Goal: Task Accomplishment & Management: Use online tool/utility

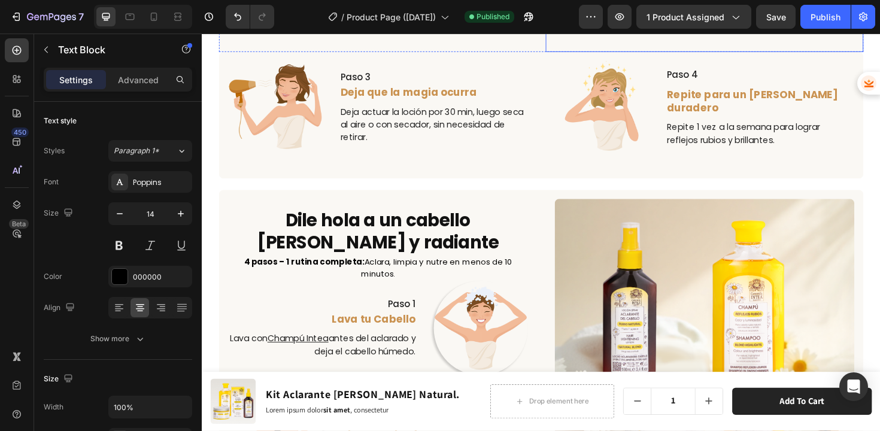
scroll to position [2330, 0]
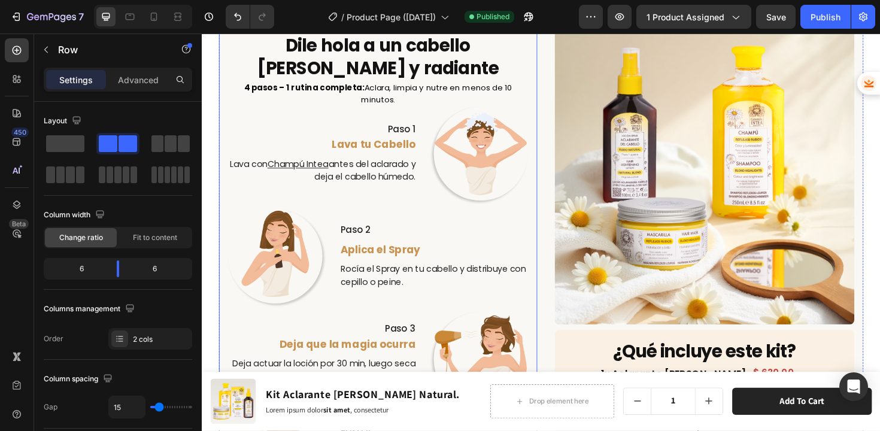
scroll to position [2374, 0]
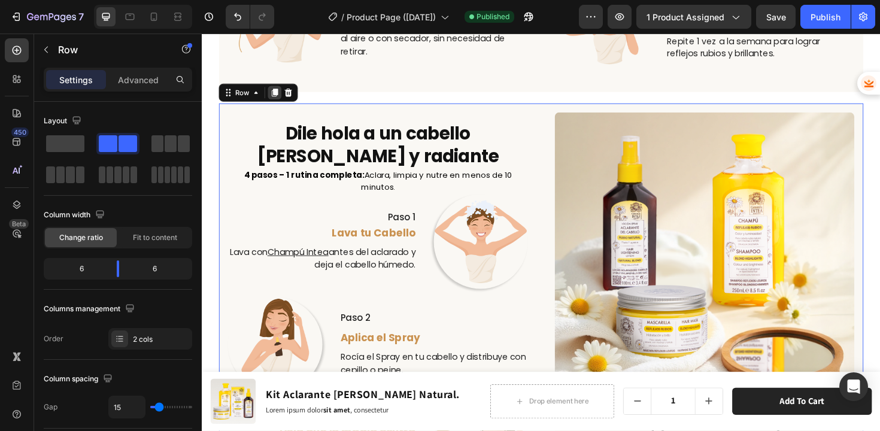
click at [278, 96] on icon at bounding box center [279, 97] width 10 height 10
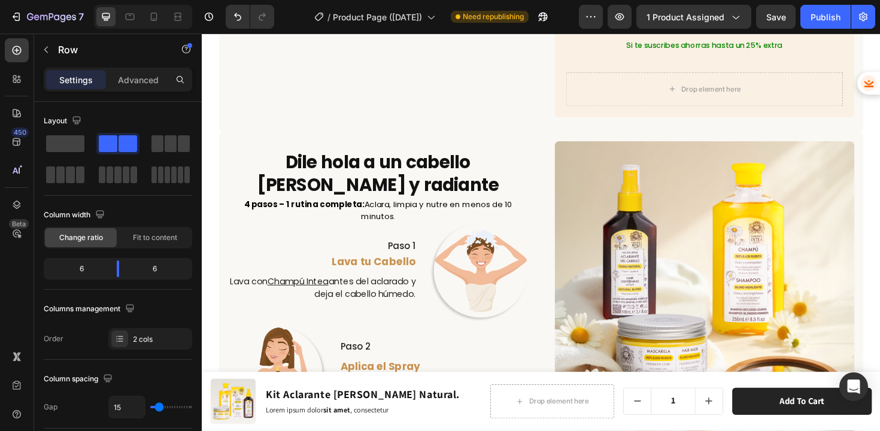
scroll to position [3013, 0]
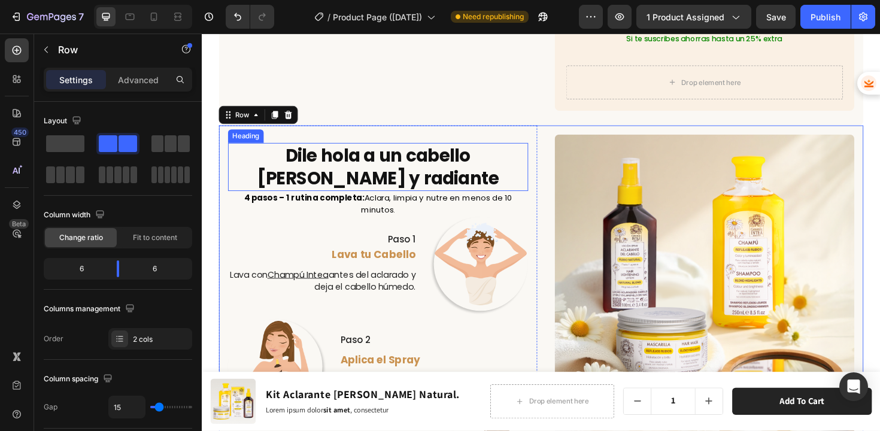
click at [487, 152] on h2 "Dile hola a un cabello [PERSON_NAME] y radiante" at bounding box center [388, 175] width 318 height 51
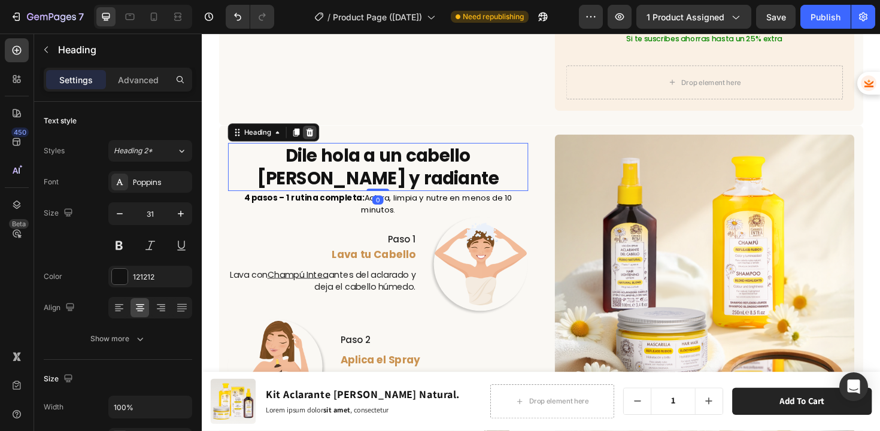
click at [320, 134] on icon at bounding box center [316, 139] width 10 height 10
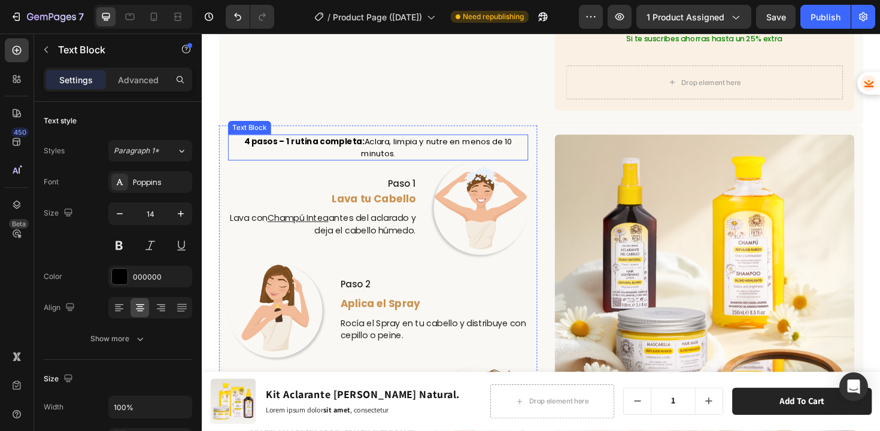
click at [334, 142] on strong "4 pasos – 1 rutina completa:" at bounding box center [310, 148] width 128 height 12
click at [326, 125] on icon at bounding box center [324, 129] width 8 height 8
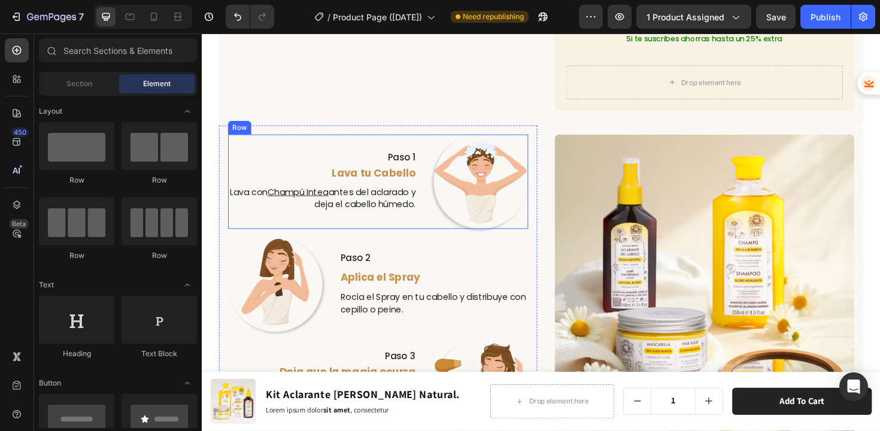
click at [343, 174] on div "Paso 1 Text Block Lava tu Cabello Text Block Lava con Champú Intea antes del ac…" at bounding box center [329, 191] width 200 height 100
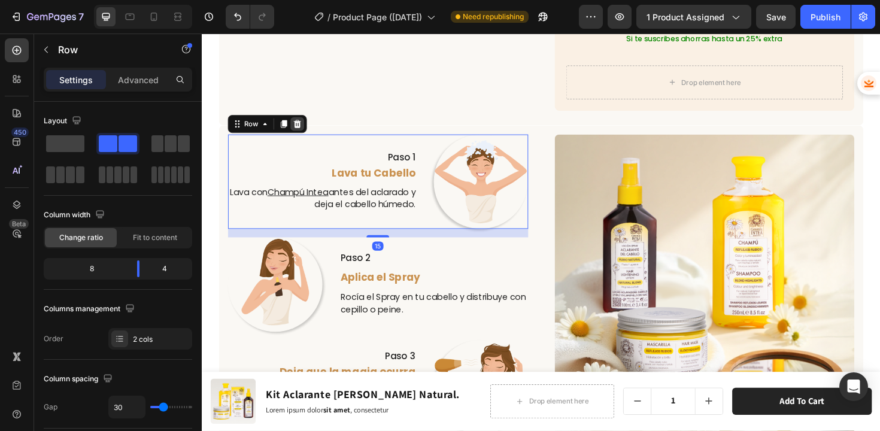
click at [300, 125] on icon at bounding box center [303, 129] width 8 height 8
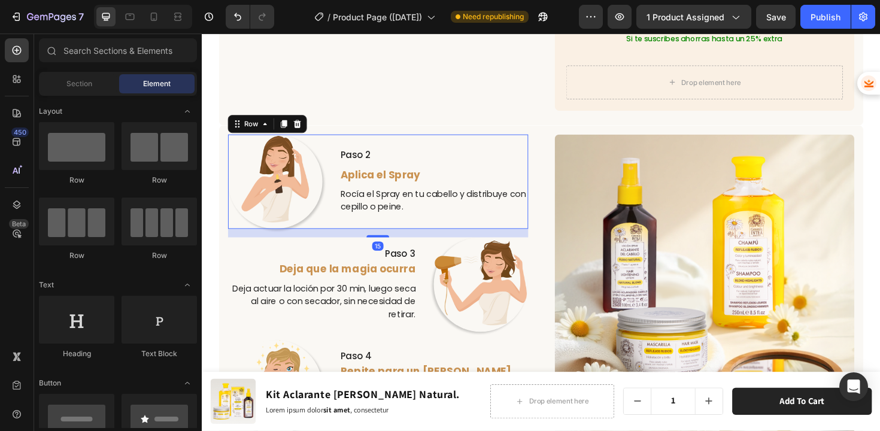
click at [341, 198] on div "Image Paso 2 Text Block Aplica el Spray Text Block Rocía el Spray en tu cabello…" at bounding box center [388, 191] width 318 height 100
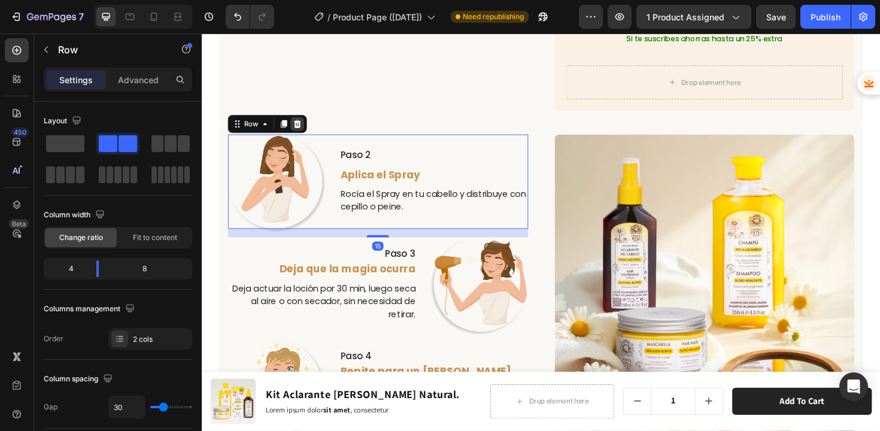
click at [301, 125] on icon at bounding box center [303, 130] width 10 height 10
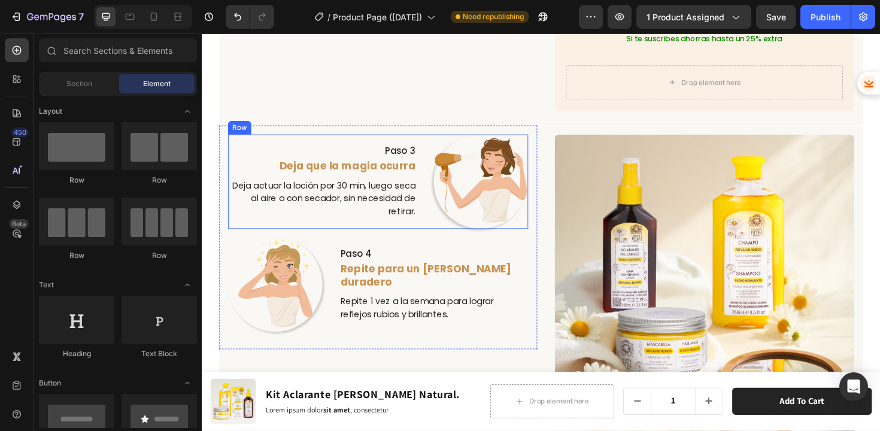
click at [340, 214] on div "Paso 3 Text Block Deja que la magia ocurra Text Block Deja actuar la loción por…" at bounding box center [329, 191] width 200 height 100
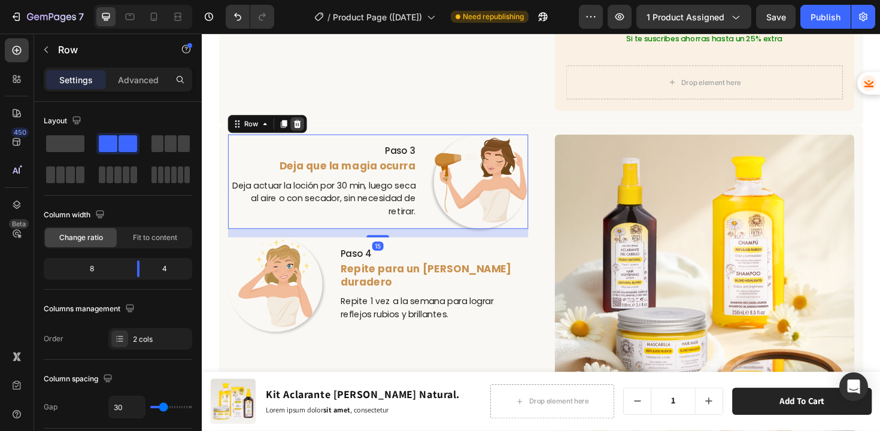
click at [307, 125] on icon at bounding box center [303, 130] width 10 height 10
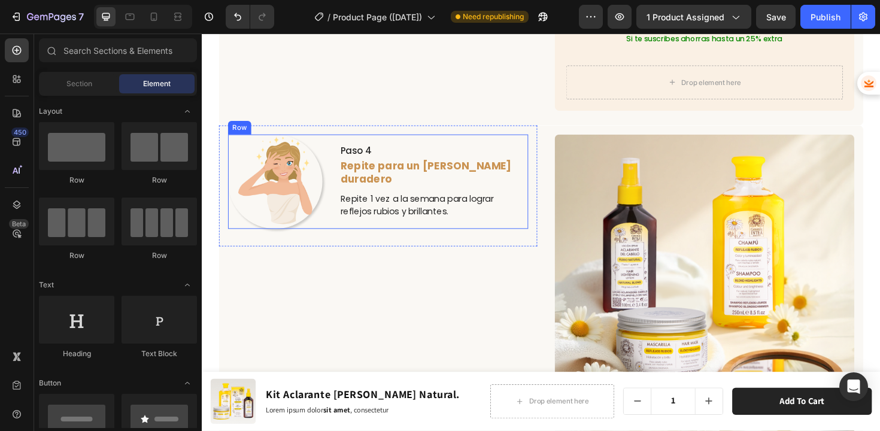
click at [339, 187] on div "Image Paso 4 Text Block Repite para un rubio duradero Text Block Repite 1 vez a…" at bounding box center [388, 191] width 318 height 100
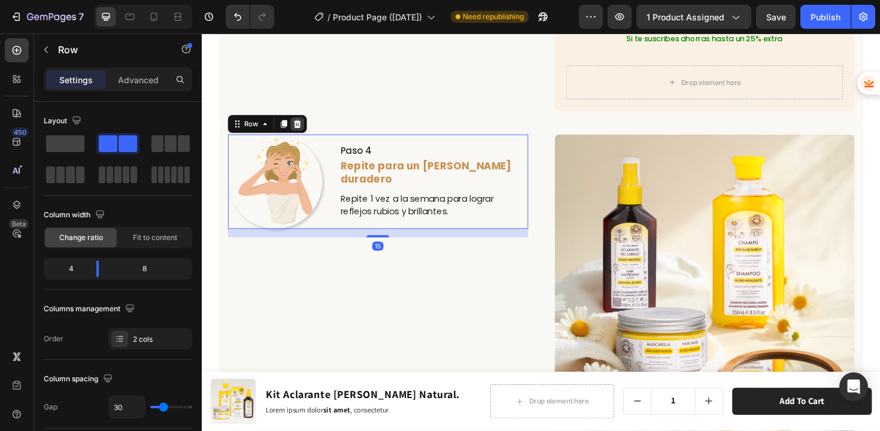
click at [305, 125] on icon at bounding box center [303, 130] width 10 height 10
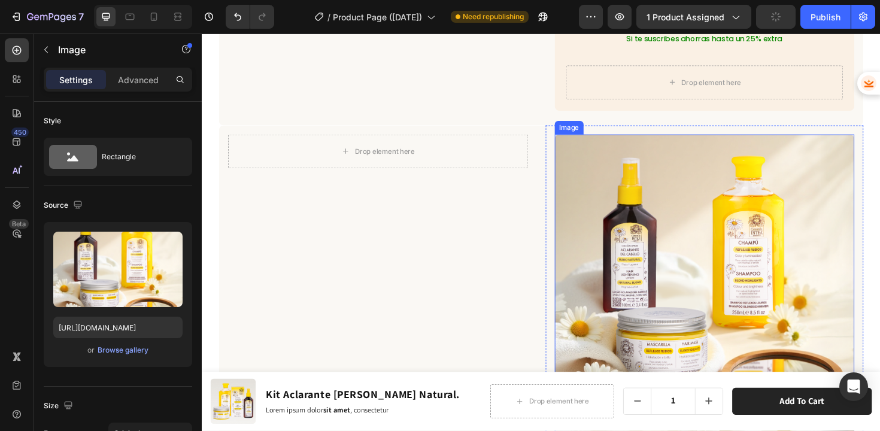
click at [648, 180] on img at bounding box center [734, 300] width 318 height 318
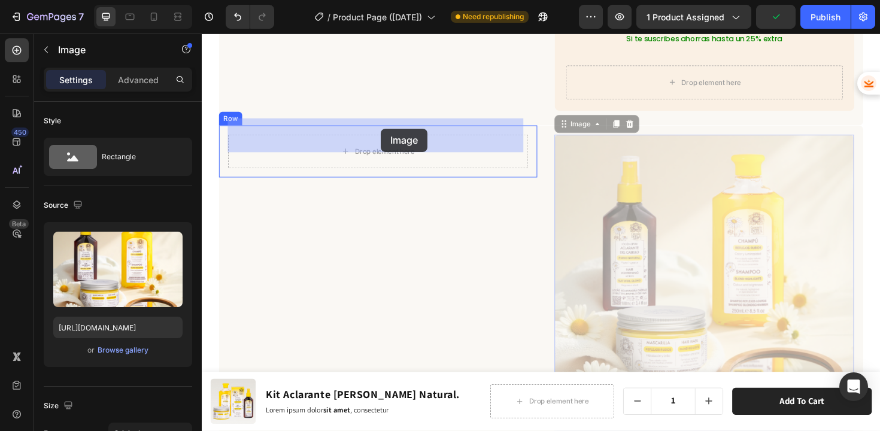
drag, startPoint x: 580, startPoint y: 114, endPoint x: 392, endPoint y: 134, distance: 189.1
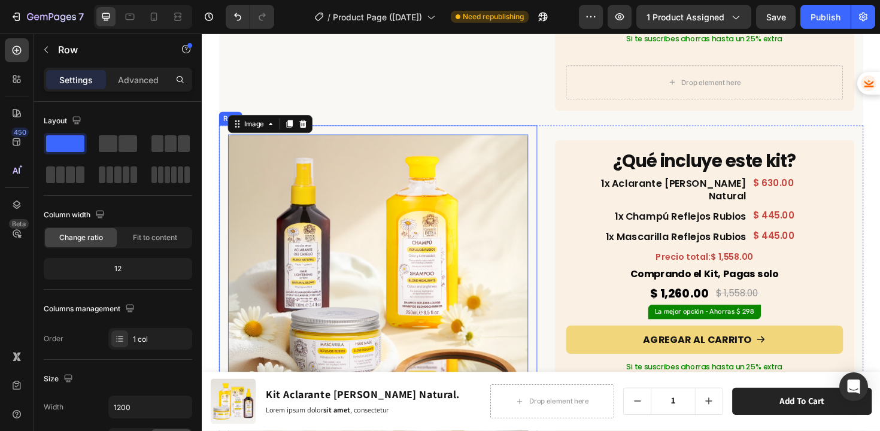
click at [545, 263] on div "Image 0 Row" at bounding box center [388, 299] width 337 height 337
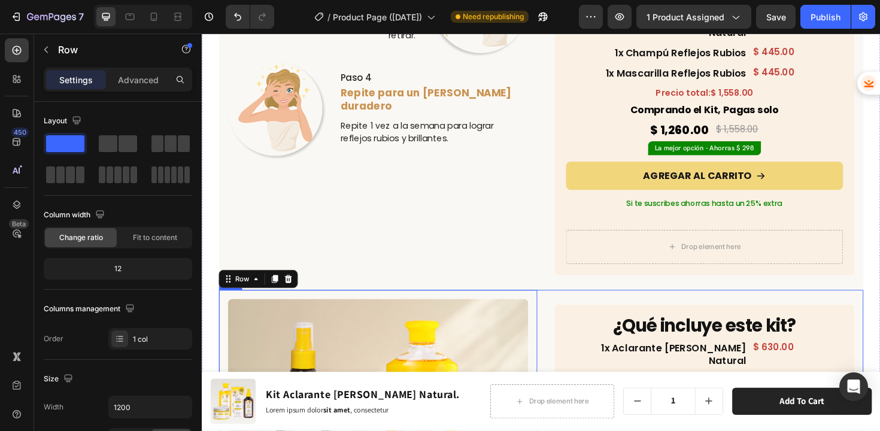
scroll to position [2841, 0]
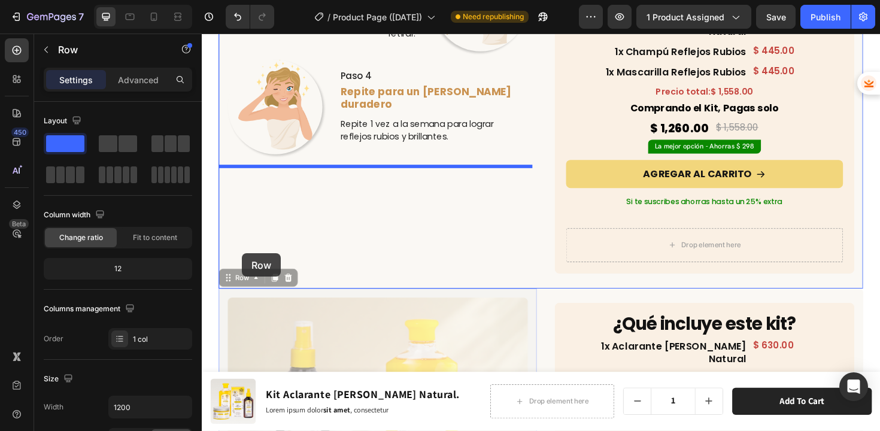
drag, startPoint x: 229, startPoint y: 278, endPoint x: 243, endPoint y: 268, distance: 17.5
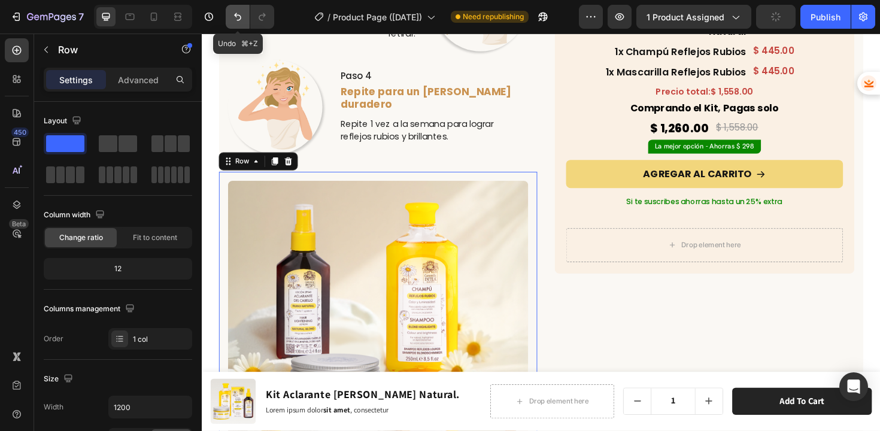
click at [230, 17] on button "Undo/Redo" at bounding box center [238, 17] width 24 height 24
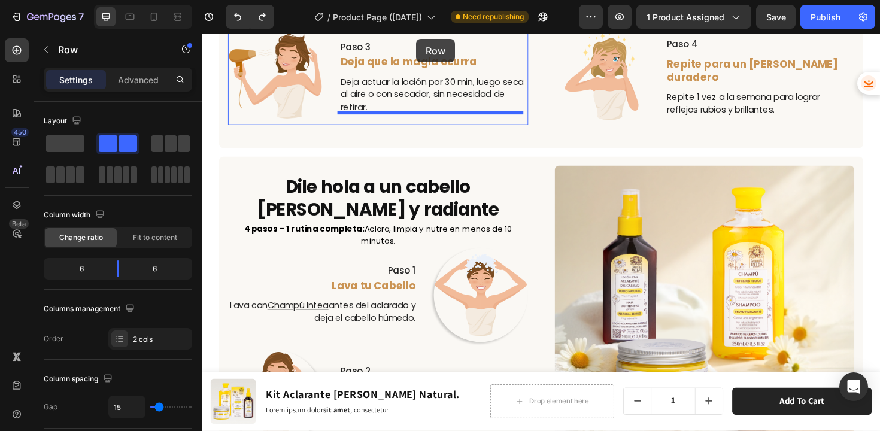
scroll to position [2244, 0]
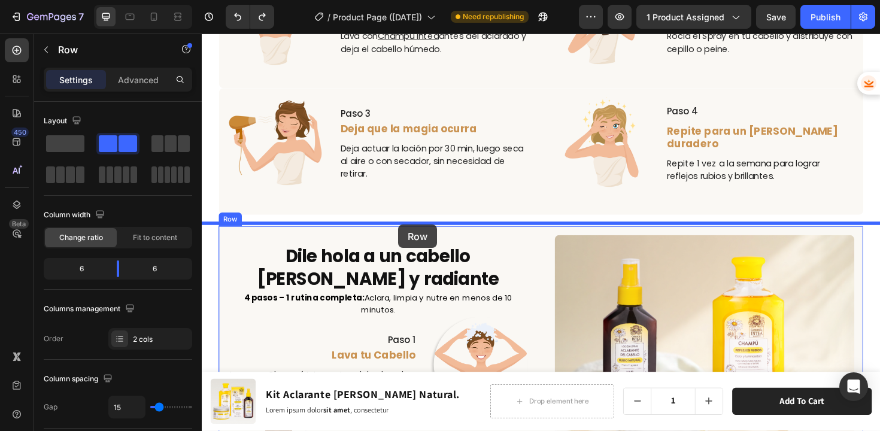
drag, startPoint x: 228, startPoint y: 276, endPoint x: 410, endPoint y: 236, distance: 185.8
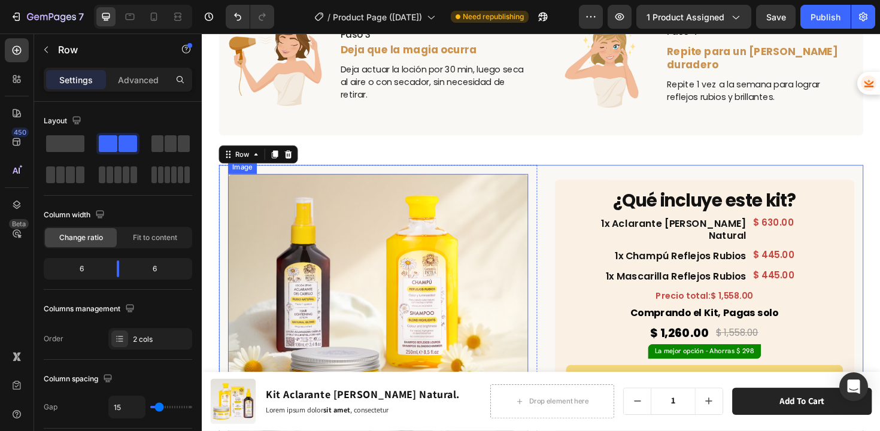
scroll to position [2340, 0]
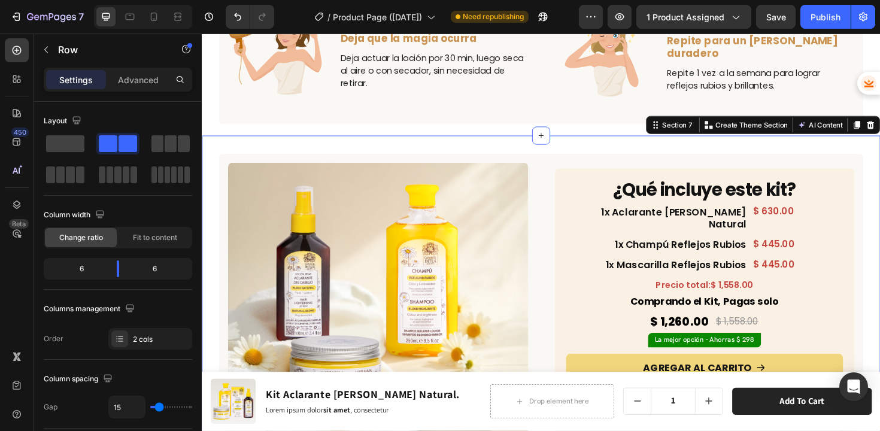
click at [607, 149] on div "Image Row ¿Qué incluye este kit? Heading 1x Aclarante Rubio Natural Heading $ 6…" at bounding box center [561, 335] width 719 height 386
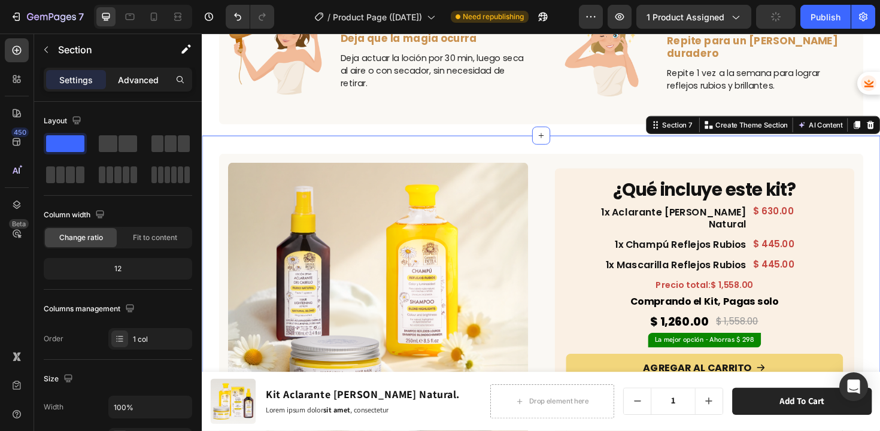
click at [143, 89] on div "Advanced" at bounding box center [138, 79] width 60 height 19
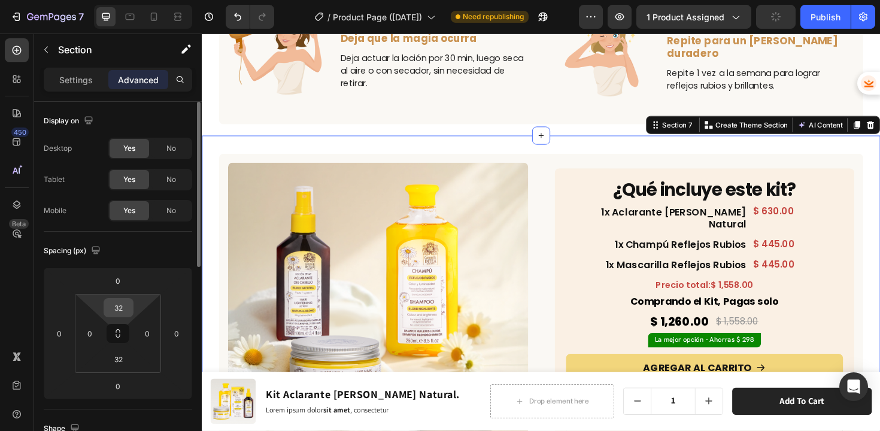
click at [123, 310] on input "32" at bounding box center [119, 308] width 24 height 18
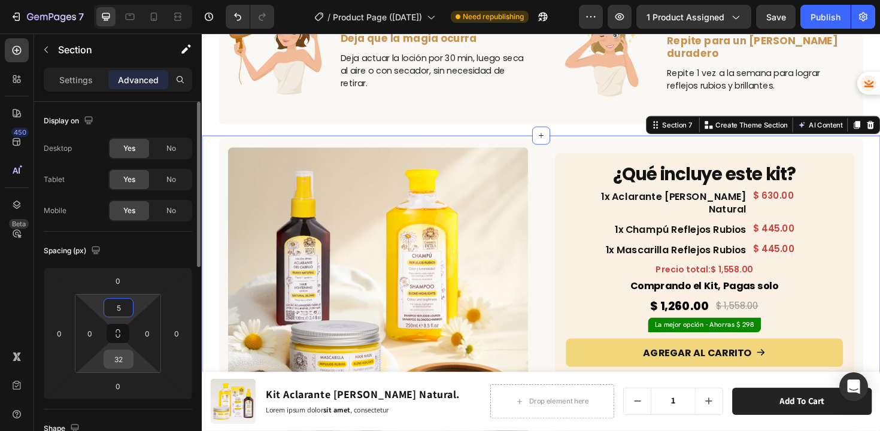
type input "5"
click at [123, 356] on input "32" at bounding box center [119, 359] width 24 height 18
type input "5"
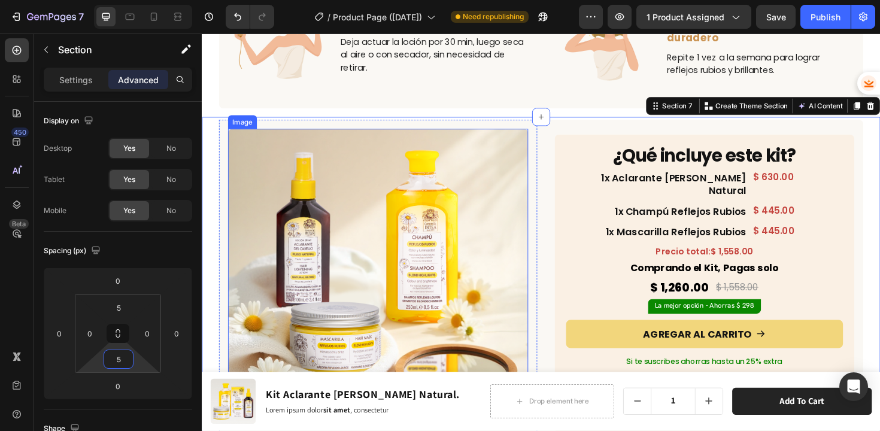
scroll to position [2356, 0]
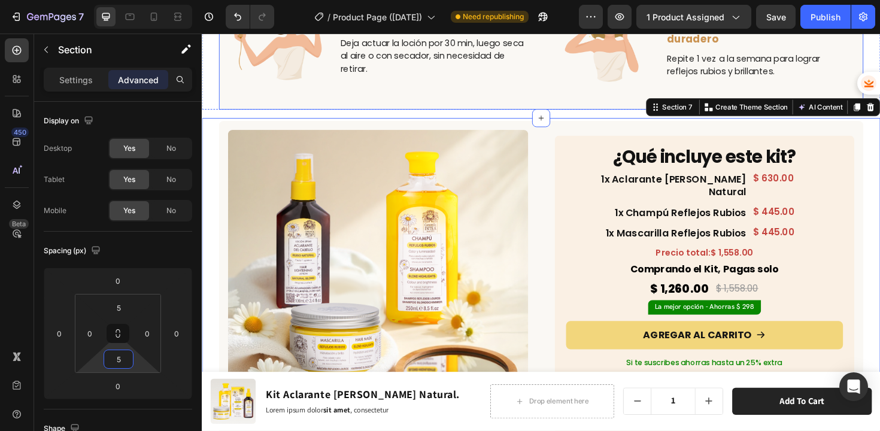
click at [553, 89] on div "Image Paso 3 Text Block Deja que la magia ocurra Text Block Deja actuar la loci…" at bounding box center [561, 47] width 683 height 134
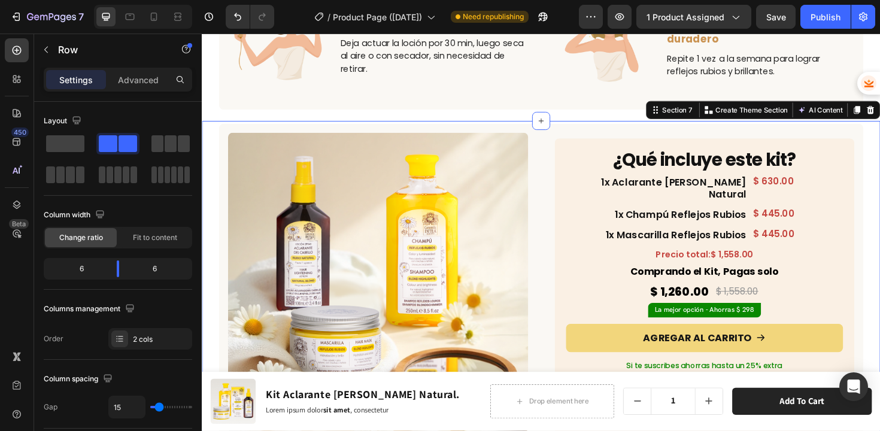
click at [520, 126] on div "Image Row ¿Qué incluye este kit? Heading 1x Aclarante Rubio Natural Heading $ 6…" at bounding box center [561, 302] width 719 height 353
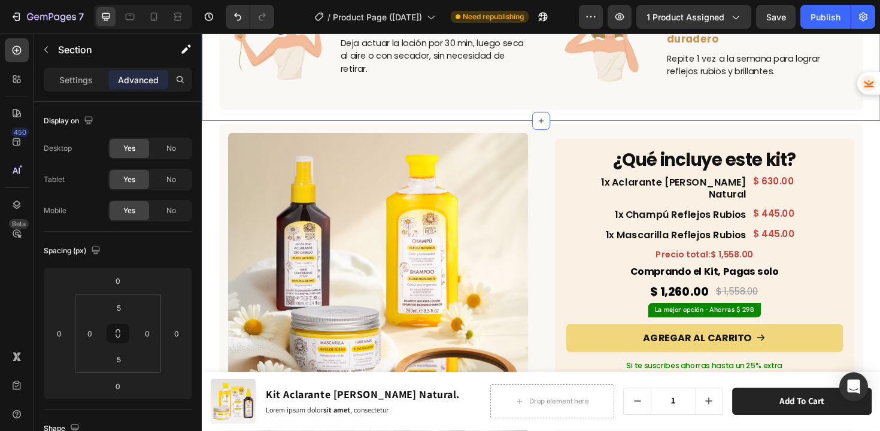
click at [125, 363] on input "20" at bounding box center [119, 359] width 24 height 18
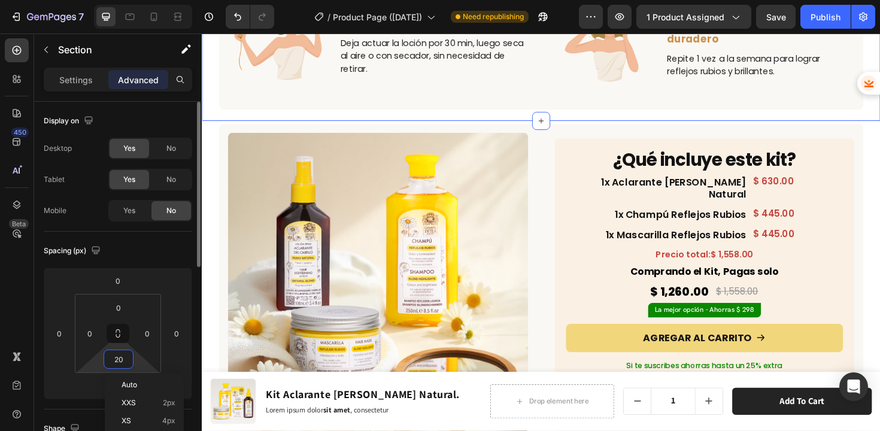
type input "5"
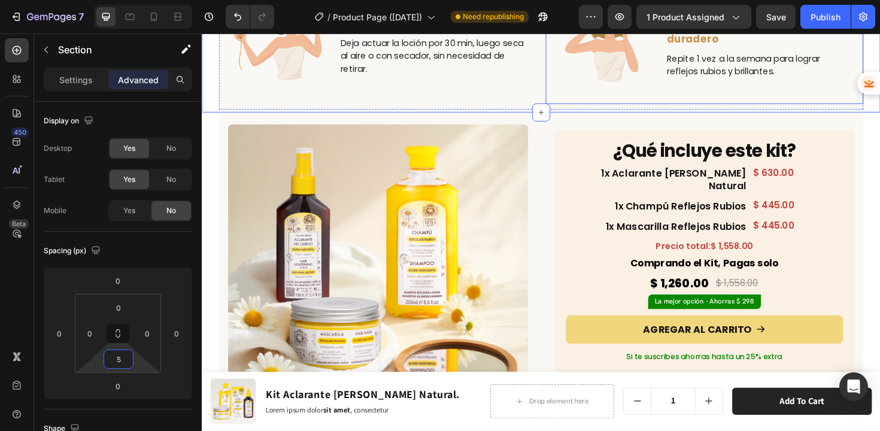
click at [566, 75] on div "Image Paso 4 Text Block Repite para un rubio duradero Text Block Repite 1 vez a…" at bounding box center [734, 44] width 337 height 128
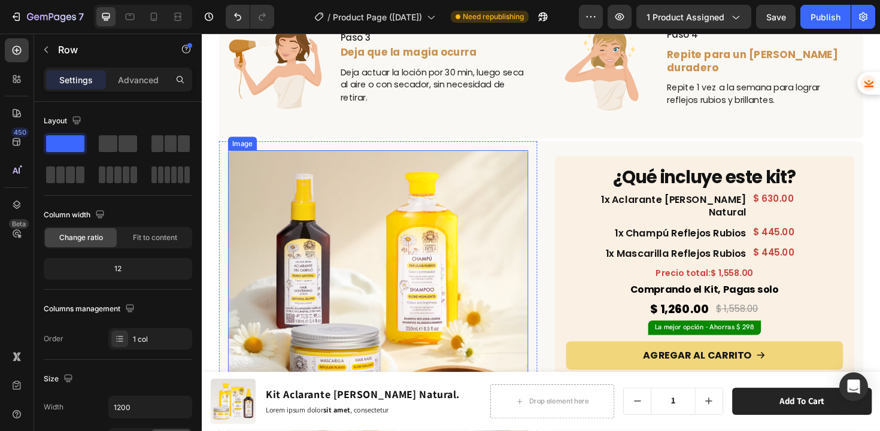
scroll to position [2291, 0]
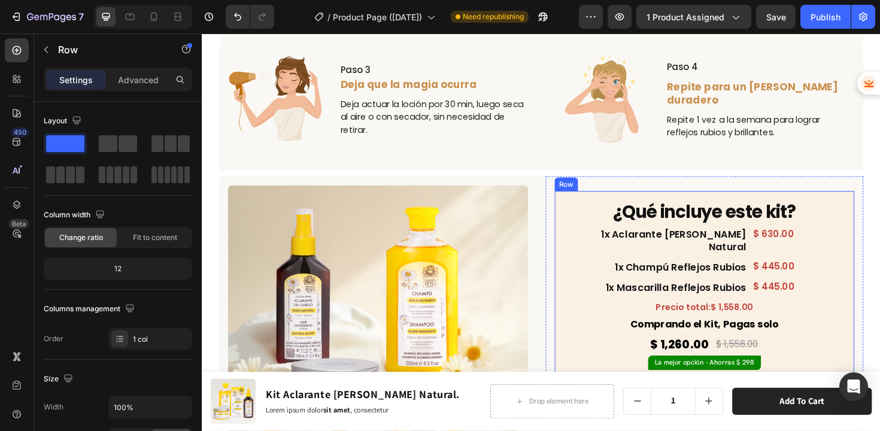
click at [636, 201] on div "¿Qué incluye este kit? Heading 1x Aclarante Rubio Natural Heading $ 630.00 Prod…" at bounding box center [734, 359] width 318 height 316
click at [128, 79] on p "Advanced" at bounding box center [138, 80] width 41 height 13
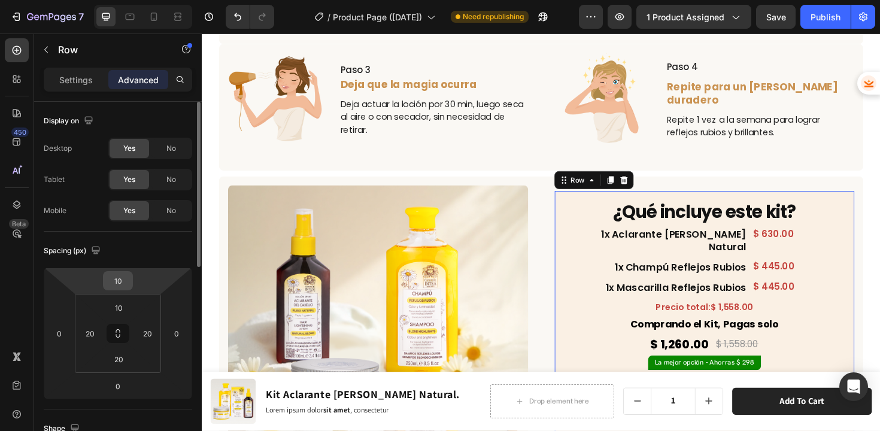
click at [114, 288] on input "10" at bounding box center [118, 281] width 24 height 18
type input "0"
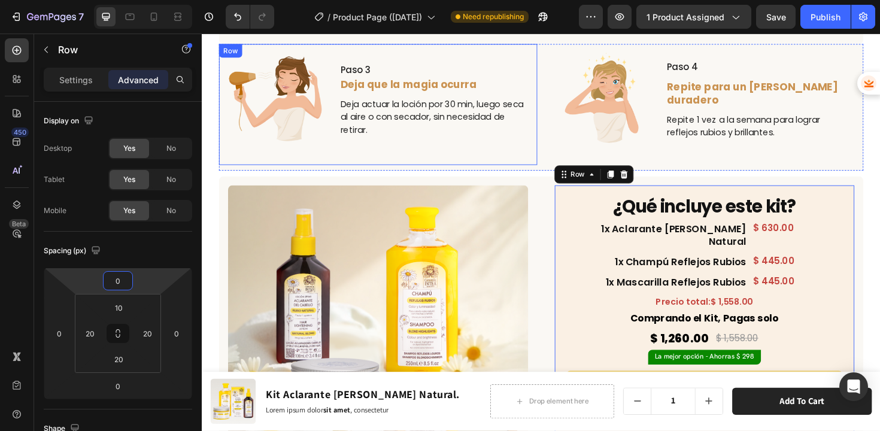
click at [520, 165] on div "Image Paso 3 Text Block Deja que la magia ocurra Text Block Deja actuar la loci…" at bounding box center [388, 109] width 337 height 128
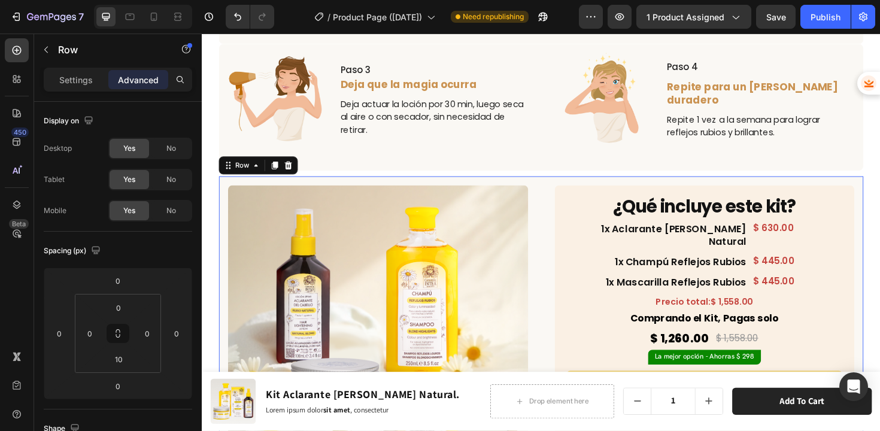
click at [557, 241] on div "Image Row ¿Qué incluye este kit? Heading 1x Aclarante Rubio Natural Heading $ 6…" at bounding box center [561, 356] width 683 height 343
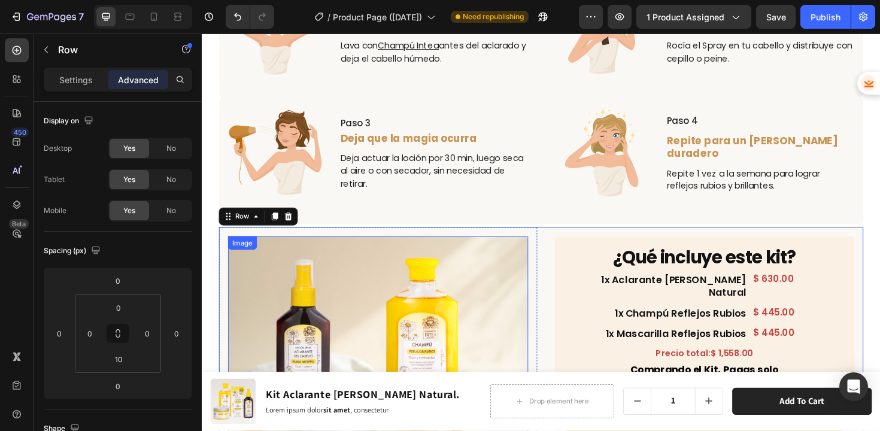
scroll to position [2255, 0]
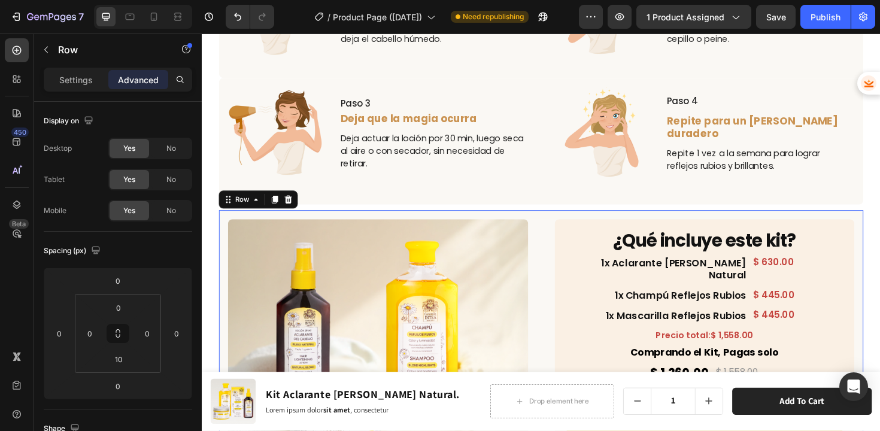
click at [553, 258] on div "Image Row ¿Qué incluye este kit? Heading 1x Aclarante Rubio Natural Heading $ 6…" at bounding box center [561, 392] width 683 height 343
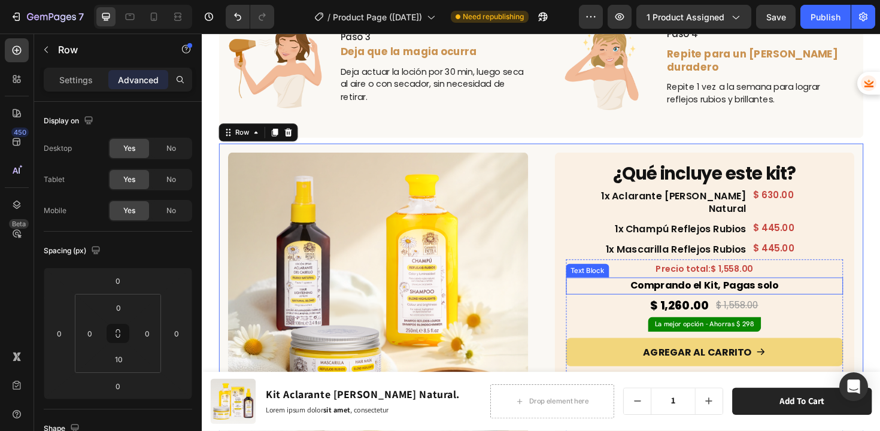
scroll to position [2338, 0]
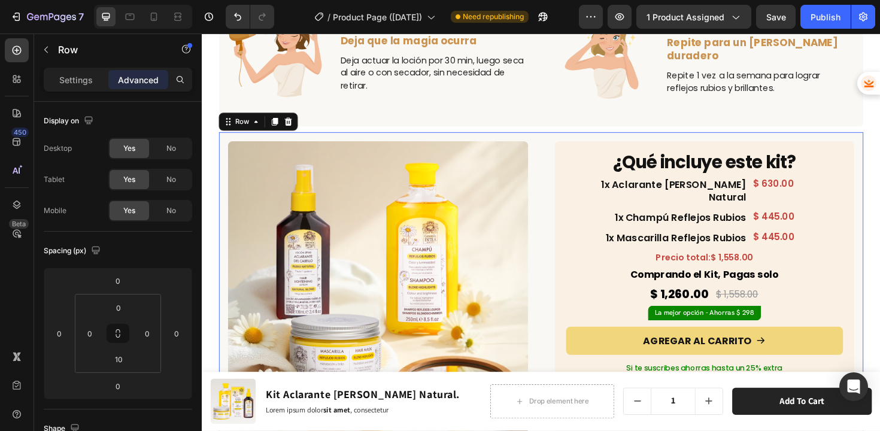
click at [560, 229] on div "Image Row ¿Qué incluye este kit? Heading 1x Aclarante Rubio Natural Heading $ 6…" at bounding box center [561, 309] width 683 height 343
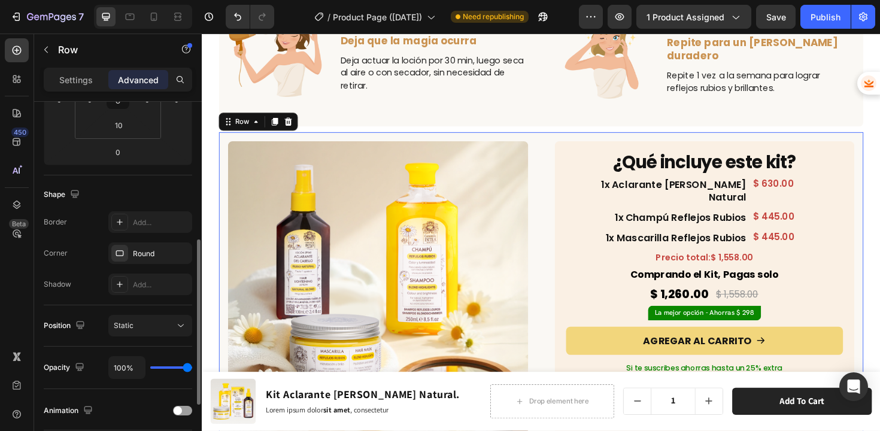
scroll to position [330, 0]
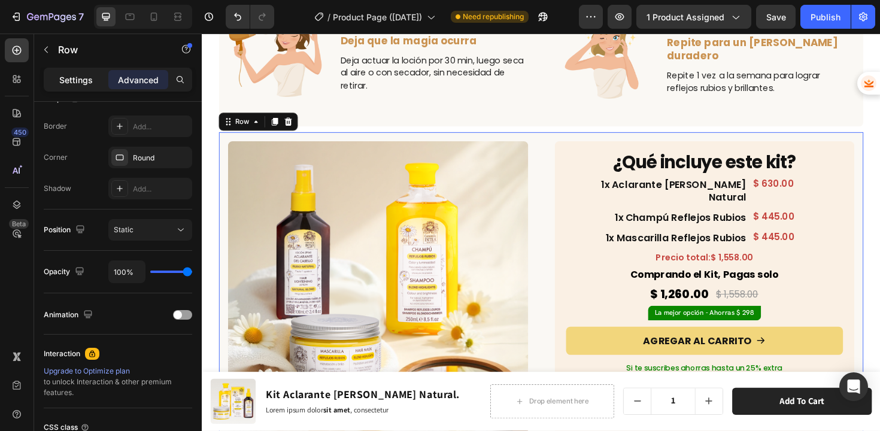
click at [87, 74] on p "Settings" at bounding box center [76, 80] width 34 height 13
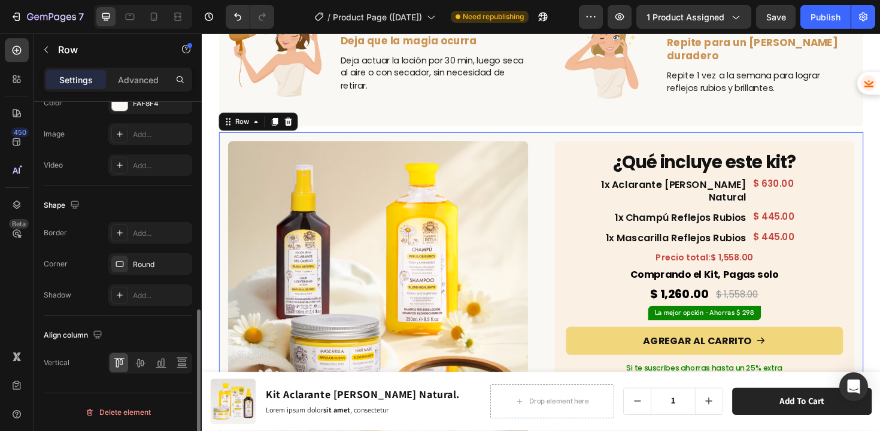
scroll to position [504, 0]
click at [138, 362] on icon at bounding box center [140, 363] width 12 height 12
click at [122, 360] on icon at bounding box center [120, 362] width 3 height 6
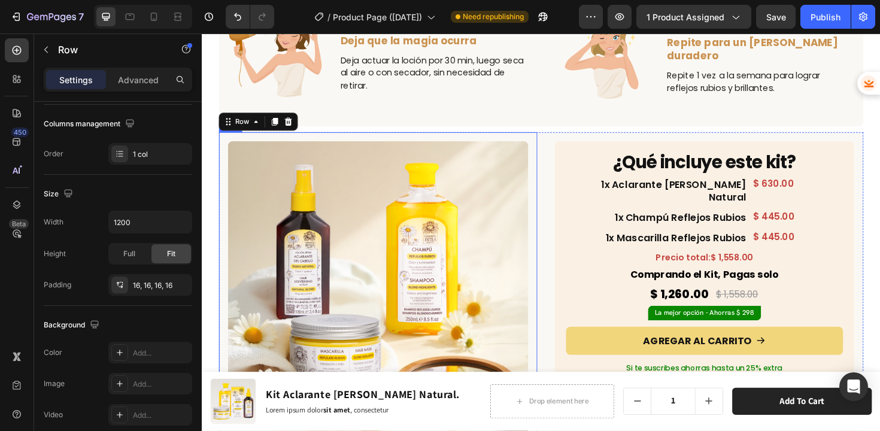
scroll to position [185, 0]
click at [544, 210] on div "Image Row 0" at bounding box center [388, 306] width 337 height 337
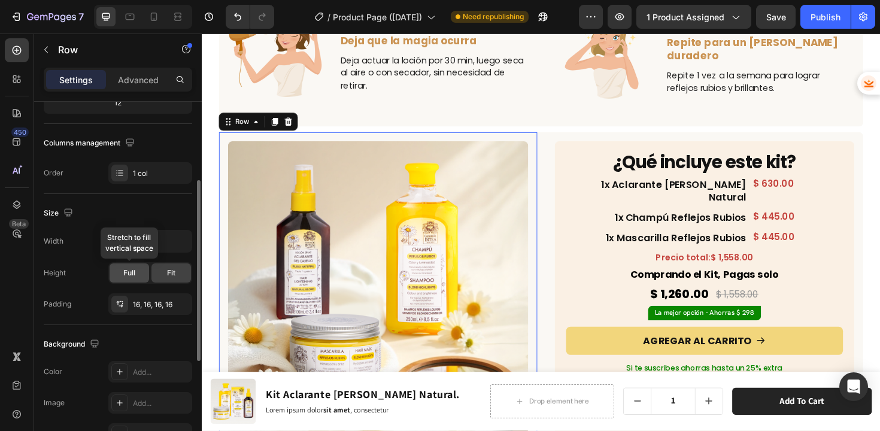
scroll to position [163, 0]
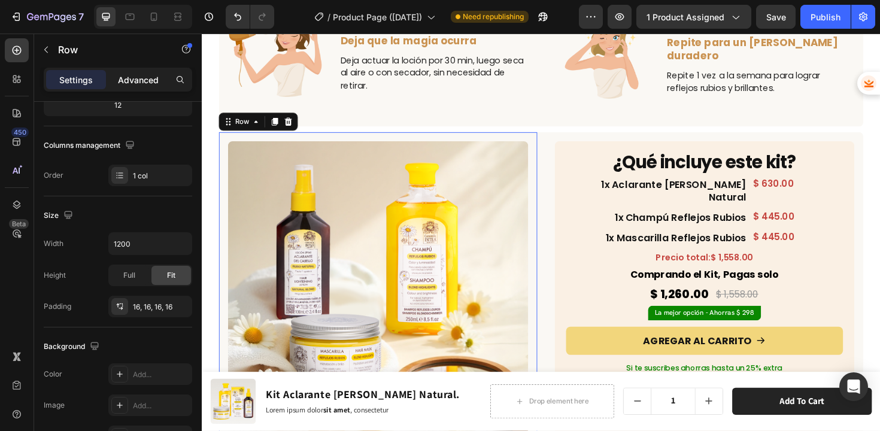
click at [143, 83] on p "Advanced" at bounding box center [138, 80] width 41 height 13
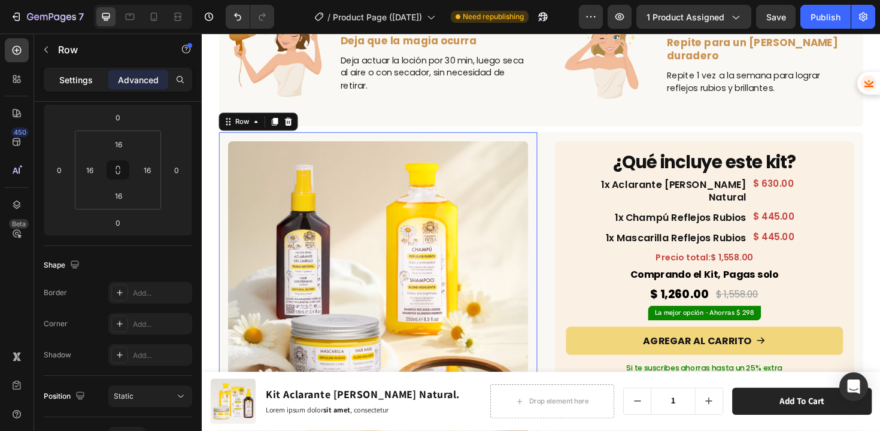
click at [84, 75] on p "Settings" at bounding box center [76, 80] width 34 height 13
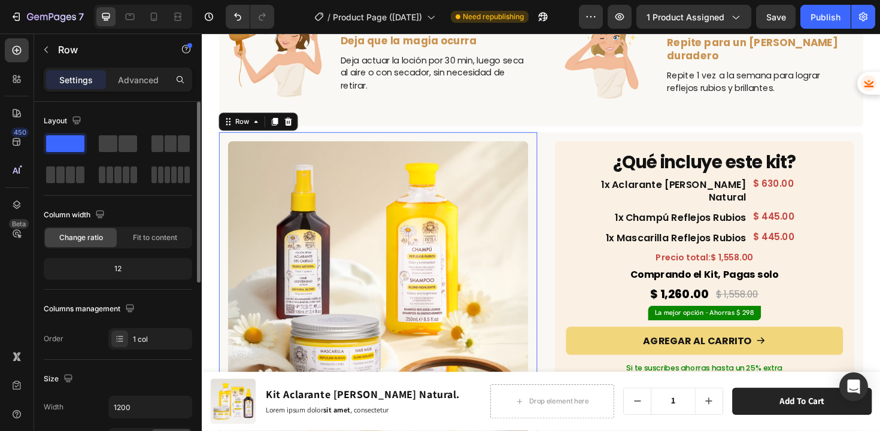
scroll to position [228, 0]
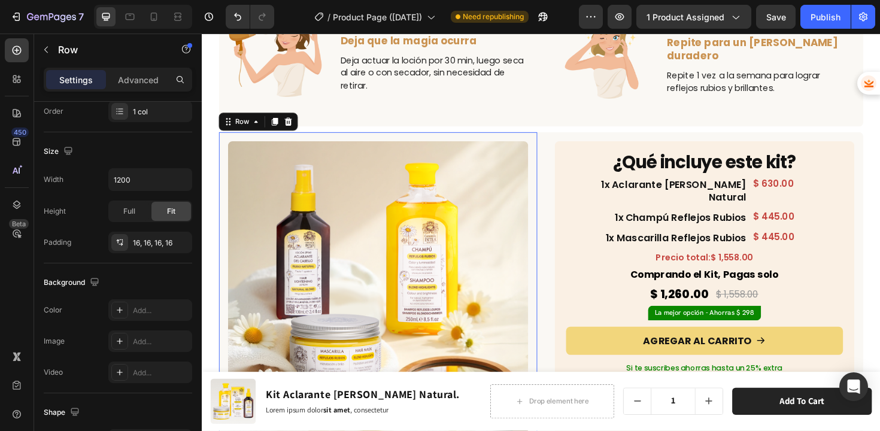
click at [395, 143] on div "Image Row 0" at bounding box center [388, 306] width 337 height 337
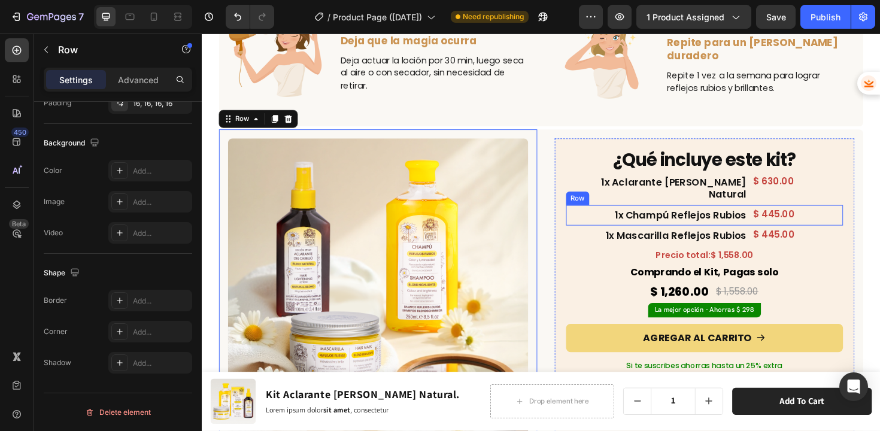
scroll to position [2719, 0]
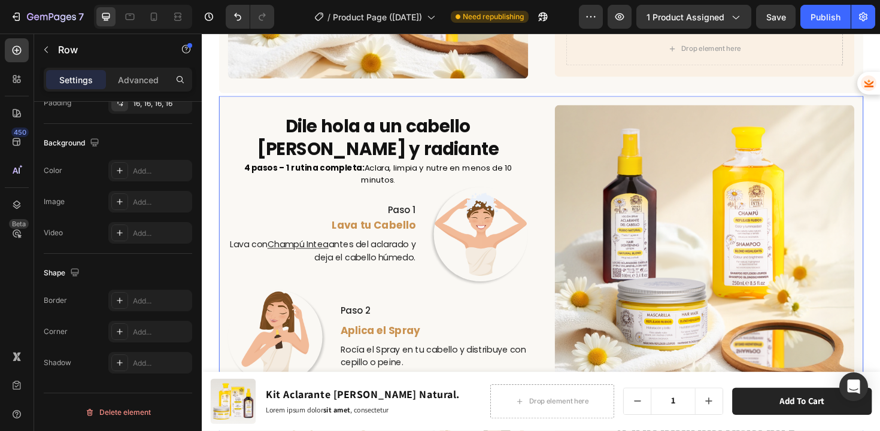
click at [556, 186] on div "Dile hola a un cabello rubio y radiante Heading 4 pasos – 1 rutina completa: Ac…" at bounding box center [561, 432] width 683 height 665
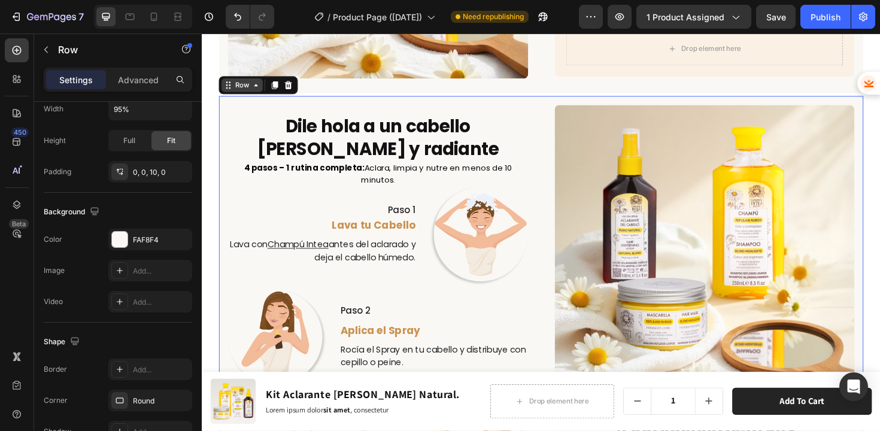
click at [234, 84] on icon at bounding box center [230, 89] width 10 height 10
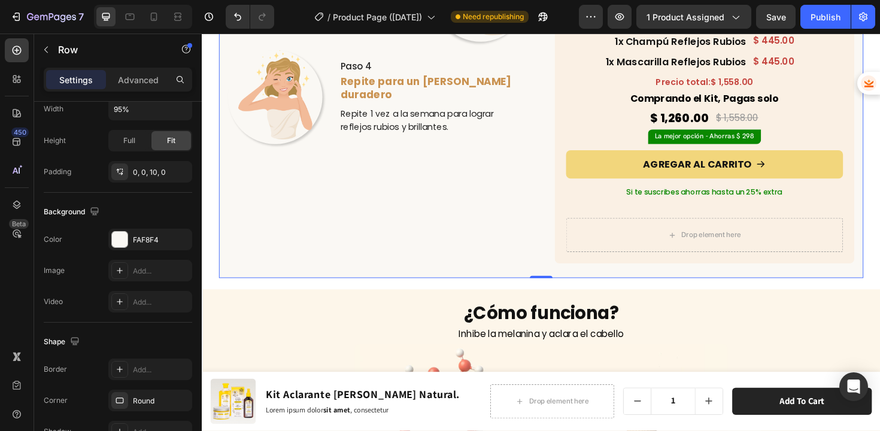
scroll to position [3194, 0]
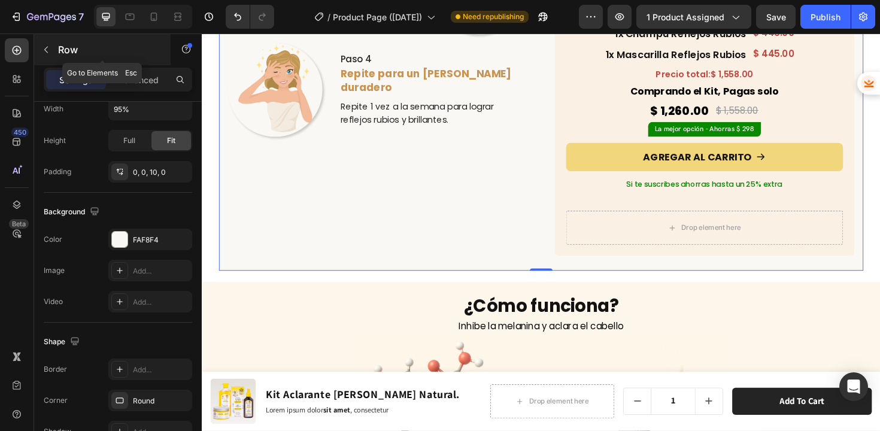
click at [46, 43] on button "button" at bounding box center [46, 49] width 19 height 19
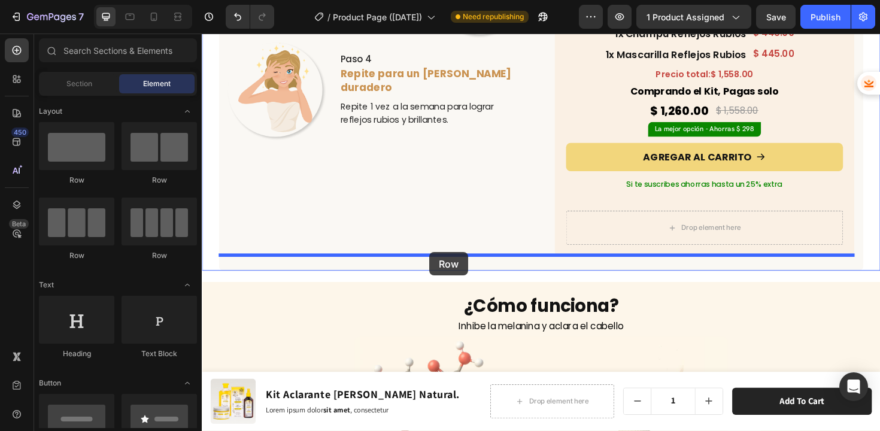
drag, startPoint x: 271, startPoint y: 184, endPoint x: 442, endPoint y: 265, distance: 189.4
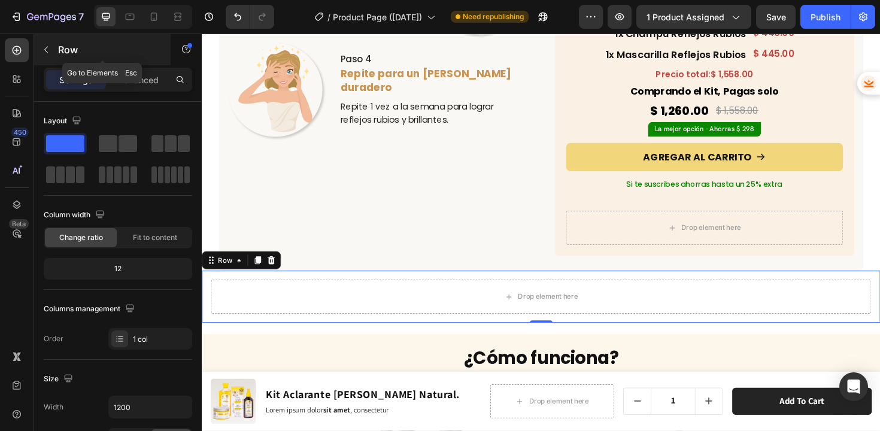
click at [41, 52] on icon "button" at bounding box center [46, 50] width 10 height 10
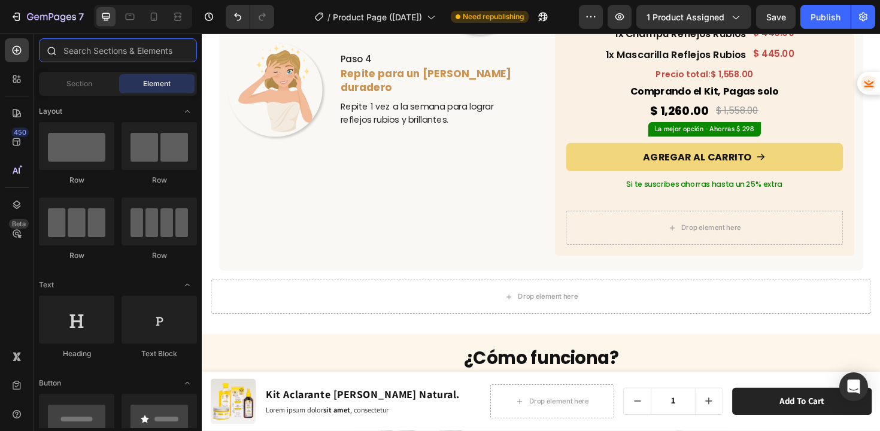
click at [92, 54] on input "text" at bounding box center [118, 50] width 158 height 24
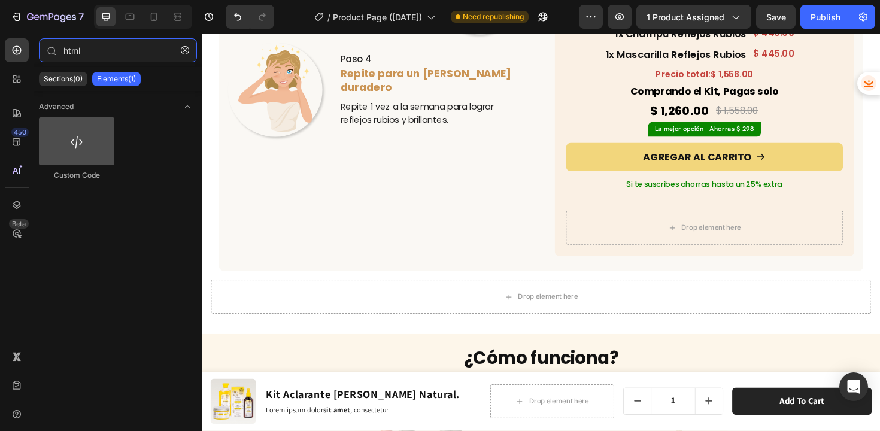
type input "html"
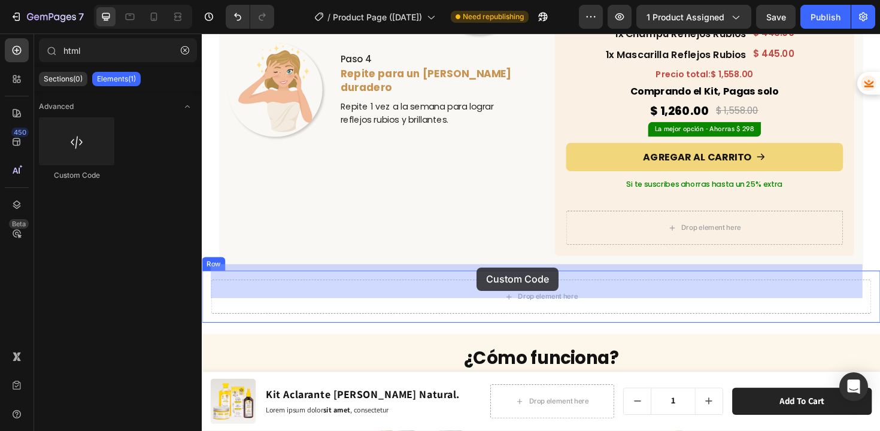
drag, startPoint x: 280, startPoint y: 175, endPoint x: 474, endPoint y: 270, distance: 216.1
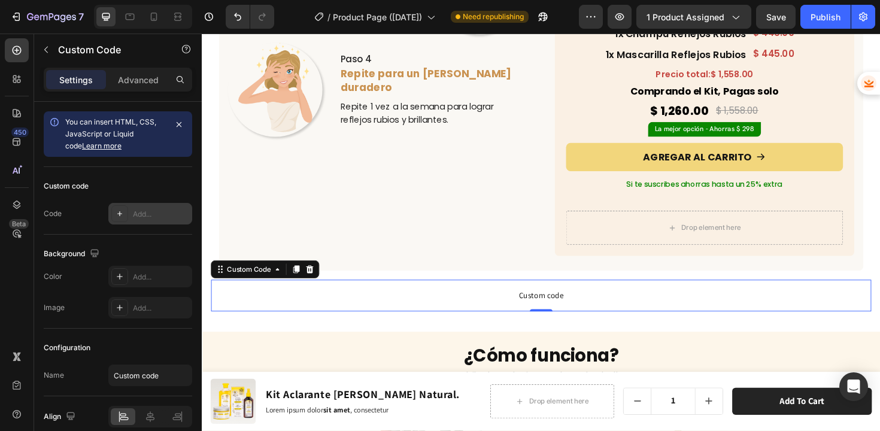
click at [135, 217] on div "Add..." at bounding box center [161, 214] width 56 height 11
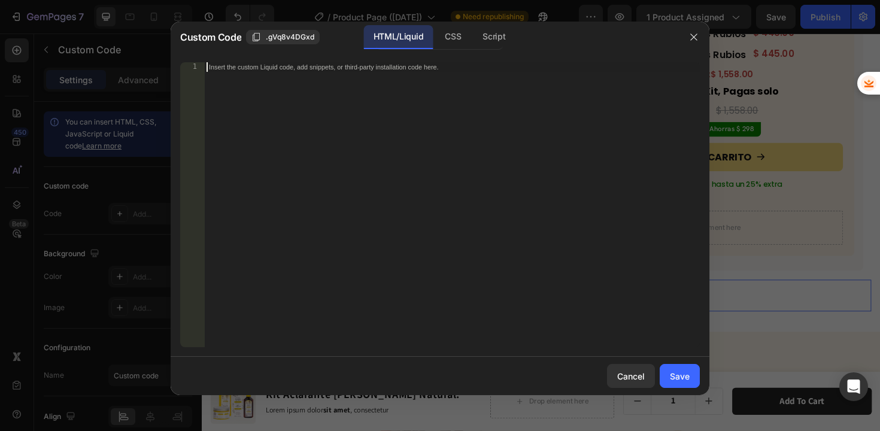
click at [317, 195] on div "Insert the custom Liquid code, add snippets, or third-party installation code h…" at bounding box center [452, 214] width 496 height 304
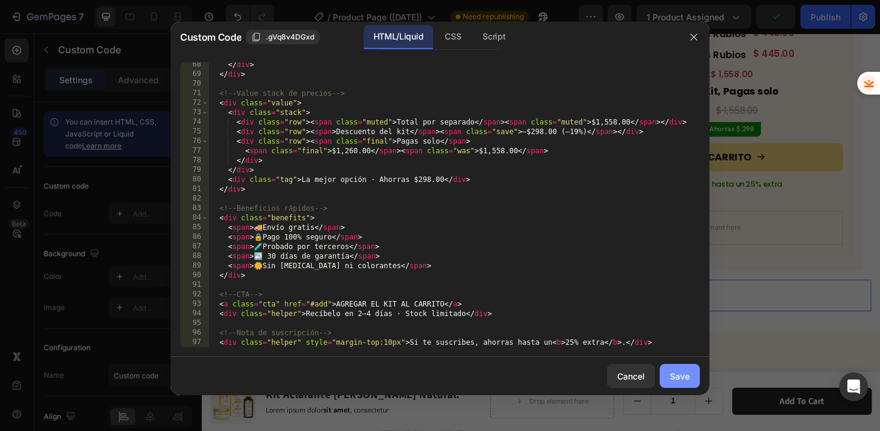
click at [672, 373] on div "Save" at bounding box center [680, 376] width 20 height 13
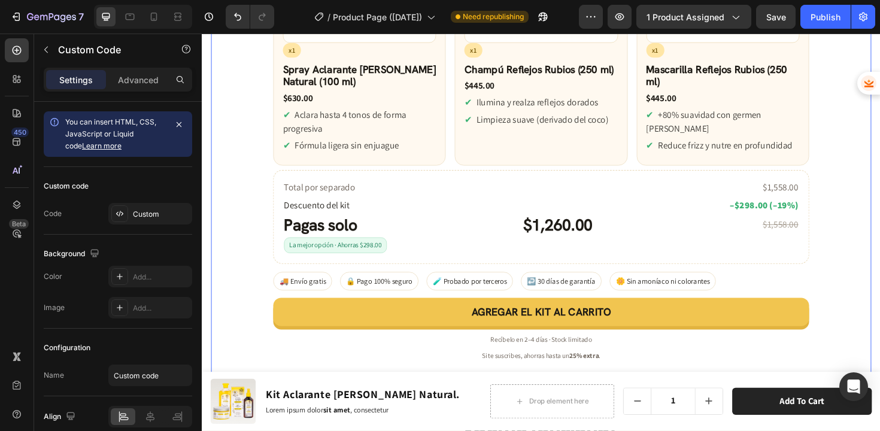
scroll to position [3444, 0]
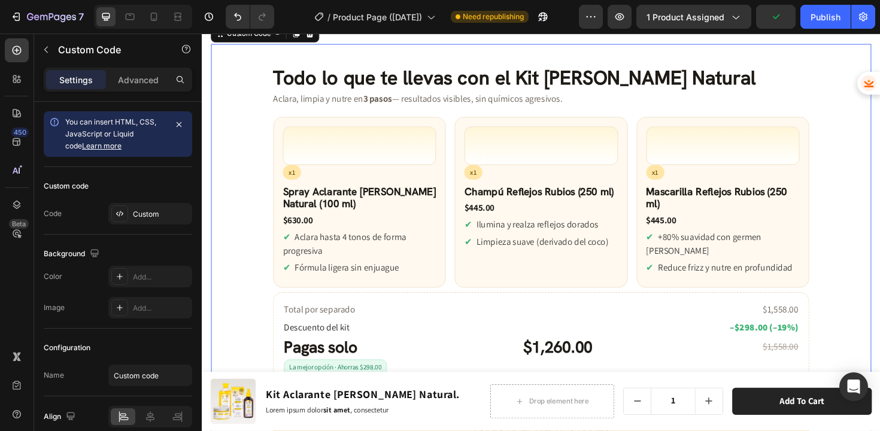
click at [543, 138] on div at bounding box center [561, 152] width 162 height 41
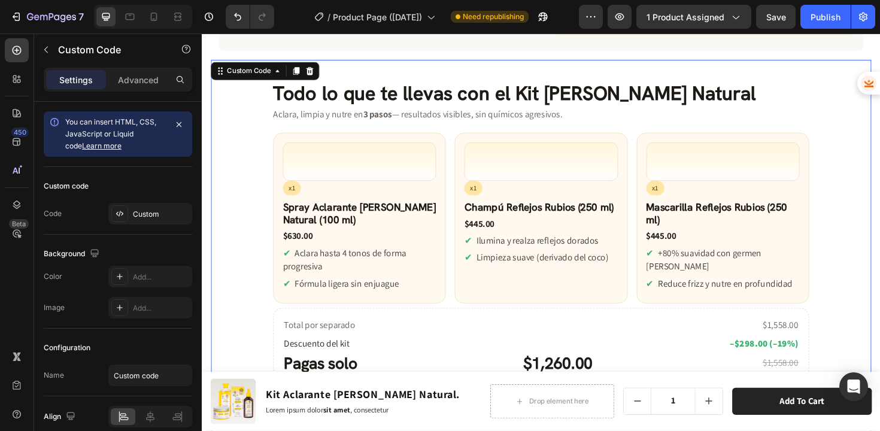
scroll to position [3439, 0]
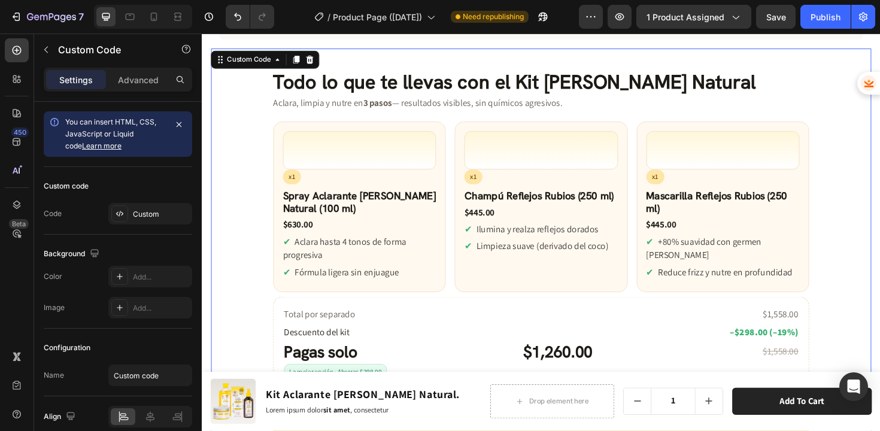
click at [378, 137] on div at bounding box center [368, 157] width 162 height 41
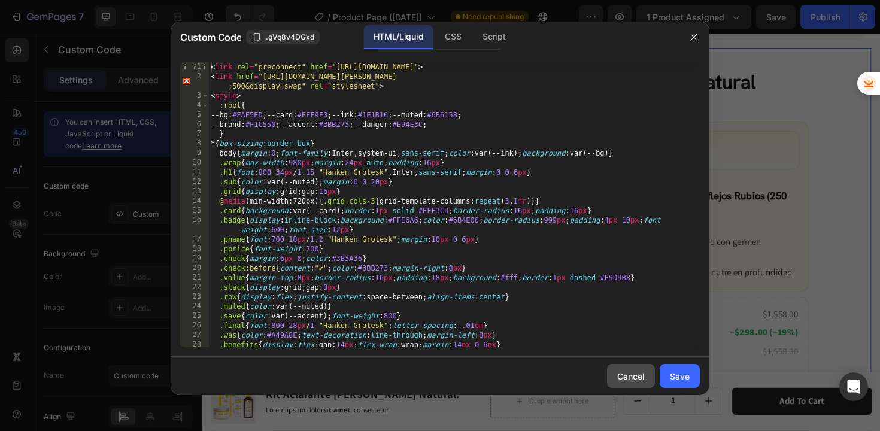
click at [636, 378] on div "Cancel" at bounding box center [631, 376] width 28 height 13
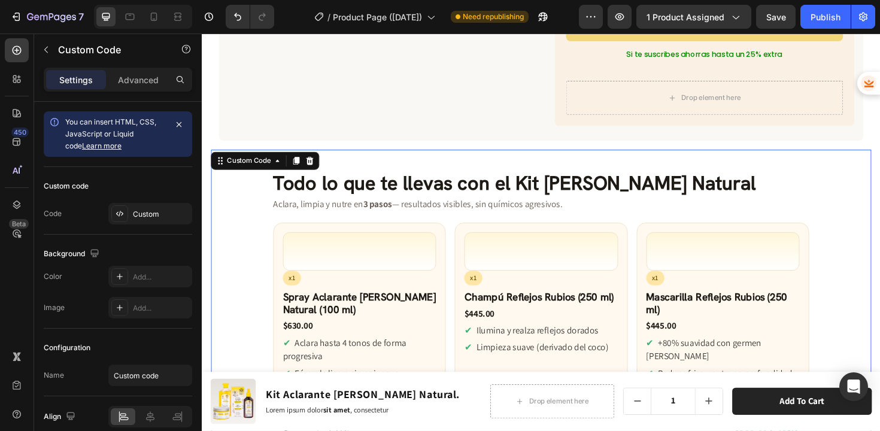
scroll to position [3323, 0]
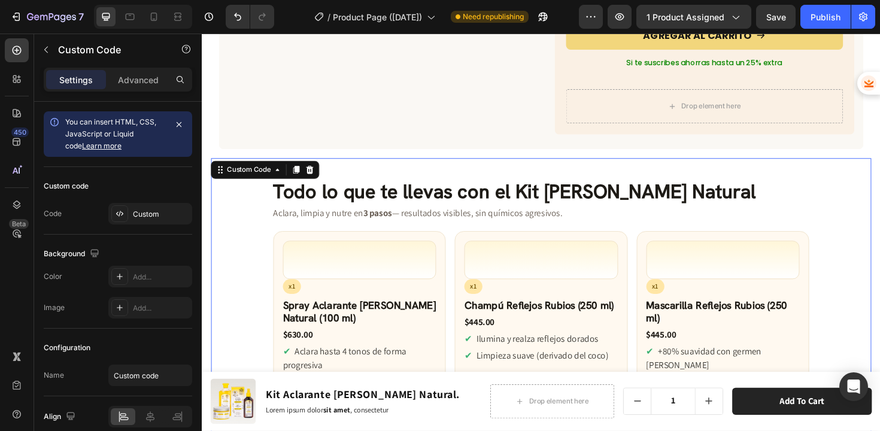
click at [705, 191] on h2 "Todo lo que te llevas con el Kit [PERSON_NAME] Natural" at bounding box center [561, 201] width 568 height 23
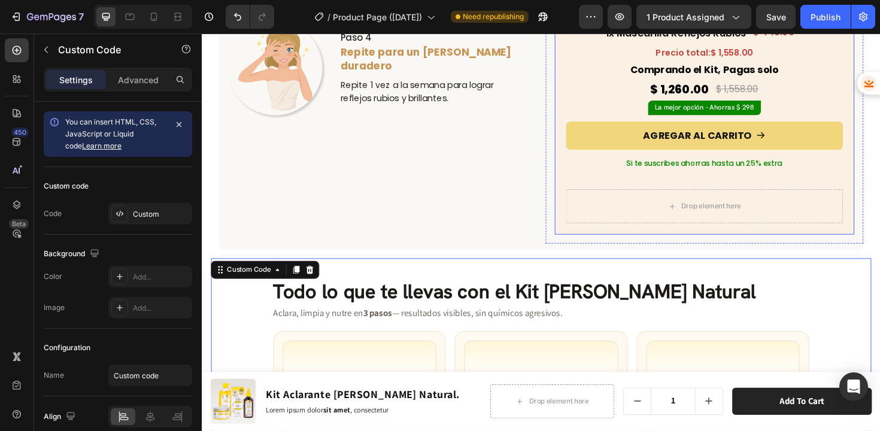
scroll to position [3241, 0]
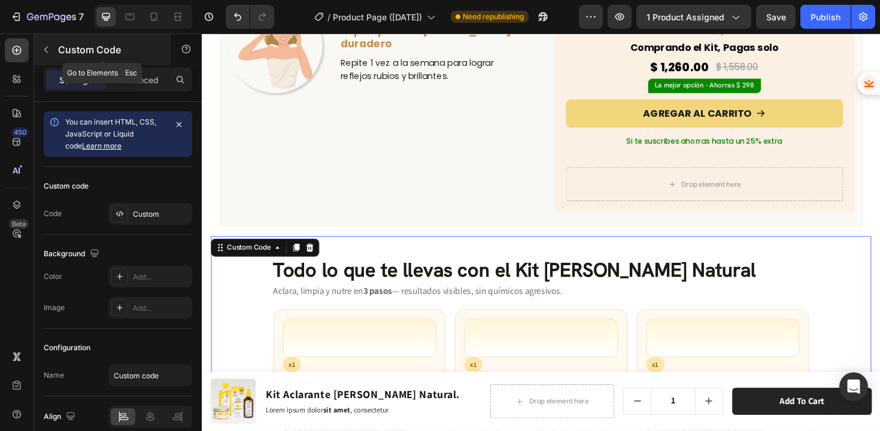
click at [47, 48] on icon "button" at bounding box center [46, 50] width 10 height 10
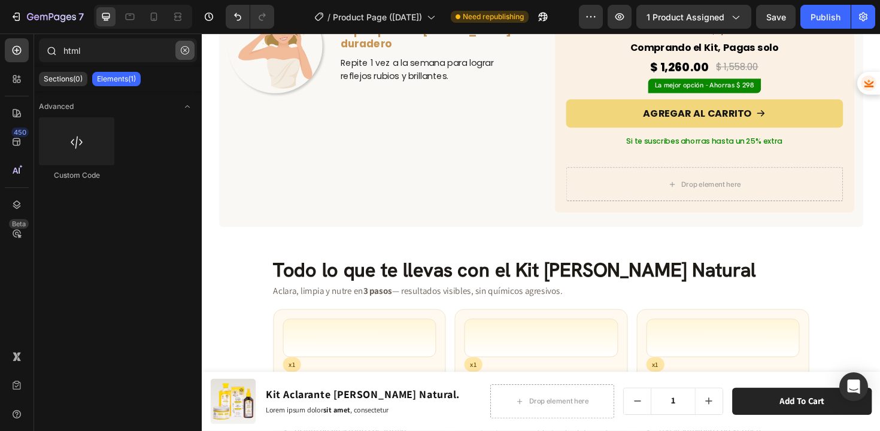
click at [182, 50] on icon "button" at bounding box center [185, 50] width 8 height 8
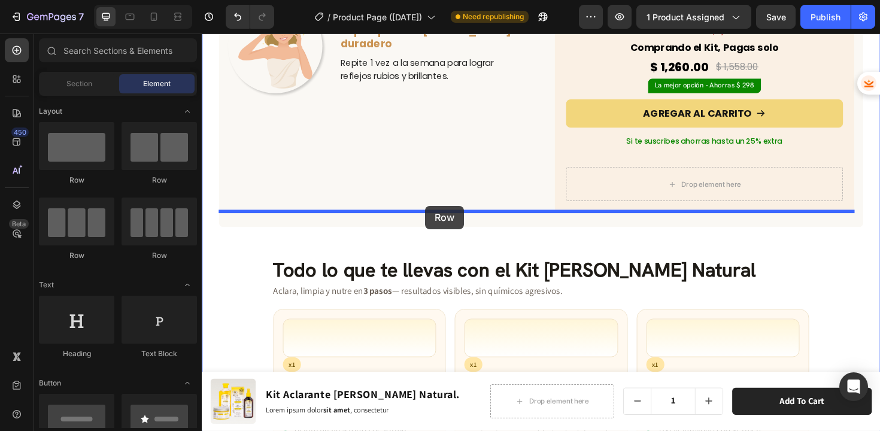
drag, startPoint x: 263, startPoint y: 193, endPoint x: 438, endPoint y: 216, distance: 176.9
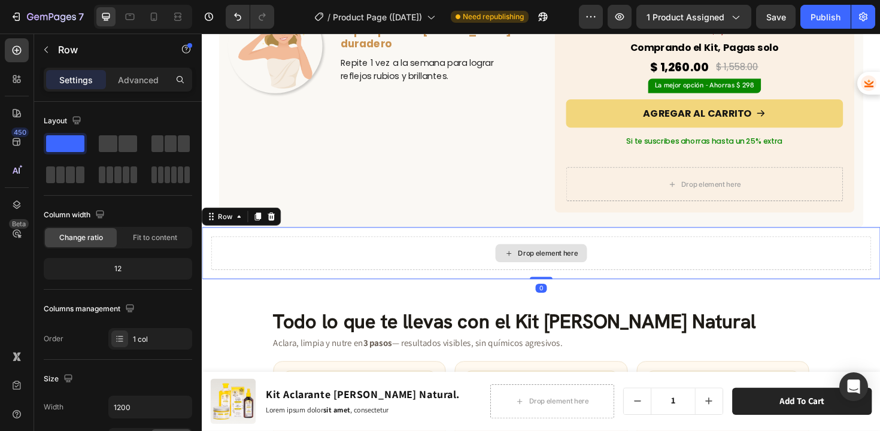
click at [438, 248] on div "Drop element here" at bounding box center [560, 266] width 699 height 36
click at [238, 223] on icon at bounding box center [242, 228] width 10 height 10
click at [271, 263] on div "Drop element here" at bounding box center [560, 266] width 699 height 36
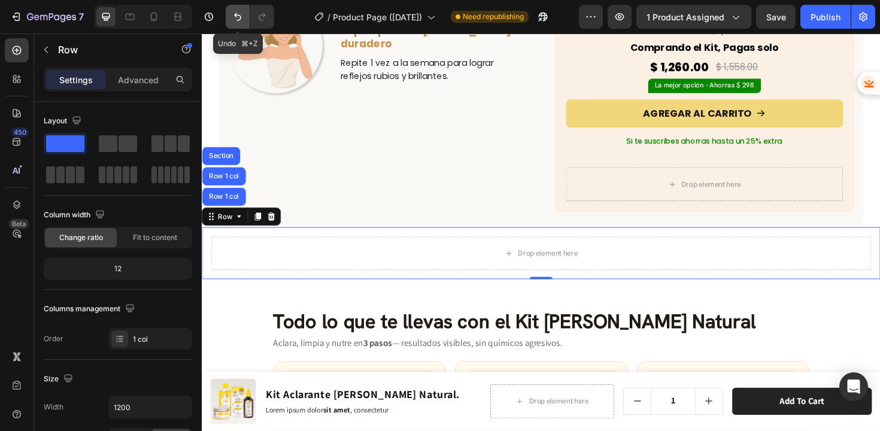
click at [243, 14] on icon "Undo/Redo" at bounding box center [238, 17] width 12 height 12
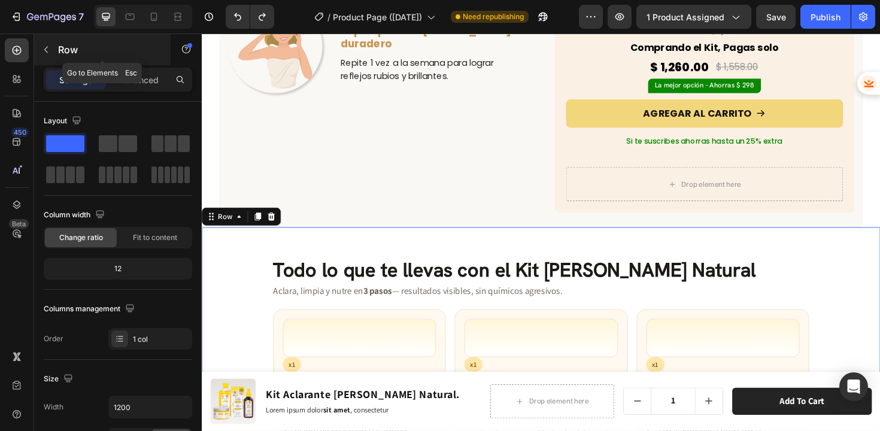
click at [49, 50] on icon "button" at bounding box center [46, 50] width 10 height 10
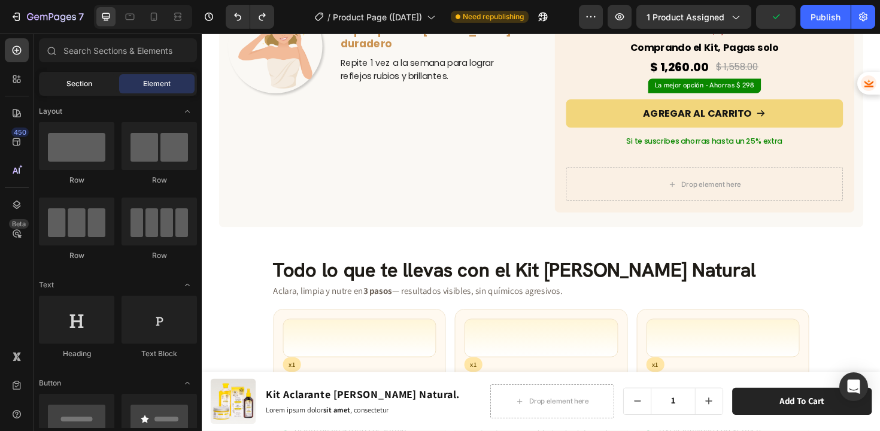
click at [85, 86] on span "Section" at bounding box center [79, 83] width 26 height 11
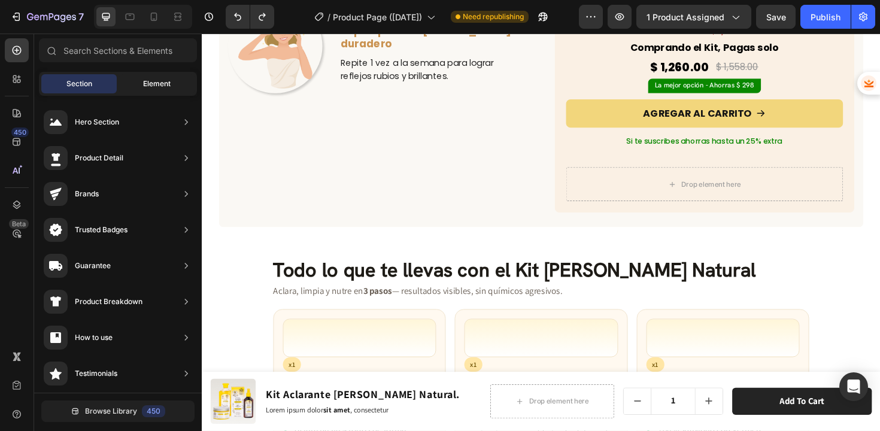
click at [148, 87] on span "Element" at bounding box center [157, 83] width 28 height 11
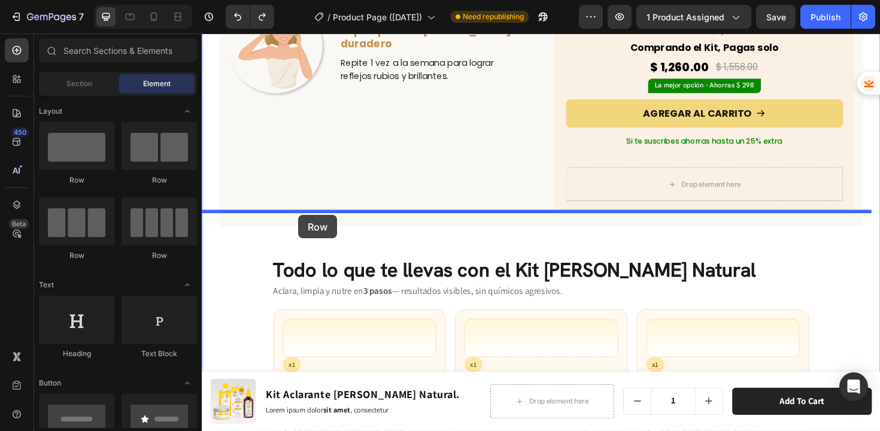
drag, startPoint x: 277, startPoint y: 181, endPoint x: 304, endPoint y: 226, distance: 51.9
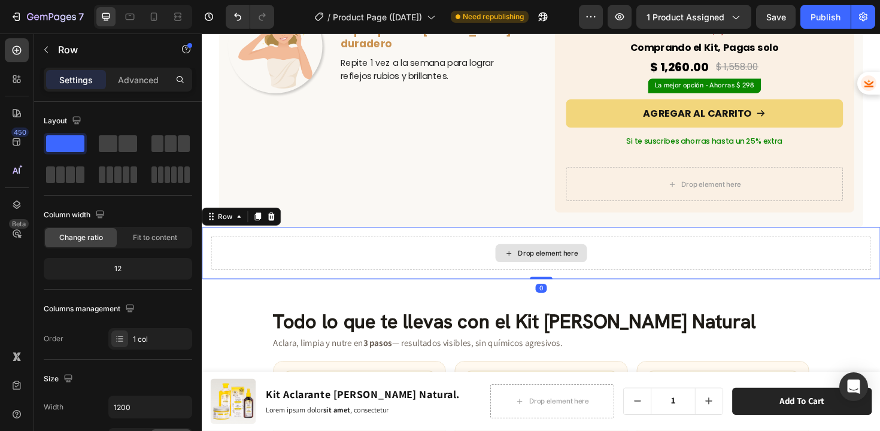
click at [284, 248] on div "Drop element here" at bounding box center [560, 266] width 699 height 36
click at [228, 222] on div "Row" at bounding box center [227, 227] width 20 height 11
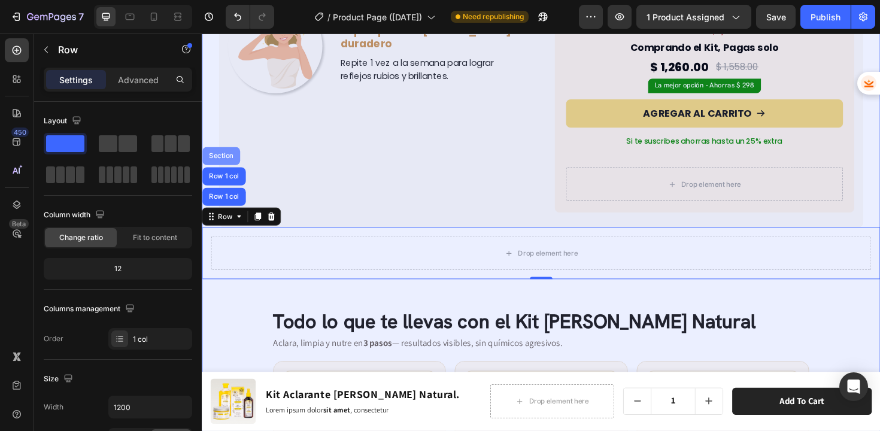
click at [213, 160] on div "Section" at bounding box center [222, 163] width 31 height 7
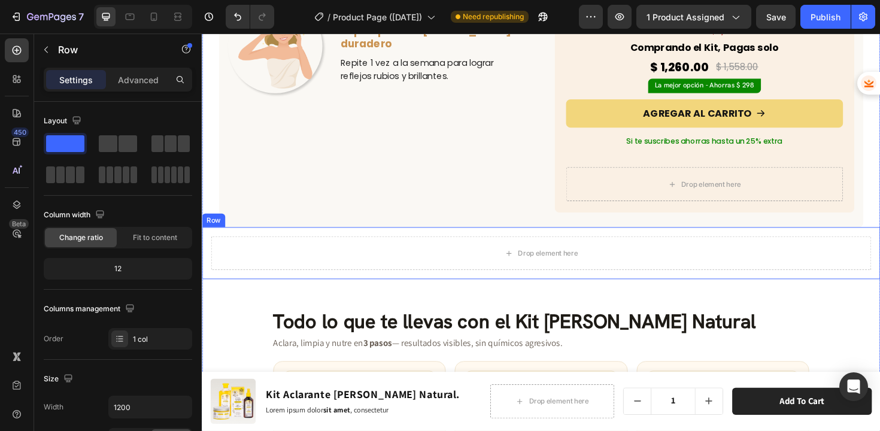
click at [310, 248] on div "Drop element here" at bounding box center [560, 266] width 699 height 36
click at [275, 223] on icon at bounding box center [276, 227] width 8 height 8
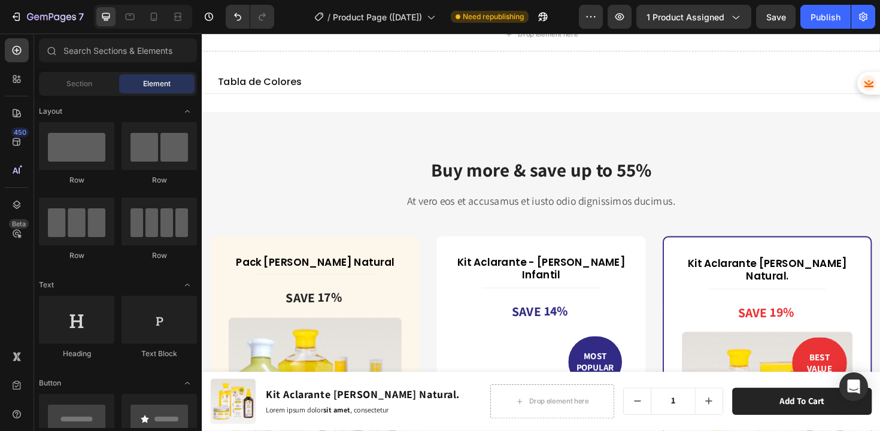
scroll to position [4626, 0]
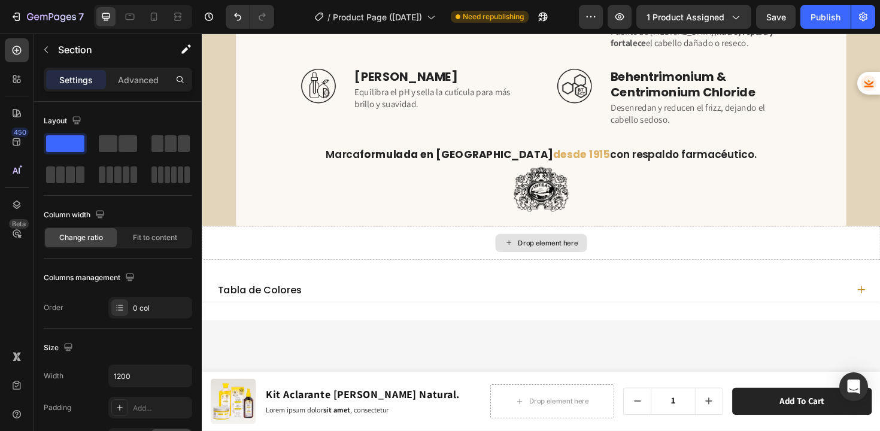
click at [262, 263] on div "Drop element here" at bounding box center [561, 256] width 719 height 36
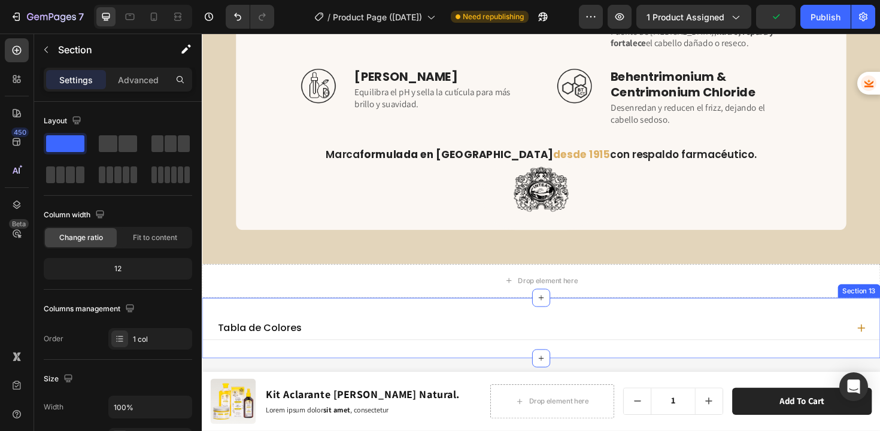
scroll to position [367, 0]
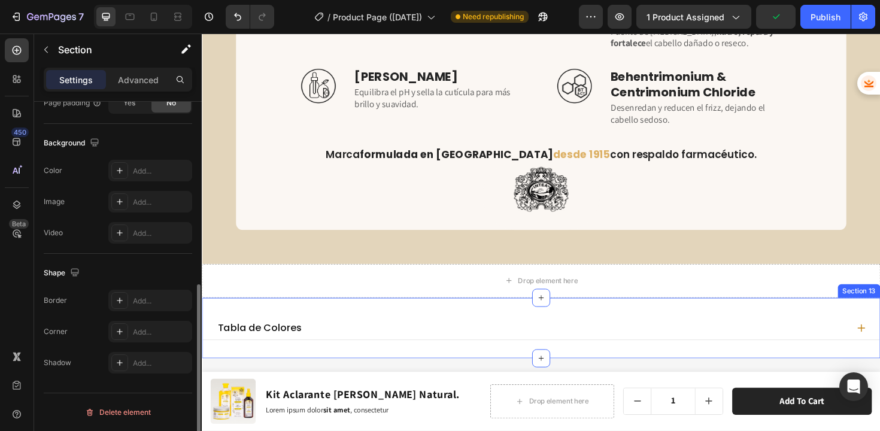
click at [277, 314] on div "Tabla de Colores Accordion Section 13" at bounding box center [561, 346] width 719 height 64
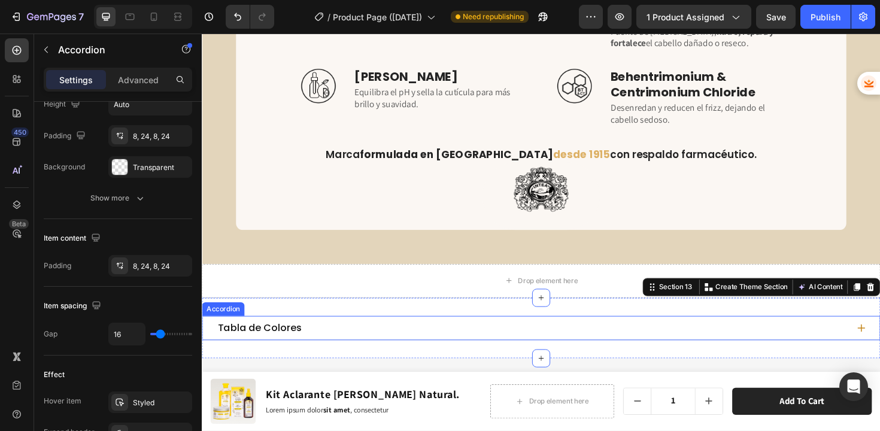
click at [383, 338] on div "Tabla de Colores" at bounding box center [551, 346] width 669 height 16
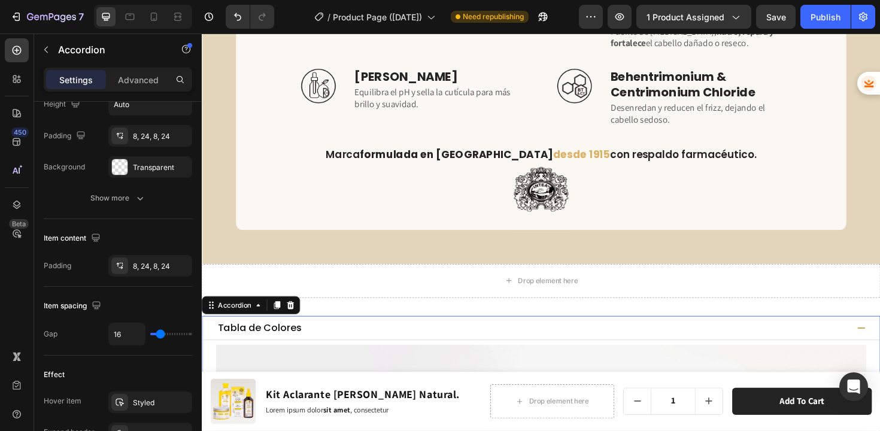
scroll to position [0, 0]
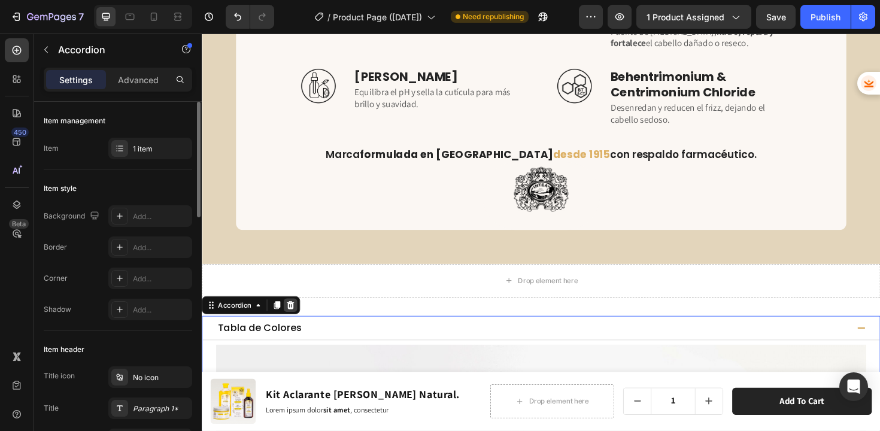
click at [296, 317] on icon at bounding box center [296, 321] width 8 height 8
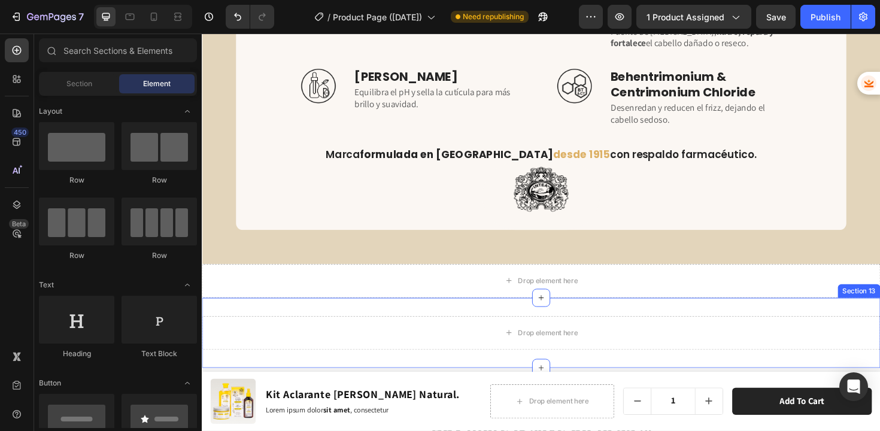
click at [492, 314] on div "Drop element here Section 13" at bounding box center [561, 351] width 719 height 74
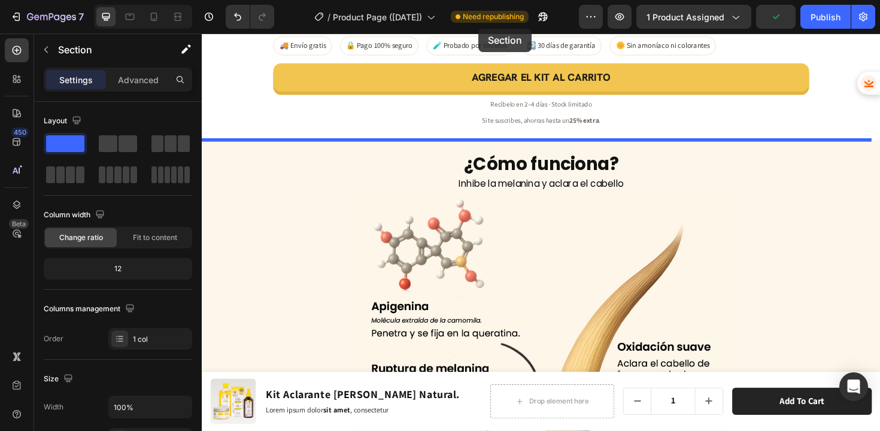
scroll to position [3692, 0]
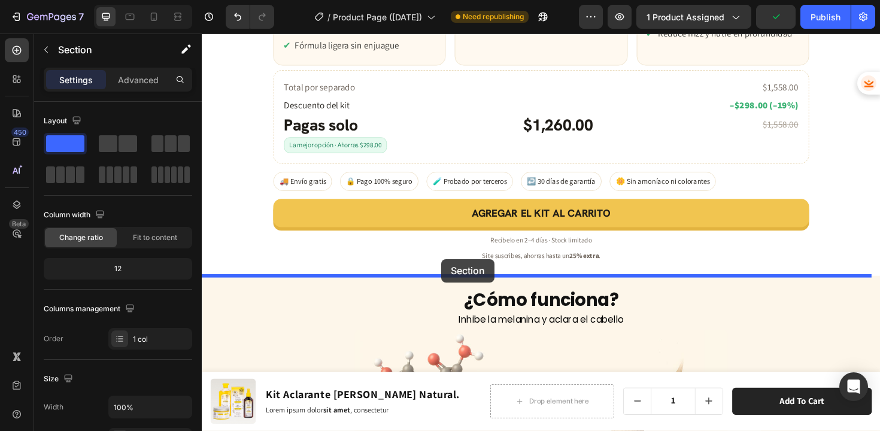
drag, startPoint x: 679, startPoint y: 263, endPoint x: 456, endPoint y: 273, distance: 223.6
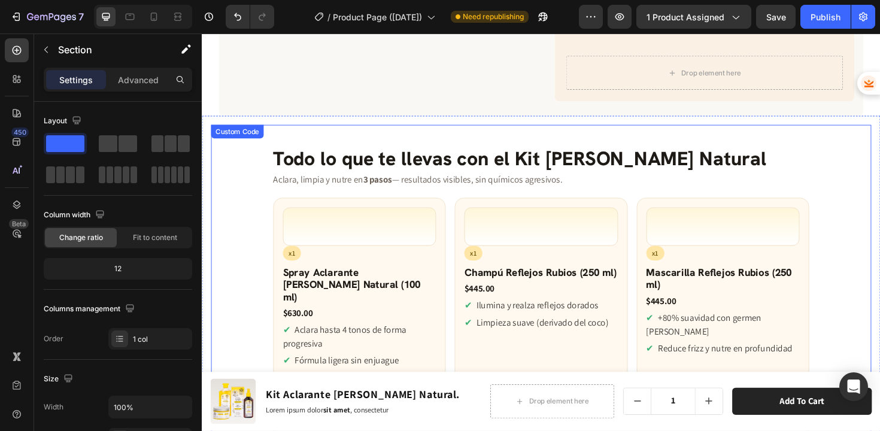
scroll to position [3308, 0]
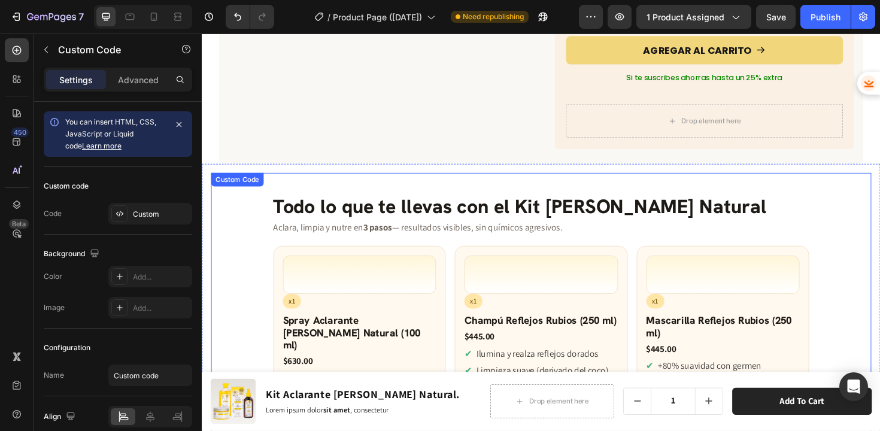
click at [456, 205] on h2 "Todo lo que te llevas con el Kit [PERSON_NAME] Natural" at bounding box center [561, 216] width 568 height 23
click at [448, 205] on h2 "Todo lo que te llevas con el Kit [PERSON_NAME] Natural" at bounding box center [561, 216] width 568 height 23
click at [395, 205] on h2 "Todo lo que te llevas con el Kit [PERSON_NAME] Natural" at bounding box center [561, 216] width 568 height 23
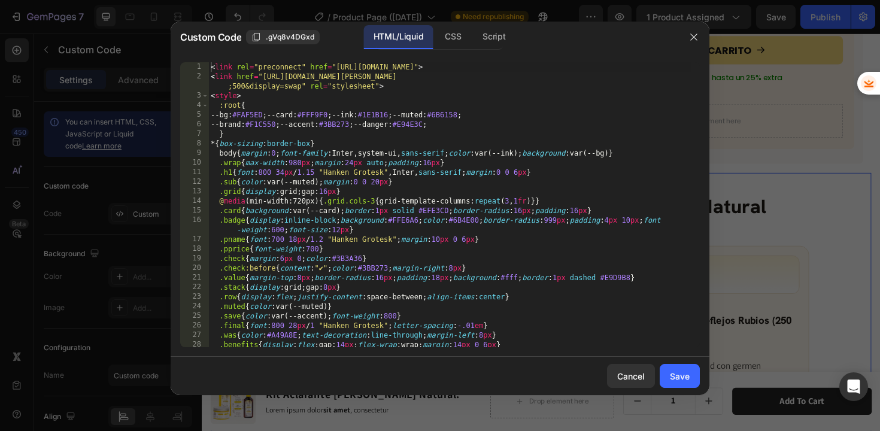
type textarea ".grid{display:grid;gap:16px}"
click at [384, 189] on div "< link rel = "preconnect" href = "https://fonts.googleapis.com" > < link href =…" at bounding box center [449, 219] width 483 height 314
click at [626, 378] on div "Cancel" at bounding box center [631, 376] width 28 height 13
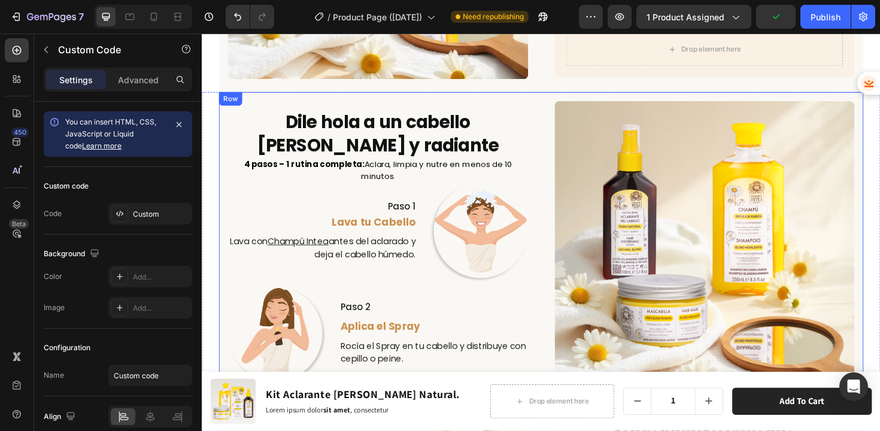
scroll to position [2654, 0]
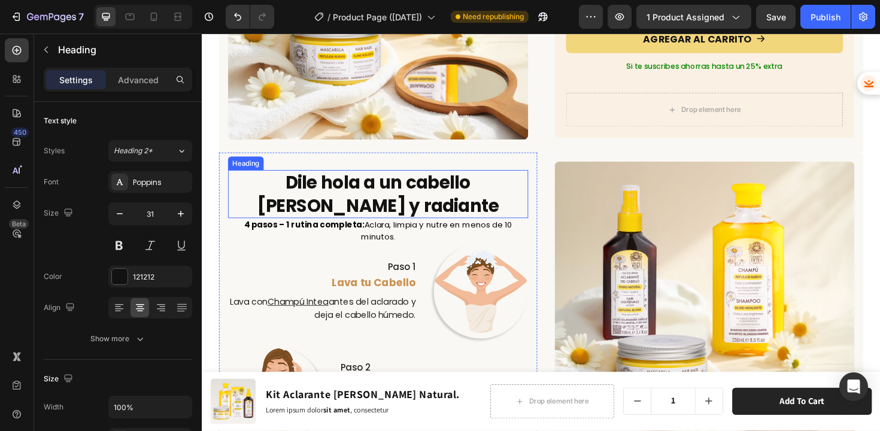
click at [375, 210] on h2 "Dile hola a un cabello [PERSON_NAME] y radiante" at bounding box center [388, 203] width 318 height 51
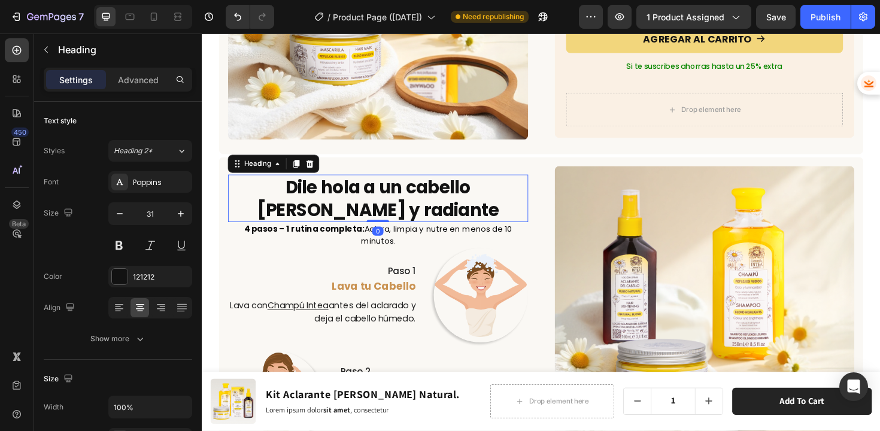
click at [304, 168] on icon at bounding box center [302, 172] width 7 height 8
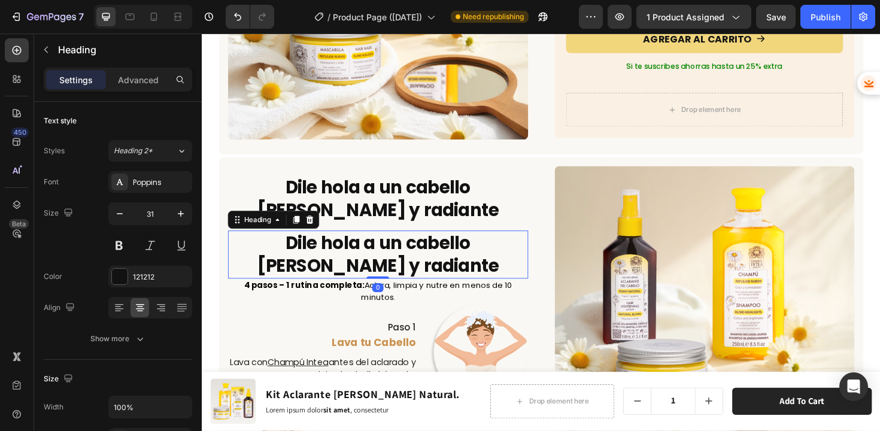
click at [386, 252] on h2 "Dile hola a un cabello [PERSON_NAME] y radiante" at bounding box center [388, 268] width 318 height 51
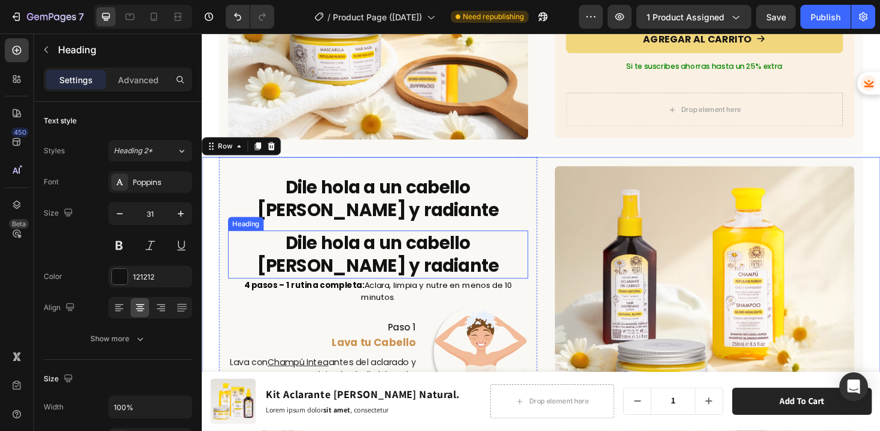
click at [290, 264] on p "Dile hola a un cabello [PERSON_NAME] y radiante" at bounding box center [389, 268] width 316 height 49
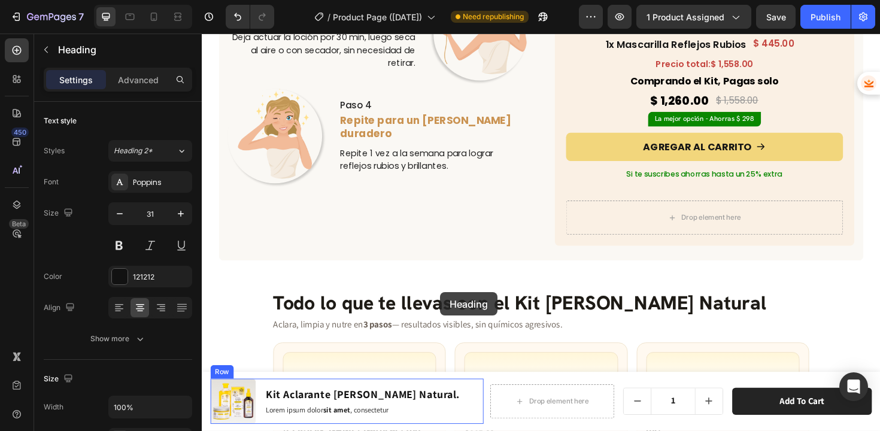
scroll to position [3262, 0]
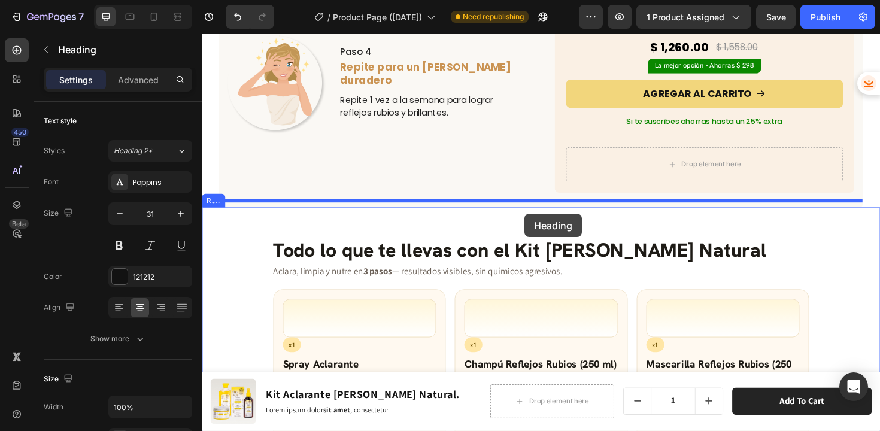
drag, startPoint x: 239, startPoint y: 229, endPoint x: 544, endPoint y: 225, distance: 304.8
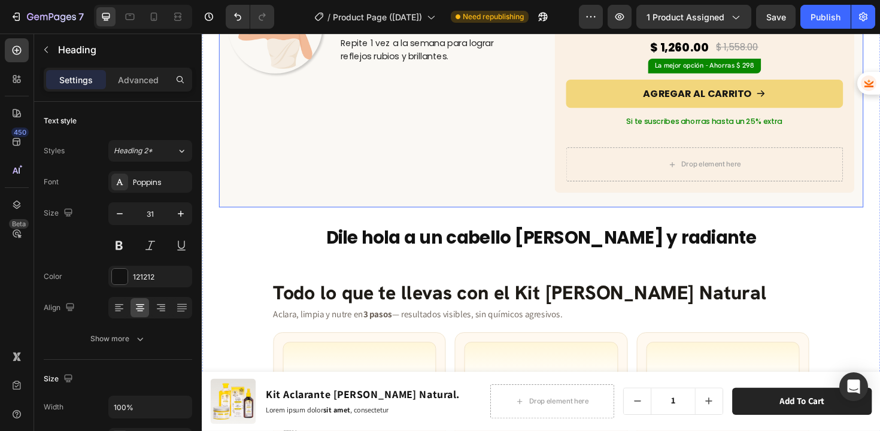
scroll to position [3202, 0]
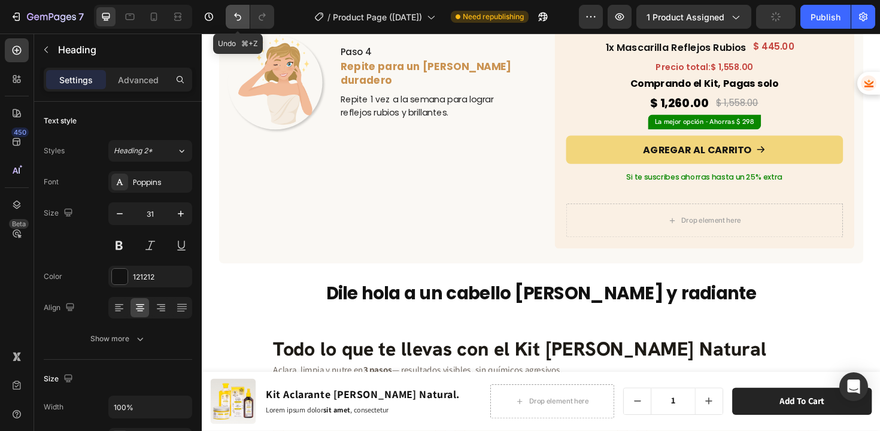
click at [235, 24] on button "Undo/Redo" at bounding box center [238, 17] width 24 height 24
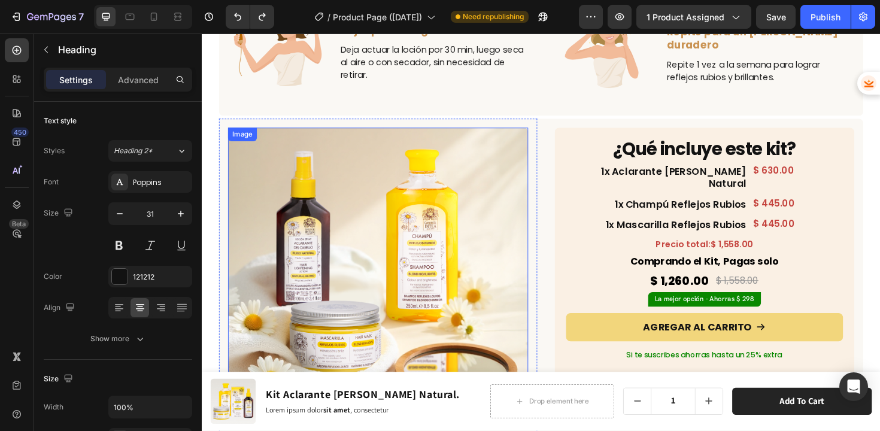
scroll to position [2280, 0]
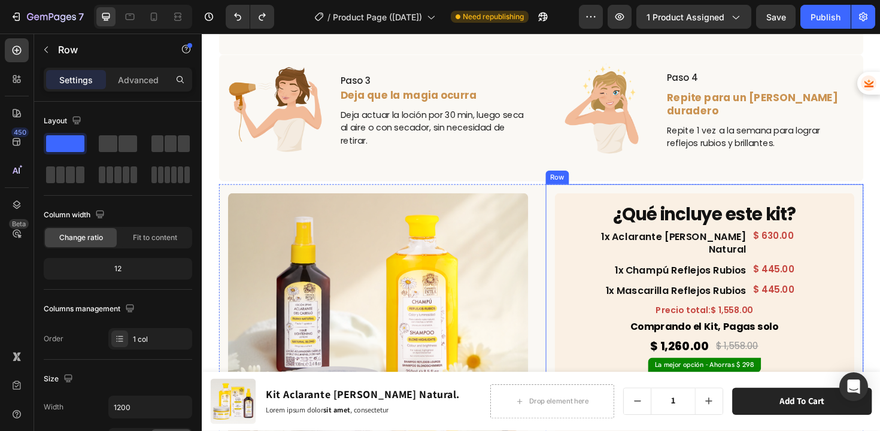
click at [567, 196] on div "¿Qué incluye este kit? Heading 1x Aclarante Rubio Natural Heading $ 630.00 Prod…" at bounding box center [734, 360] width 337 height 335
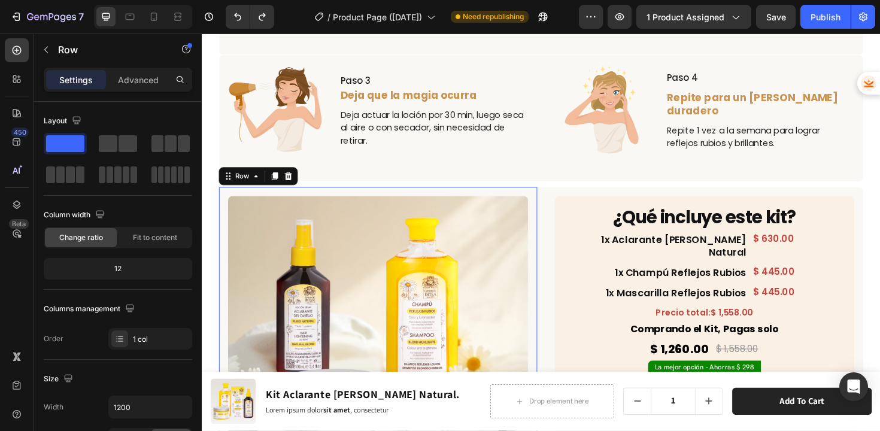
click at [551, 196] on div "Image Row 0" at bounding box center [388, 364] width 337 height 337
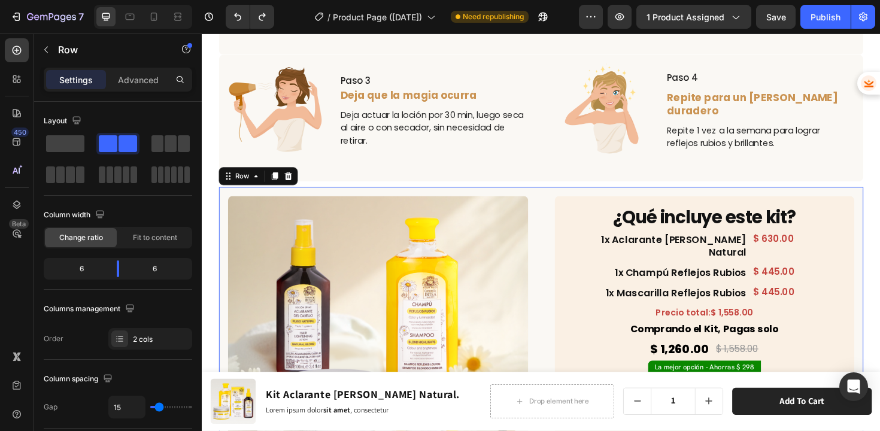
click at [556, 198] on div "Image Row ¿Qué incluye este kit? Heading 1x Aclarante Rubio Natural Heading $ 6…" at bounding box center [561, 367] width 683 height 343
click at [247, 181] on div "Row" at bounding box center [245, 185] width 20 height 11
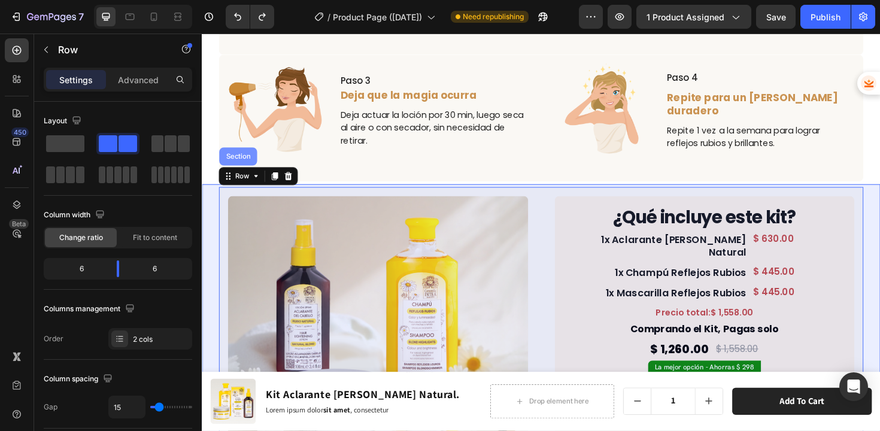
click at [243, 166] on div "Section" at bounding box center [240, 163] width 40 height 19
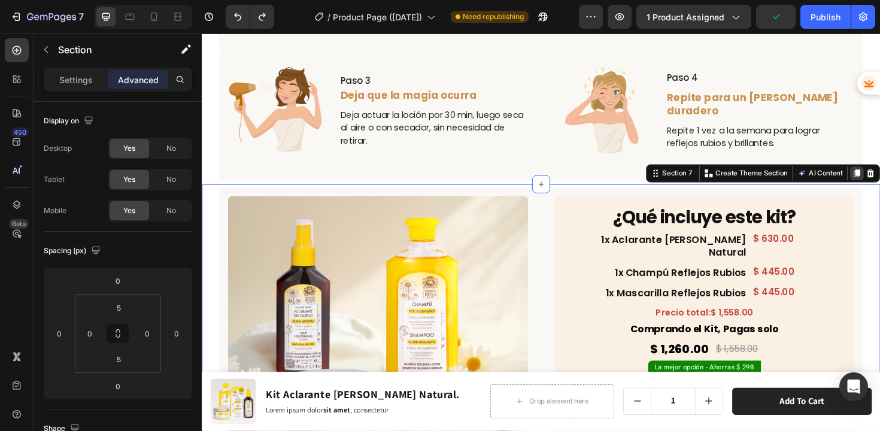
click at [880, 178] on icon at bounding box center [896, 182] width 7 height 8
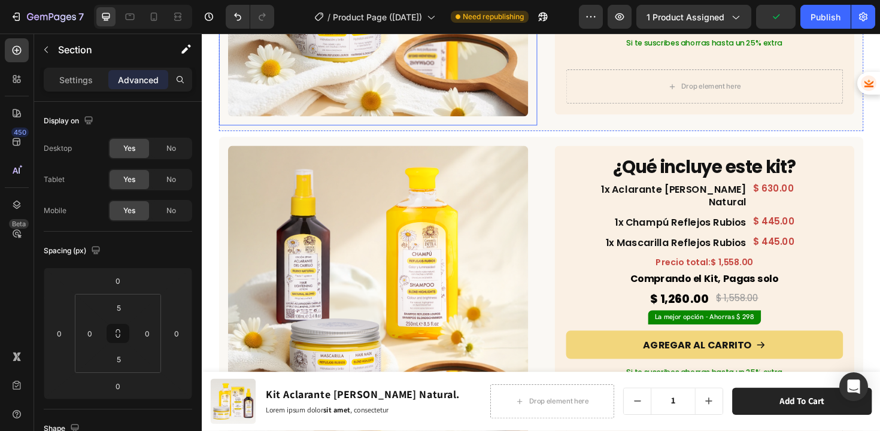
scroll to position [2739, 0]
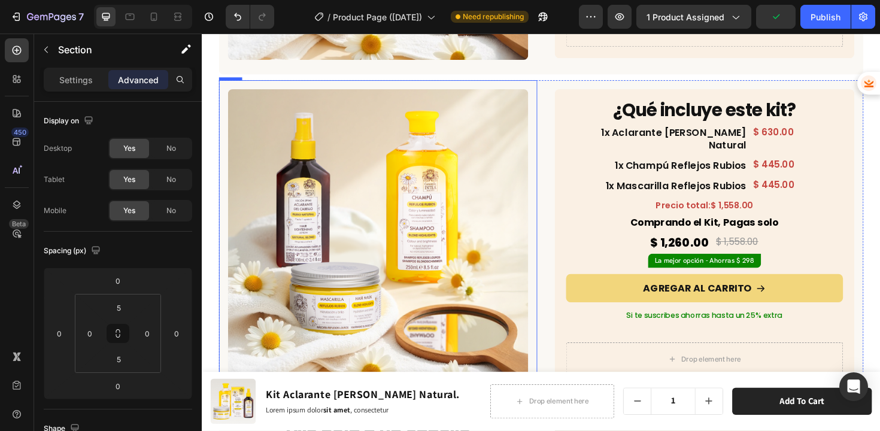
click at [228, 83] on div "Image Row" at bounding box center [388, 251] width 337 height 337
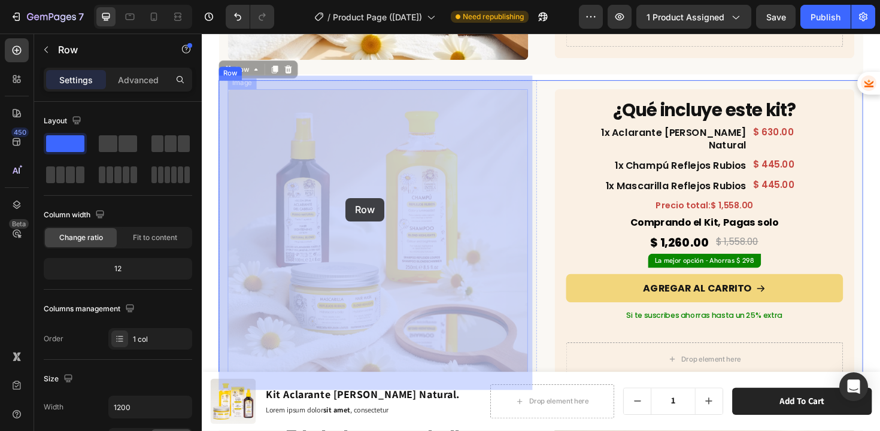
drag, startPoint x: 229, startPoint y: 69, endPoint x: 353, endPoint y: 205, distance: 183.5
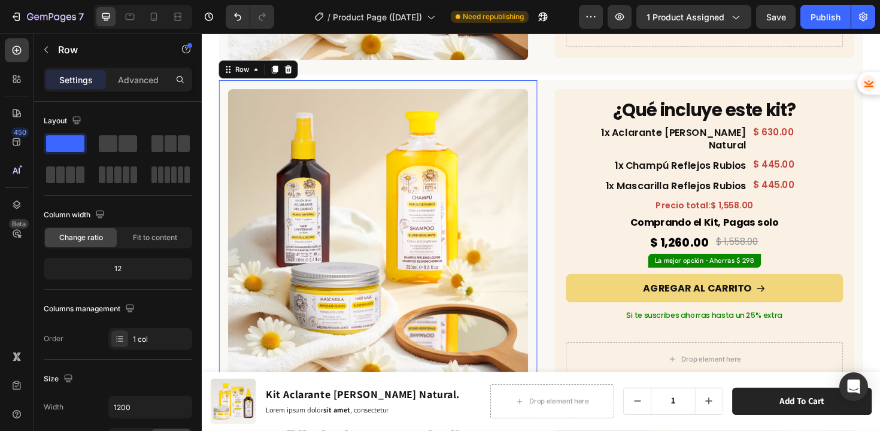
click at [248, 76] on div "Row" at bounding box center [262, 71] width 84 height 19
click at [247, 71] on div "Row" at bounding box center [245, 71] width 20 height 11
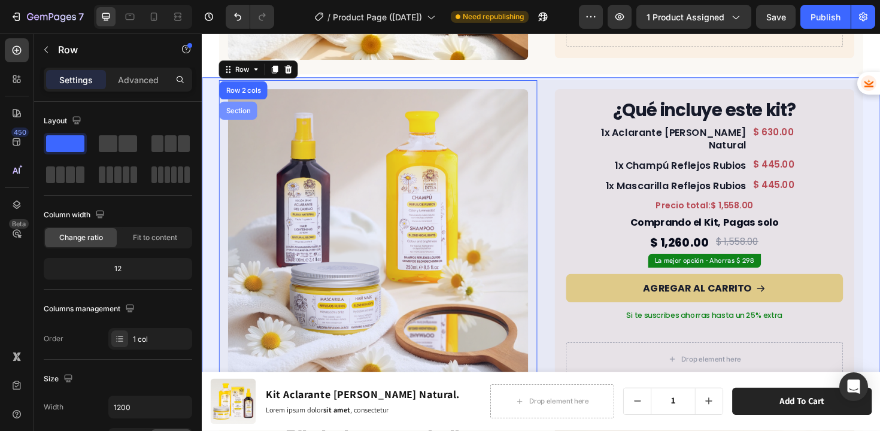
click at [244, 112] on div "Section" at bounding box center [240, 115] width 31 height 7
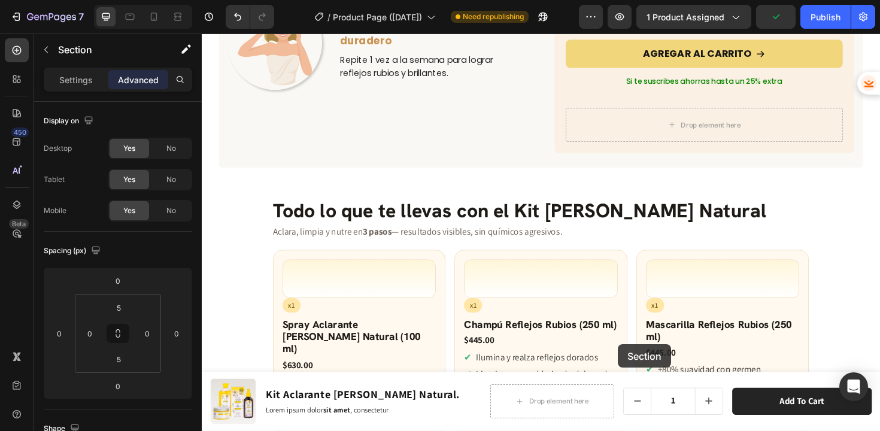
scroll to position [3651, 0]
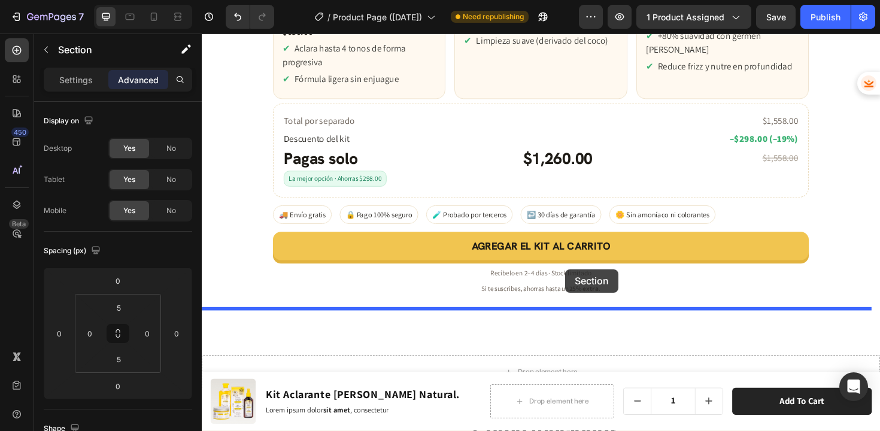
drag, startPoint x: 672, startPoint y: 67, endPoint x: 587, endPoint y: 284, distance: 232.6
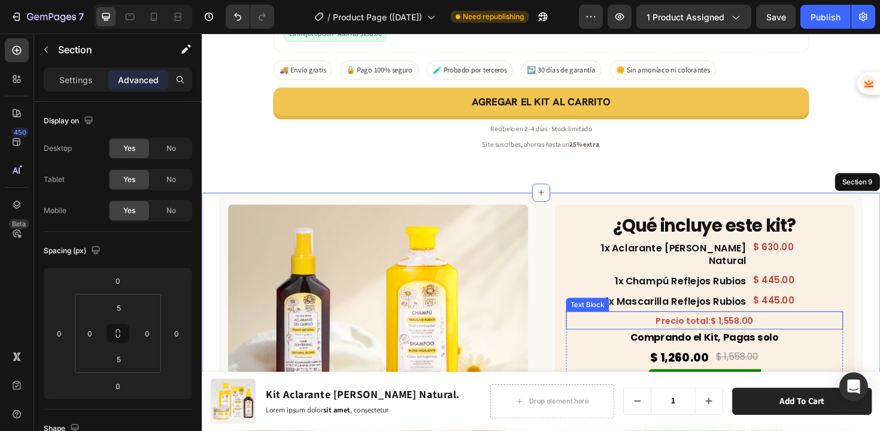
scroll to position [3808, 0]
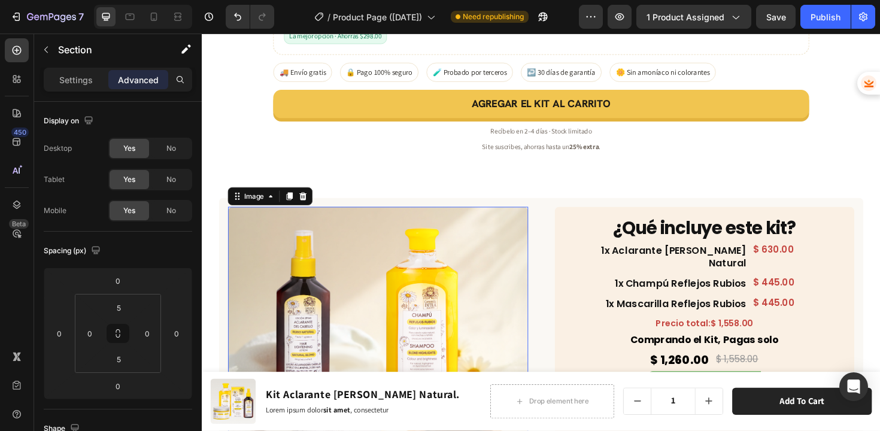
click at [538, 227] on img at bounding box center [388, 376] width 318 height 318
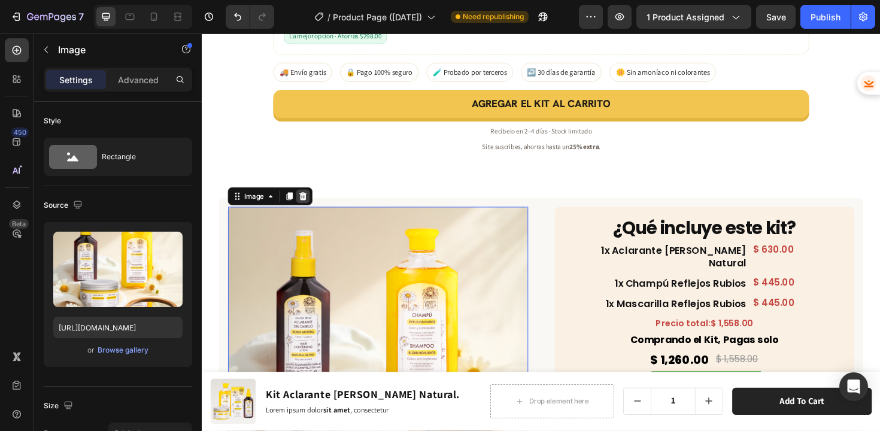
click at [313, 199] on div at bounding box center [309, 206] width 14 height 14
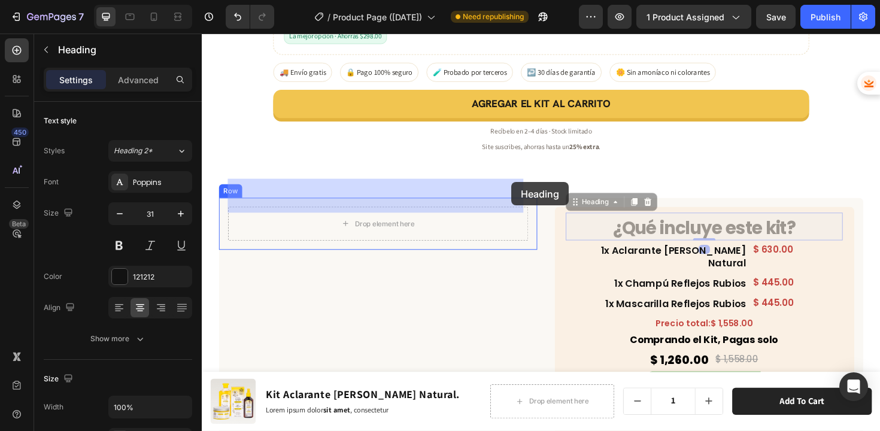
drag, startPoint x: 692, startPoint y: 213, endPoint x: 530, endPoint y: 191, distance: 163.7
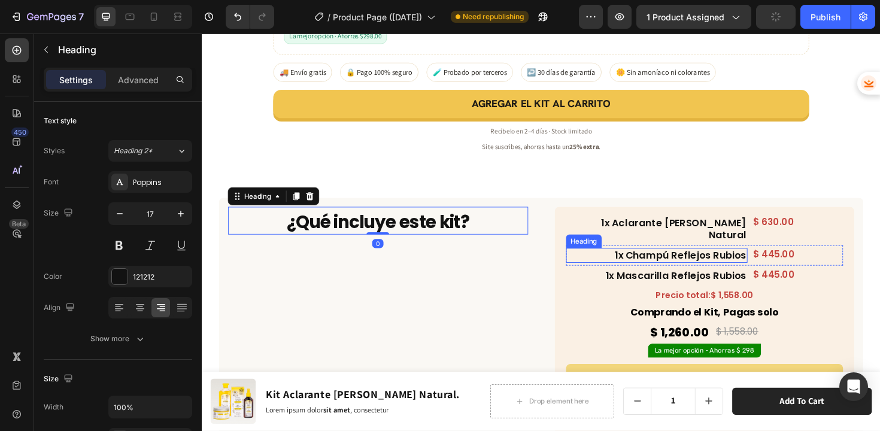
click at [587, 261] on h2 "1x Champú Reflejos Rubios" at bounding box center [683, 269] width 193 height 16
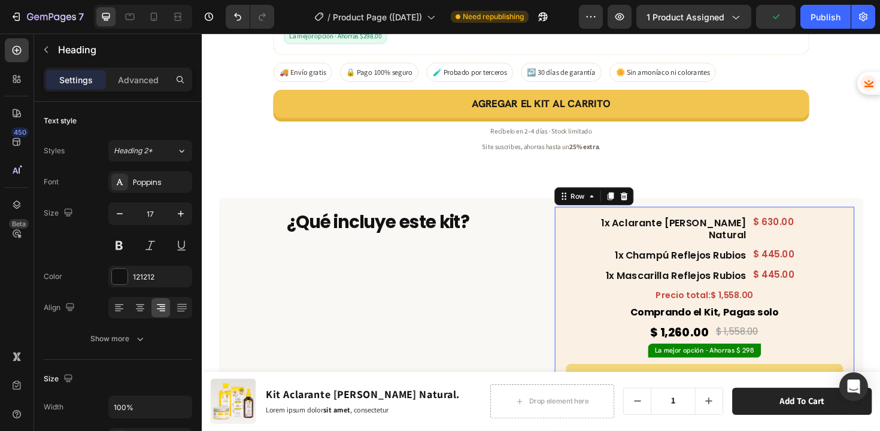
click at [582, 252] on div "1x Aclarante Rubio Natural Heading $ 630.00 Product Price Product Price Row Pro…" at bounding box center [734, 360] width 318 height 287
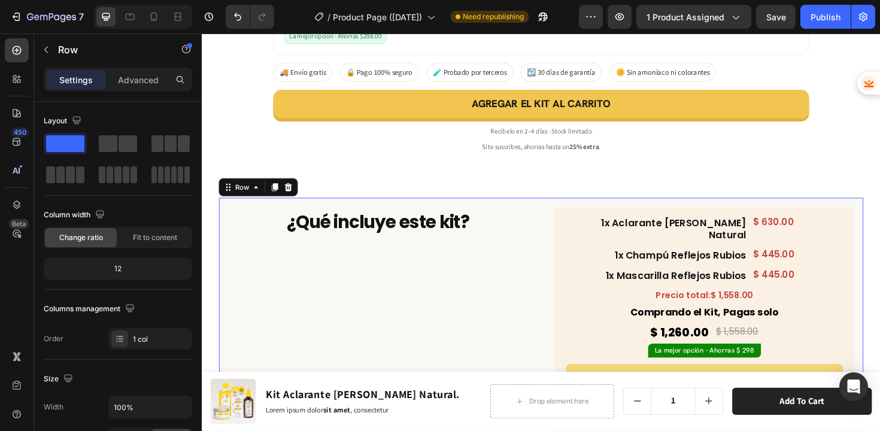
click at [526, 247] on div "¿Qué incluye este kit? Heading Row" at bounding box center [388, 361] width 337 height 306
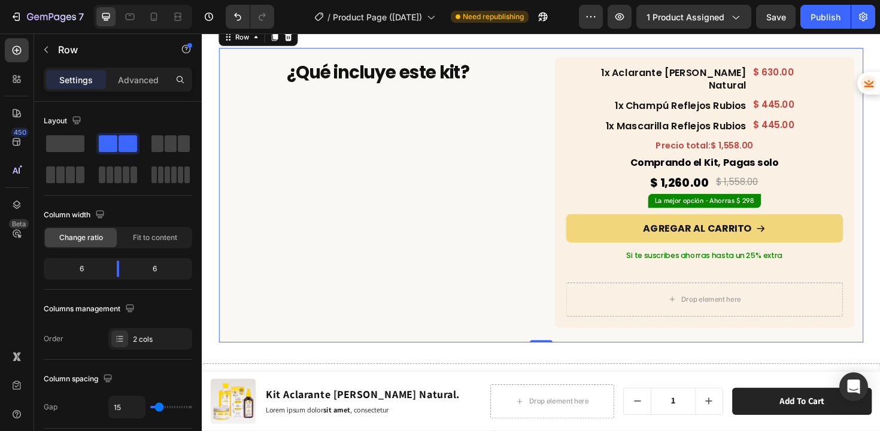
scroll to position [4030, 0]
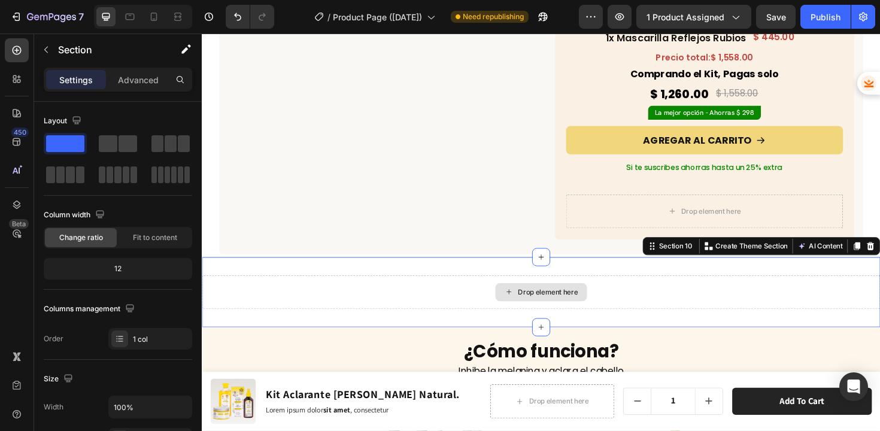
click at [301, 291] on div "Drop element here" at bounding box center [561, 308] width 719 height 36
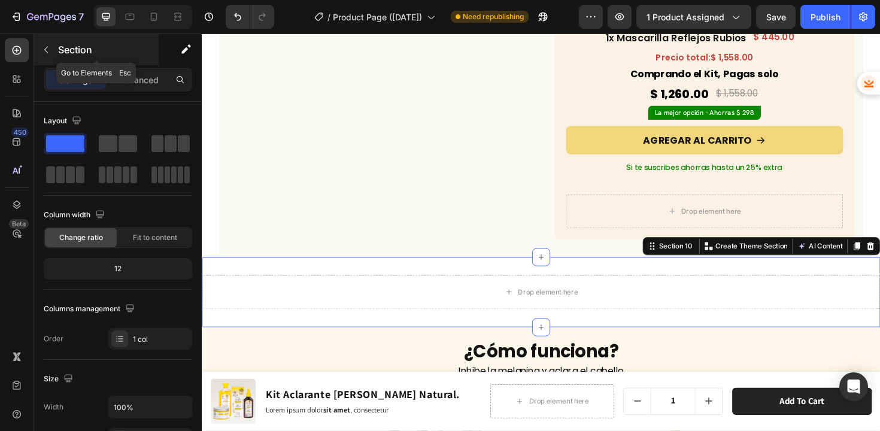
click at [51, 49] on button "button" at bounding box center [46, 49] width 19 height 19
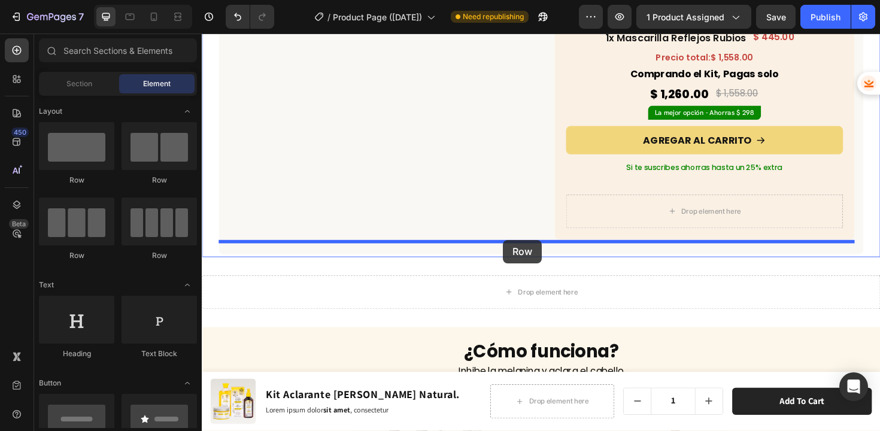
drag, startPoint x: 284, startPoint y: 181, endPoint x: 521, endPoint y: 252, distance: 247.4
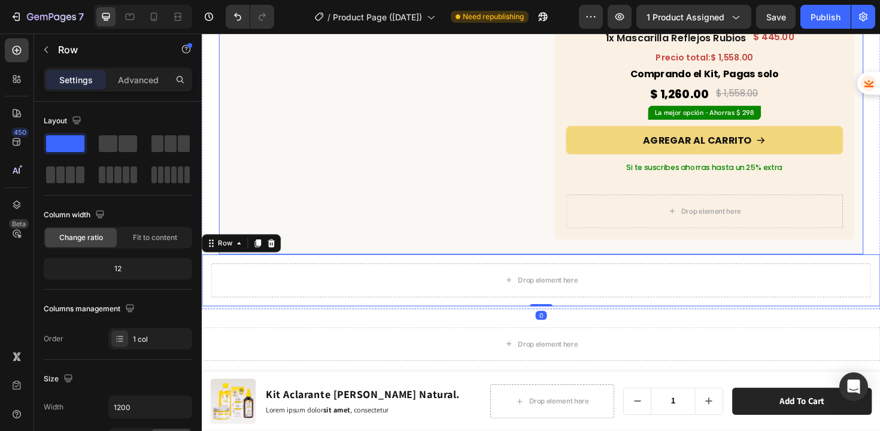
click at [393, 216] on div "¿Qué incluye este kit? Heading Row" at bounding box center [388, 109] width 337 height 306
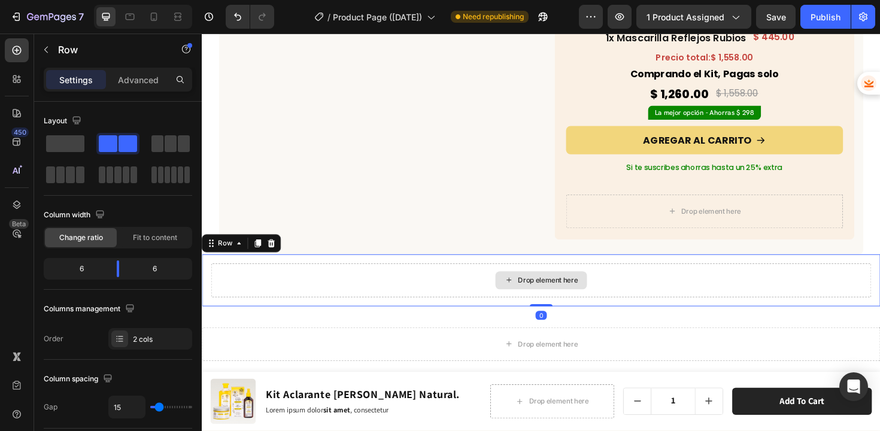
click at [319, 277] on div "Drop element here" at bounding box center [560, 295] width 699 height 36
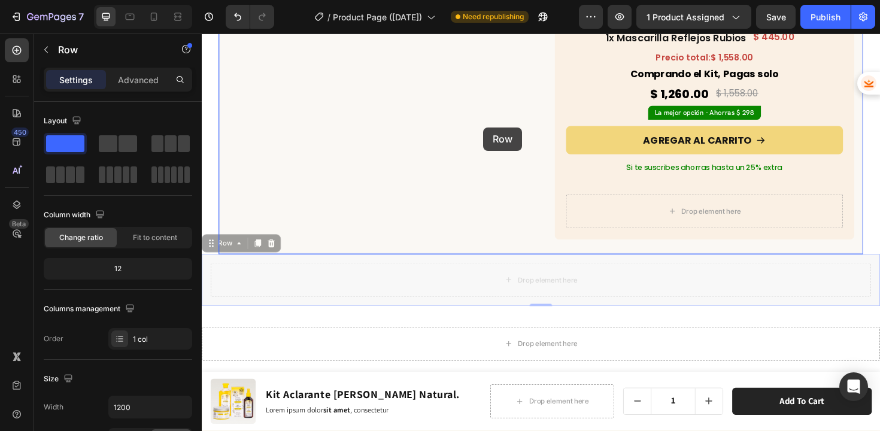
scroll to position [3989, 0]
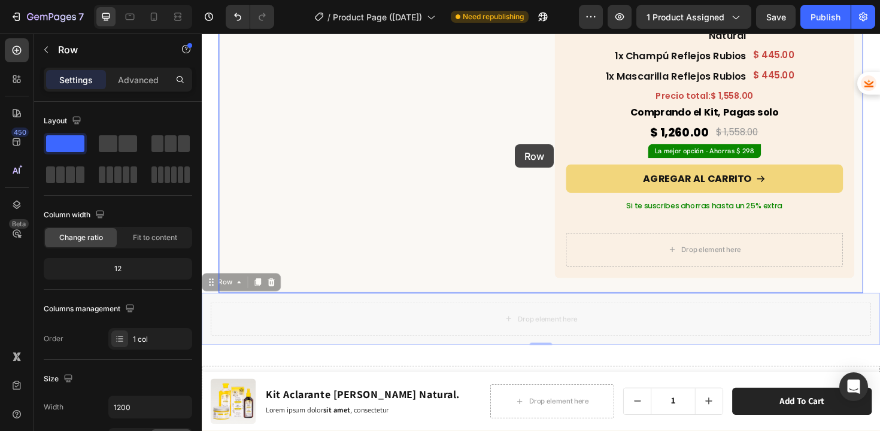
drag, startPoint x: 210, startPoint y: 244, endPoint x: 534, endPoint y: 151, distance: 336.6
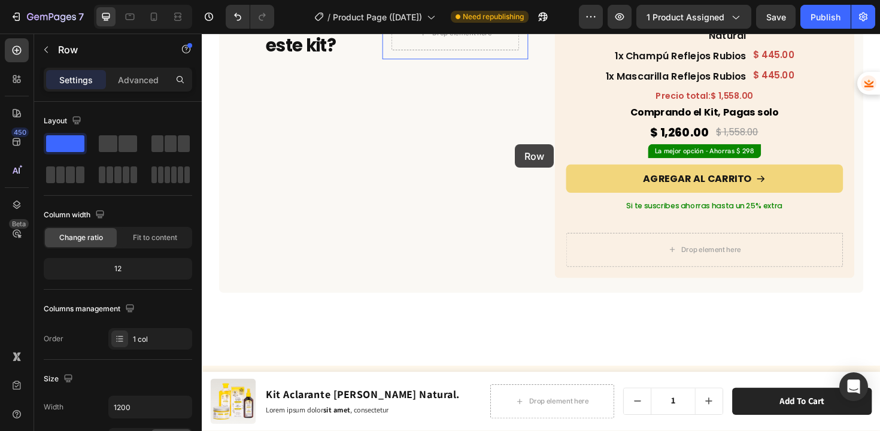
scroll to position [3872, 0]
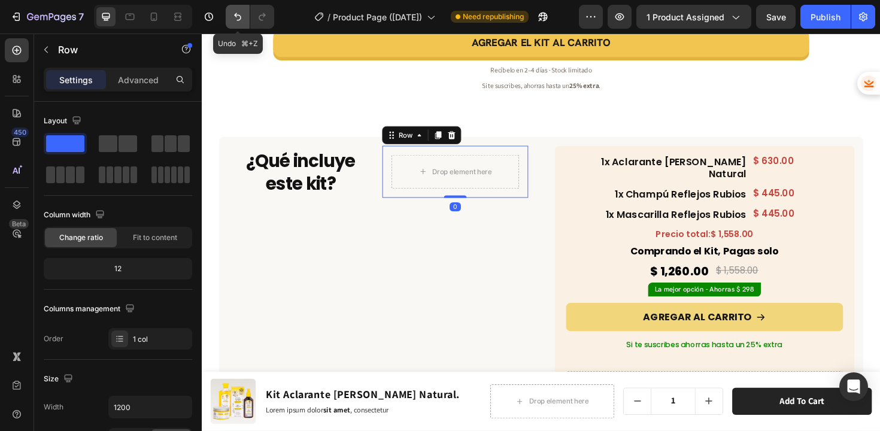
click at [240, 15] on icon "Undo/Redo" at bounding box center [238, 17] width 12 height 12
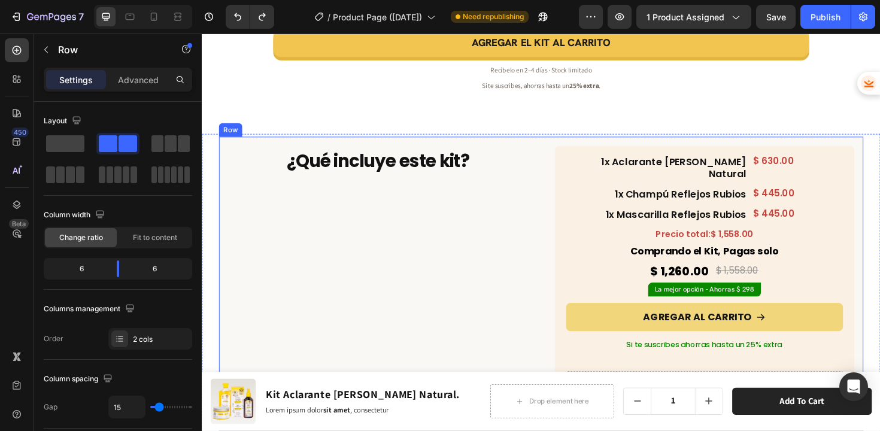
click at [337, 188] on div "¿Qué incluye este kit? Heading Row" at bounding box center [388, 296] width 337 height 306
click at [56, 146] on span at bounding box center [65, 143] width 38 height 17
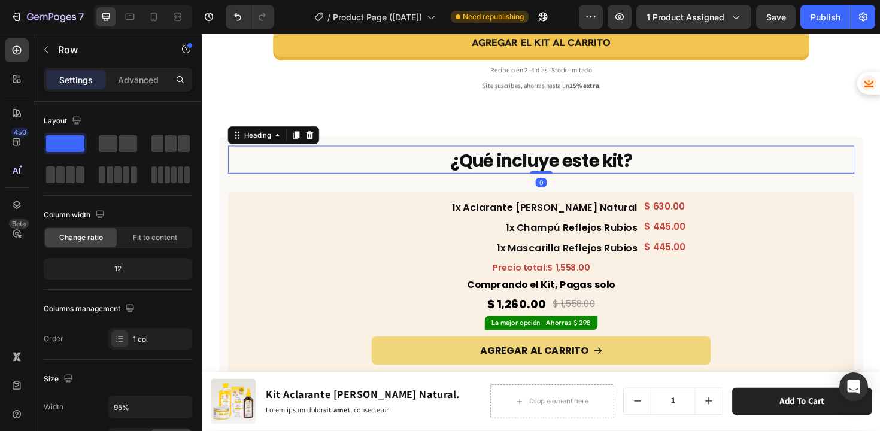
click at [671, 156] on h2 "¿Qué incluye este kit?" at bounding box center [560, 169] width 663 height 26
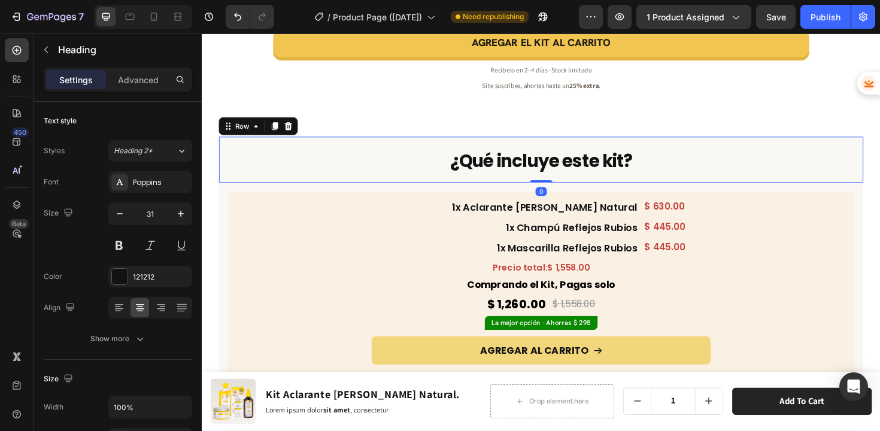
click at [672, 159] on div "¿Qué incluye este kit? Heading Row 0" at bounding box center [561, 167] width 683 height 49
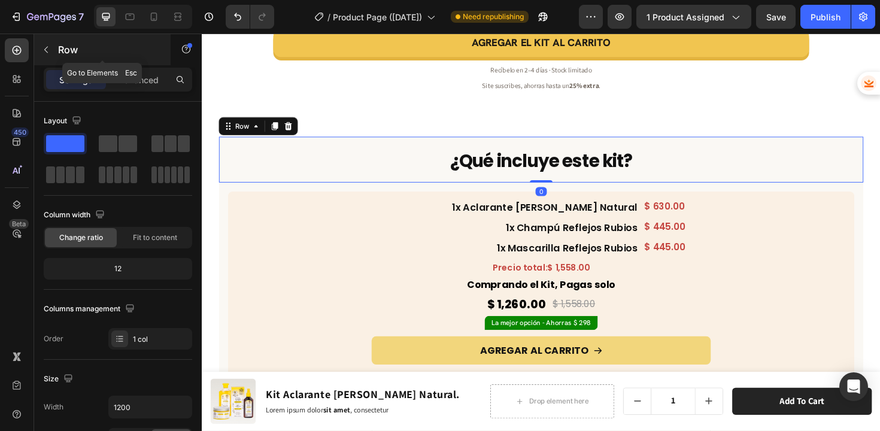
click at [49, 53] on icon "button" at bounding box center [46, 50] width 10 height 10
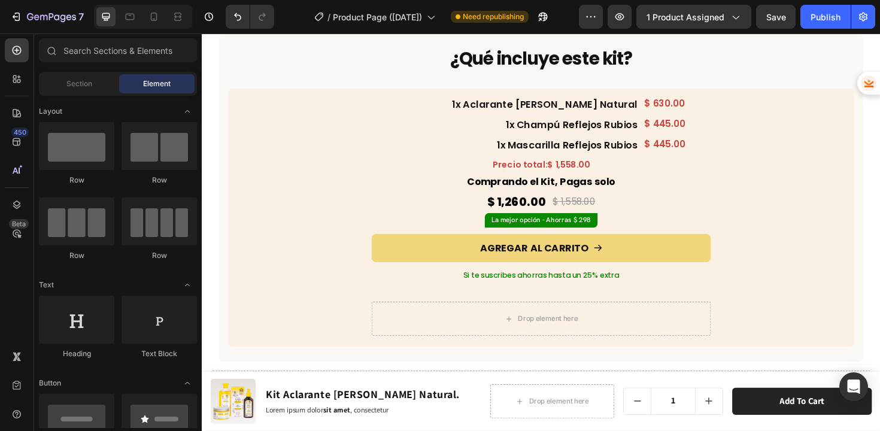
scroll to position [3084, 0]
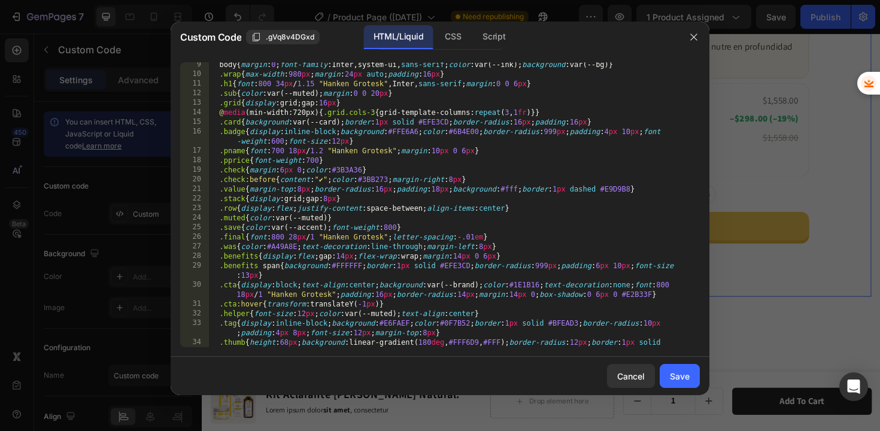
scroll to position [88, 0]
click at [714, 246] on div at bounding box center [440, 215] width 880 height 431
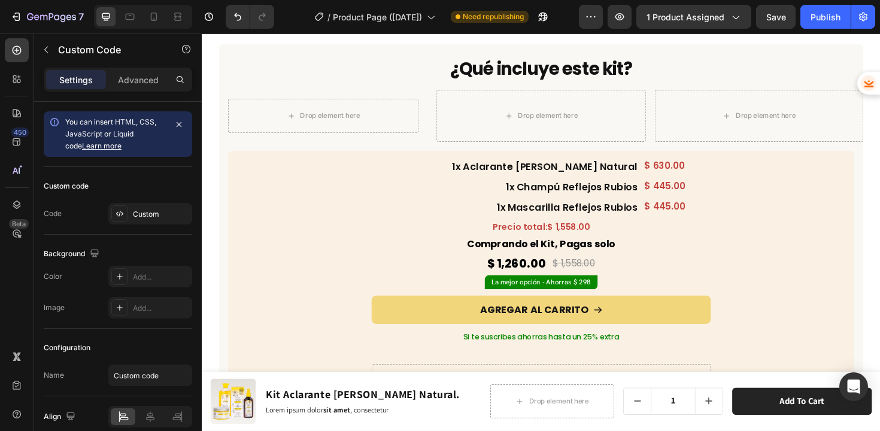
scroll to position [3810, 0]
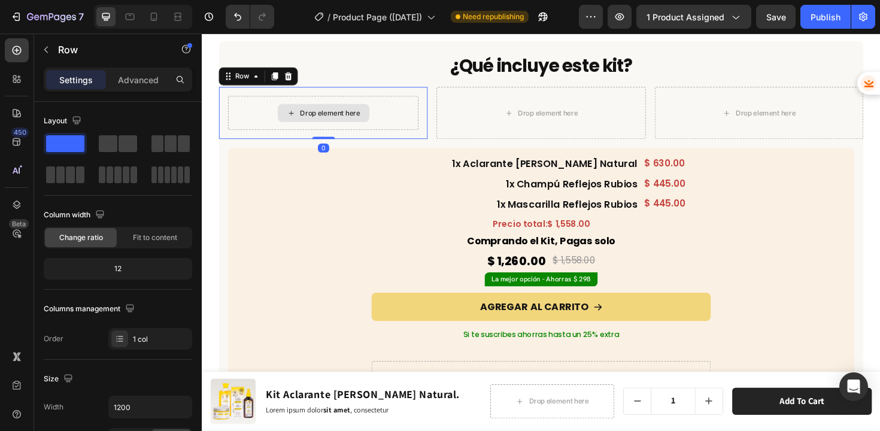
click at [377, 136] on div "Drop element here" at bounding box center [330, 118] width 202 height 36
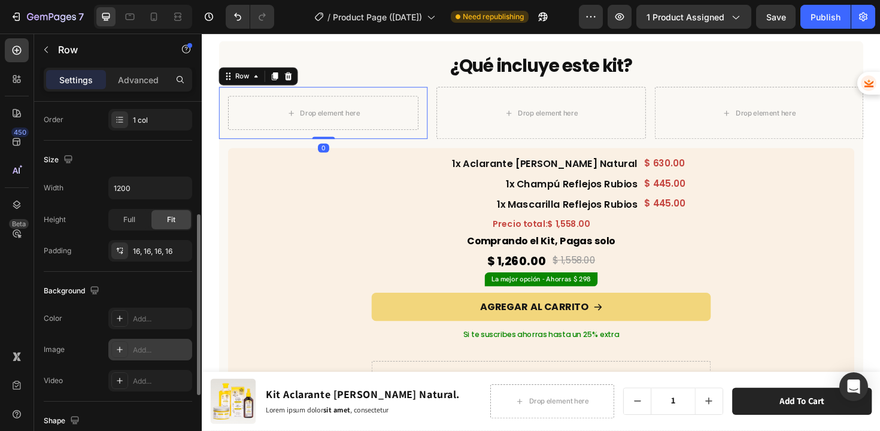
scroll to position [262, 0]
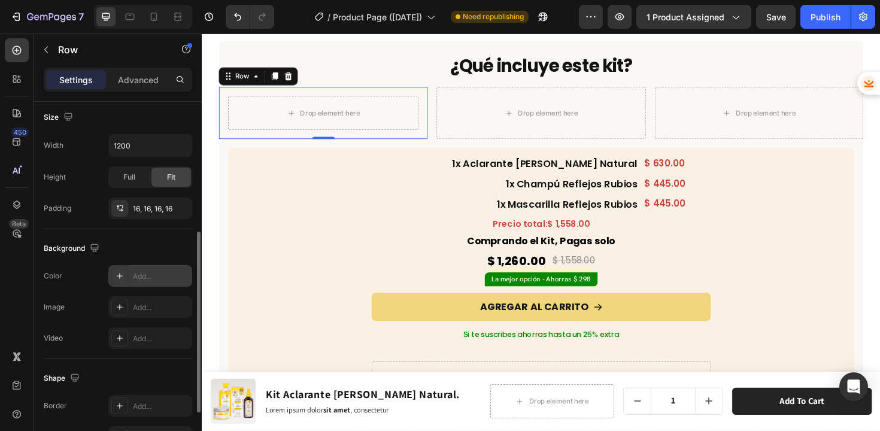
click at [122, 282] on div at bounding box center [119, 276] width 17 height 17
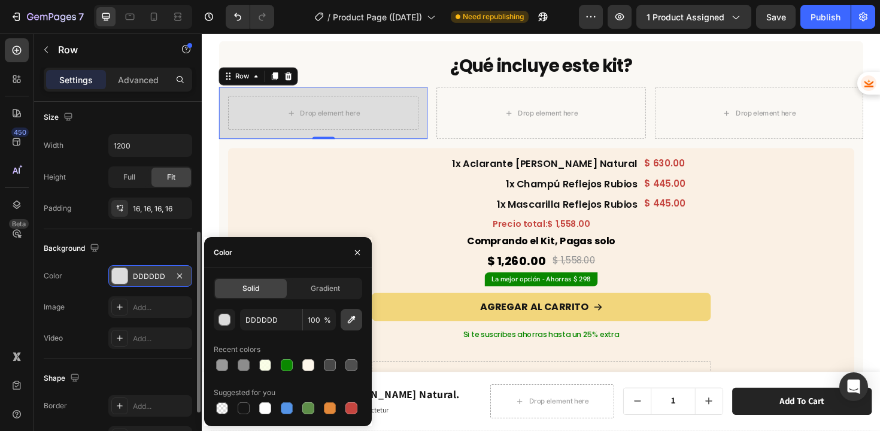
click at [354, 319] on icon "button" at bounding box center [352, 320] width 8 height 8
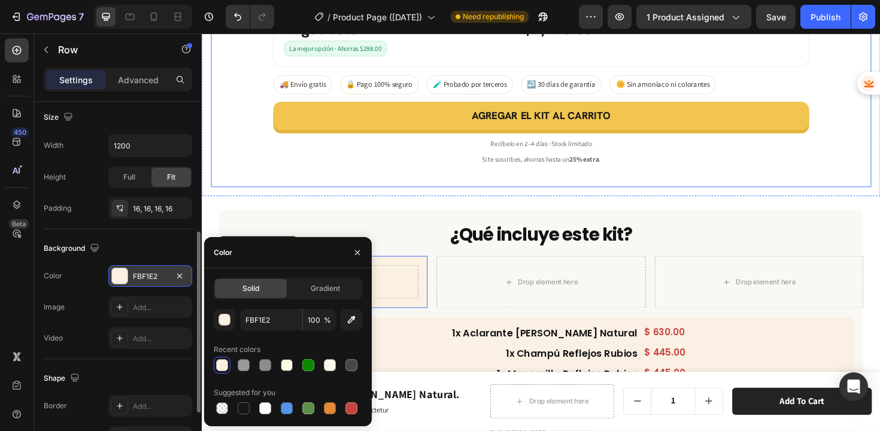
scroll to position [3629, 0]
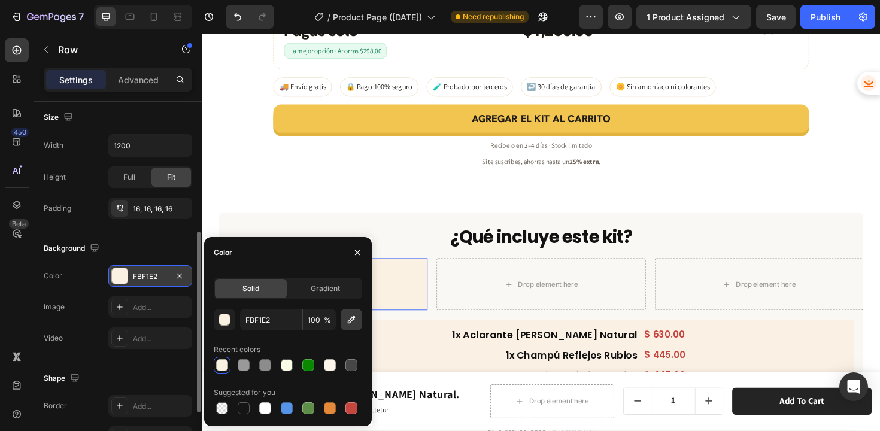
click at [344, 317] on button "button" at bounding box center [352, 320] width 22 height 22
type input "FFF9F0"
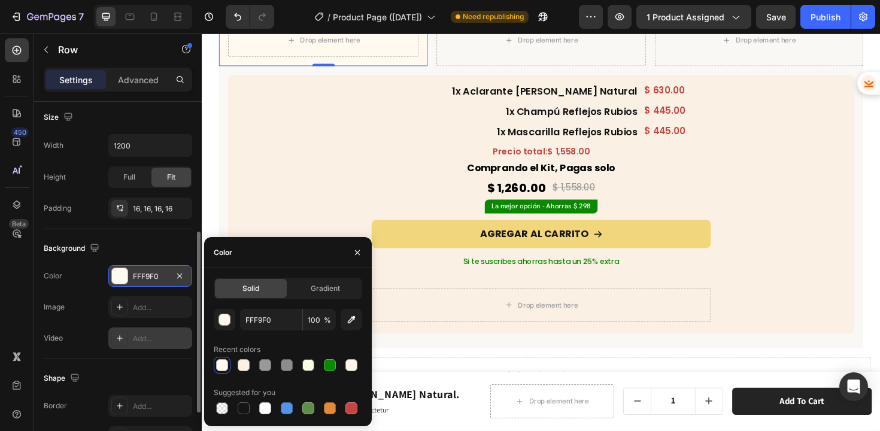
scroll to position [353, 0]
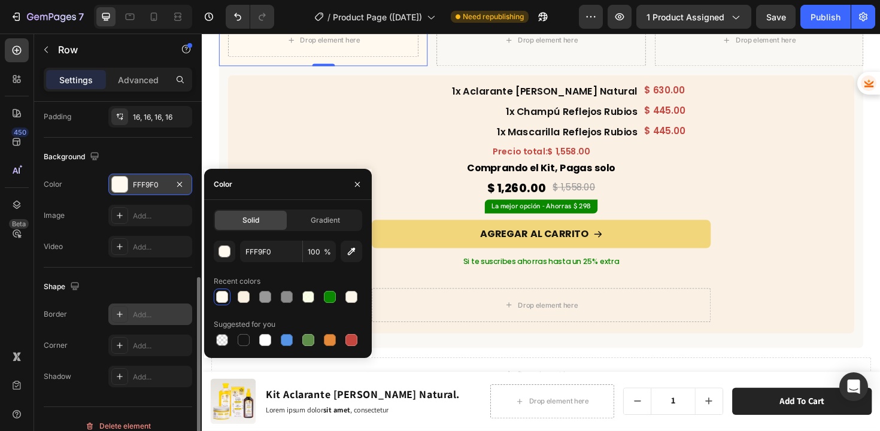
click at [134, 317] on div "Add..." at bounding box center [161, 315] width 56 height 11
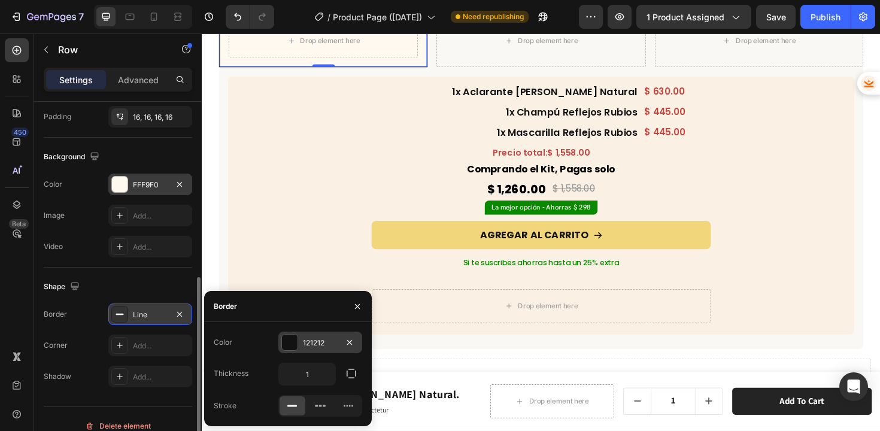
click at [287, 338] on div at bounding box center [290, 343] width 16 height 16
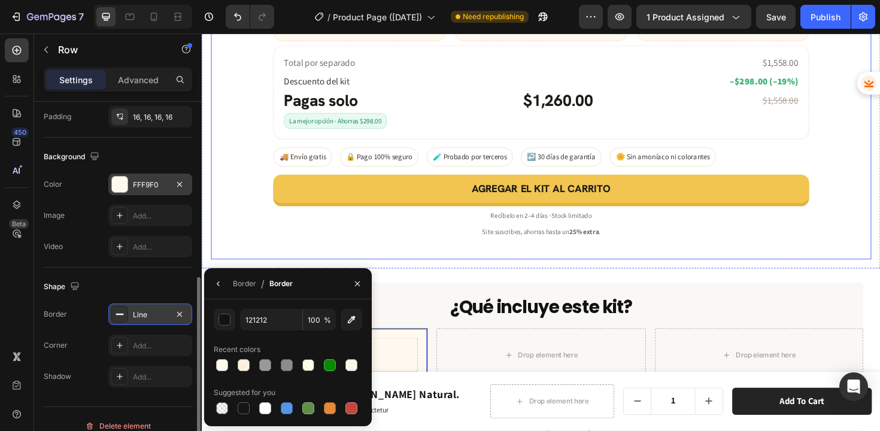
scroll to position [3523, 0]
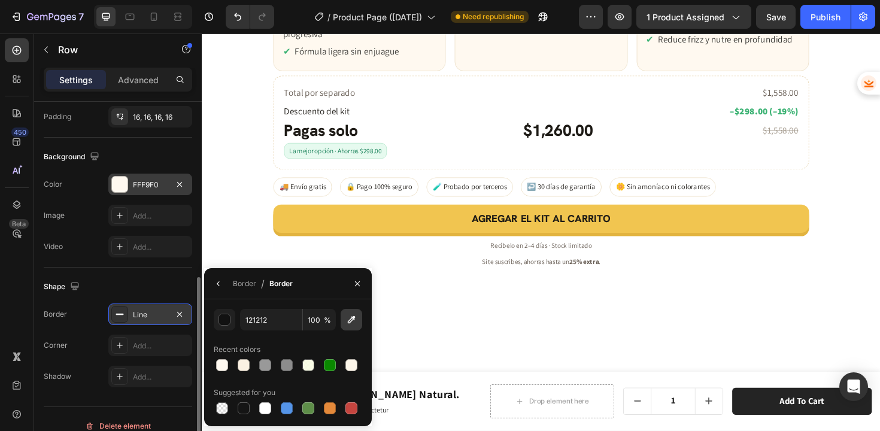
click at [347, 315] on icon "button" at bounding box center [351, 320] width 12 height 12
type input "EFE4CE"
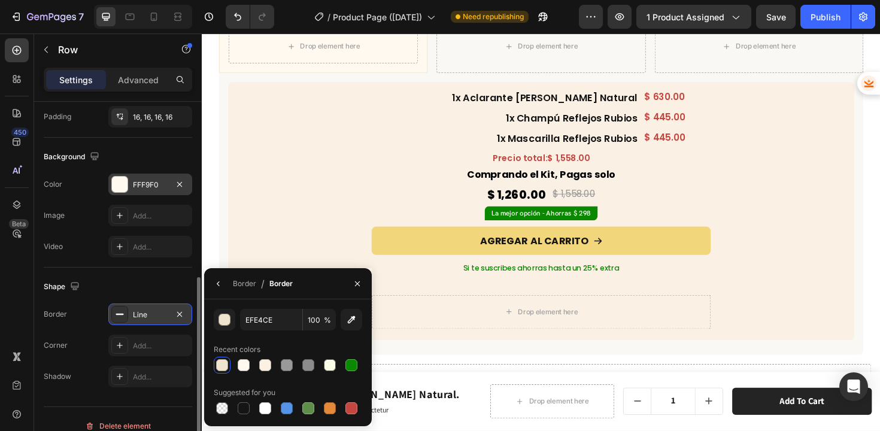
scroll to position [3888, 0]
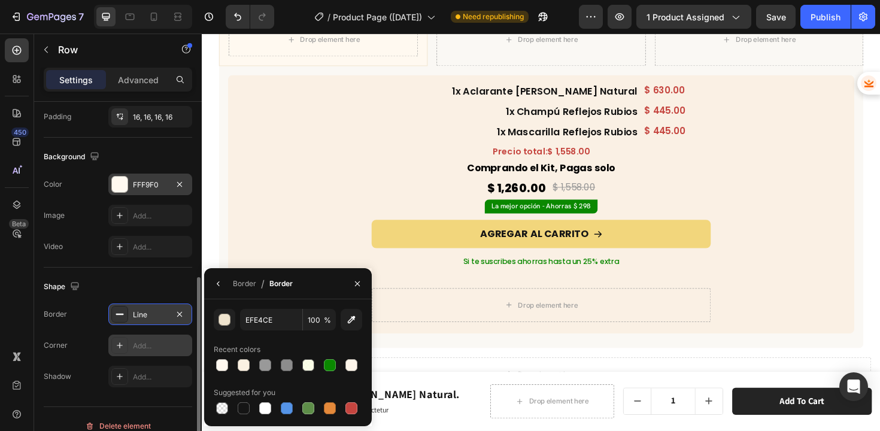
click at [124, 348] on icon at bounding box center [120, 346] width 10 height 10
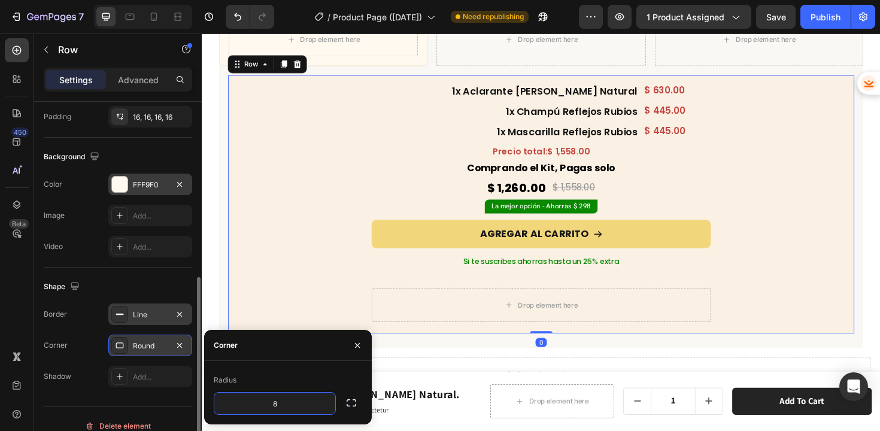
click at [289, 304] on div "1x Aclarante Rubio Natural Heading $ 630.00 Product Price Product Price Row Pro…" at bounding box center [560, 212] width 639 height 256
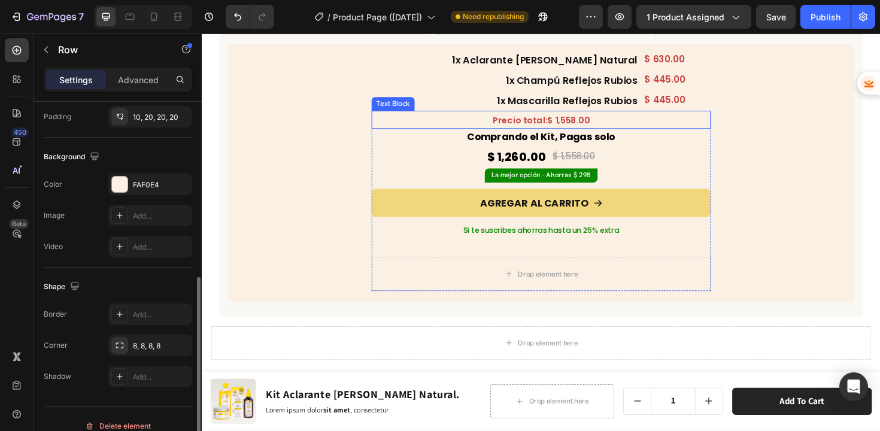
scroll to position [4014, 0]
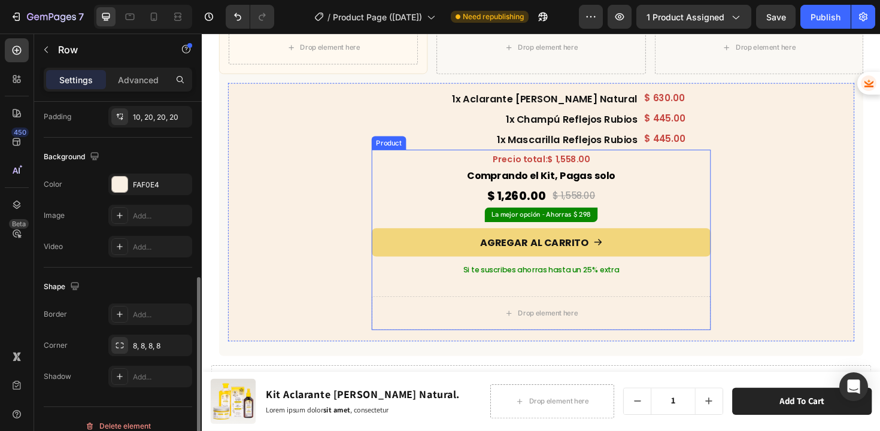
click at [453, 235] on div "Precio total: $ 1,558.00 Text Block Comprando el Kit, Pagas solo Text Block $ 1…" at bounding box center [560, 225] width 359 height 136
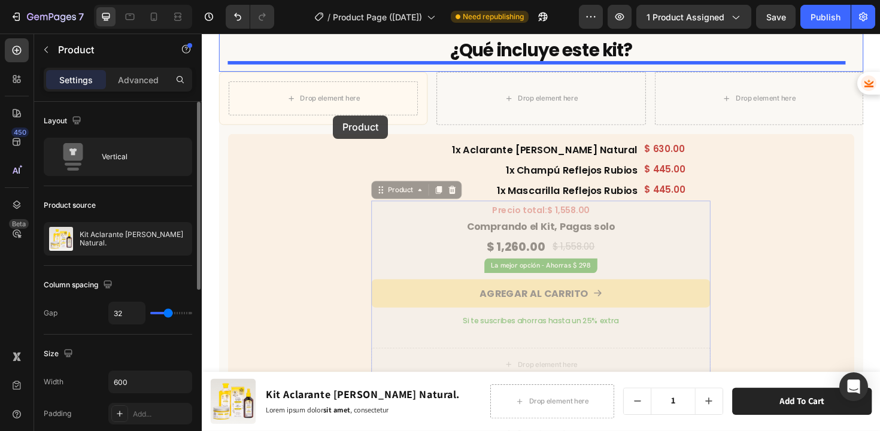
scroll to position [3876, 0]
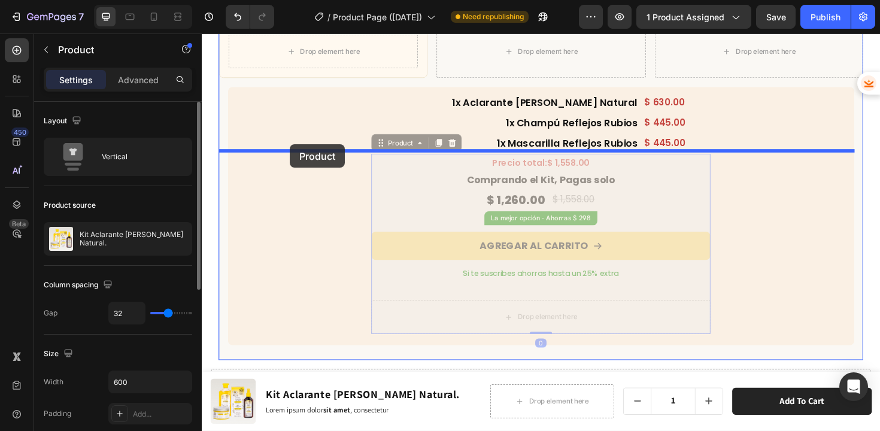
drag, startPoint x: 389, startPoint y: 146, endPoint x: 295, endPoint y: 151, distance: 94.2
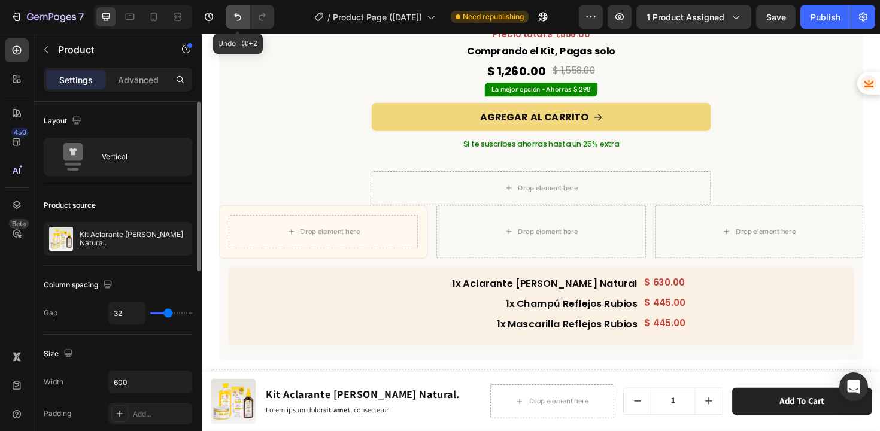
click at [242, 19] on icon "Undo/Redo" at bounding box center [238, 17] width 12 height 12
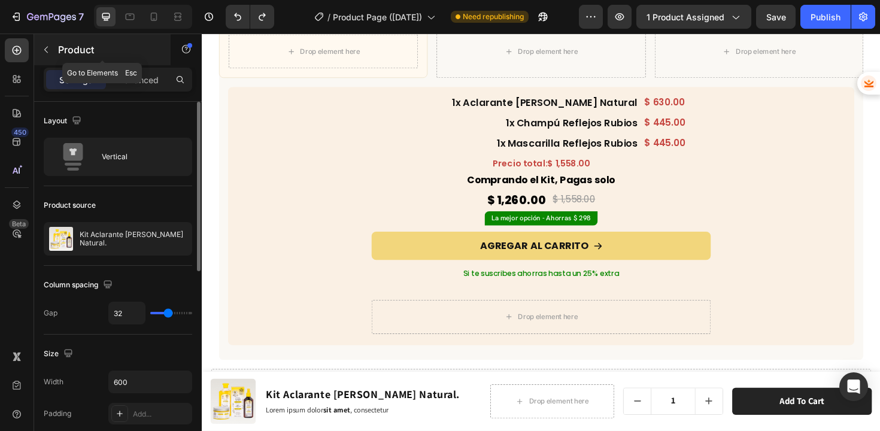
click at [43, 49] on icon "button" at bounding box center [46, 50] width 10 height 10
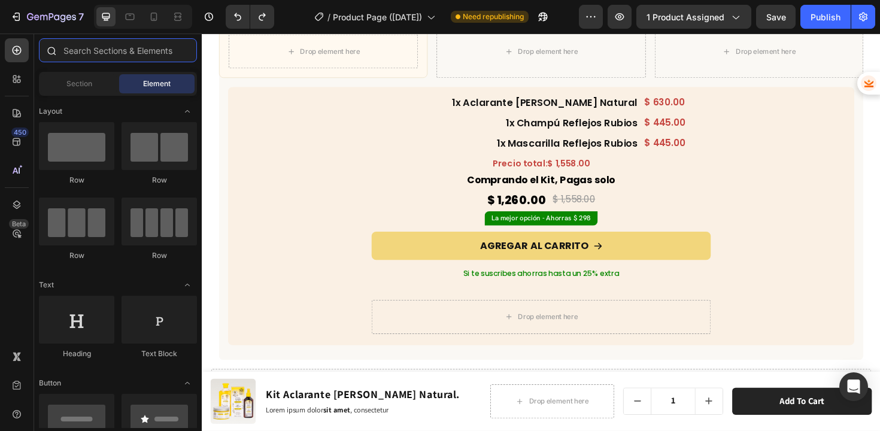
click at [90, 54] on input "text" at bounding box center [118, 50] width 158 height 24
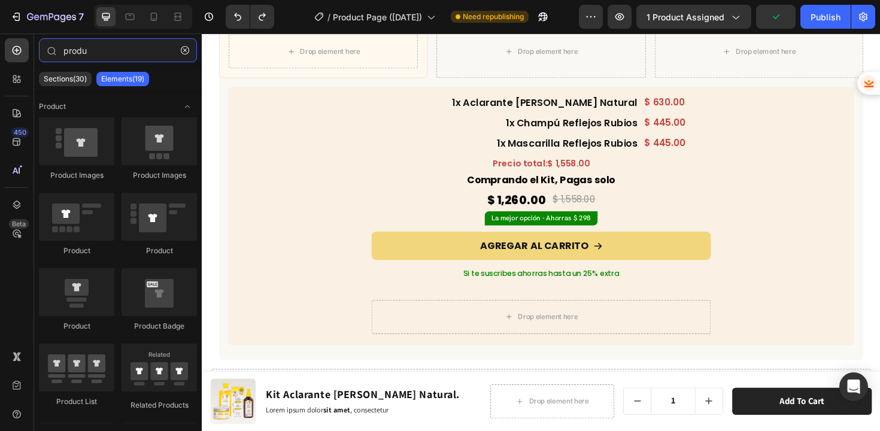
type input "produ"
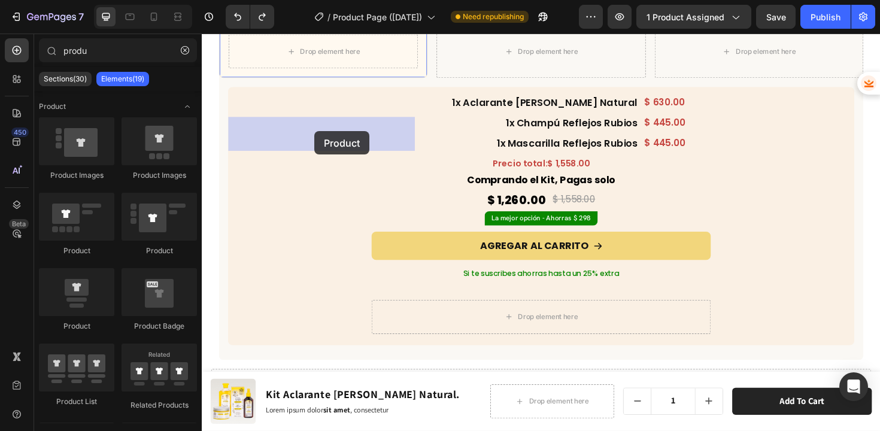
drag, startPoint x: 275, startPoint y: 338, endPoint x: 321, endPoint y: 137, distance: 206.3
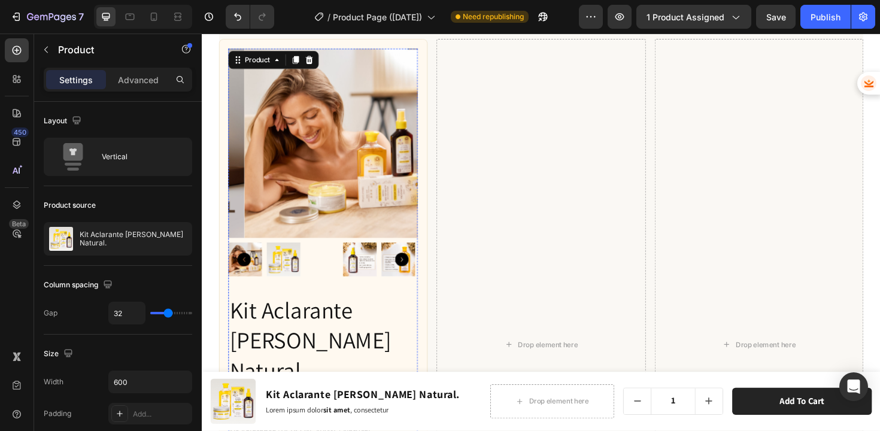
scroll to position [3896, 0]
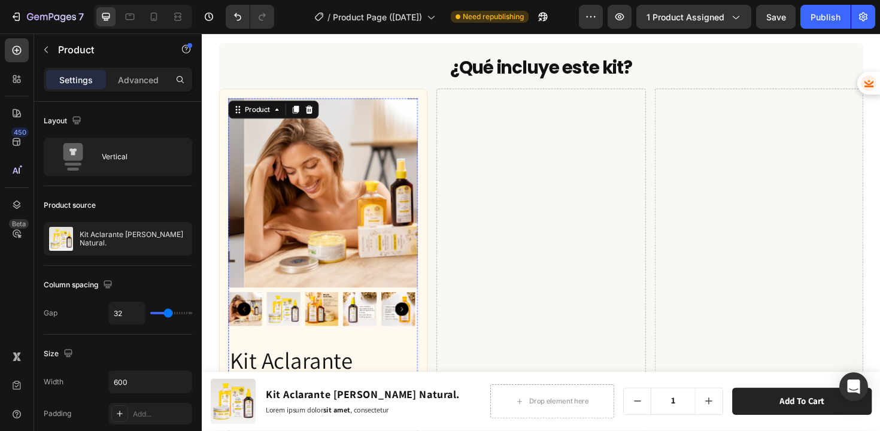
click at [374, 204] on img at bounding box center [347, 202] width 201 height 201
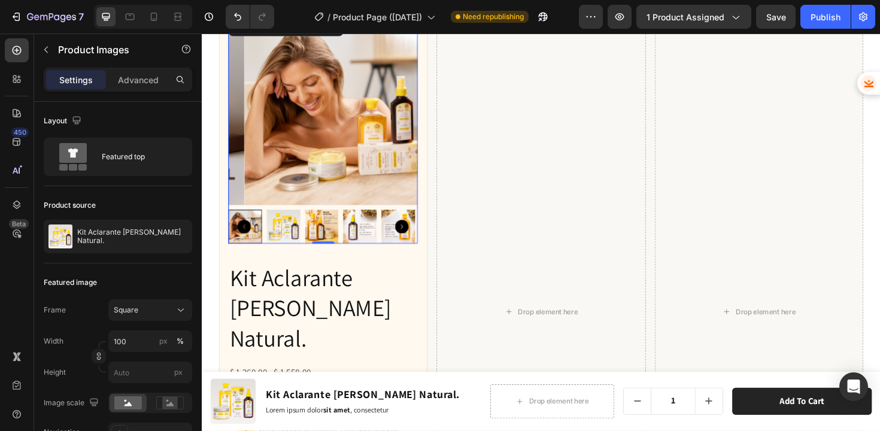
scroll to position [3844, 0]
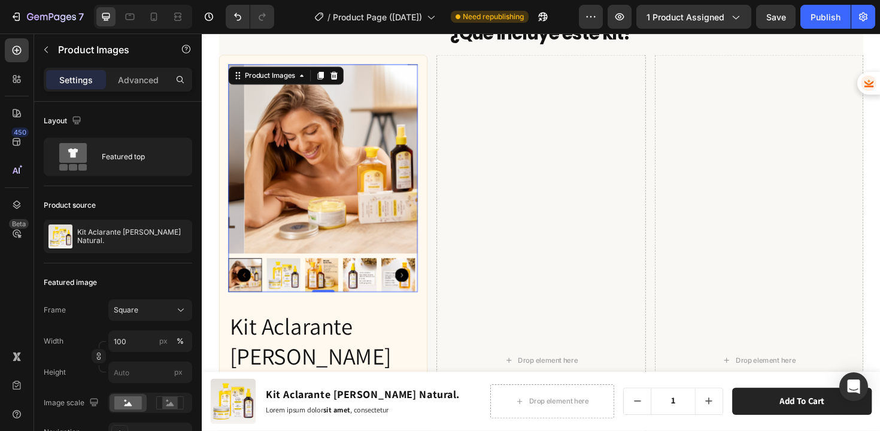
click at [242, 297] on icon "Carousel Back Arrow" at bounding box center [247, 290] width 14 height 14
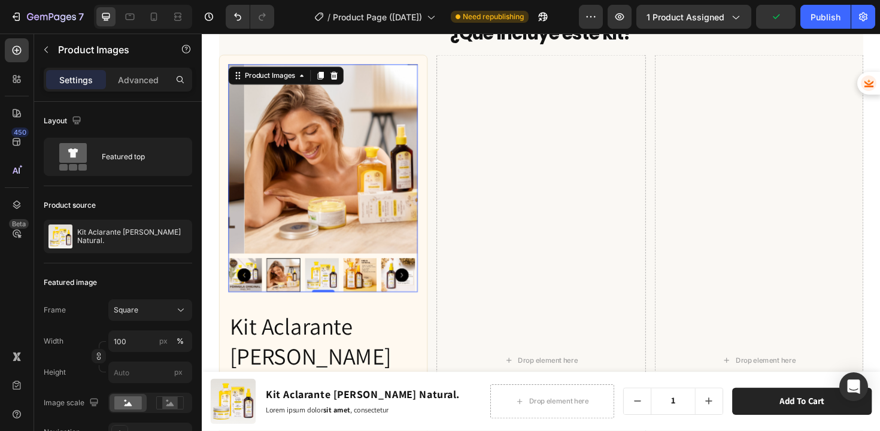
click at [245, 297] on icon "Carousel Back Arrow" at bounding box center [247, 290] width 14 height 14
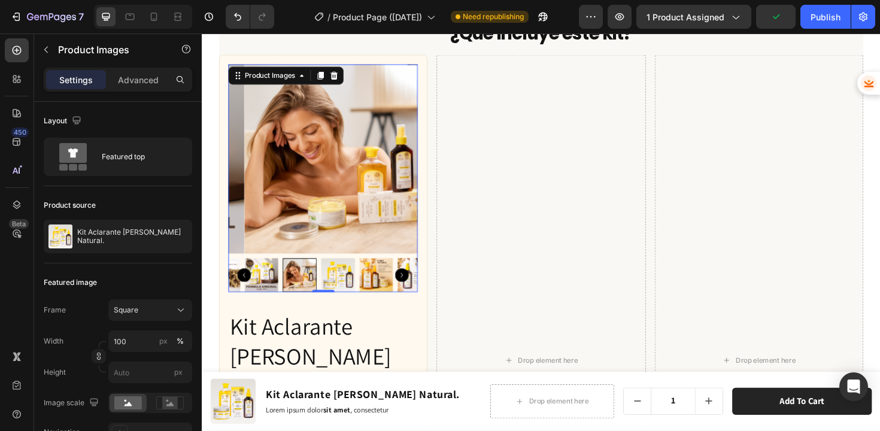
click at [245, 297] on icon "Carousel Back Arrow" at bounding box center [247, 290] width 14 height 14
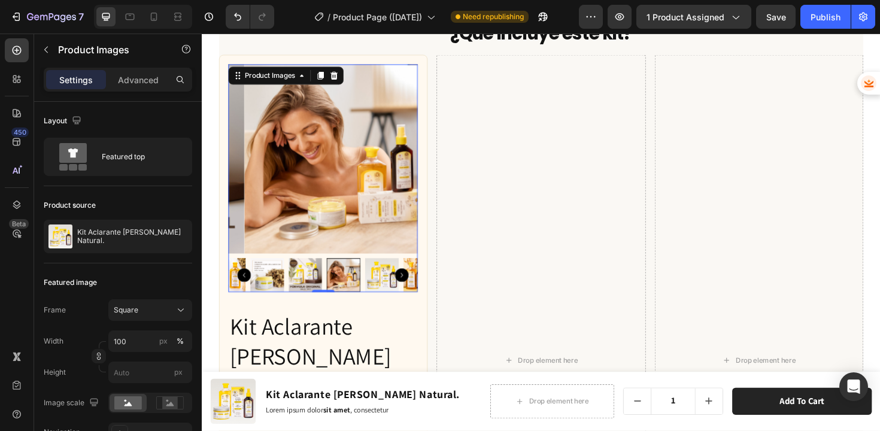
click at [245, 297] on icon "Carousel Back Arrow" at bounding box center [247, 290] width 14 height 14
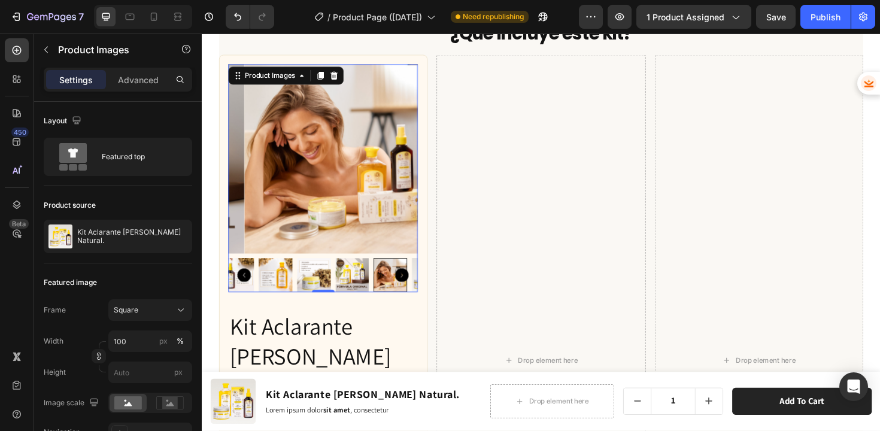
click at [245, 297] on icon "Carousel Back Arrow" at bounding box center [247, 290] width 14 height 14
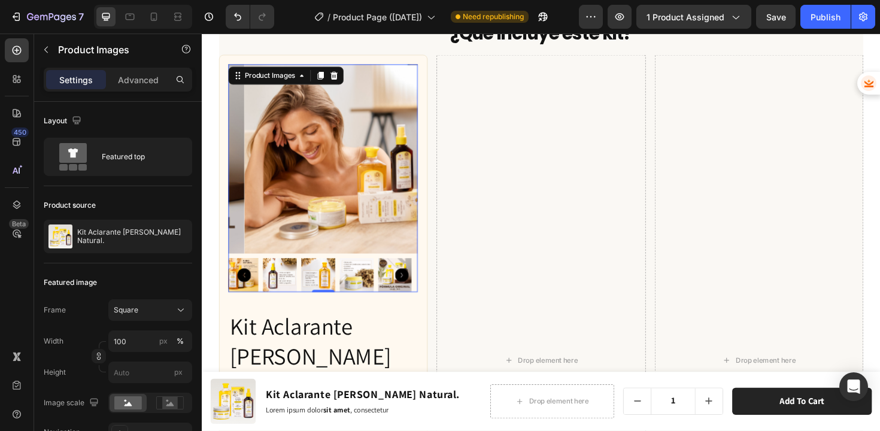
click at [245, 297] on icon "Carousel Back Arrow" at bounding box center [247, 290] width 14 height 14
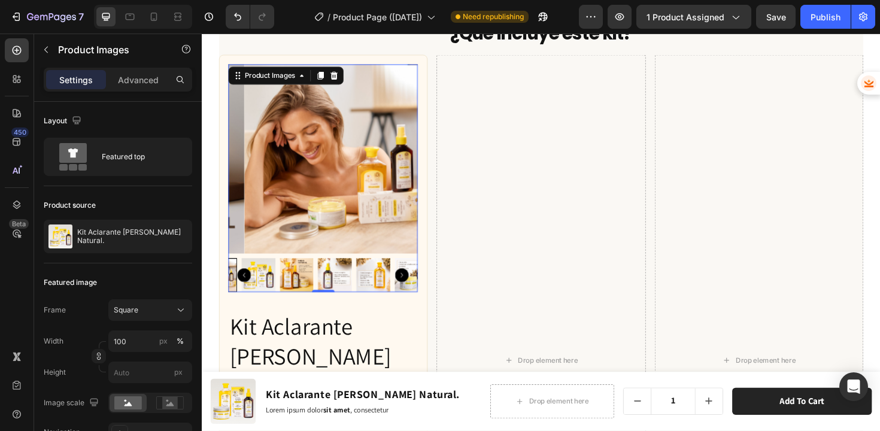
click at [245, 297] on icon "Carousel Back Arrow" at bounding box center [247, 290] width 14 height 14
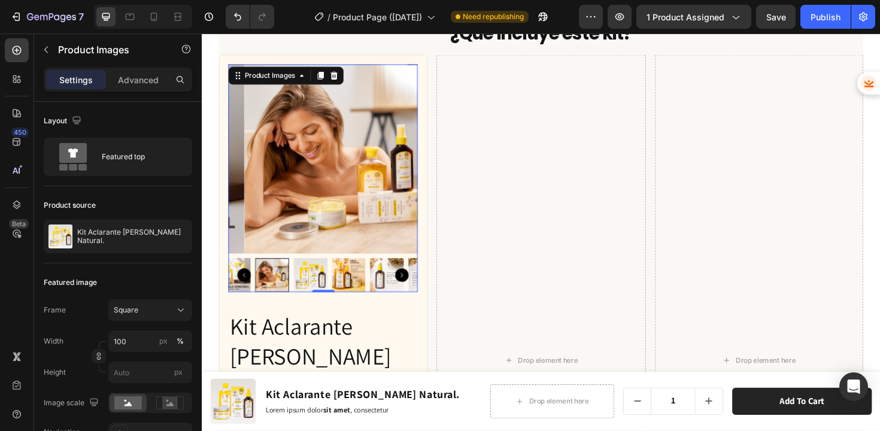
click at [245, 297] on icon "Carousel Back Arrow" at bounding box center [247, 290] width 14 height 14
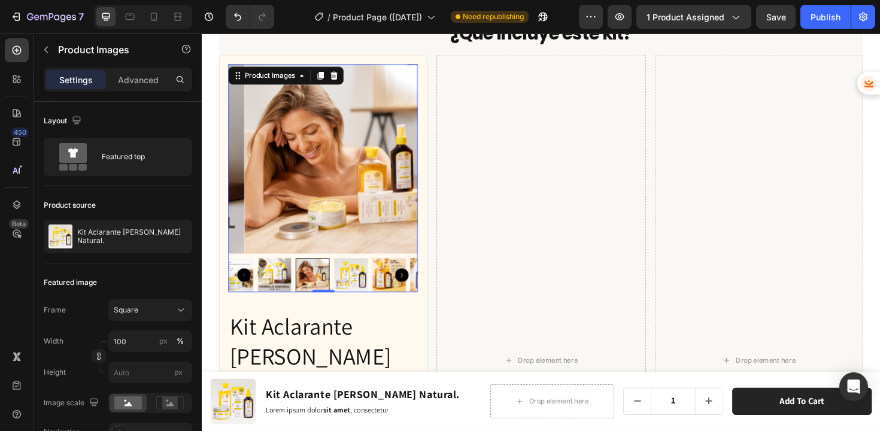
click at [245, 297] on icon "Carousel Back Arrow" at bounding box center [247, 290] width 14 height 14
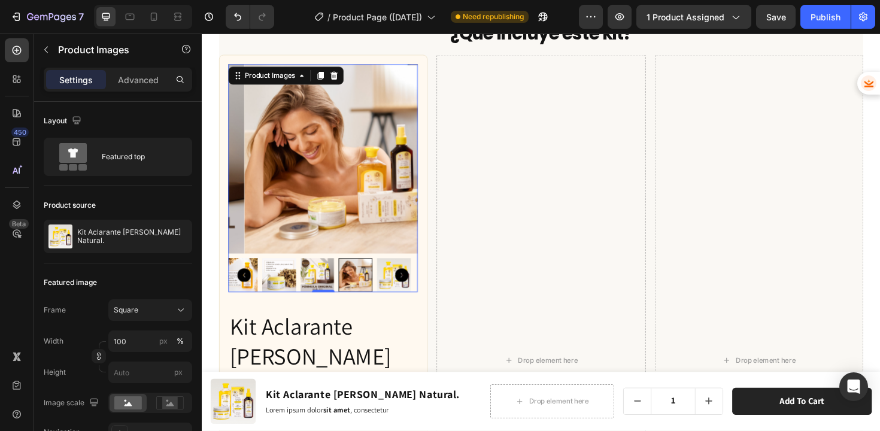
click at [245, 297] on icon "Carousel Back Arrow" at bounding box center [247, 290] width 14 height 14
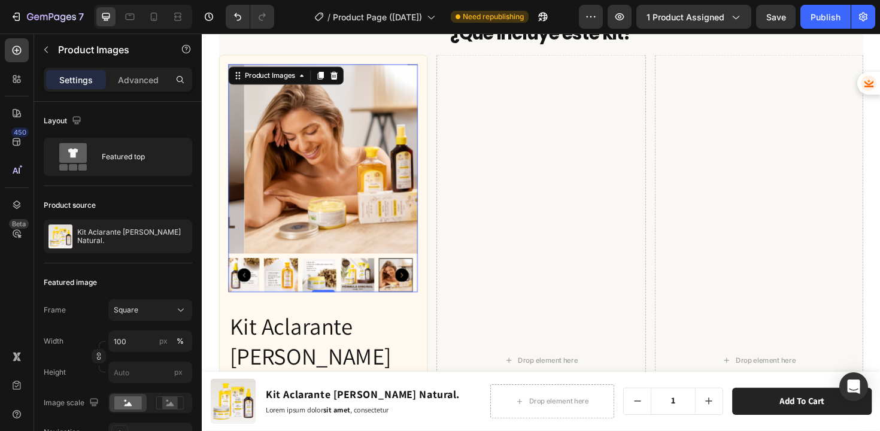
click at [245, 297] on icon "Carousel Back Arrow" at bounding box center [247, 290] width 14 height 14
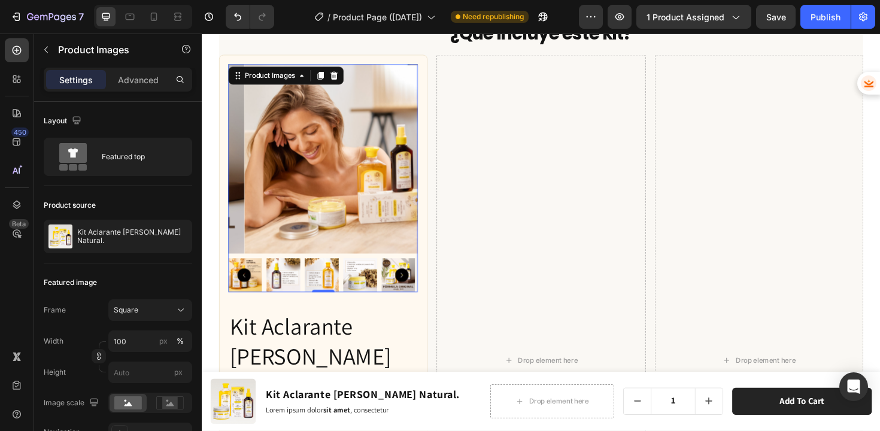
click at [332, 267] on img at bounding box center [347, 166] width 201 height 201
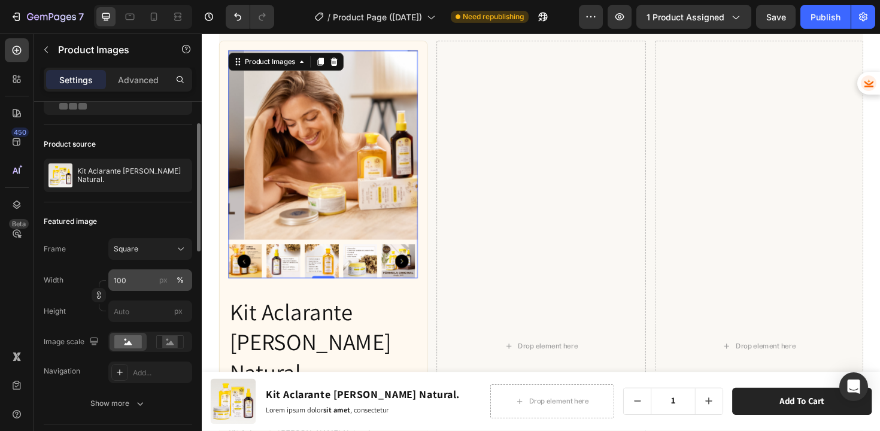
scroll to position [0, 0]
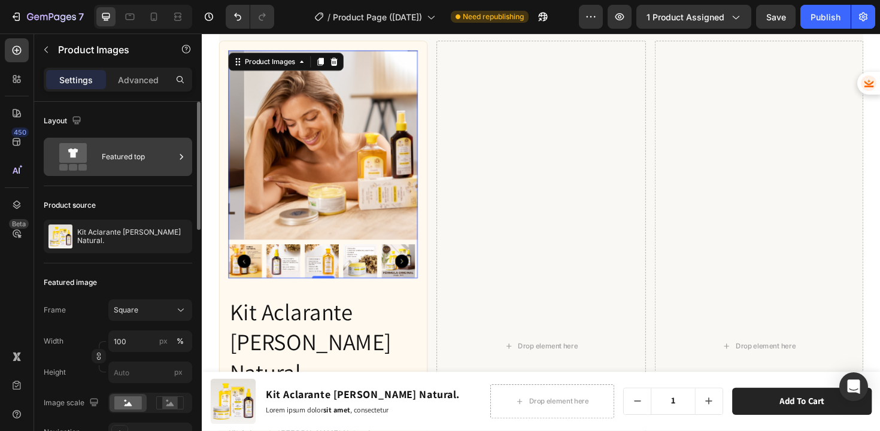
click at [140, 165] on div "Featured top" at bounding box center [138, 157] width 73 height 28
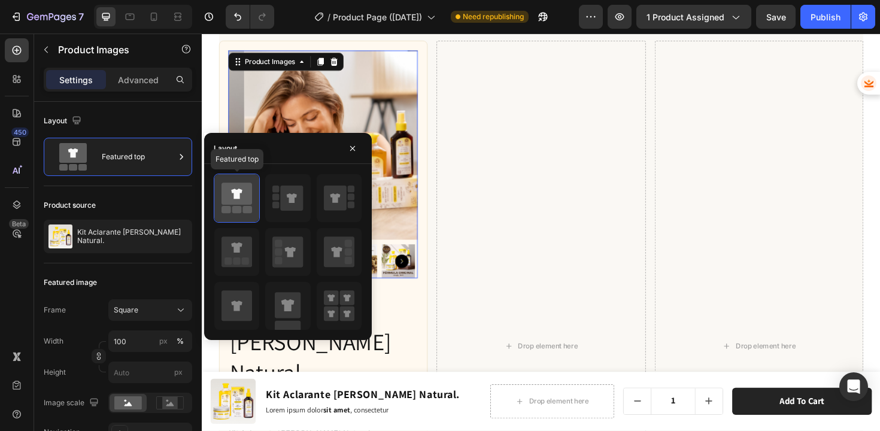
click at [241, 193] on icon at bounding box center [237, 194] width 31 height 22
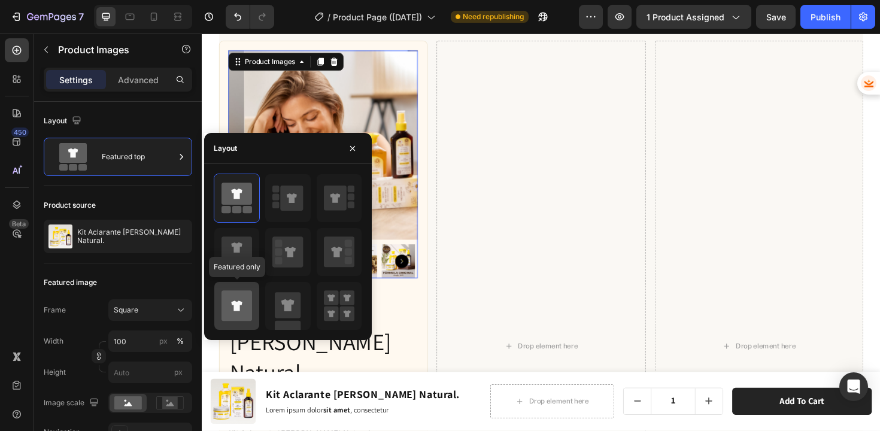
click at [245, 294] on icon at bounding box center [237, 305] width 31 height 31
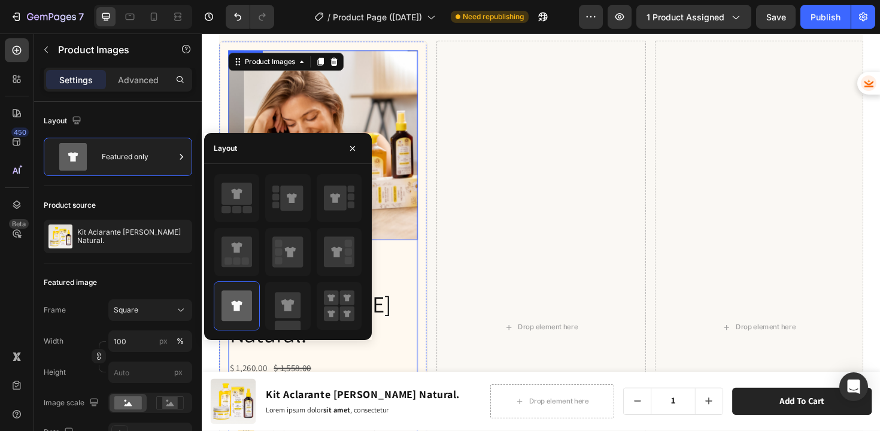
click at [444, 224] on div "Product Images 0 Kit Aclarante Rubio Natural. Product Title $ 1,260.00 Product …" at bounding box center [561, 344] width 683 height 607
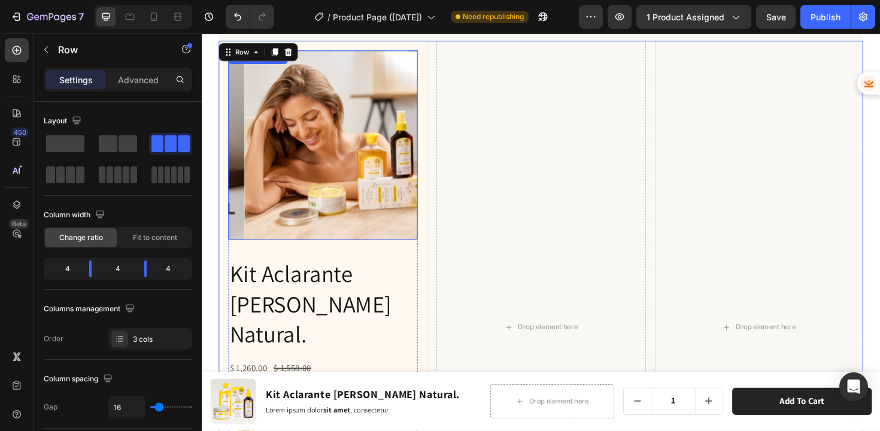
click at [404, 210] on img at bounding box center [347, 151] width 201 height 201
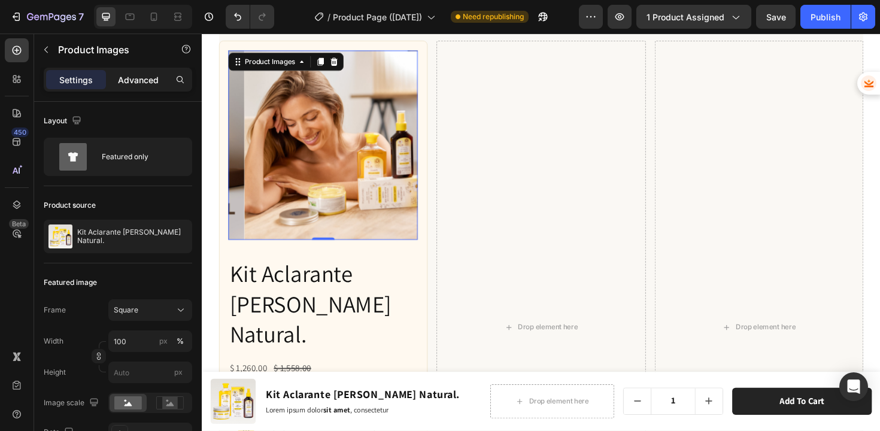
click at [147, 78] on p "Advanced" at bounding box center [138, 80] width 41 height 13
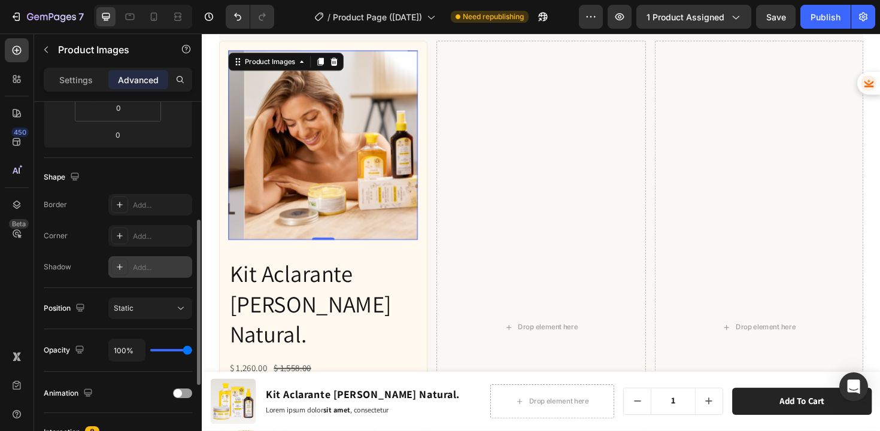
scroll to position [254, 0]
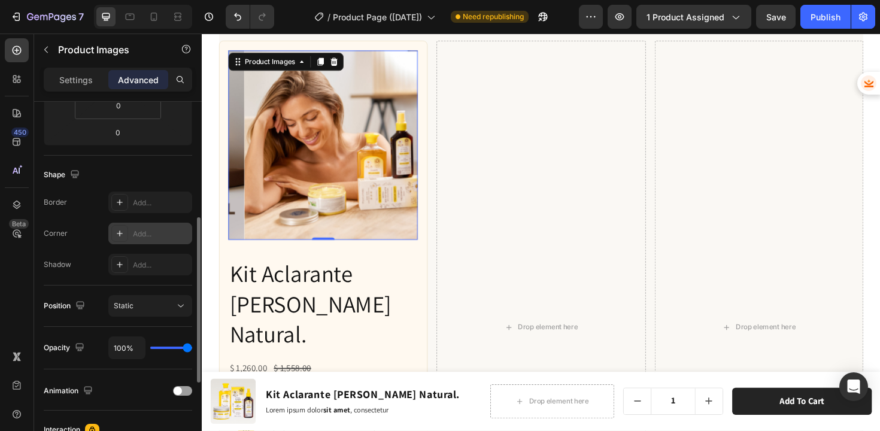
click at [120, 238] on icon at bounding box center [120, 234] width 10 height 10
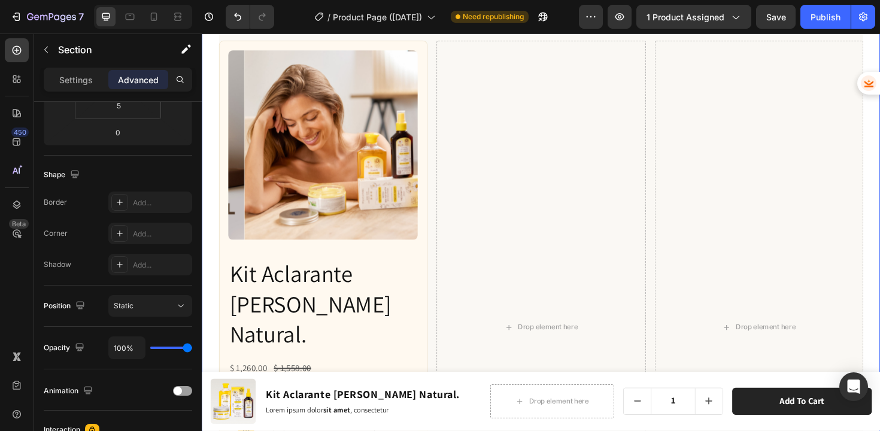
scroll to position [0, 0]
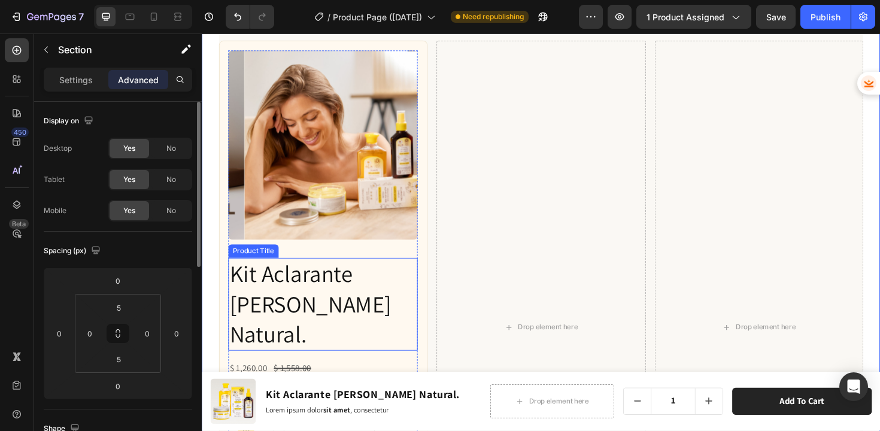
click at [325, 189] on img at bounding box center [347, 151] width 201 height 201
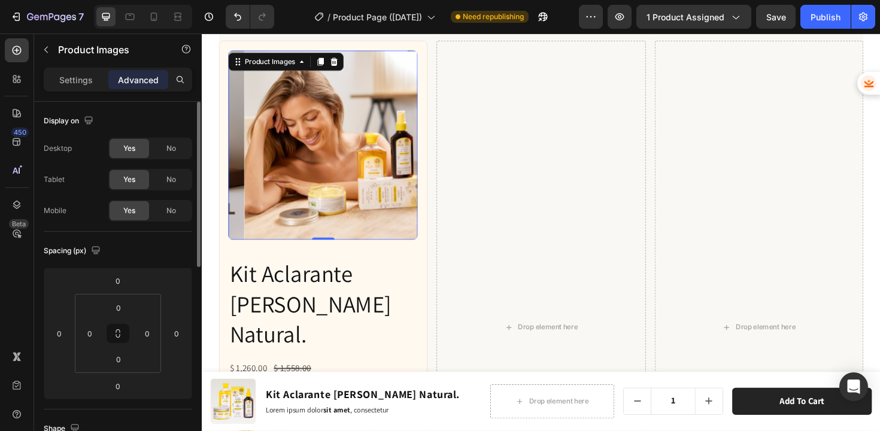
click at [325, 189] on img at bounding box center [347, 151] width 201 height 201
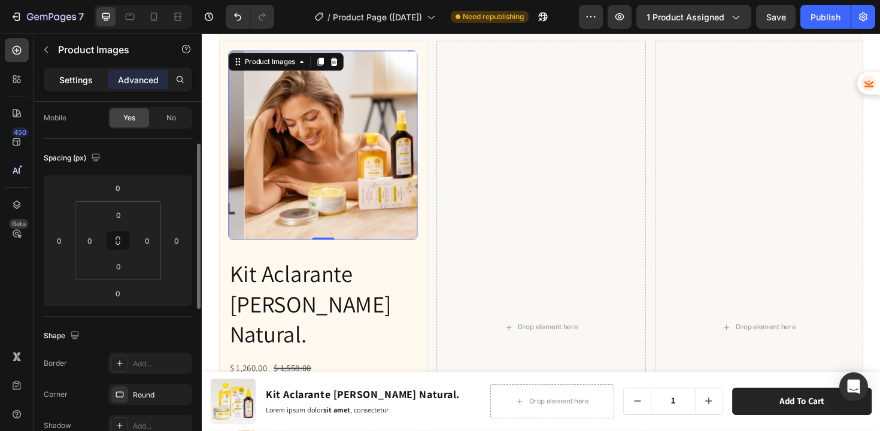
click at [84, 81] on p "Settings" at bounding box center [76, 80] width 34 height 13
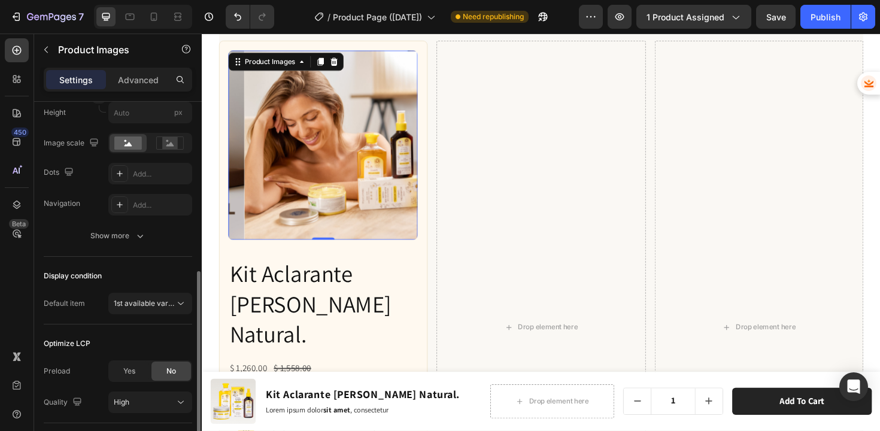
scroll to position [333, 0]
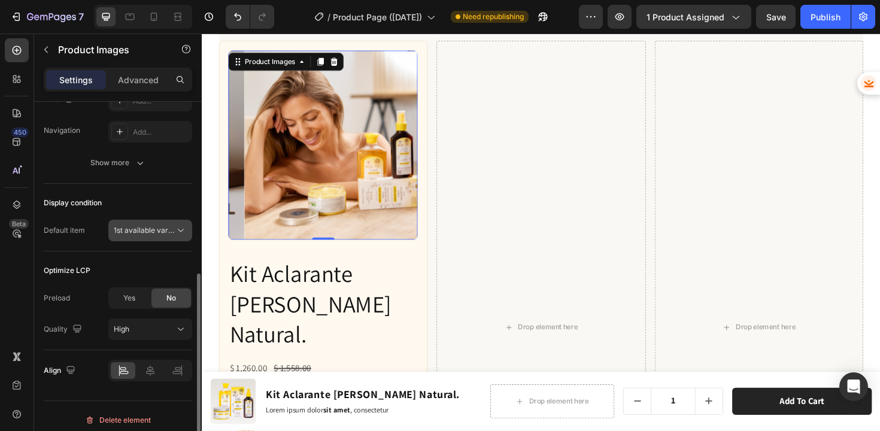
click at [143, 229] on span "1st available variant" at bounding box center [147, 230] width 67 height 9
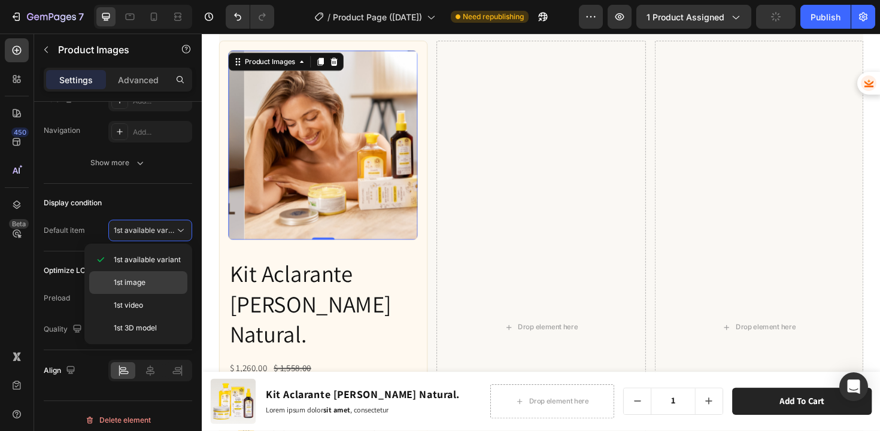
click at [129, 280] on span "1st image" at bounding box center [130, 282] width 32 height 11
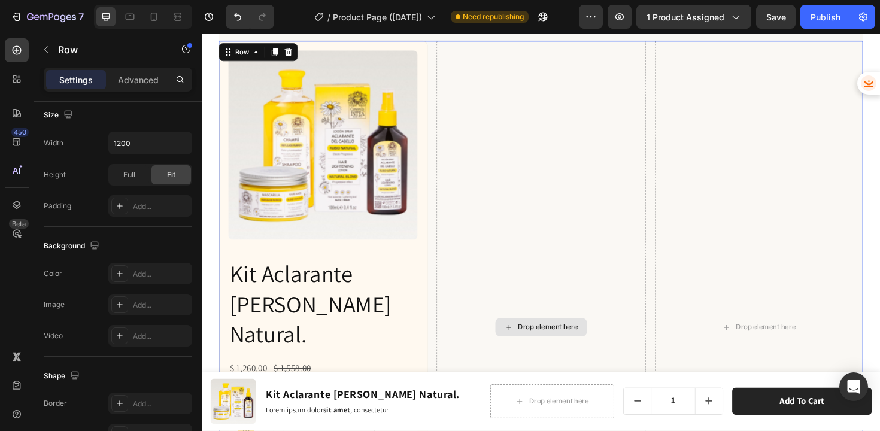
click at [463, 217] on div "Drop element here" at bounding box center [560, 344] width 221 height 607
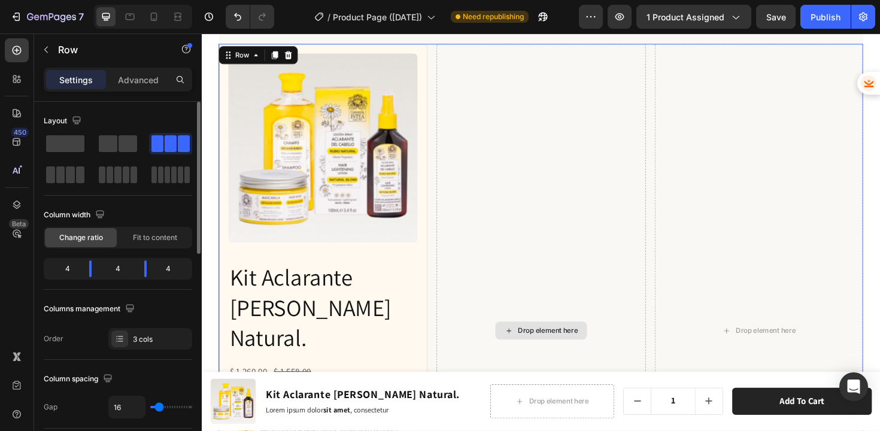
scroll to position [3901, 0]
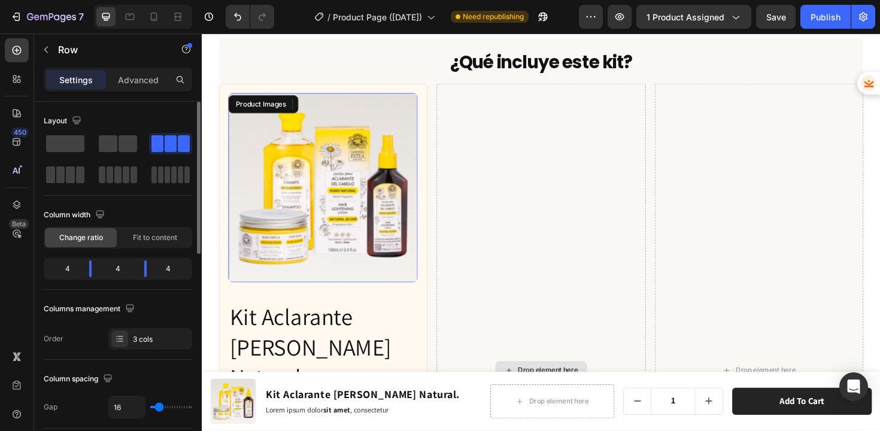
click at [348, 214] on img at bounding box center [330, 197] width 201 height 201
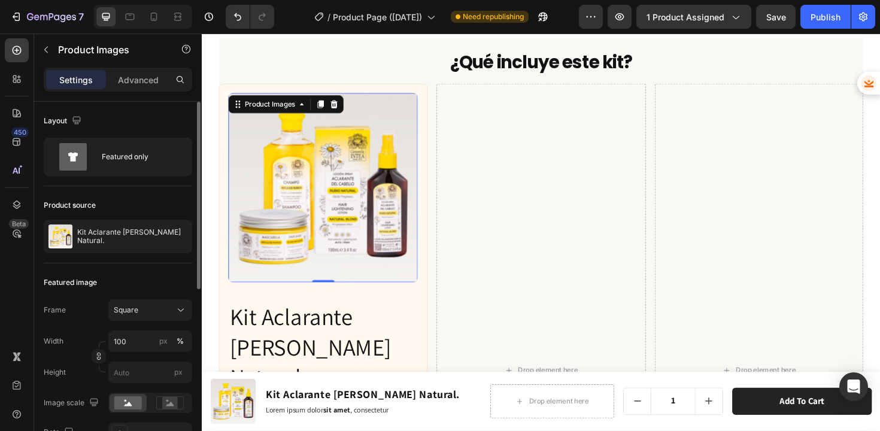
scroll to position [3912, 0]
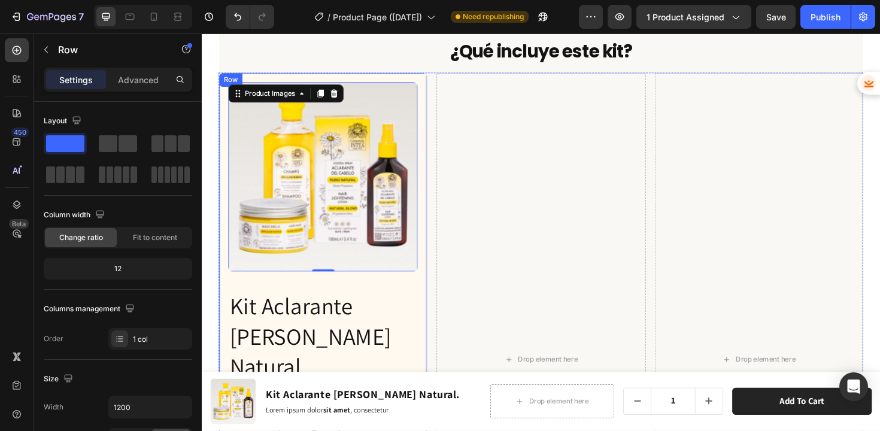
click at [362, 83] on div "Product Images 0 Kit Aclarante Rubio Natural. Product Title $ 1,260.00 Product …" at bounding box center [330, 378] width 221 height 607
click at [326, 119] on img at bounding box center [330, 186] width 201 height 201
click at [257, 82] on div "Product Images 0 Kit Aclarante Rubio Natural. Product Title $ 1,260.00 Product …" at bounding box center [330, 378] width 221 height 607
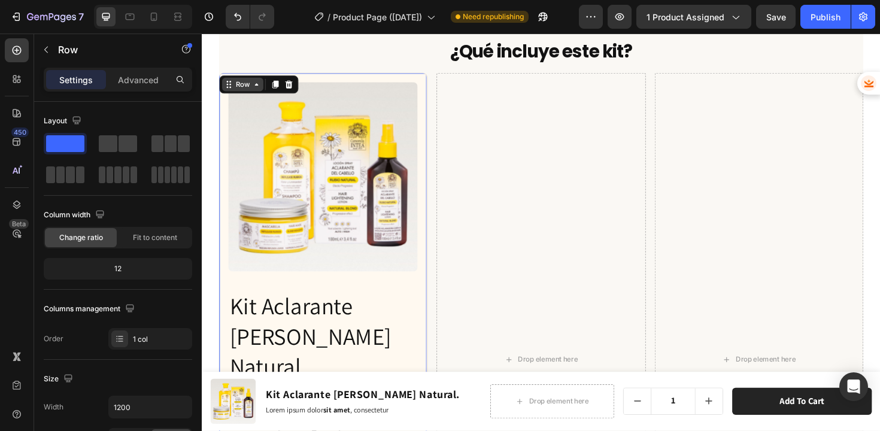
click at [252, 87] on div "Row" at bounding box center [245, 88] width 20 height 11
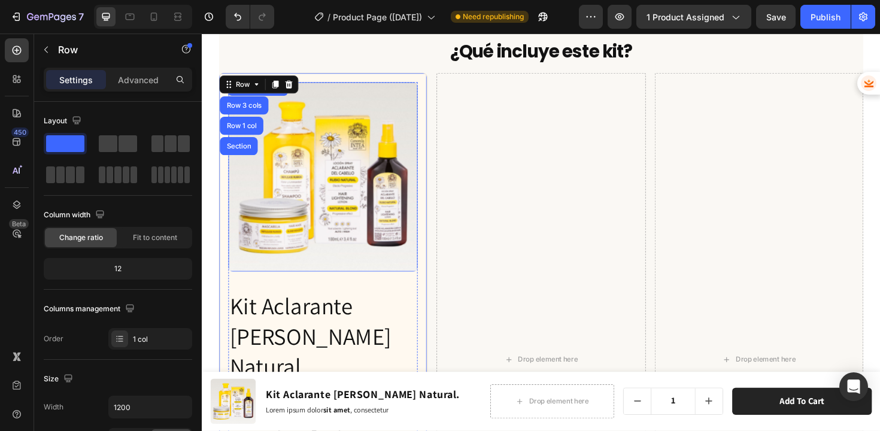
click at [294, 134] on img at bounding box center [330, 186] width 201 height 201
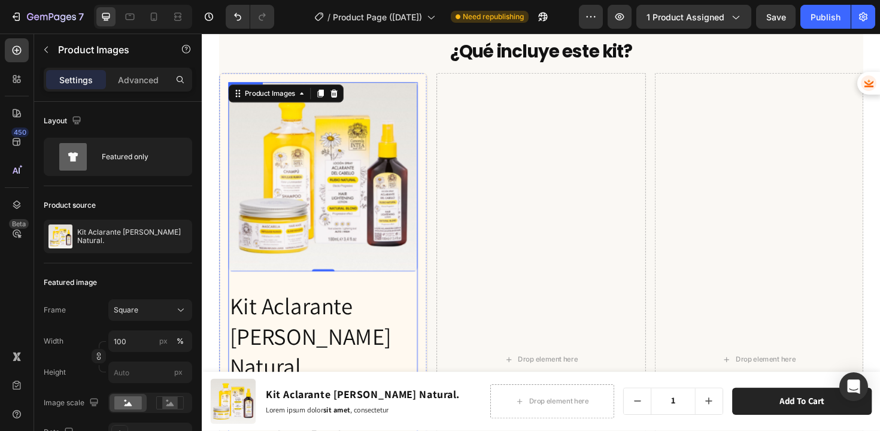
click at [294, 293] on div "Product Images 0 Kit Aclarante Rubio Natural. Product Title $ 1,260.00 Product …" at bounding box center [330, 379] width 201 height 587
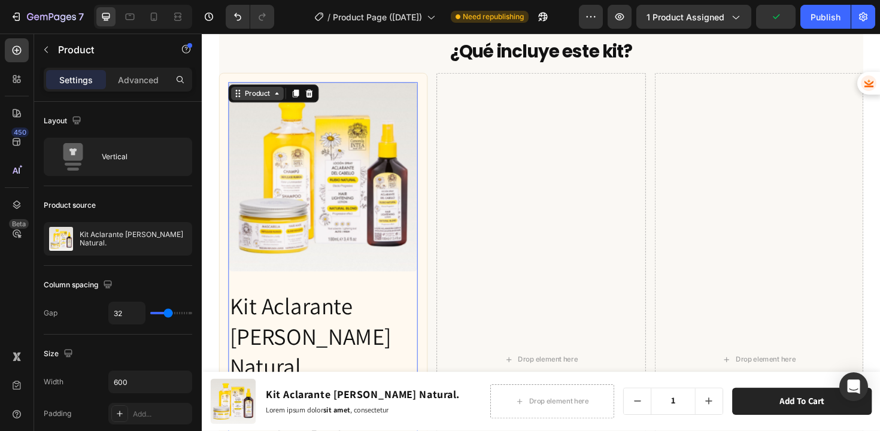
click at [266, 98] on div "Product" at bounding box center [261, 97] width 32 height 11
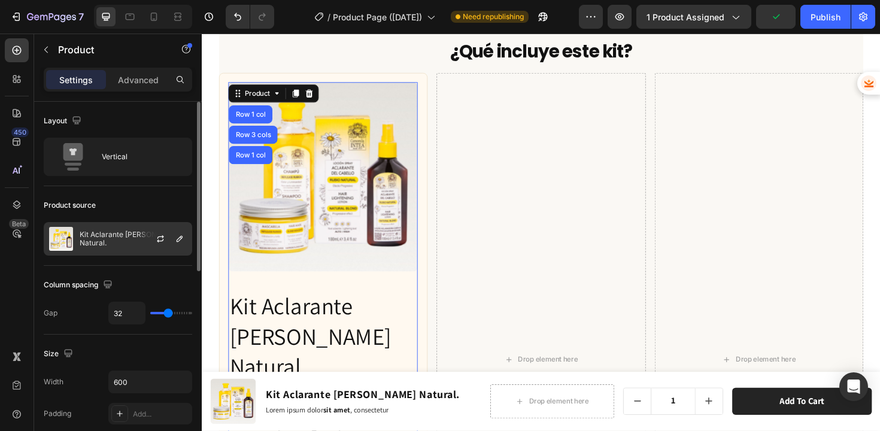
click at [104, 235] on p "Kit Aclarante [PERSON_NAME] Natural." at bounding box center [133, 239] width 107 height 17
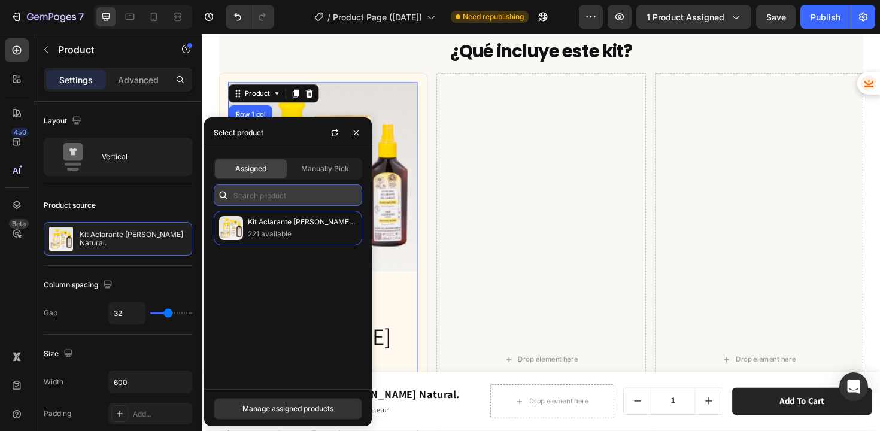
click at [291, 201] on input "text" at bounding box center [288, 195] width 148 height 22
type input "kit"
click at [309, 412] on div "Manage assigned products" at bounding box center [288, 409] width 91 height 11
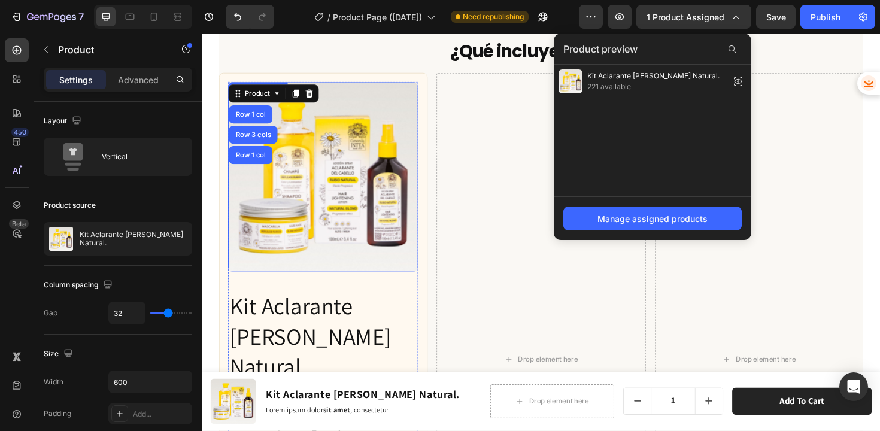
click at [323, 204] on img at bounding box center [330, 186] width 201 height 201
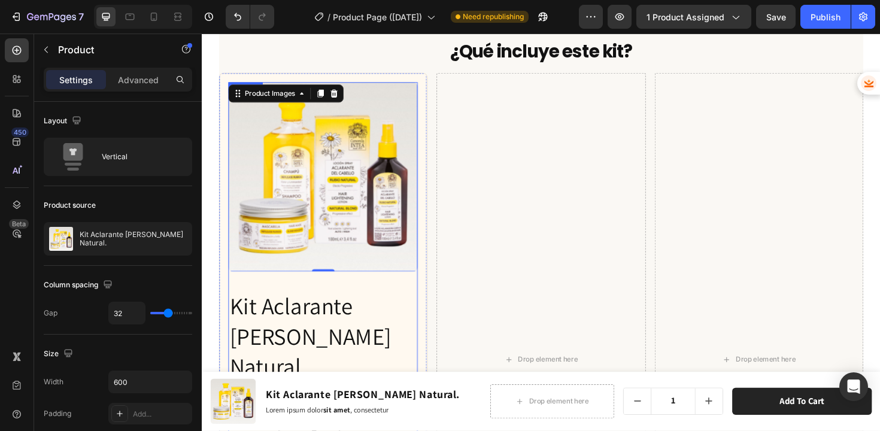
click at [325, 298] on div "Product Images 0 Kit Aclarante Rubio Natural. Product Title $ 1,260.00 Product …" at bounding box center [330, 379] width 201 height 587
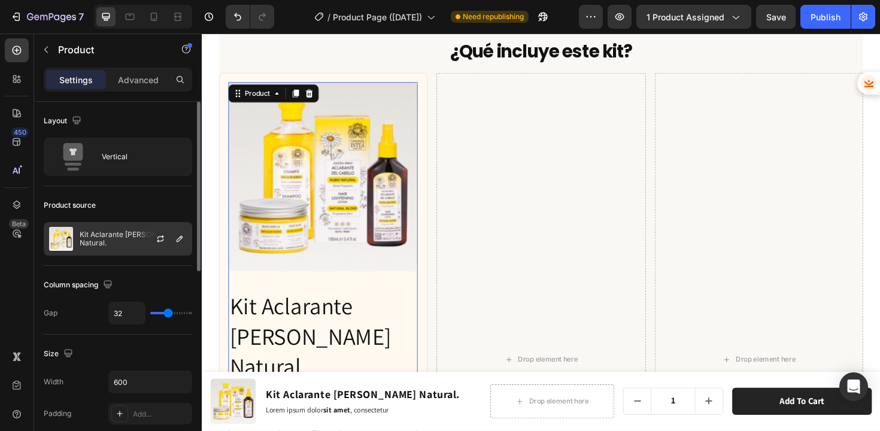
click at [122, 236] on p "Kit Aclarante [PERSON_NAME] Natural." at bounding box center [133, 239] width 107 height 17
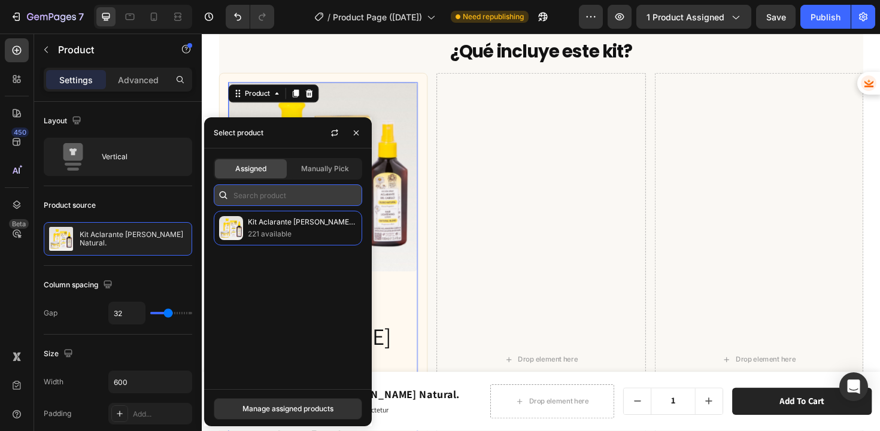
click at [272, 191] on input "text" at bounding box center [288, 195] width 148 height 22
type input "k"
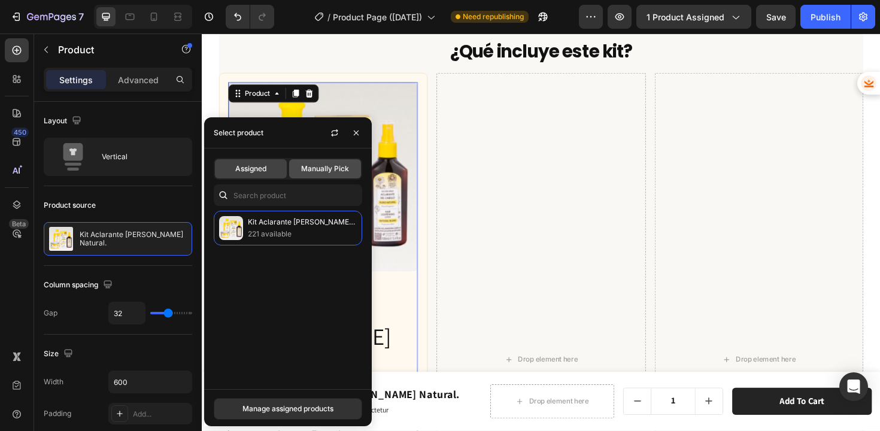
click at [340, 162] on div "Manually Pick" at bounding box center [325, 168] width 72 height 19
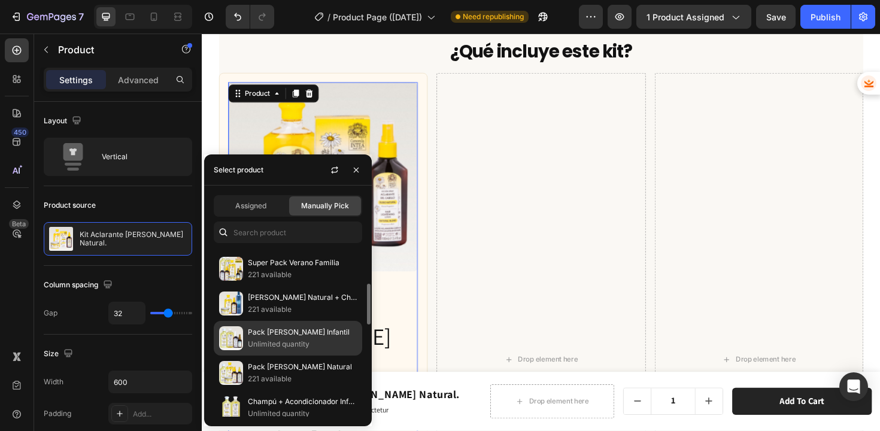
scroll to position [138, 0]
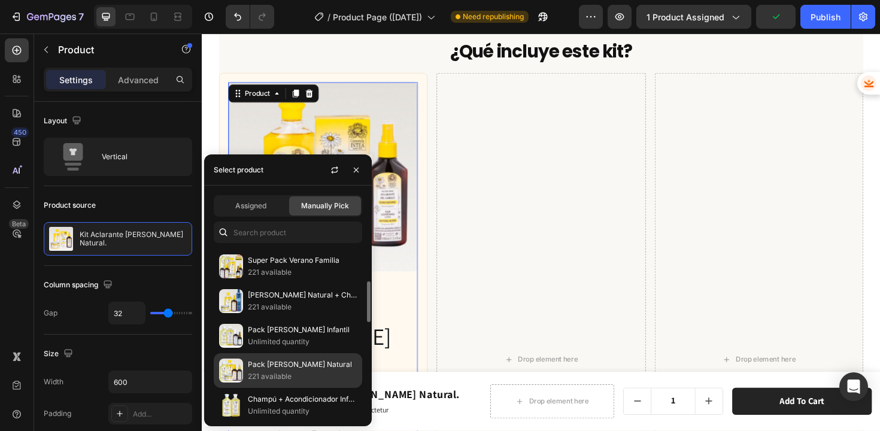
click at [294, 372] on p "221 available" at bounding box center [302, 377] width 109 height 12
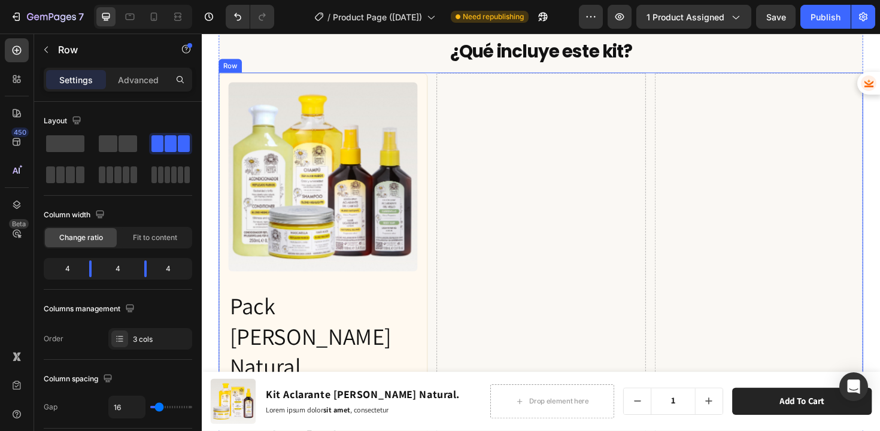
click at [499, 276] on div "Drop element here" at bounding box center [560, 408] width 221 height 667
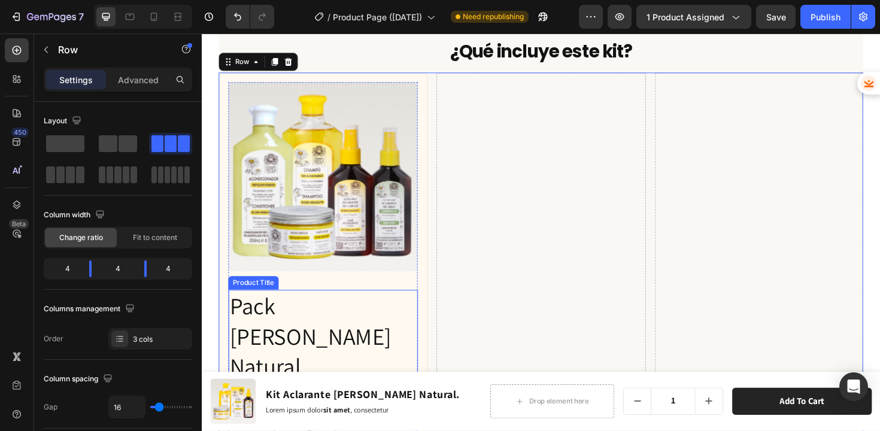
click at [284, 329] on h2 "Pack Verano Rubio Natural" at bounding box center [330, 354] width 201 height 98
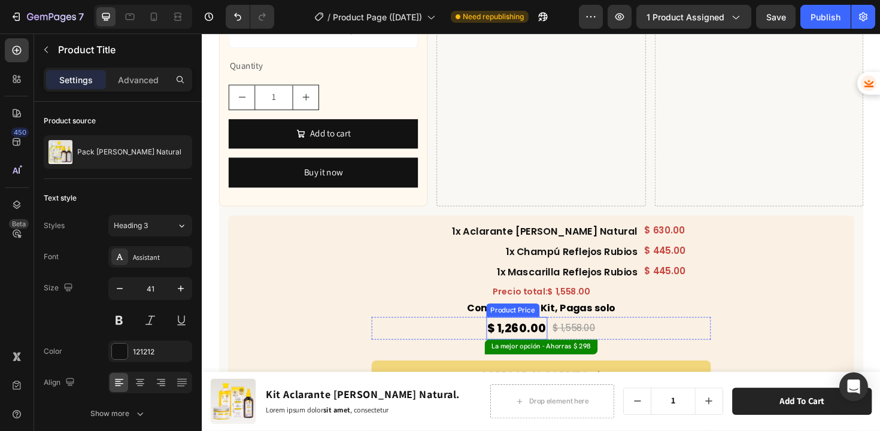
scroll to position [4408, 0]
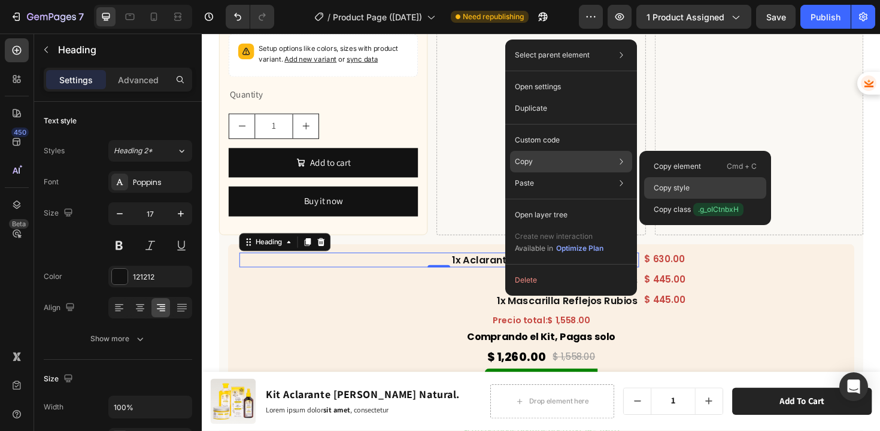
click at [680, 189] on p "Copy style" at bounding box center [672, 188] width 36 height 11
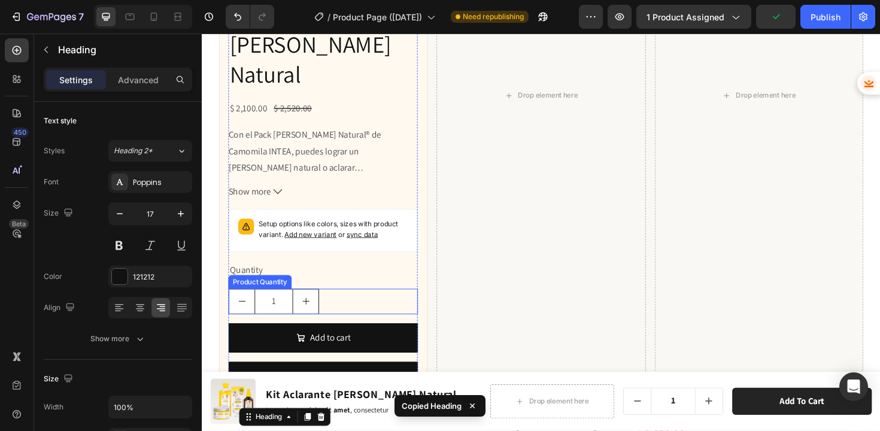
scroll to position [4185, 0]
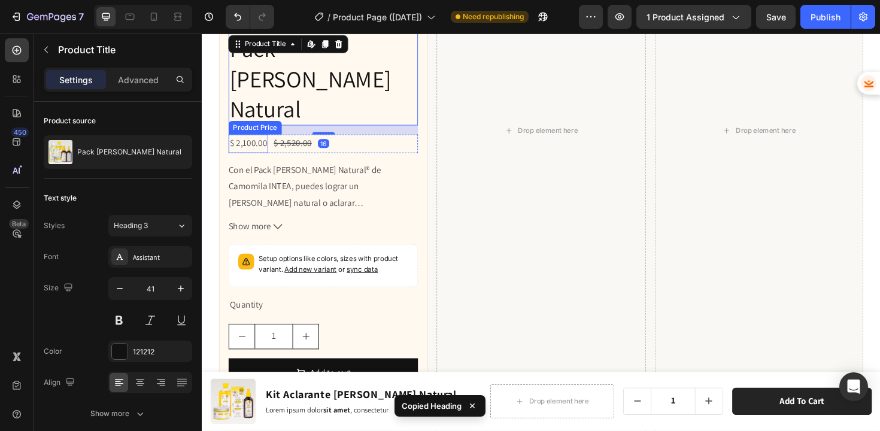
click at [256, 86] on h2 "Pack Verano Rubio Natural" at bounding box center [330, 82] width 201 height 98
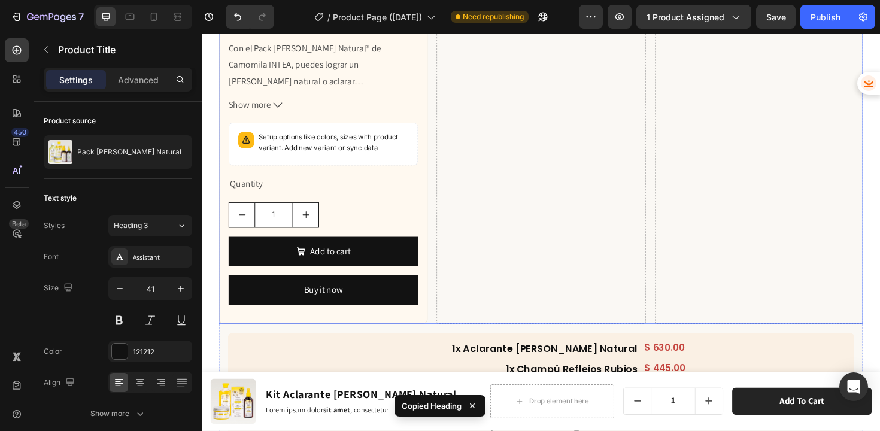
scroll to position [4369, 0]
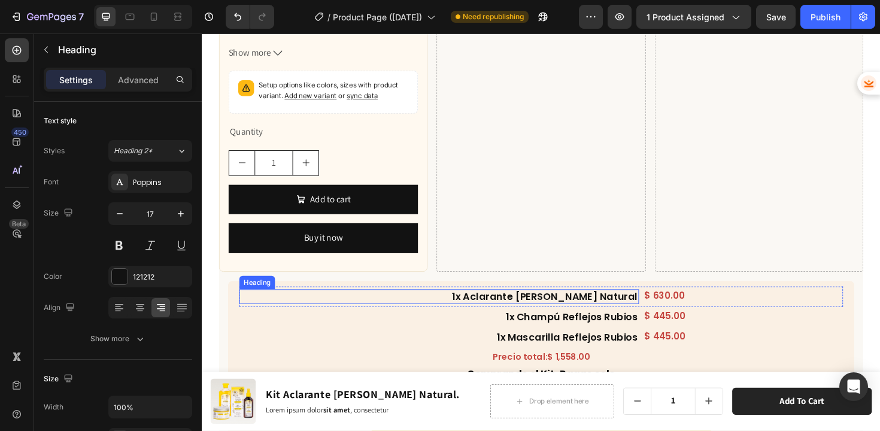
click at [564, 305] on h2 "1x Aclarante [PERSON_NAME] Natural" at bounding box center [452, 313] width 423 height 16
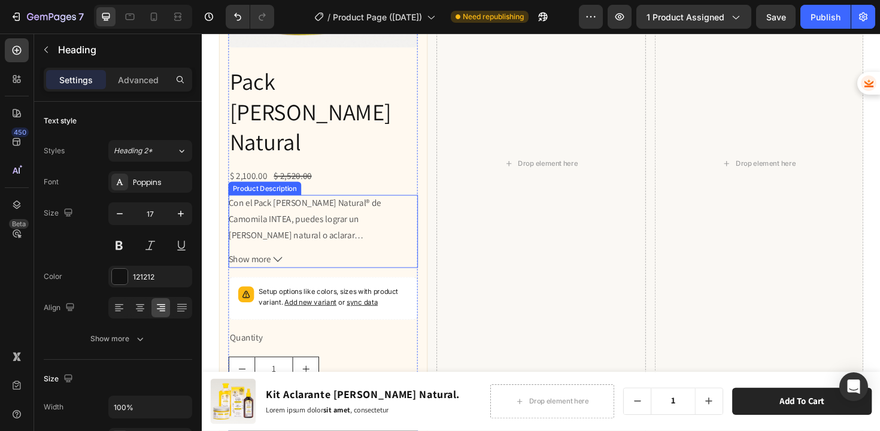
scroll to position [3933, 0]
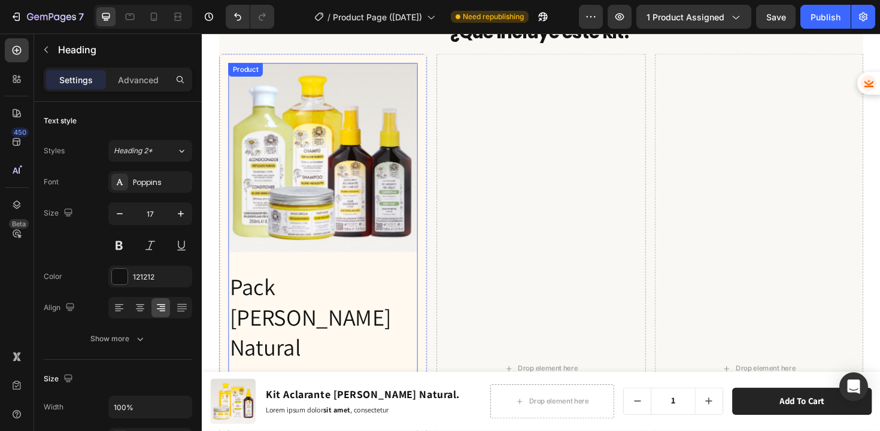
click at [281, 342] on h2 "Pack Verano Rubio Natural" at bounding box center [330, 334] width 201 height 98
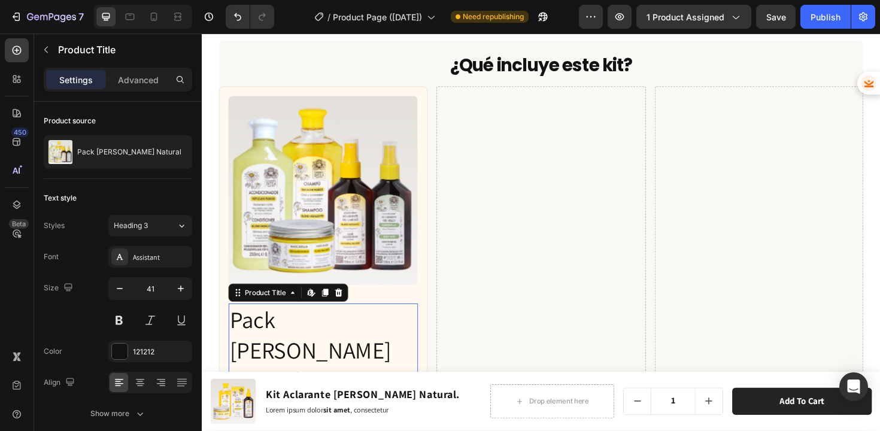
scroll to position [3940, 0]
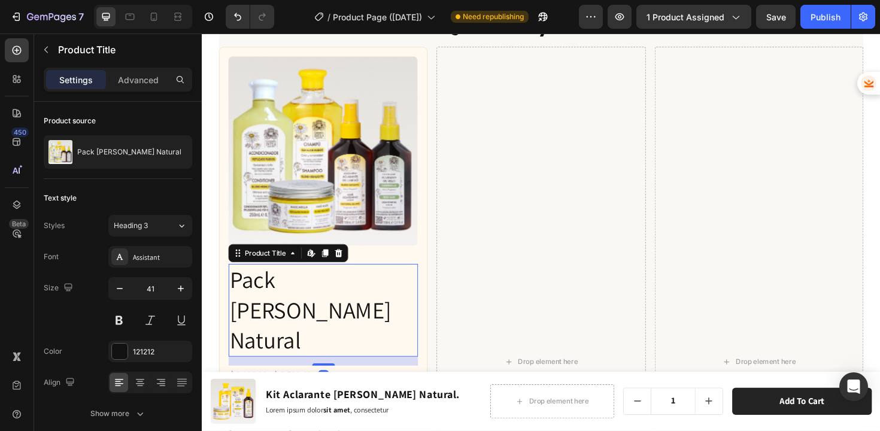
click at [287, 299] on h2 "Pack Verano Rubio Natural" at bounding box center [330, 327] width 201 height 98
click at [156, 254] on div "Assistant" at bounding box center [161, 257] width 56 height 11
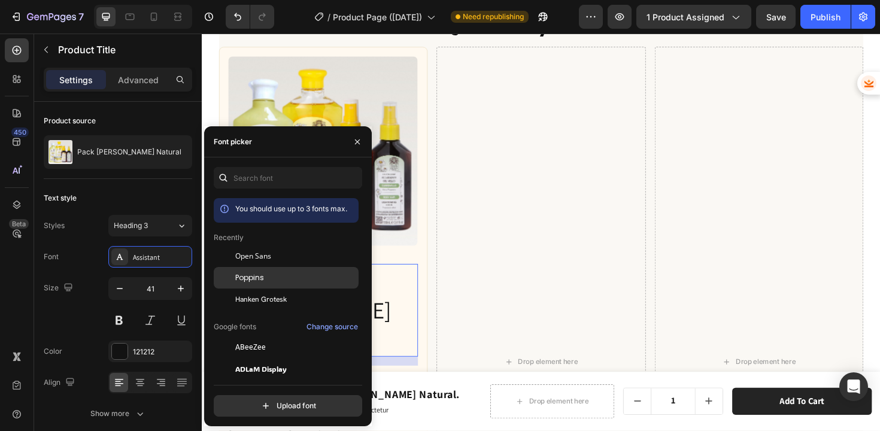
click at [261, 275] on span "Poppins" at bounding box center [249, 277] width 29 height 11
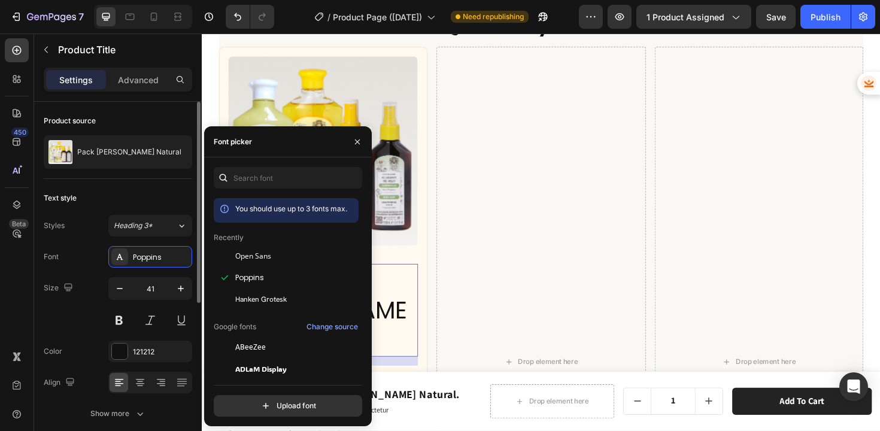
click at [91, 261] on div "Font Poppins" at bounding box center [118, 257] width 148 height 22
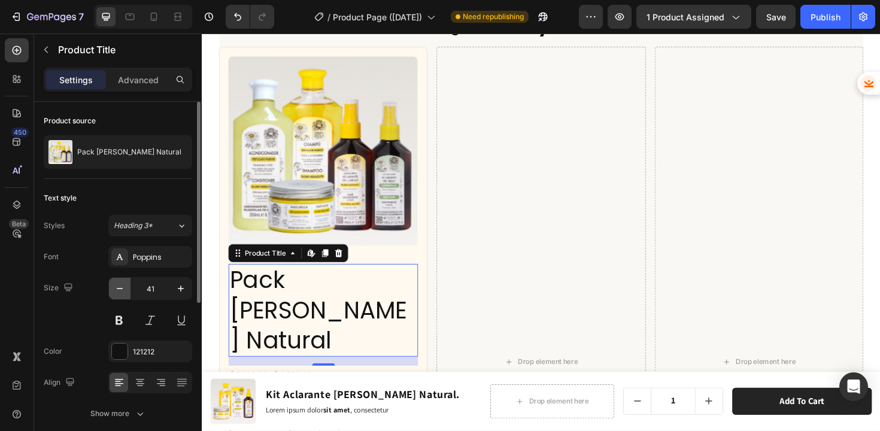
click at [119, 289] on icon "button" at bounding box center [120, 289] width 12 height 12
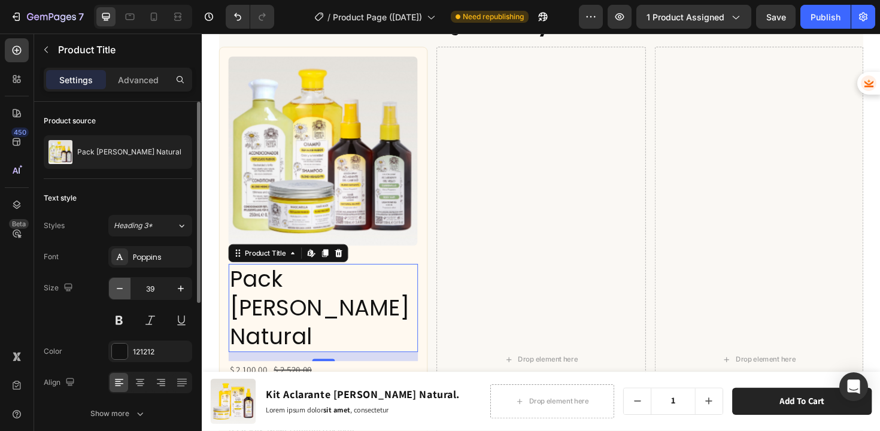
click at [119, 289] on icon "button" at bounding box center [120, 289] width 12 height 12
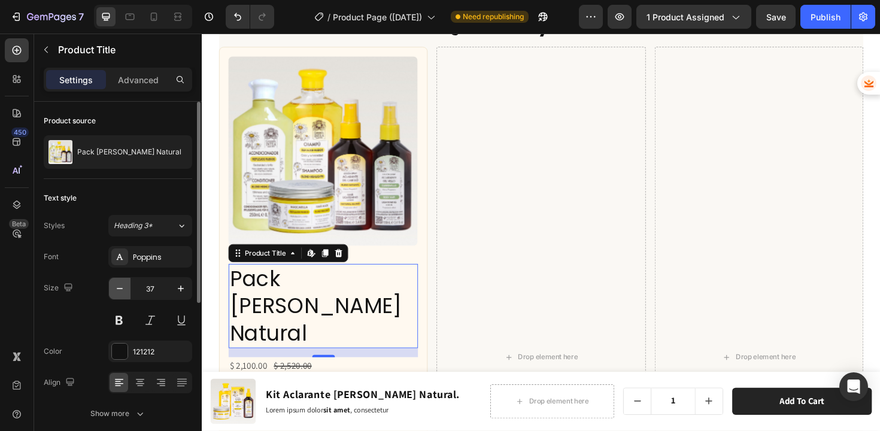
click at [119, 289] on icon "button" at bounding box center [120, 289] width 12 height 12
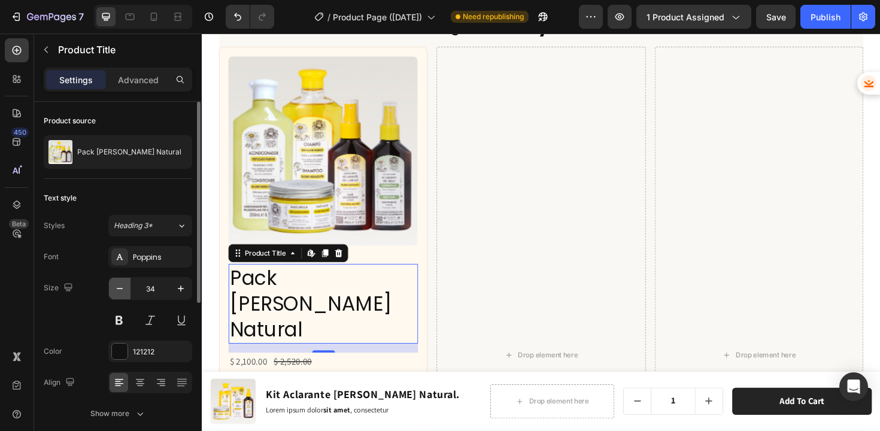
click at [119, 289] on icon "button" at bounding box center [120, 289] width 12 height 12
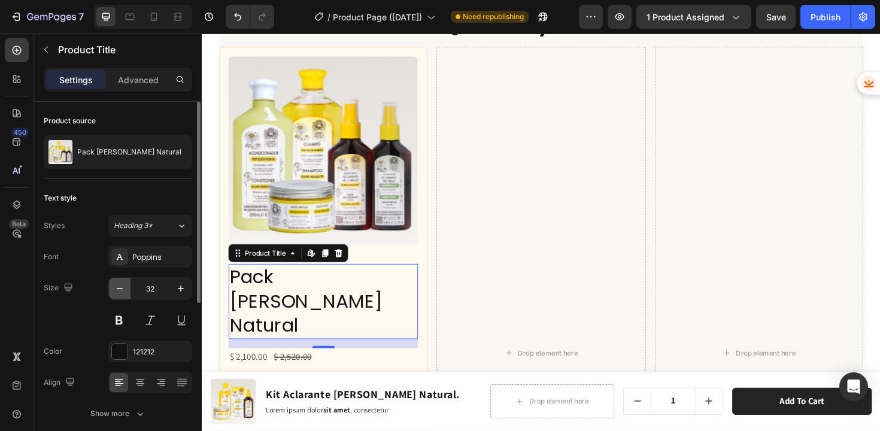
click at [119, 289] on icon "button" at bounding box center [120, 289] width 12 height 12
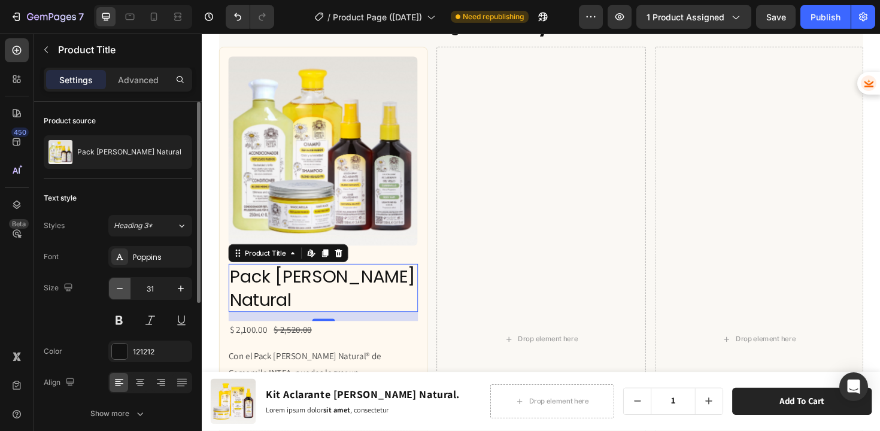
click at [119, 289] on icon "button" at bounding box center [120, 289] width 12 height 12
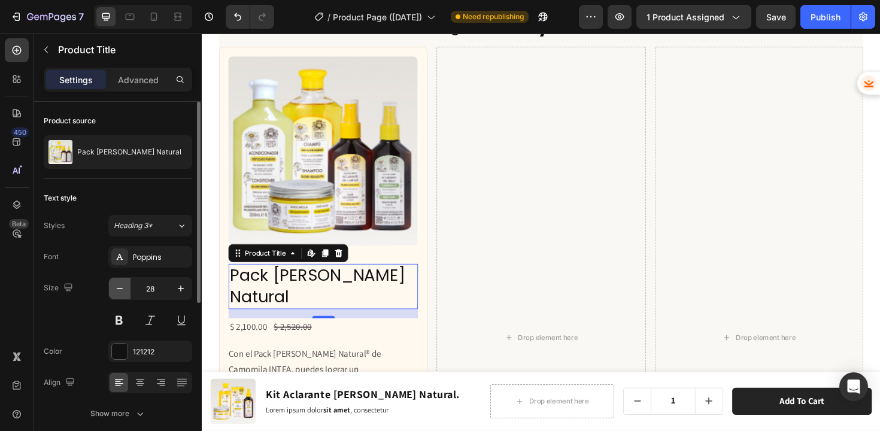
click at [119, 289] on icon "button" at bounding box center [120, 289] width 12 height 12
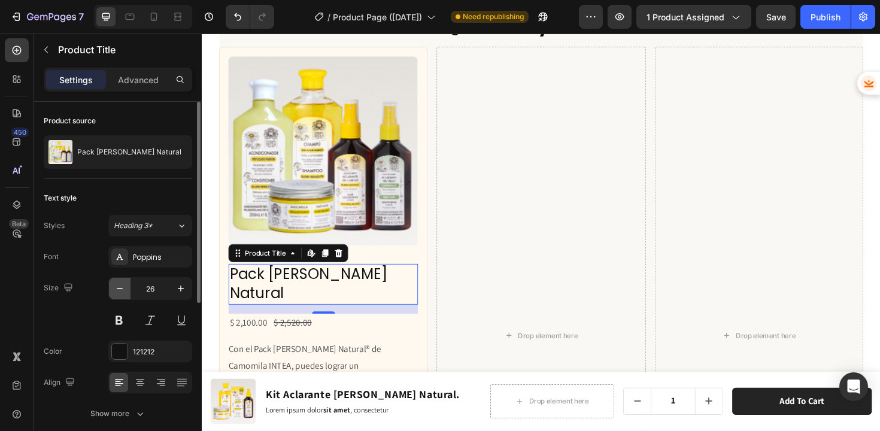
click at [119, 289] on icon "button" at bounding box center [120, 289] width 12 height 12
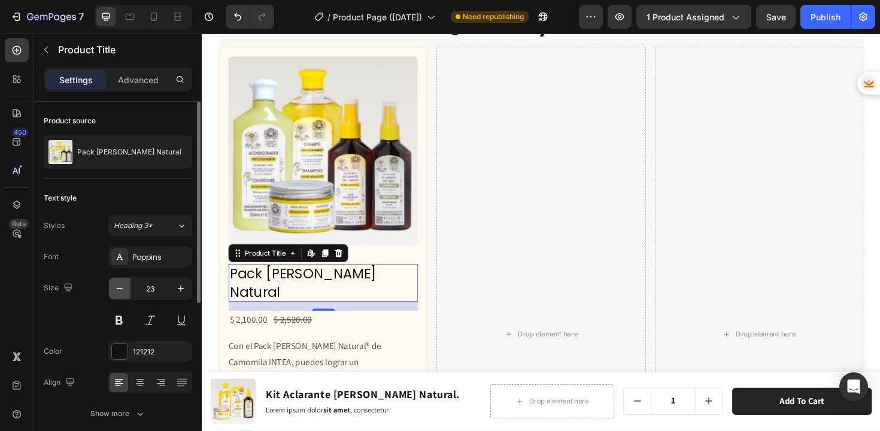
click at [119, 289] on icon "button" at bounding box center [120, 289] width 12 height 12
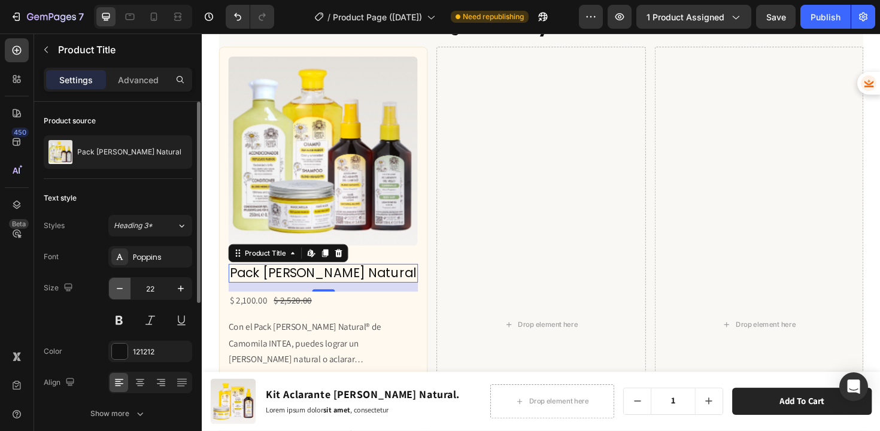
click at [119, 289] on icon "button" at bounding box center [120, 289] width 12 height 12
type input "21"
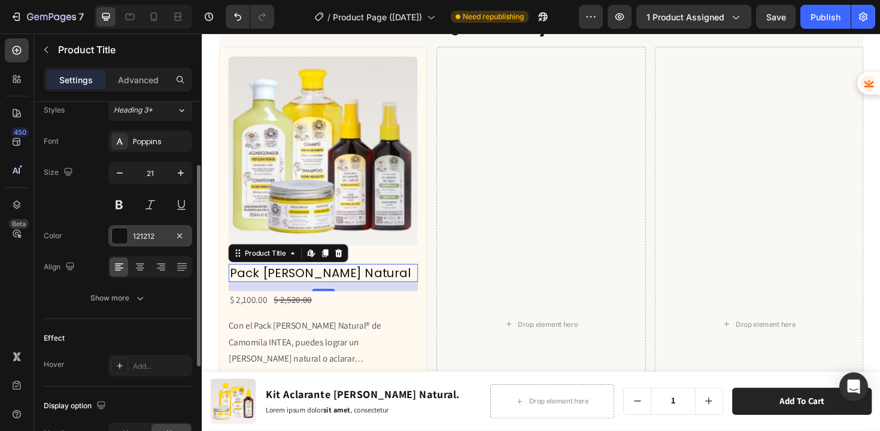
click at [124, 238] on div at bounding box center [120, 236] width 16 height 16
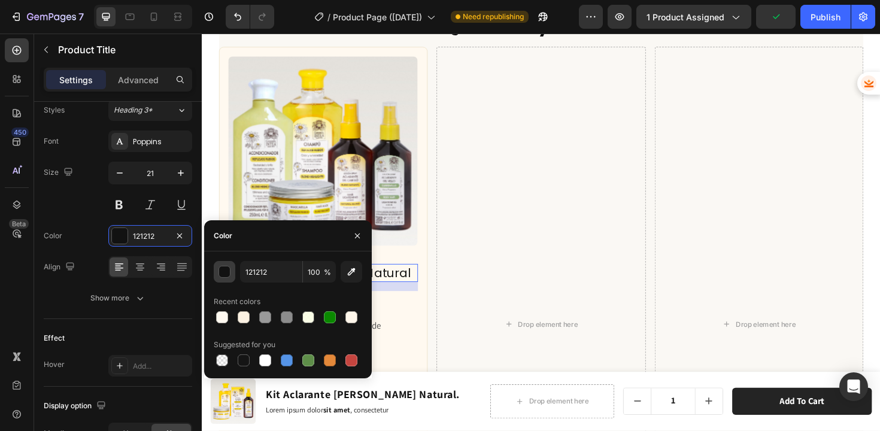
click at [223, 272] on div "button" at bounding box center [225, 272] width 12 height 12
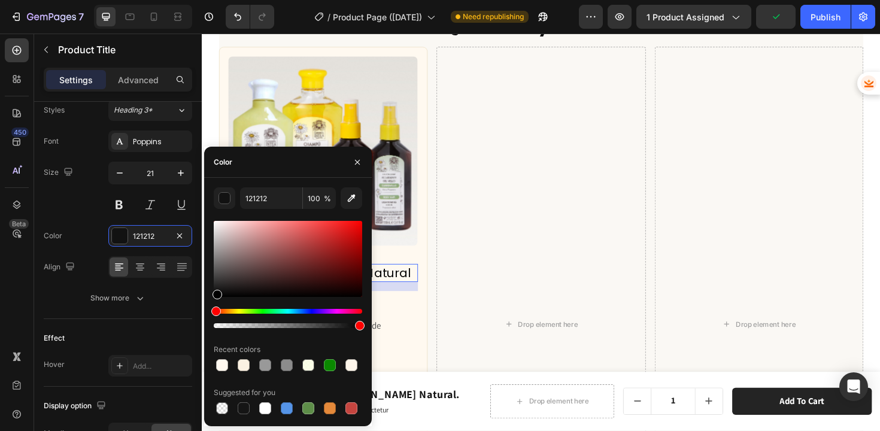
click at [215, 299] on div at bounding box center [218, 295] width 10 height 10
type input "000000"
click at [219, 293] on div at bounding box center [288, 275] width 148 height 112
click at [75, 235] on div "Color 000000" at bounding box center [118, 236] width 148 height 22
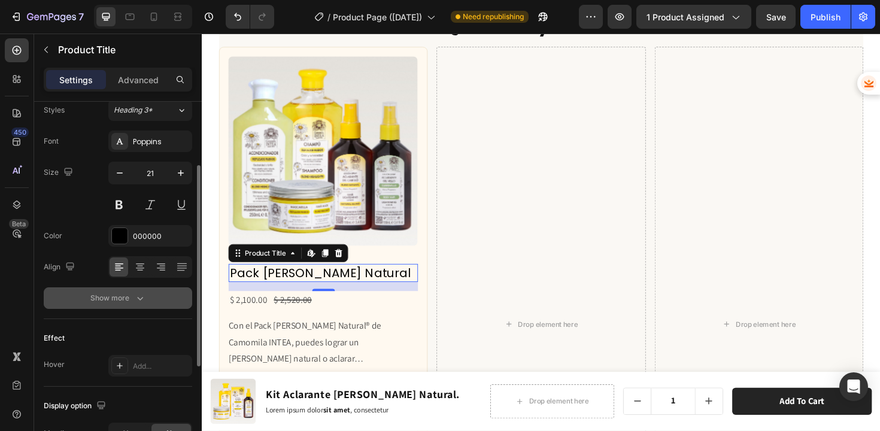
click at [112, 306] on button "Show more" at bounding box center [118, 298] width 148 height 22
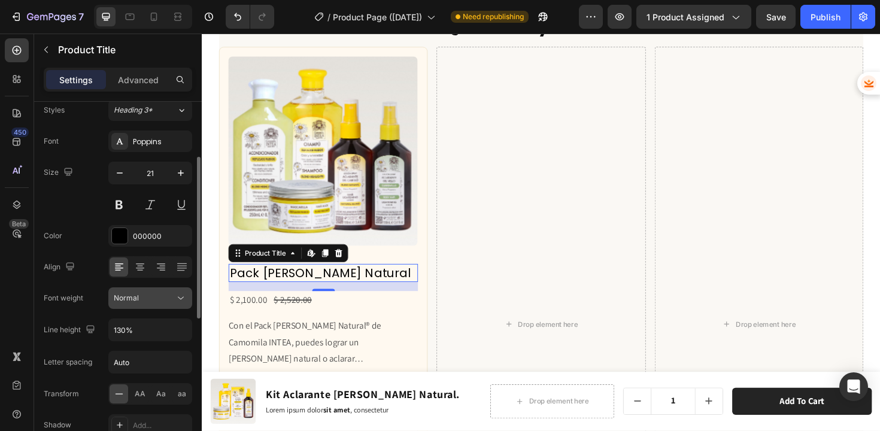
scroll to position [211, 0]
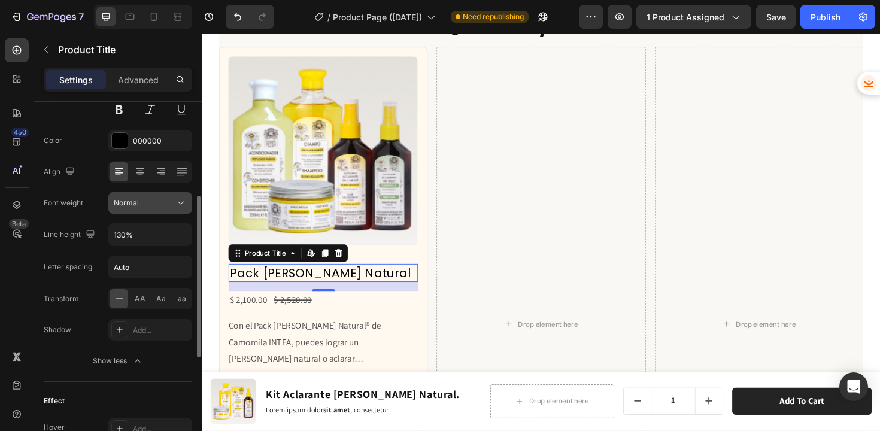
click at [139, 202] on div "Normal" at bounding box center [144, 203] width 61 height 11
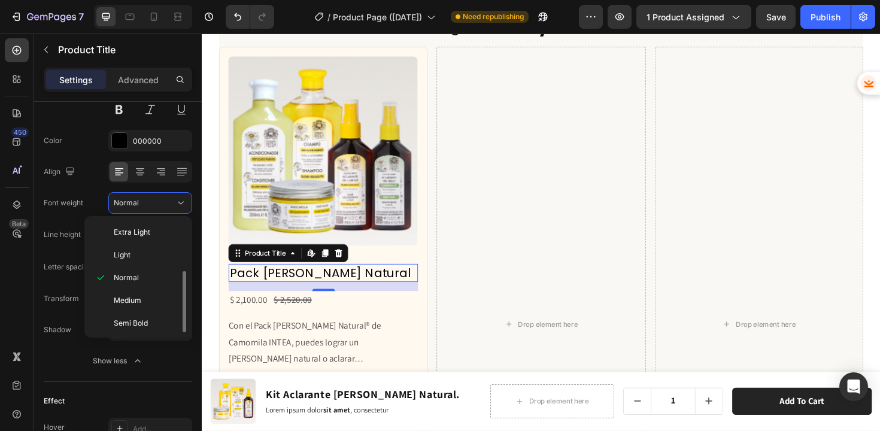
scroll to position [47, 0]
click at [134, 317] on p "Bold" at bounding box center [145, 321] width 63 height 11
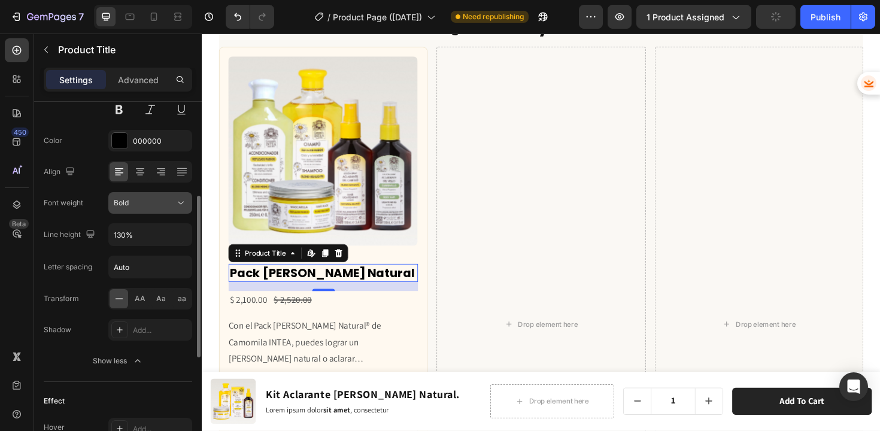
click at [134, 205] on div "Bold" at bounding box center [144, 203] width 61 height 11
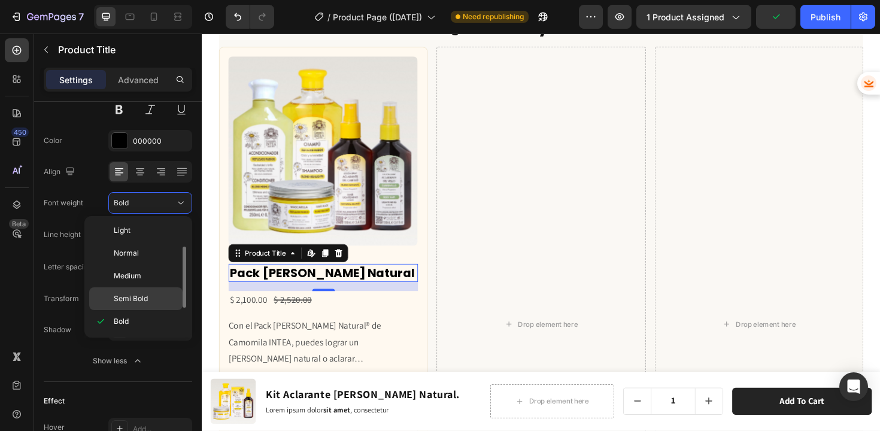
click at [137, 302] on span "Semi Bold" at bounding box center [131, 298] width 34 height 11
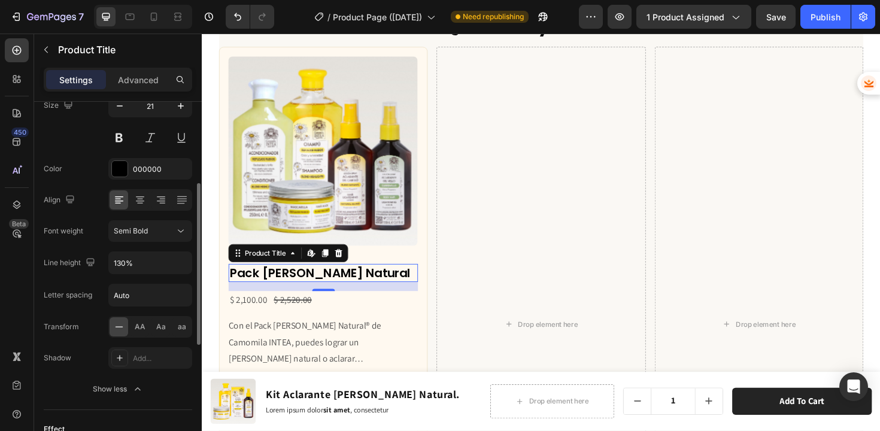
scroll to position [163, 0]
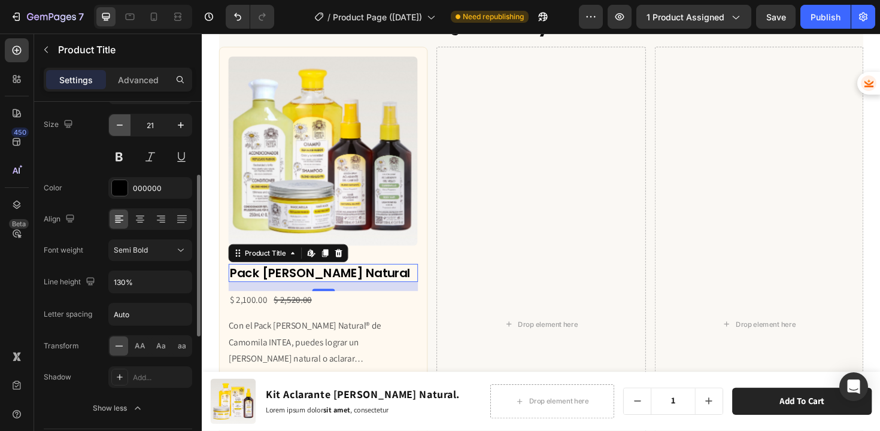
click at [125, 128] on icon "button" at bounding box center [120, 125] width 12 height 12
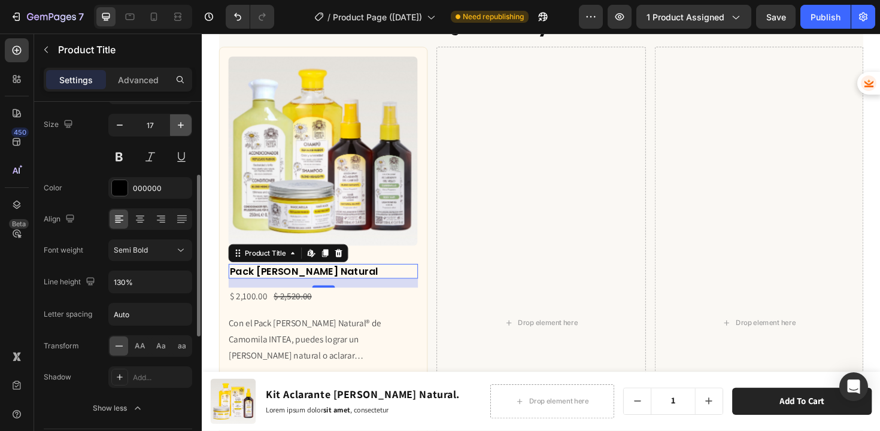
click at [176, 126] on icon "button" at bounding box center [181, 125] width 12 height 12
type input "19"
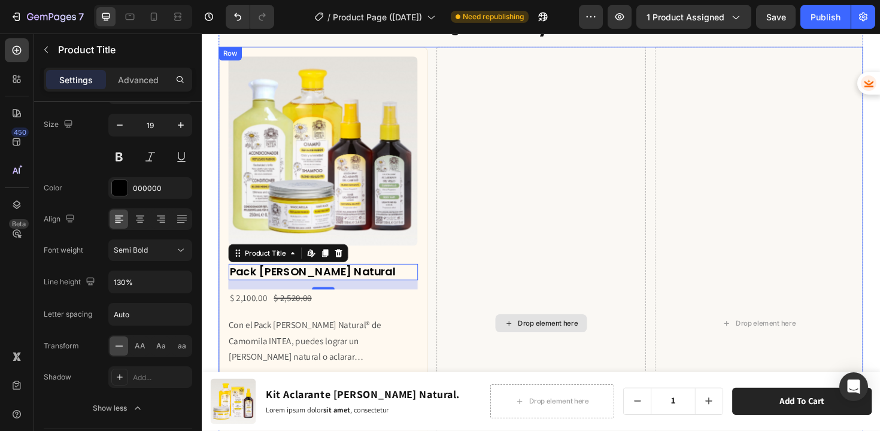
click at [520, 232] on div "Drop element here" at bounding box center [560, 341] width 221 height 586
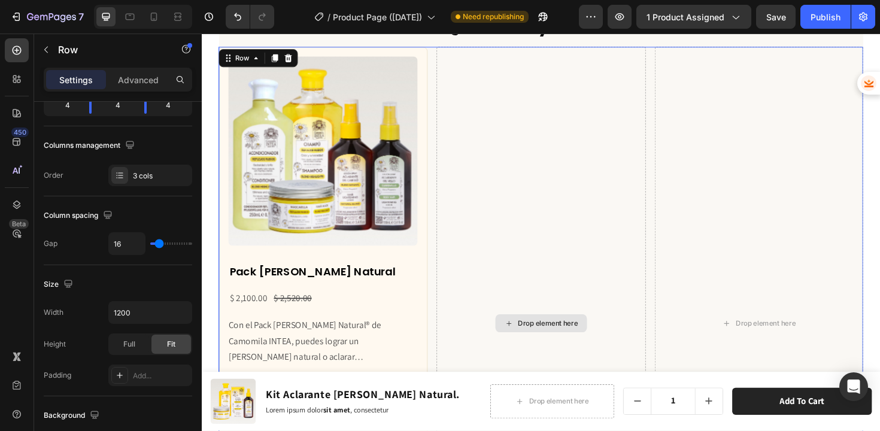
scroll to position [0, 0]
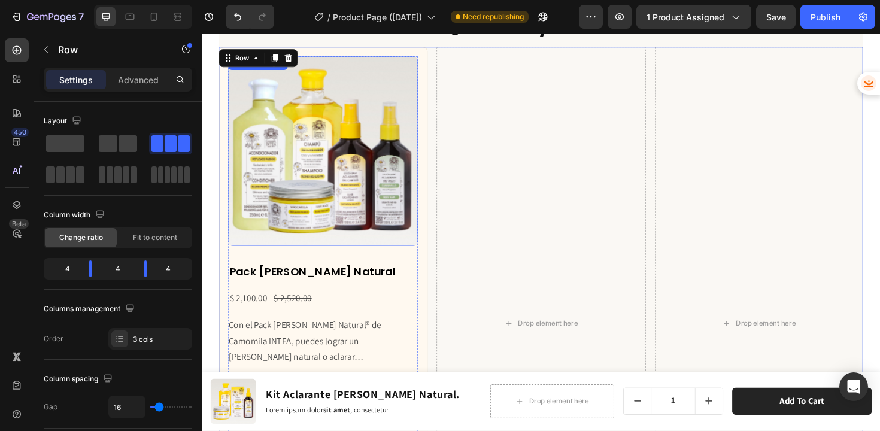
click at [341, 246] on img at bounding box center [330, 158] width 201 height 201
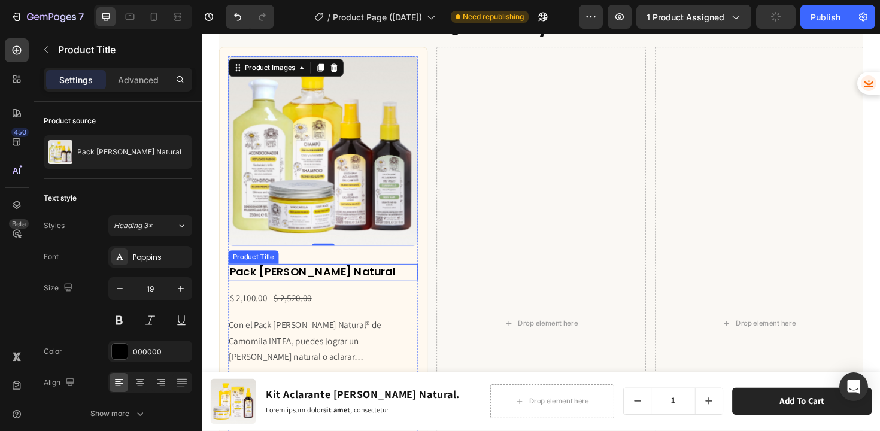
click at [337, 286] on h2 "Pack Verano Rubio Natural" at bounding box center [330, 286] width 201 height 17
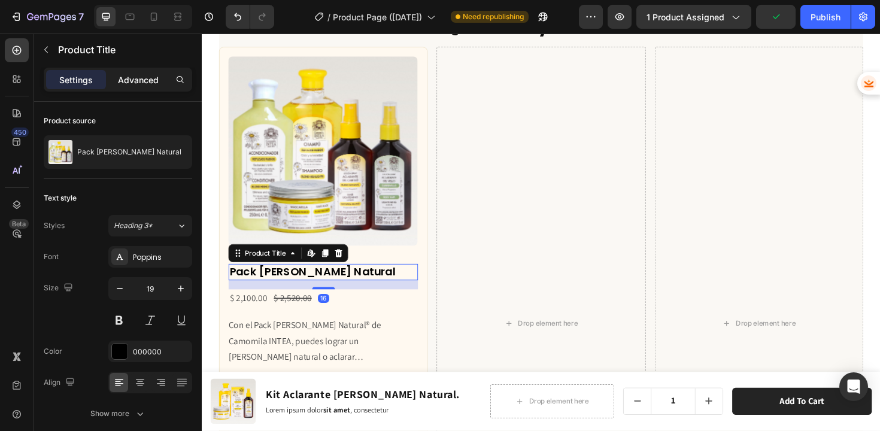
click at [135, 80] on p "Advanced" at bounding box center [138, 80] width 41 height 13
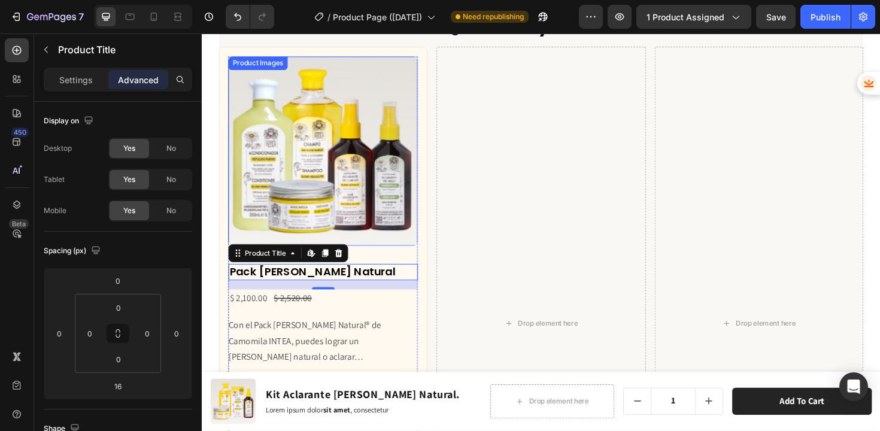
click at [361, 229] on img at bounding box center [330, 158] width 201 height 201
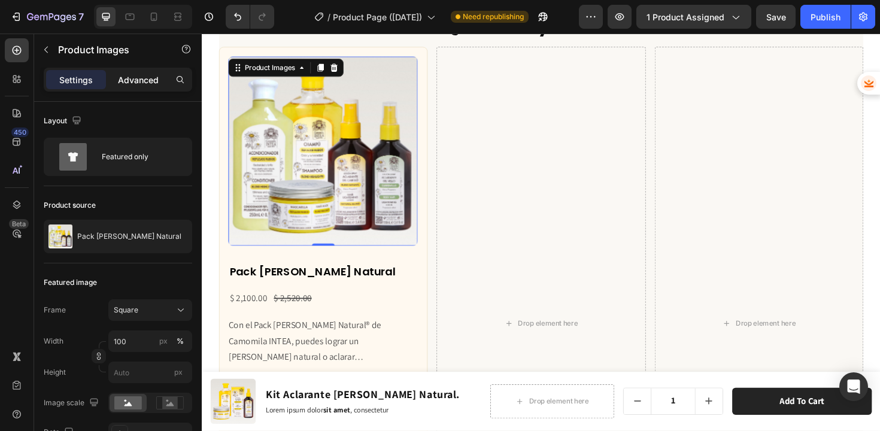
click at [125, 80] on p "Advanced" at bounding box center [138, 80] width 41 height 13
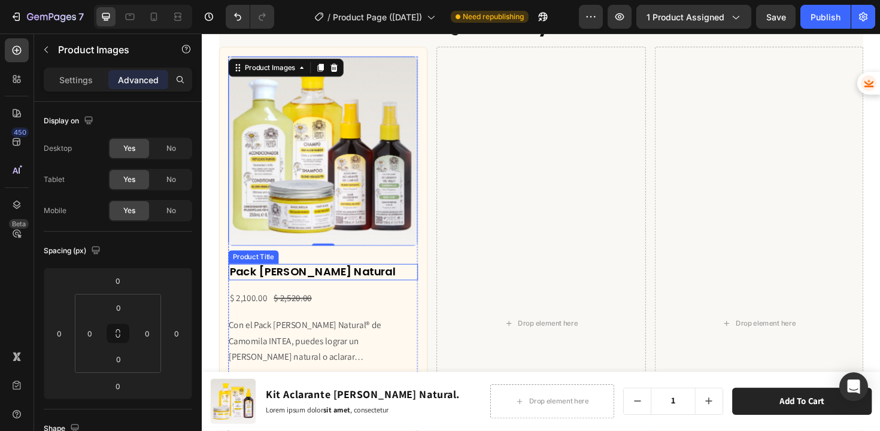
click at [329, 278] on h2 "Pack Verano Rubio Natural" at bounding box center [330, 286] width 201 height 17
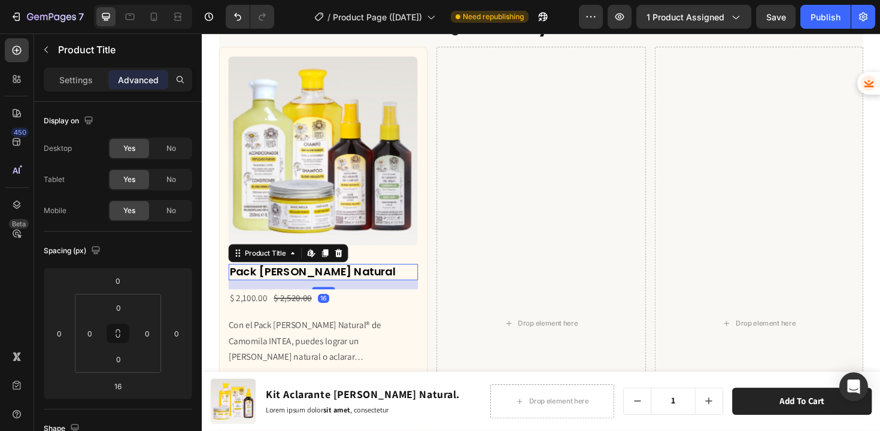
click at [412, 265] on div "Product Images Pack Verano Rubio Natural Product Title Edit content in Shopify …" at bounding box center [330, 341] width 201 height 566
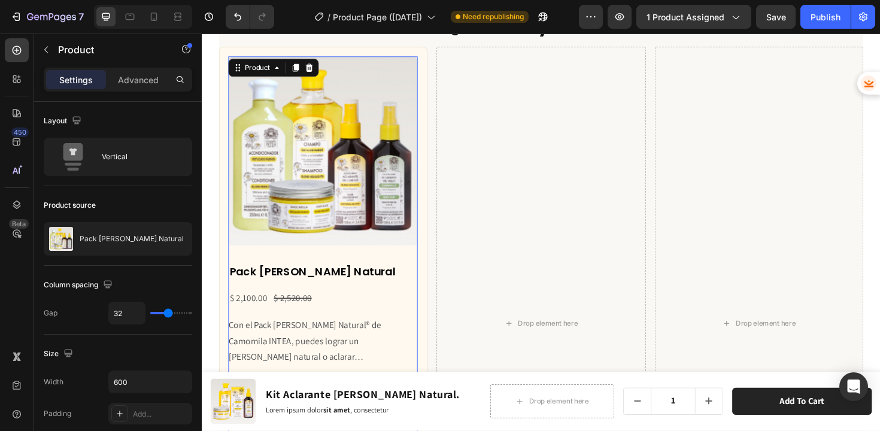
click at [410, 265] on div "Product Images Pack Verano Rubio Natural Product Title $ 2,100.00 Product Price…" at bounding box center [330, 341] width 201 height 566
type input "35"
type input "28"
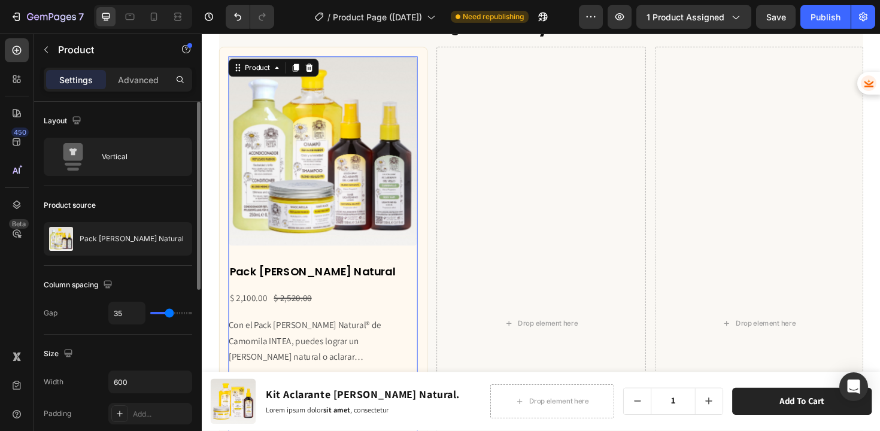
type input "28"
type input "18"
type input "8"
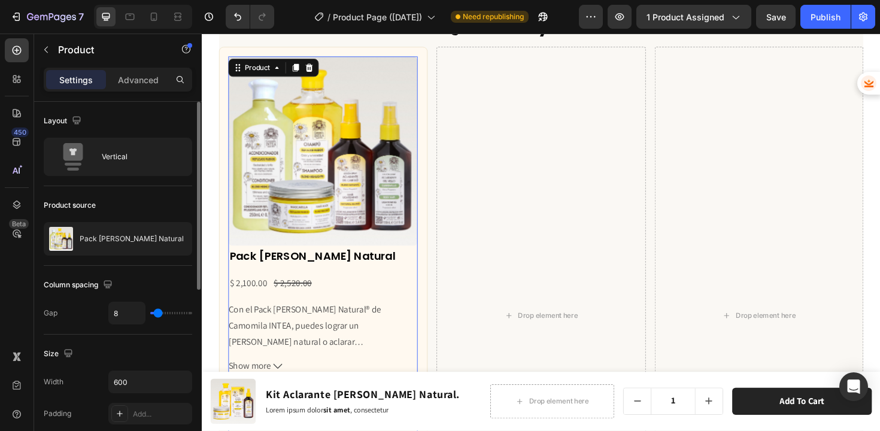
type input "5"
type input "4"
type input "3"
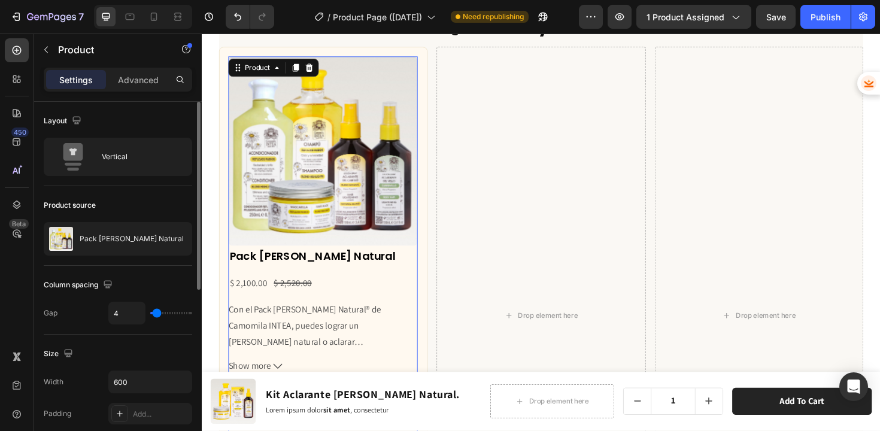
type input "3"
type input "2"
type input "1"
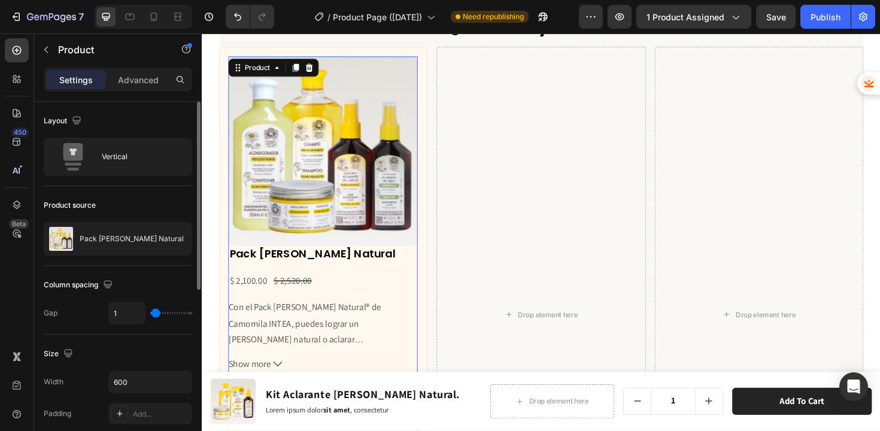
type input "0"
type input "1"
type input "2"
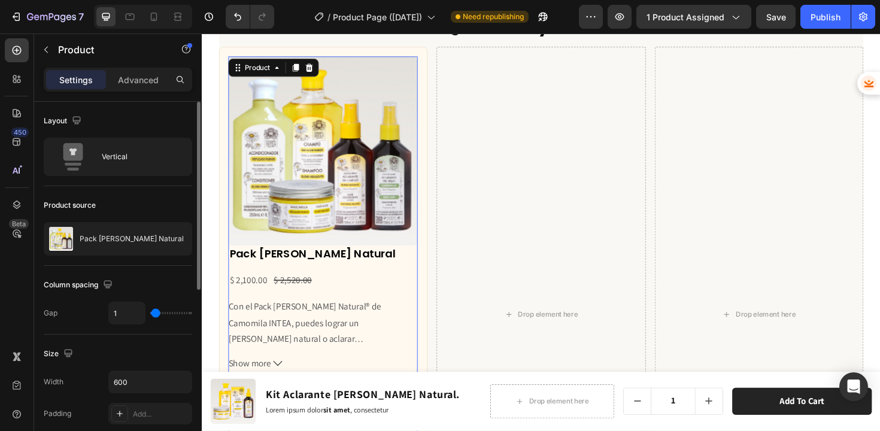
type input "2"
type input "3"
type input "4"
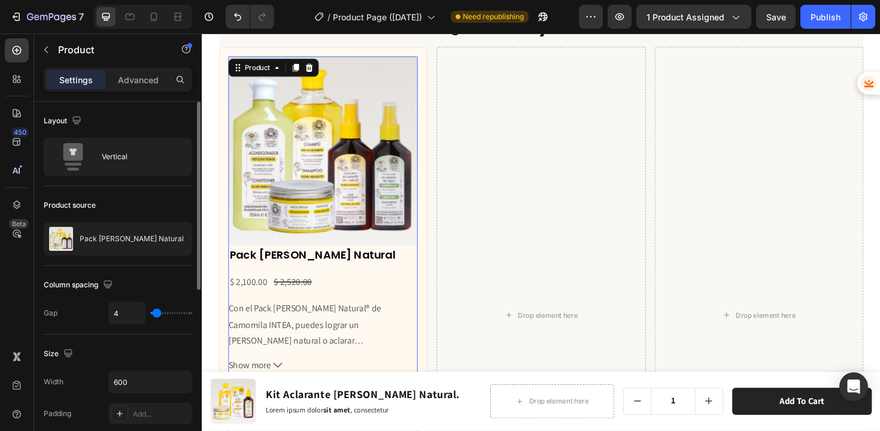
type input "5"
type input "6"
type input "5"
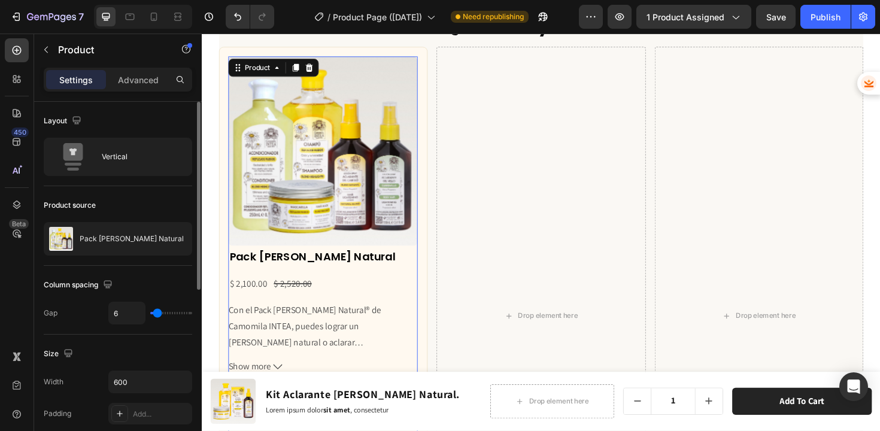
type input "5"
type input "4"
type input "5"
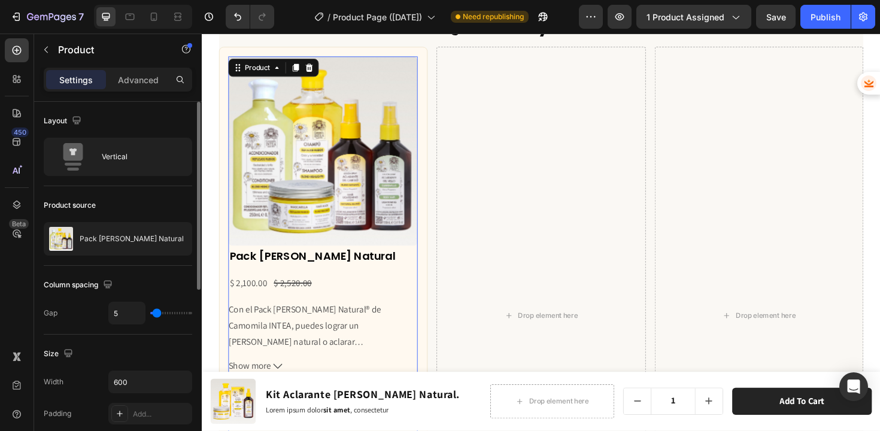
type input "6"
drag, startPoint x: 168, startPoint y: 312, endPoint x: 157, endPoint y: 311, distance: 11.4
type input "6"
click at [157, 312] on input "range" at bounding box center [171, 313] width 42 height 2
click at [414, 308] on div "Pack Verano Rubio Natural Product Title $ 2,100.00 Product Price Product Price …" at bounding box center [330, 435] width 201 height 346
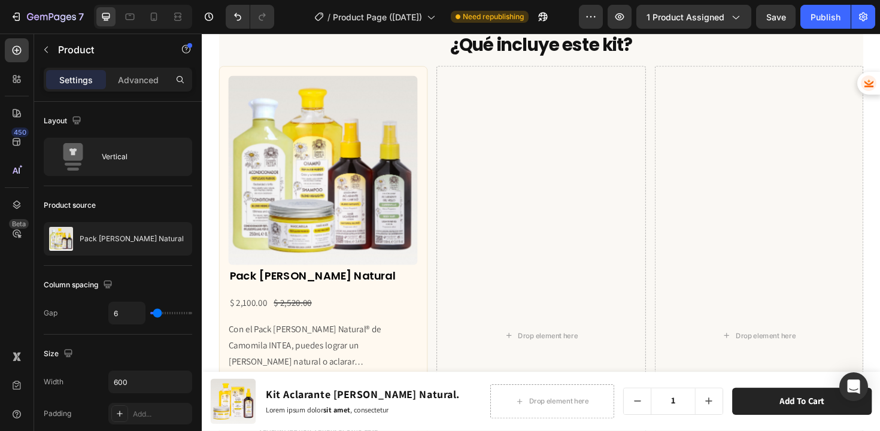
scroll to position [3833, 0]
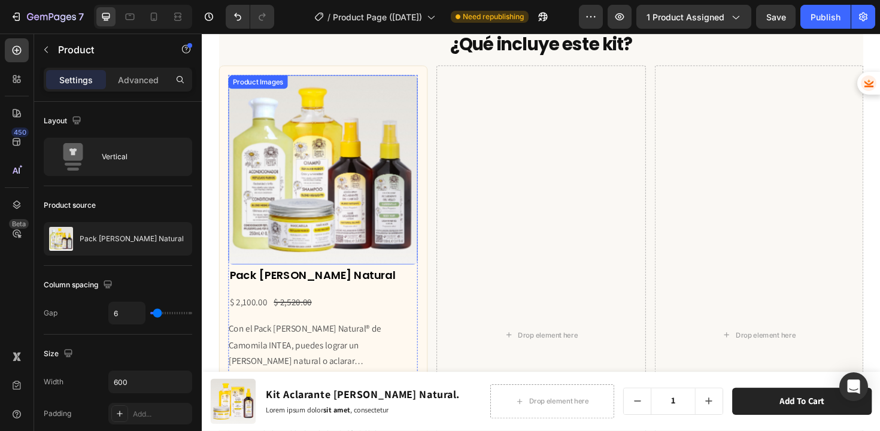
click at [314, 268] on img at bounding box center [330, 178] width 201 height 201
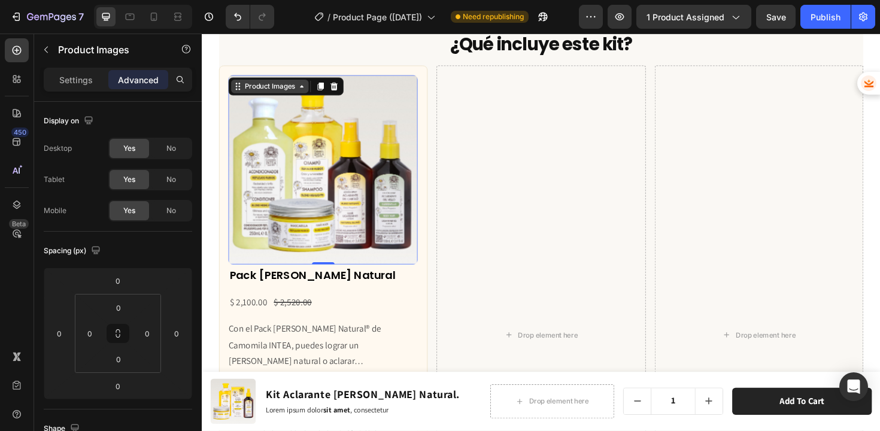
click at [266, 95] on div "Product Images" at bounding box center [274, 89] width 58 height 11
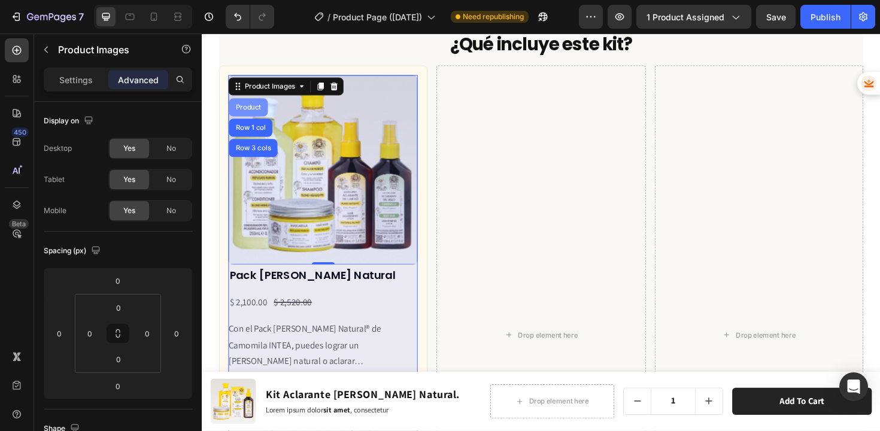
click at [252, 116] on div "Product" at bounding box center [251, 111] width 32 height 7
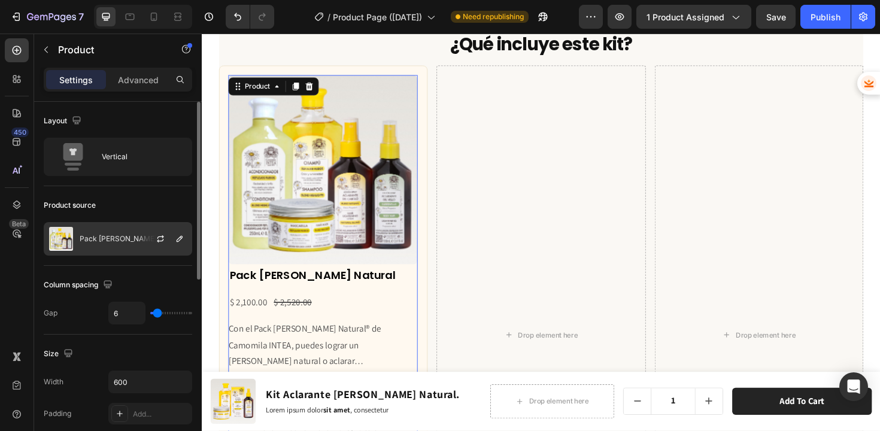
click at [143, 243] on div at bounding box center [165, 239] width 53 height 32
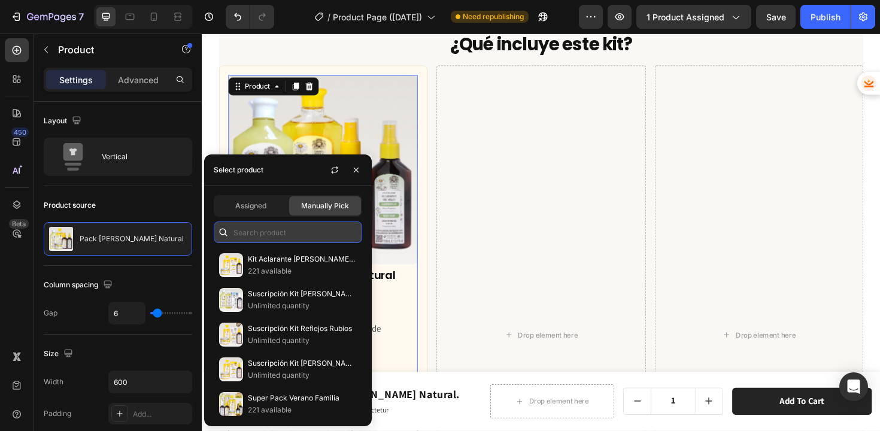
click at [258, 236] on input "text" at bounding box center [288, 233] width 148 height 22
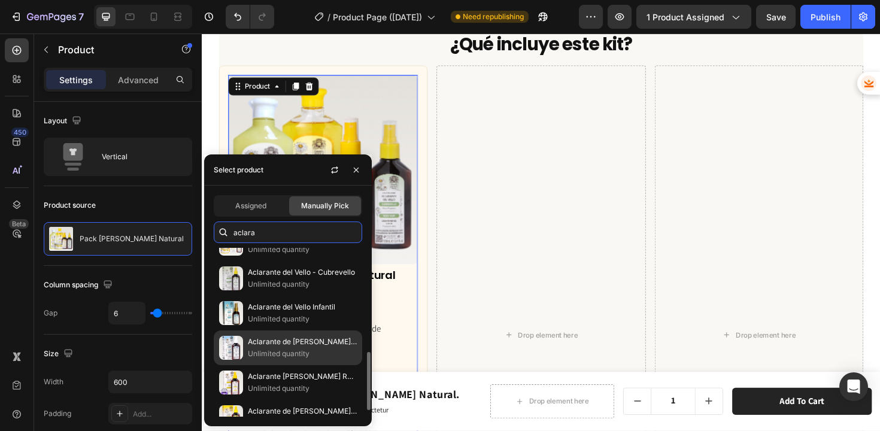
scroll to position [317, 0]
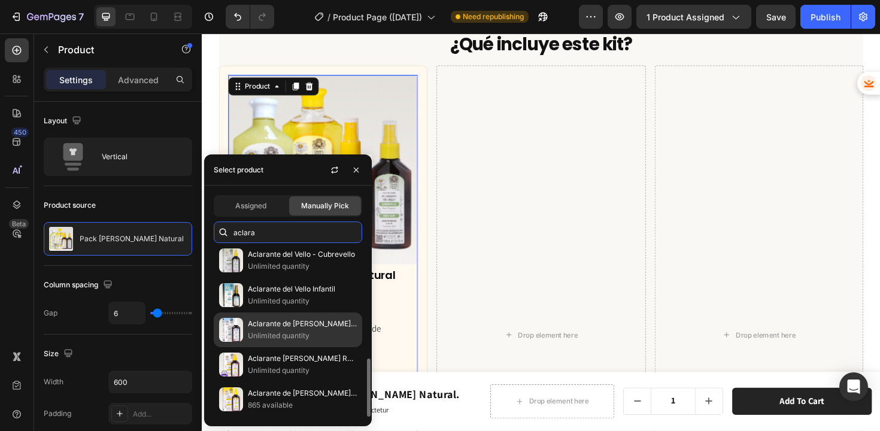
type input "aclara"
click at [288, 389] on p "Aclarante [PERSON_NAME] [PERSON_NAME] Natural" at bounding box center [302, 393] width 109 height 12
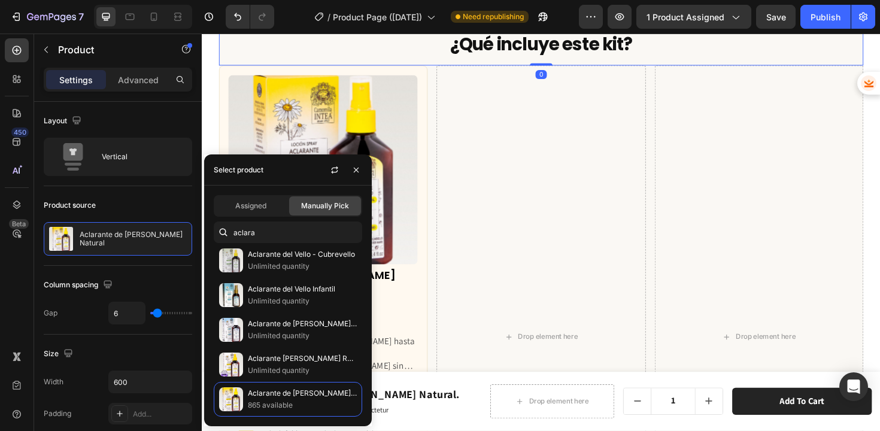
click at [434, 68] on div "¿Qué incluye este kit? Heading Row 0" at bounding box center [561, 43] width 683 height 49
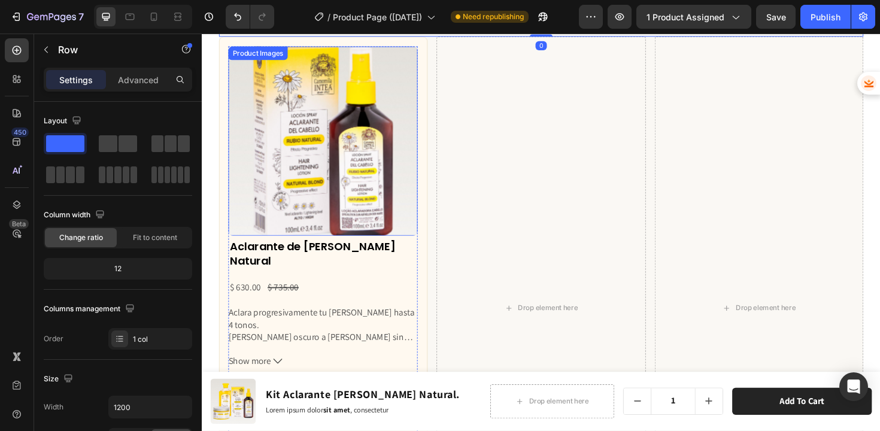
scroll to position [3926, 0]
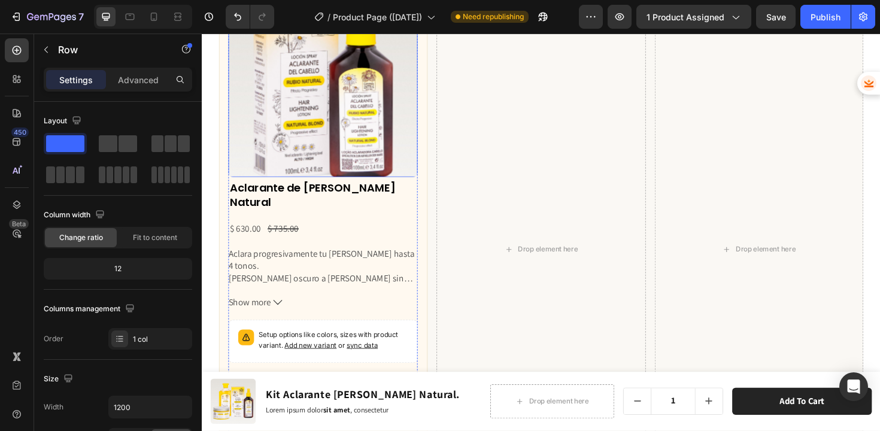
click at [381, 186] on img at bounding box center [330, 85] width 201 height 201
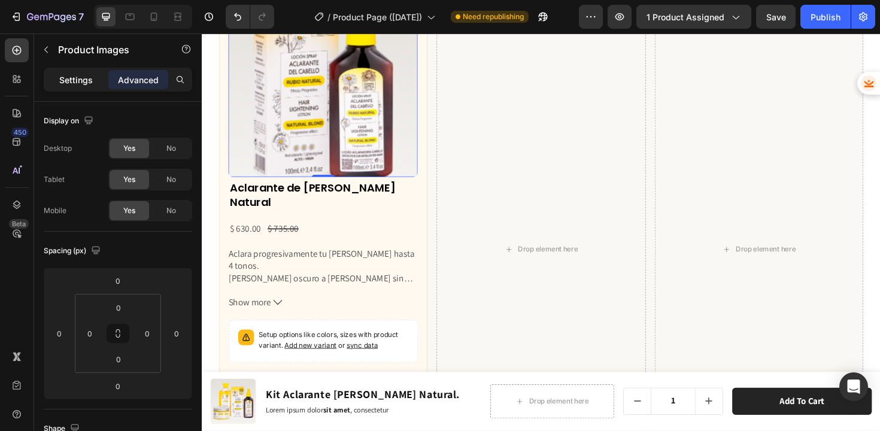
click at [83, 89] on div "Settings" at bounding box center [76, 79] width 60 height 19
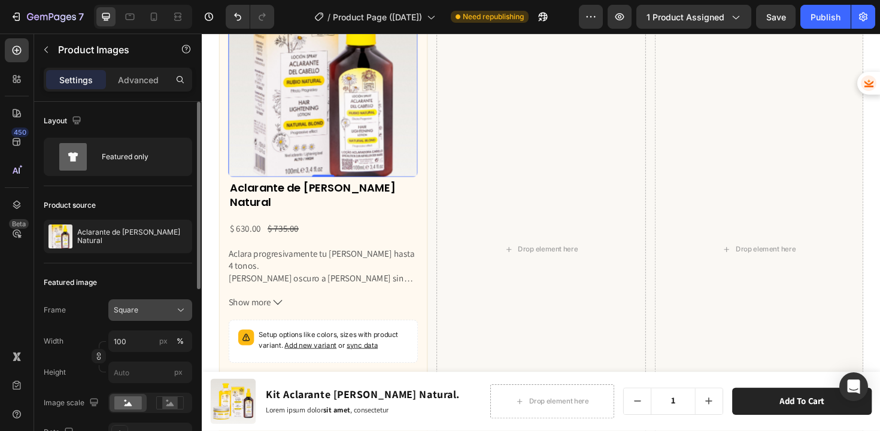
click at [150, 305] on div "Square" at bounding box center [143, 310] width 59 height 11
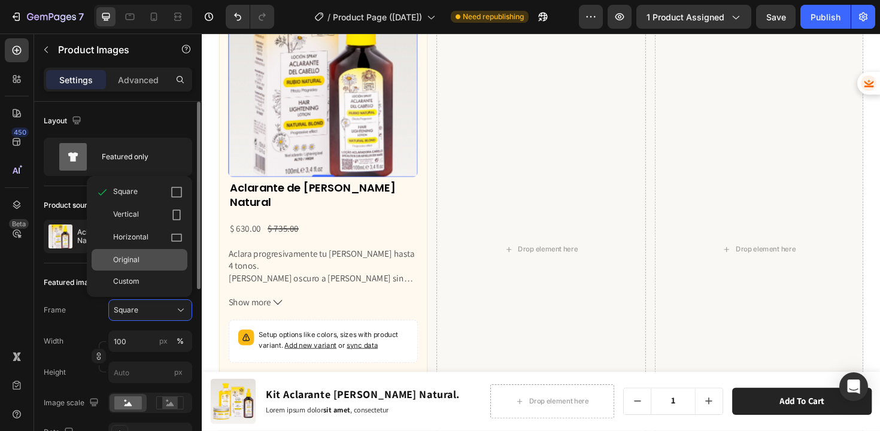
click at [127, 263] on span "Original" at bounding box center [126, 259] width 26 height 11
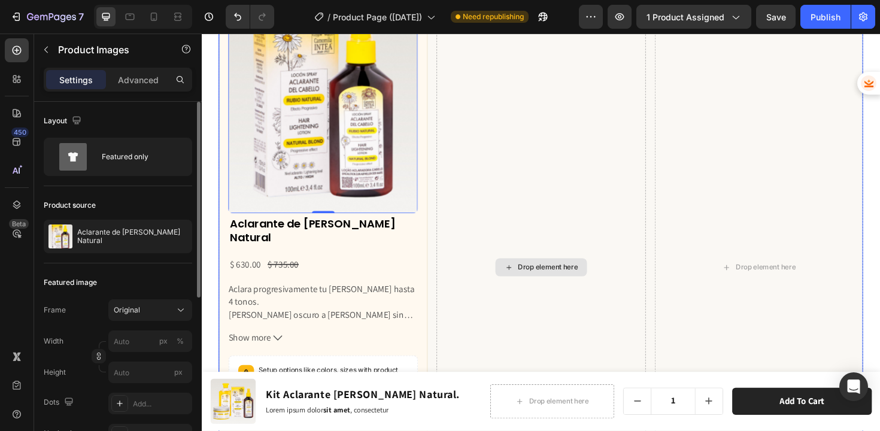
click at [598, 296] on div "Drop element here" at bounding box center [560, 281] width 221 height 613
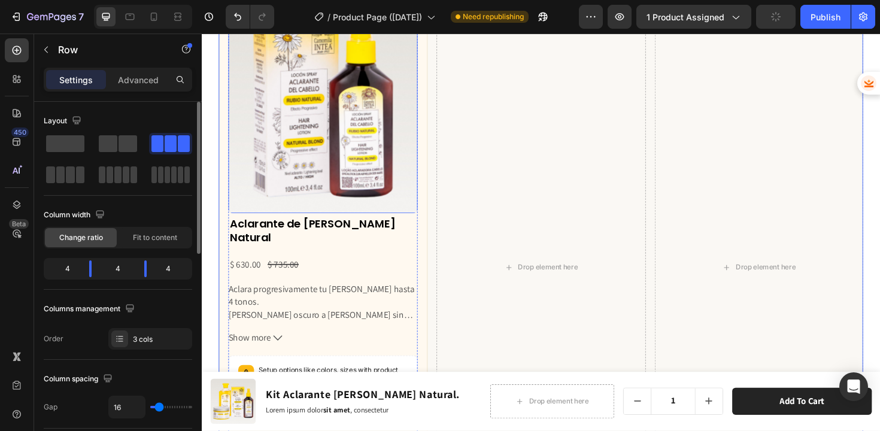
click at [392, 224] on img at bounding box center [330, 104] width 201 height 239
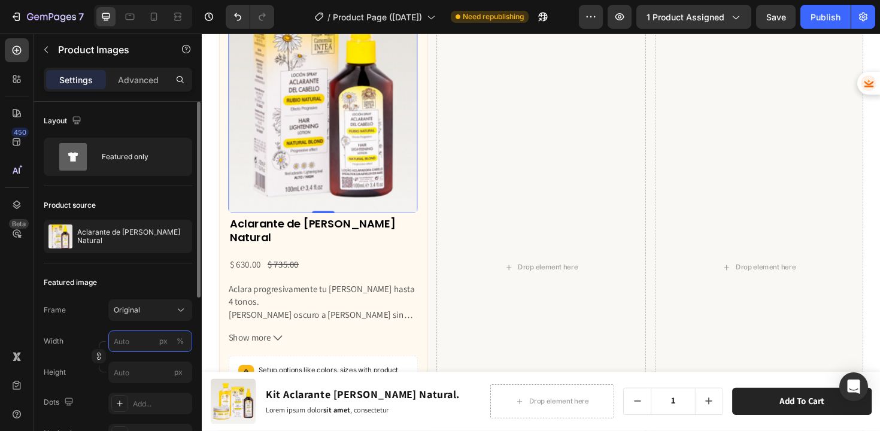
click at [152, 337] on input "px %" at bounding box center [150, 342] width 84 height 22
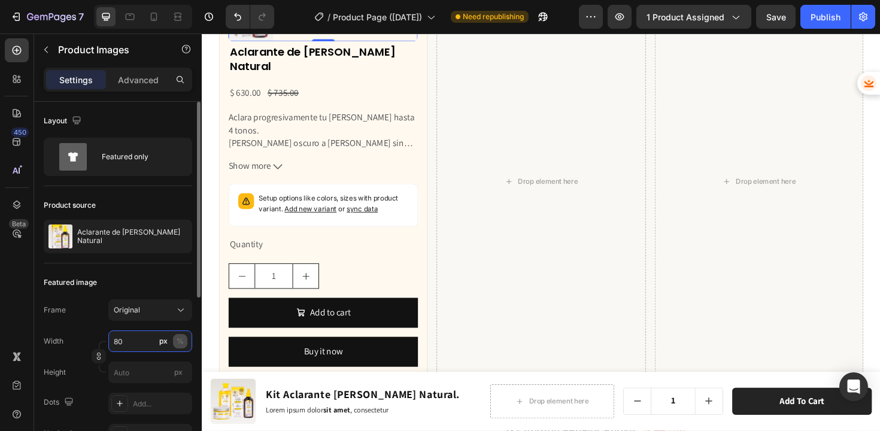
type input "80"
click at [180, 341] on div "%" at bounding box center [180, 341] width 7 height 11
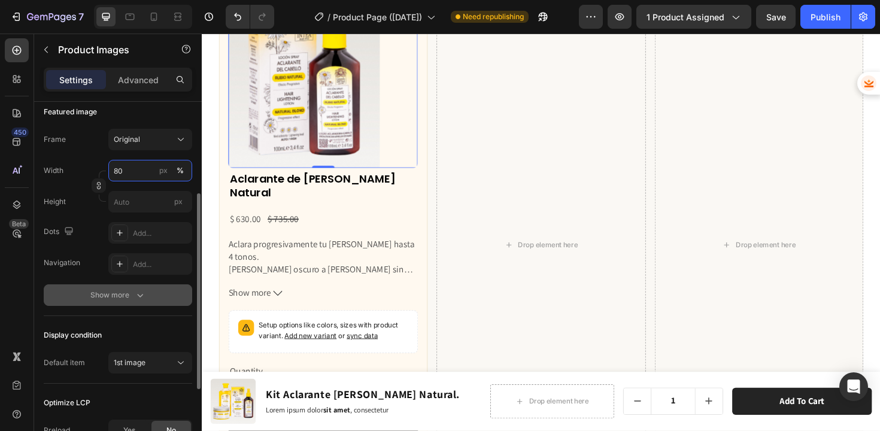
scroll to position [173, 0]
click at [134, 293] on icon "button" at bounding box center [140, 293] width 12 height 12
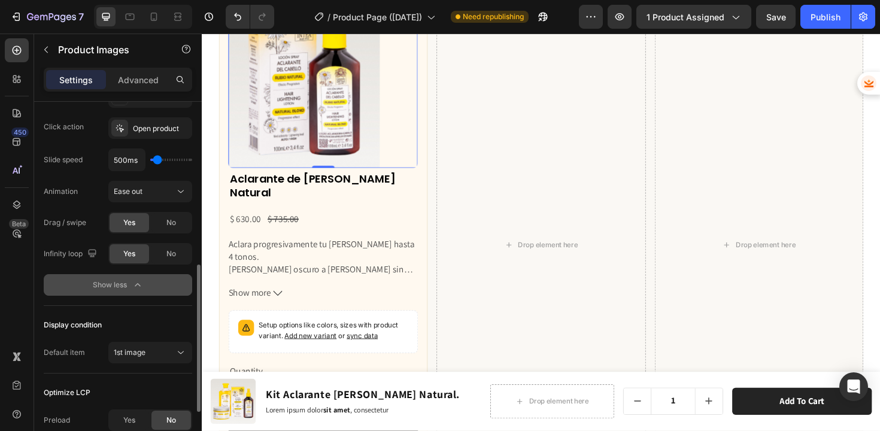
scroll to position [530, 0]
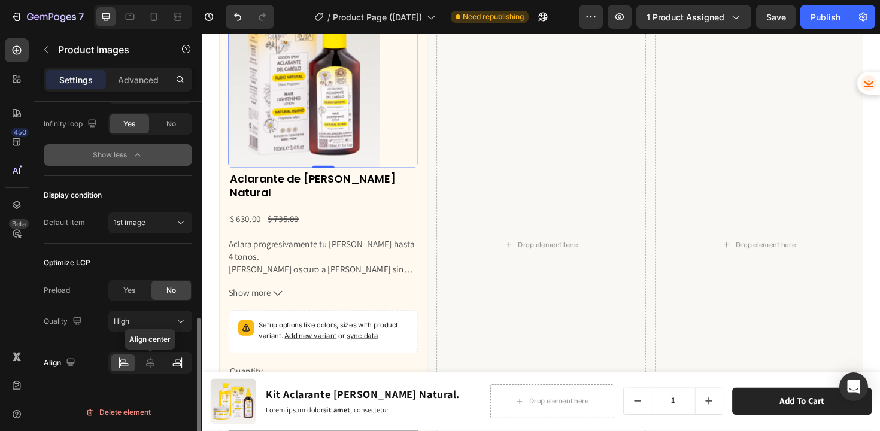
click at [147, 363] on icon at bounding box center [150, 363] width 12 height 12
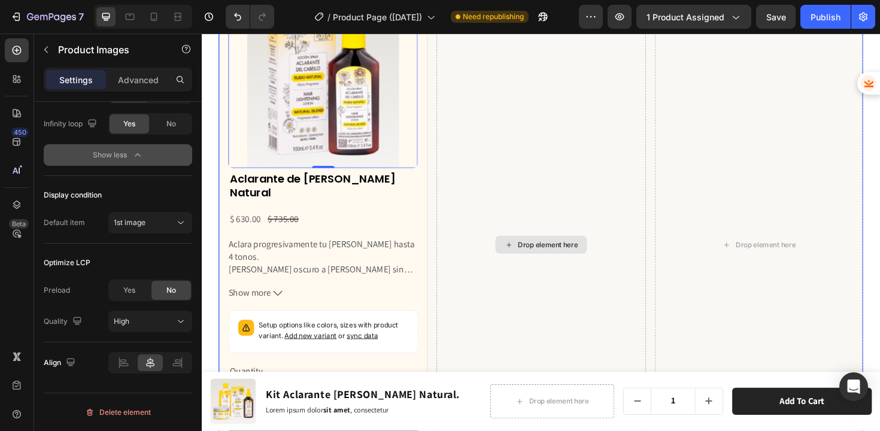
click at [639, 273] on div "Drop element here" at bounding box center [560, 258] width 221 height 566
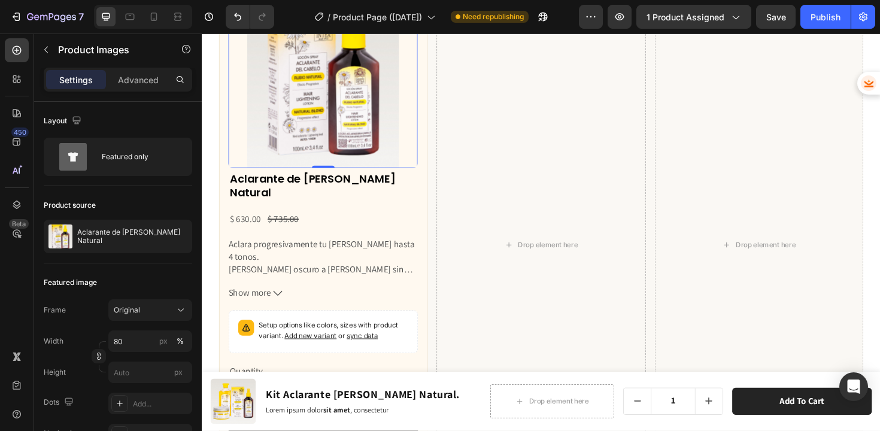
click at [284, 176] on img at bounding box center [330, 80] width 160 height 191
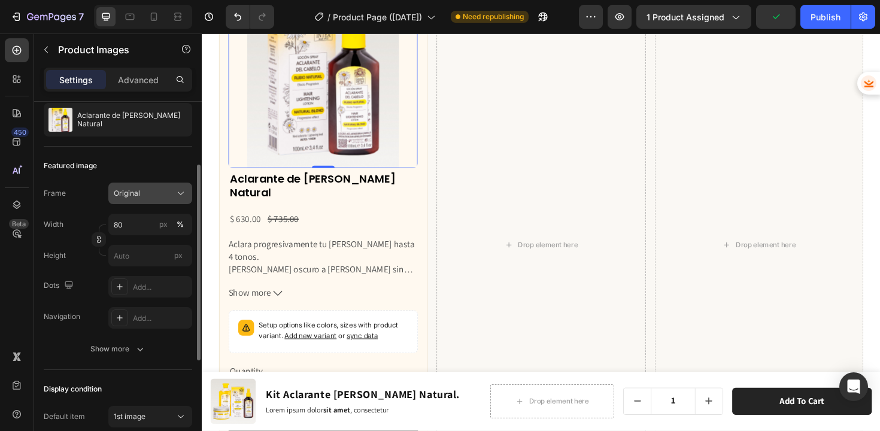
click at [150, 199] on button "Original" at bounding box center [150, 194] width 84 height 22
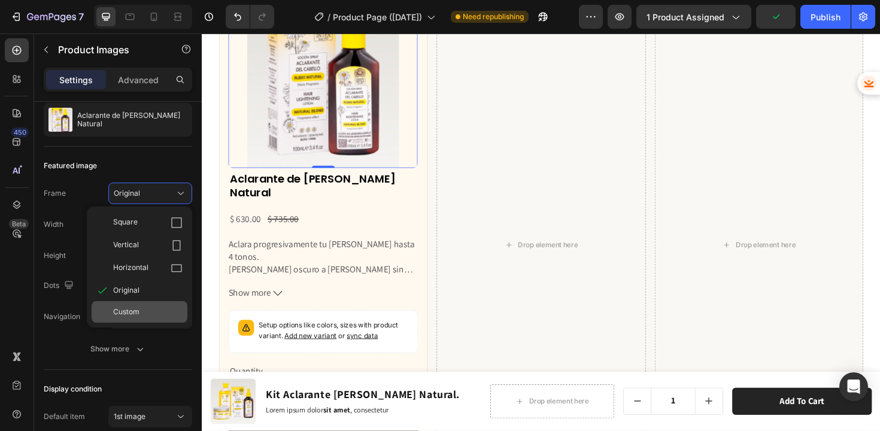
click at [134, 310] on span "Custom" at bounding box center [126, 312] width 26 height 11
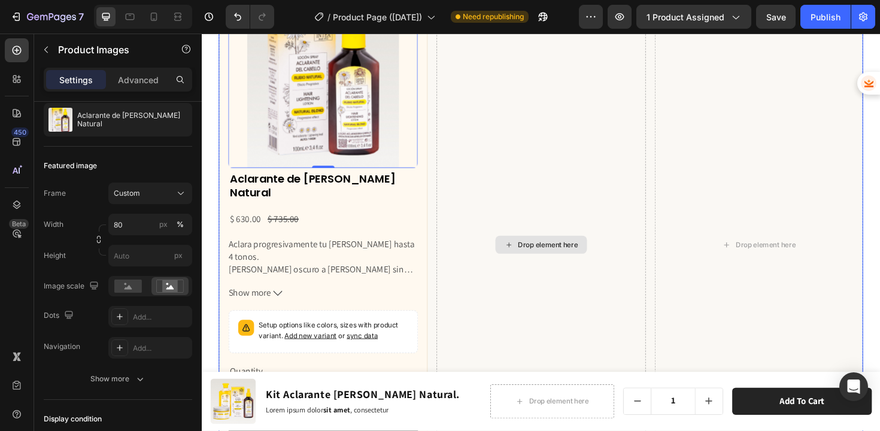
click at [529, 266] on div "Drop element here" at bounding box center [560, 258] width 221 height 566
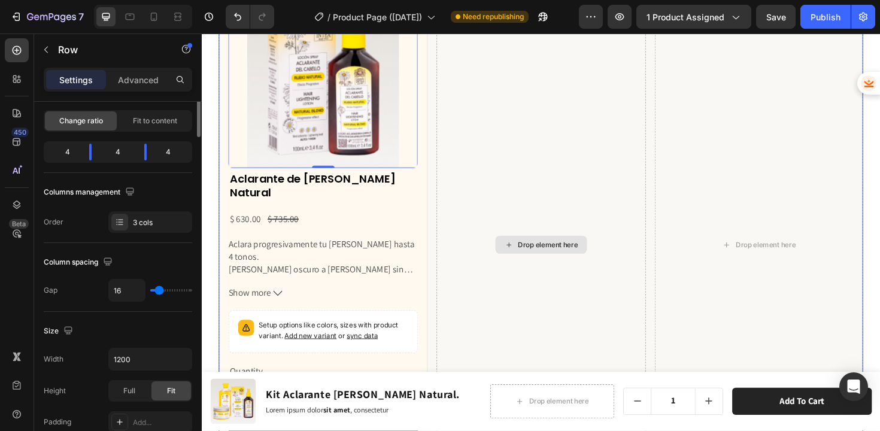
scroll to position [0, 0]
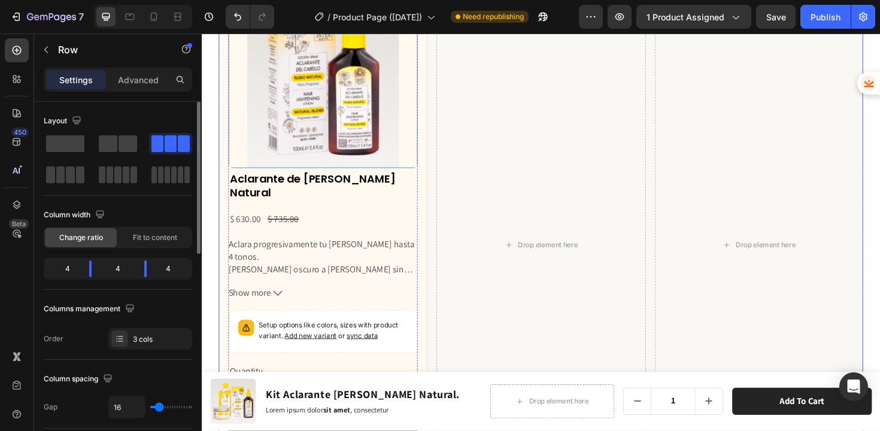
click at [337, 176] on img at bounding box center [330, 80] width 160 height 191
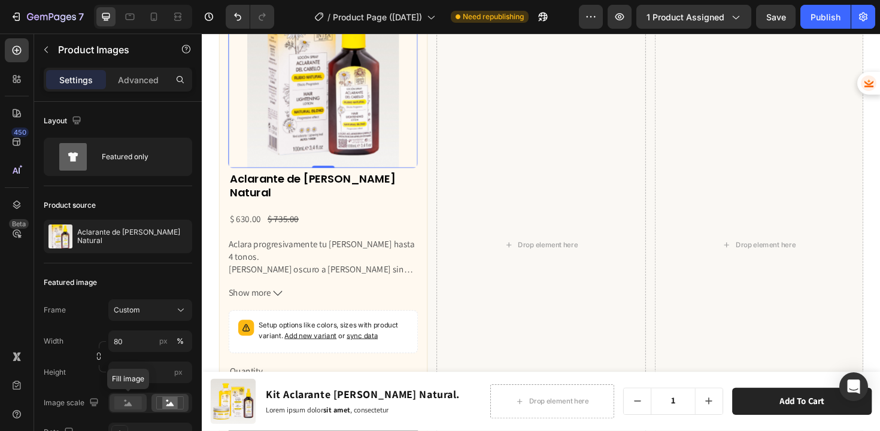
click at [126, 404] on icon at bounding box center [129, 404] width 8 height 4
click at [126, 403] on rect at bounding box center [128, 402] width 28 height 13
click at [159, 403] on icon at bounding box center [170, 402] width 28 height 13
click at [134, 402] on rect at bounding box center [128, 402] width 28 height 13
click at [156, 403] on div at bounding box center [169, 403] width 37 height 18
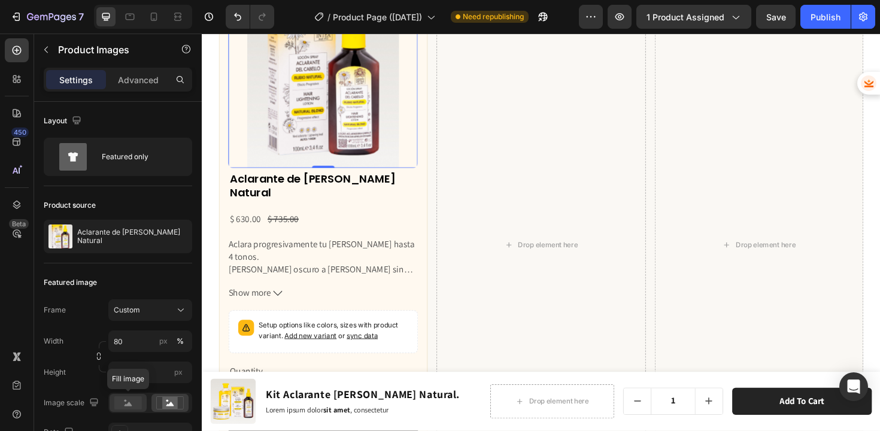
click at [123, 401] on rect at bounding box center [128, 402] width 28 height 13
click at [146, 315] on div "Custom" at bounding box center [143, 310] width 59 height 11
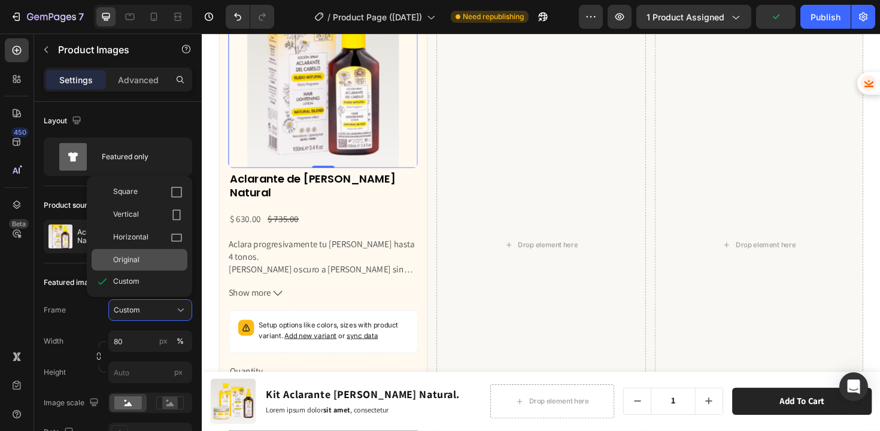
click at [134, 259] on span "Original" at bounding box center [126, 259] width 26 height 11
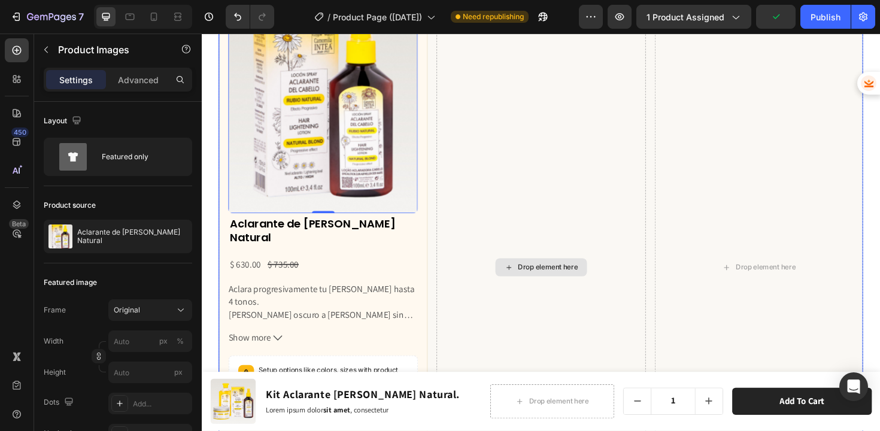
click at [459, 268] on div "Drop element here" at bounding box center [560, 281] width 221 height 613
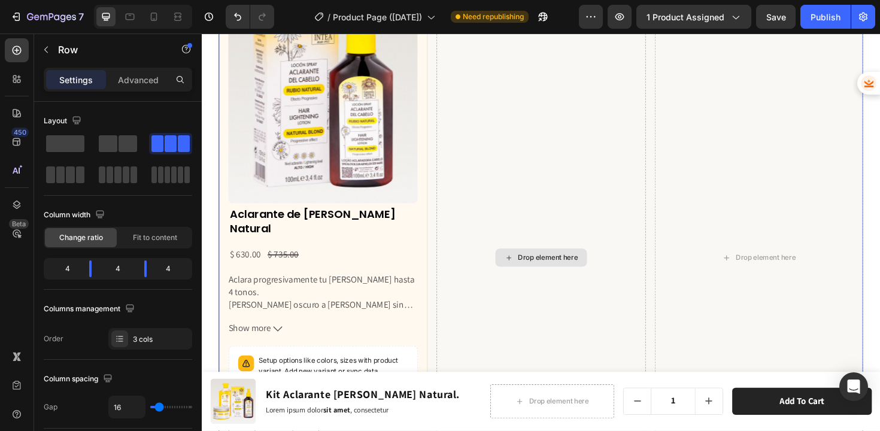
scroll to position [4075, 0]
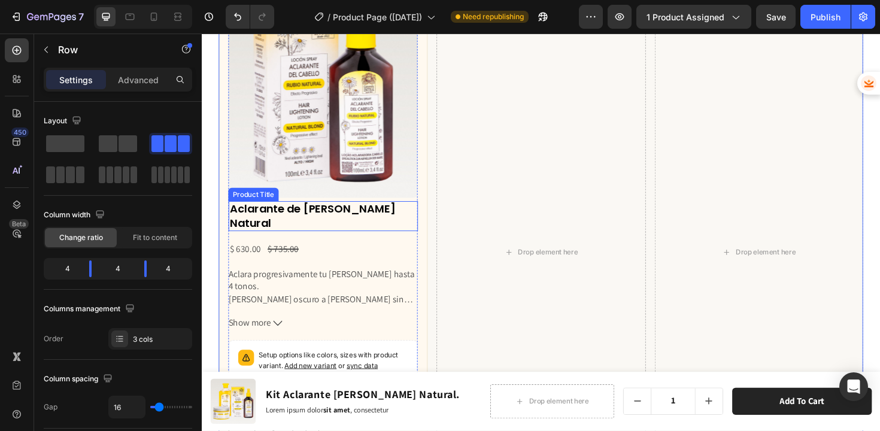
click at [314, 222] on h2 "Aclarante [PERSON_NAME] [PERSON_NAME] Natural" at bounding box center [330, 227] width 201 height 32
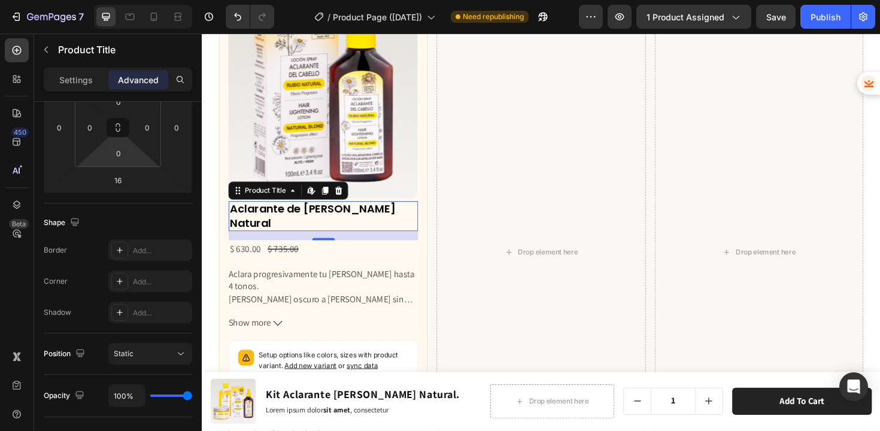
scroll to position [0, 0]
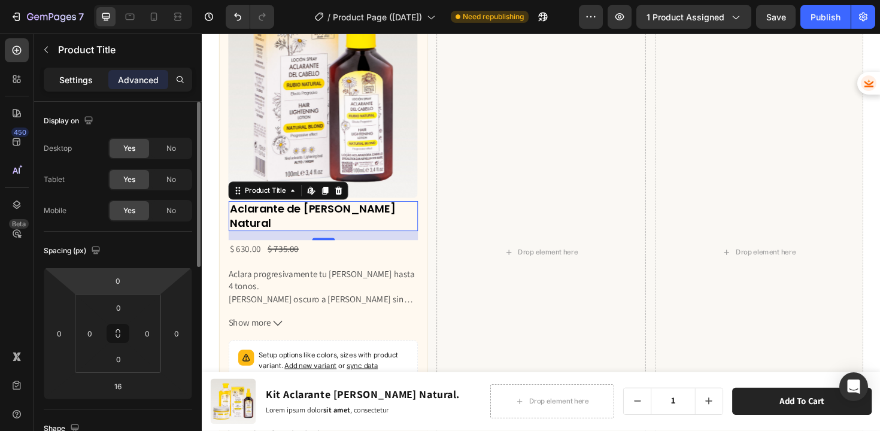
click at [73, 84] on p "Settings" at bounding box center [76, 80] width 34 height 13
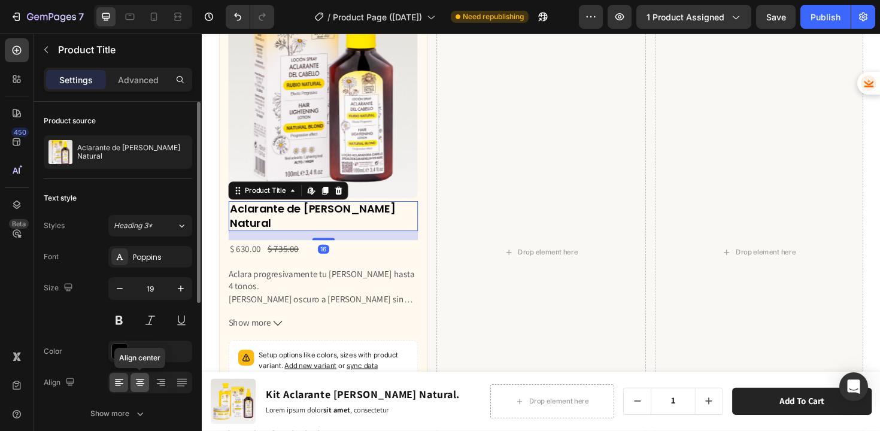
click at [144, 381] on icon at bounding box center [140, 383] width 12 height 12
click at [114, 289] on icon "button" at bounding box center [120, 289] width 12 height 12
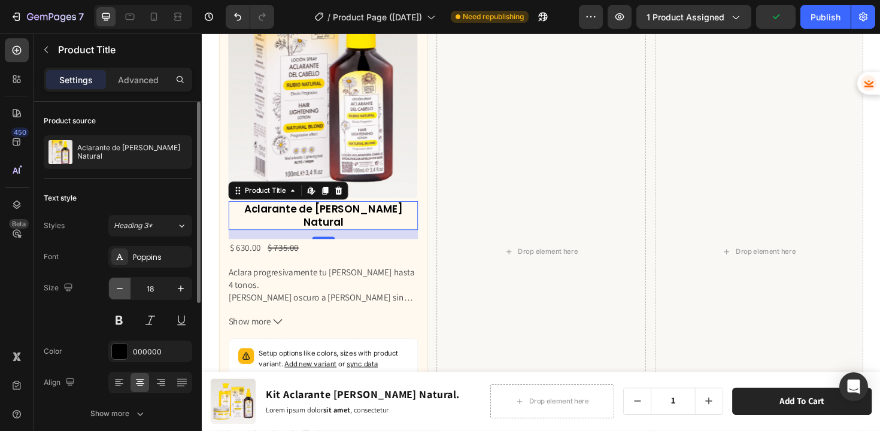
type input "17"
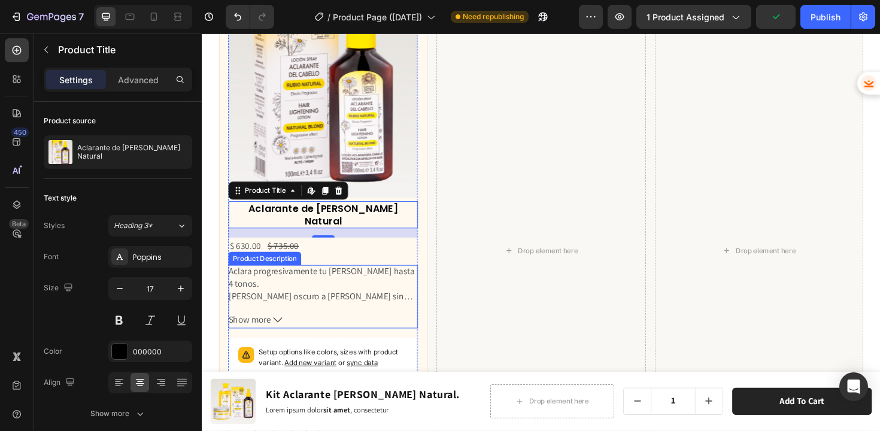
click at [332, 306] on p "Cabello oscuro a rubio sin aclarados químicos. Ideal para mantener mechas, bril…" at bounding box center [330, 312] width 201 height 13
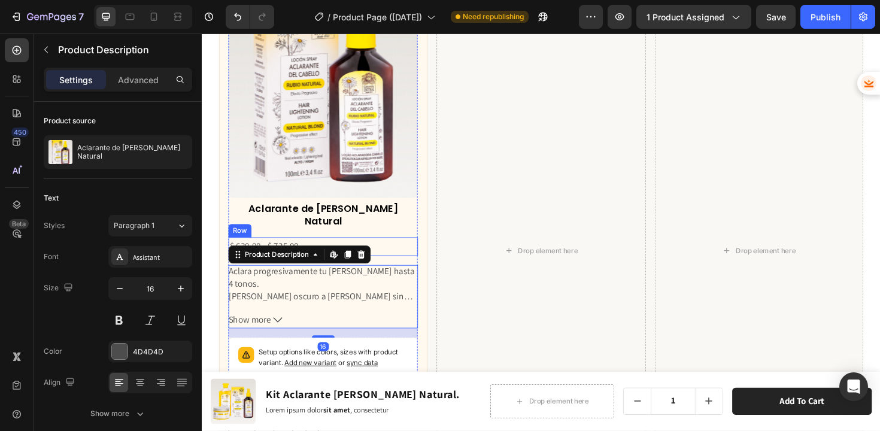
click at [386, 250] on div "$ 630.00 Product Price Product Price $ 735.00 Product Price Product Price Row" at bounding box center [330, 260] width 201 height 20
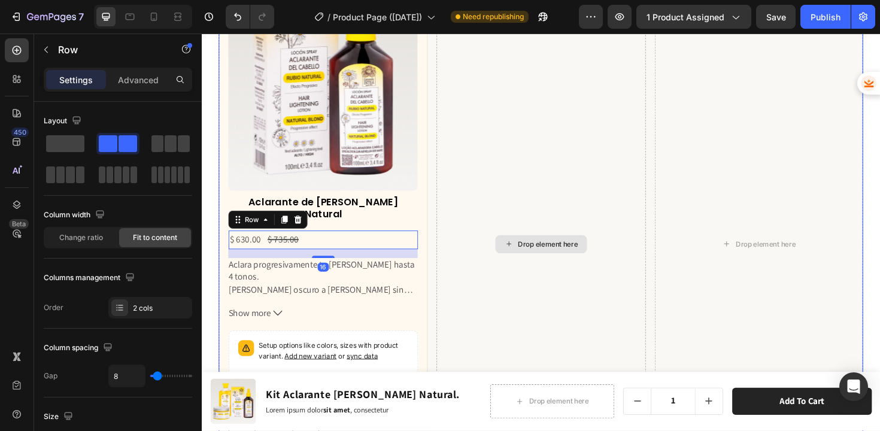
scroll to position [4088, 0]
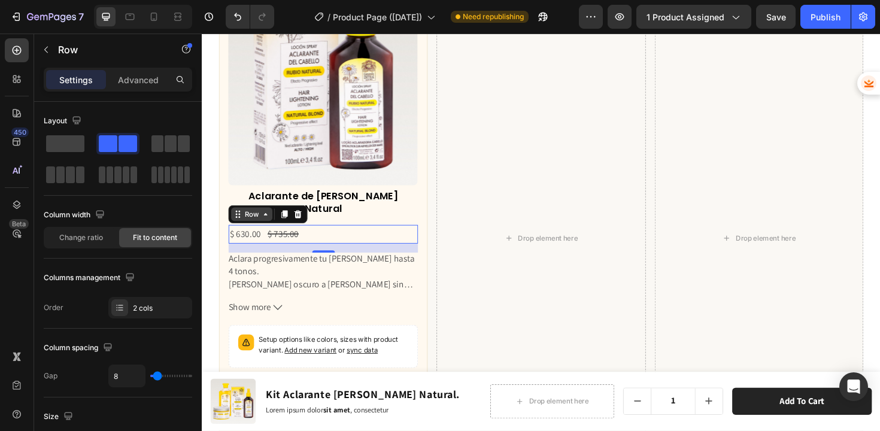
click at [258, 220] on div "Row" at bounding box center [255, 225] width 20 height 11
click at [277, 237] on div "$ 735.00" at bounding box center [287, 247] width 35 height 20
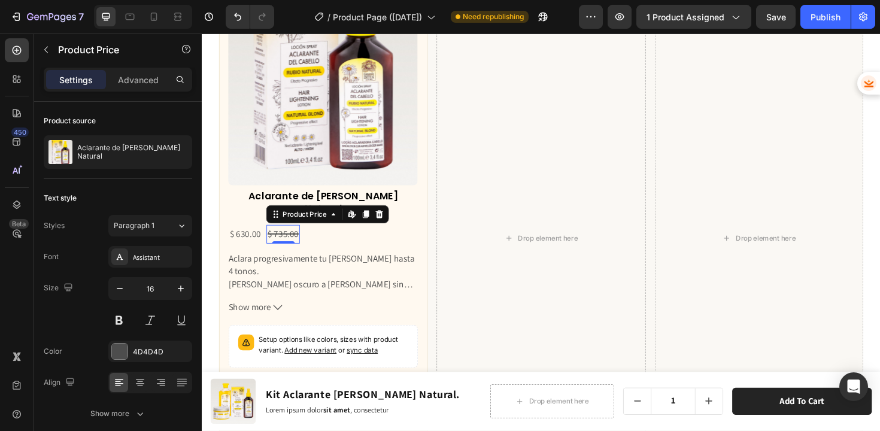
drag, startPoint x: 386, startPoint y: 208, endPoint x: 357, endPoint y: 215, distance: 30.1
click at [386, 221] on icon at bounding box center [390, 225] width 8 height 8
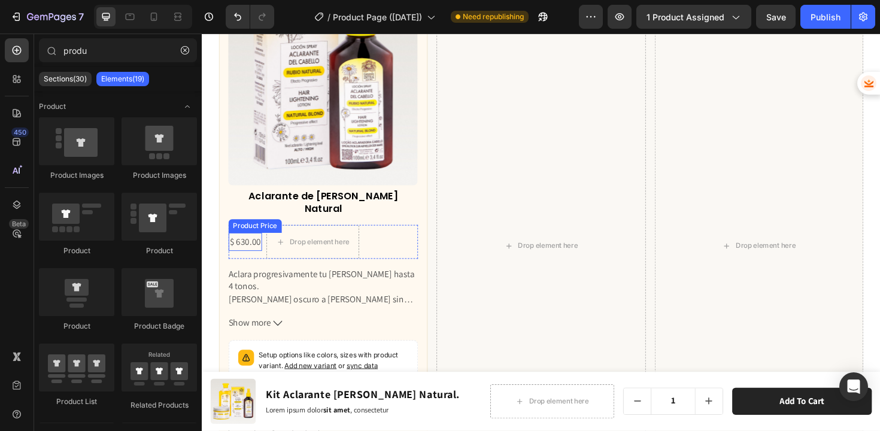
click at [249, 245] on div "$ 630.00" at bounding box center [247, 255] width 35 height 20
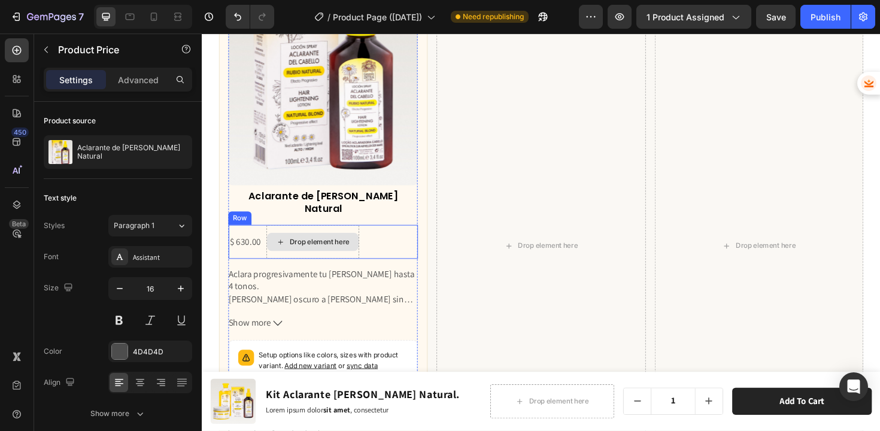
click at [317, 245] on div "Drop element here" at bounding box center [319, 254] width 97 height 19
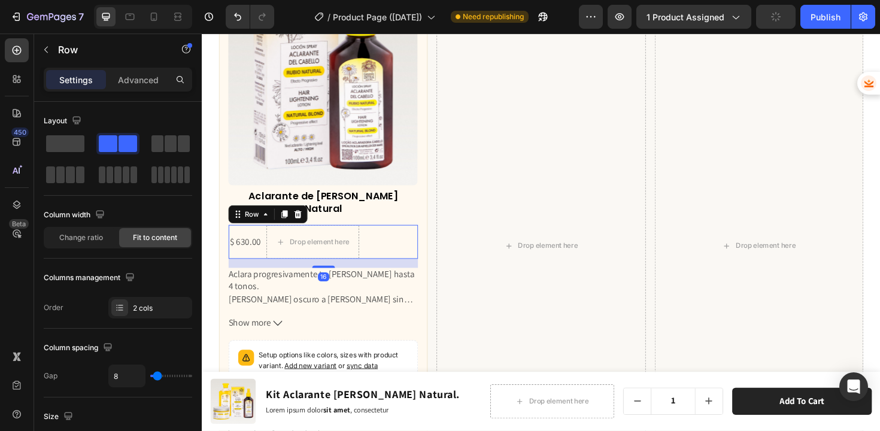
click at [393, 240] on div "$ 630.00 Product Price Product Price Drop element here Row 16" at bounding box center [330, 255] width 201 height 36
click at [75, 144] on span at bounding box center [65, 143] width 38 height 17
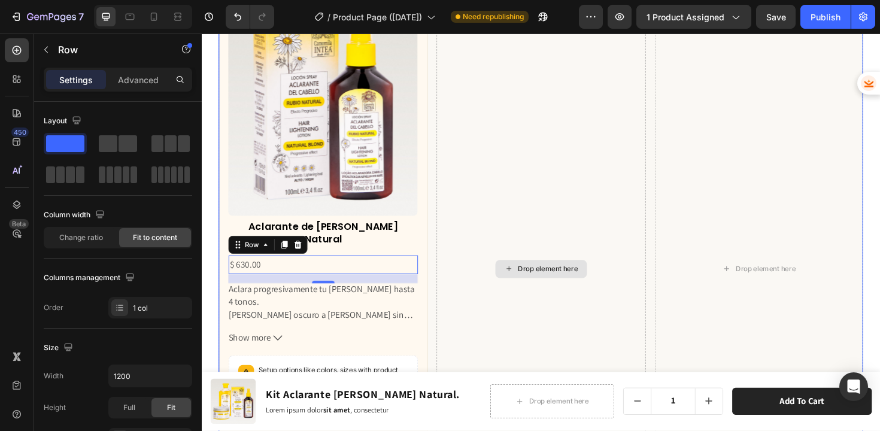
scroll to position [4026, 0]
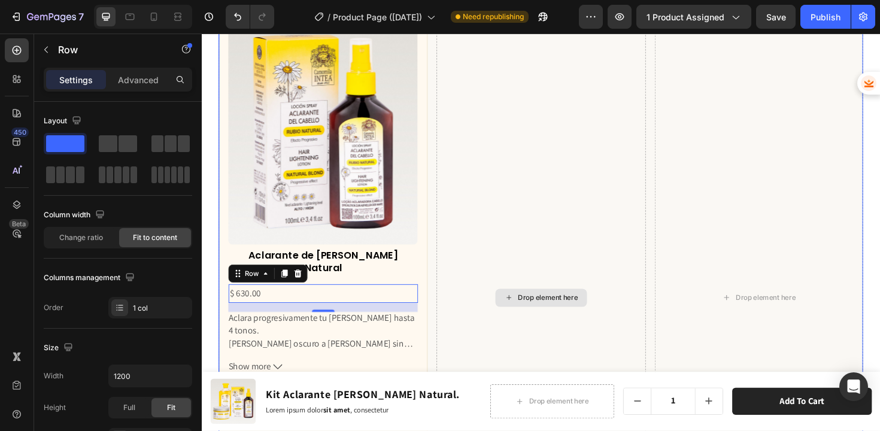
click at [492, 332] on div "Drop element here" at bounding box center [560, 313] width 221 height 610
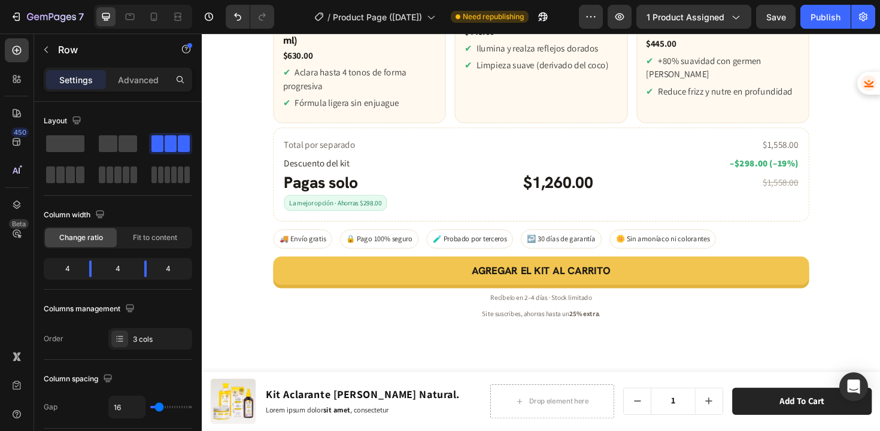
scroll to position [3473, 0]
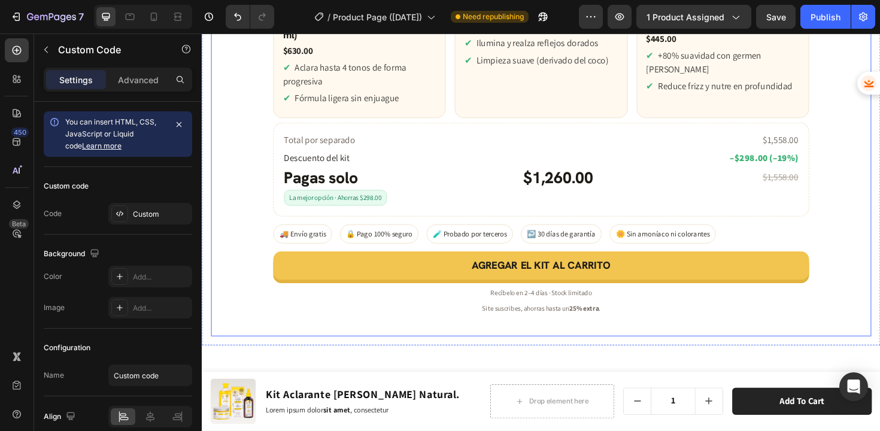
click at [336, 92] on div "Aclara hasta 4 tonos de forma progresiva" at bounding box center [368, 77] width 162 height 29
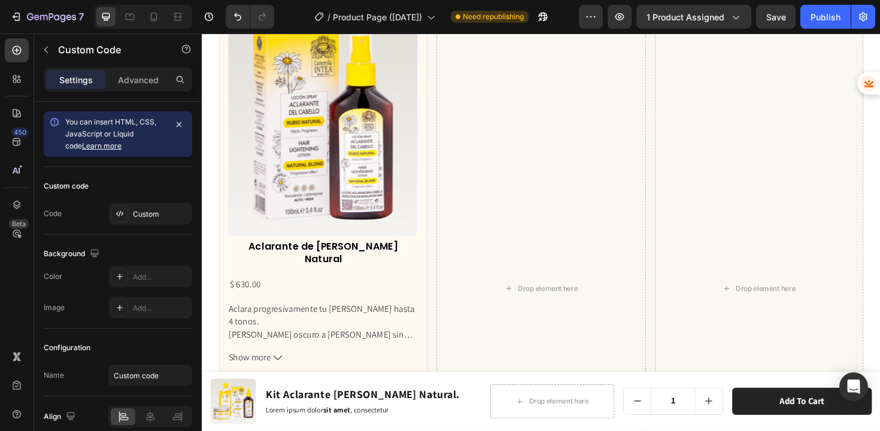
scroll to position [4035, 0]
click at [242, 290] on div "$ 630.00" at bounding box center [247, 300] width 35 height 20
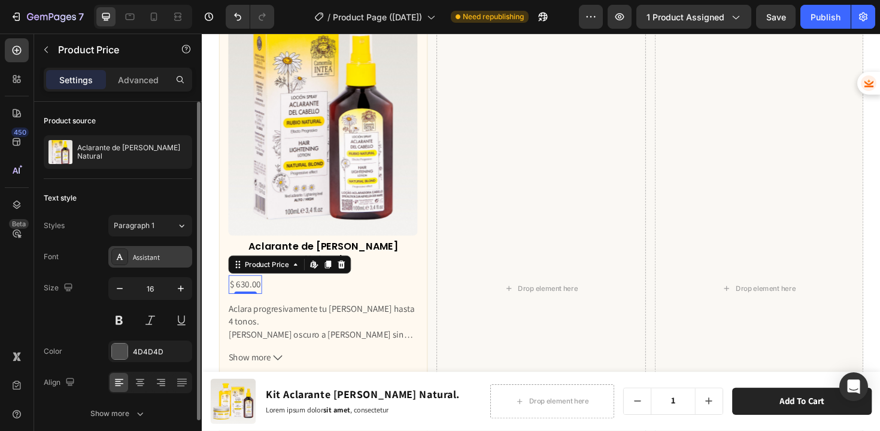
click at [136, 257] on div "Assistant" at bounding box center [161, 257] width 56 height 11
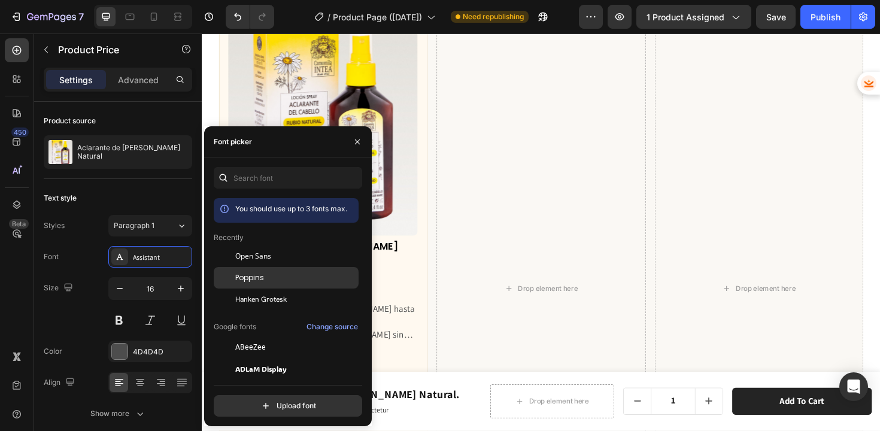
click at [248, 281] on span "Poppins" at bounding box center [249, 277] width 29 height 11
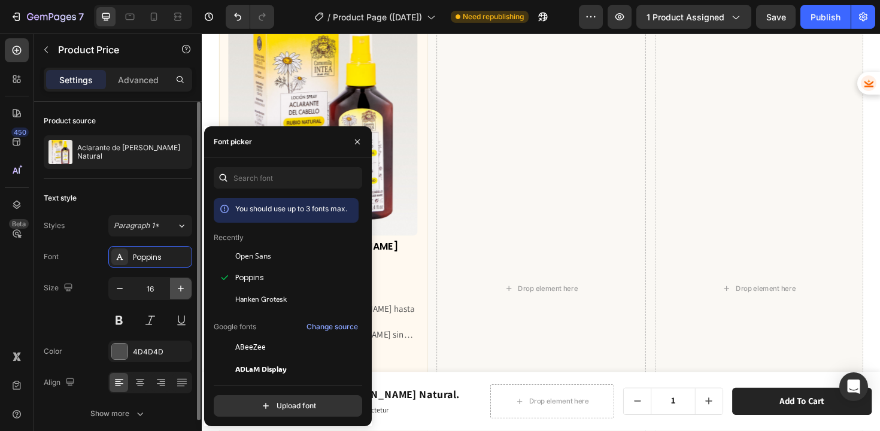
click at [179, 285] on icon "button" at bounding box center [181, 289] width 12 height 12
type input "17"
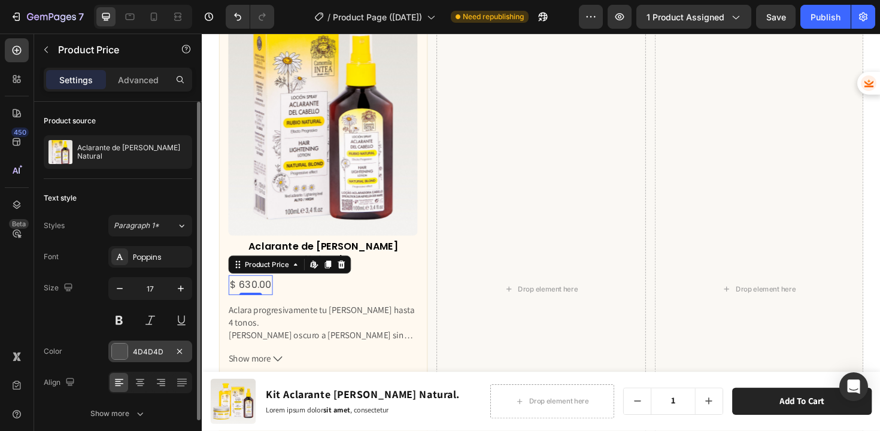
scroll to position [51, 0]
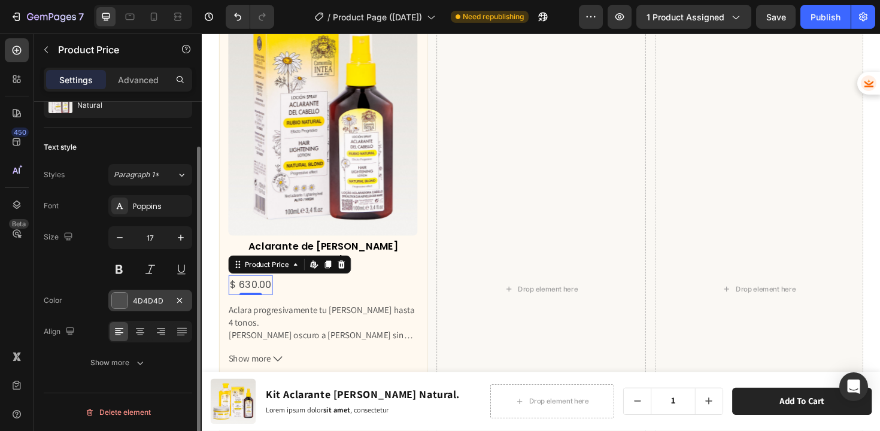
click at [120, 296] on div at bounding box center [120, 301] width 16 height 16
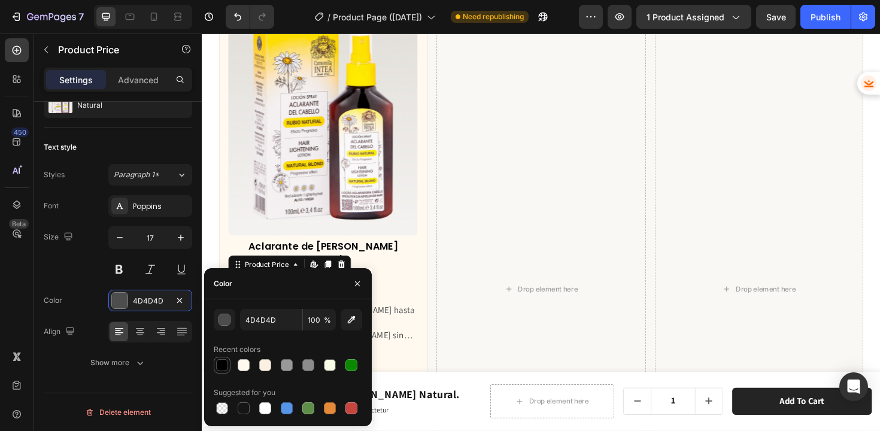
click at [223, 366] on div at bounding box center [222, 365] width 12 height 12
type input "000000"
click at [123, 329] on icon at bounding box center [119, 332] width 12 height 12
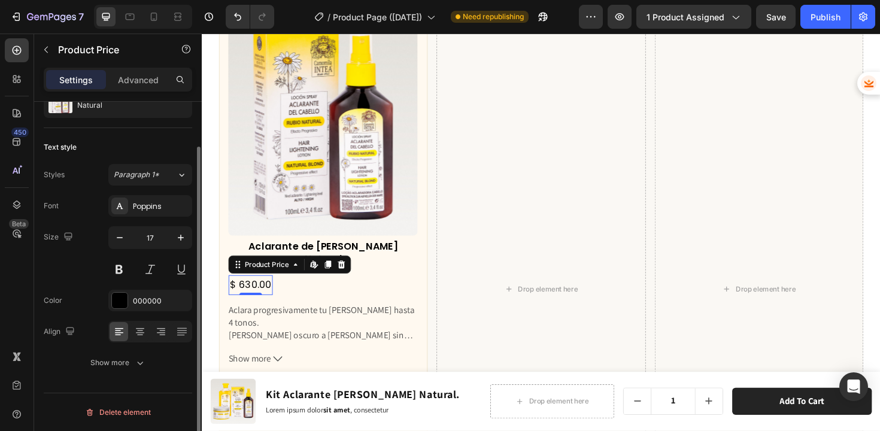
click at [97, 271] on div "Size 17" at bounding box center [118, 253] width 148 height 54
click at [138, 366] on icon "button" at bounding box center [140, 363] width 12 height 12
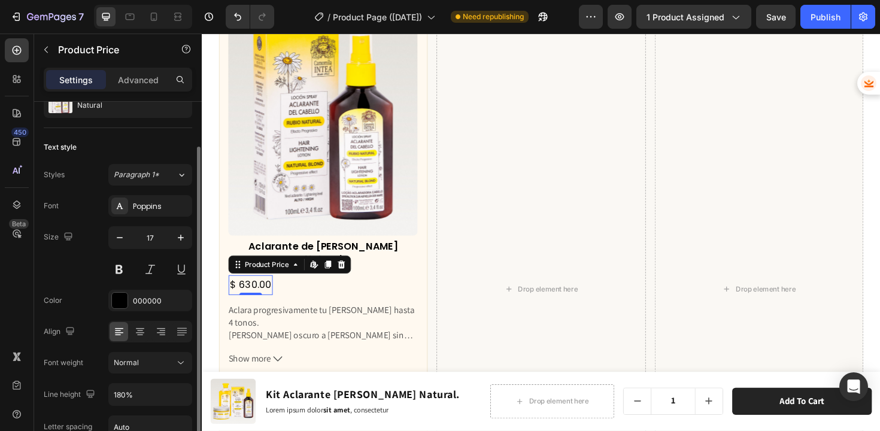
scroll to position [149, 0]
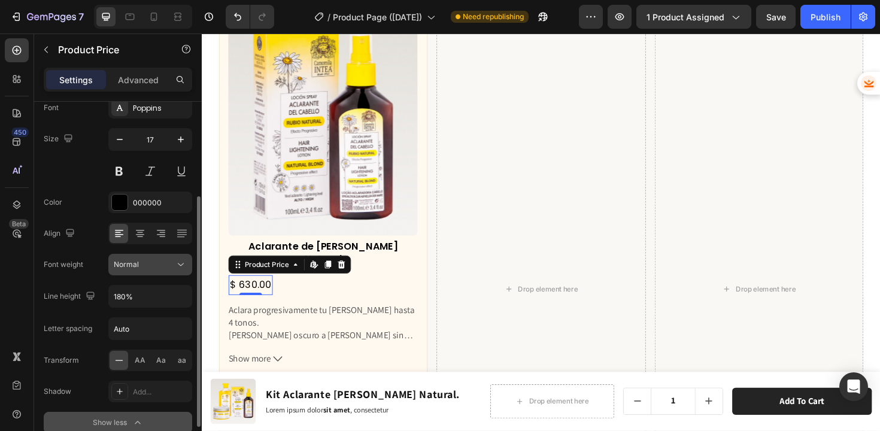
click at [144, 270] on div "Normal" at bounding box center [150, 265] width 73 height 12
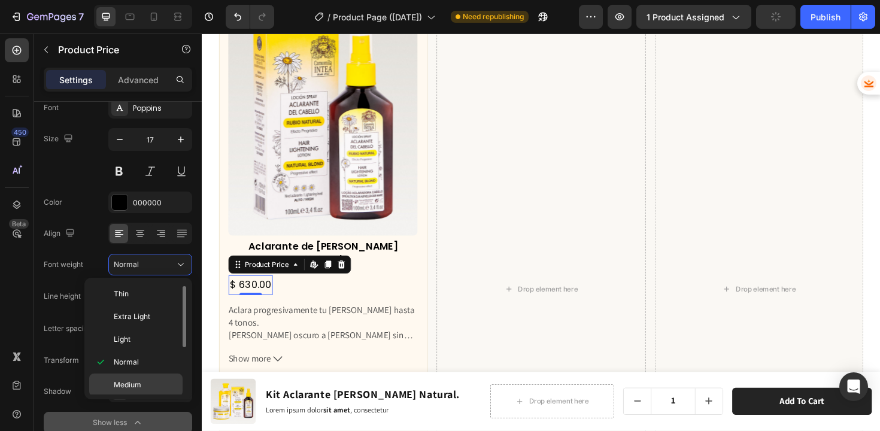
scroll to position [82, 0]
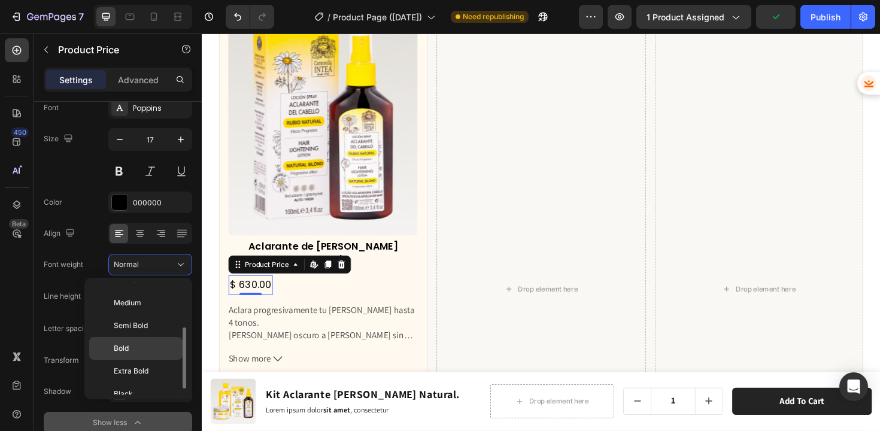
click at [135, 351] on p "Bold" at bounding box center [145, 348] width 63 height 11
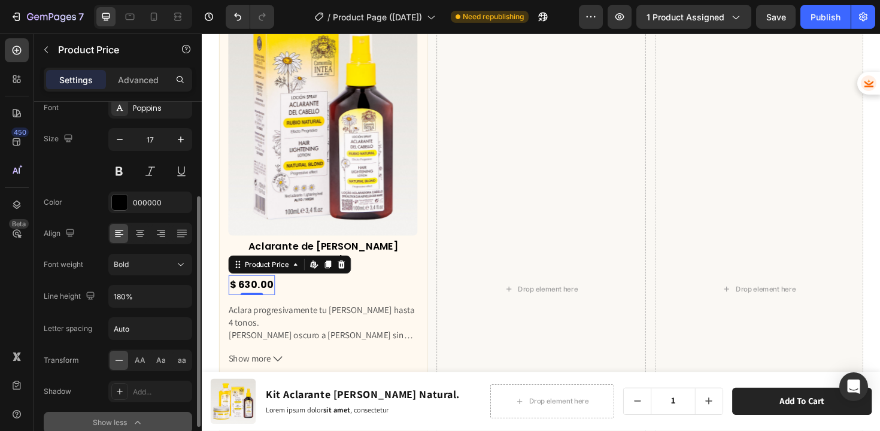
click at [146, 278] on div "Font Poppins Size 17 Color 000000 Align Font weight Bold Line height 180% Lette…" at bounding box center [118, 265] width 148 height 337
click at [146, 271] on button "Bold" at bounding box center [150, 265] width 84 height 22
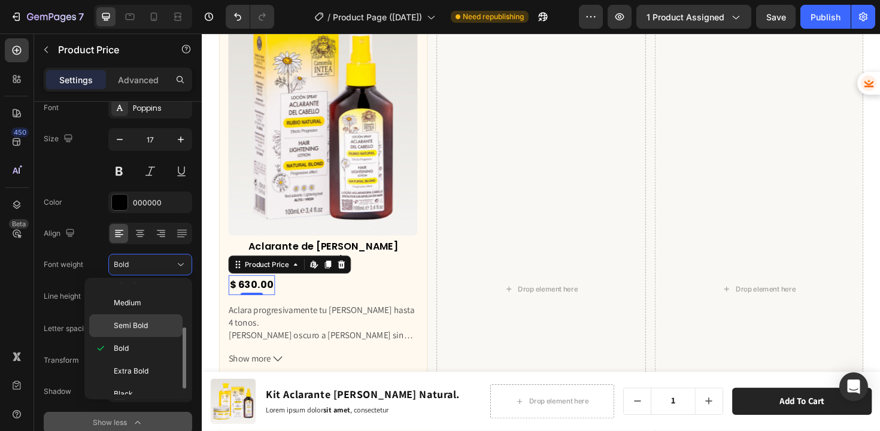
click at [138, 325] on span "Semi Bold" at bounding box center [131, 325] width 34 height 11
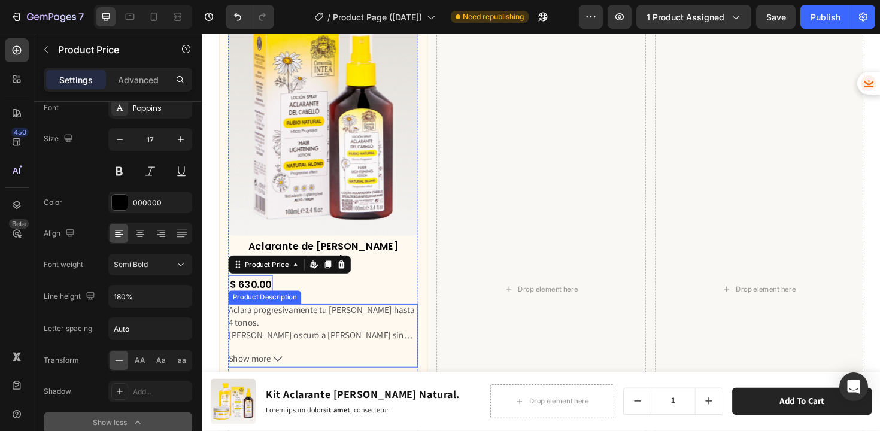
click at [333, 298] on div "Aclarante de Cabello Rubio Natural Product Title $ 630.00 Product Price Edit co…" at bounding box center [330, 425] width 201 height 348
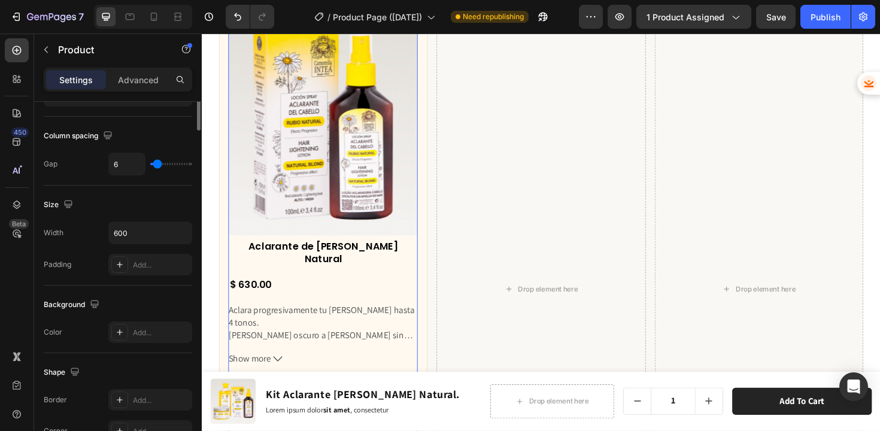
scroll to position [0, 0]
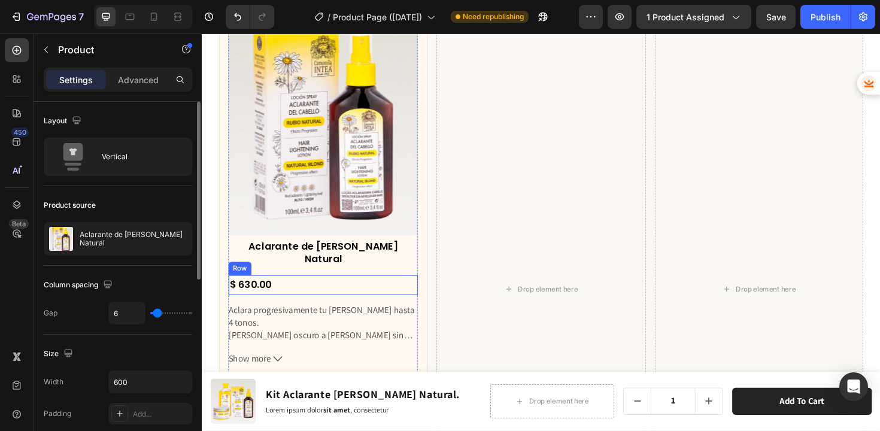
click at [249, 290] on div "$ 630.00" at bounding box center [253, 300] width 47 height 21
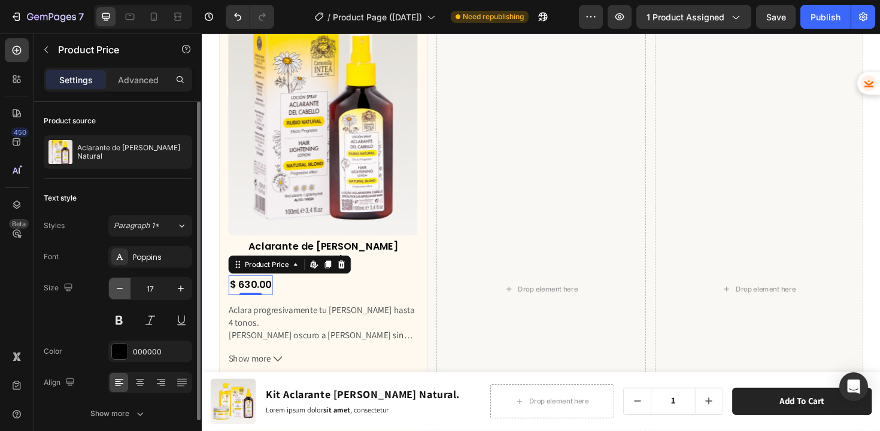
click at [119, 286] on icon "button" at bounding box center [120, 289] width 12 height 12
click at [120, 286] on icon "button" at bounding box center [120, 289] width 12 height 12
type input "15"
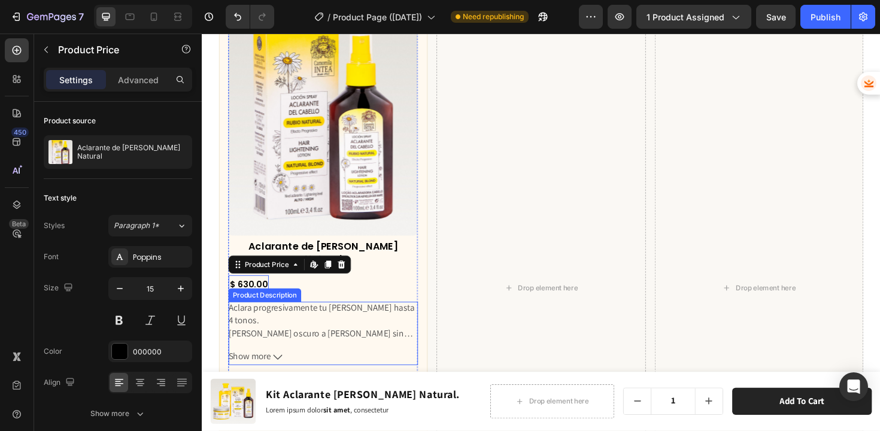
click at [313, 345] on p "Cabello oscuro a rubio sin aclarados químicos. Ideal para mantener mechas, bril…" at bounding box center [330, 351] width 201 height 13
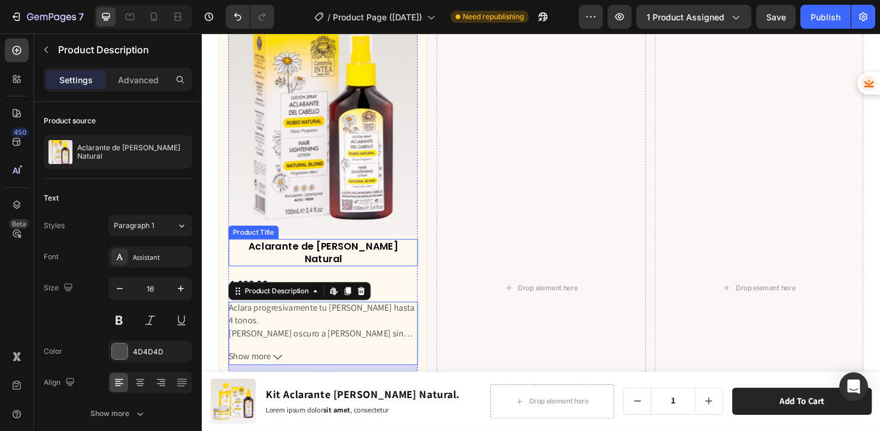
click at [359, 262] on h2 "Aclarante de Cabello Rubio Natural" at bounding box center [330, 265] width 201 height 29
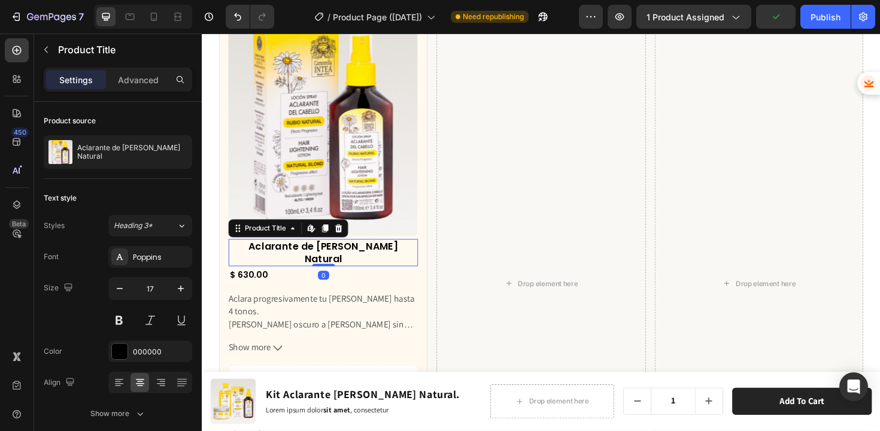
drag, startPoint x: 328, startPoint y: 269, endPoint x: 327, endPoint y: 259, distance: 10.2
click at [327, 259] on div "Aclarante de Cabello Rubio Natural Product Title Edit content in Shopify 0" at bounding box center [330, 265] width 201 height 29
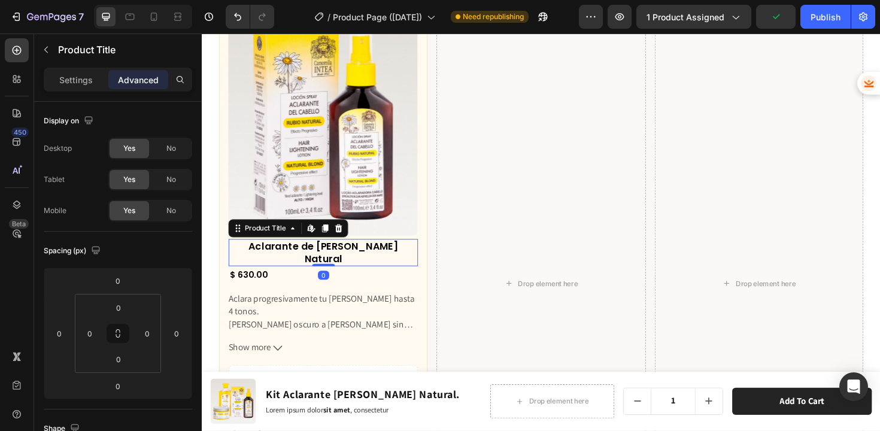
click at [299, 257] on h2 "Aclarante de Cabello Rubio Natural" at bounding box center [330, 265] width 201 height 29
click at [78, 76] on p "Settings" at bounding box center [76, 80] width 34 height 13
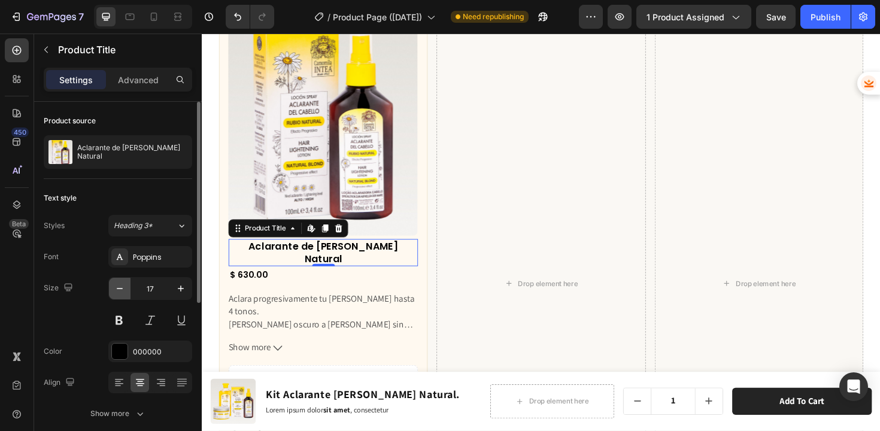
click at [119, 289] on icon "button" at bounding box center [120, 289] width 12 height 12
type input "16"
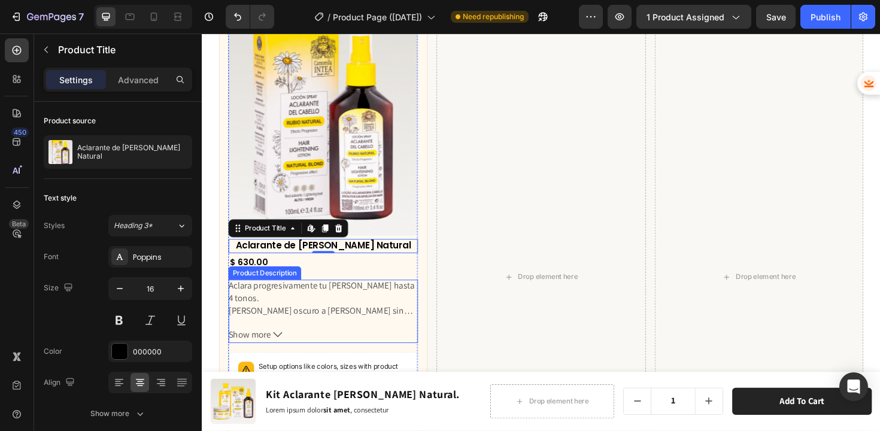
click at [323, 335] on span "Ideal para mantener mechas, brillos y reflejos rubios." at bounding box center [328, 348] width 196 height 26
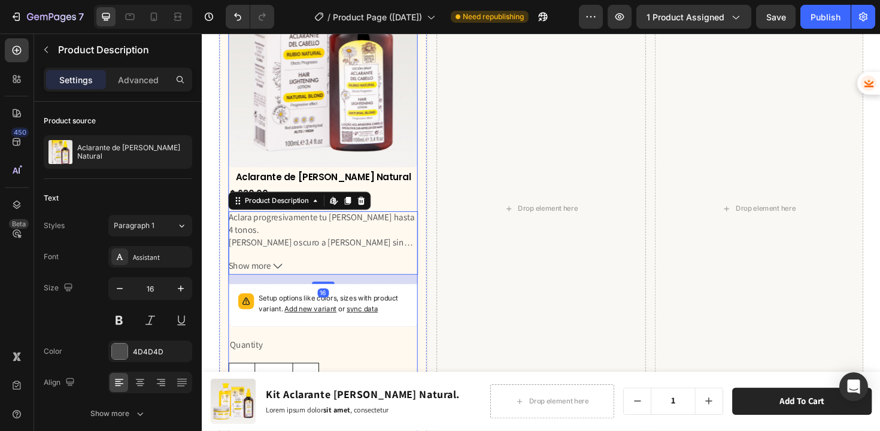
scroll to position [4155, 0]
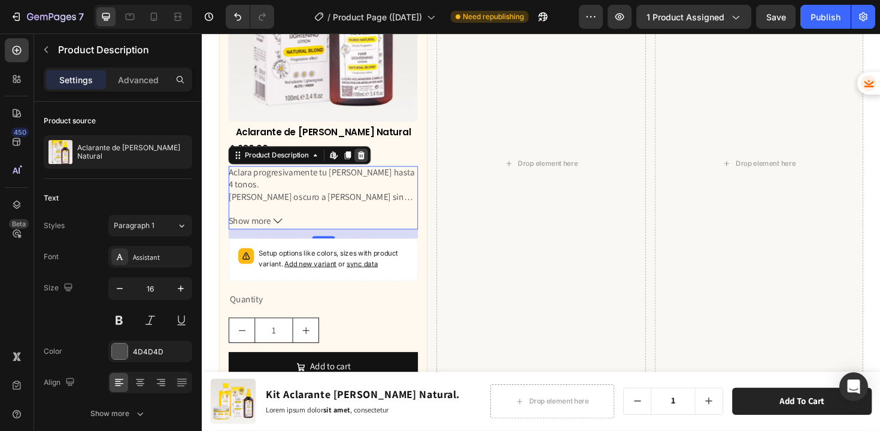
click at [372, 160] on icon at bounding box center [371, 163] width 10 height 10
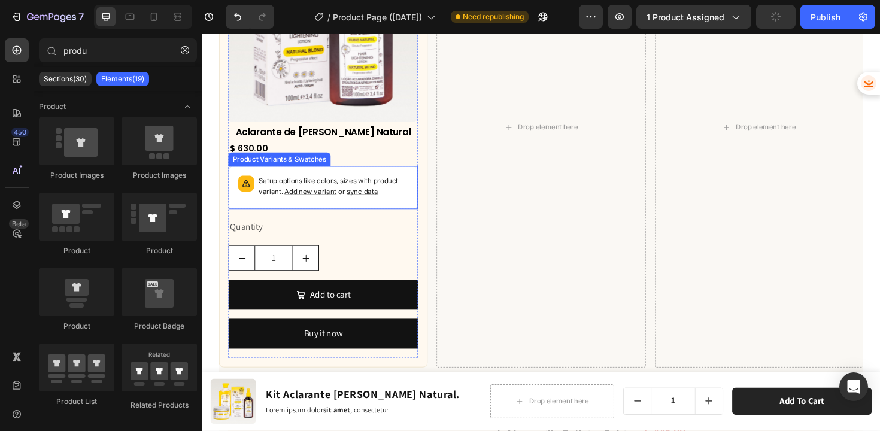
click at [367, 187] on p "Setup options like colors, sizes with product variant. Add new variant or sync …" at bounding box center [341, 195] width 159 height 23
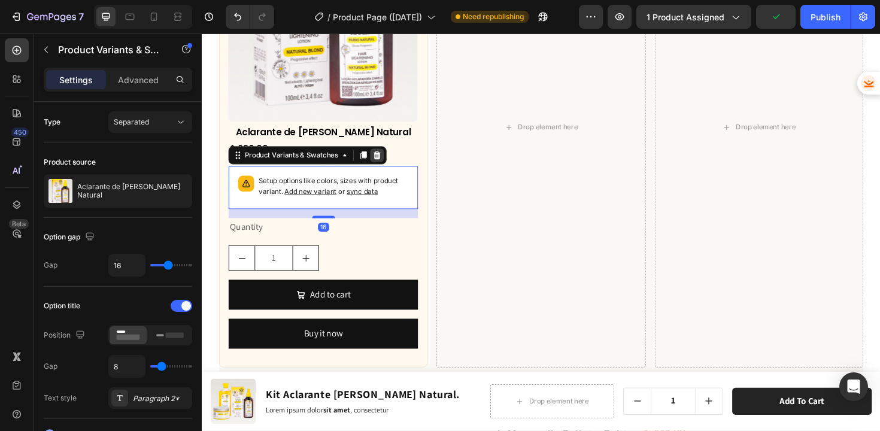
click at [388, 160] on icon at bounding box center [388, 163] width 10 height 10
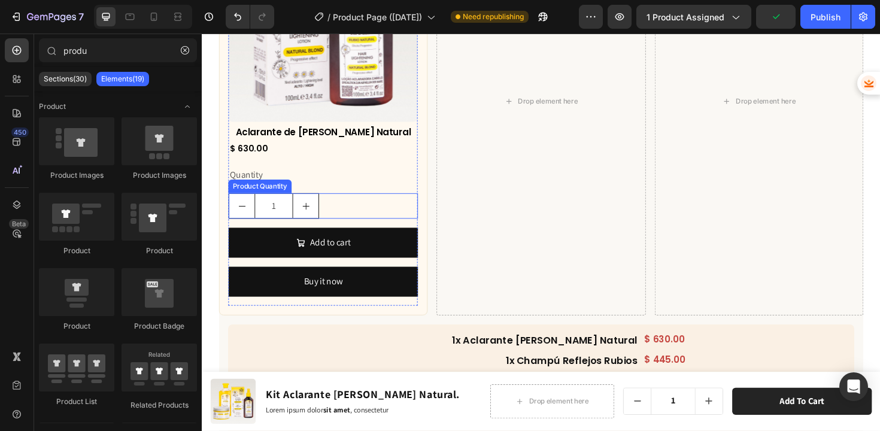
click at [350, 211] on div "1" at bounding box center [330, 216] width 201 height 27
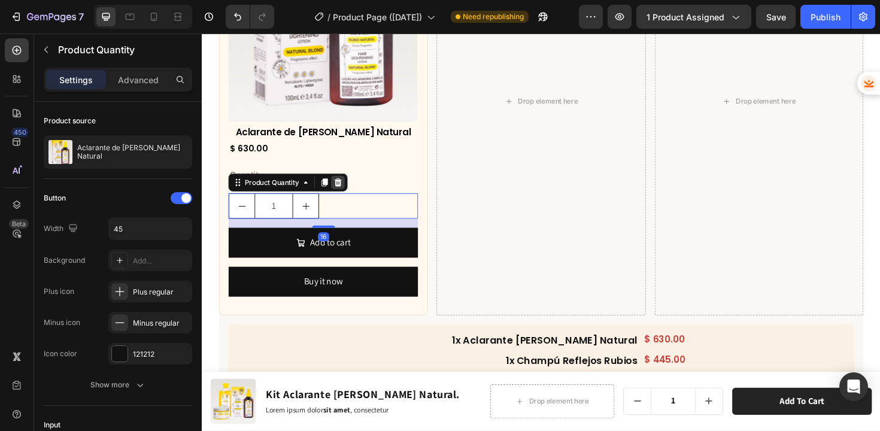
click at [345, 188] on icon at bounding box center [346, 192] width 10 height 10
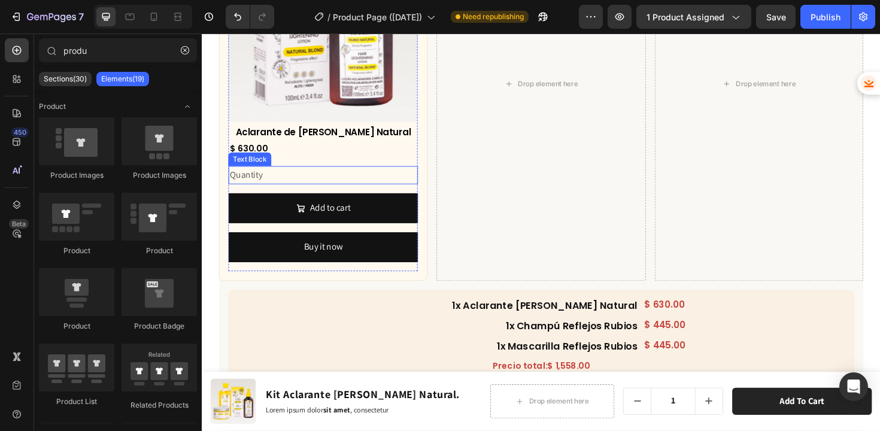
click at [304, 183] on div "Quantity" at bounding box center [330, 184] width 201 height 20
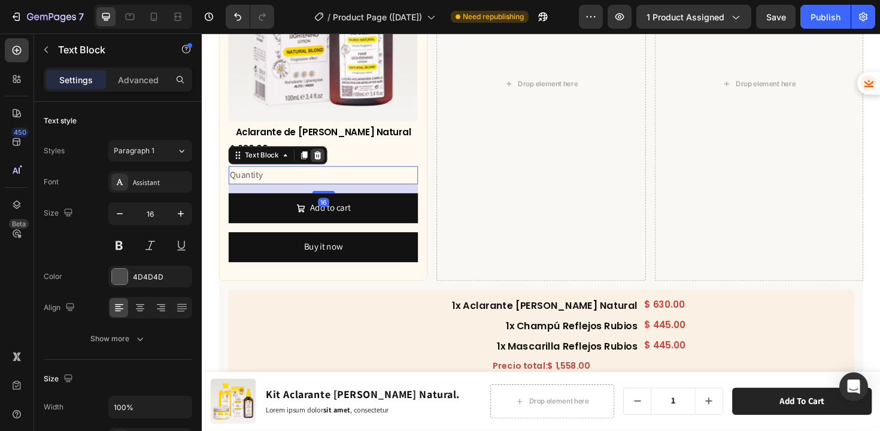
click at [321, 161] on icon at bounding box center [325, 163] width 8 height 8
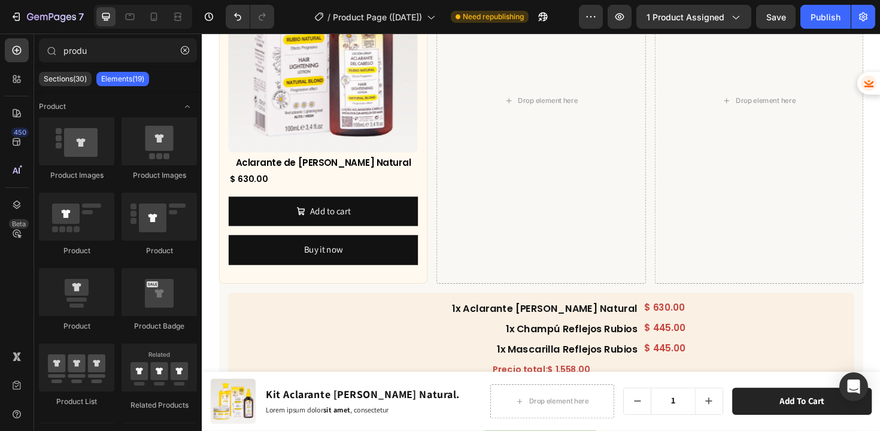
scroll to position [3990, 0]
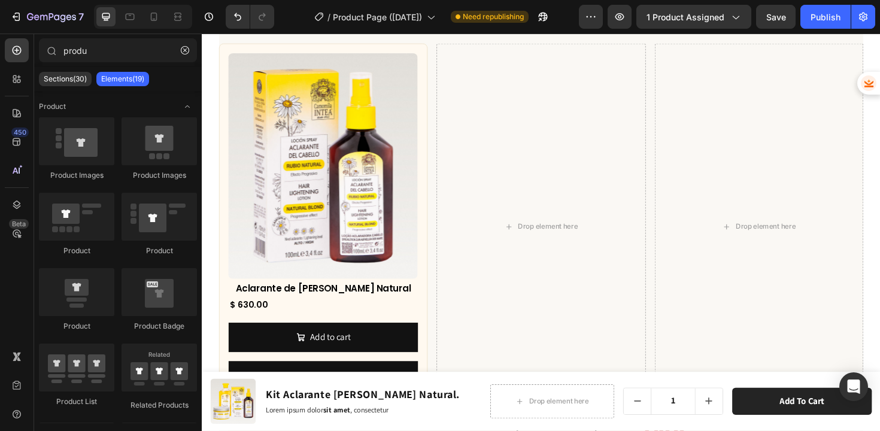
click at [354, 215] on img at bounding box center [330, 173] width 201 height 239
click at [355, 198] on img at bounding box center [330, 173] width 201 height 239
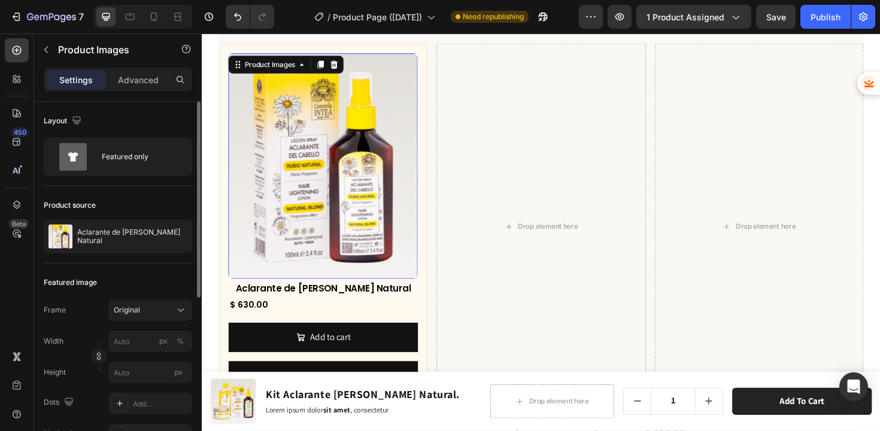
scroll to position [3905, 0]
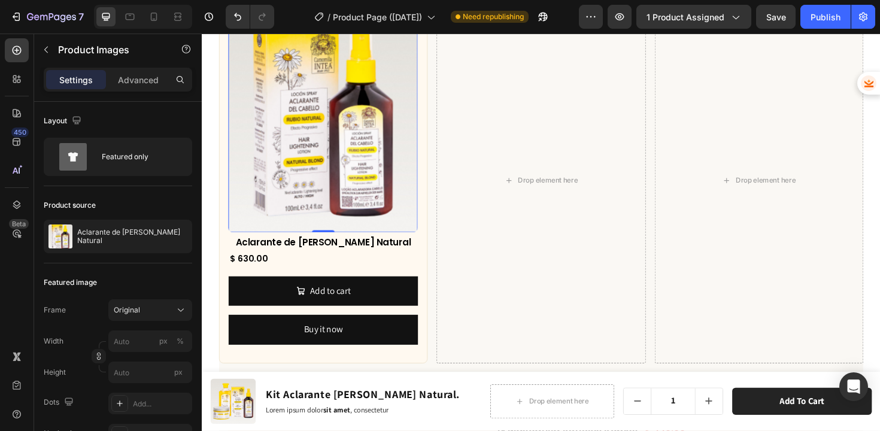
click at [303, 235] on img at bounding box center [330, 124] width 201 height 239
click at [286, 23] on div "Product Images" at bounding box center [274, 17] width 58 height 11
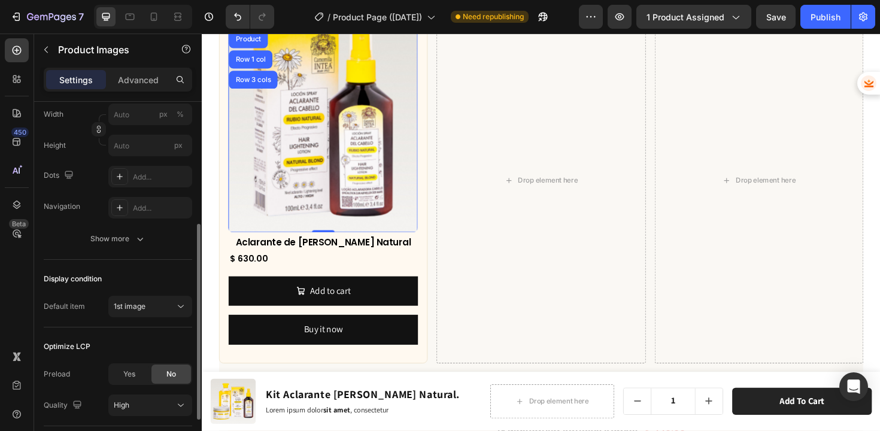
scroll to position [239, 0]
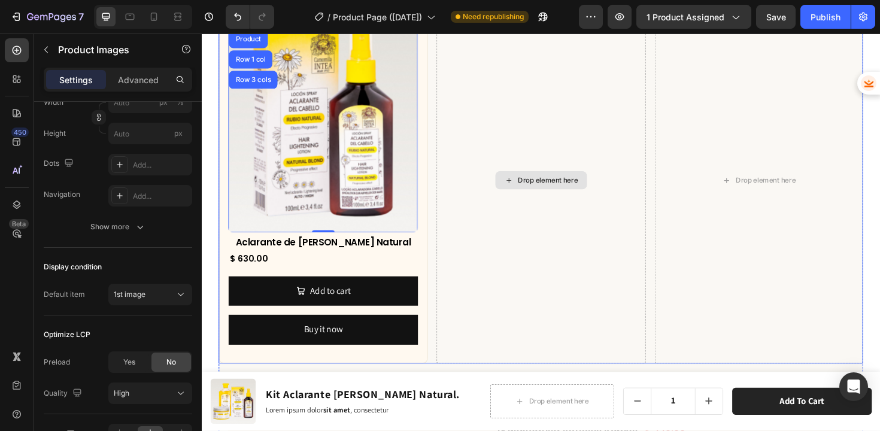
click at [498, 198] on div "Drop element here" at bounding box center [560, 189] width 221 height 388
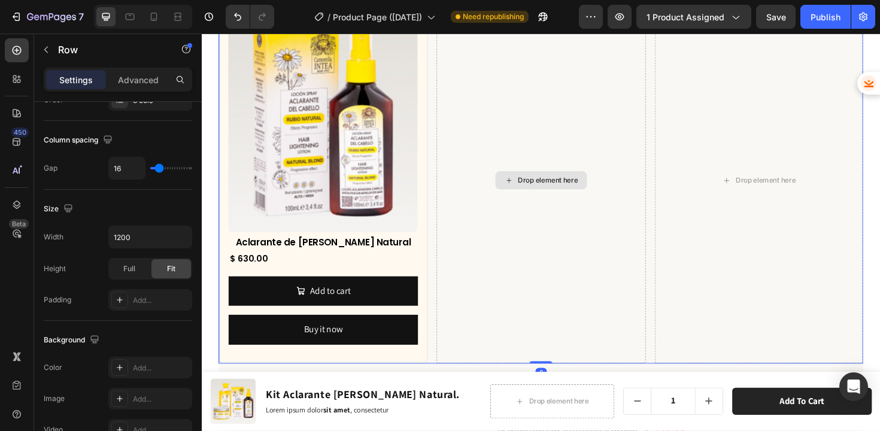
scroll to position [0, 0]
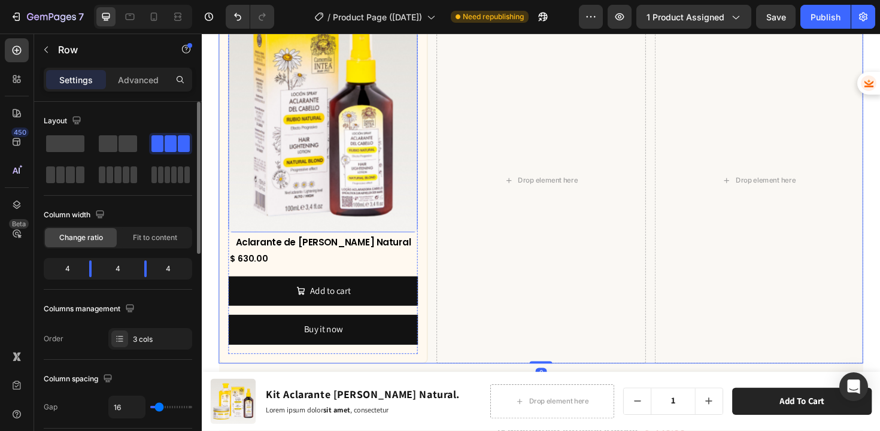
click at [390, 213] on img at bounding box center [330, 124] width 201 height 239
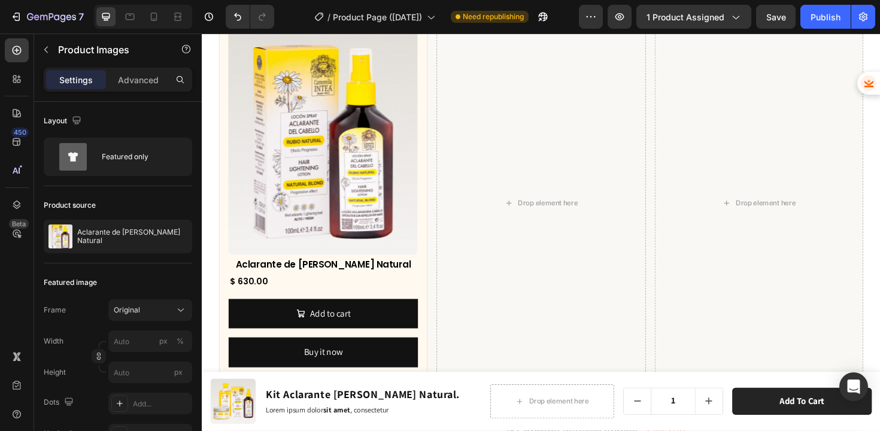
scroll to position [3963, 0]
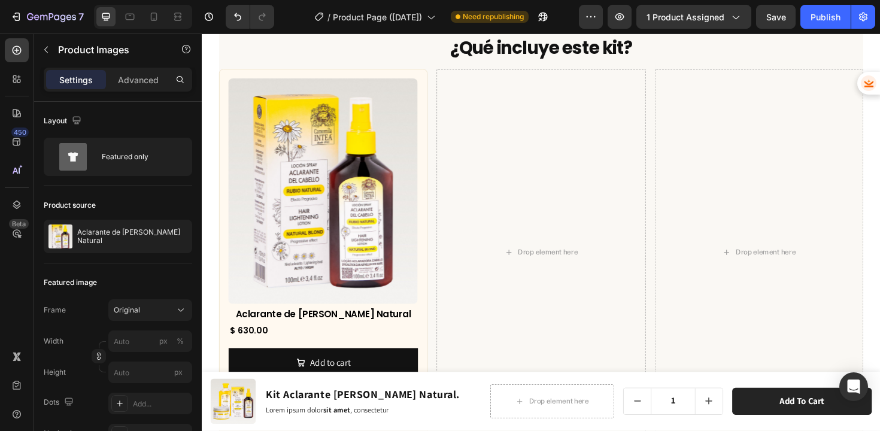
click at [318, 225] on img at bounding box center [330, 200] width 201 height 239
click at [227, 278] on div "Product Images Aclarante de Cabello Rubio Natural Product Title $ 630.00 Produc…" at bounding box center [330, 265] width 221 height 388
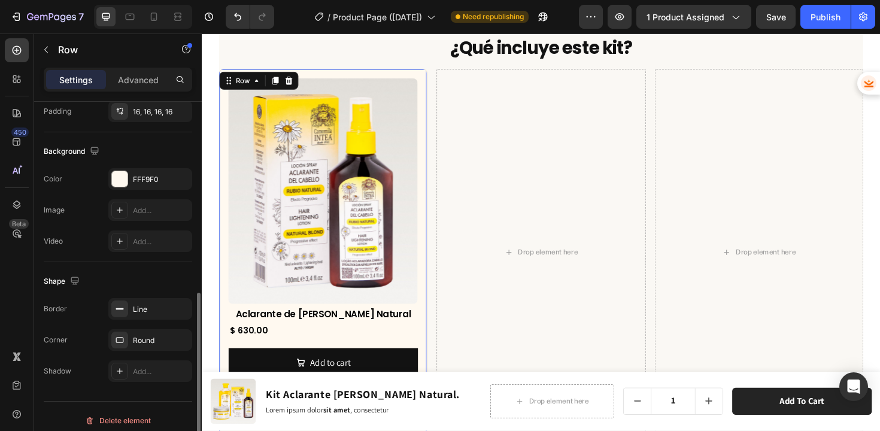
scroll to position [367, 0]
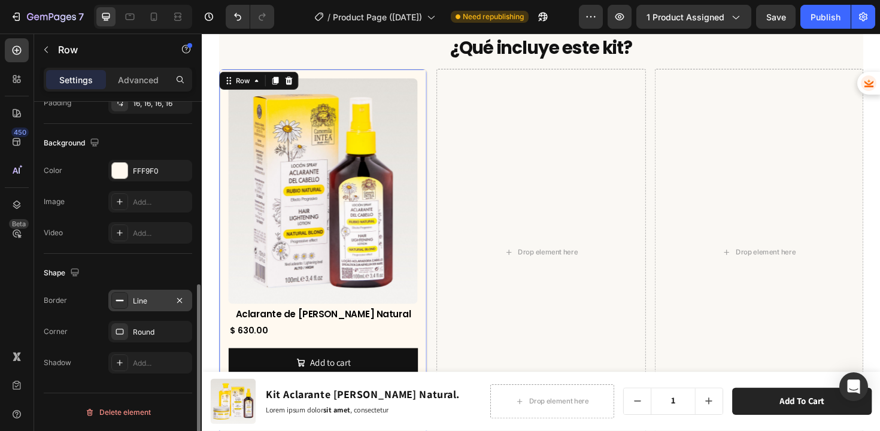
click at [141, 304] on div "Line" at bounding box center [150, 301] width 35 height 11
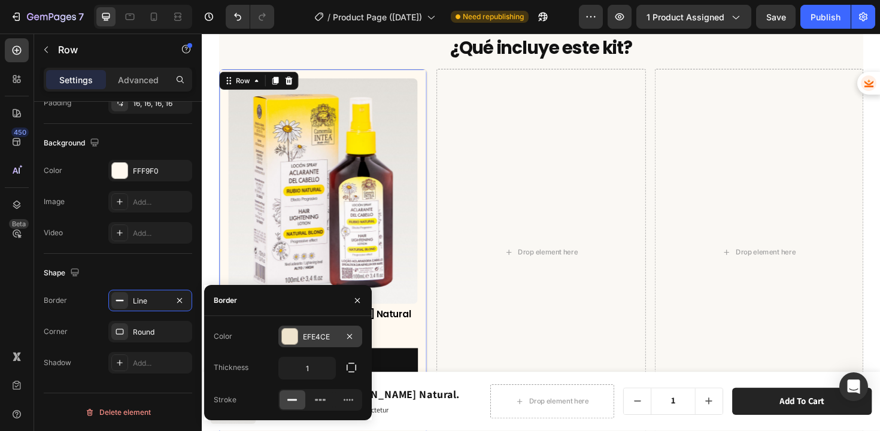
click at [316, 337] on div "EFE4CE" at bounding box center [320, 337] width 35 height 11
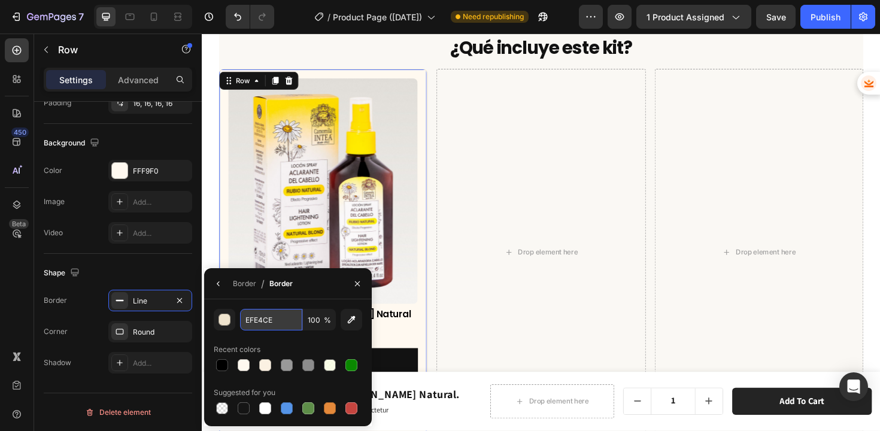
click at [272, 322] on input "EFE4CE" at bounding box center [271, 320] width 62 height 22
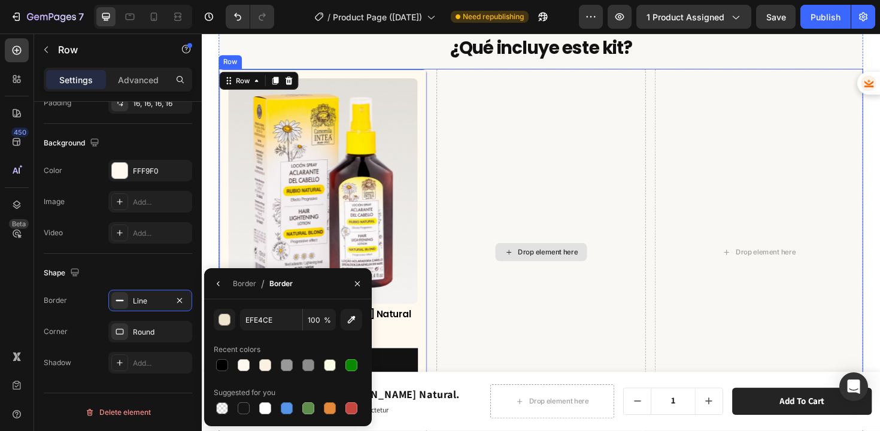
click at [513, 269] on div "Drop element here" at bounding box center [561, 265] width 97 height 19
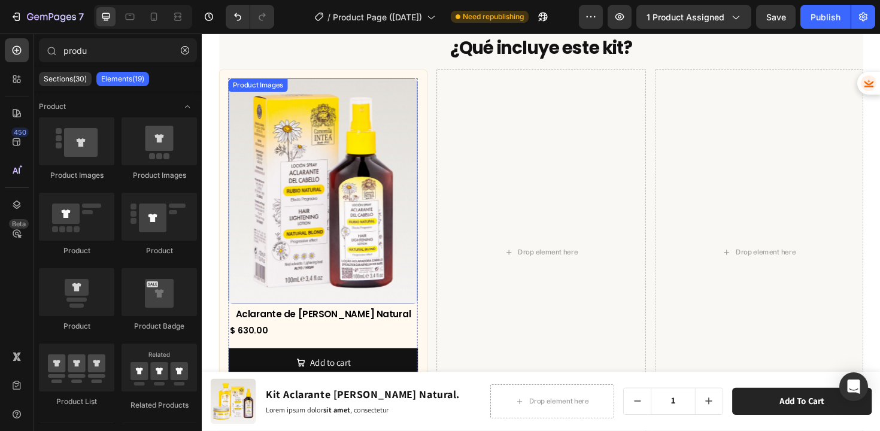
click at [377, 233] on img at bounding box center [330, 200] width 201 height 239
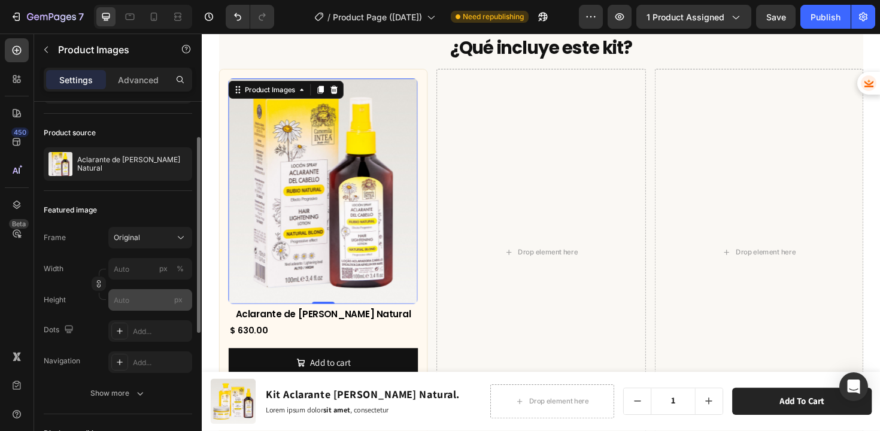
scroll to position [0, 0]
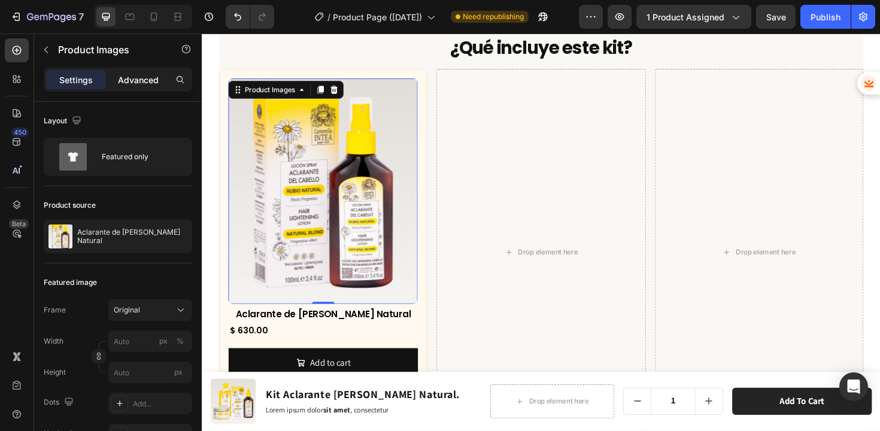
click at [143, 89] on div "Advanced" at bounding box center [138, 79] width 60 height 19
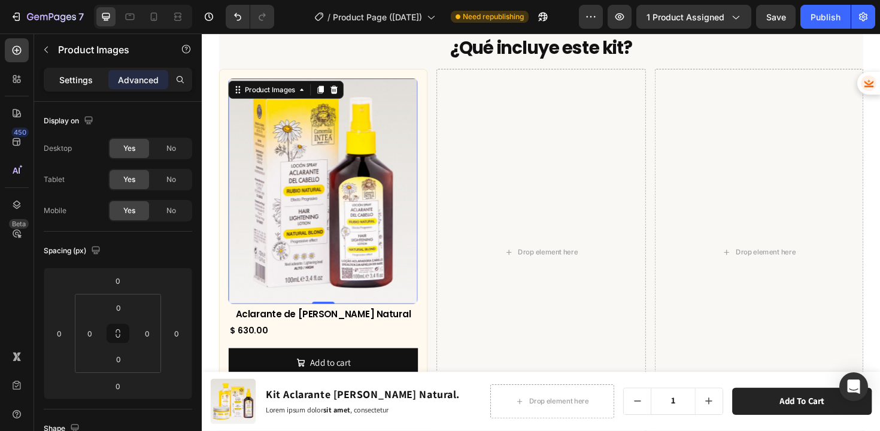
click at [75, 78] on p "Settings" at bounding box center [76, 80] width 34 height 13
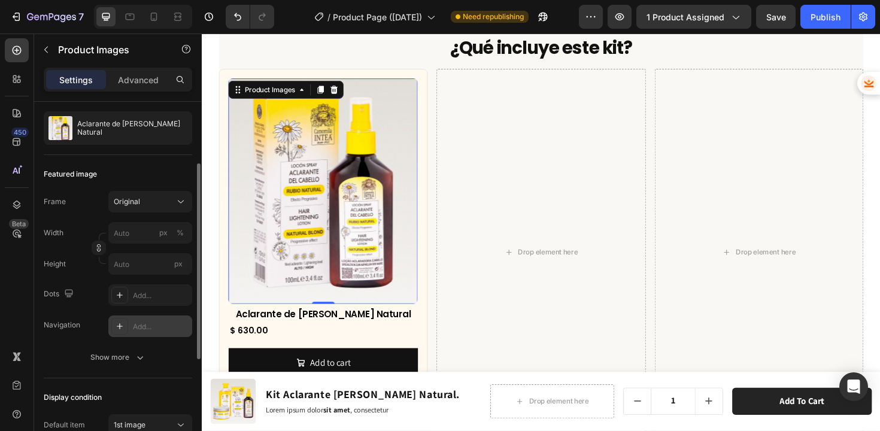
scroll to position [125, 0]
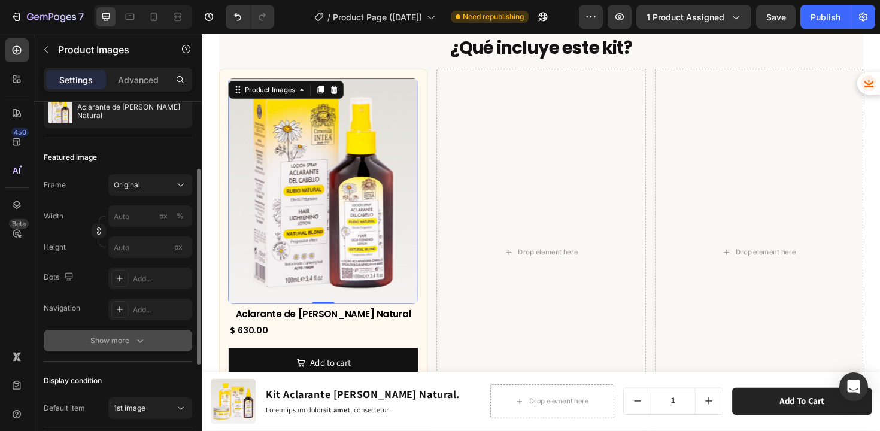
click at [137, 330] on button "Show more" at bounding box center [118, 341] width 148 height 22
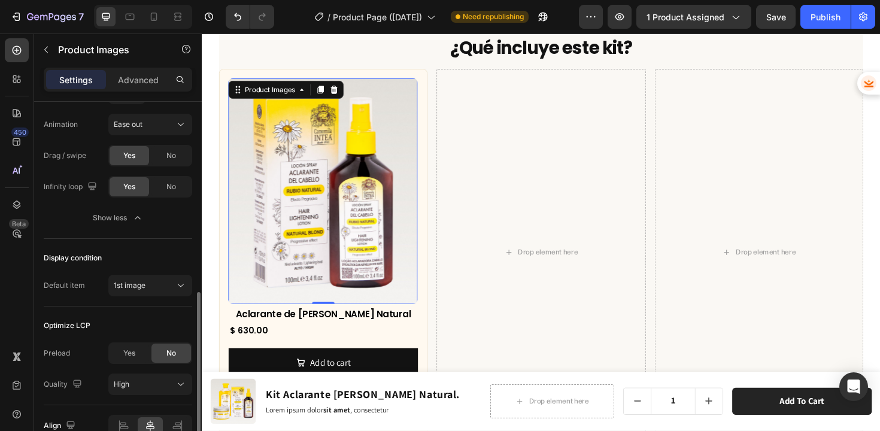
scroll to position [530, 0]
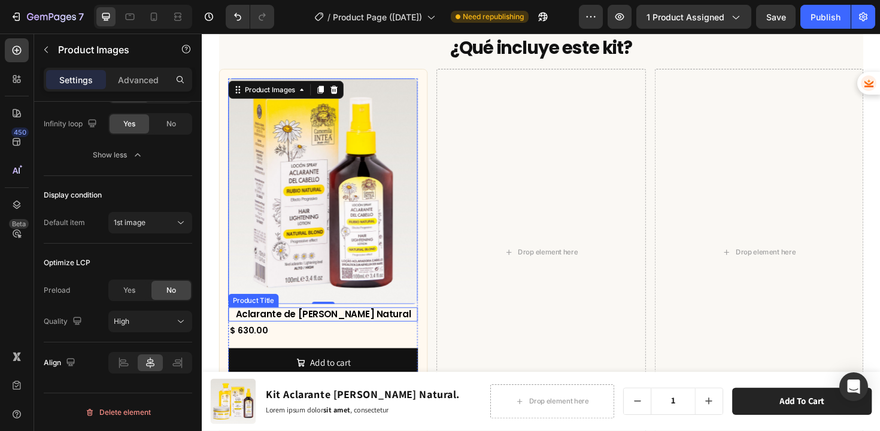
click at [280, 327] on h2 "Aclarante de Cabello Rubio Natural" at bounding box center [330, 331] width 201 height 15
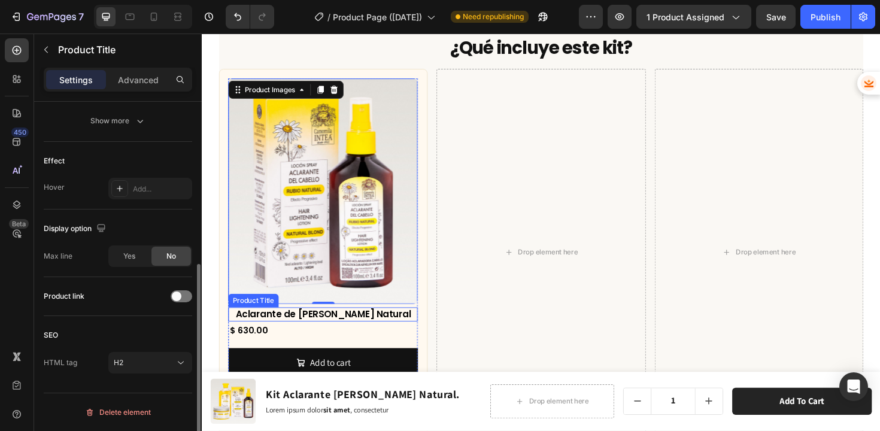
scroll to position [0, 0]
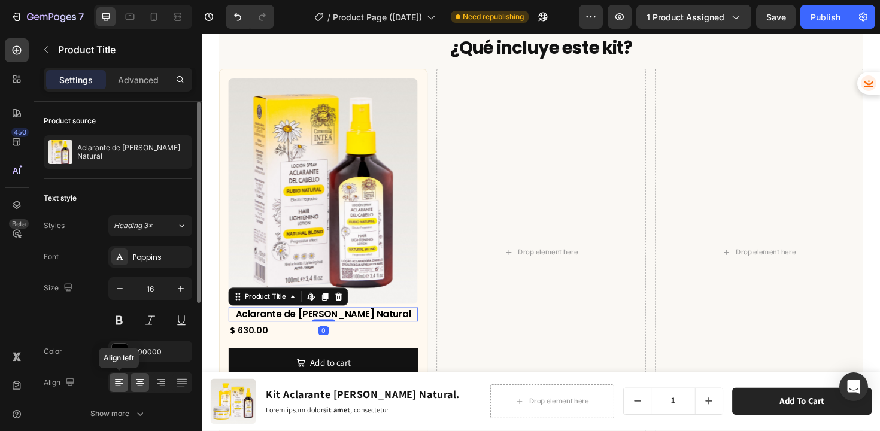
click at [126, 377] on div at bounding box center [119, 382] width 19 height 19
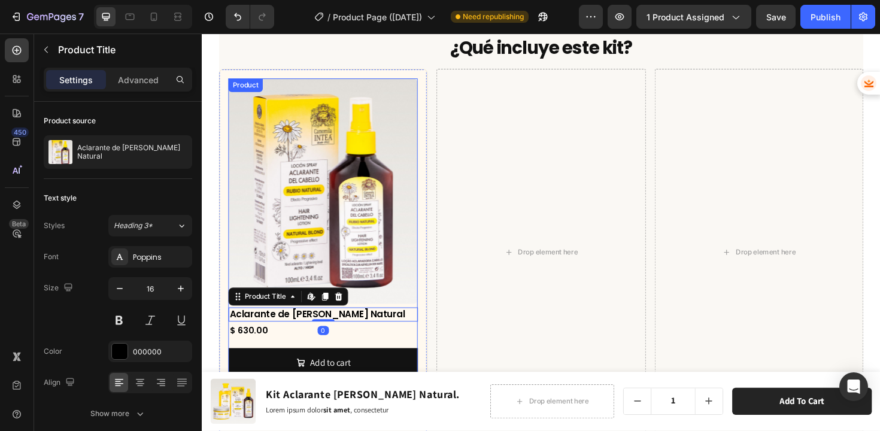
click at [376, 351] on div "$ 630.00 Product Price Product Price Row" at bounding box center [330, 348] width 201 height 19
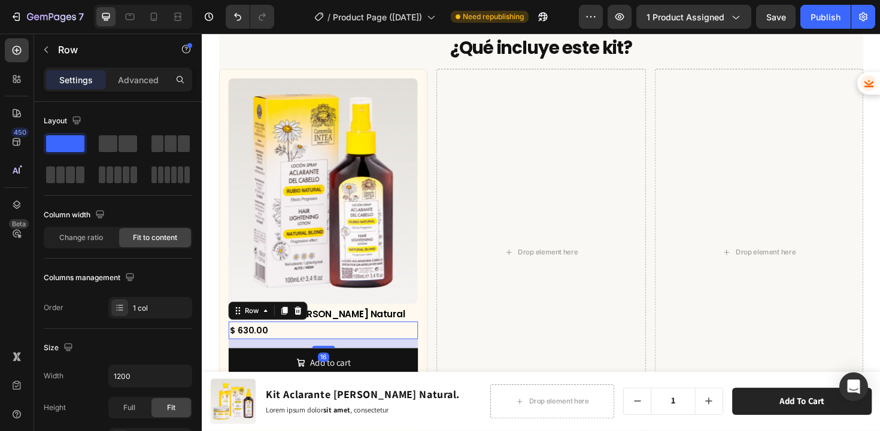
click at [500, 325] on div "Drop element here" at bounding box center [560, 265] width 221 height 388
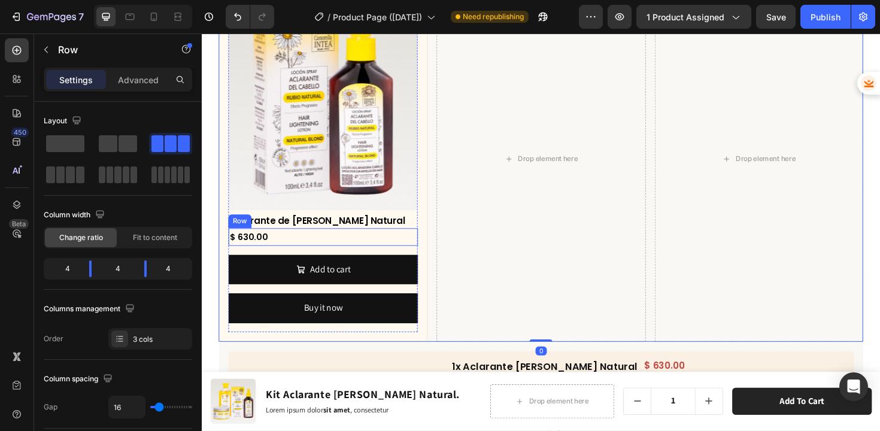
scroll to position [4085, 0]
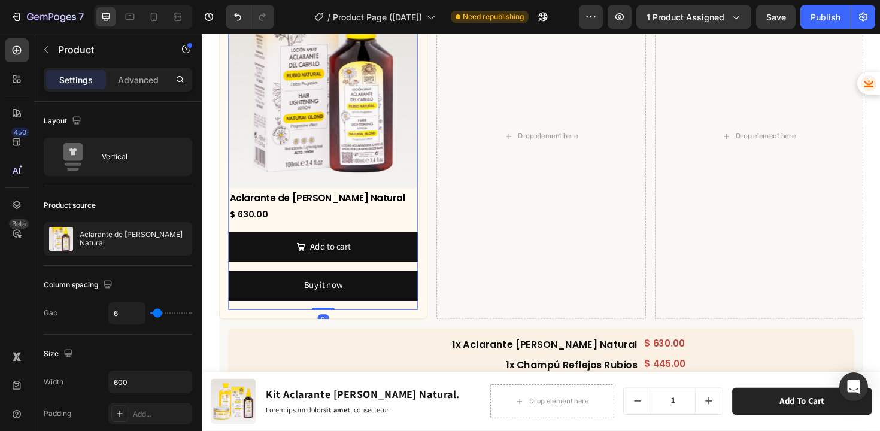
click at [381, 277] on div "Add to cart Add to Cart" at bounding box center [330, 264] width 201 height 41
click at [340, 280] on div "Add to cart Add to Cart" at bounding box center [330, 264] width 201 height 41
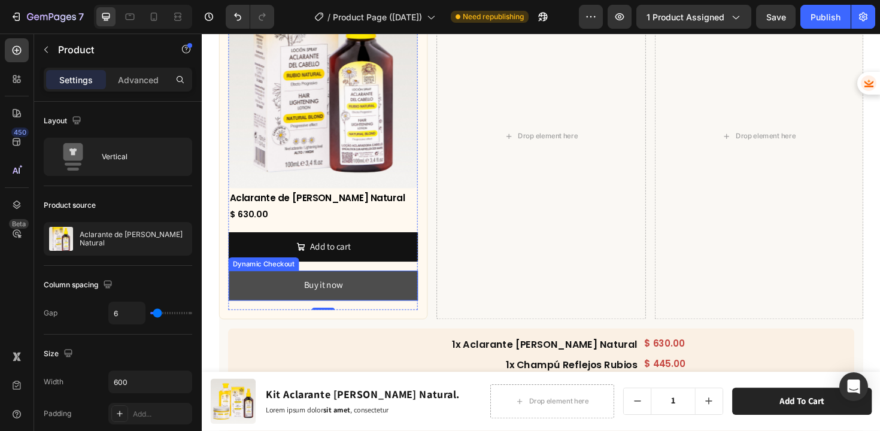
click at [290, 292] on button "Buy it now" at bounding box center [330, 301] width 201 height 32
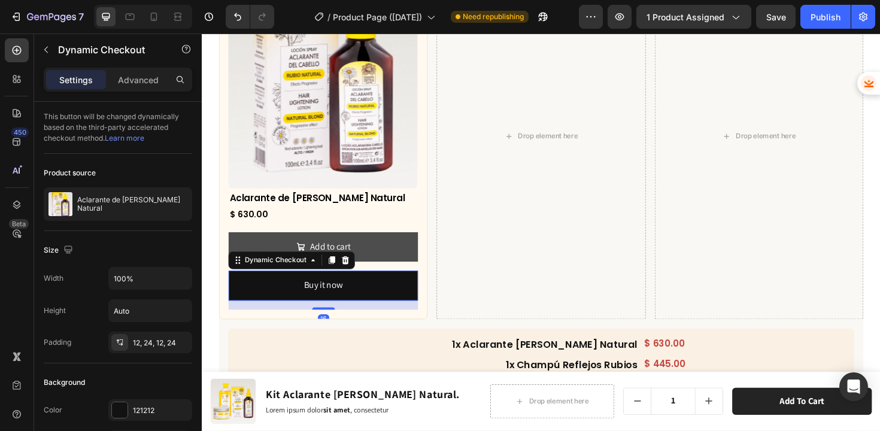
click at [351, 269] on icon at bounding box center [354, 273] width 8 height 8
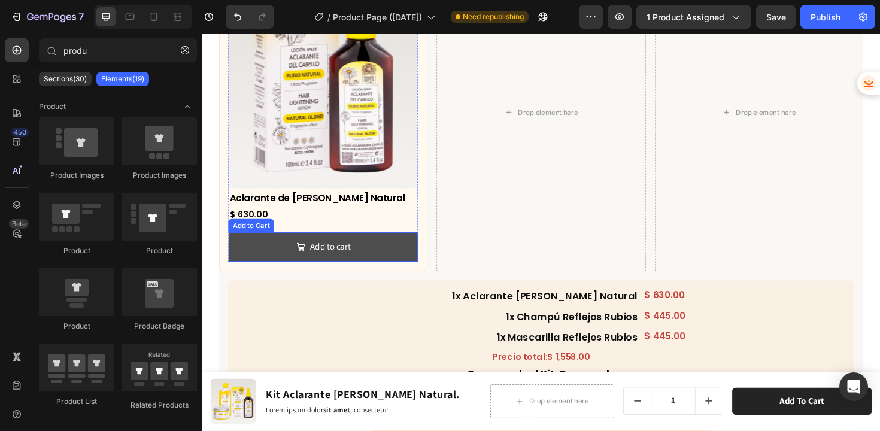
click at [396, 250] on button "Add to cart" at bounding box center [330, 260] width 201 height 32
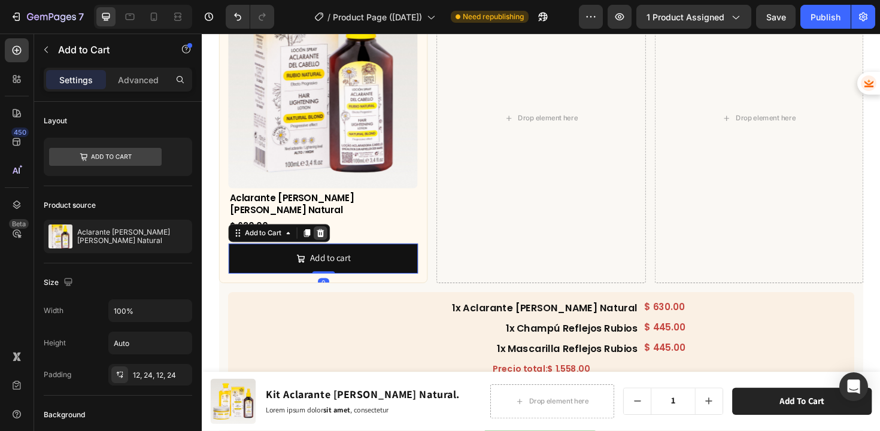
click at [323, 240] on icon at bounding box center [328, 245] width 10 height 10
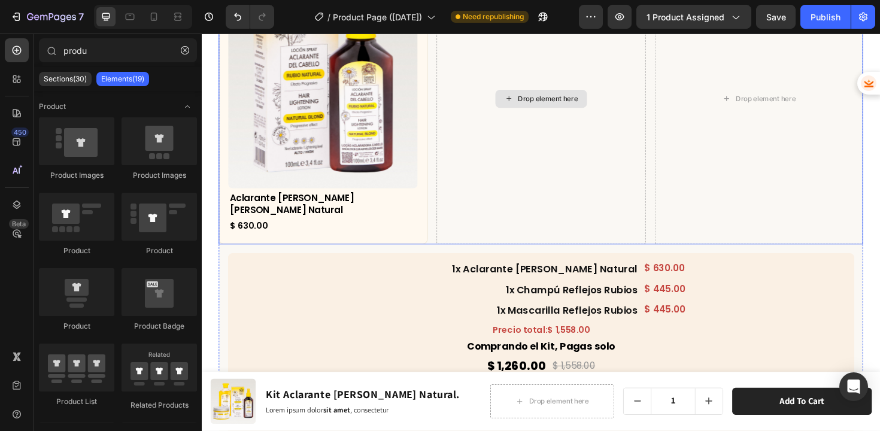
click at [555, 202] on div "Drop element here" at bounding box center [560, 103] width 221 height 308
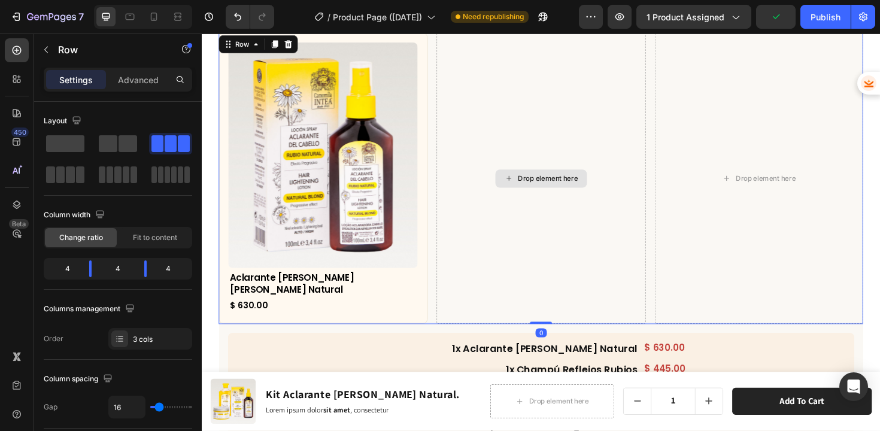
scroll to position [3947, 0]
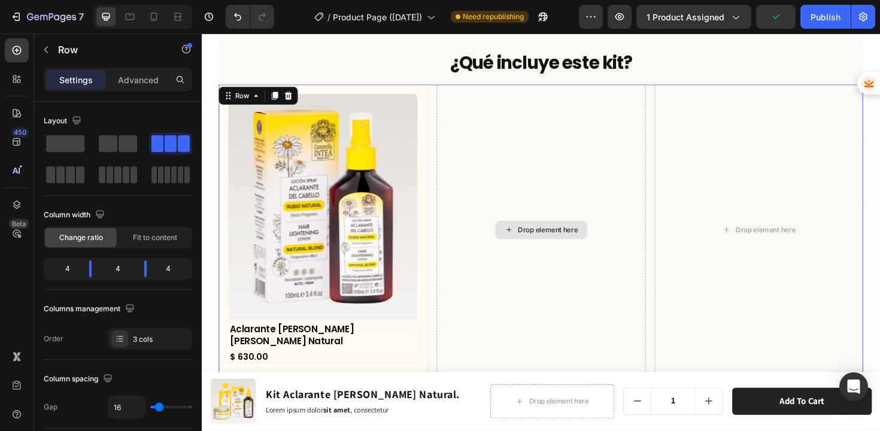
click at [375, 254] on img at bounding box center [330, 217] width 201 height 239
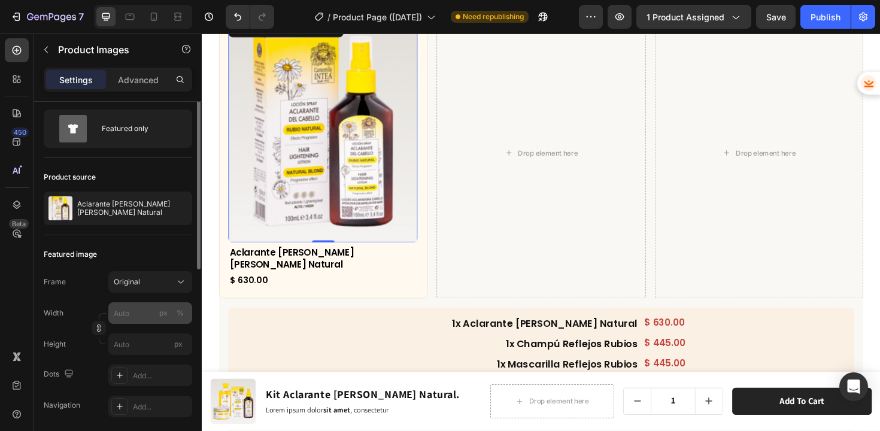
scroll to position [0, 0]
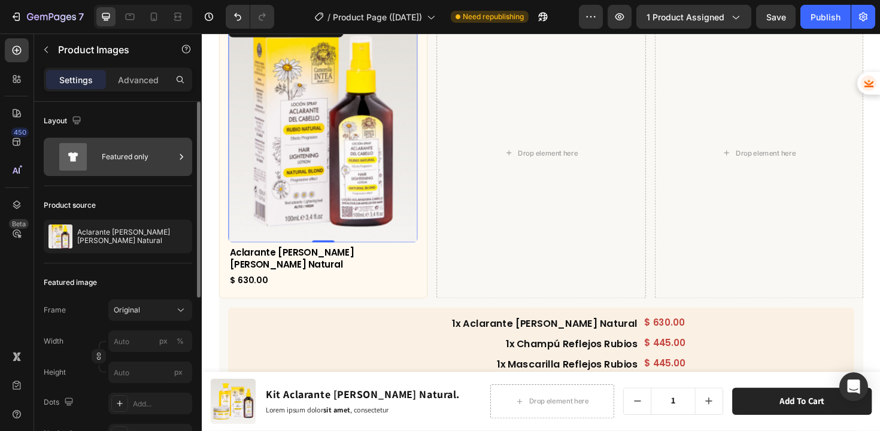
click at [116, 155] on div "Featured only" at bounding box center [138, 157] width 73 height 28
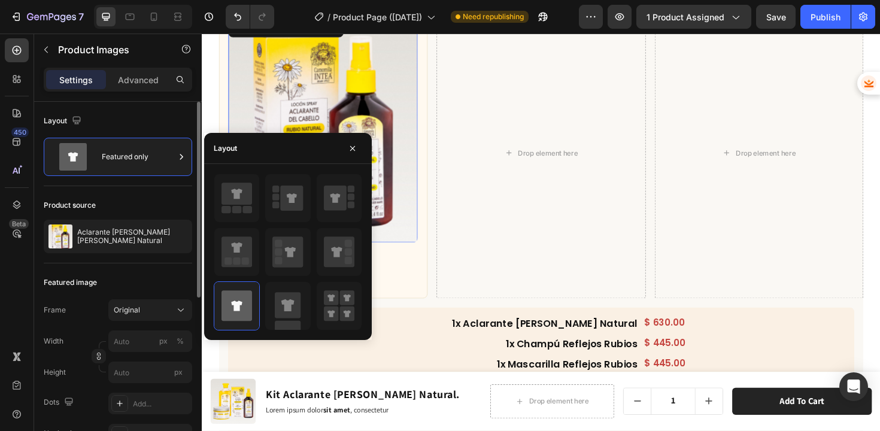
click at [125, 122] on div "Layout" at bounding box center [118, 120] width 148 height 19
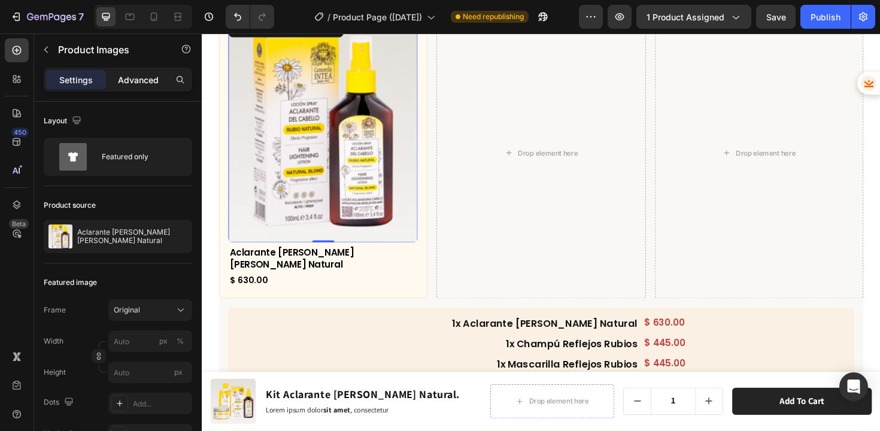
click at [141, 81] on p "Advanced" at bounding box center [138, 80] width 41 height 13
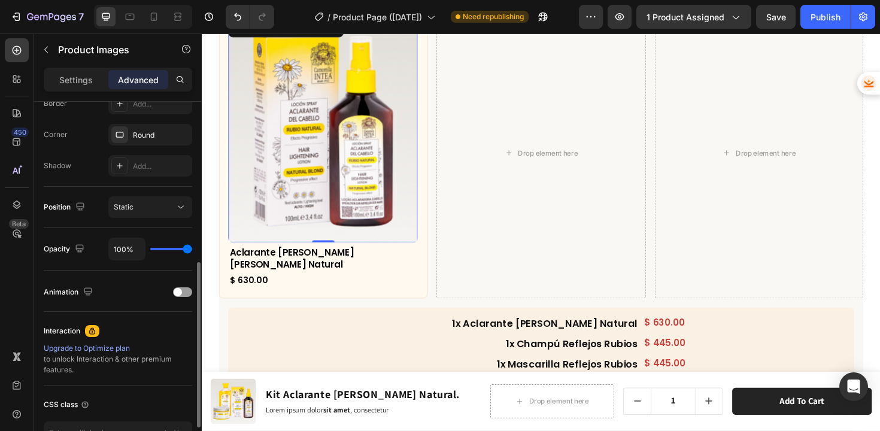
scroll to position [435, 0]
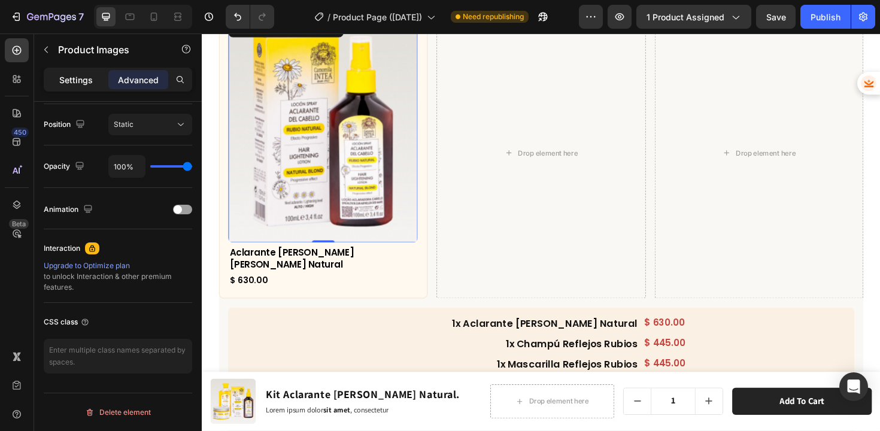
click at [81, 80] on p "Settings" at bounding box center [76, 80] width 34 height 13
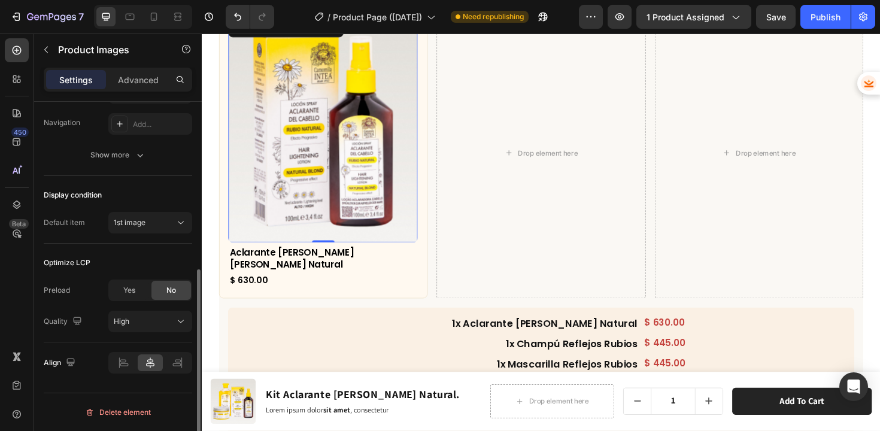
scroll to position [311, 0]
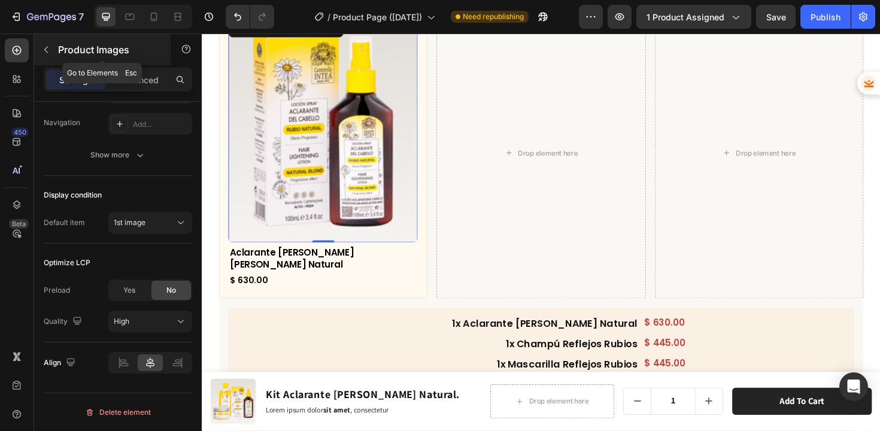
click at [54, 49] on button "button" at bounding box center [46, 49] width 19 height 19
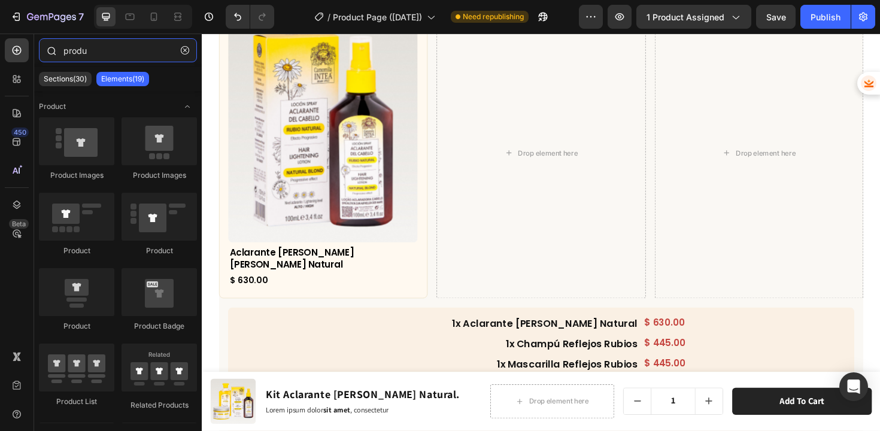
click at [92, 56] on input "produ" at bounding box center [118, 50] width 158 height 24
drag, startPoint x: 92, startPoint y: 56, endPoint x: 49, endPoint y: 55, distance: 42.5
click at [49, 55] on div "produ" at bounding box center [118, 52] width 168 height 29
type input "p"
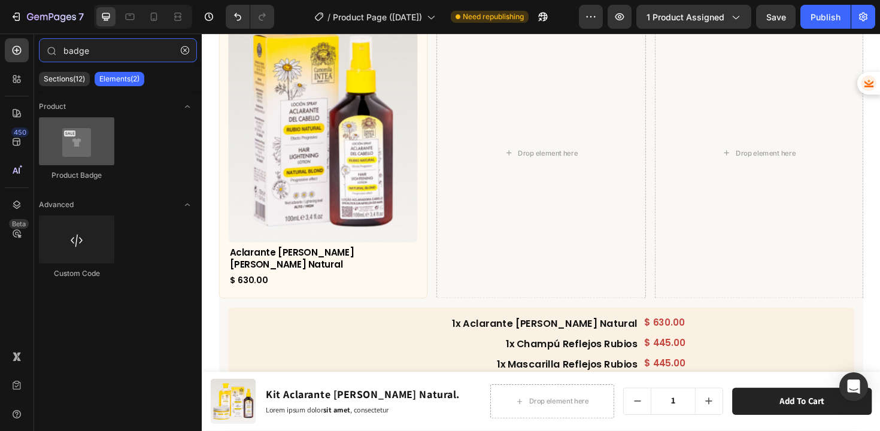
type input "badge"
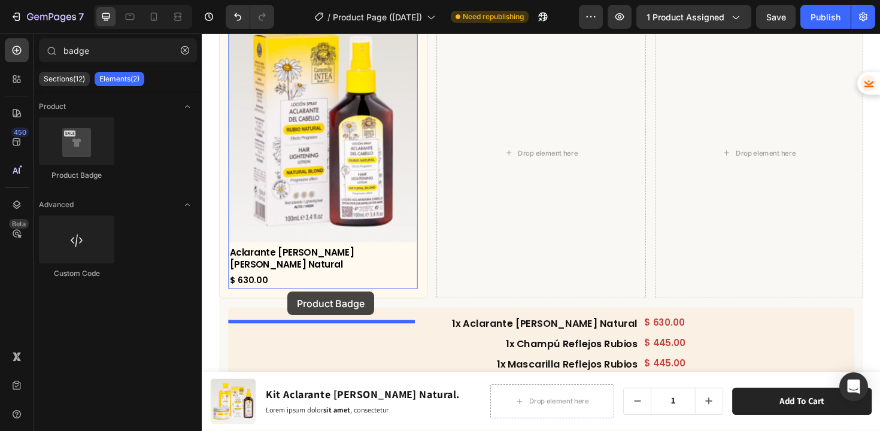
drag, startPoint x: 295, startPoint y: 188, endPoint x: 292, endPoint y: 307, distance: 119.2
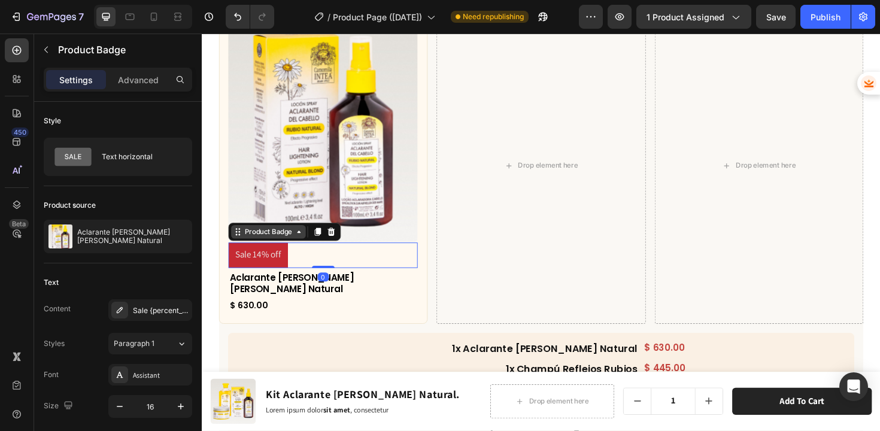
click at [263, 249] on div "Product Badge" at bounding box center [272, 243] width 55 height 11
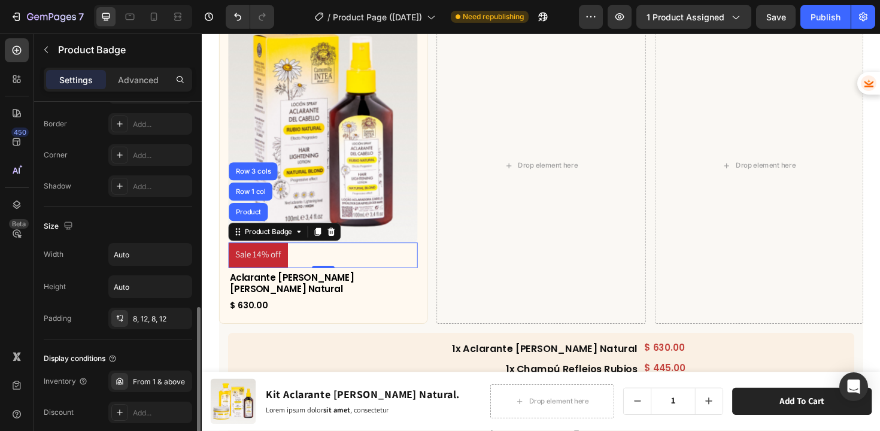
scroll to position [502, 0]
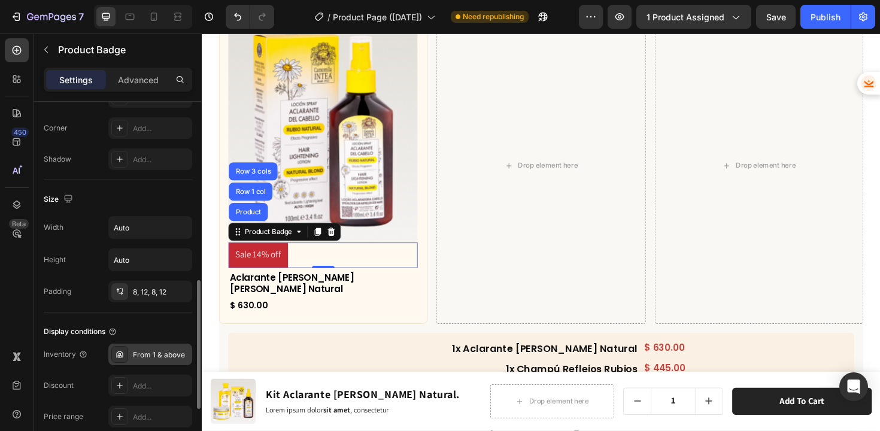
click at [147, 351] on div "From 1 & above" at bounding box center [161, 355] width 56 height 11
click at [128, 331] on div "Display conditions" at bounding box center [118, 331] width 148 height 19
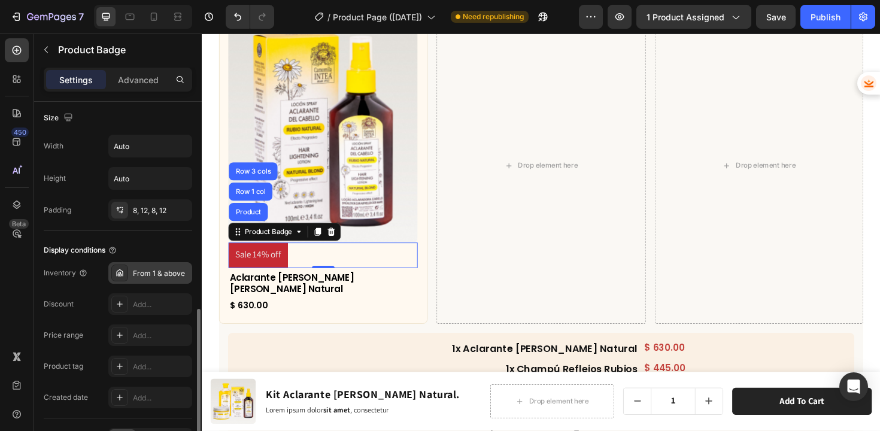
click at [157, 272] on div "From 1 & above" at bounding box center [161, 273] width 56 height 11
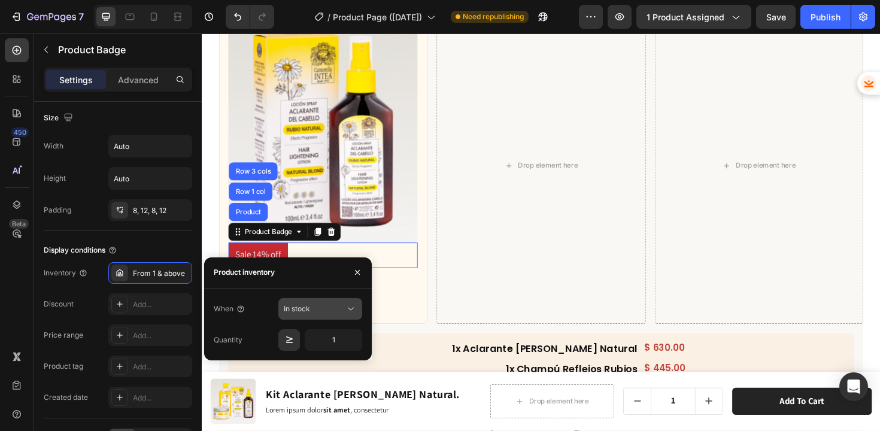
click at [314, 308] on div "In stock" at bounding box center [314, 309] width 61 height 11
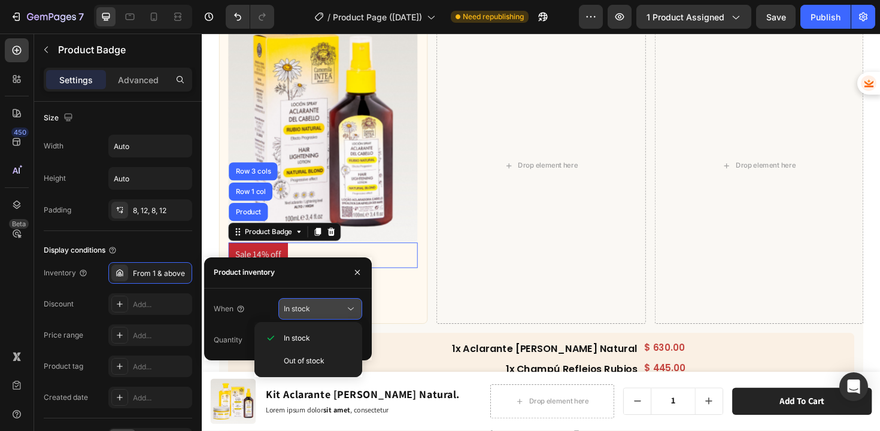
click at [314, 308] on div "In stock" at bounding box center [314, 309] width 61 height 11
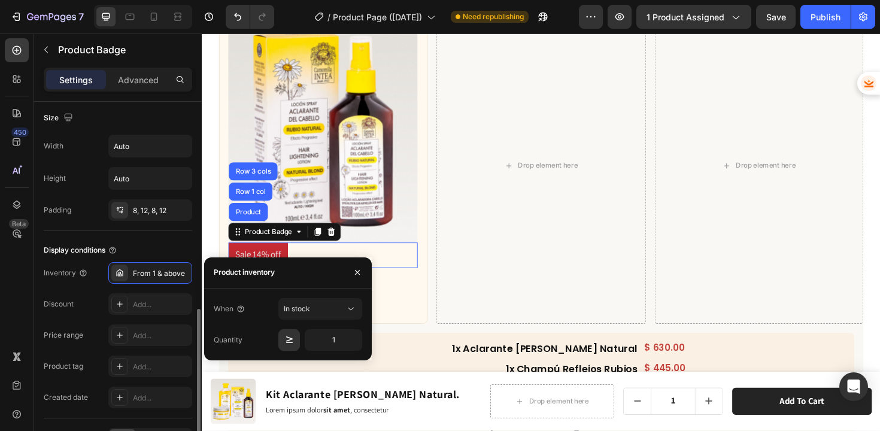
click at [92, 304] on div "Discount Add..." at bounding box center [118, 304] width 148 height 22
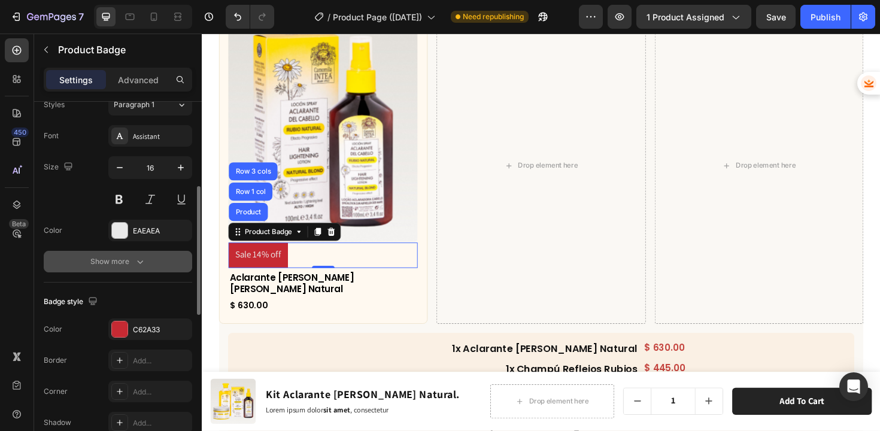
scroll to position [322, 0]
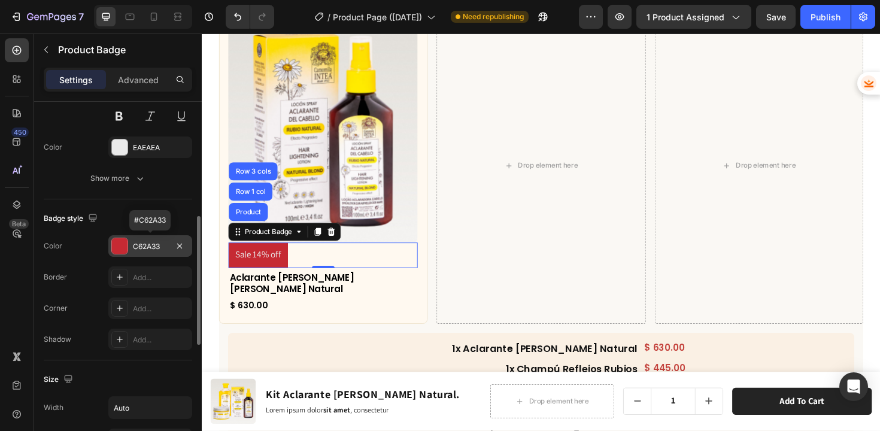
click at [129, 246] on div "C62A33" at bounding box center [150, 246] width 84 height 22
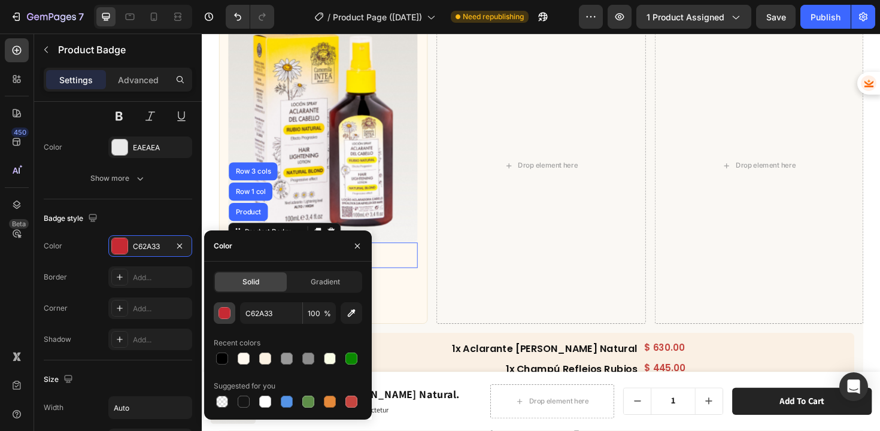
click at [229, 313] on div "button" at bounding box center [225, 314] width 12 height 12
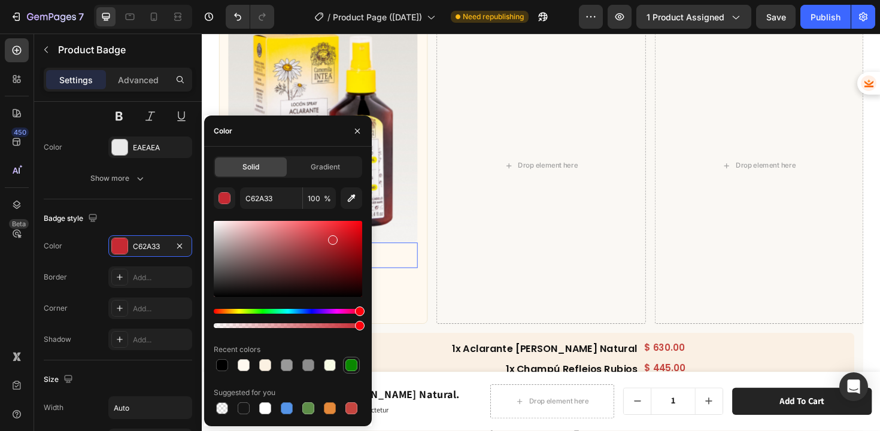
click at [356, 368] on div at bounding box center [351, 365] width 12 height 12
type input "0A8800"
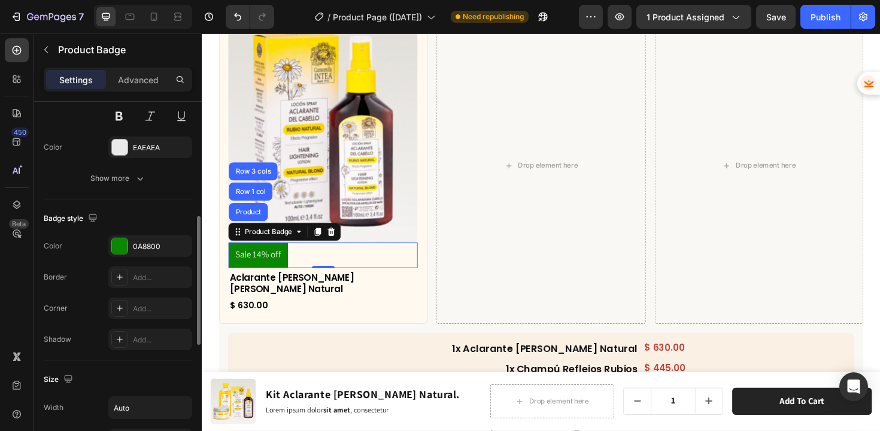
click at [149, 217] on div "Badge style" at bounding box center [118, 218] width 148 height 19
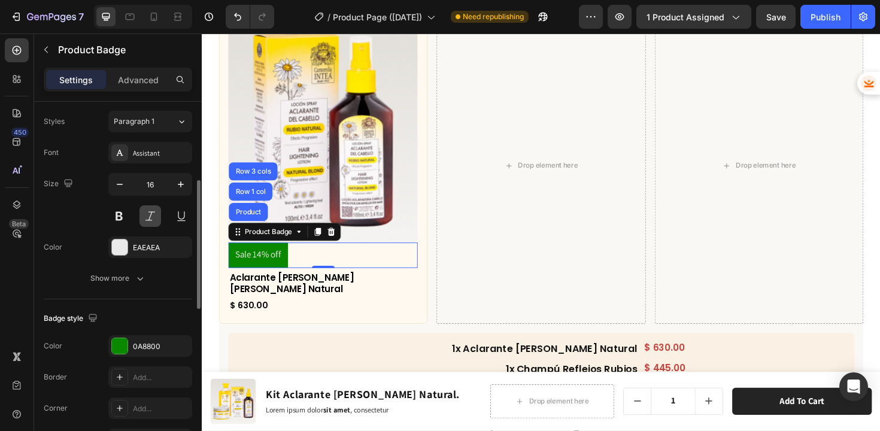
scroll to position [218, 0]
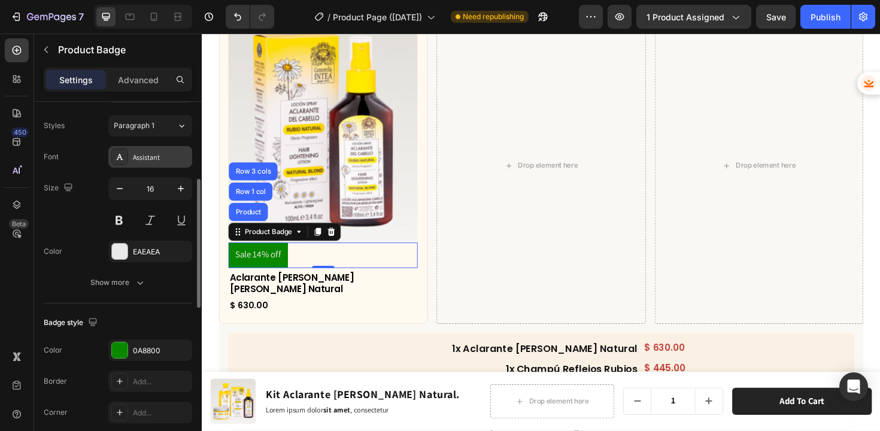
click at [150, 162] on div "Assistant" at bounding box center [150, 157] width 84 height 22
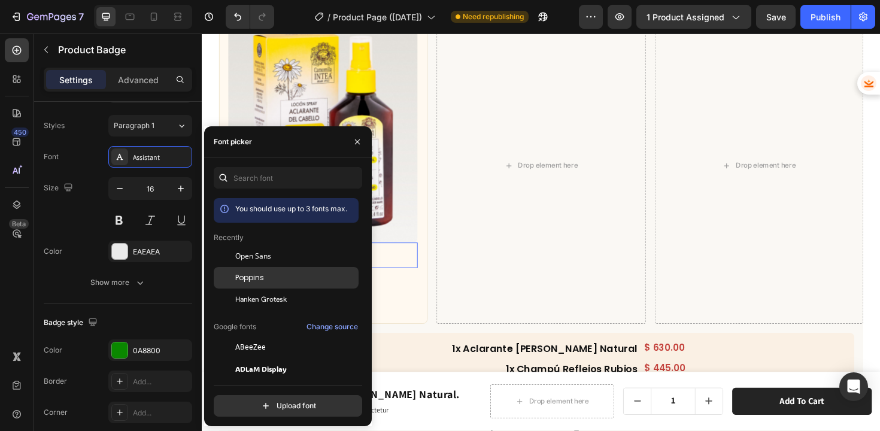
click at [279, 277] on div "Poppins" at bounding box center [295, 277] width 121 height 11
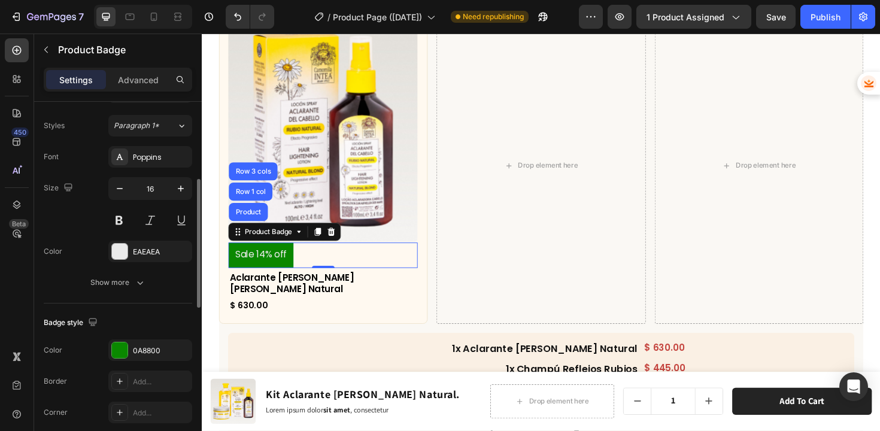
click at [74, 241] on div "Color EAEAEA" at bounding box center [118, 252] width 148 height 22
click at [105, 294] on div "Text Content Sale {percent_discount} off Styles Paragraph 1* Font Poppins Size …" at bounding box center [118, 175] width 148 height 258
click at [103, 282] on div "Show more" at bounding box center [118, 283] width 56 height 12
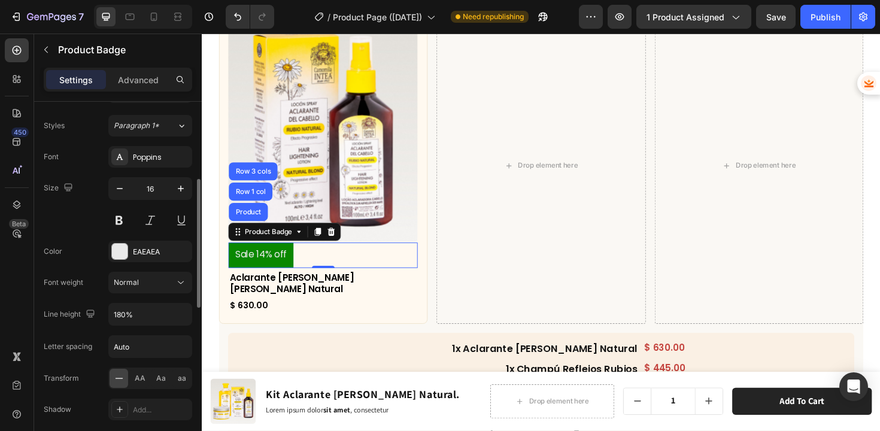
click at [85, 277] on div "Font weight Normal" at bounding box center [118, 283] width 148 height 22
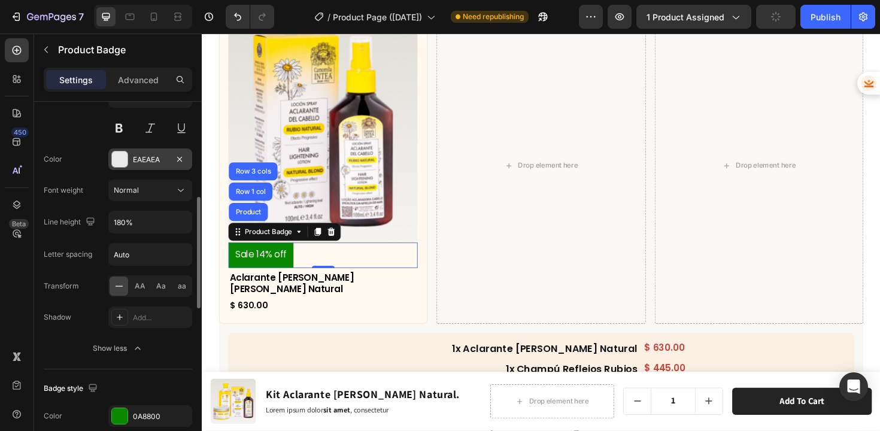
scroll to position [289, 0]
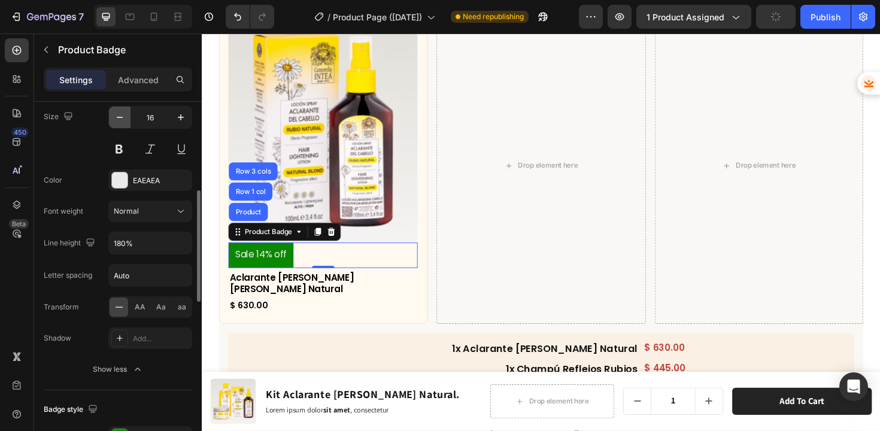
click at [124, 121] on icon "button" at bounding box center [120, 117] width 12 height 12
type input "15"
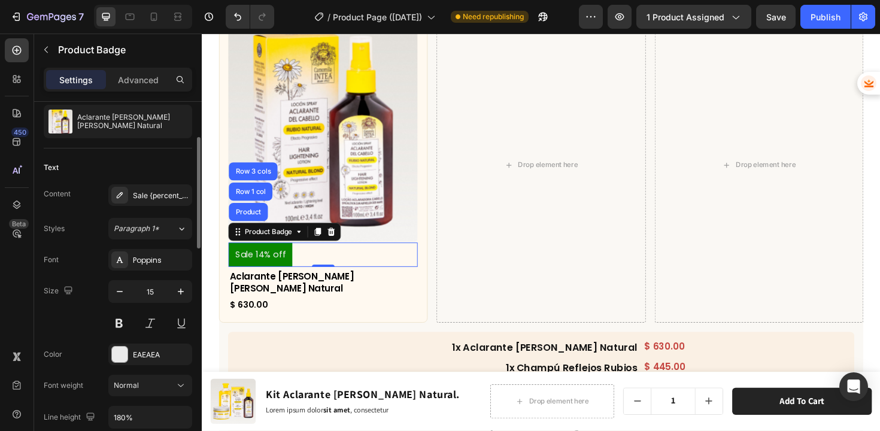
scroll to position [0, 0]
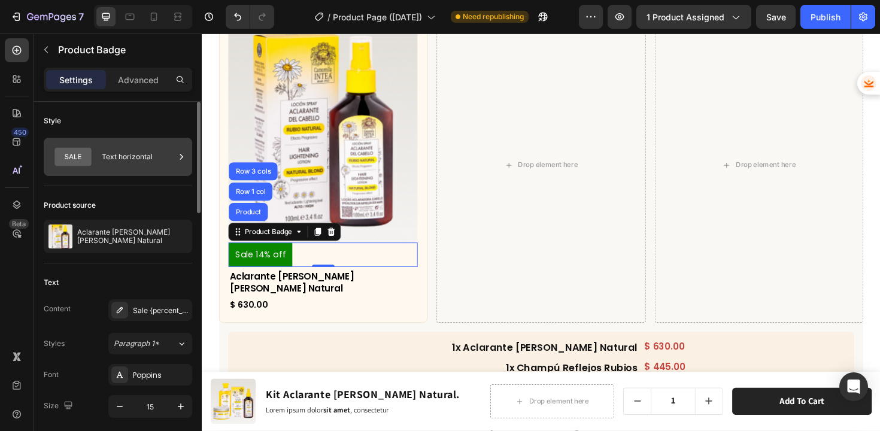
click at [141, 162] on div "Text horizontal" at bounding box center [138, 157] width 73 height 28
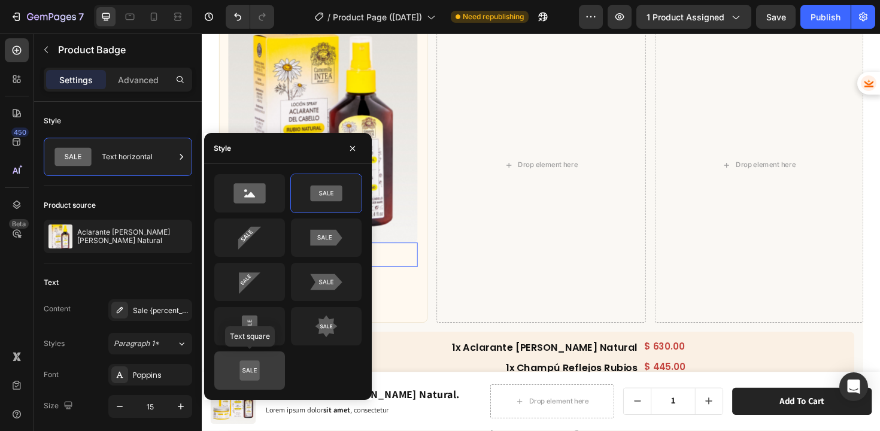
click at [261, 360] on icon at bounding box center [250, 371] width 56 height 24
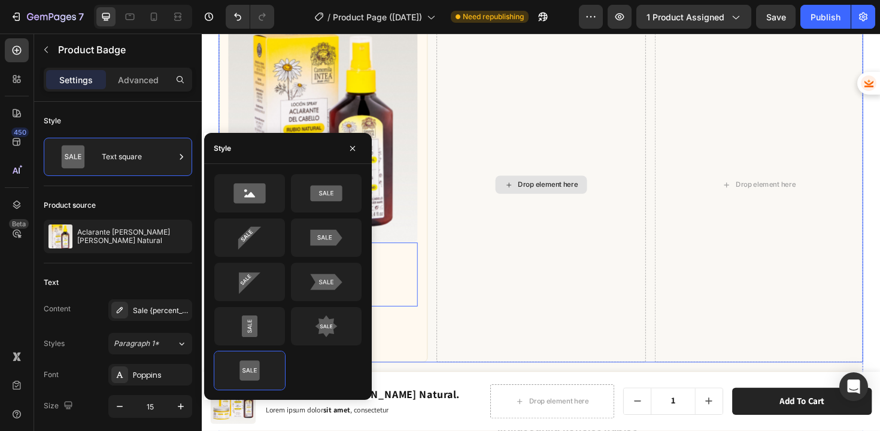
click at [456, 238] on div "Drop element here" at bounding box center [560, 194] width 221 height 376
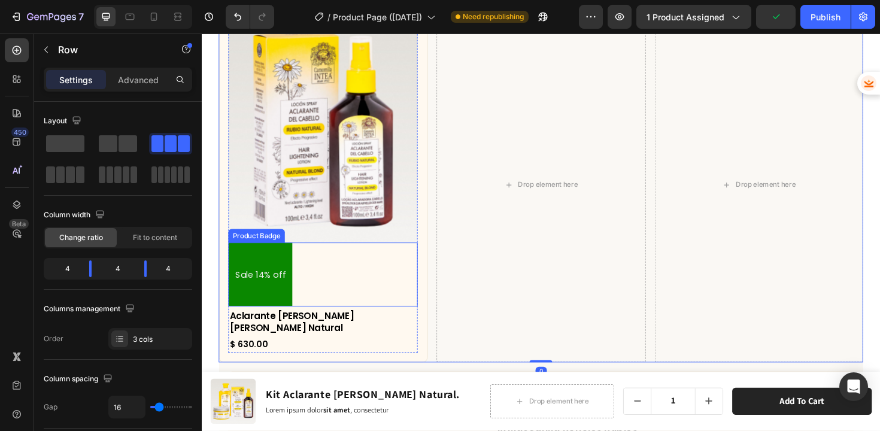
click at [276, 304] on pre "Sale 14% off" at bounding box center [264, 289] width 68 height 31
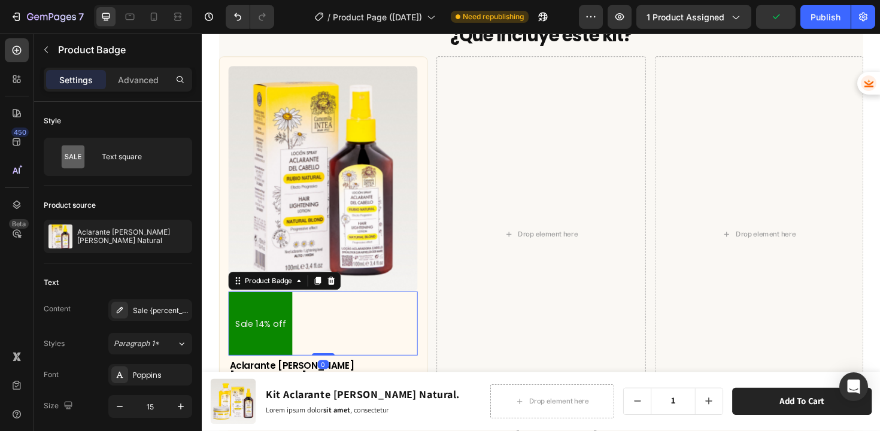
scroll to position [3993, 0]
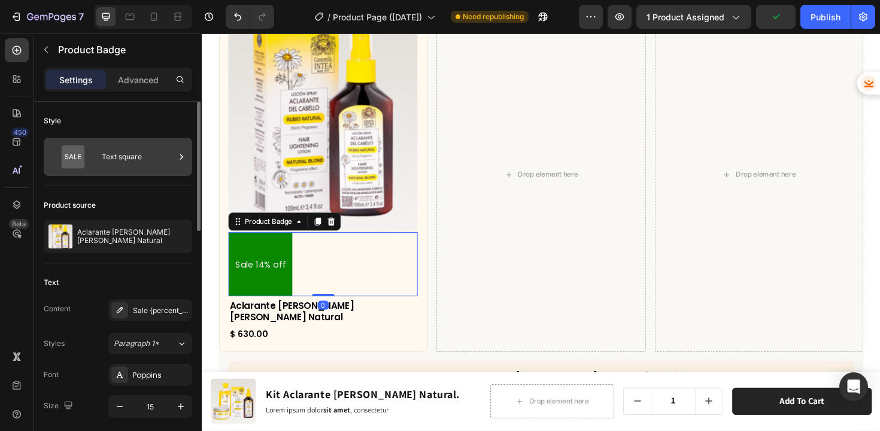
click at [111, 151] on div "Text square" at bounding box center [138, 157] width 73 height 28
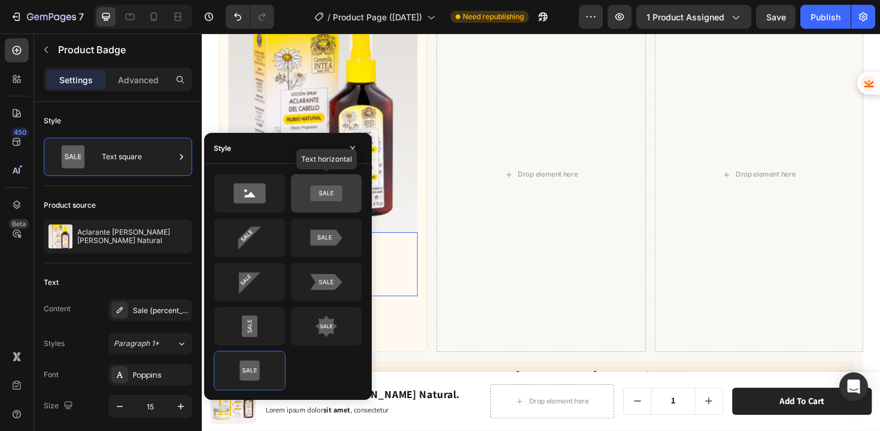
click at [316, 192] on icon at bounding box center [326, 194] width 32 height 16
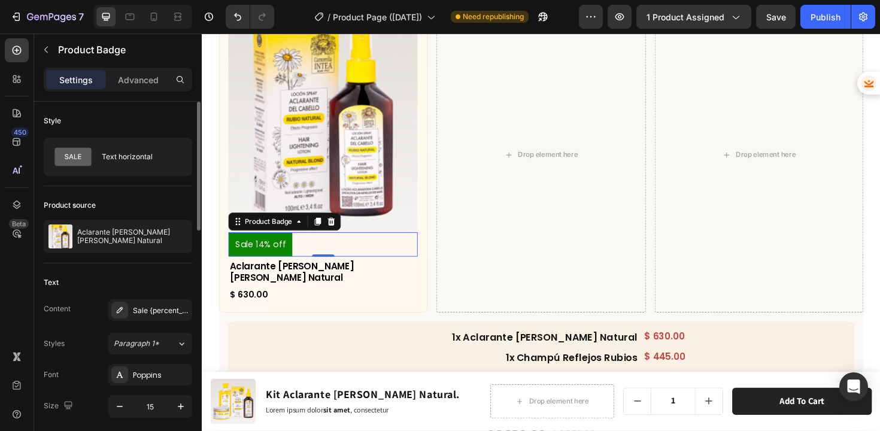
click at [131, 189] on div "Product source Aclarante de Cabello Rubio Natural" at bounding box center [118, 224] width 148 height 77
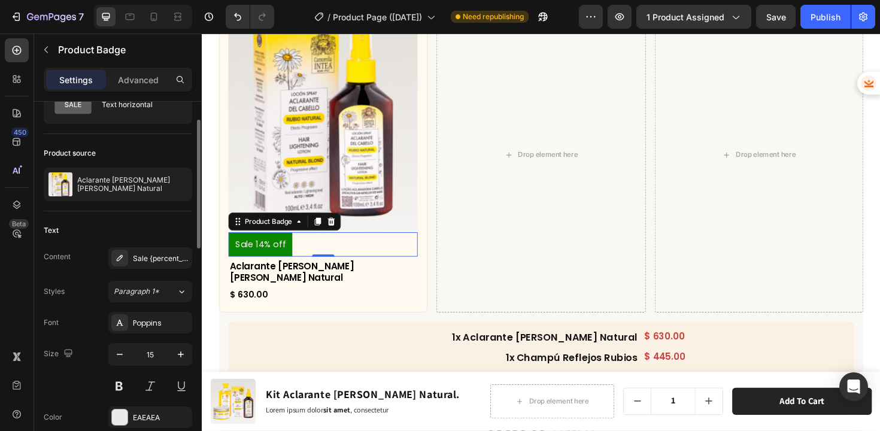
scroll to position [68, 0]
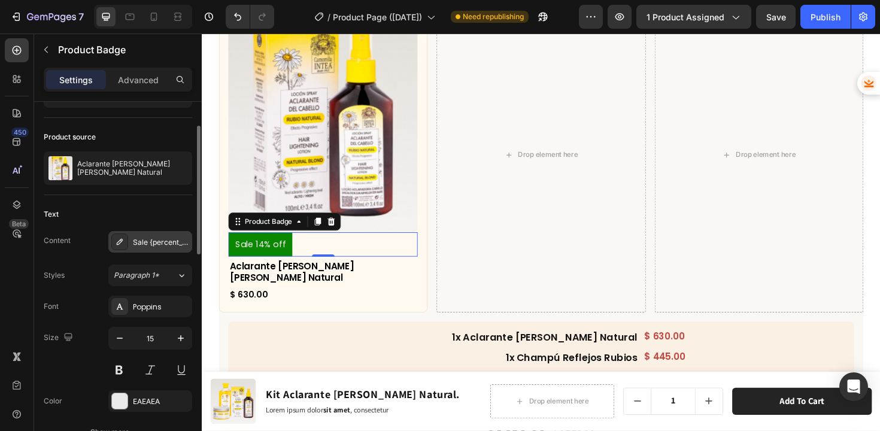
click at [148, 233] on div "Sale {percent_discount} off" at bounding box center [150, 242] width 84 height 22
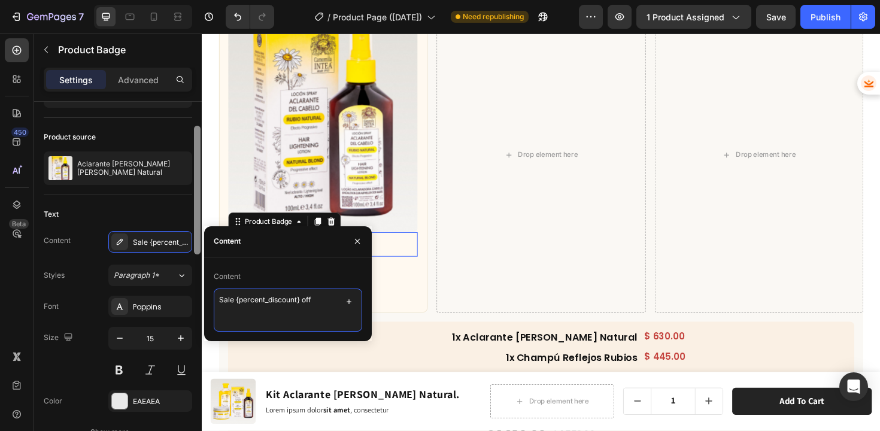
drag, startPoint x: 332, startPoint y: 301, endPoint x: 196, endPoint y: 301, distance: 136.5
click at [196, 301] on div "450 Beta badge Sections(12) Elements(2) Product Product Badge Advanced Custom C…" at bounding box center [101, 233] width 202 height 398
type textarea "x1"
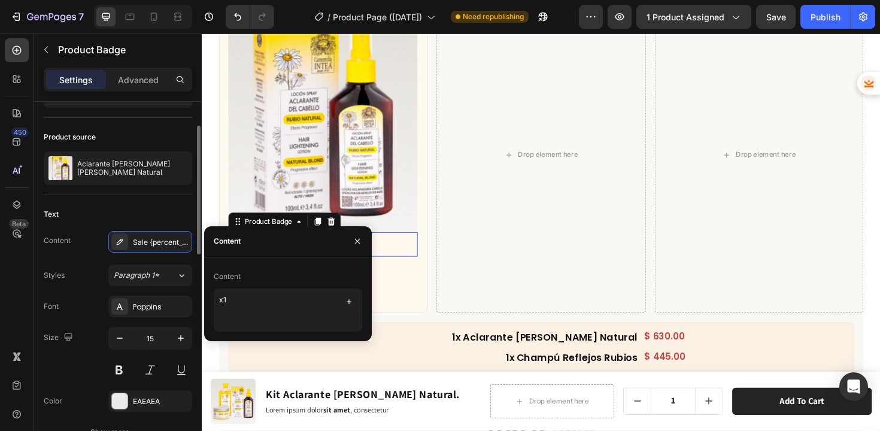
click at [186, 214] on div "Text" at bounding box center [118, 214] width 148 height 19
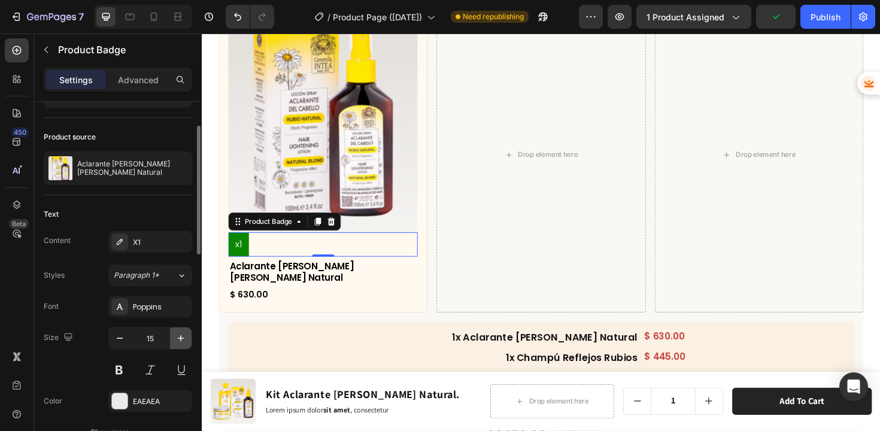
click at [181, 334] on icon "button" at bounding box center [181, 338] width 12 height 12
click at [181, 335] on icon "button" at bounding box center [181, 338] width 12 height 12
type input "17"
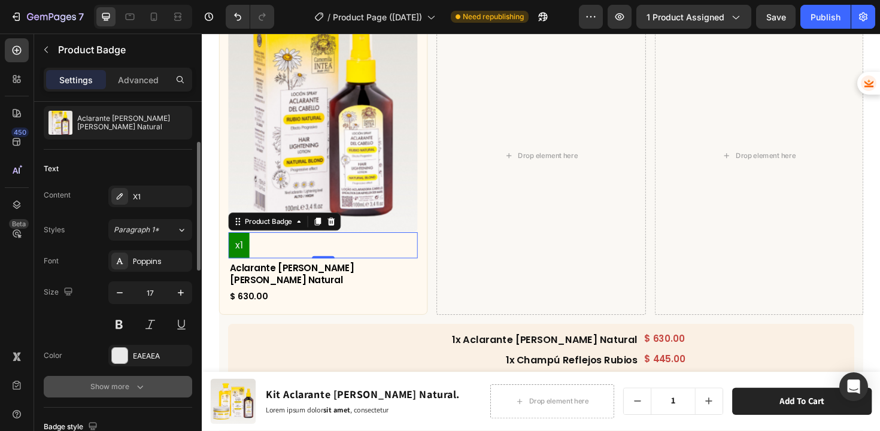
scroll to position [144, 0]
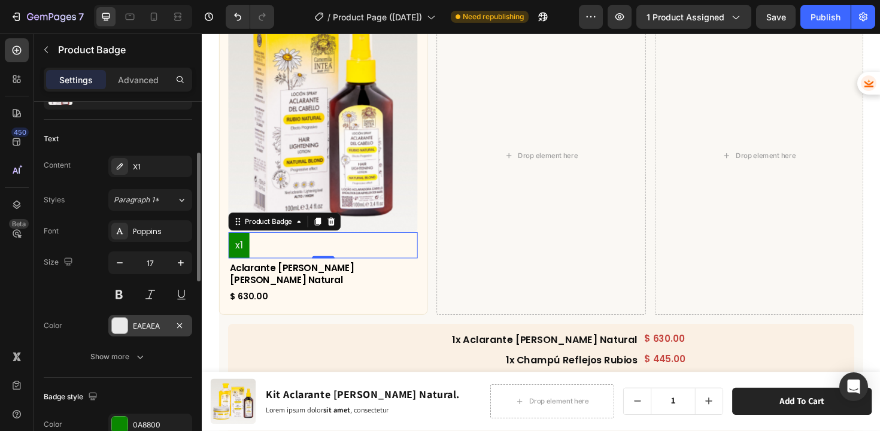
click at [130, 327] on div "EAEAEA" at bounding box center [150, 326] width 84 height 22
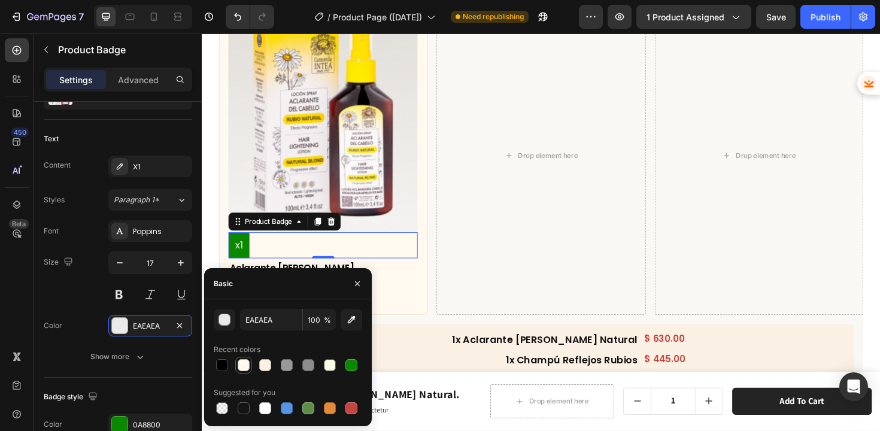
click at [245, 366] on div at bounding box center [244, 365] width 12 height 12
click at [271, 411] on div at bounding box center [265, 408] width 12 height 12
type input "FFFFFF"
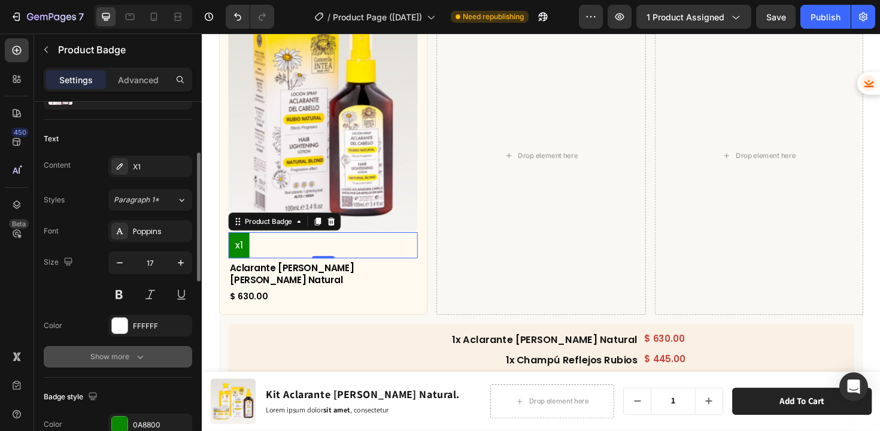
click at [131, 360] on div "Show more" at bounding box center [118, 357] width 56 height 12
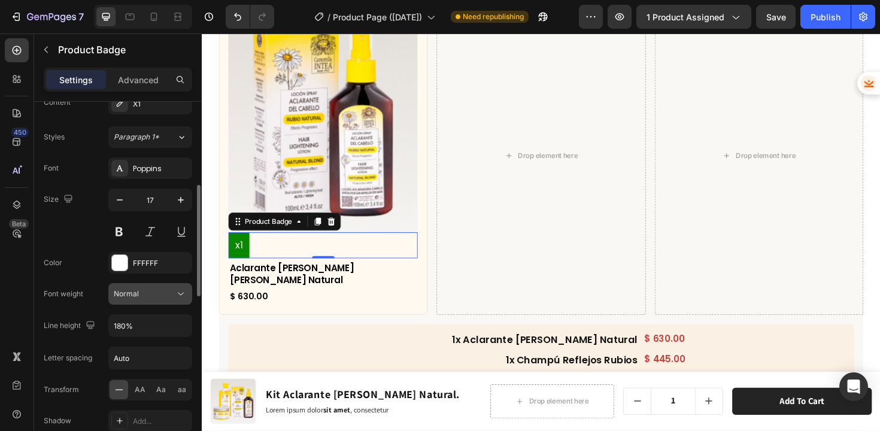
scroll to position [222, 0]
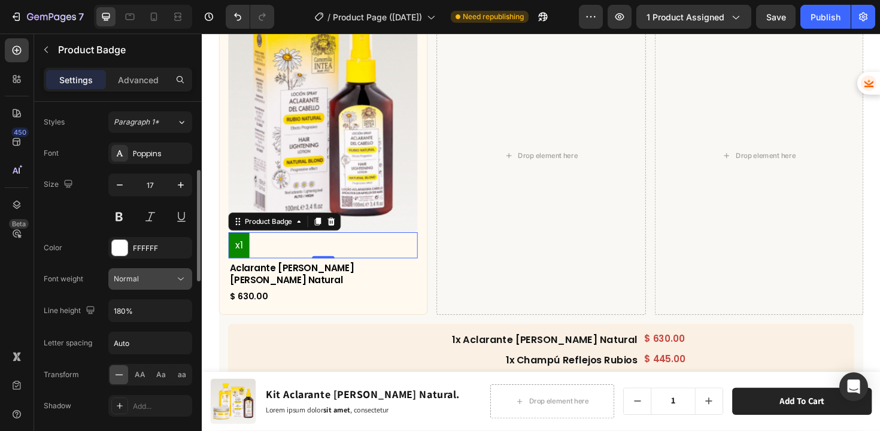
click at [143, 282] on div "Normal" at bounding box center [144, 279] width 61 height 11
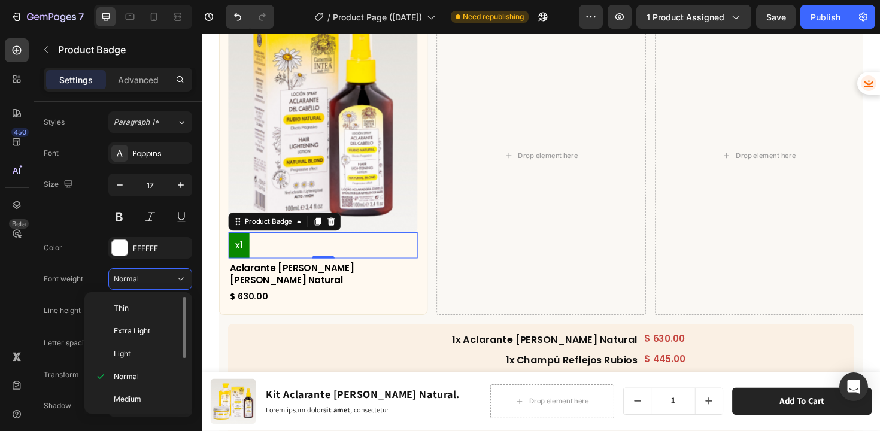
scroll to position [28, 0]
click at [138, 387] on div "Semi Bold" at bounding box center [135, 394] width 93 height 23
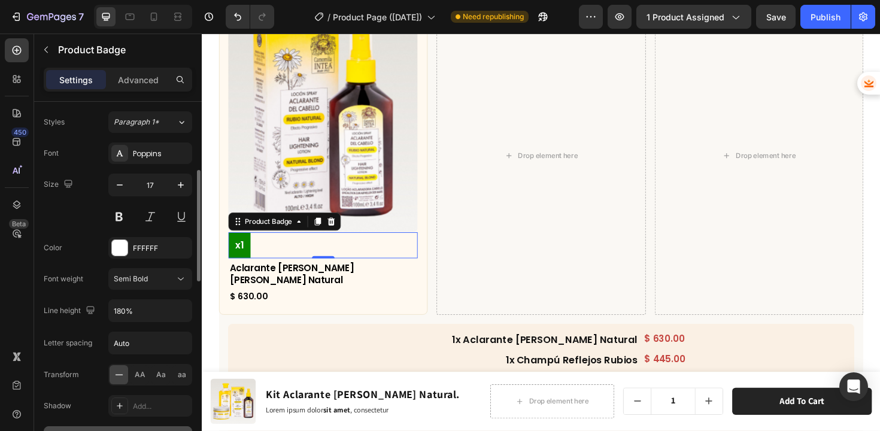
scroll to position [302, 0]
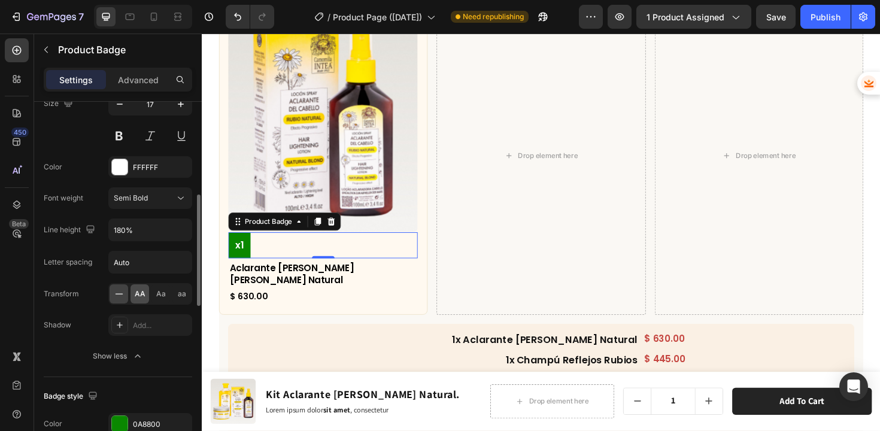
click at [141, 290] on span "AA" at bounding box center [140, 294] width 11 height 11
click at [122, 290] on icon at bounding box center [119, 294] width 12 height 12
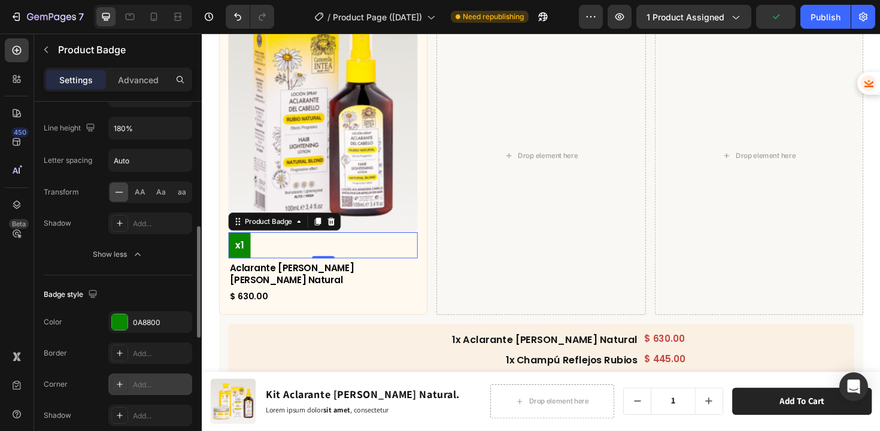
scroll to position [407, 0]
click at [125, 375] on div at bounding box center [119, 382] width 17 height 17
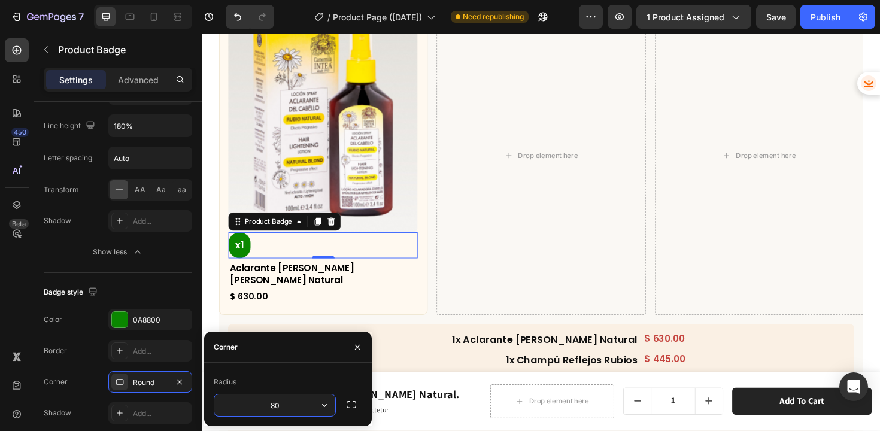
type input "8"
type input "100"
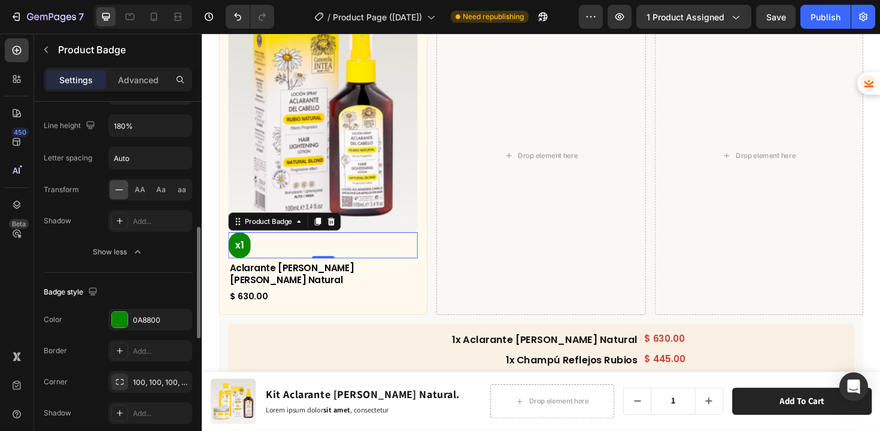
click at [156, 284] on div "Badge style" at bounding box center [118, 292] width 148 height 19
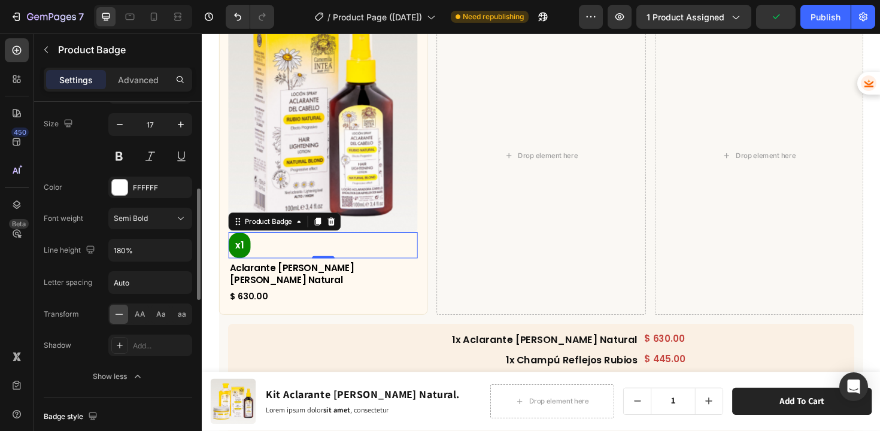
scroll to position [296, 0]
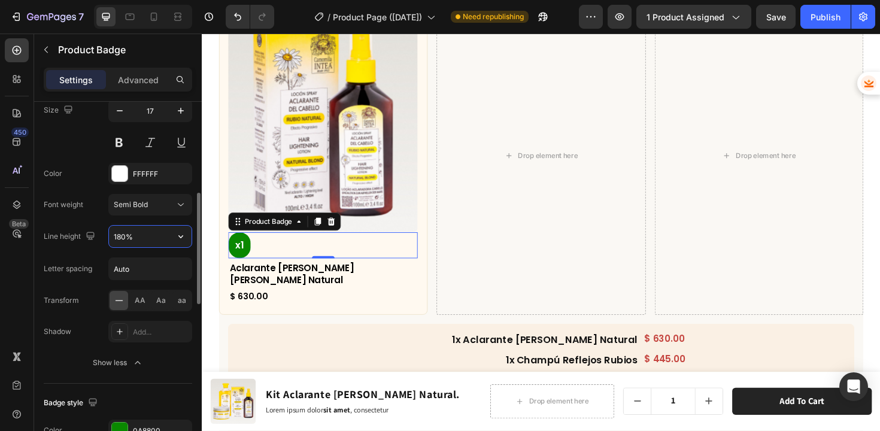
click at [156, 242] on input "180%" at bounding box center [150, 237] width 83 height 22
click at [181, 238] on icon "button" at bounding box center [181, 237] width 12 height 12
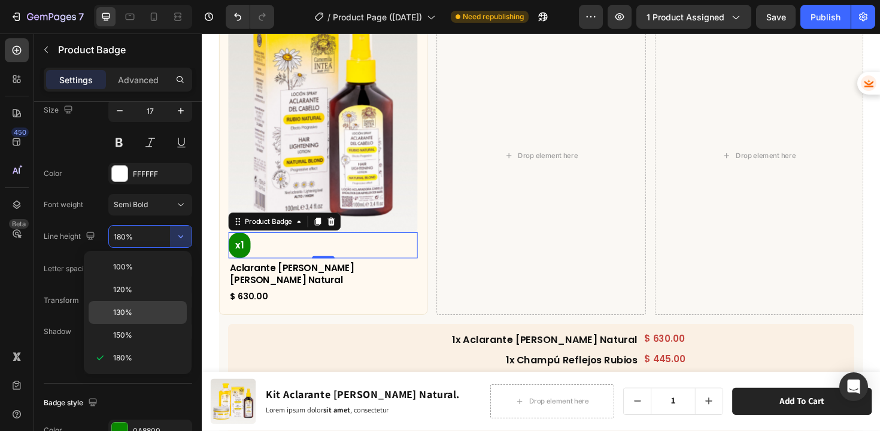
click at [132, 305] on div "130%" at bounding box center [138, 312] width 98 height 23
type input "130%"
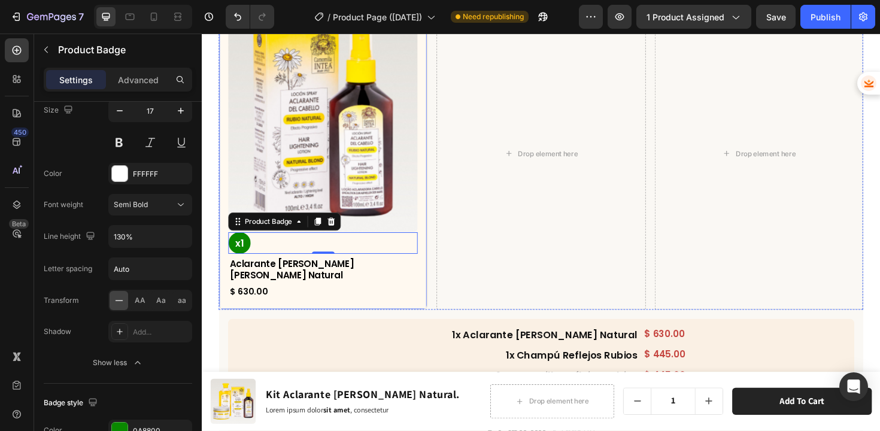
click at [223, 270] on div "Product Images x1 Product Badge 0 Aclarante de Cabello Rubio Natural Product Ti…" at bounding box center [330, 160] width 221 height 331
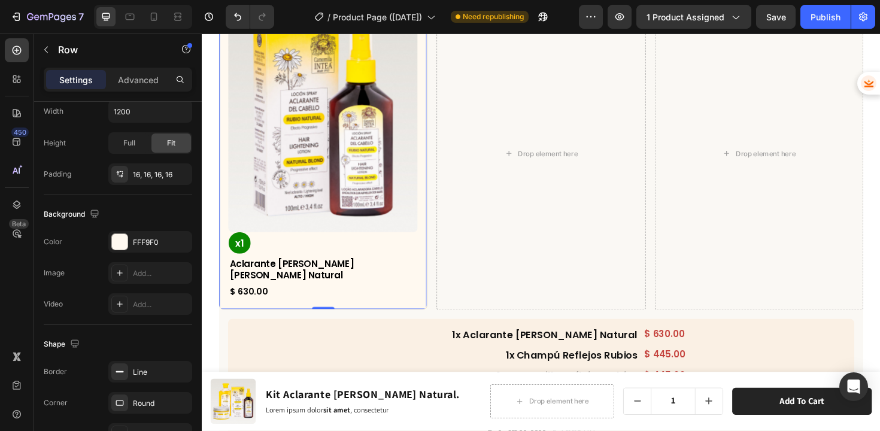
scroll to position [0, 0]
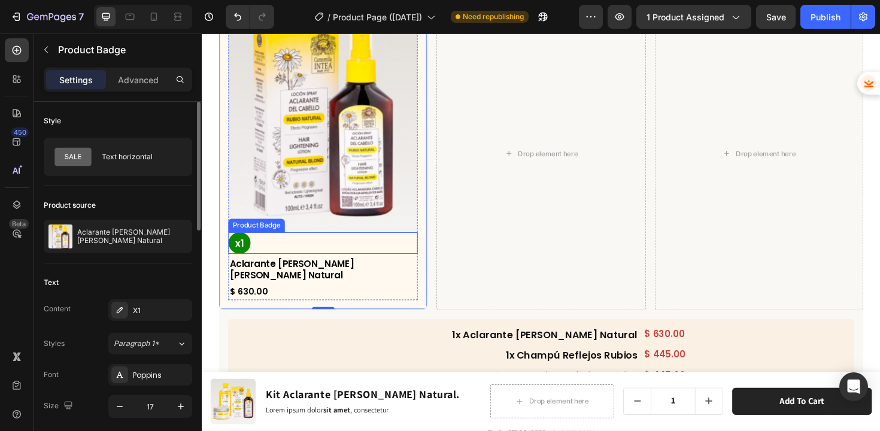
click at [250, 250] on pre "x1" at bounding box center [241, 255] width 23 height 23
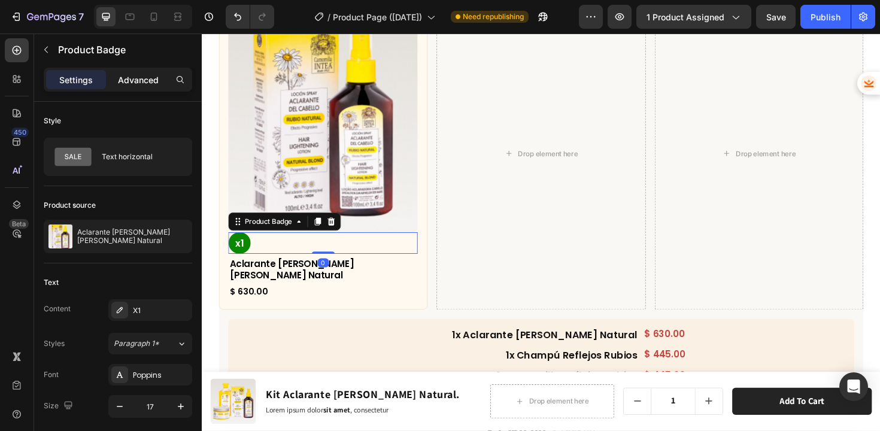
click at [124, 82] on p "Advanced" at bounding box center [138, 80] width 41 height 13
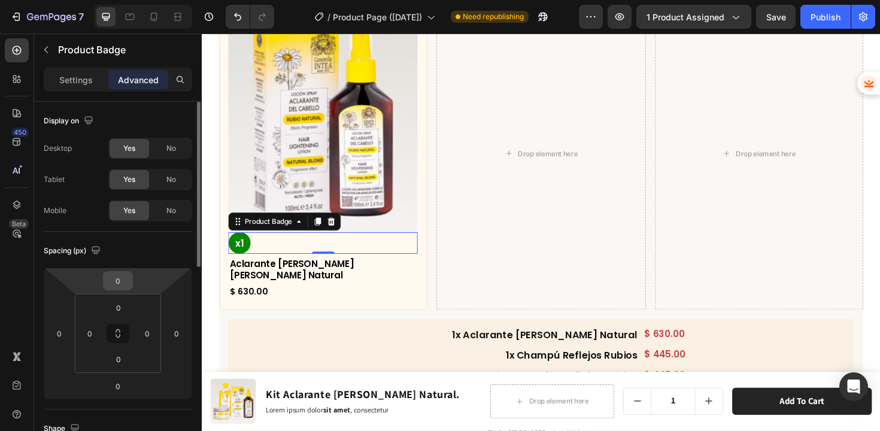
click at [123, 283] on input "0" at bounding box center [118, 281] width 24 height 18
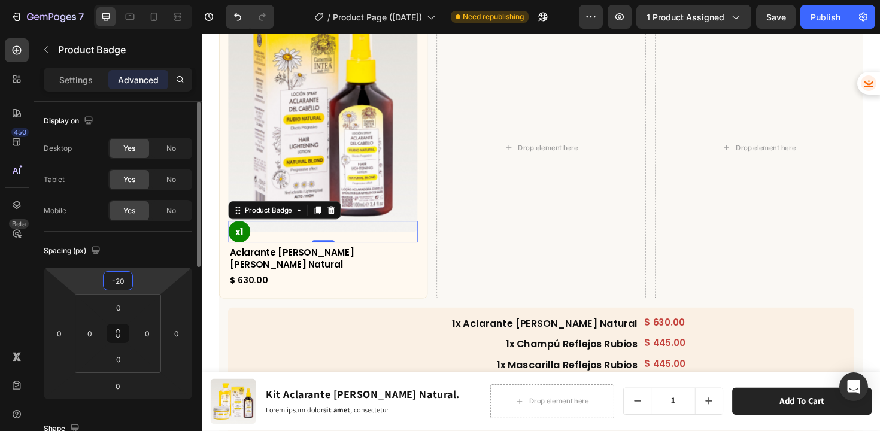
type input "-2"
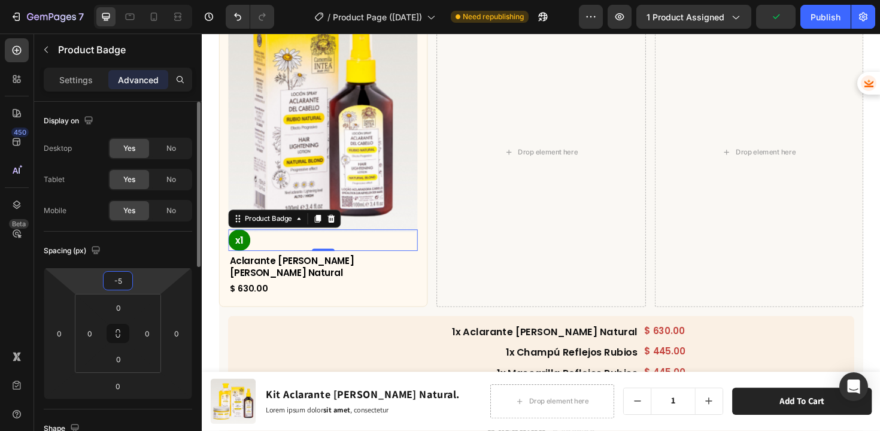
type input "-50"
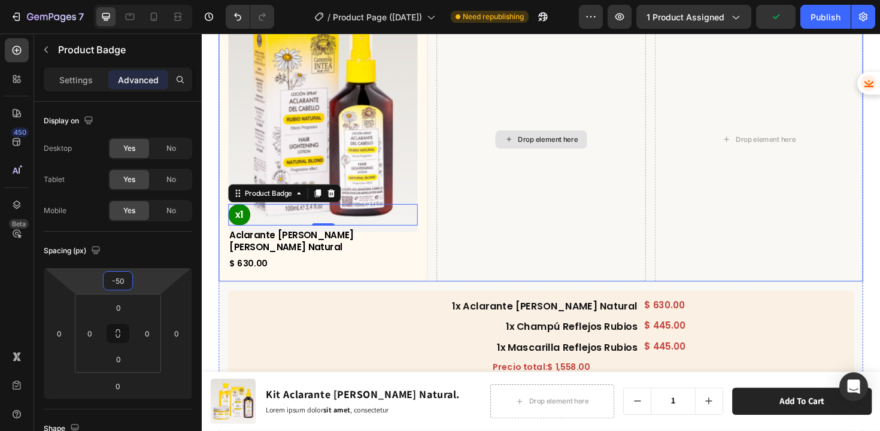
click at [450, 250] on div "Drop element here" at bounding box center [560, 145] width 221 height 301
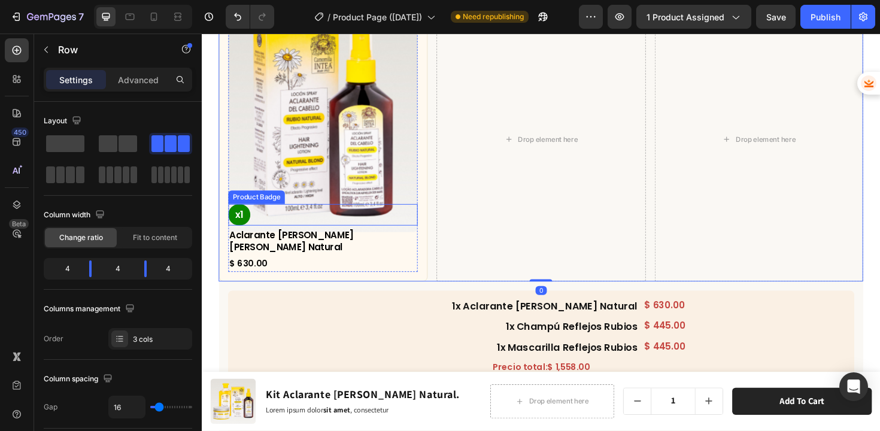
click at [245, 217] on pre "x1" at bounding box center [241, 225] width 23 height 23
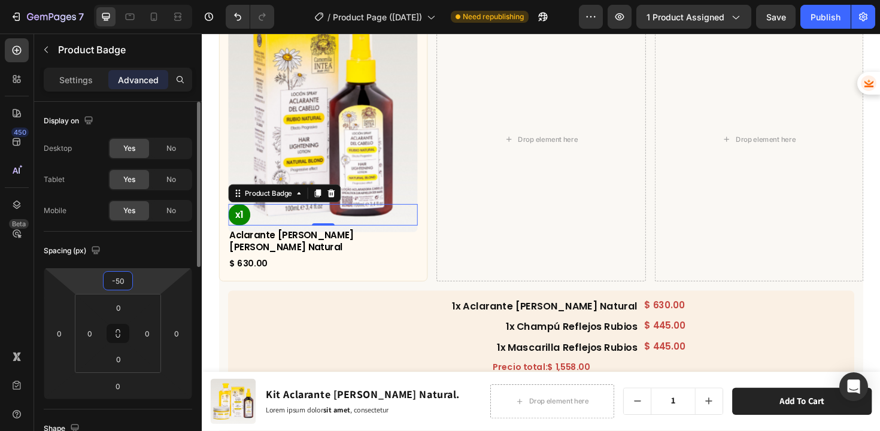
click at [124, 277] on input "-50" at bounding box center [118, 281] width 24 height 18
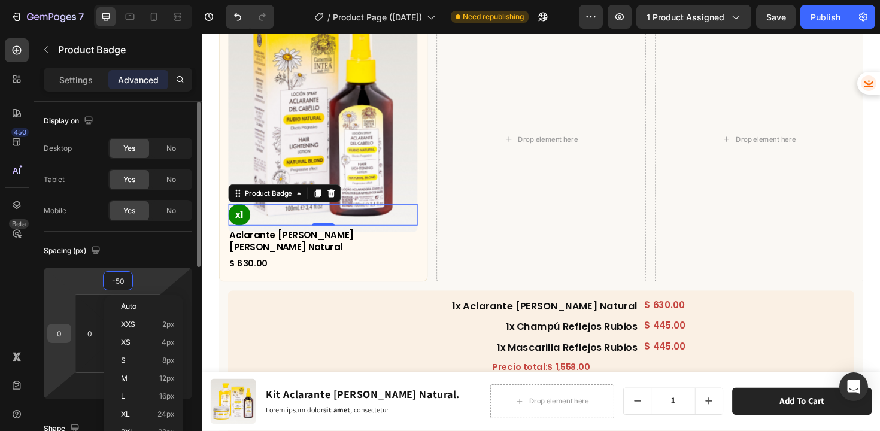
click at [63, 335] on input "0" at bounding box center [59, 334] width 18 height 18
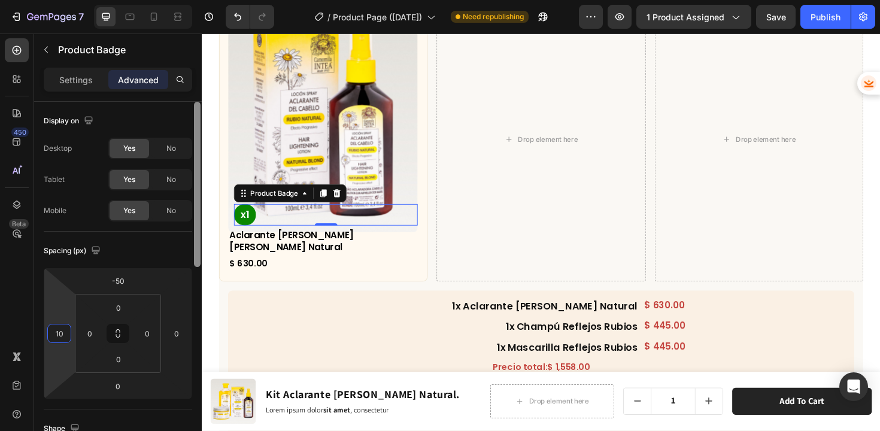
type input "10"
click at [193, 395] on div at bounding box center [197, 283] width 9 height 363
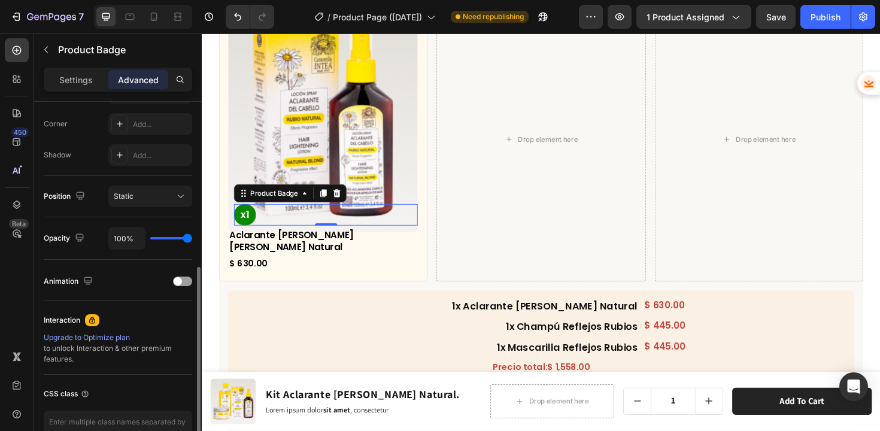
click at [357, 359] on h2 "1x Mascarilla Reflejos Rubios" at bounding box center [452, 367] width 423 height 16
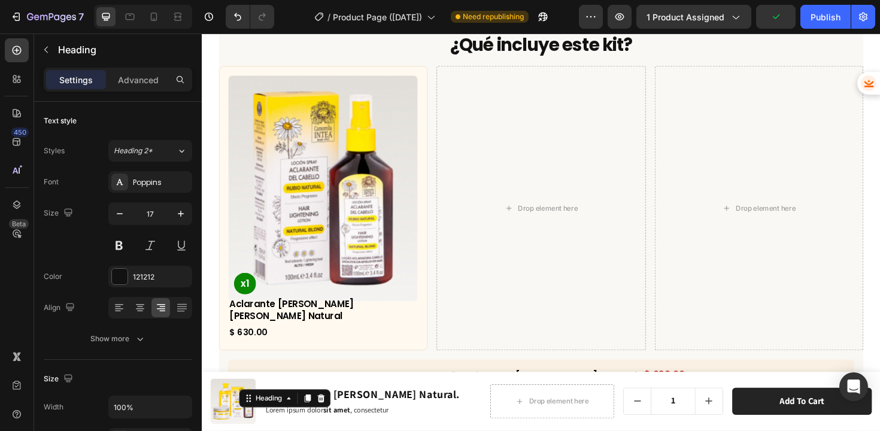
scroll to position [3906, 0]
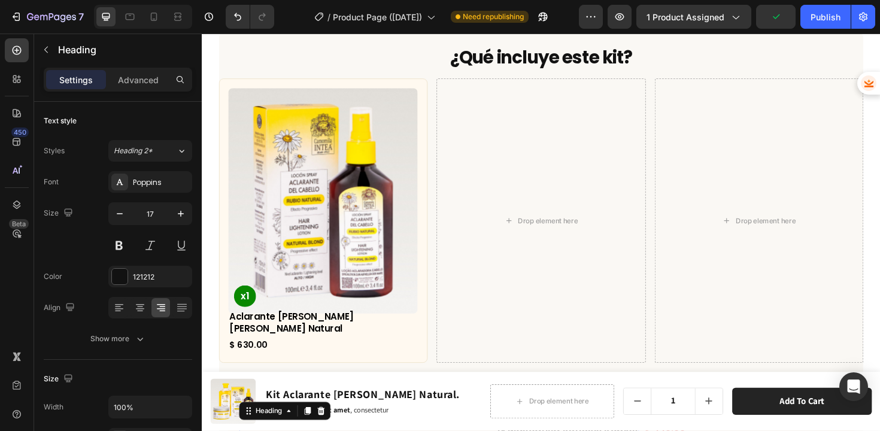
click at [379, 256] on img at bounding box center [330, 211] width 201 height 239
click at [474, 293] on div "Drop element here" at bounding box center [560, 231] width 221 height 301
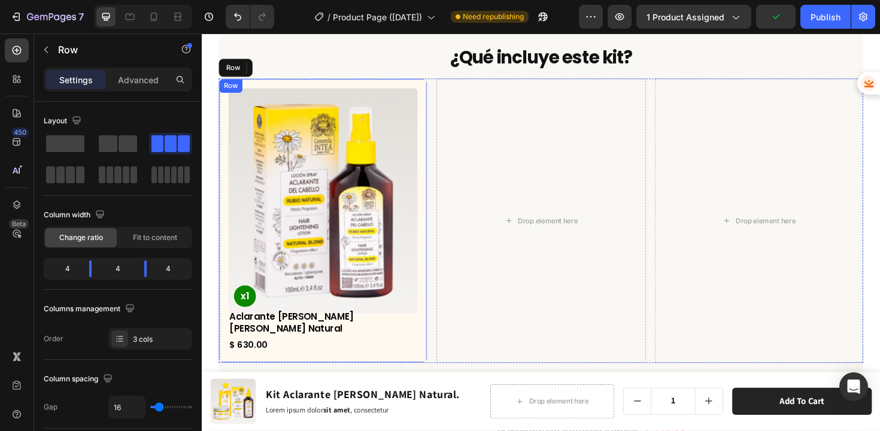
click at [430, 338] on div "Product Images x1 Product Badge Aclarante de Cabello Rubio Natural Product Titl…" at bounding box center [330, 231] width 221 height 301
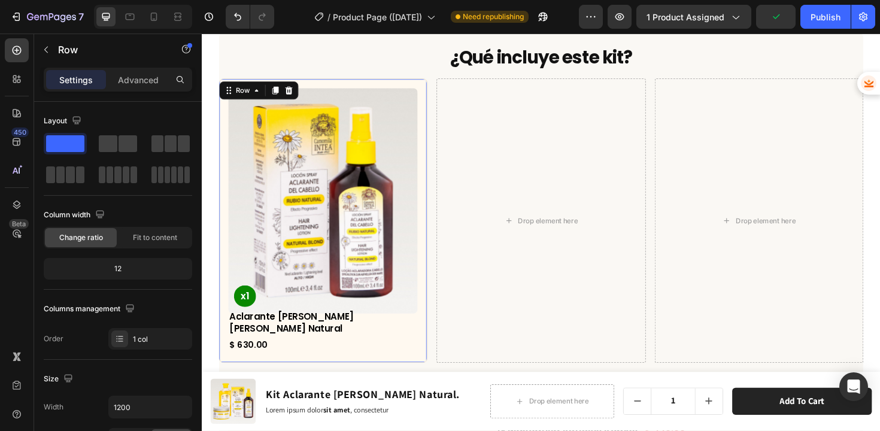
scroll to position [3900, 0]
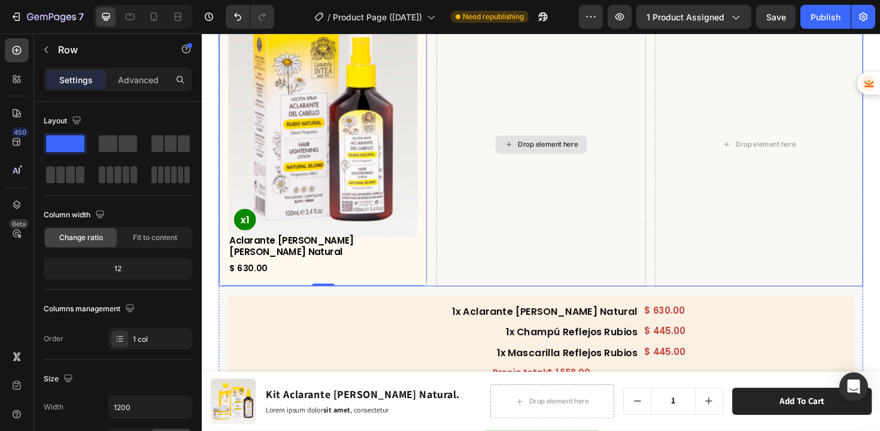
click at [495, 302] on div "Drop element here" at bounding box center [560, 151] width 221 height 301
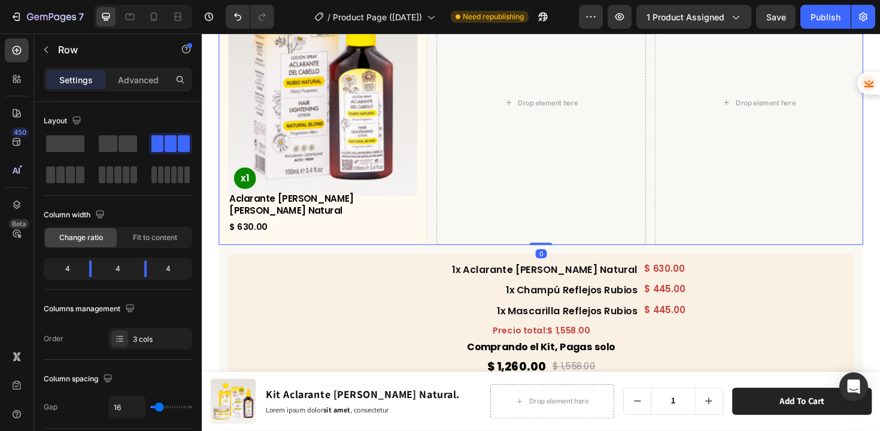
scroll to position [4070, 0]
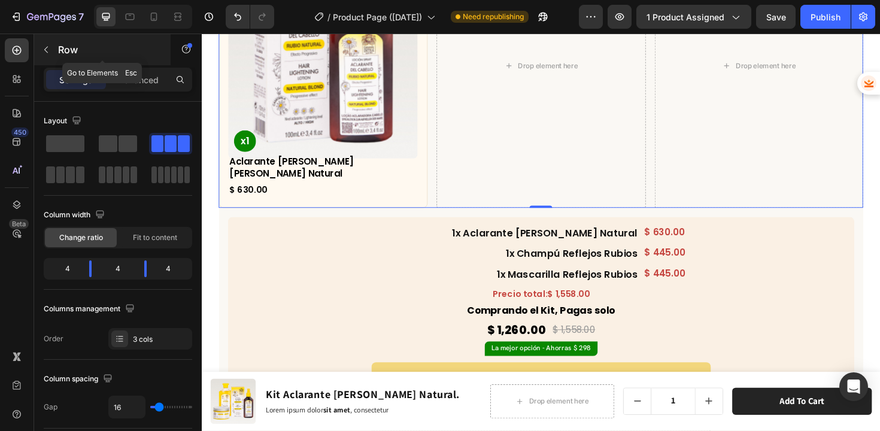
click at [51, 47] on button "button" at bounding box center [46, 49] width 19 height 19
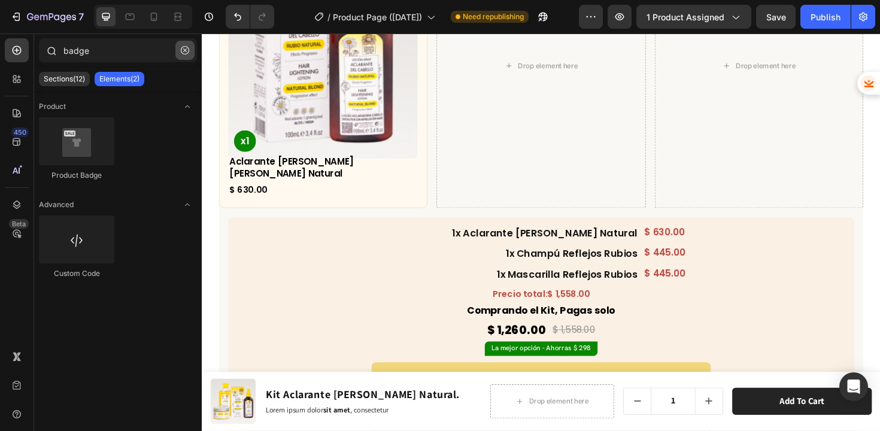
click at [178, 51] on button "button" at bounding box center [184, 50] width 19 height 19
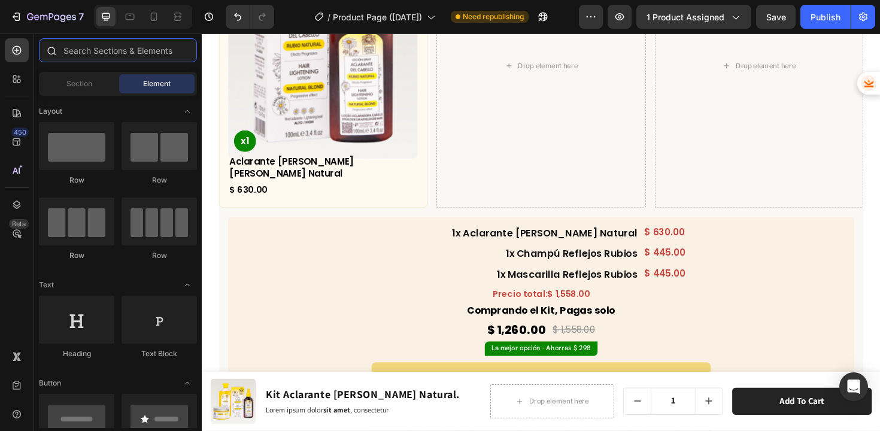
click at [150, 50] on input "text" at bounding box center [118, 50] width 158 height 24
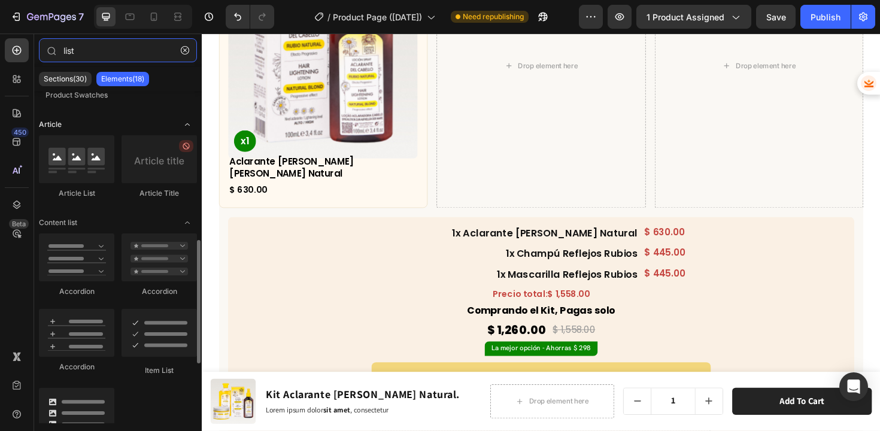
scroll to position [392, 0]
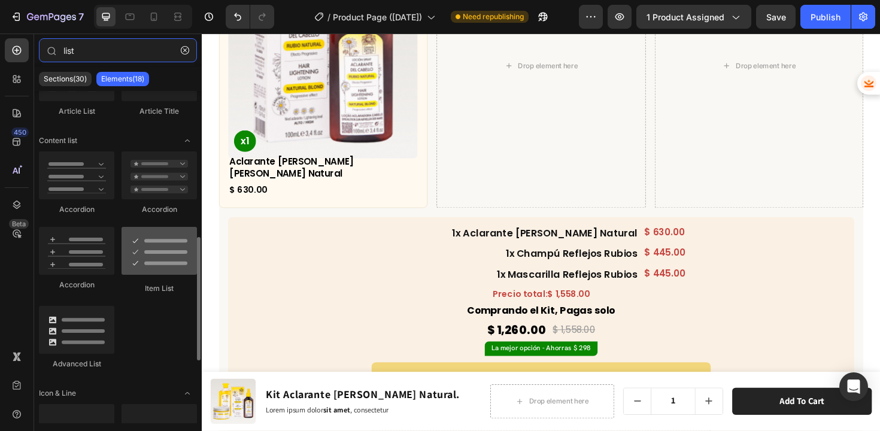
type input "list"
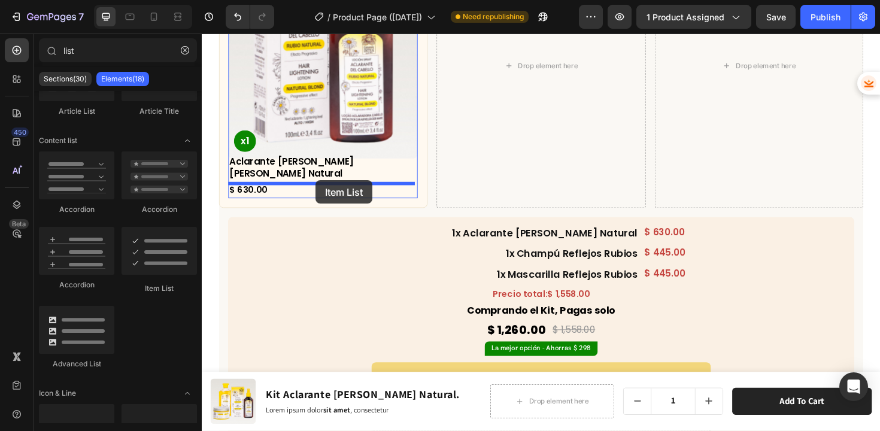
drag, startPoint x: 353, startPoint y: 295, endPoint x: 322, endPoint y: 189, distance: 110.5
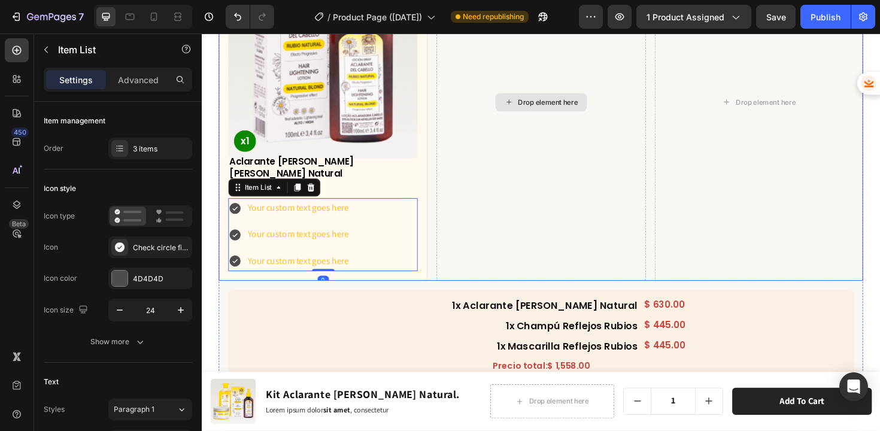
click at [508, 220] on div "Drop element here" at bounding box center [560, 106] width 221 height 378
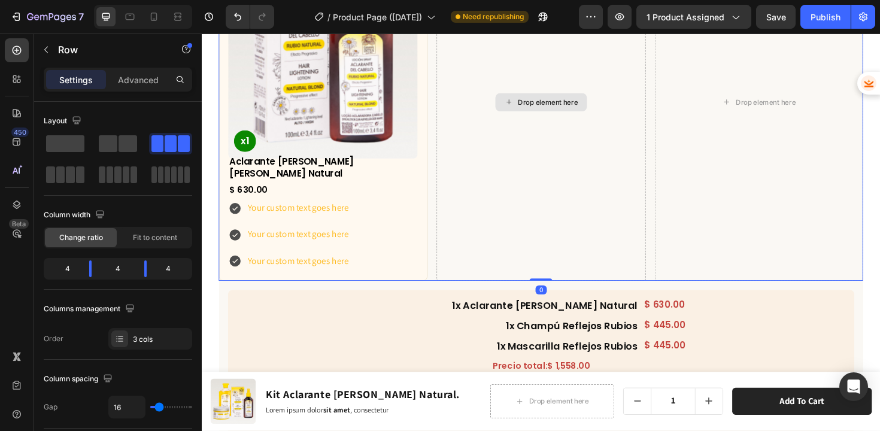
scroll to position [3985, 0]
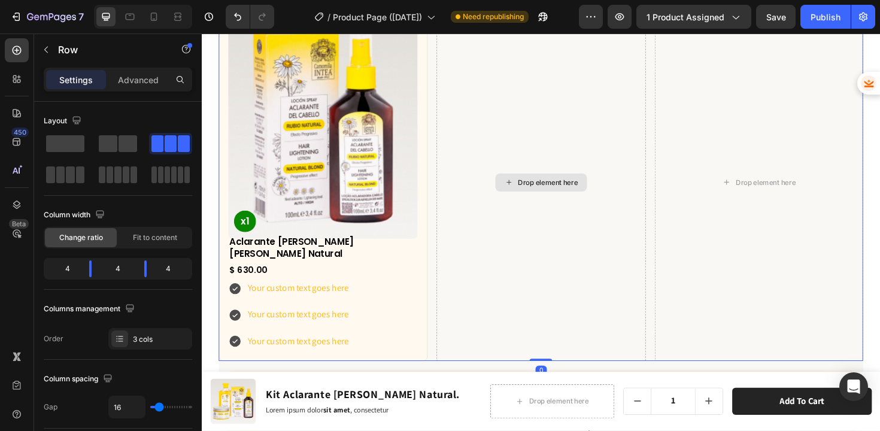
click at [498, 277] on div "Drop element here" at bounding box center [560, 191] width 221 height 378
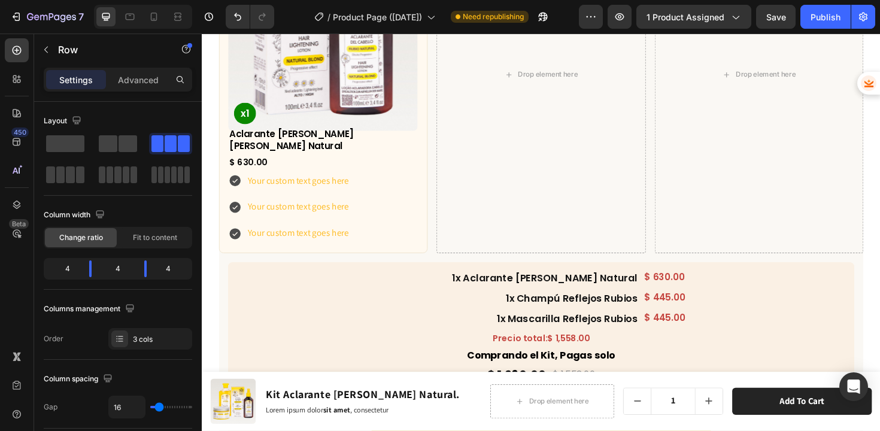
scroll to position [4094, 0]
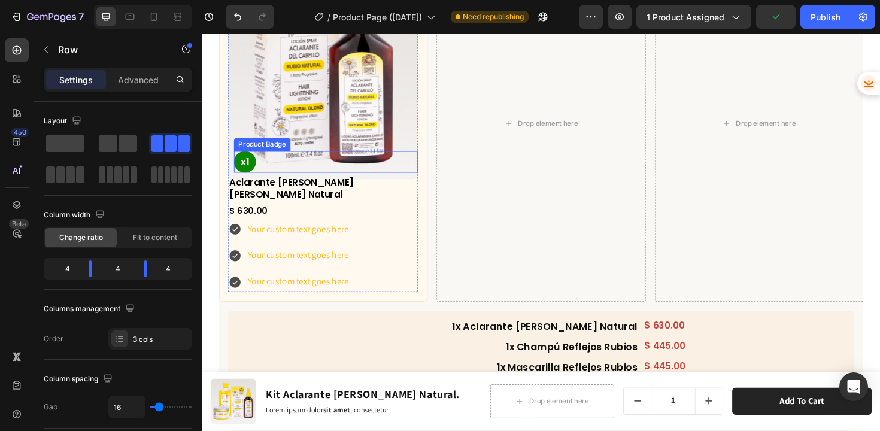
click at [248, 162] on pre "x1" at bounding box center [247, 170] width 23 height 23
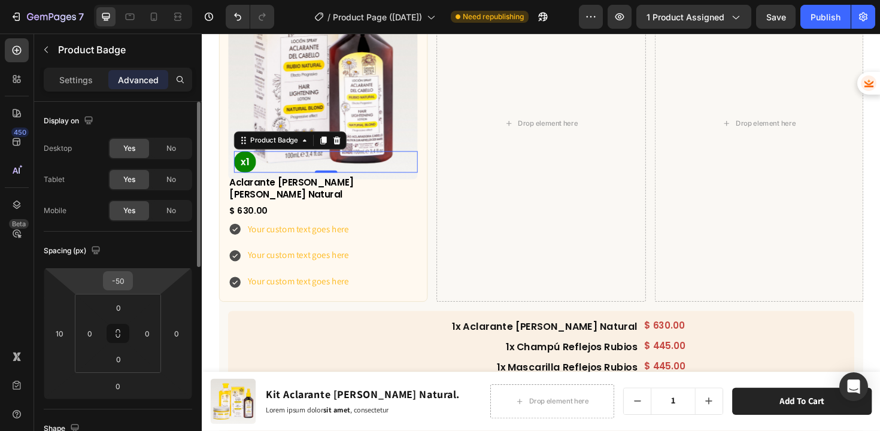
click at [121, 287] on input "-50" at bounding box center [118, 281] width 24 height 18
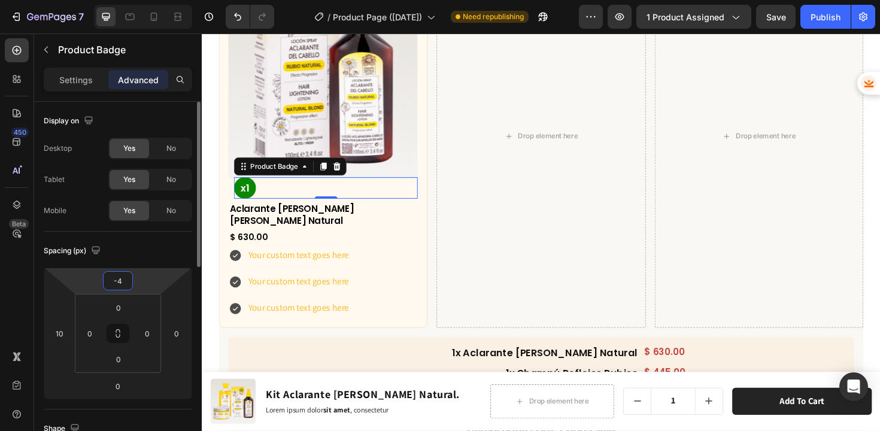
type input "-40"
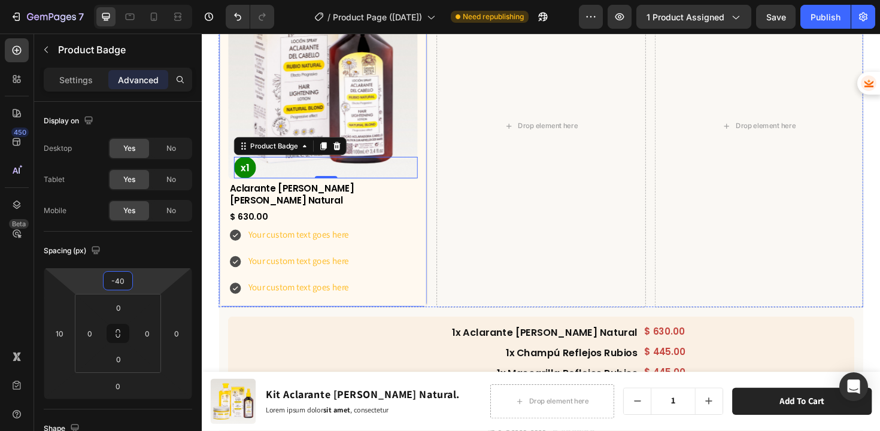
click at [433, 256] on div "Product Images x1 Product Badge 0 Aclarante de Cabello Rubio Natural Product Ti…" at bounding box center [330, 132] width 221 height 384
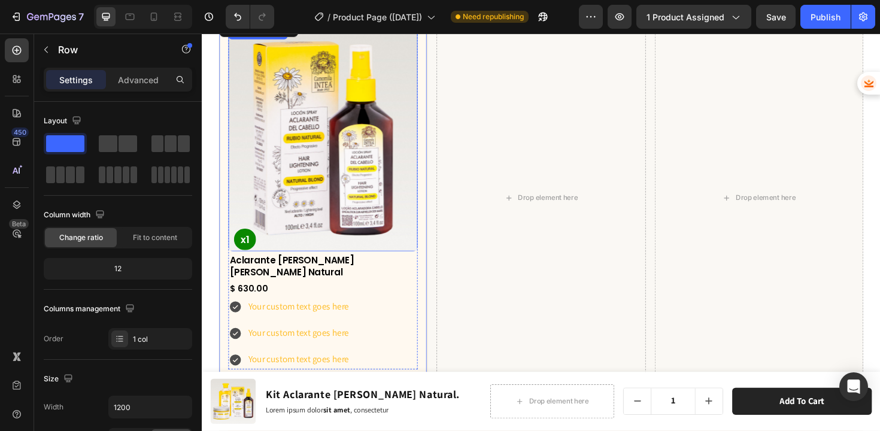
scroll to position [3988, 0]
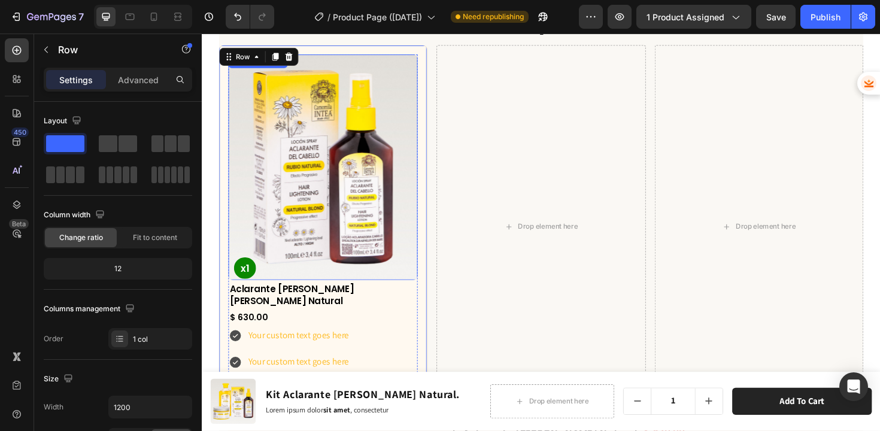
click at [335, 240] on img at bounding box center [330, 175] width 201 height 239
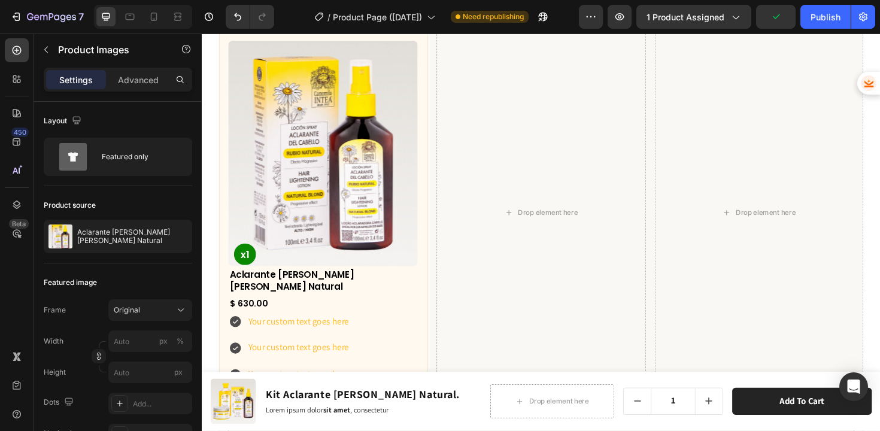
scroll to position [4002, 0]
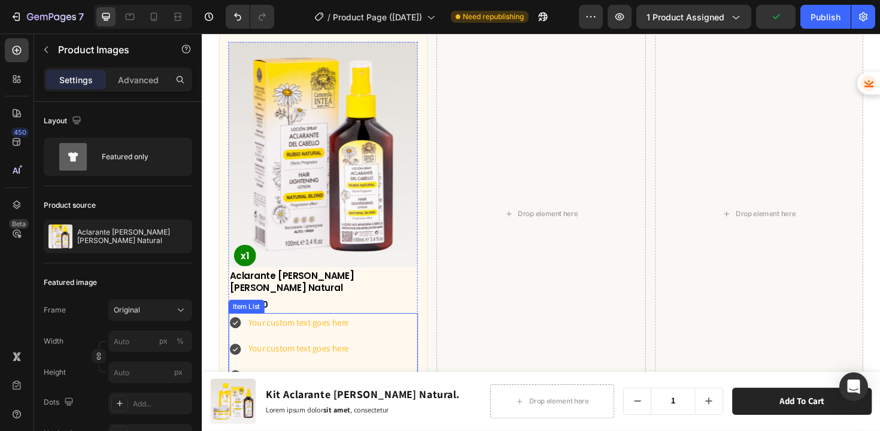
click at [308, 330] on div "Your custom text goes here" at bounding box center [304, 340] width 110 height 21
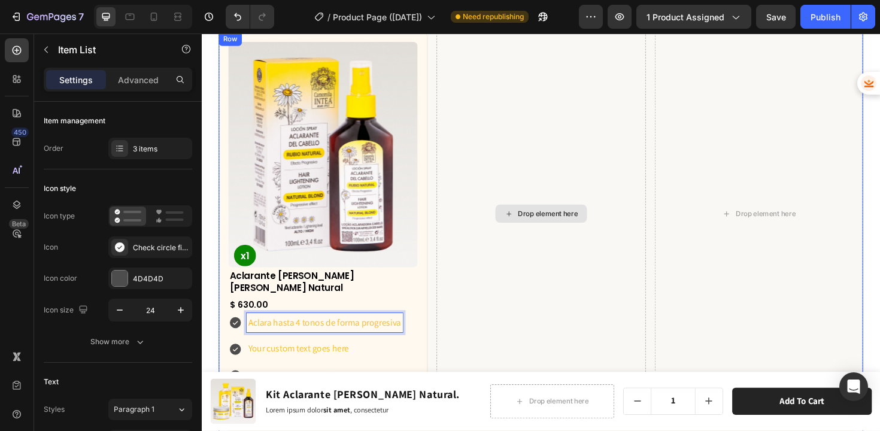
click at [471, 323] on div "Drop element here" at bounding box center [560, 224] width 221 height 384
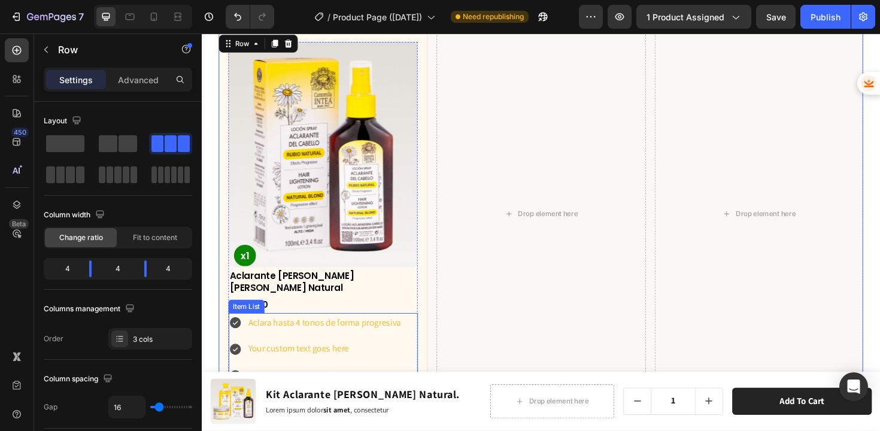
click at [388, 332] on p "Aclara hasta 4 tonos de forma progresiva" at bounding box center [332, 340] width 162 height 17
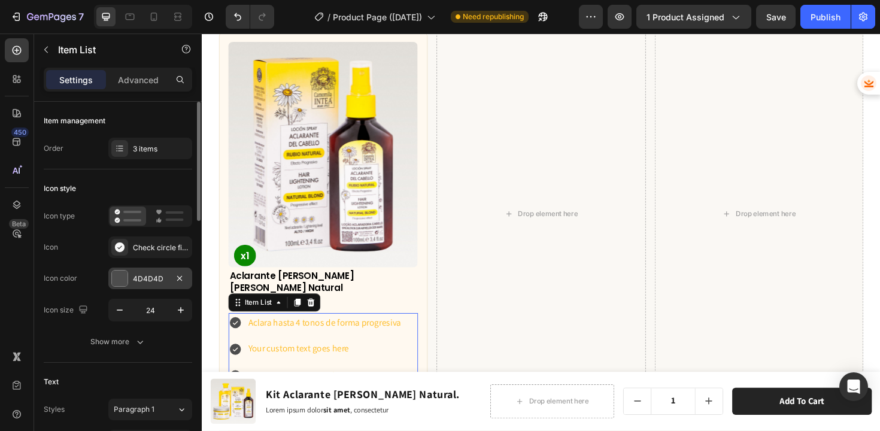
click at [122, 278] on div at bounding box center [120, 279] width 16 height 16
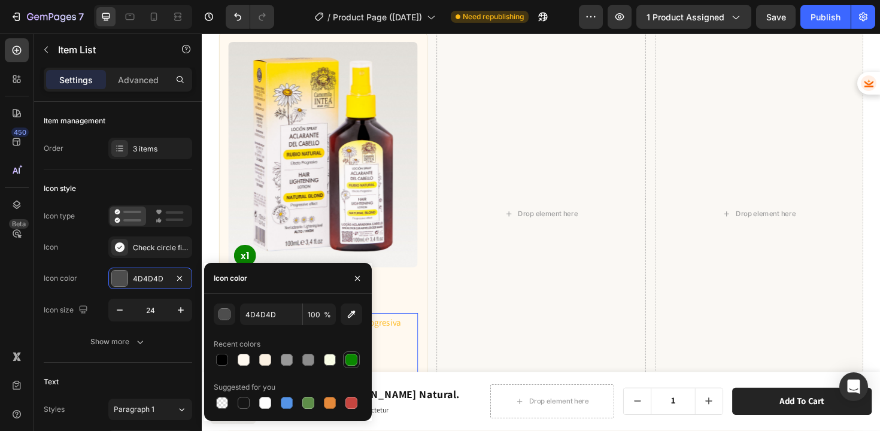
click at [353, 362] on div at bounding box center [351, 360] width 12 height 12
type input "0A8800"
click at [138, 245] on div "Check circle filled" at bounding box center [161, 248] width 56 height 11
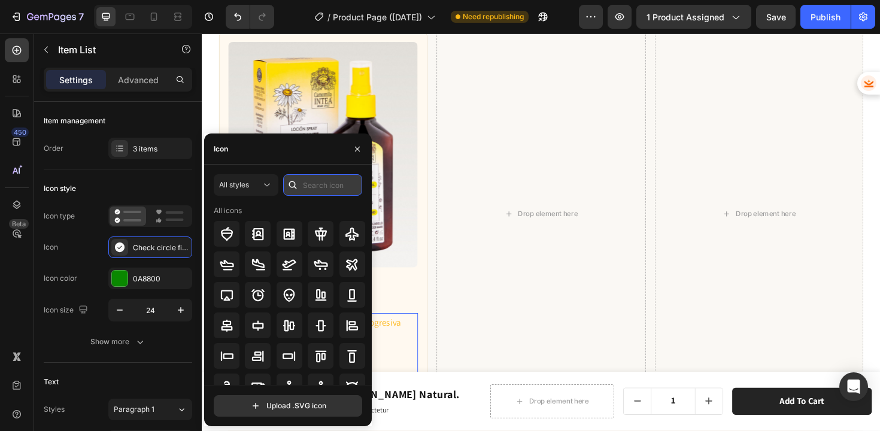
click at [308, 184] on input "text" at bounding box center [322, 185] width 79 height 22
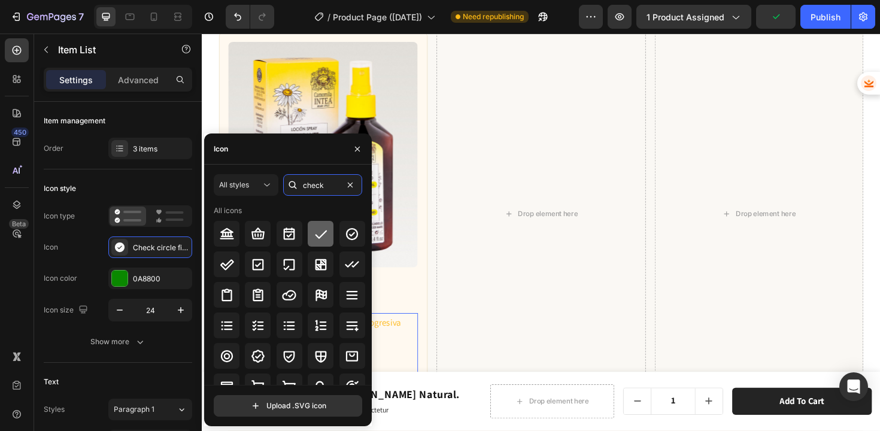
type input "check"
click at [316, 237] on icon at bounding box center [321, 234] width 12 height 8
click at [89, 255] on div "Icon Check bold" at bounding box center [118, 248] width 148 height 22
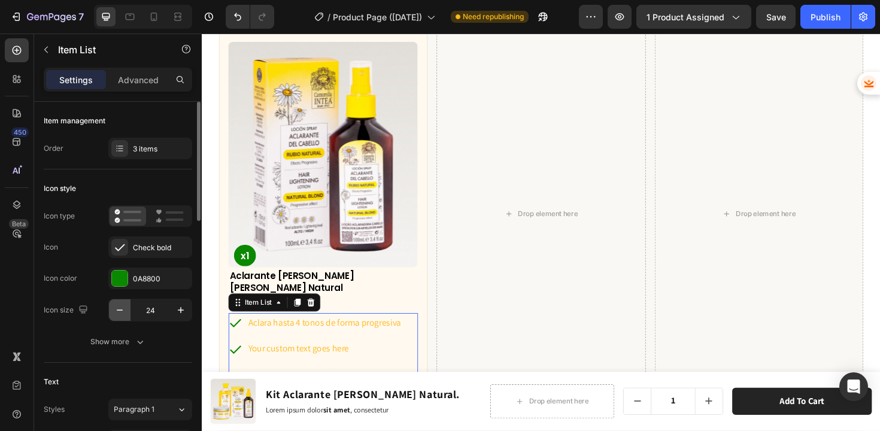
click at [112, 309] on button "button" at bounding box center [120, 310] width 22 height 22
type input "20"
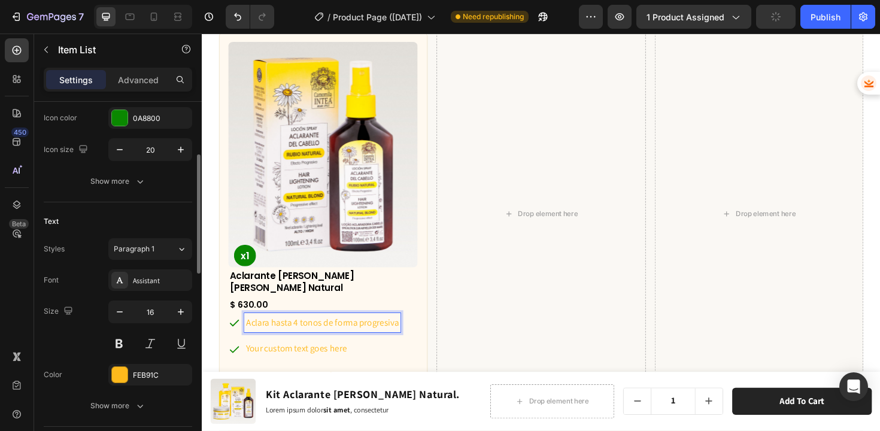
scroll to position [219, 0]
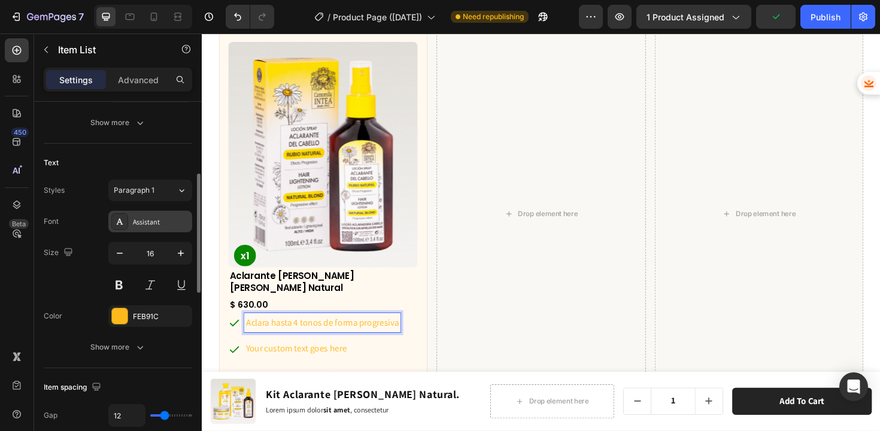
click at [147, 226] on div "Assistant" at bounding box center [161, 222] width 56 height 11
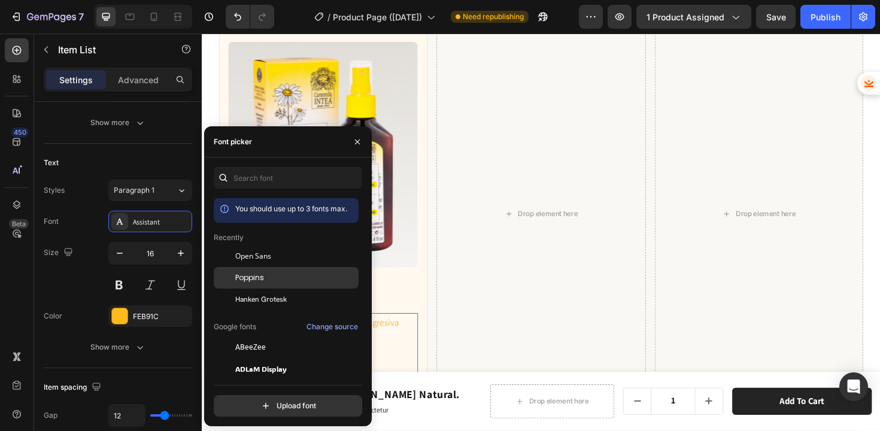
click at [257, 278] on span "Poppins" at bounding box center [249, 277] width 29 height 11
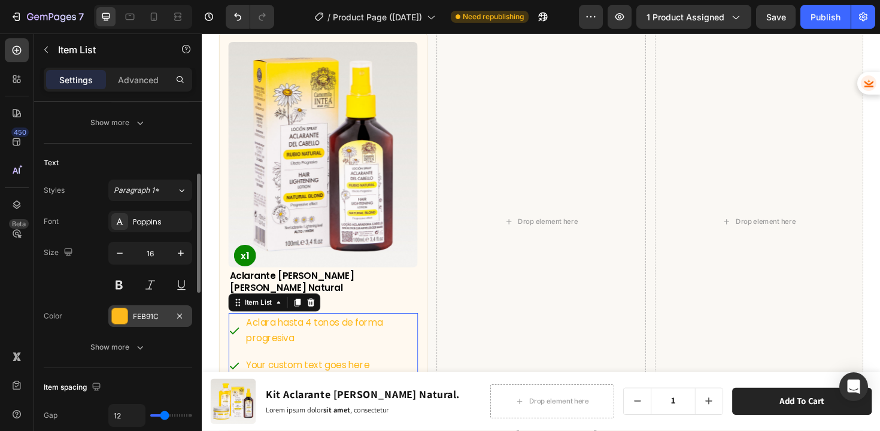
click at [116, 316] on div at bounding box center [120, 316] width 16 height 16
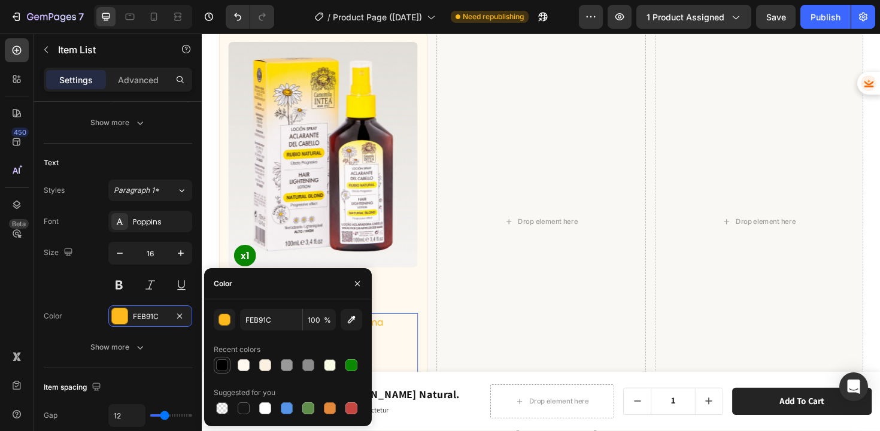
click at [225, 365] on div at bounding box center [222, 365] width 12 height 12
click at [245, 407] on div at bounding box center [244, 408] width 12 height 12
type input "151515"
click at [98, 284] on div "Size 16" at bounding box center [118, 269] width 148 height 54
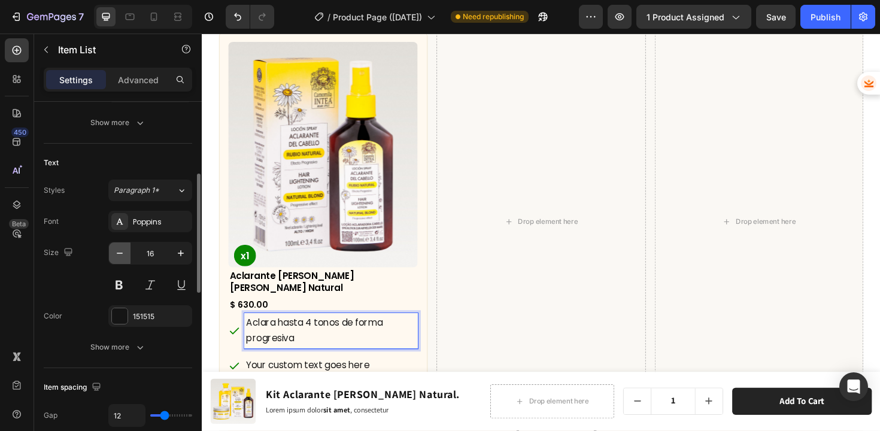
click at [117, 253] on icon "button" at bounding box center [120, 253] width 12 height 12
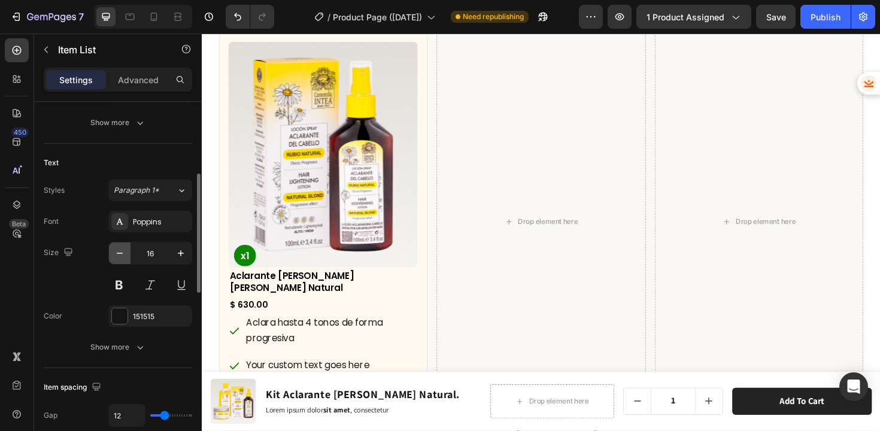
click at [117, 253] on icon "button" at bounding box center [120, 253] width 12 height 12
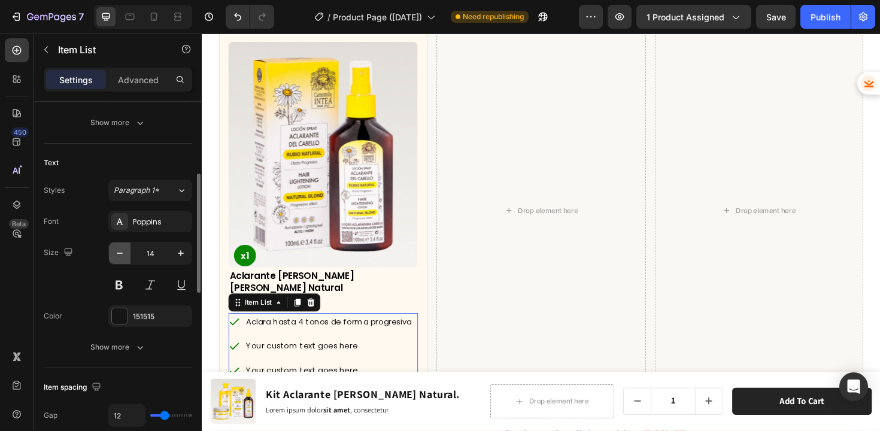
click at [117, 254] on icon "button" at bounding box center [120, 253] width 12 height 12
type input "13"
click at [316, 332] on p "Aclara hasta 4 tonos de forma progresiva" at bounding box center [330, 339] width 164 height 14
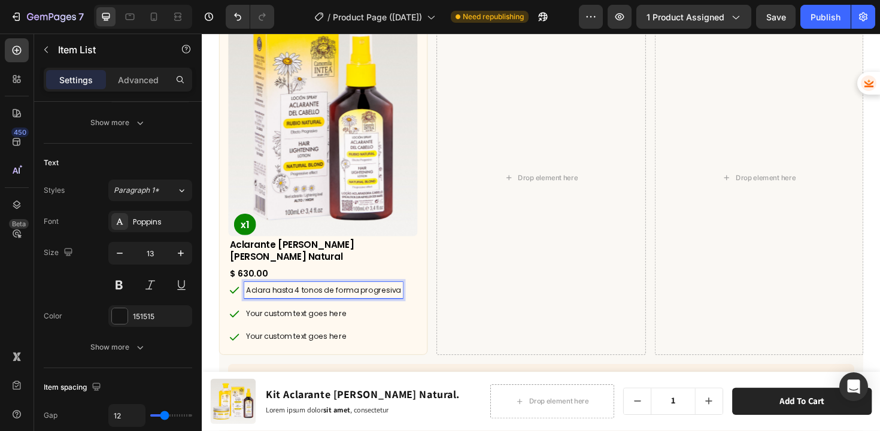
scroll to position [4054, 0]
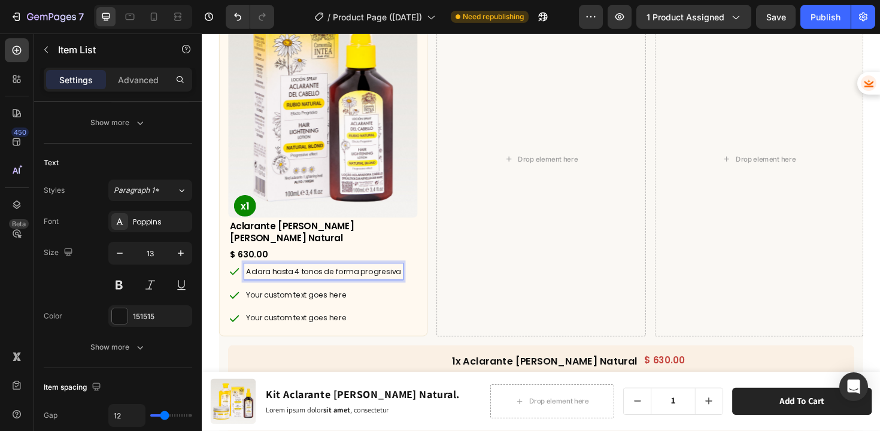
click at [204, 280] on div "¿Qué incluye este kit? Heading Row Product Images x1 Product Badge Aclarante de…" at bounding box center [561, 319] width 719 height 777
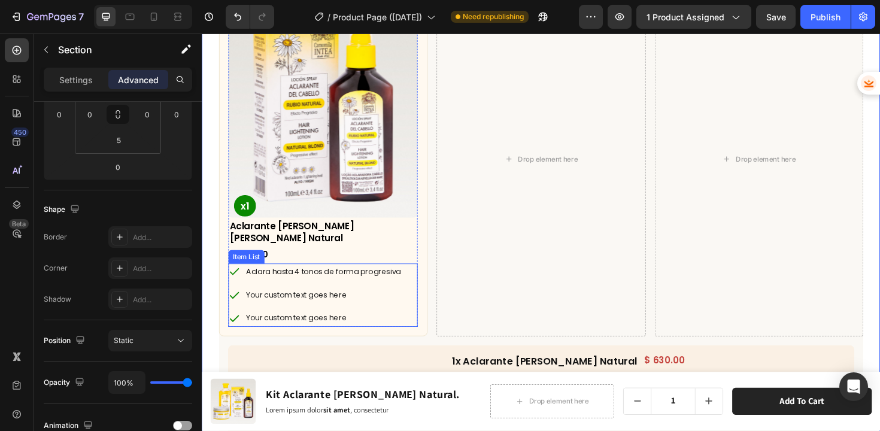
scroll to position [0, 0]
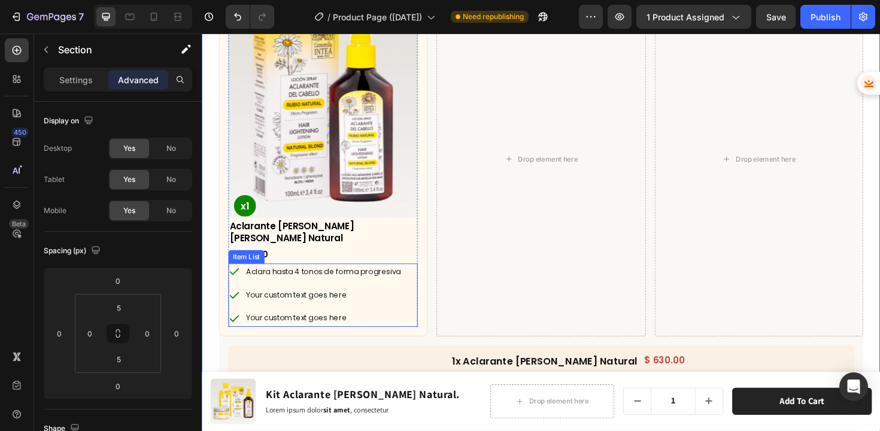
click at [287, 279] on p "Aclara hasta 4 tonos de forma progresiva" at bounding box center [330, 286] width 164 height 14
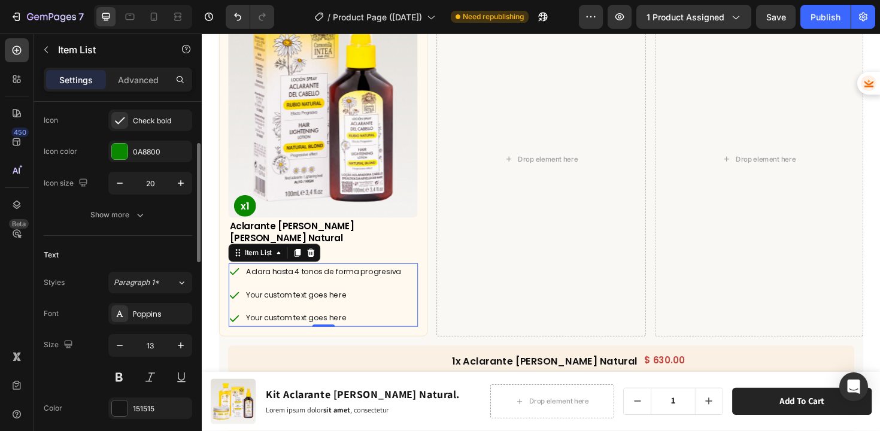
scroll to position [215, 0]
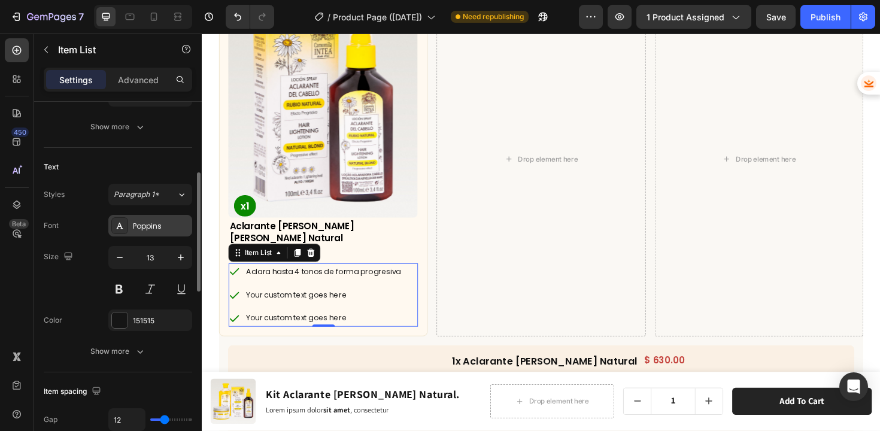
click at [160, 223] on div "Poppins" at bounding box center [161, 226] width 56 height 11
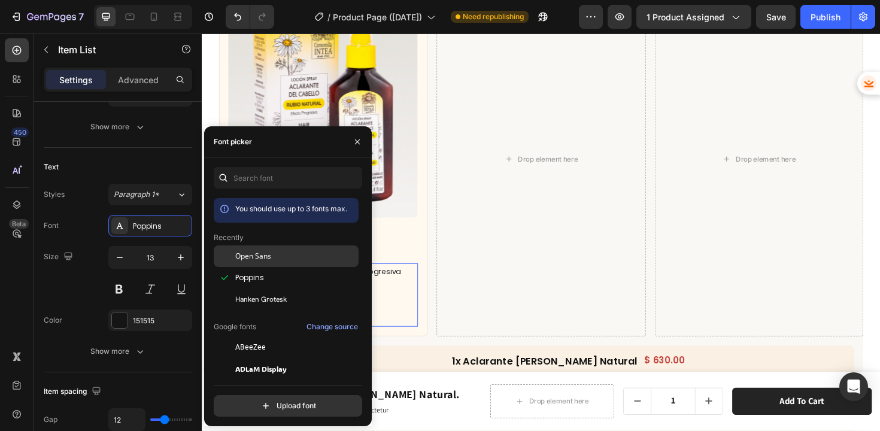
click at [243, 261] on span "Open Sans" at bounding box center [253, 256] width 36 height 11
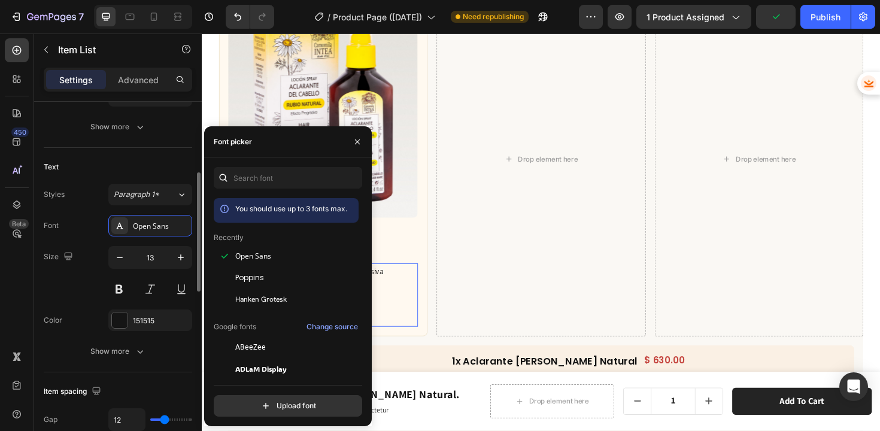
click at [101, 162] on div "Text" at bounding box center [118, 166] width 148 height 19
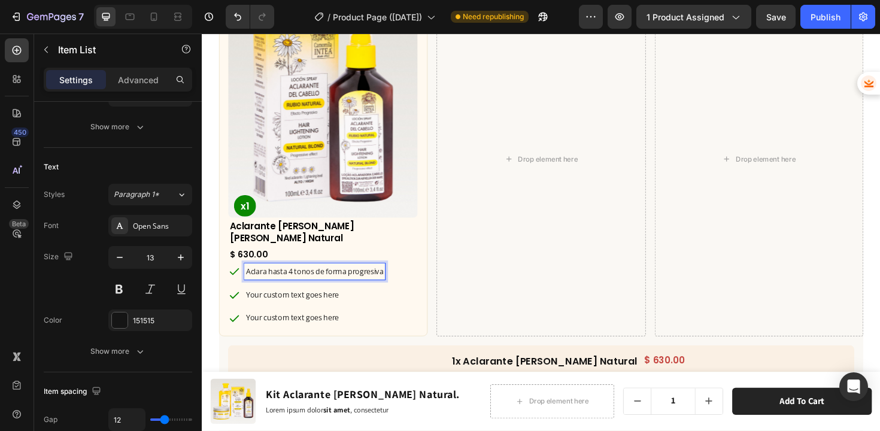
click at [414, 292] on div "Aclara hasta 4 tonos de forma progresiva Your custom text goes here Your custom…" at bounding box center [330, 310] width 201 height 67
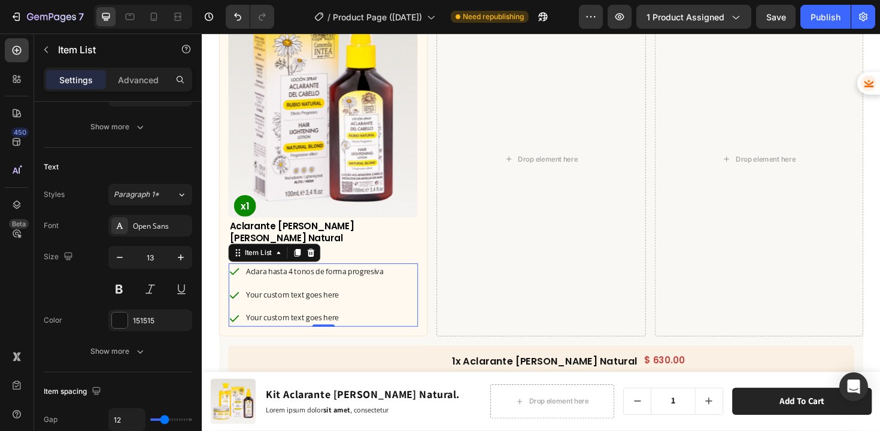
click at [405, 289] on div "Aclara hasta 4 tonos de forma progresiva Your custom text goes here Your custom…" at bounding box center [330, 310] width 201 height 67
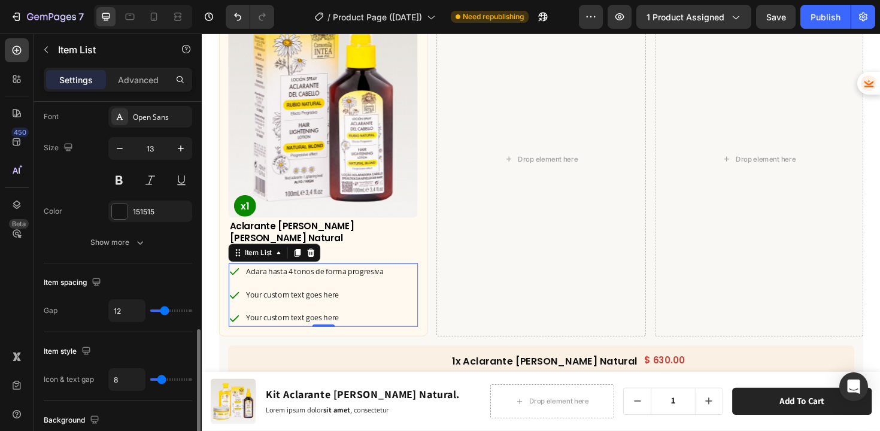
scroll to position [415, 0]
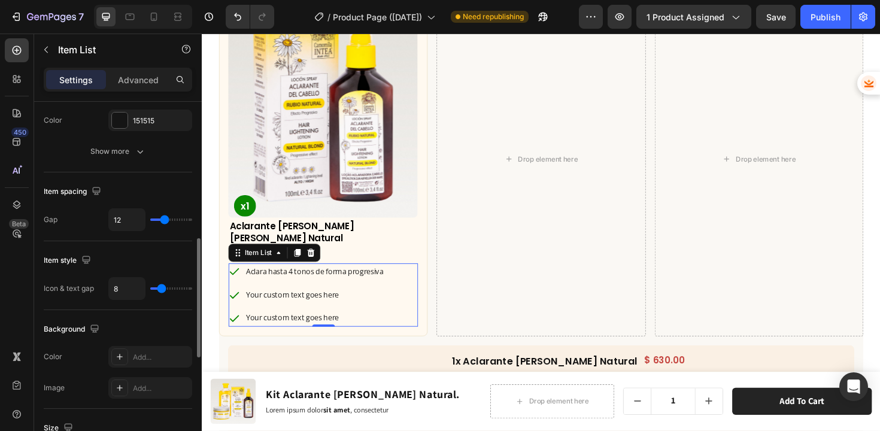
type input "7"
type input "6"
type input "5"
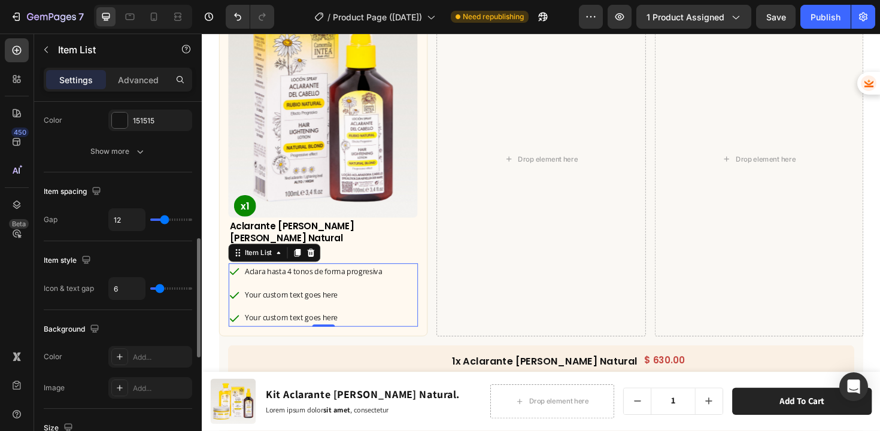
type input "5"
type input "4"
type input "5"
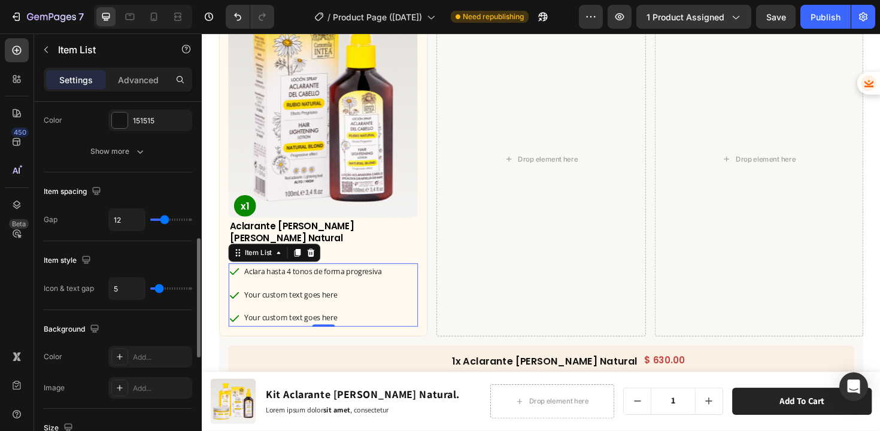
click at [159, 290] on input "range" at bounding box center [171, 288] width 42 height 2
type input "7"
type input "6"
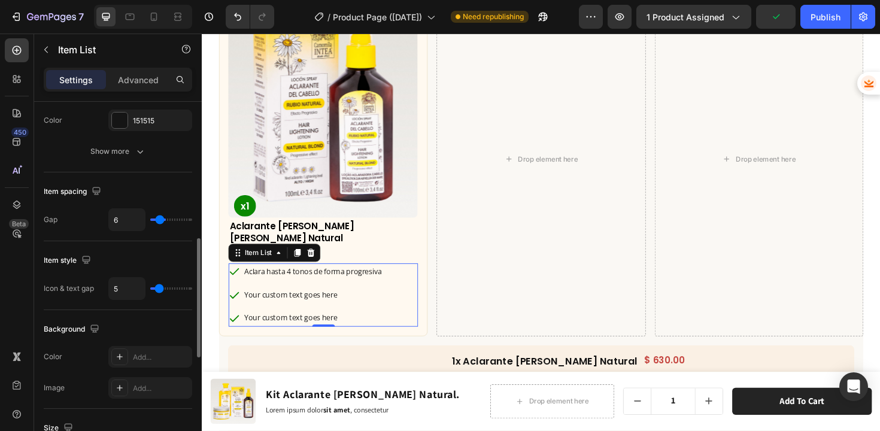
type input "5"
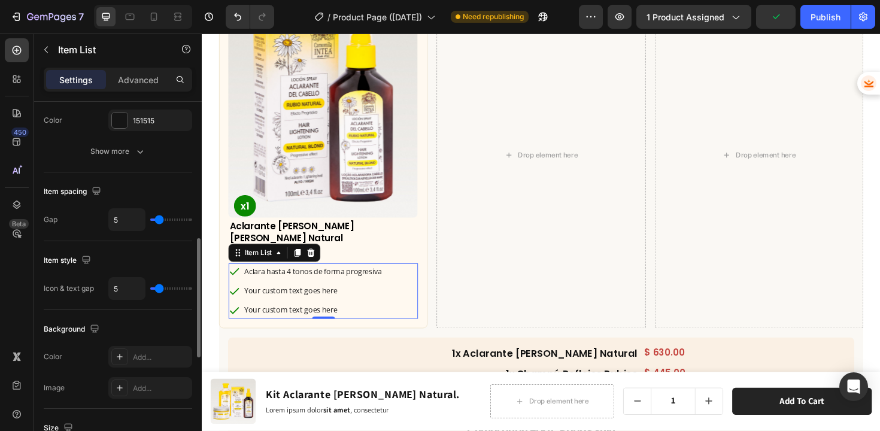
type input "4"
type input "3"
type input "2"
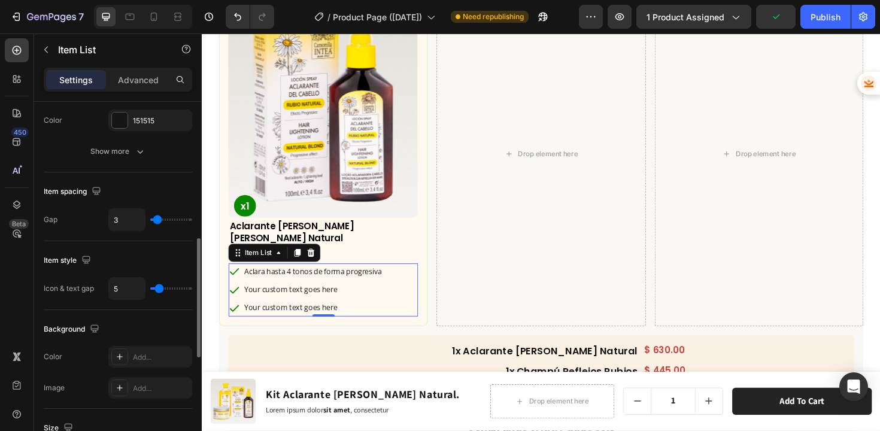
type input "2"
type input "1"
type input "0"
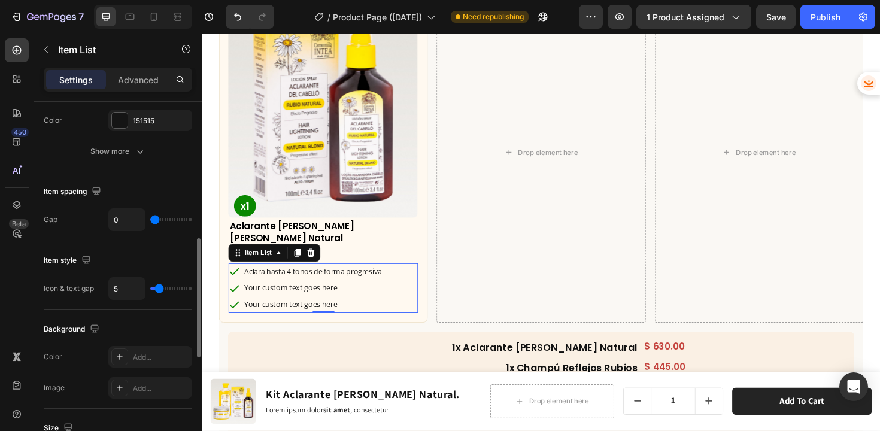
type input "1"
type input "2"
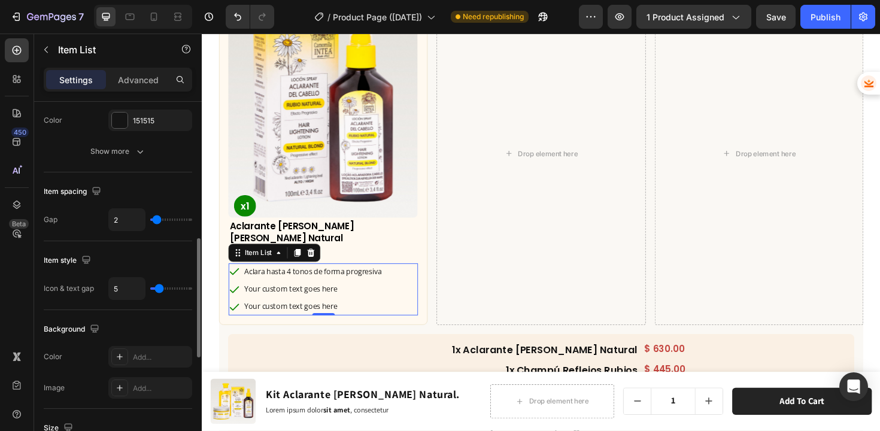
type input "2"
click at [156, 220] on input "range" at bounding box center [171, 220] width 42 height 2
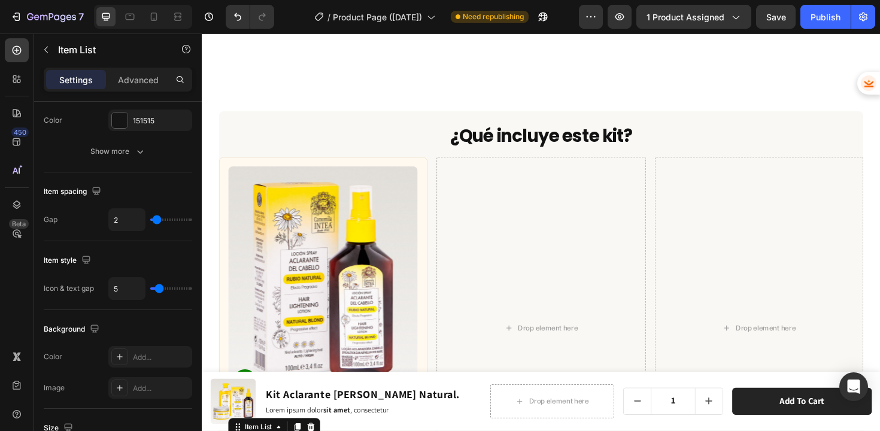
click at [310, 213] on img at bounding box center [330, 294] width 201 height 239
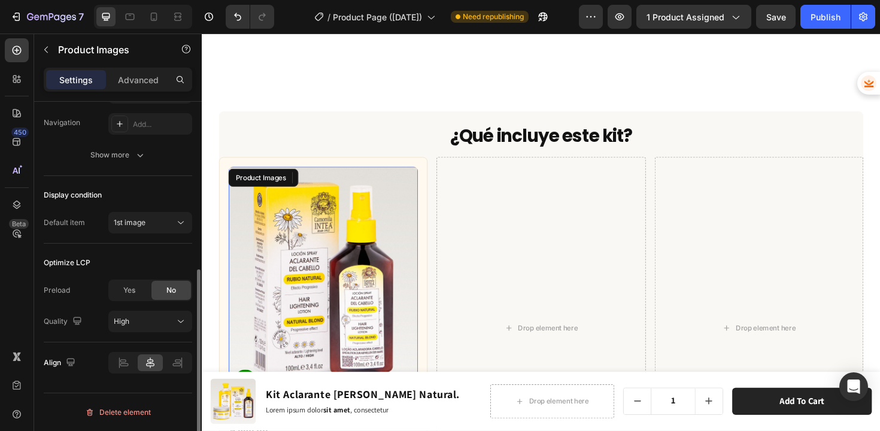
click at [422, 213] on img at bounding box center [330, 294] width 201 height 239
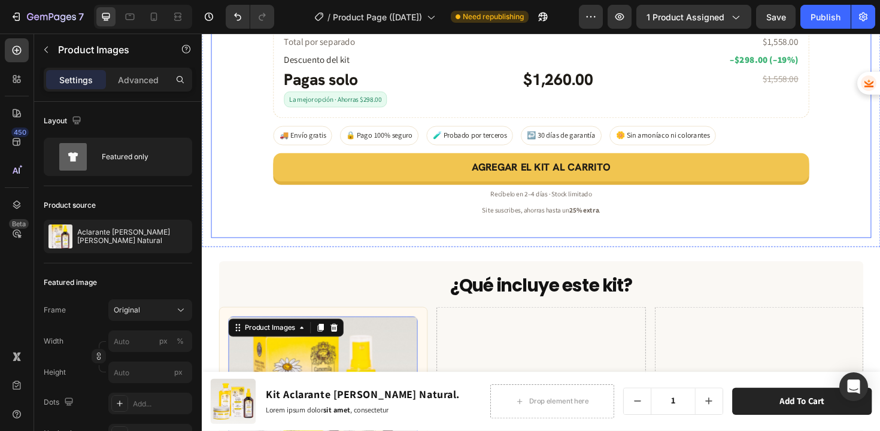
scroll to position [3549, 0]
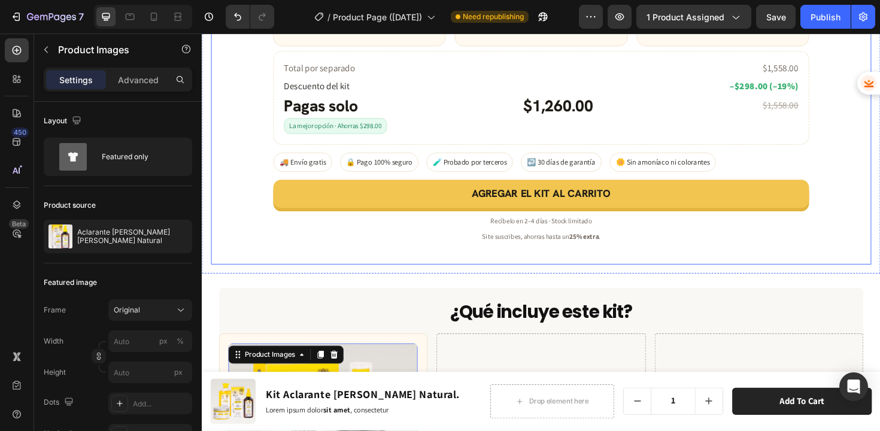
click at [287, 16] on div "Aclara hasta 4 tonos de forma progresiva" at bounding box center [368, 1] width 162 height 29
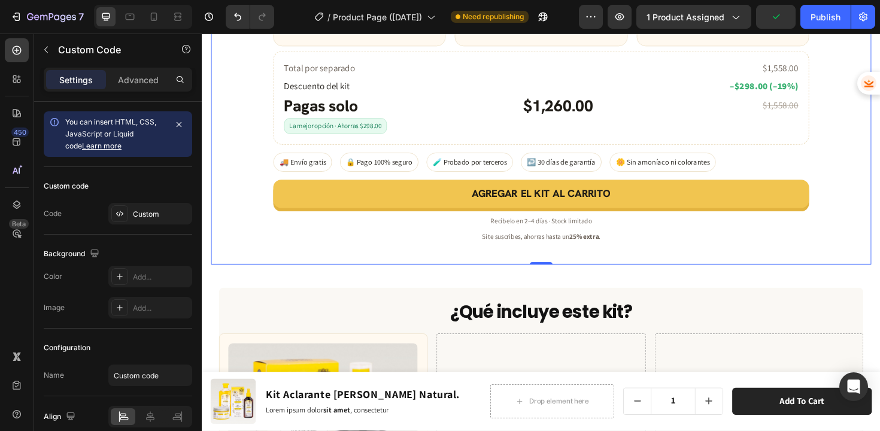
click at [226, 164] on div "Todo lo que te llevas con el Kit Rubio Natural Aclara, limpia y nutre en 3 paso…" at bounding box center [560, 27] width 699 height 472
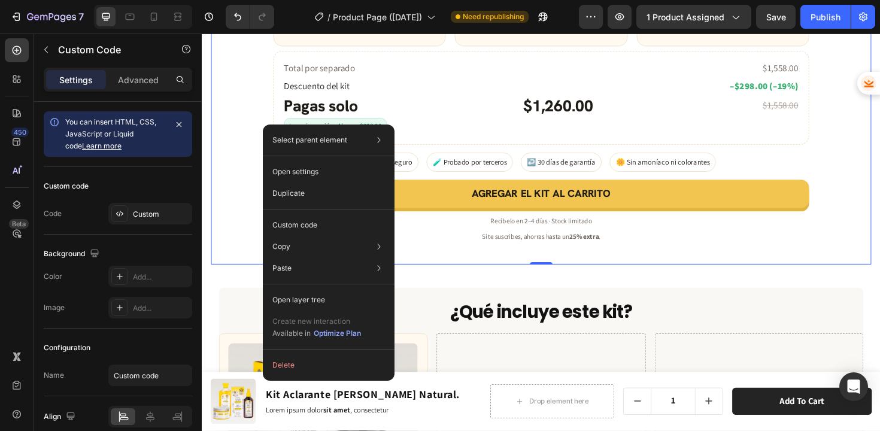
click at [244, 187] on div "Todo lo que te llevas con el Kit Rubio Natural Aclara, limpia y nutre en 3 paso…" at bounding box center [560, 27] width 699 height 472
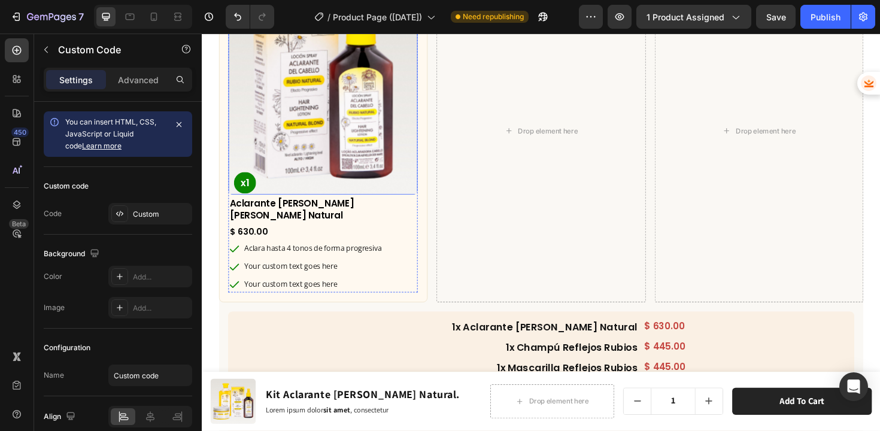
scroll to position [4012, 0]
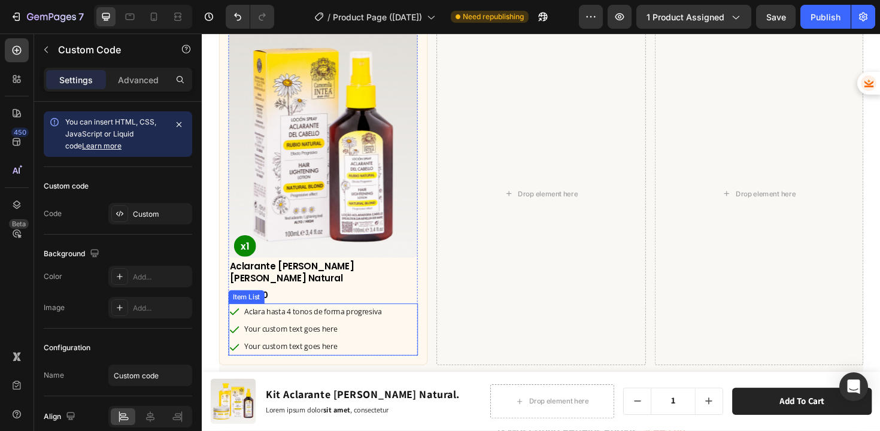
click at [235, 325] on icon at bounding box center [236, 328] width 10 height 7
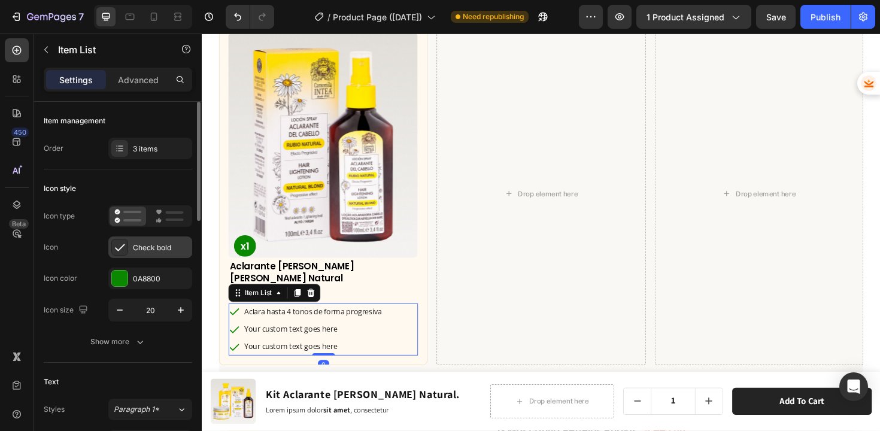
click at [135, 246] on div "Check bold" at bounding box center [161, 248] width 56 height 11
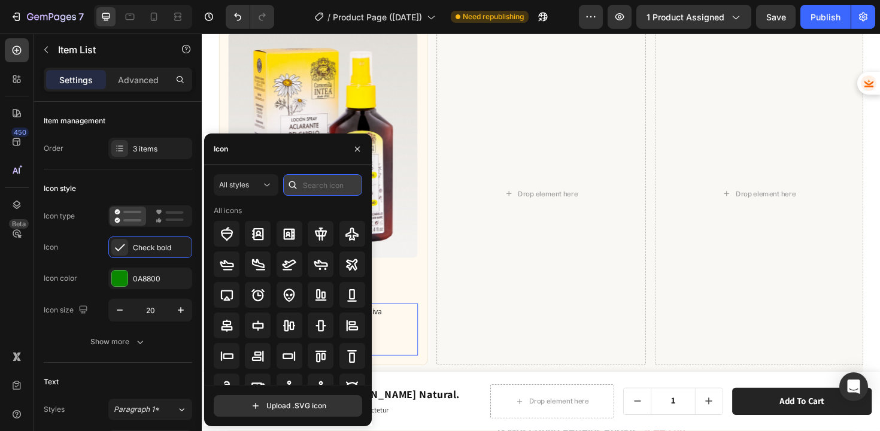
click at [319, 189] on input "text" at bounding box center [322, 185] width 79 height 22
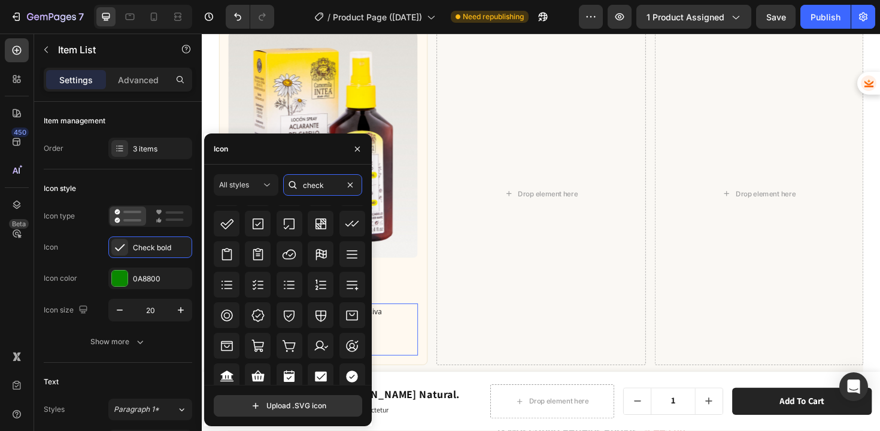
scroll to position [377, 0]
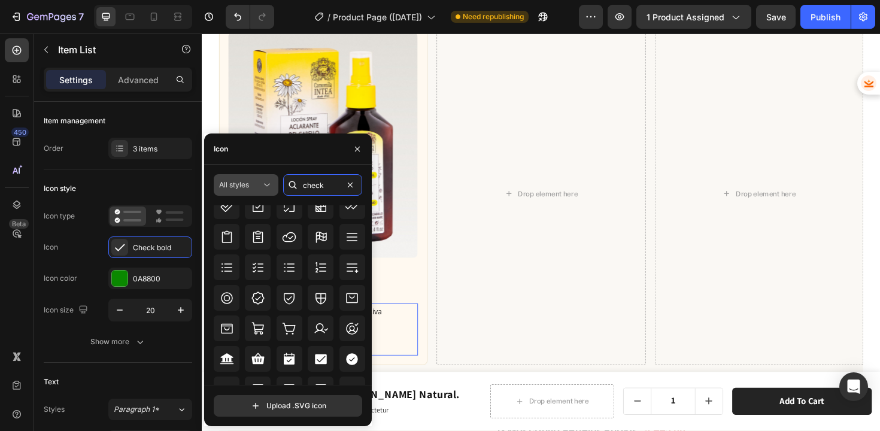
type input "check"
click at [257, 181] on div "All styles" at bounding box center [240, 185] width 42 height 11
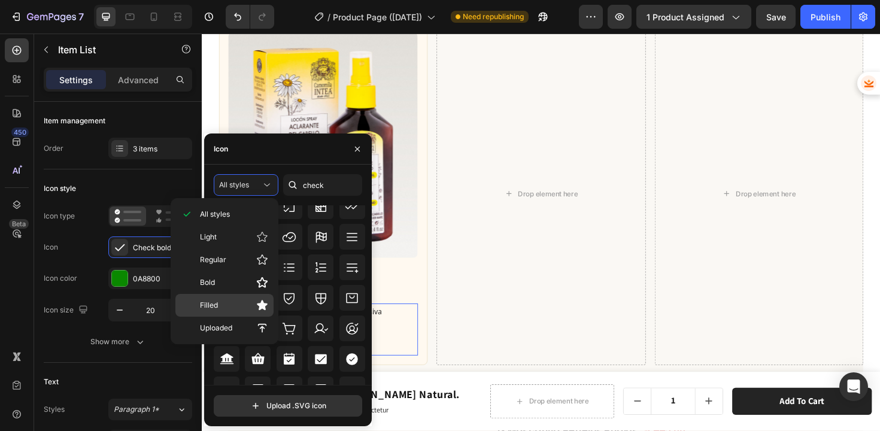
click at [234, 303] on p "Filled" at bounding box center [234, 305] width 68 height 12
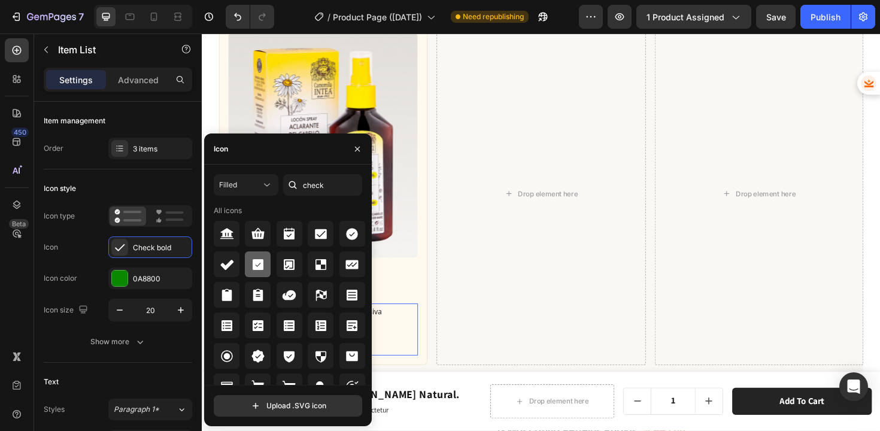
scroll to position [2, 0]
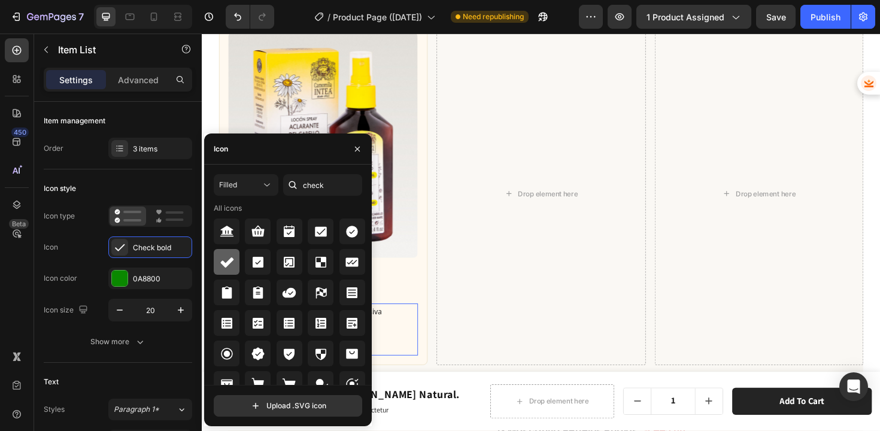
click at [228, 257] on icon at bounding box center [227, 262] width 14 height 14
click at [420, 301] on div "$ 630.00 Product Price Product Price Row" at bounding box center [330, 310] width 201 height 19
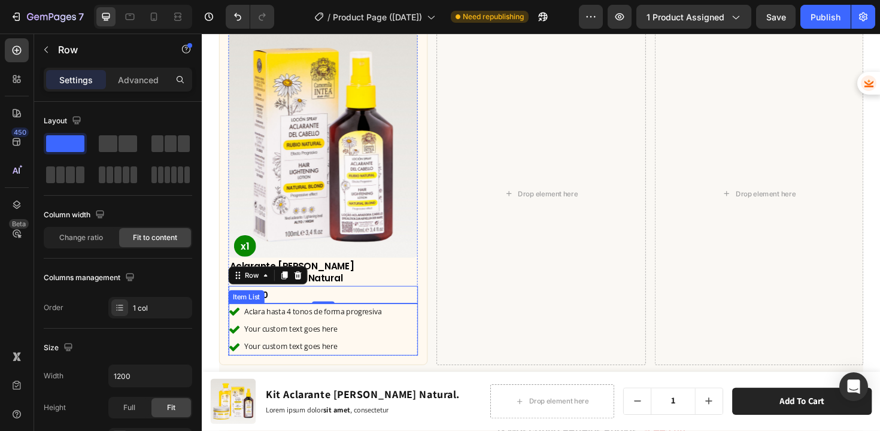
click at [237, 325] on icon at bounding box center [236, 329] width 11 height 8
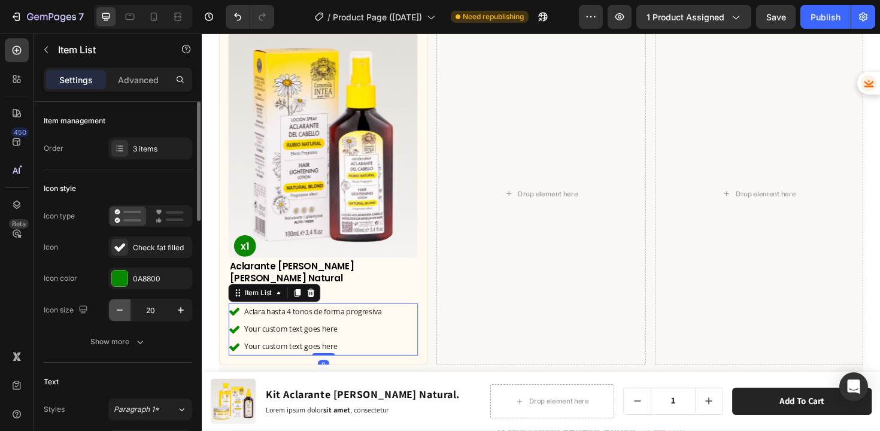
click at [122, 313] on icon "button" at bounding box center [120, 310] width 12 height 12
type input "17"
click at [548, 325] on div "Drop element here" at bounding box center [560, 203] width 221 height 363
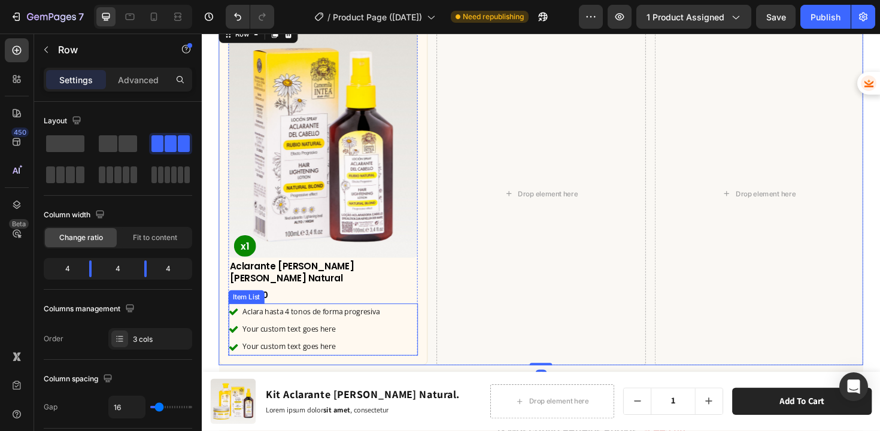
click at [350, 322] on p "Aclara hasta 4 tonos de forma progresiva" at bounding box center [318, 329] width 146 height 14
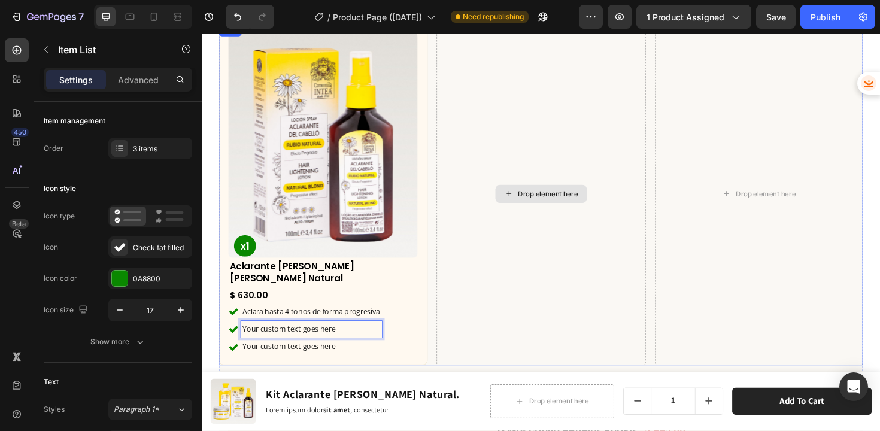
click at [459, 236] on div "Drop element here" at bounding box center [560, 203] width 221 height 363
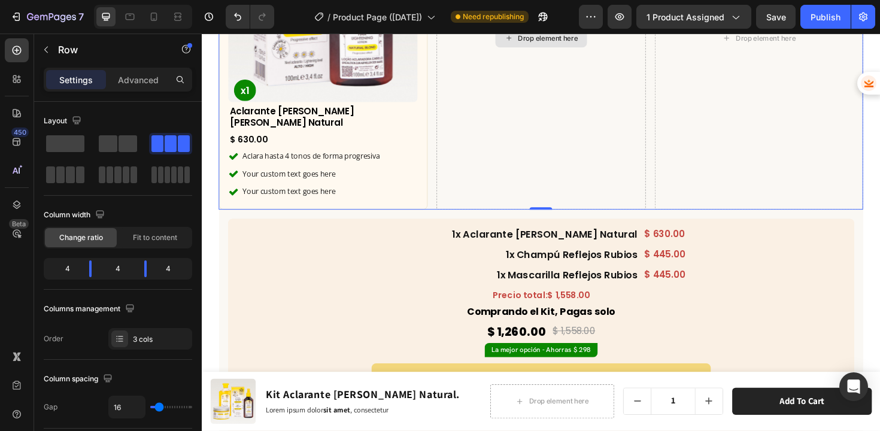
scroll to position [4184, 0]
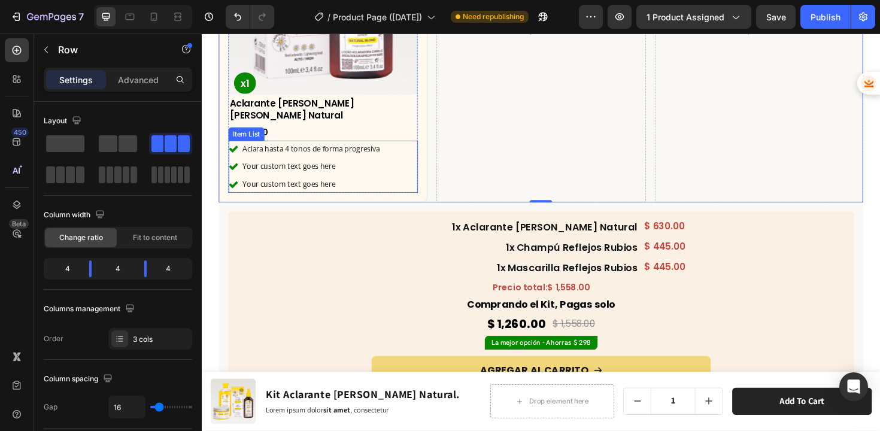
click at [259, 168] on p "Your custom text goes here" at bounding box center [318, 175] width 146 height 14
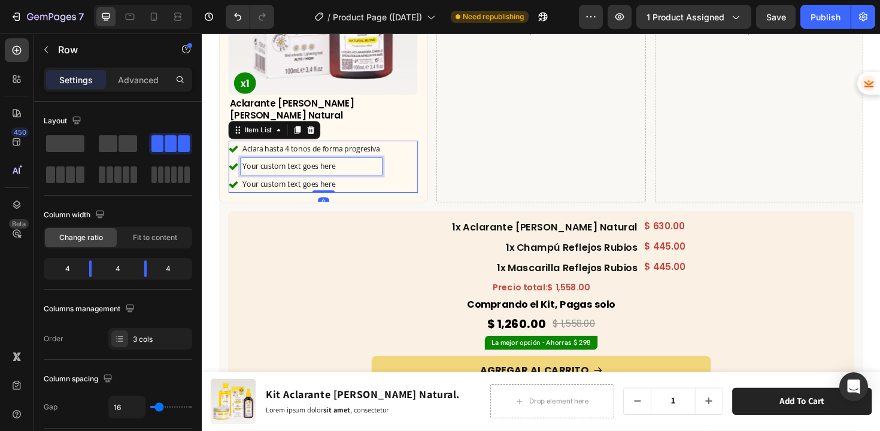
click at [259, 168] on p "Your custom text goes here" at bounding box center [318, 175] width 146 height 14
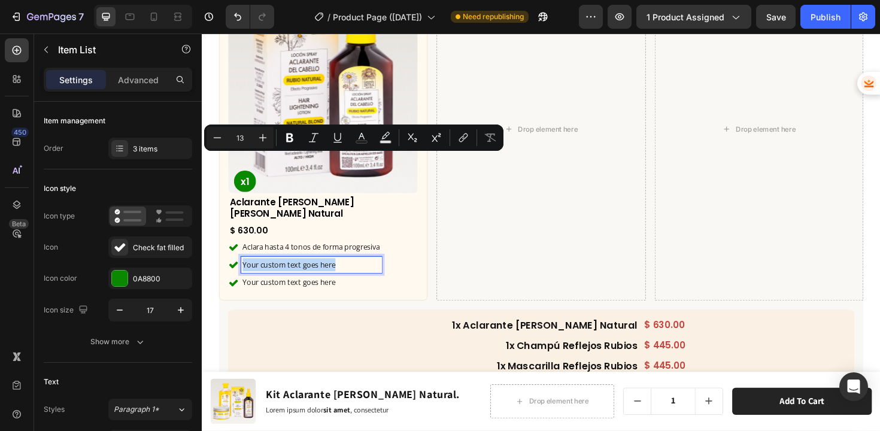
scroll to position [4018, 0]
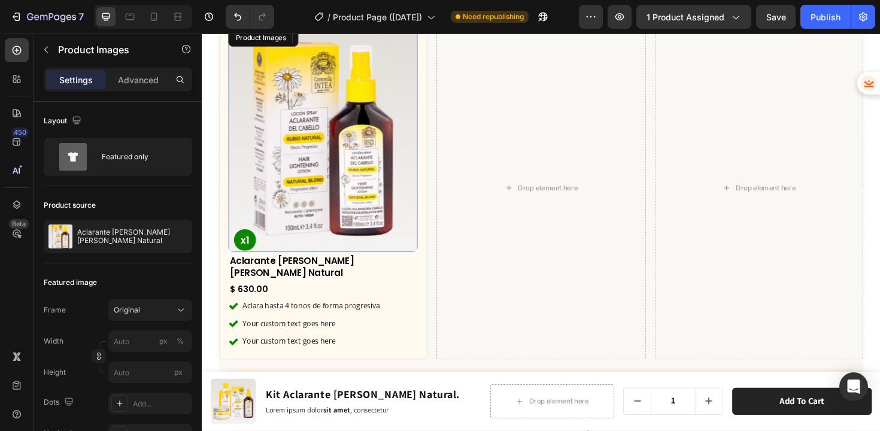
click at [311, 186] on img at bounding box center [330, 145] width 201 height 239
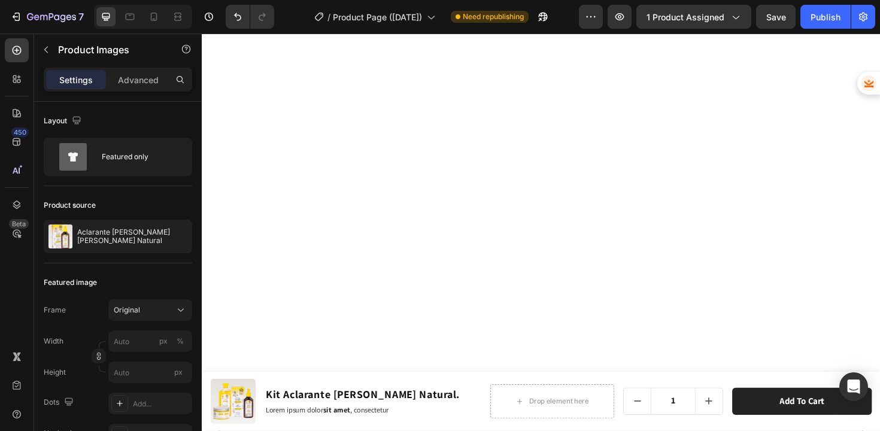
scroll to position [4086, 0]
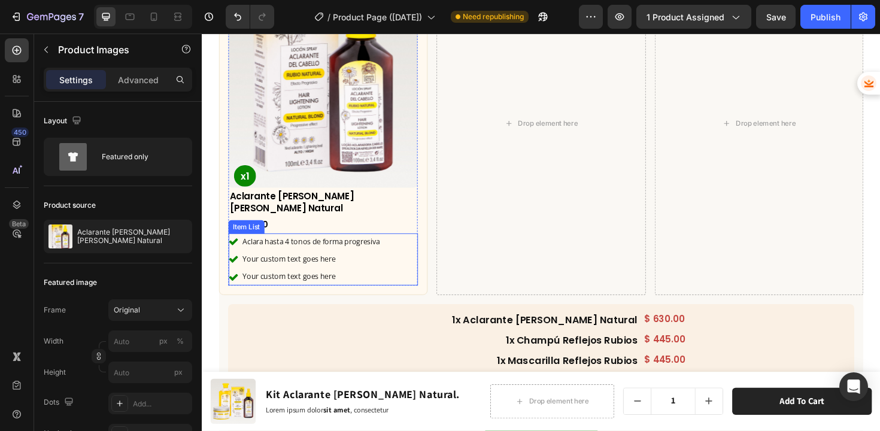
click at [322, 266] on p "Your custom text goes here" at bounding box center [318, 273] width 146 height 14
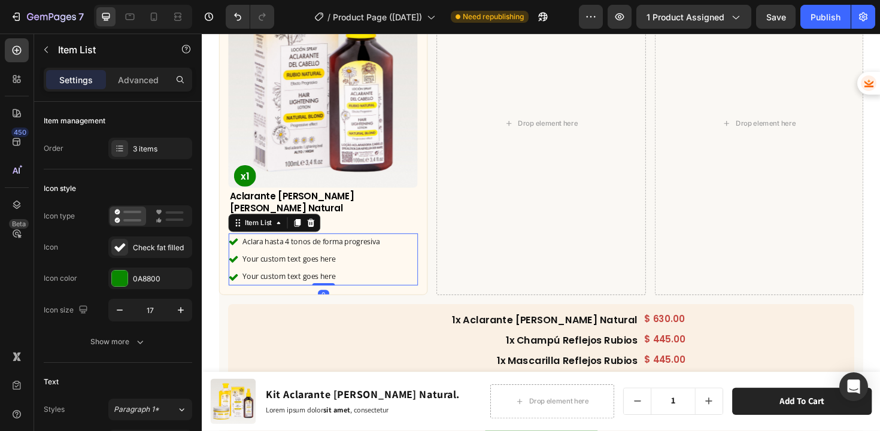
click at [322, 266] on p "Your custom text goes here" at bounding box center [318, 273] width 146 height 14
click at [406, 273] on div "Aclara hasta 4 tonos de forma progresiva Formula sin necesidad de enguaje Your …" at bounding box center [330, 272] width 201 height 55
click at [398, 263] on div "Aclara hasta 4 tonos de forma progresiva Formula sin necesidad de enguaje Your …" at bounding box center [330, 272] width 201 height 55
click at [146, 145] on div "3 items" at bounding box center [161, 149] width 56 height 11
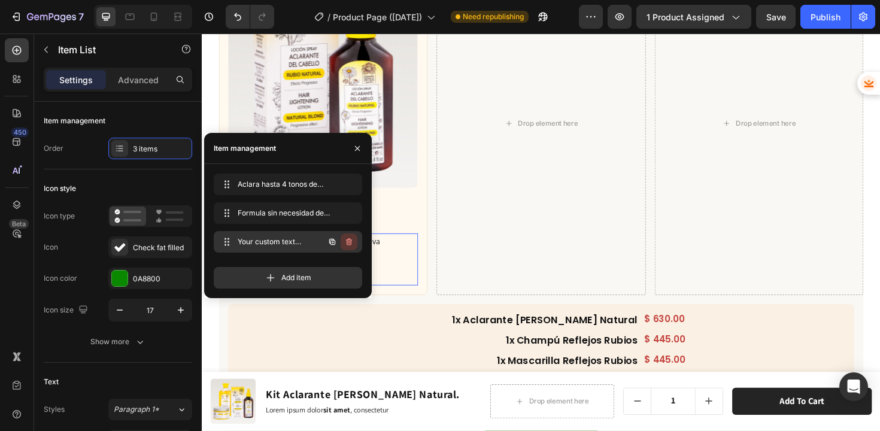
click at [351, 243] on icon "button" at bounding box center [349, 241] width 6 height 7
click at [350, 243] on div "Delete" at bounding box center [341, 242] width 22 height 11
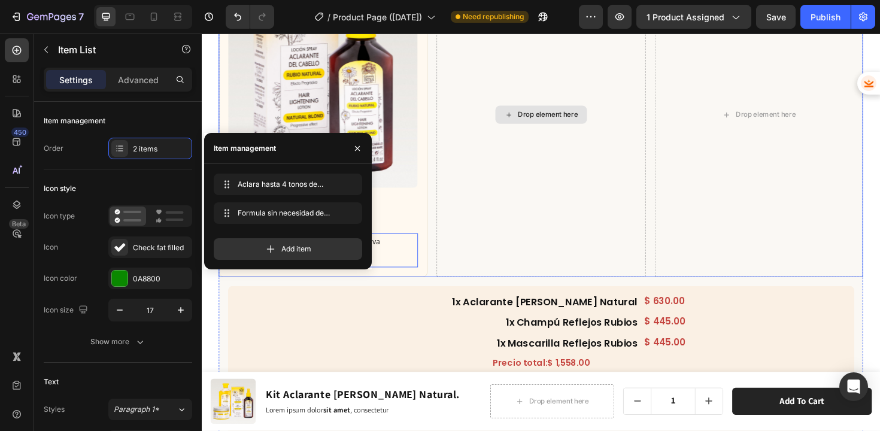
click at [483, 247] on div "Drop element here" at bounding box center [560, 120] width 221 height 344
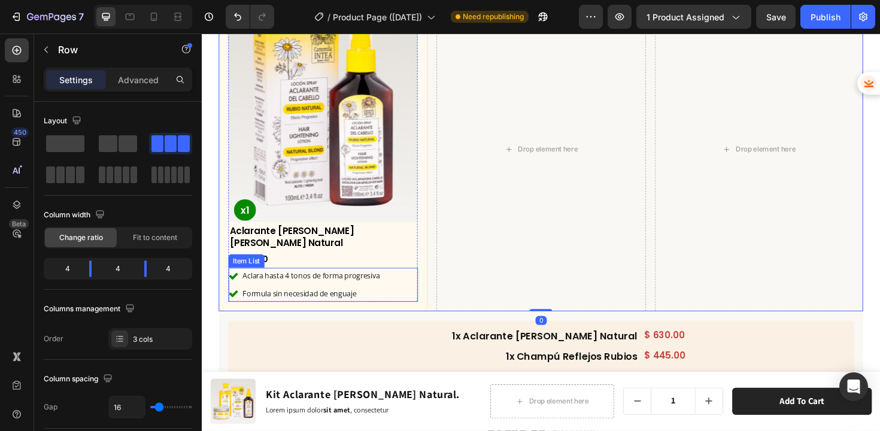
scroll to position [3979, 0]
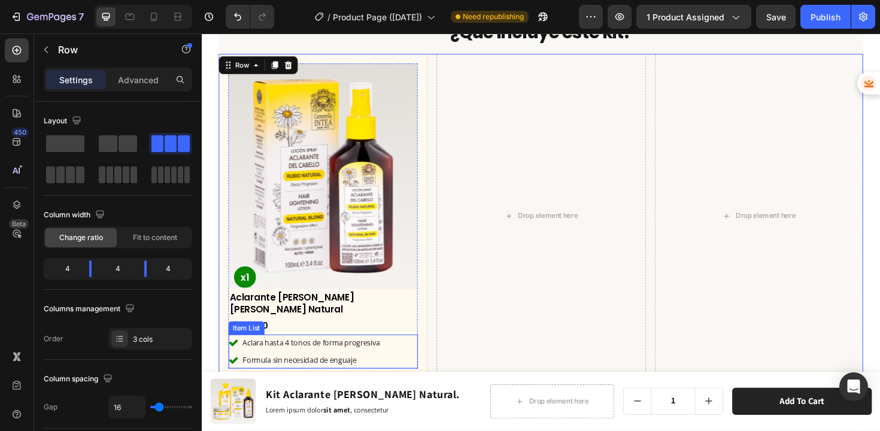
click at [417, 231] on img at bounding box center [330, 184] width 201 height 239
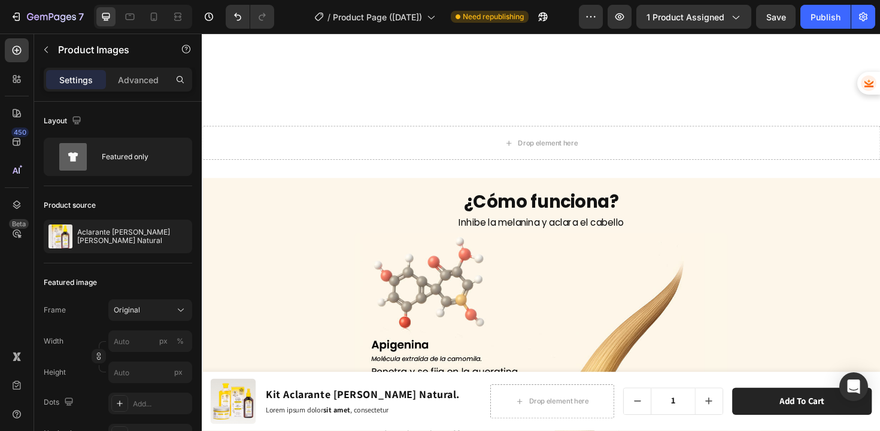
scroll to position [4743, 0]
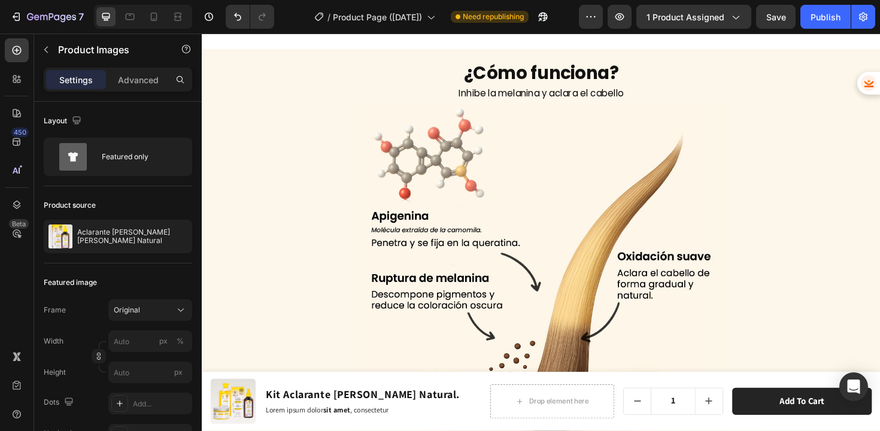
click at [417, 231] on img at bounding box center [560, 289] width 395 height 362
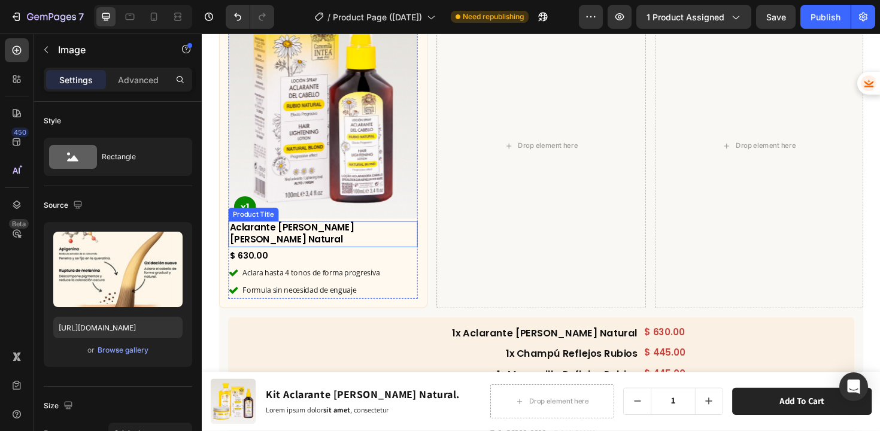
scroll to position [4053, 0]
click at [311, 237] on h2 "Aclarante de Cabello Rubio Natural" at bounding box center [330, 246] width 201 height 28
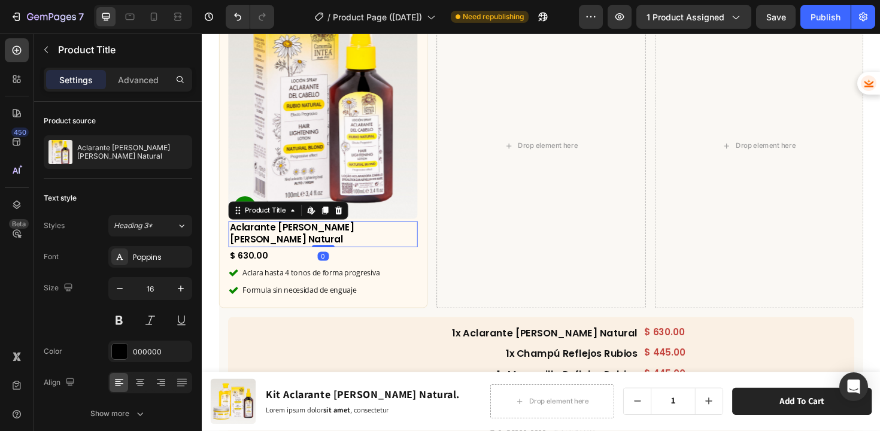
click at [405, 241] on h2 "Aclarante de Cabello Rubio Natural" at bounding box center [330, 246] width 201 height 28
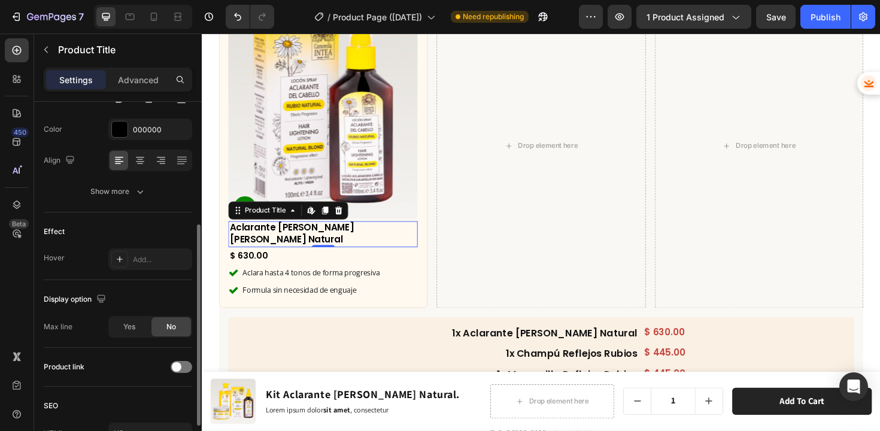
scroll to position [293, 0]
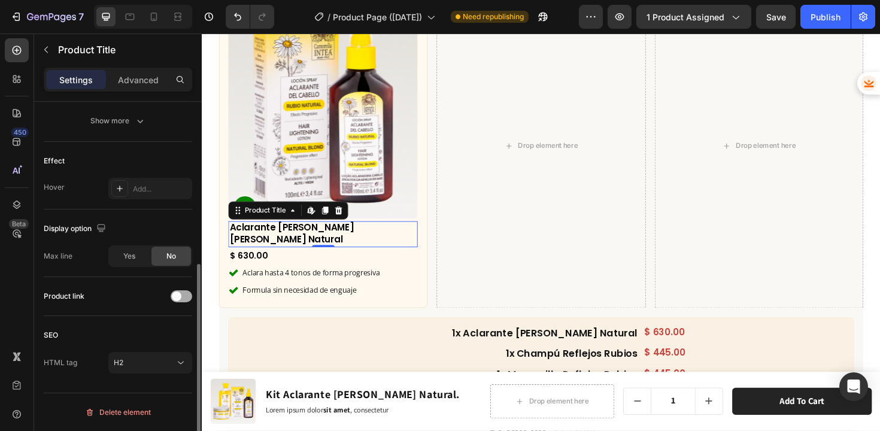
click at [187, 294] on div at bounding box center [182, 296] width 22 height 12
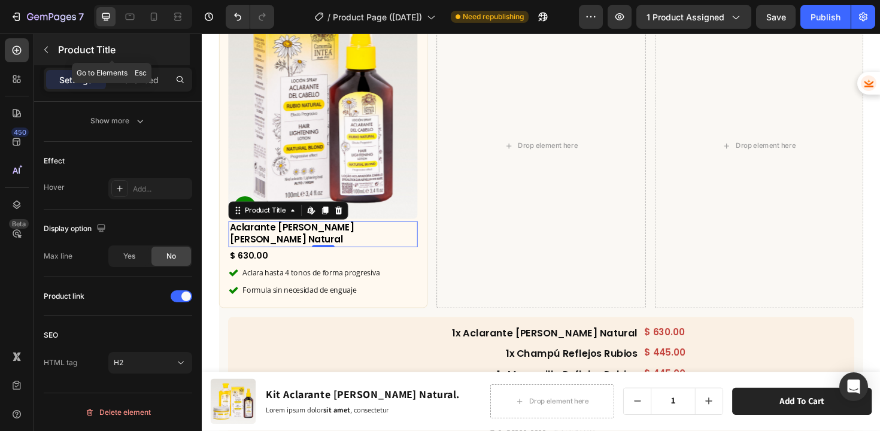
click at [43, 51] on icon "button" at bounding box center [46, 50] width 10 height 10
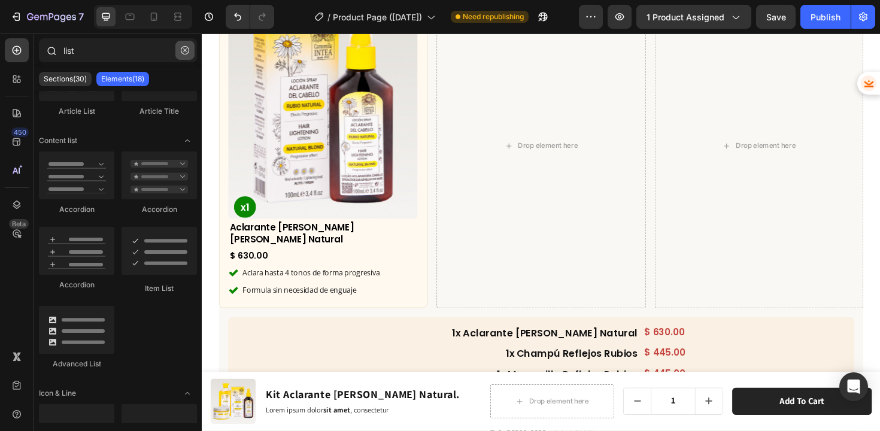
click at [184, 57] on button "button" at bounding box center [184, 50] width 19 height 19
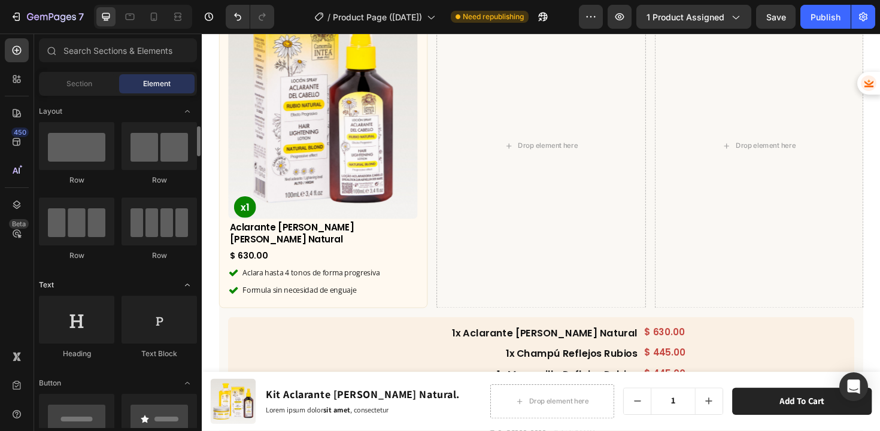
scroll to position [108, 0]
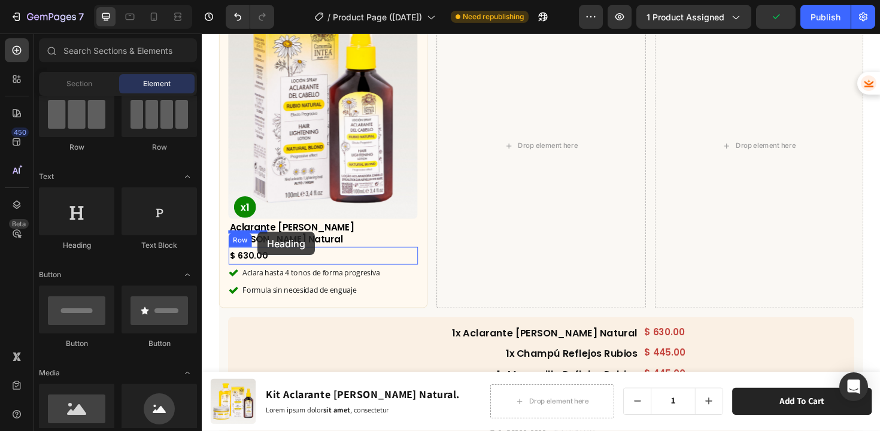
drag, startPoint x: 278, startPoint y: 261, endPoint x: 261, endPoint y: 244, distance: 24.6
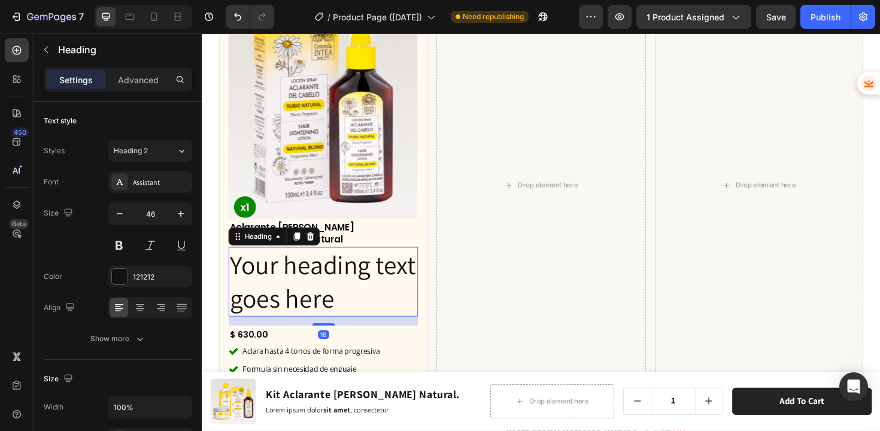
click at [263, 262] on h2 "Your heading text goes here" at bounding box center [330, 297] width 201 height 74
click at [263, 262] on p "Your heading text goes here" at bounding box center [330, 297] width 198 height 72
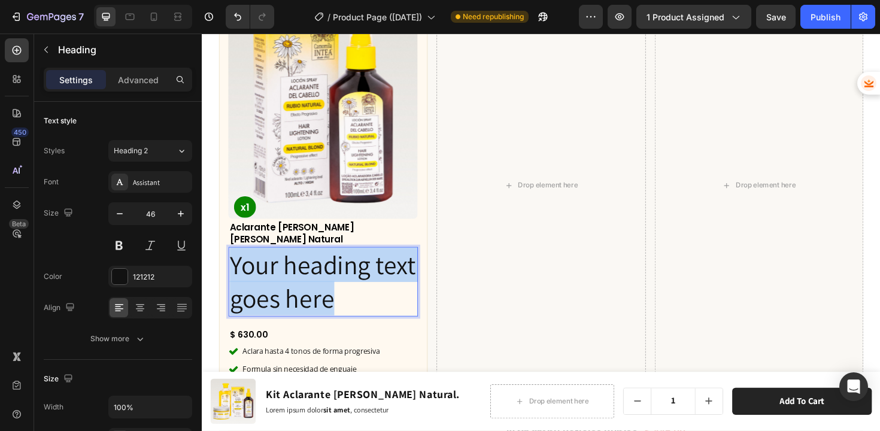
click at [263, 262] on p "Your heading text goes here" at bounding box center [330, 297] width 198 height 72
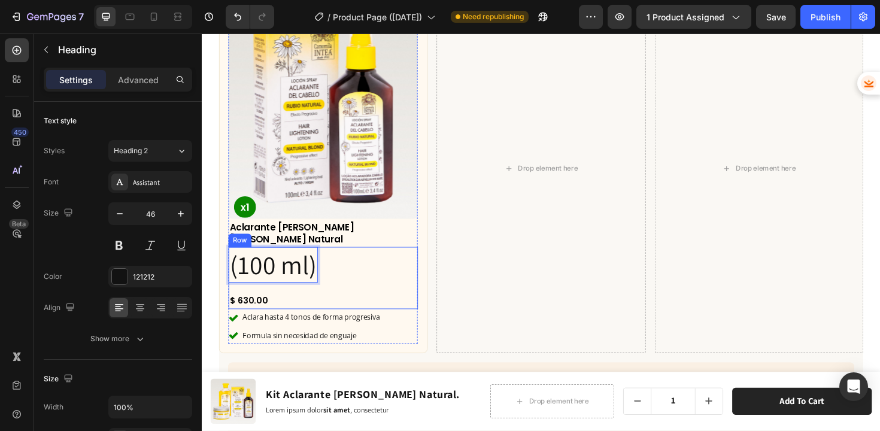
click at [366, 270] on div "(100 ml) Heading 16 $ 630.00 Product Price Product Price Row" at bounding box center [330, 293] width 201 height 66
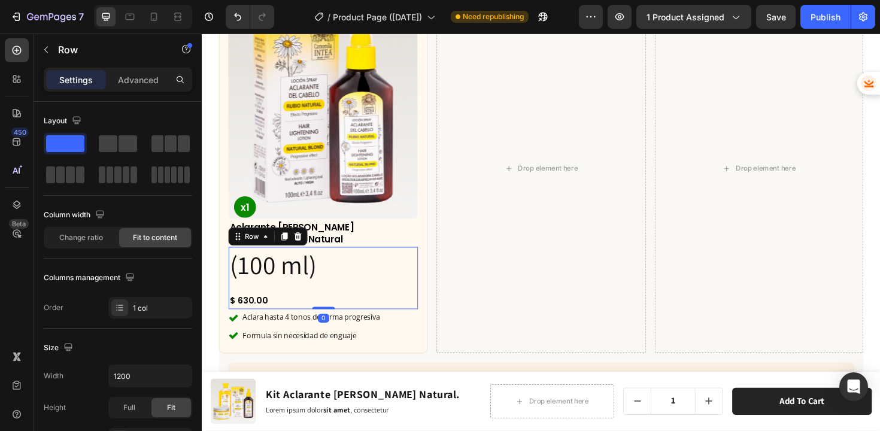
click at [327, 260] on div "(100 ml) Heading $ 630.00 Product Price Product Price Row 0" at bounding box center [330, 293] width 201 height 66
click at [319, 261] on p "(100 ml)" at bounding box center [277, 279] width 92 height 36
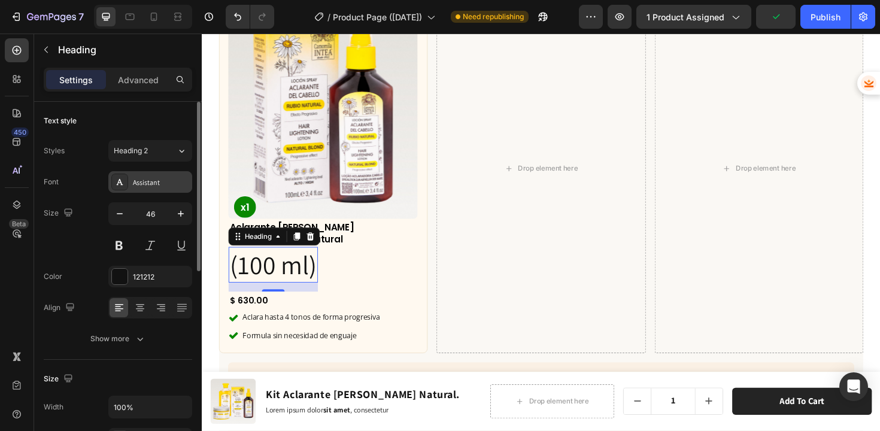
click at [156, 187] on div "Assistant" at bounding box center [150, 182] width 84 height 22
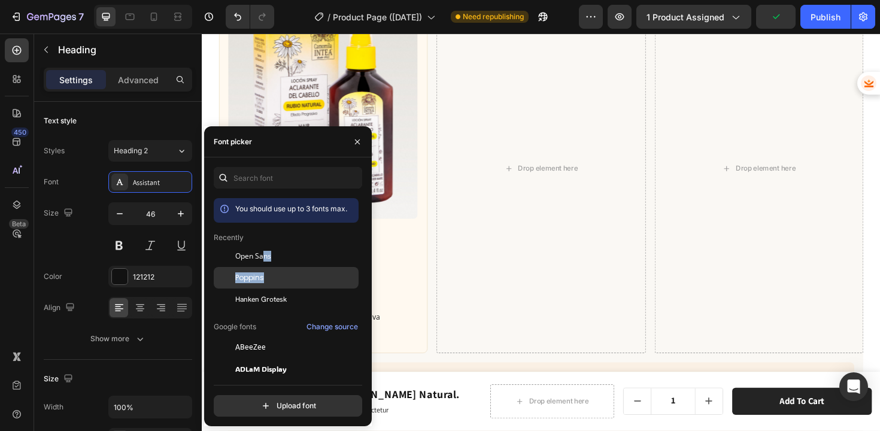
drag, startPoint x: 265, startPoint y: 256, endPoint x: 265, endPoint y: 274, distance: 18.0
click at [265, 274] on div "Poppins" at bounding box center [295, 277] width 121 height 11
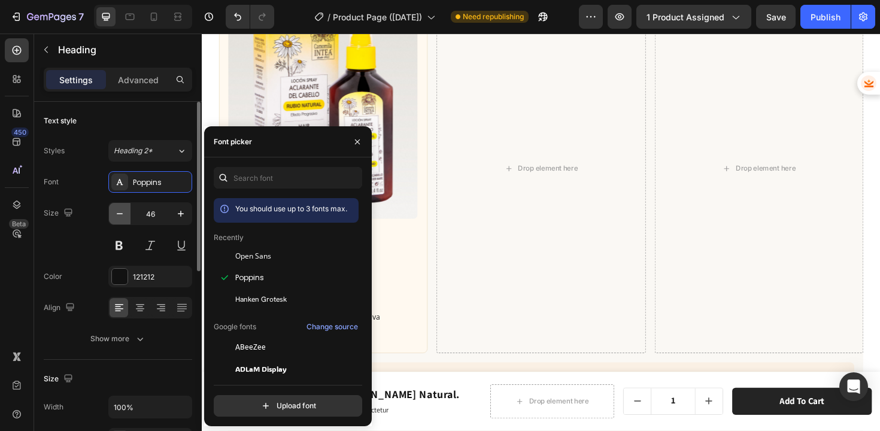
click at [119, 210] on icon "button" at bounding box center [120, 214] width 12 height 12
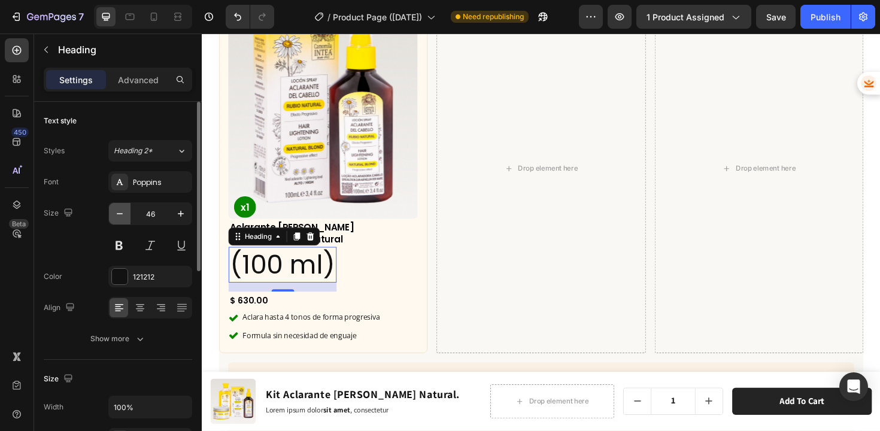
click at [119, 210] on icon "button" at bounding box center [120, 214] width 12 height 12
click at [123, 212] on icon "button" at bounding box center [120, 214] width 12 height 12
click at [120, 211] on icon "button" at bounding box center [120, 214] width 12 height 12
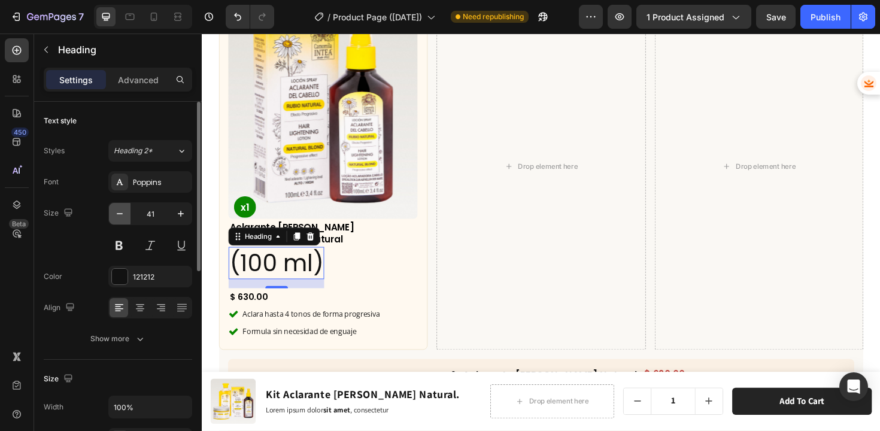
click at [120, 211] on icon "button" at bounding box center [120, 214] width 12 height 12
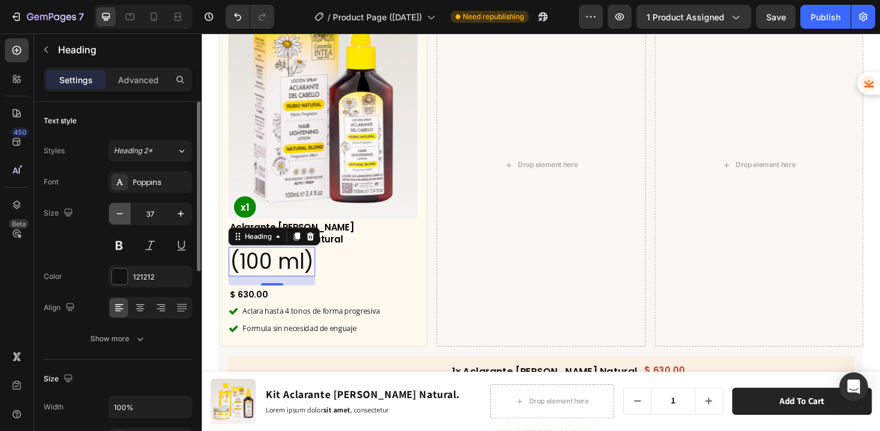
click at [120, 211] on icon "button" at bounding box center [120, 214] width 12 height 12
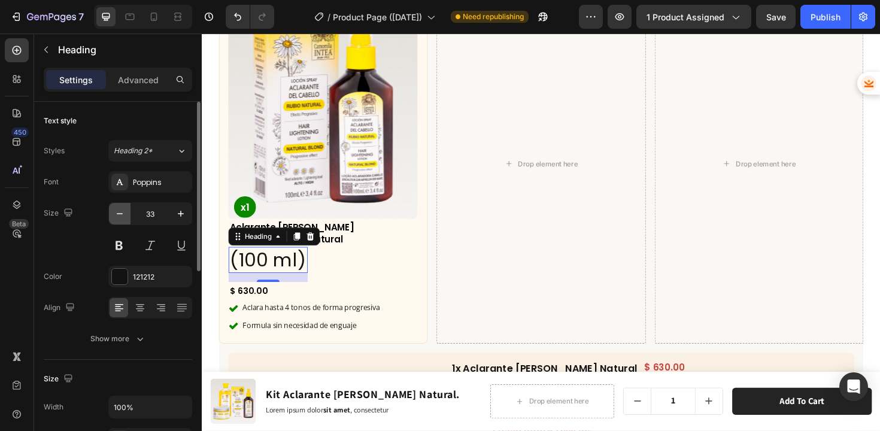
click at [120, 211] on icon "button" at bounding box center [120, 214] width 12 height 12
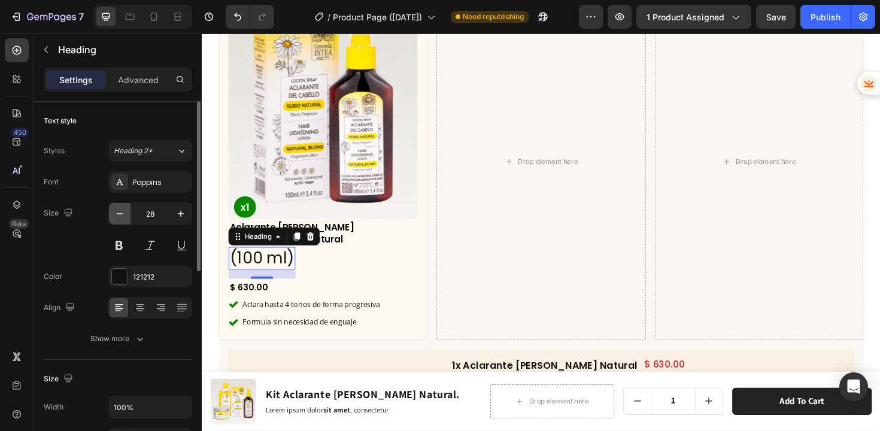
click at [120, 211] on icon "button" at bounding box center [120, 214] width 12 height 12
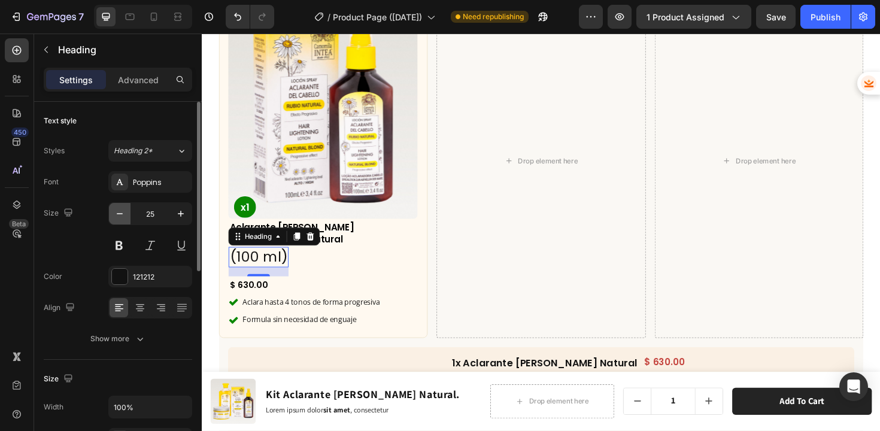
click at [120, 211] on icon "button" at bounding box center [120, 214] width 12 height 12
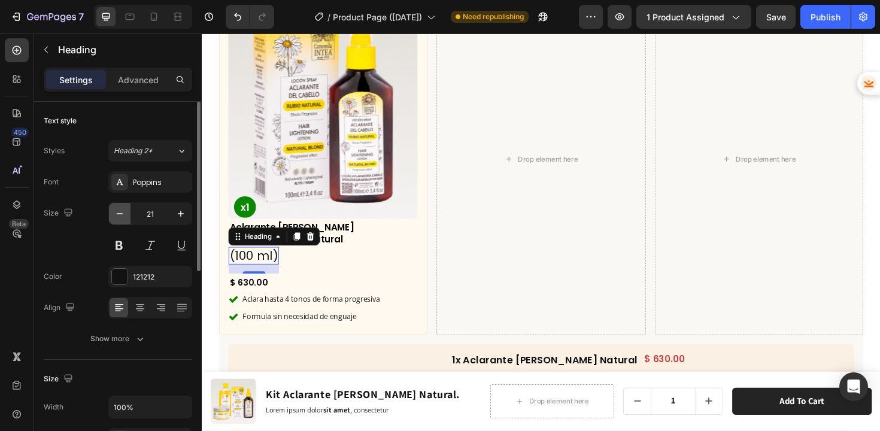
click at [120, 211] on icon "button" at bounding box center [120, 214] width 12 height 12
type input "16"
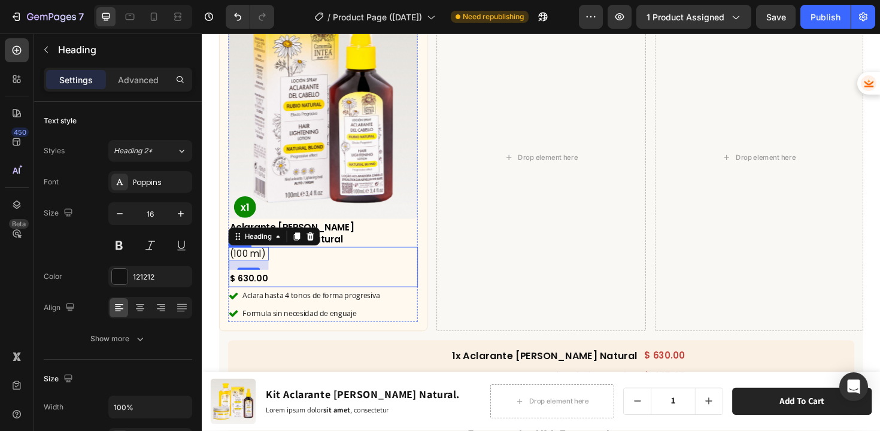
click at [377, 236] on h2 "Aclarante de Cabello Rubio Natural" at bounding box center [330, 246] width 201 height 28
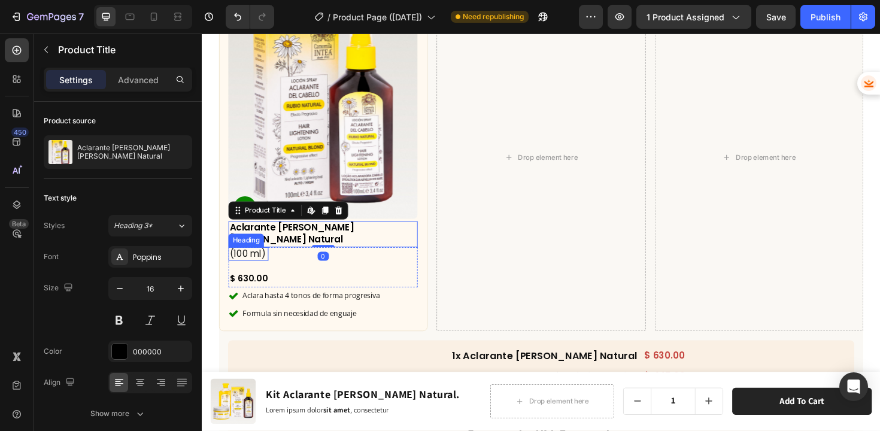
click at [253, 261] on p "(100 ml)" at bounding box center [251, 267] width 40 height 13
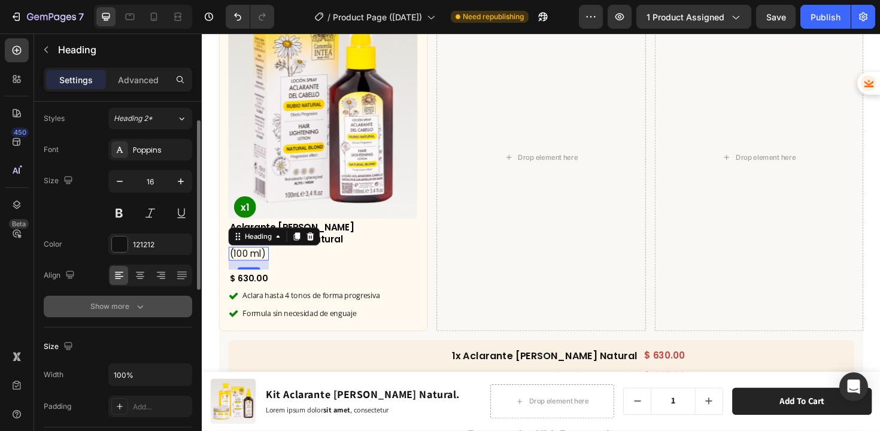
scroll to position [47, 0]
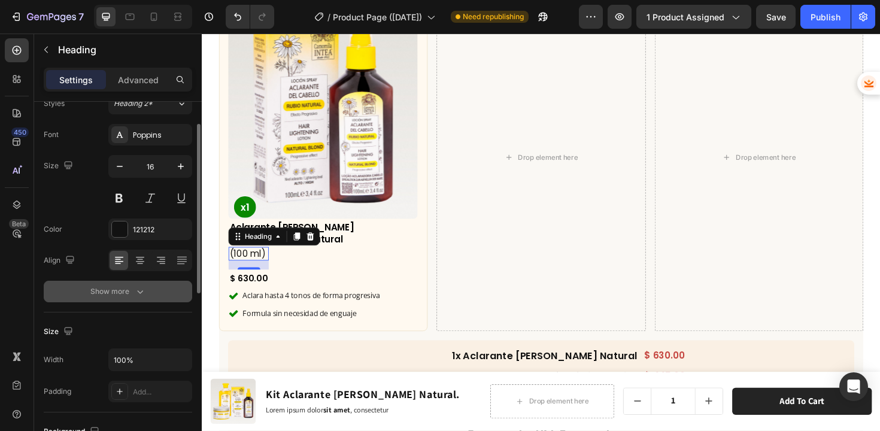
click at [132, 290] on div "Show more" at bounding box center [118, 292] width 56 height 12
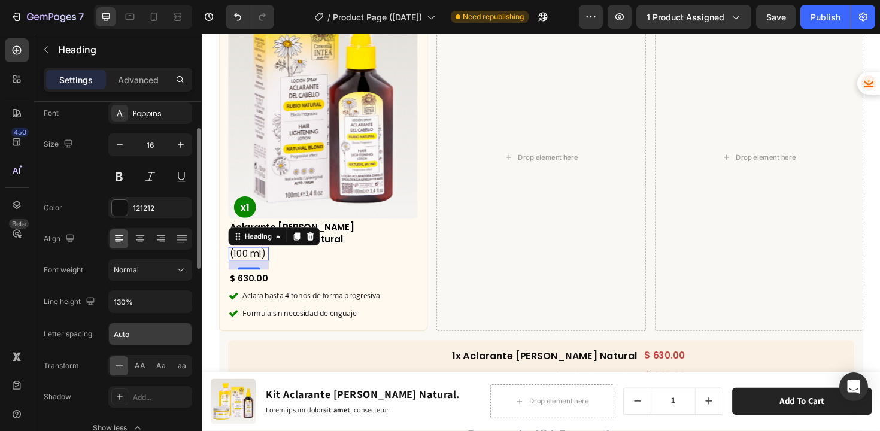
scroll to position [91, 0]
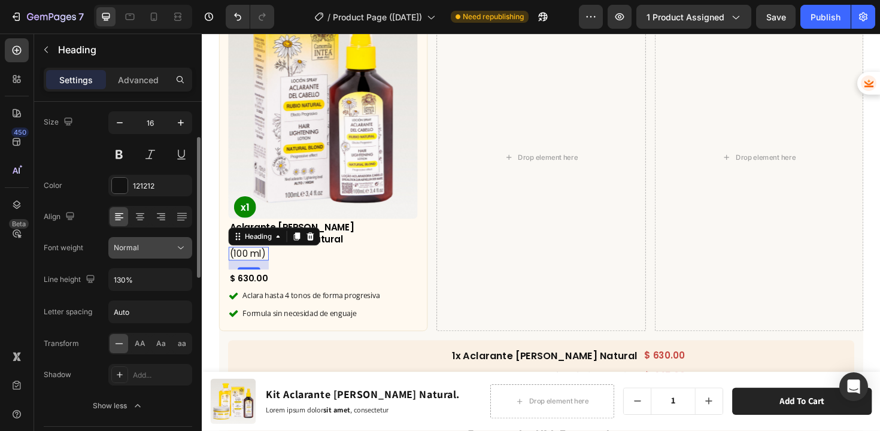
click at [140, 249] on div "Normal" at bounding box center [144, 248] width 61 height 11
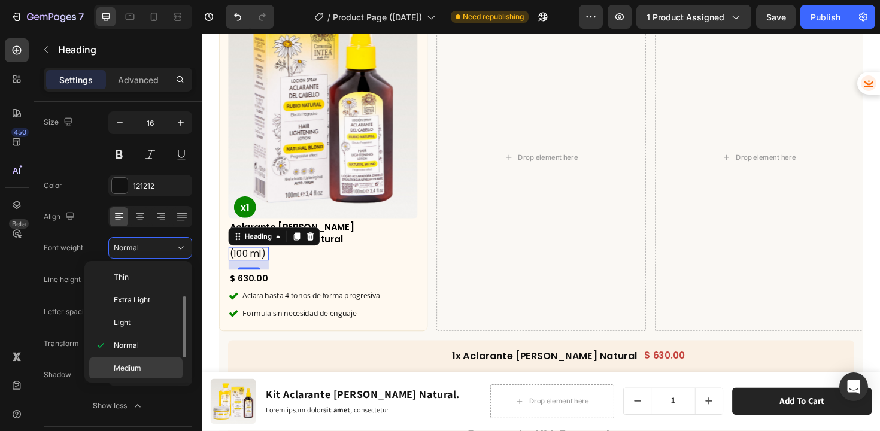
scroll to position [20, 0]
click at [134, 363] on div "Semi Bold" at bounding box center [135, 371] width 93 height 23
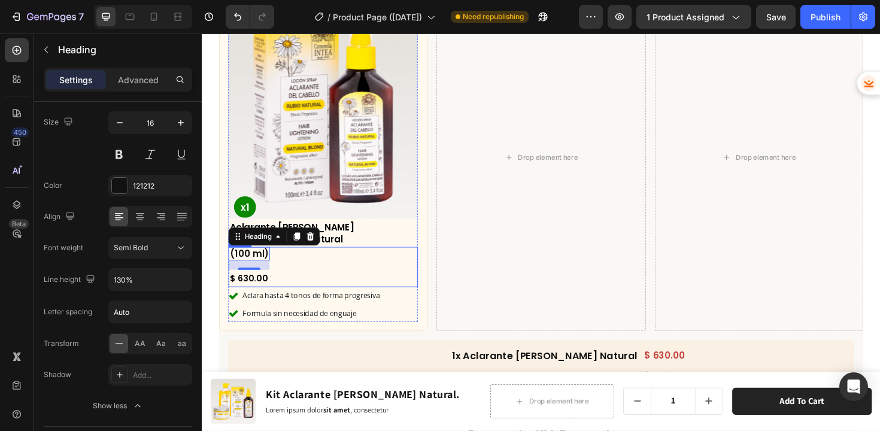
click at [375, 260] on div "(100 ml) Heading 16 $ 630.00 Product Price Product Price Row" at bounding box center [330, 281] width 201 height 43
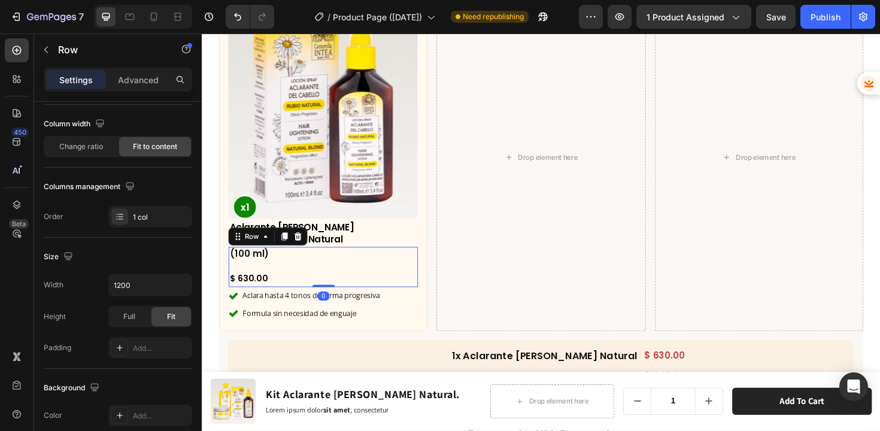
scroll to position [0, 0]
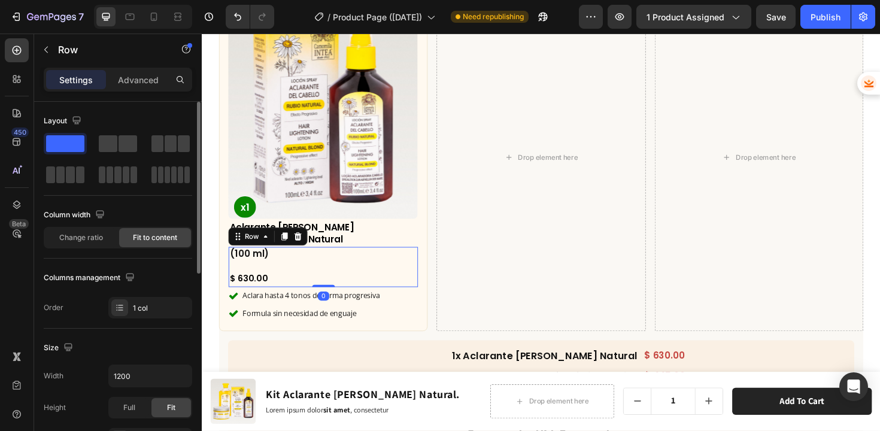
click at [372, 240] on h2 "Aclarante de Cabello Rubio Natural" at bounding box center [330, 246] width 201 height 28
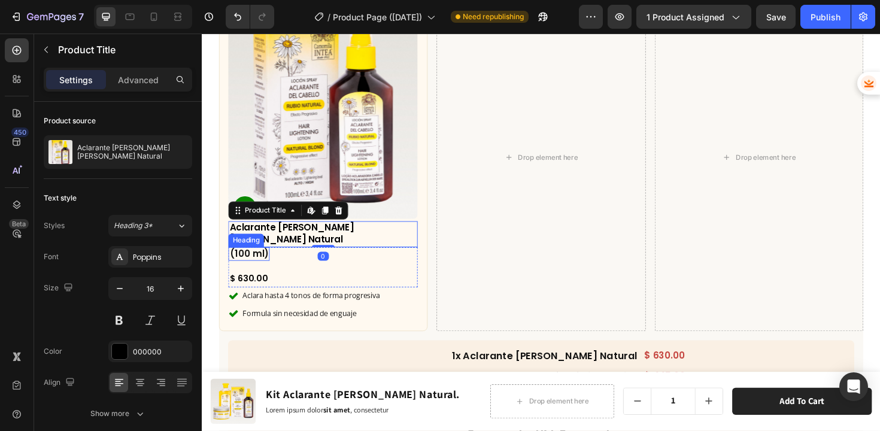
click at [266, 261] on p "(100 ml)" at bounding box center [251, 267] width 41 height 13
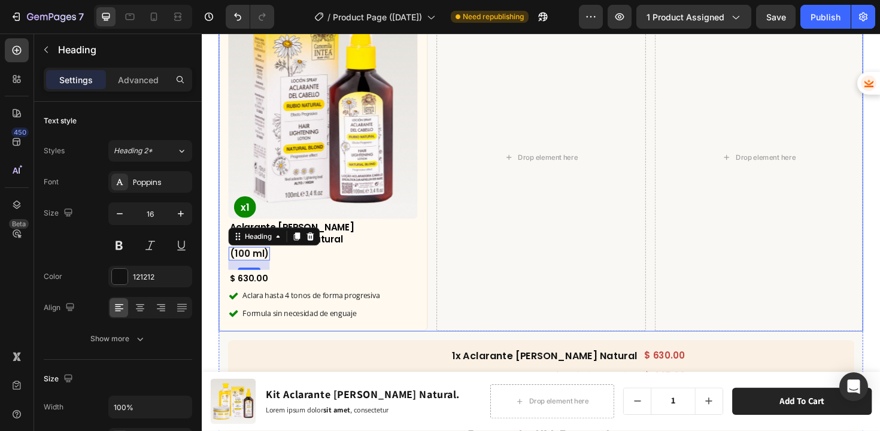
click at [480, 265] on div "Drop element here" at bounding box center [560, 165] width 221 height 368
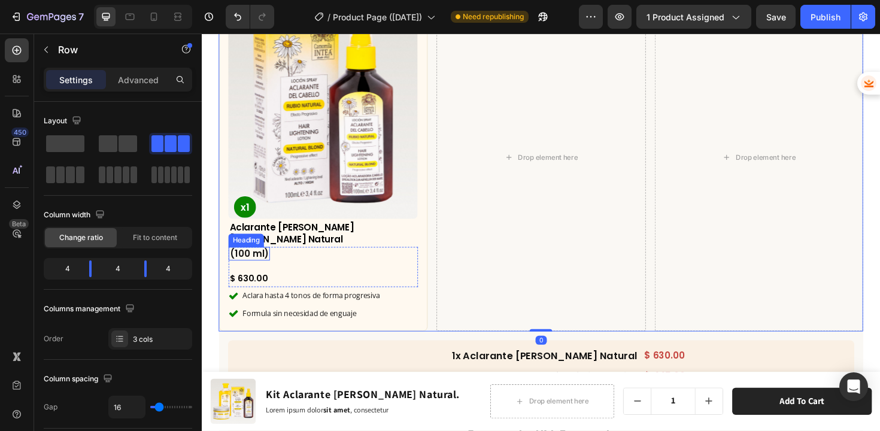
click at [245, 261] on p "(100 ml)" at bounding box center [251, 267] width 41 height 13
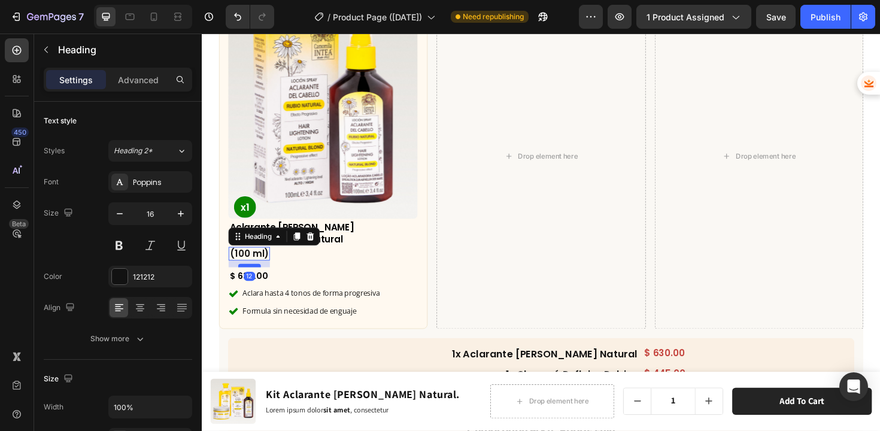
click at [251, 278] on div at bounding box center [252, 280] width 24 height 4
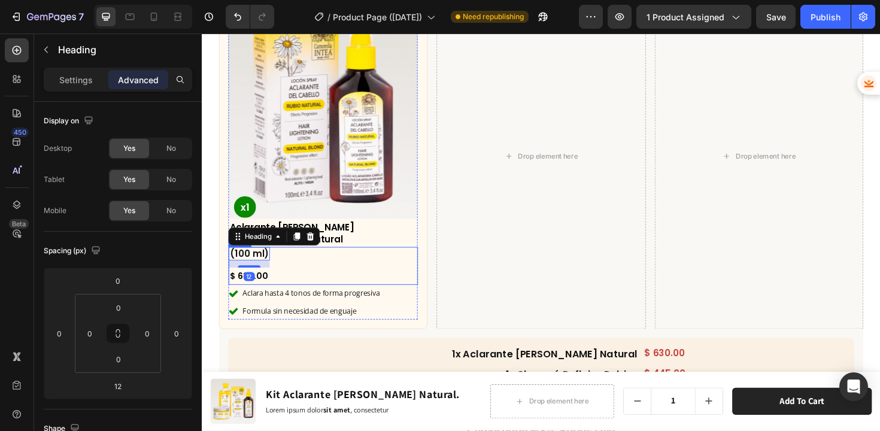
click at [358, 264] on div "(100 ml) Heading 12 $ 630.00 Product Price Product Price Row" at bounding box center [330, 280] width 201 height 41
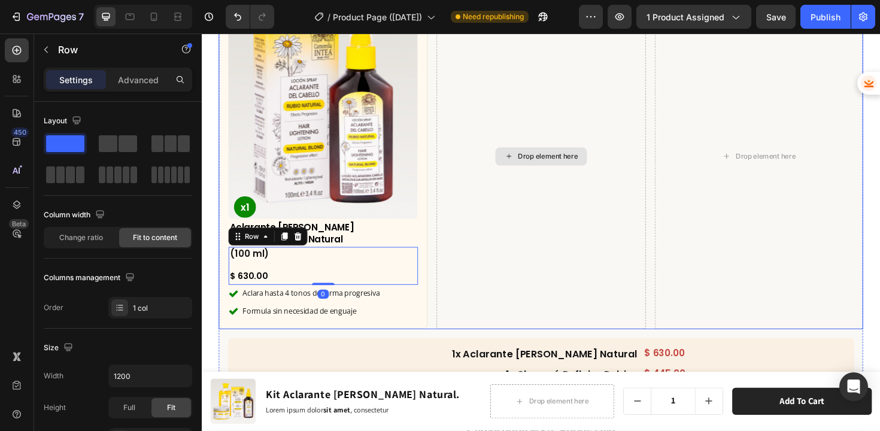
click at [487, 272] on div "Drop element here" at bounding box center [560, 164] width 221 height 366
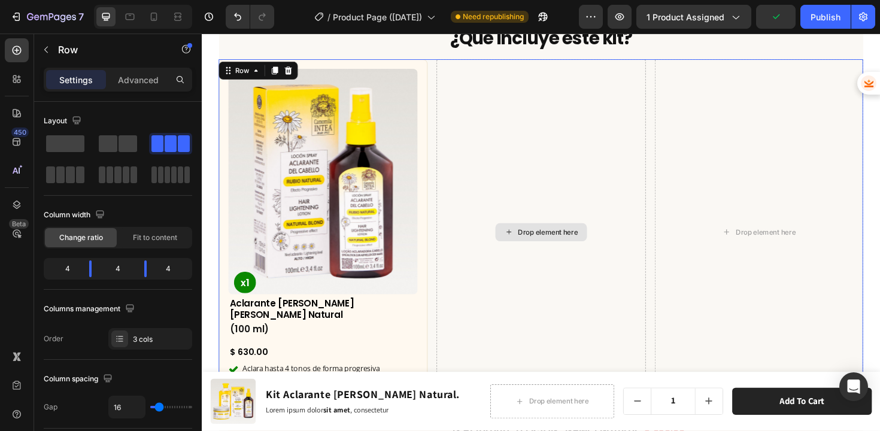
scroll to position [3945, 0]
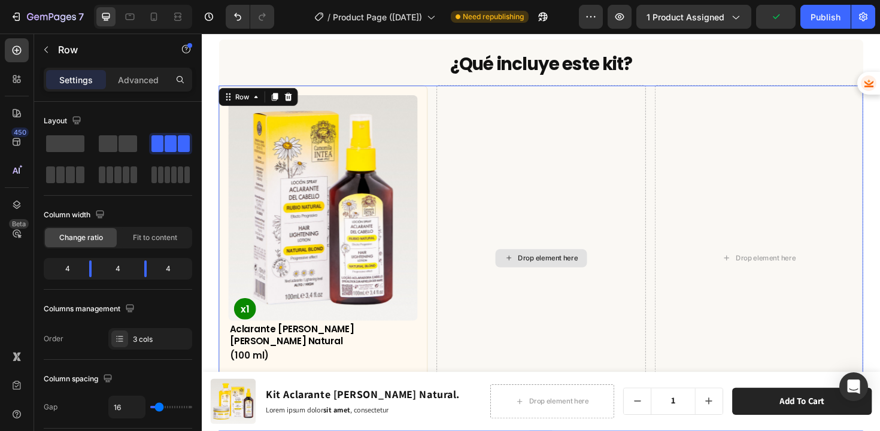
click at [487, 274] on div "¿Qué incluye este kit? Heading Row Product Images x1 Product Badge Aclarante de…" at bounding box center [561, 403] width 719 height 8580
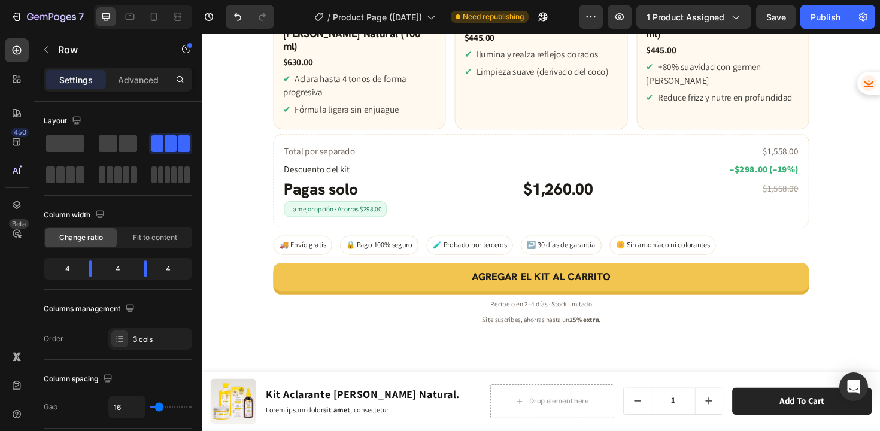
scroll to position [3519, 0]
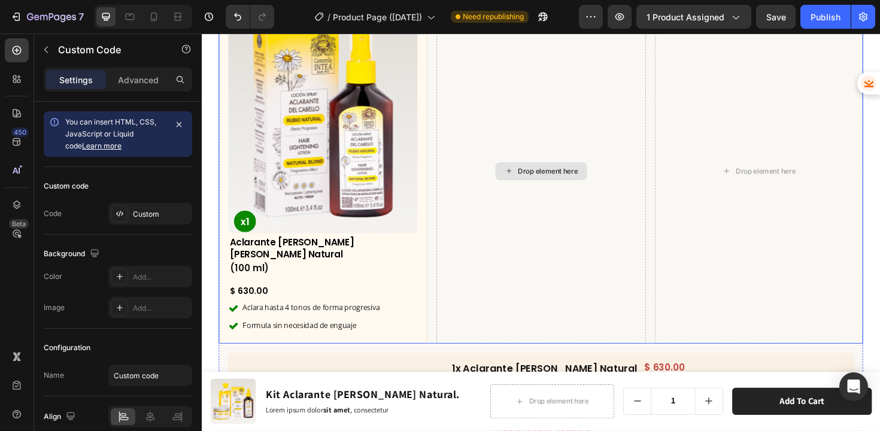
scroll to position [4044, 0]
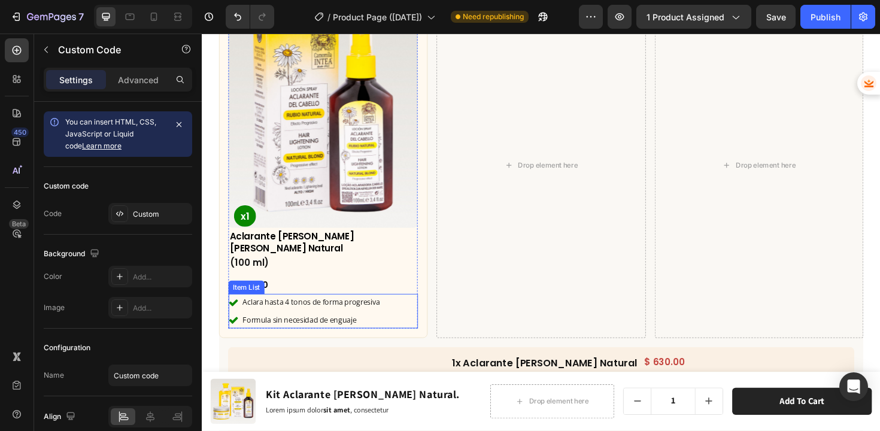
click at [269, 331] on p "Formula sin necesidad de enguaje" at bounding box center [318, 338] width 146 height 14
click at [268, 331] on p "Formula sin necesidad de enguaje" at bounding box center [318, 338] width 146 height 14
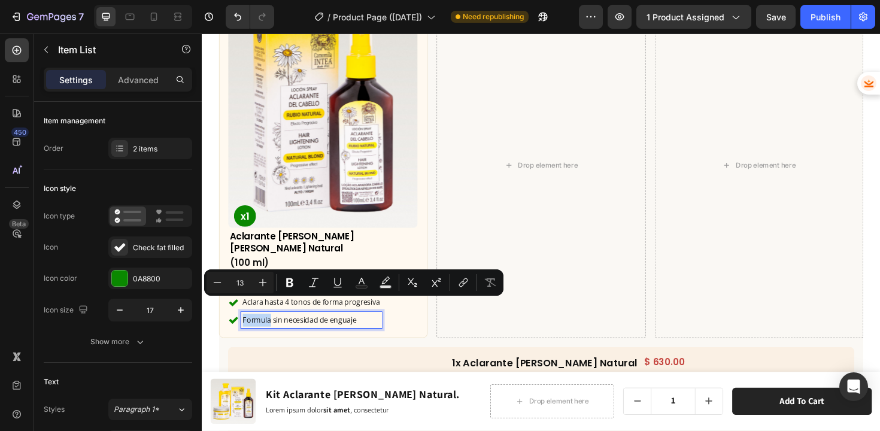
click at [254, 331] on p "Formula sin necesidad de enguaje" at bounding box center [318, 338] width 146 height 14
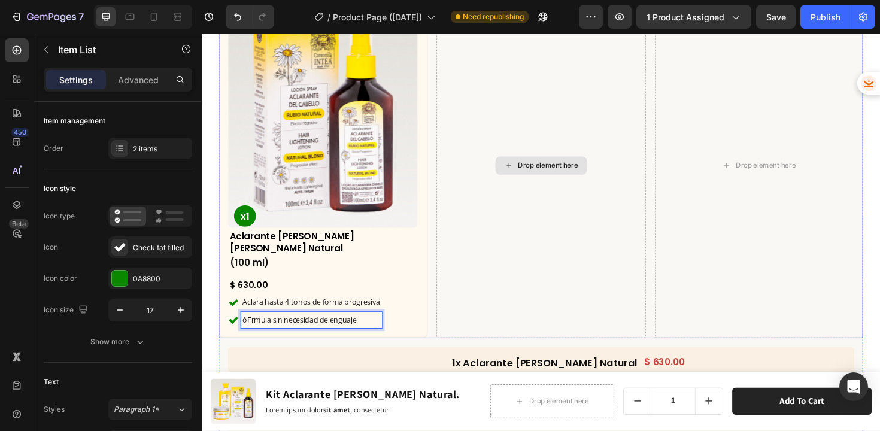
click at [519, 285] on div "Drop element here" at bounding box center [560, 173] width 221 height 366
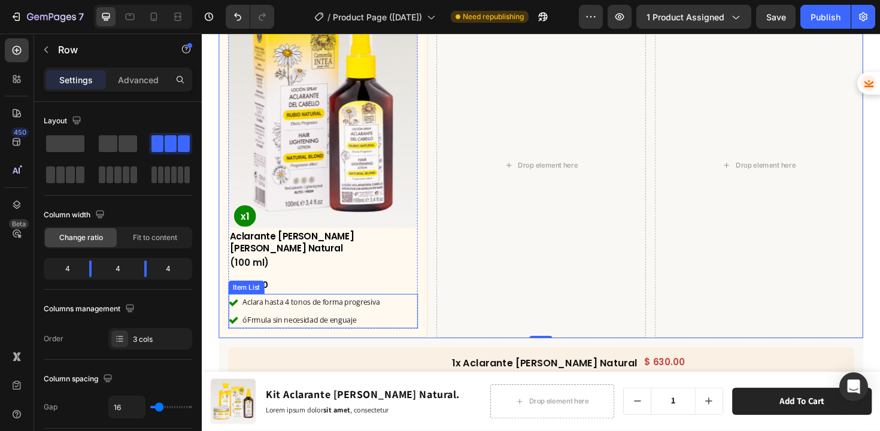
click at [257, 331] on p "óFrmula sin necesidad de enguaje" at bounding box center [318, 338] width 146 height 14
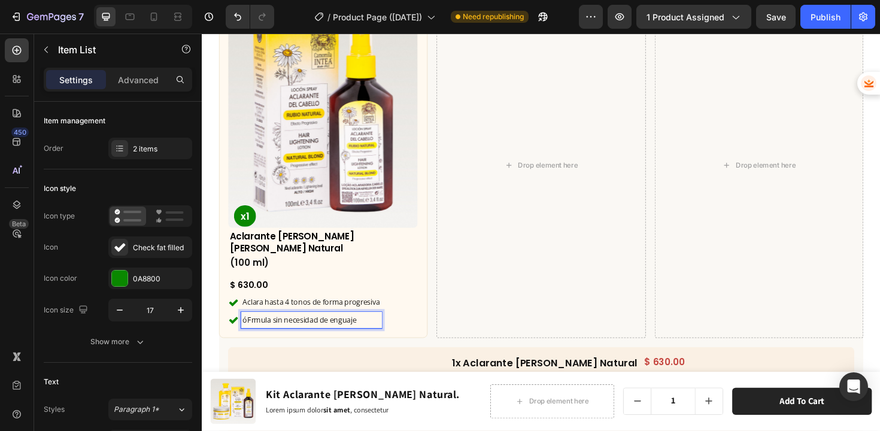
click at [254, 331] on p "óFrmula sin necesidad de enguaje" at bounding box center [318, 338] width 146 height 14
click at [249, 331] on p "óFórmula sin necesidad de enguaje" at bounding box center [318, 338] width 146 height 14
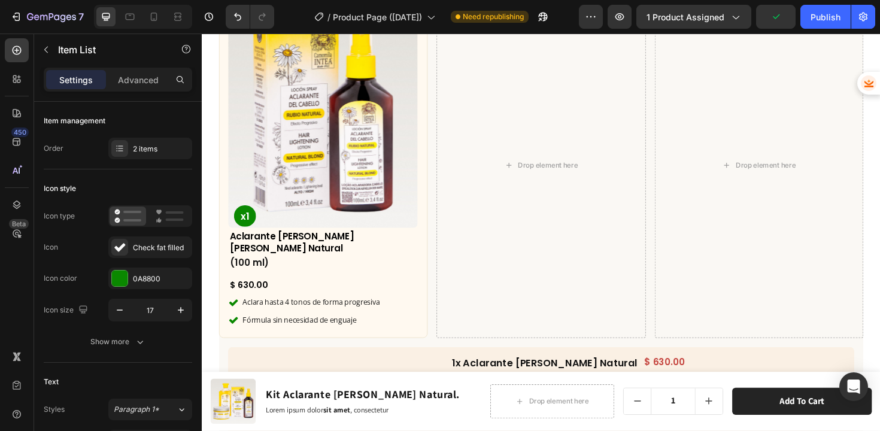
click at [424, 319] on div "Aclara hasta 4 tonos de forma progresiva Fórmula sin necesidad de enguaje" at bounding box center [330, 328] width 201 height 37
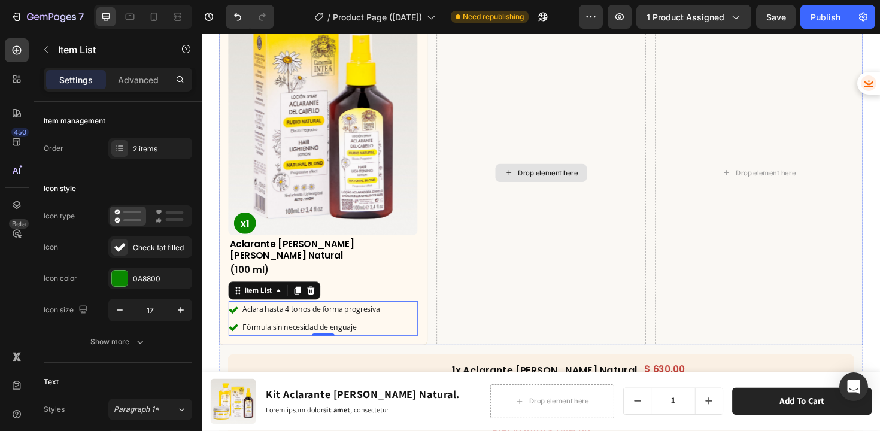
scroll to position [4033, 0]
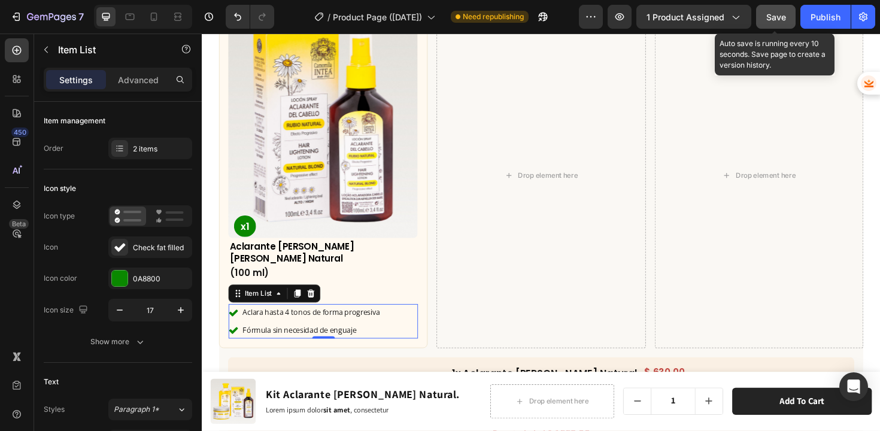
click at [765, 17] on button "Save" at bounding box center [776, 17] width 40 height 24
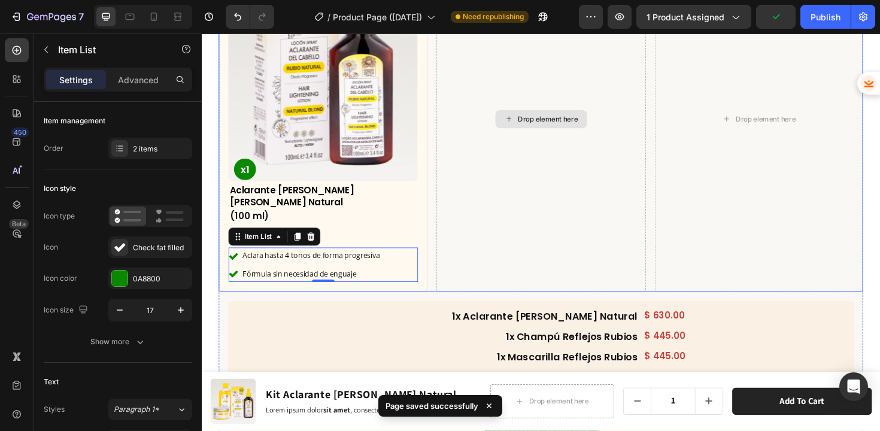
scroll to position [3957, 0]
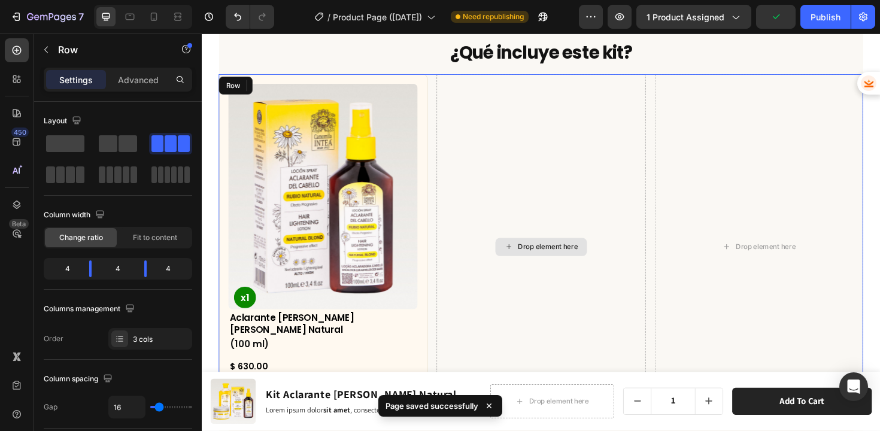
click at [514, 177] on div "Drop element here" at bounding box center [560, 260] width 221 height 366
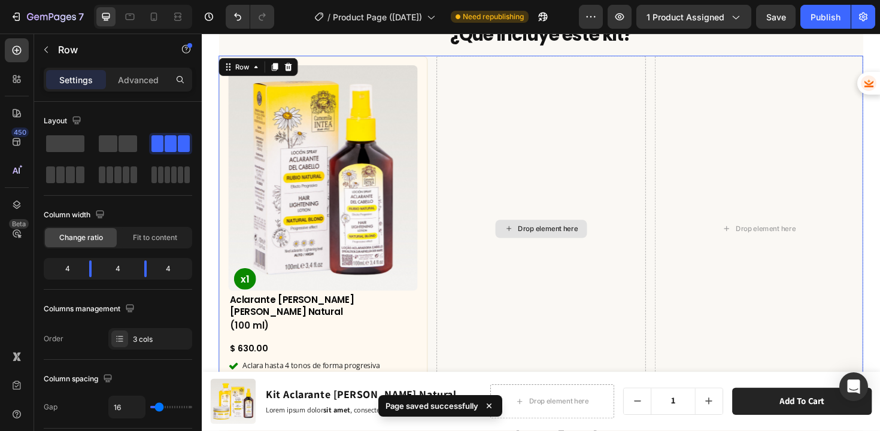
scroll to position [3969, 0]
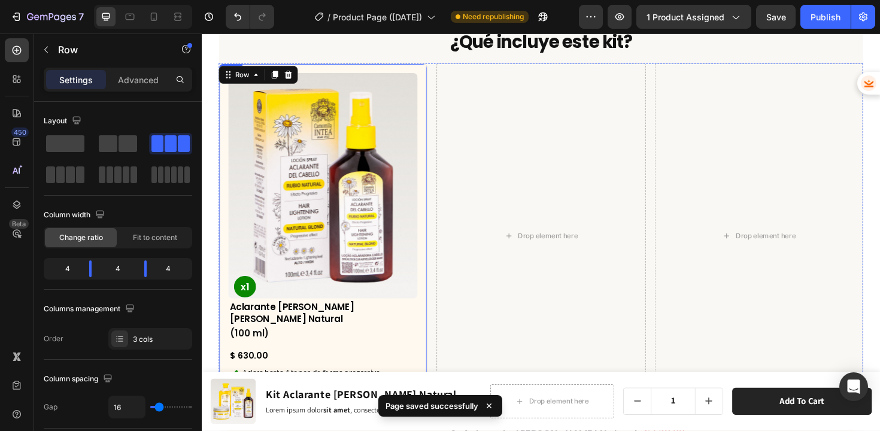
click at [433, 79] on div "Product Images x1 Product Badge Aclarante de Cabello Rubio Natural Product Titl…" at bounding box center [330, 248] width 221 height 366
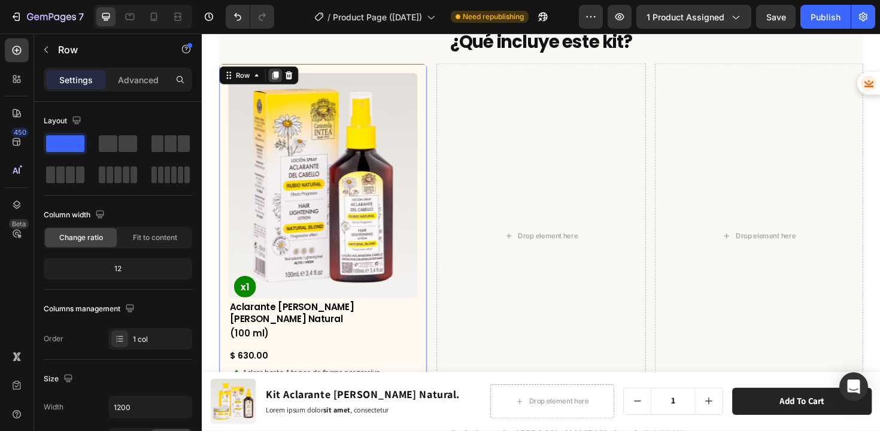
click at [281, 80] on icon at bounding box center [280, 78] width 7 height 8
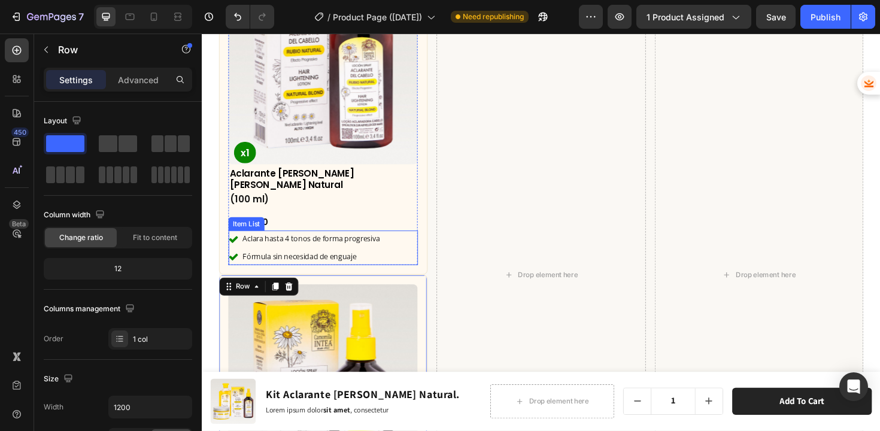
scroll to position [4003, 0]
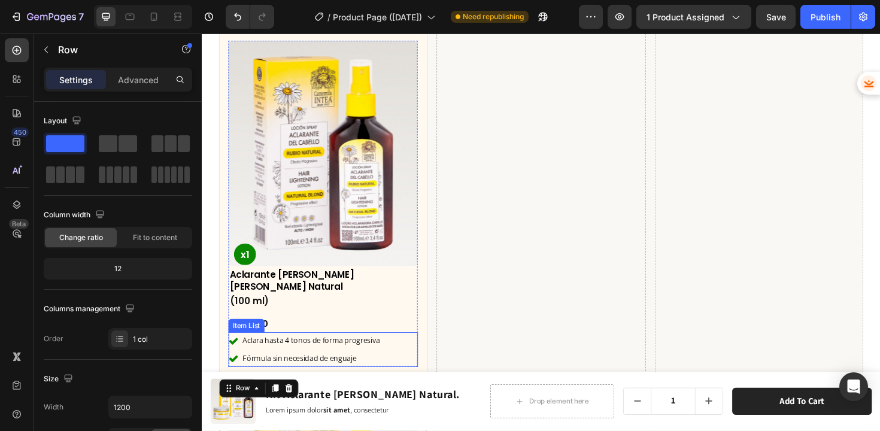
click at [433, 150] on div "Product Images x1 Product Badge Aclarante de Cabello Rubio Natural Product Titl…" at bounding box center [330, 214] width 221 height 366
click at [428, 146] on div "Product Images x1 Product Badge Aclarante de Cabello Rubio Natural Product Titl…" at bounding box center [330, 214] width 221 height 366
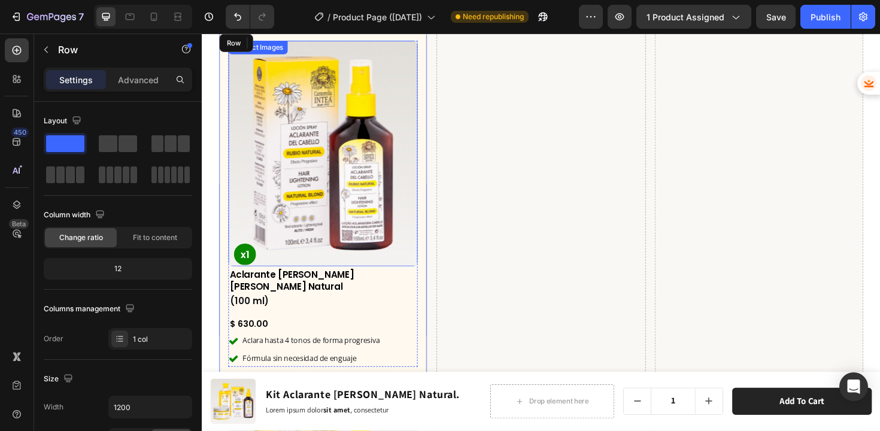
scroll to position [3893, 0]
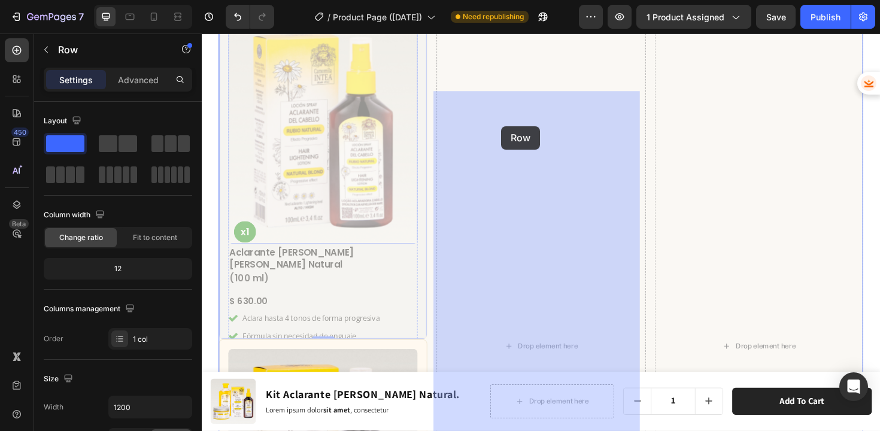
drag, startPoint x: 229, startPoint y: 108, endPoint x: 519, endPoint y: 132, distance: 290.7
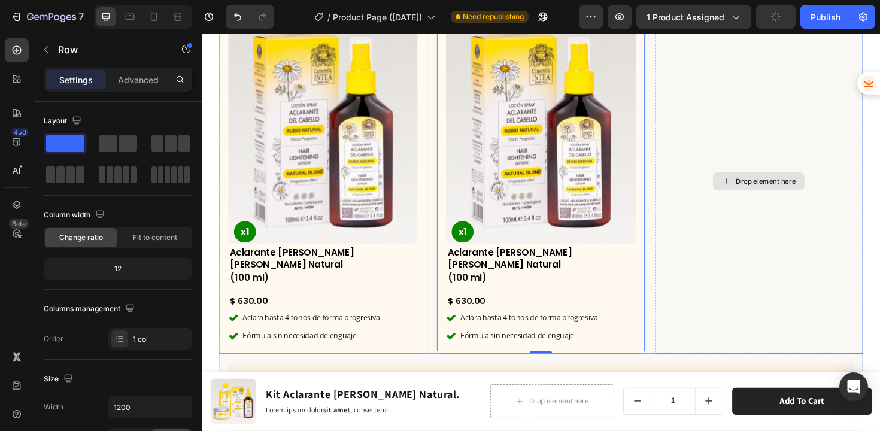
click at [714, 195] on div "Drop element here" at bounding box center [791, 190] width 221 height 366
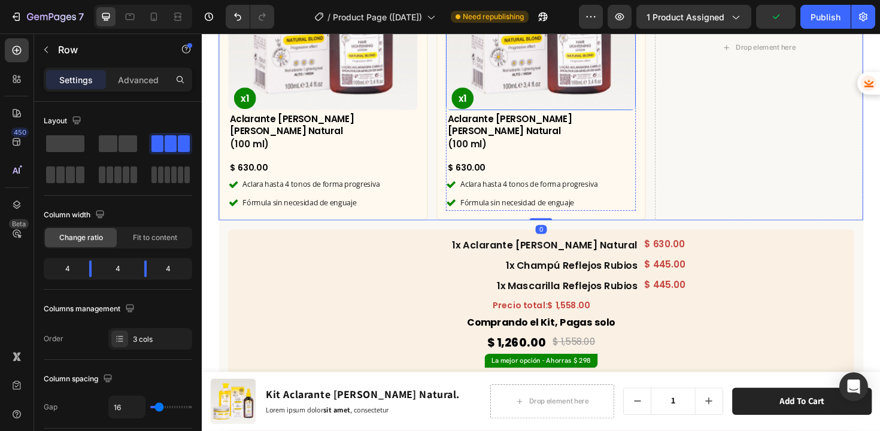
scroll to position [4041, 0]
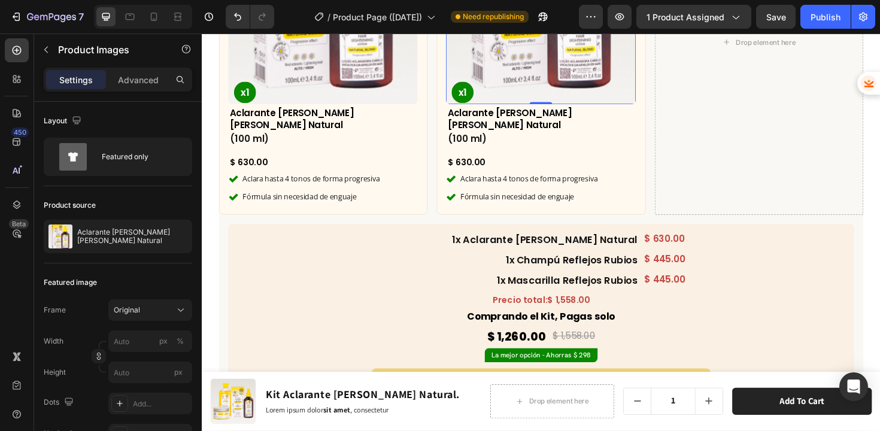
scroll to position [3883, 0]
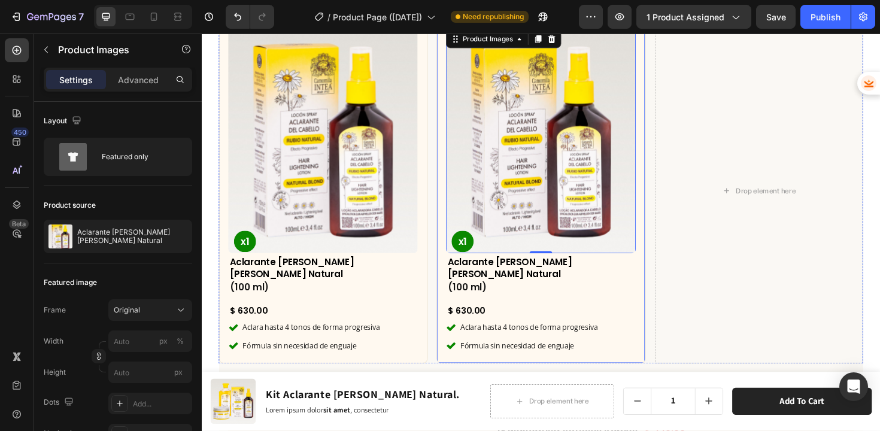
click at [509, 108] on div "Product Images 0 x1 Product Badge Aclarante de Cabello Rubio Natural Product Ti…" at bounding box center [560, 200] width 221 height 366
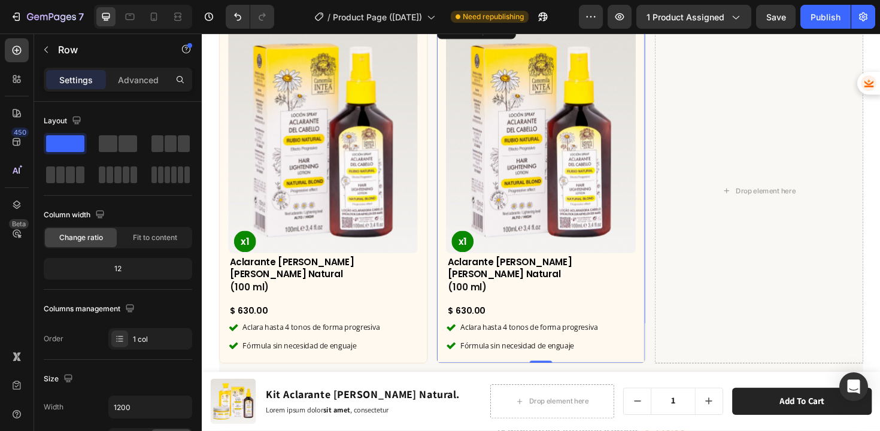
click at [506, 35] on icon at bounding box center [510, 30] width 10 height 10
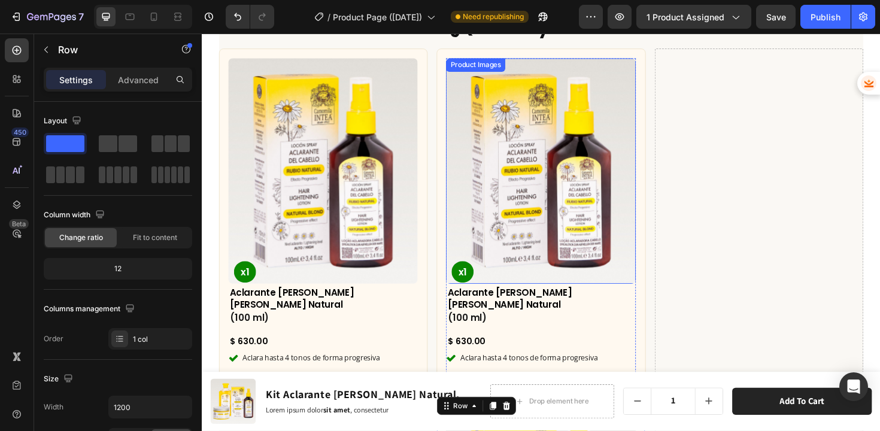
scroll to position [3932, 0]
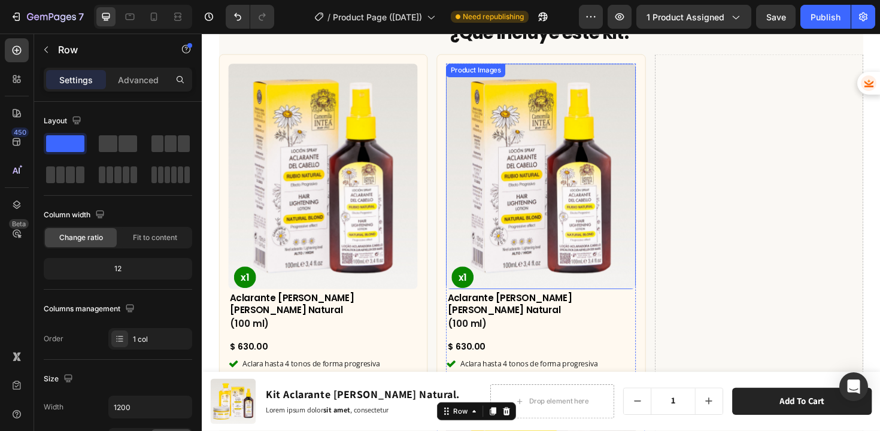
click at [569, 271] on img at bounding box center [560, 185] width 201 height 239
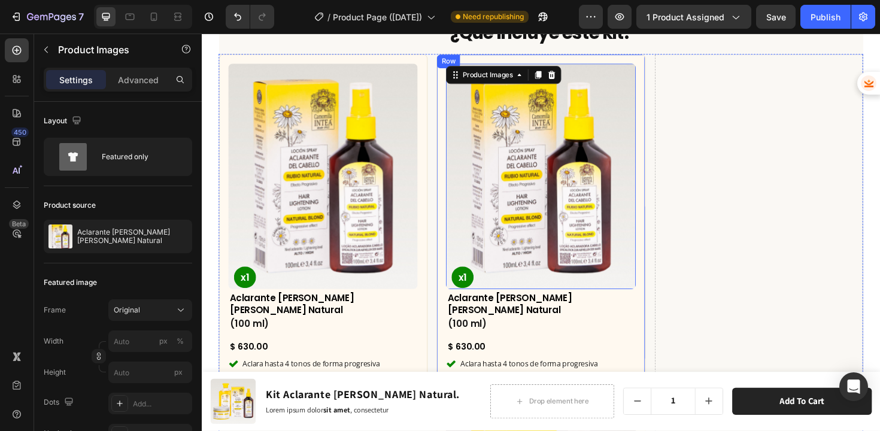
scroll to position [3814, 0]
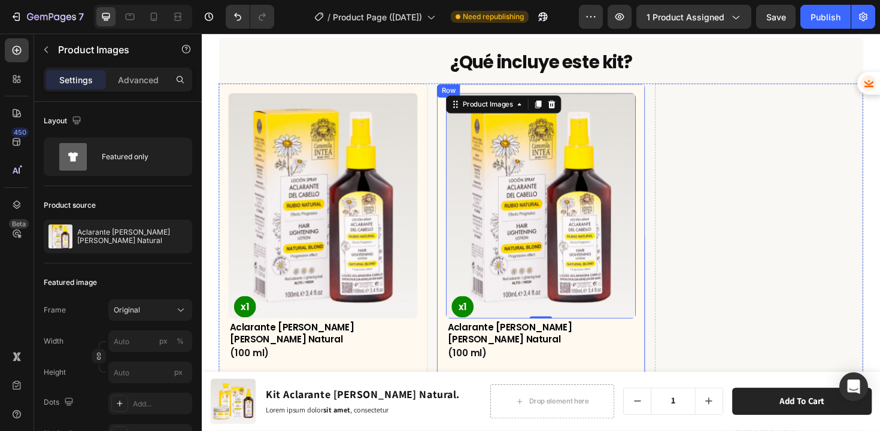
click at [468, 100] on div "Row" at bounding box center [463, 94] width 20 height 11
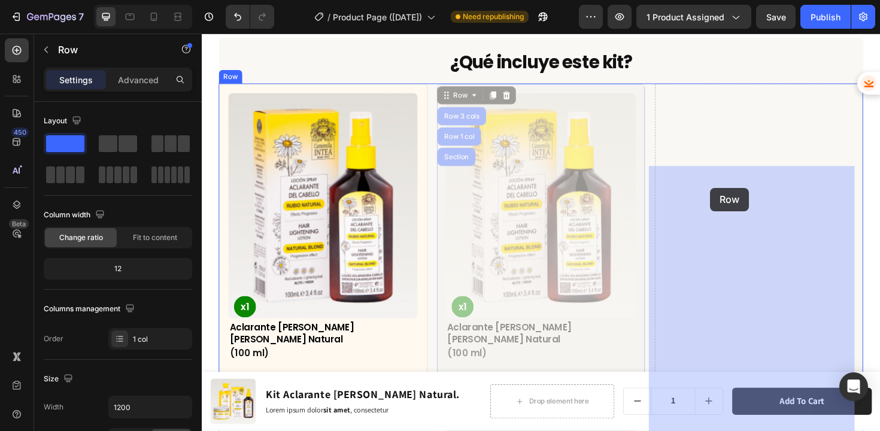
drag, startPoint x: 459, startPoint y: 186, endPoint x: 740, endPoint y: 197, distance: 281.0
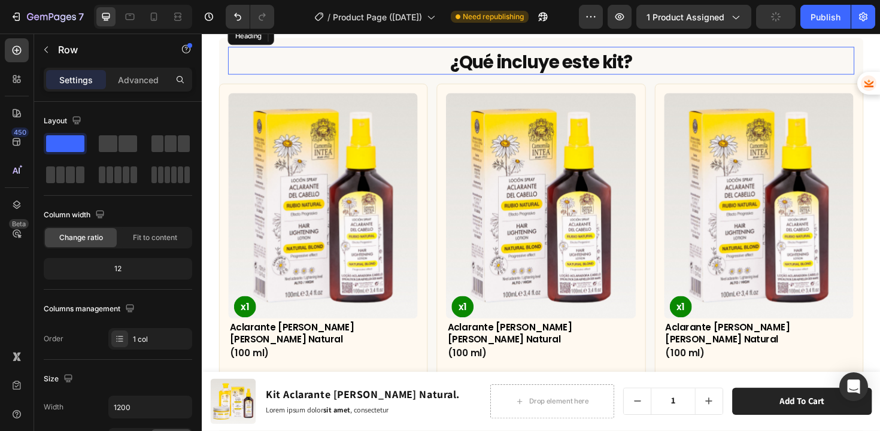
click at [725, 77] on h2 "¿Qué incluye este kit?" at bounding box center [560, 64] width 663 height 26
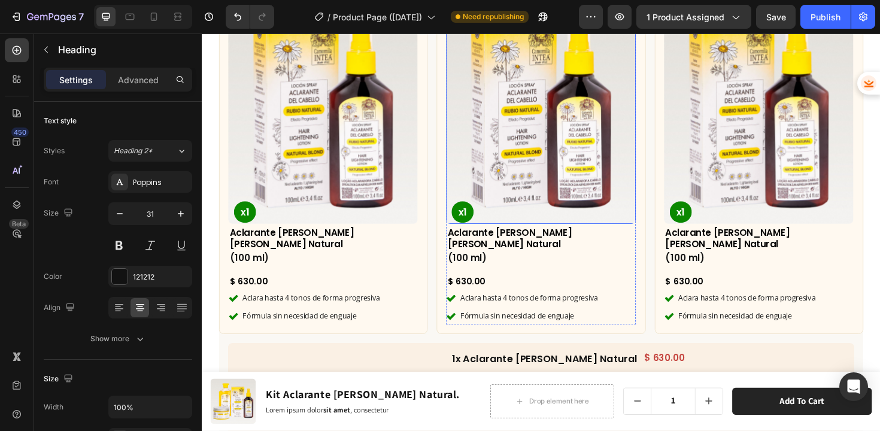
scroll to position [3913, 0]
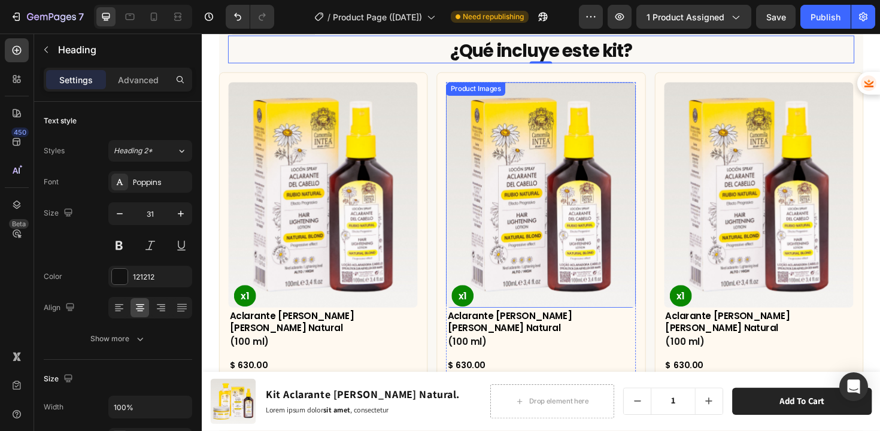
click at [584, 164] on img at bounding box center [560, 204] width 201 height 239
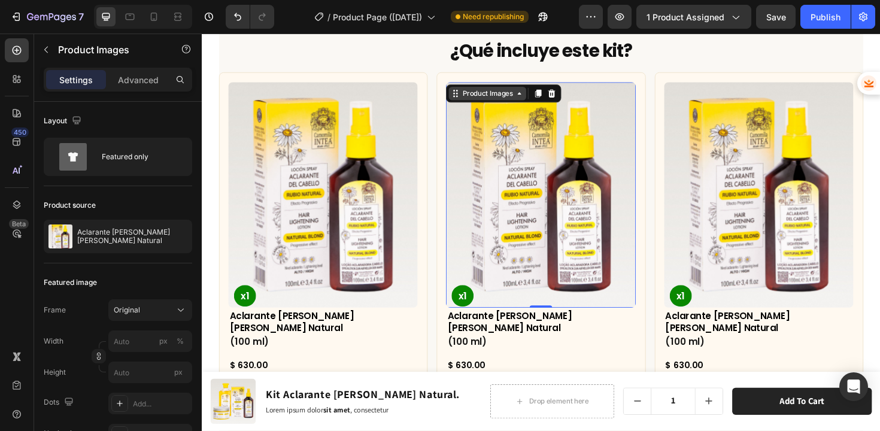
click at [495, 99] on div "Product Images" at bounding box center [504, 97] width 58 height 11
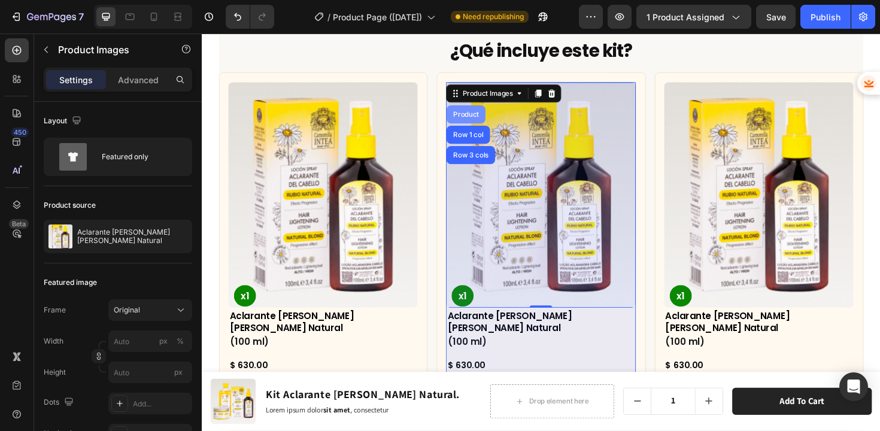
click at [475, 120] on div "Product" at bounding box center [482, 119] width 32 height 7
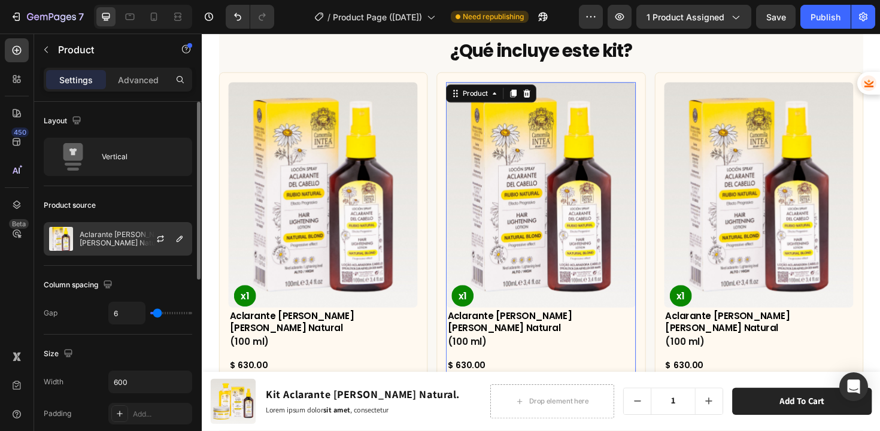
click at [129, 248] on div "Aclarante de Cabello Rubio Natural" at bounding box center [118, 239] width 148 height 34
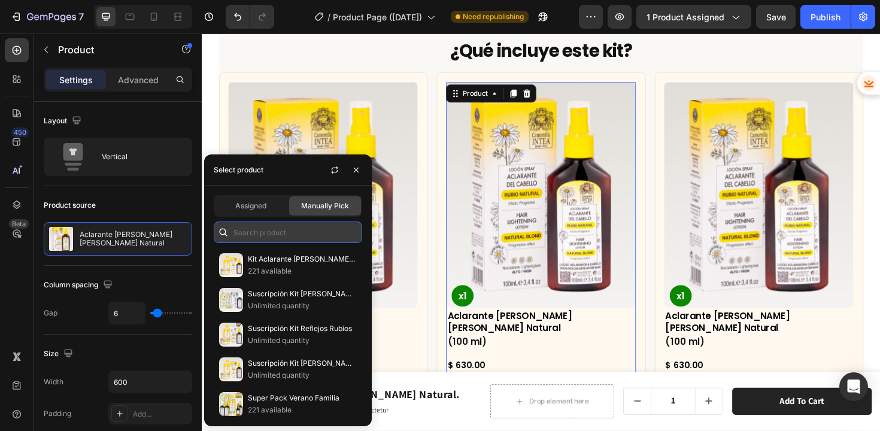
click at [279, 232] on input "text" at bounding box center [288, 233] width 148 height 22
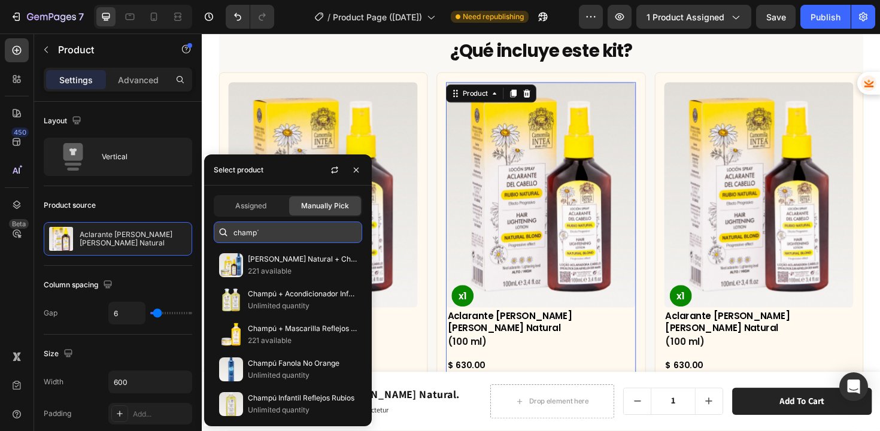
type input "champú"
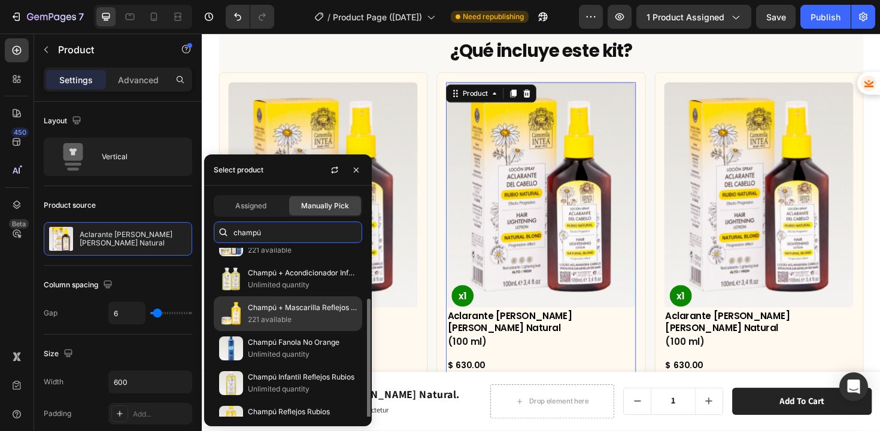
scroll to position [40, 0]
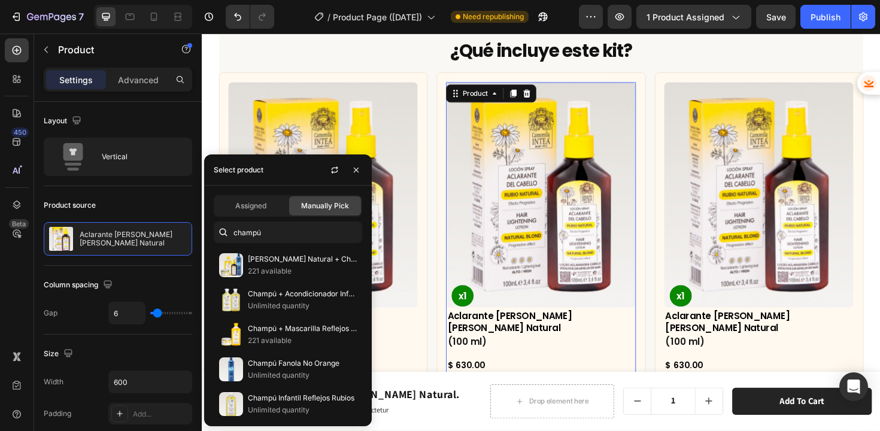
scroll to position [40, 0]
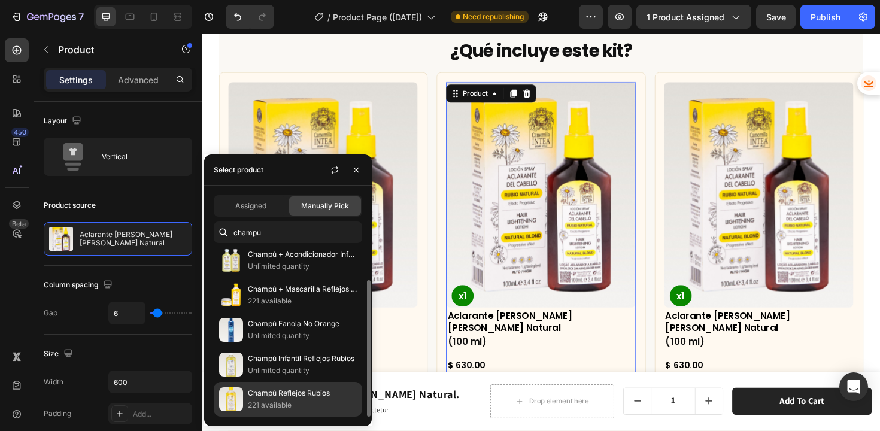
type input "champú"
click at [302, 393] on p "Champú Reflejos Rubios" at bounding box center [302, 393] width 109 height 12
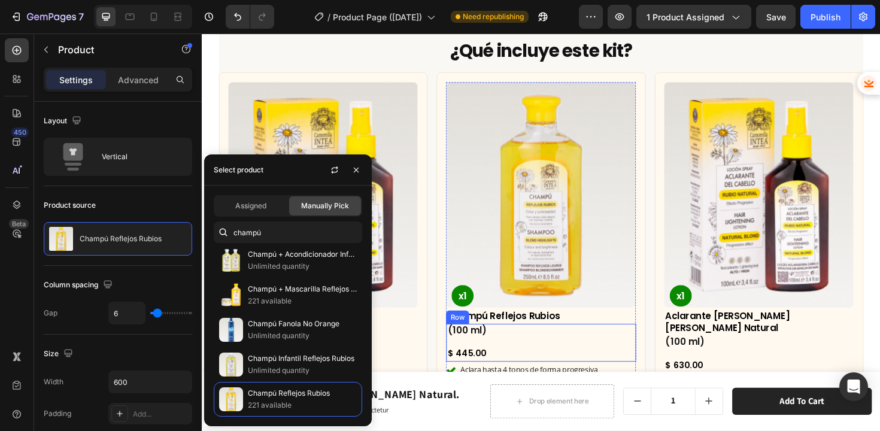
click at [599, 354] on div "(100 ml) Heading $ 445.00 Product Price Product Price Row" at bounding box center [560, 361] width 201 height 41
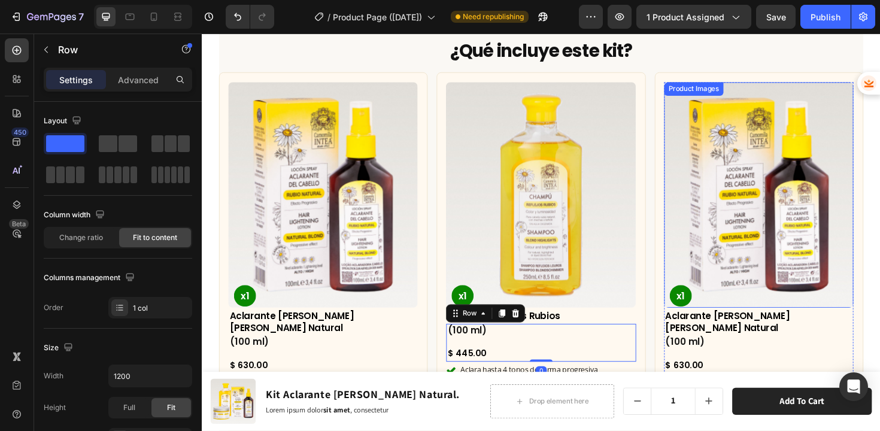
click at [787, 215] on img at bounding box center [792, 204] width 201 height 239
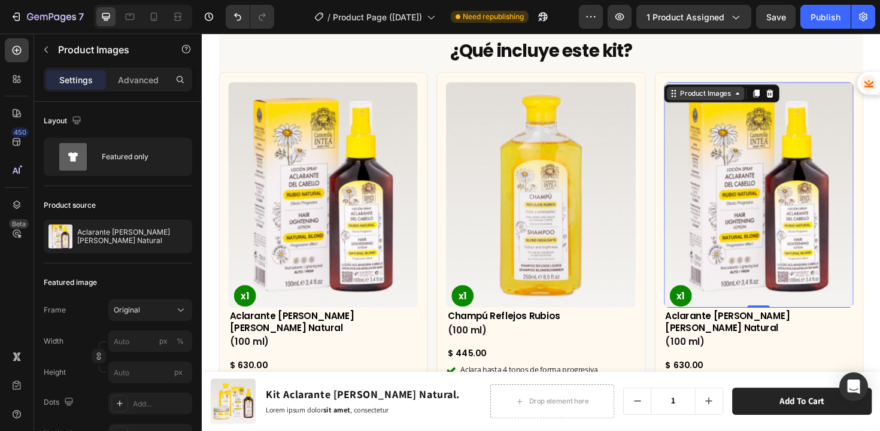
click at [722, 98] on div "Product Images" at bounding box center [736, 97] width 58 height 11
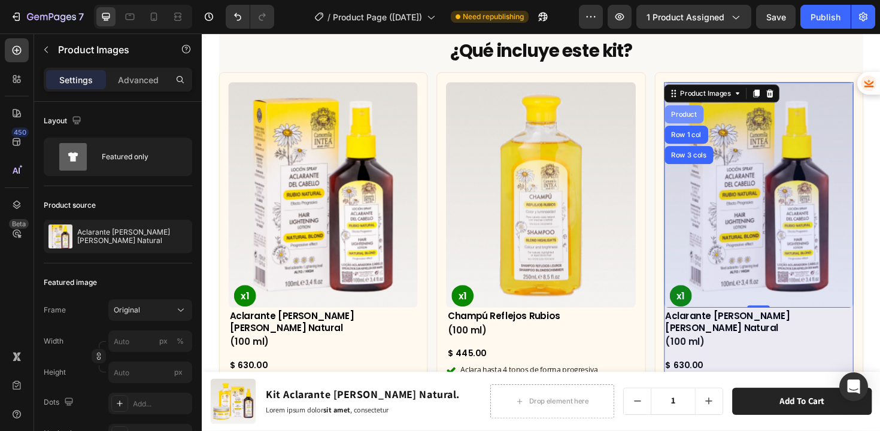
click at [711, 116] on div "Product" at bounding box center [713, 119] width 32 height 7
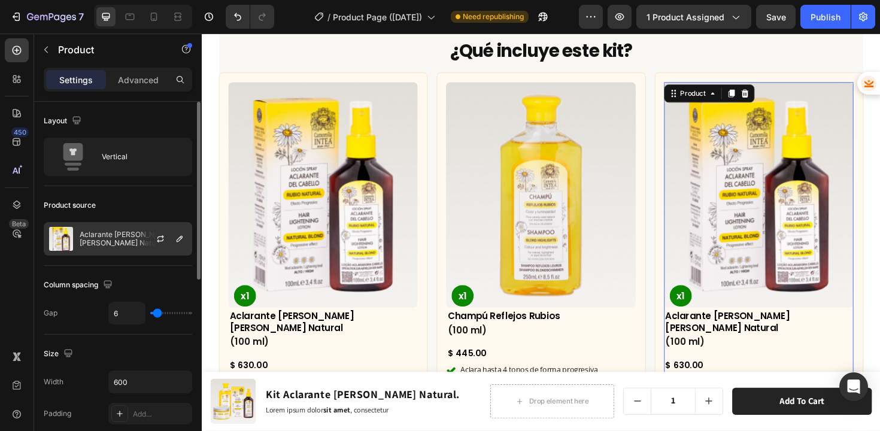
click at [112, 238] on p "Aclarante [PERSON_NAME] [PERSON_NAME] Natural" at bounding box center [133, 239] width 107 height 17
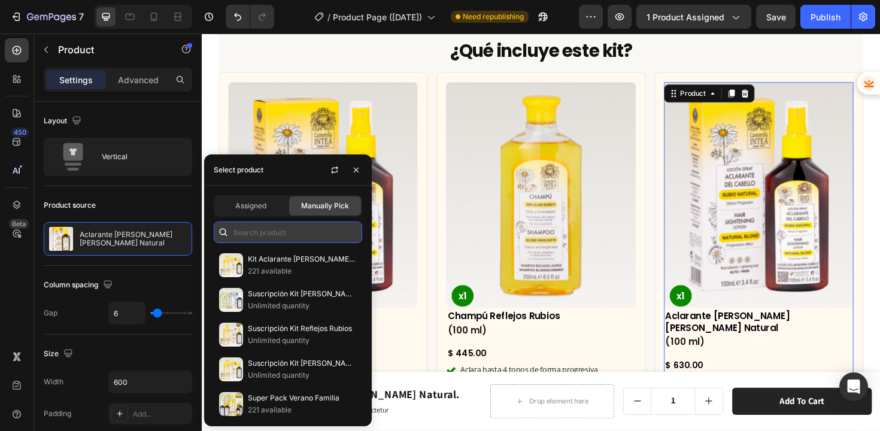
click at [269, 232] on input "text" at bounding box center [288, 233] width 148 height 22
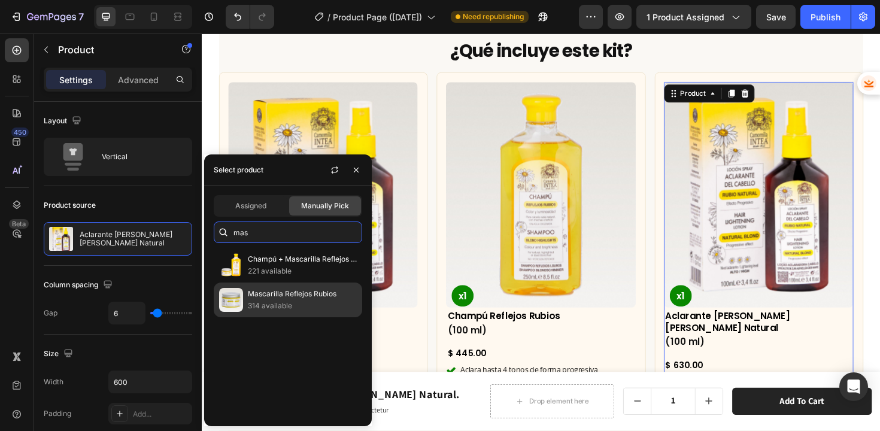
type input "mas"
click at [287, 297] on p "Mascarilla Reflejos Rubios" at bounding box center [302, 294] width 109 height 12
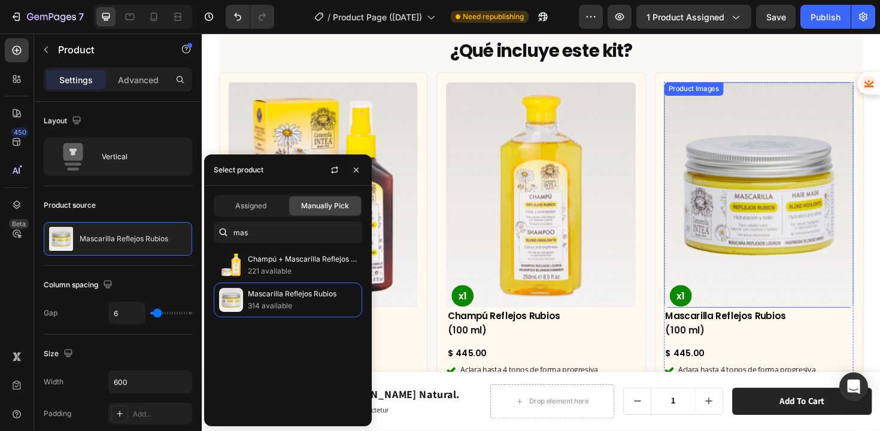
click at [666, 253] on div "Product Images x1 Product Badge Aclarante de Cabello Rubio Natural Product Titl…" at bounding box center [561, 258] width 683 height 366
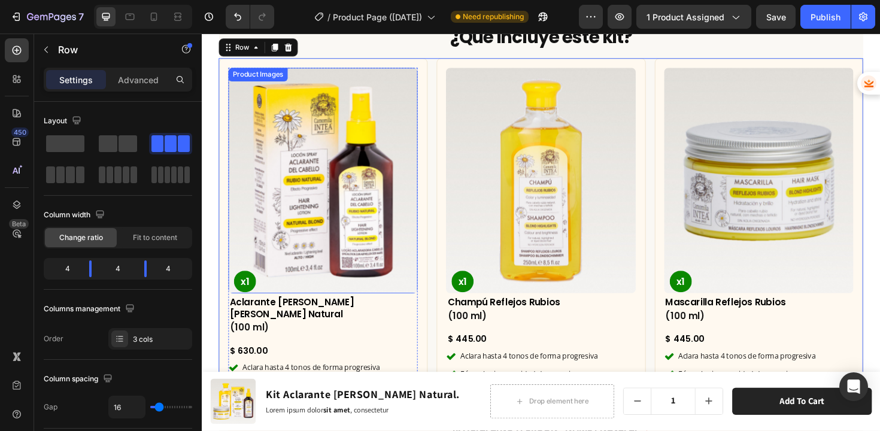
scroll to position [3871, 0]
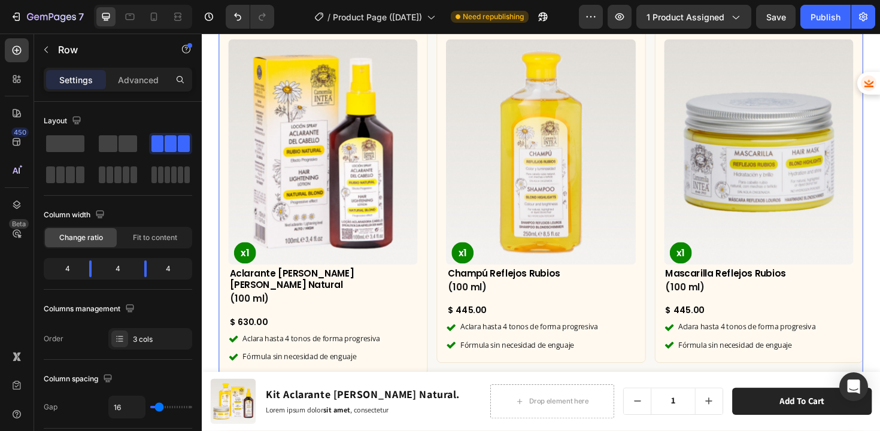
click at [441, 119] on div "Product Images x1 Product Badge Aclarante de Cabello Rubio Natural Product Titl…" at bounding box center [561, 212] width 683 height 366
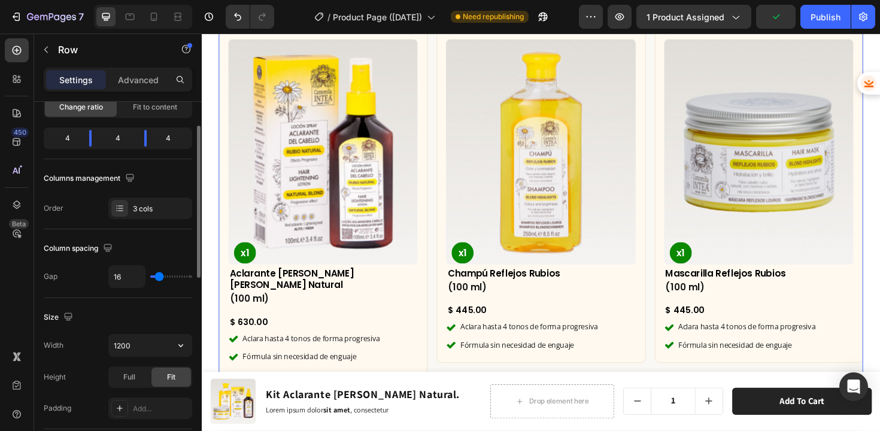
scroll to position [201, 0]
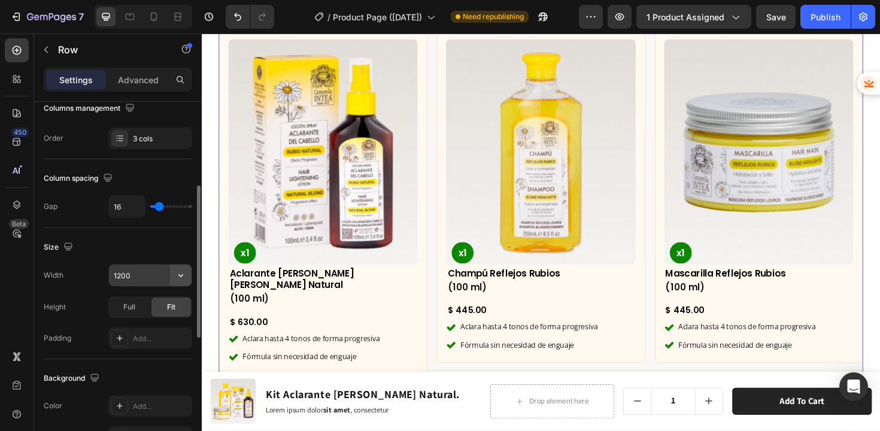
click at [183, 275] on icon "button" at bounding box center [181, 275] width 12 height 12
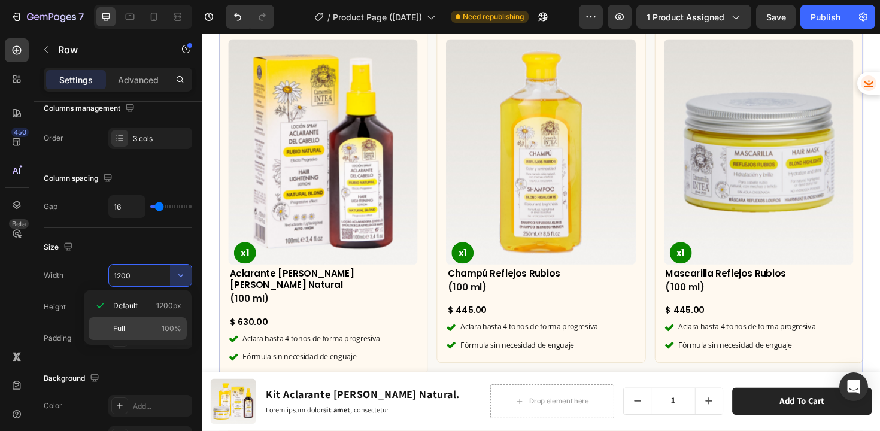
click at [143, 327] on p "Full 100%" at bounding box center [147, 328] width 68 height 11
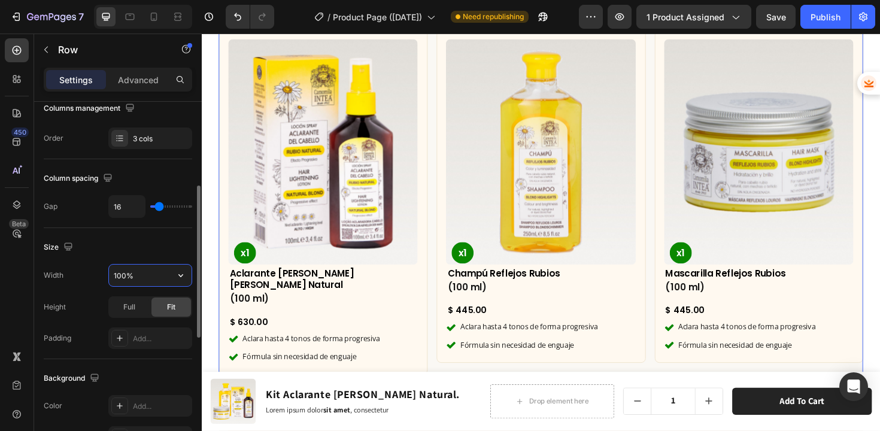
click at [132, 275] on input "100%" at bounding box center [150, 276] width 83 height 22
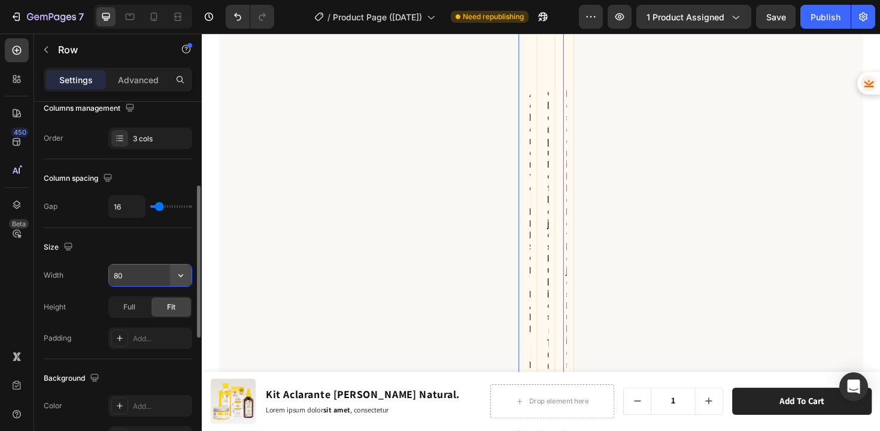
click at [184, 271] on icon "button" at bounding box center [181, 275] width 12 height 12
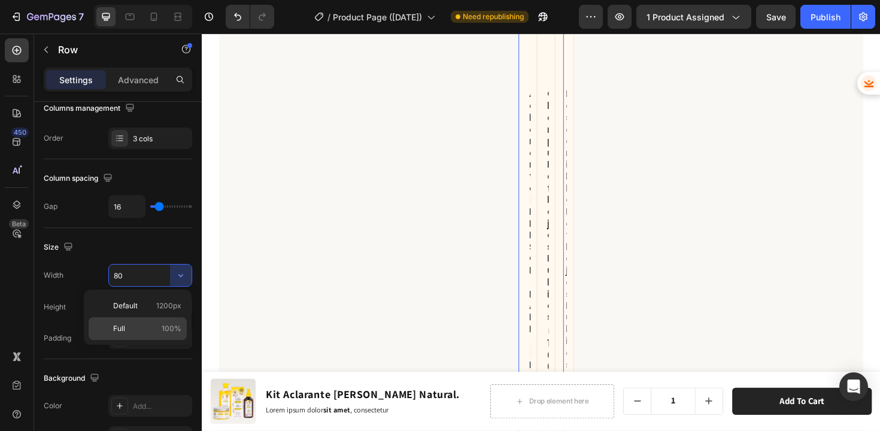
click at [167, 321] on div "Full 100%" at bounding box center [138, 328] width 98 height 23
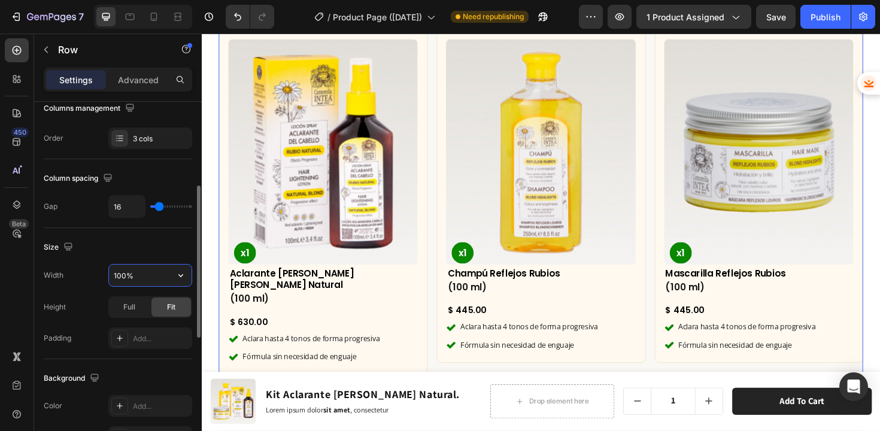
click at [143, 278] on input "100%" at bounding box center [150, 276] width 83 height 22
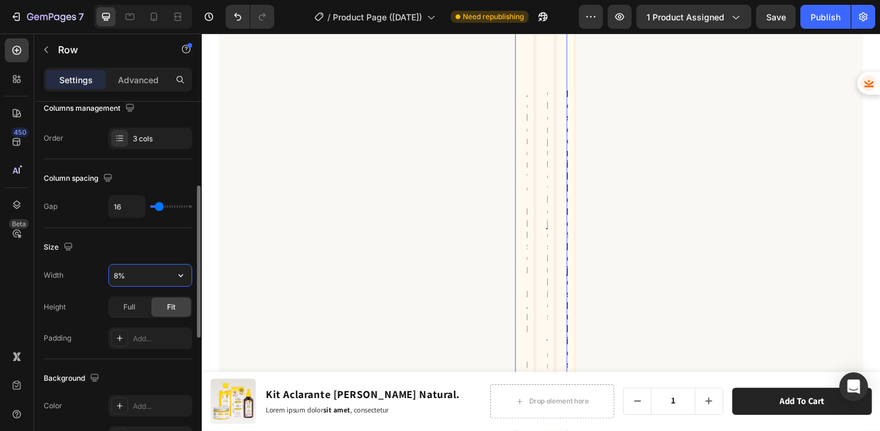
type input "80%"
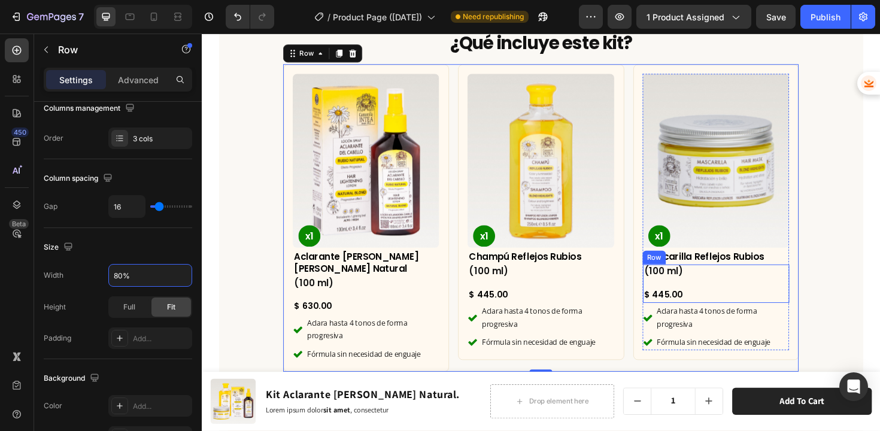
scroll to position [3987, 0]
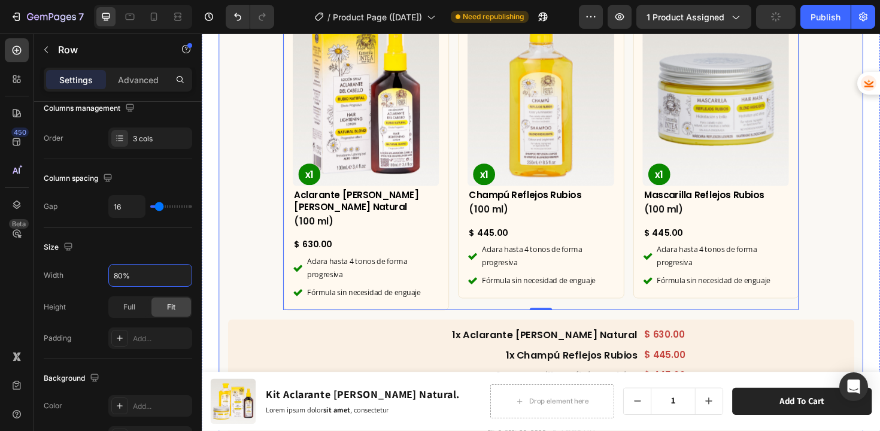
click at [835, 255] on div "¿Qué incluye este kit? Heading Row Product Images x1 Product Badge Aclarante de…" at bounding box center [561, 286] width 683 height 667
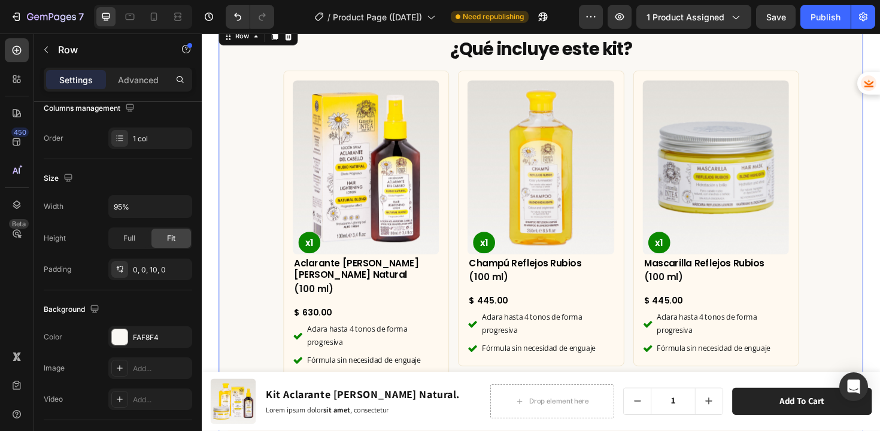
scroll to position [3957, 0]
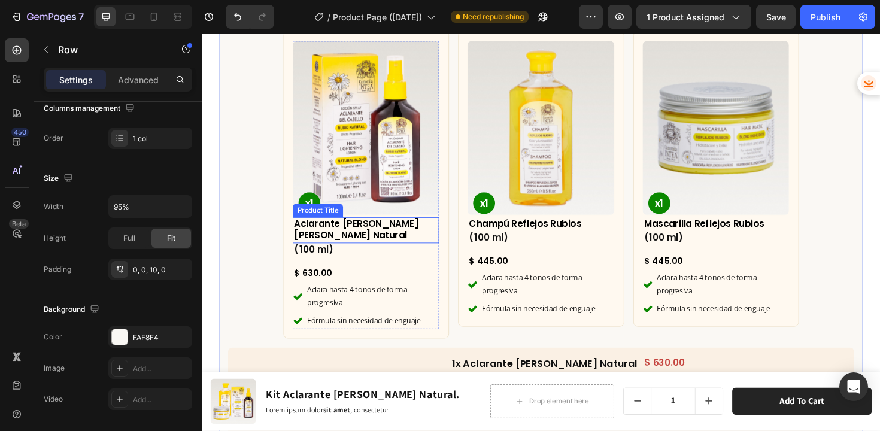
click at [408, 235] on h2 "Aclarante [PERSON_NAME] [PERSON_NAME] Natural" at bounding box center [375, 242] width 155 height 28
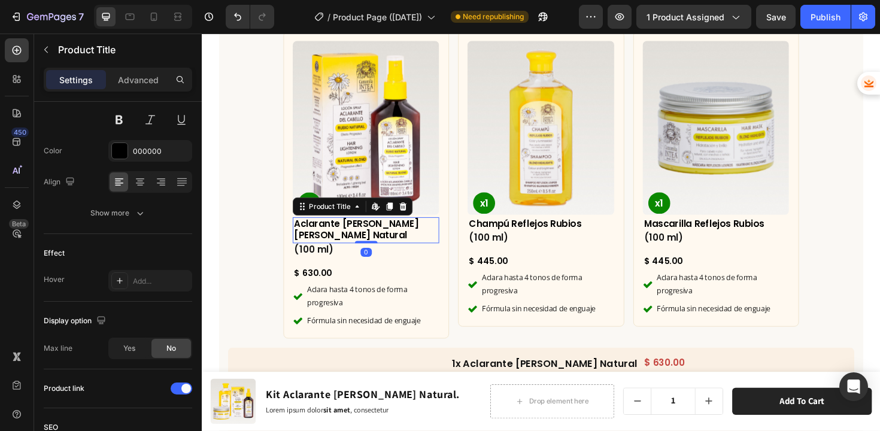
scroll to position [0, 0]
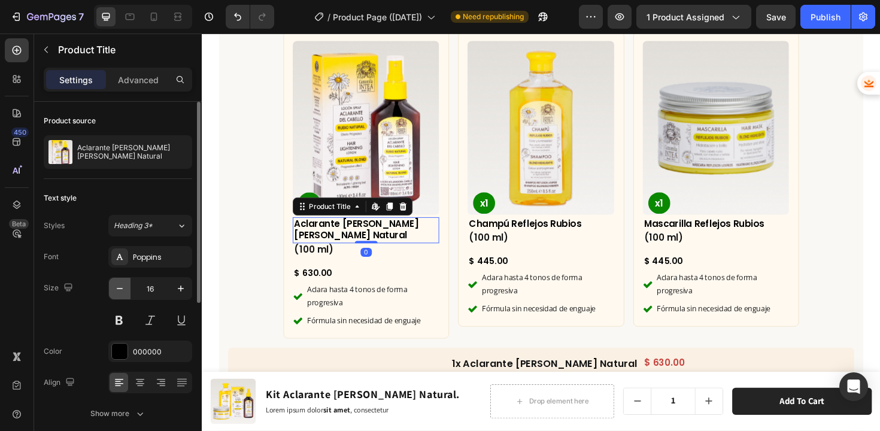
click at [123, 290] on icon "button" at bounding box center [120, 289] width 12 height 12
type input "15"
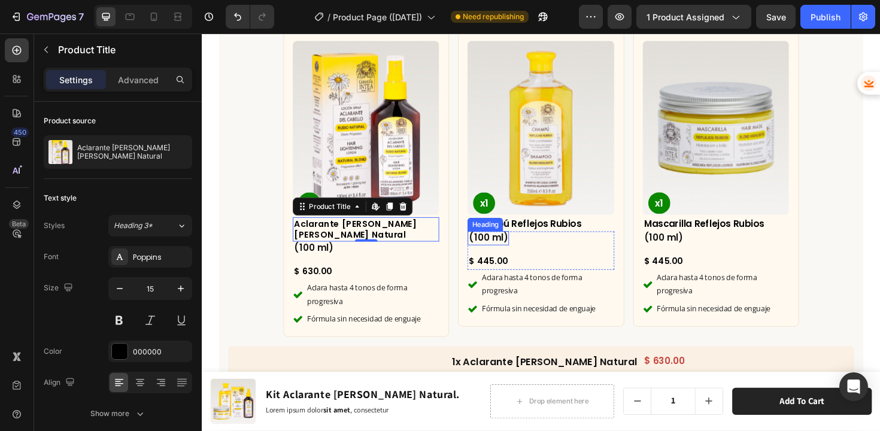
click at [516, 235] on div "Heading" at bounding box center [502, 236] width 38 height 14
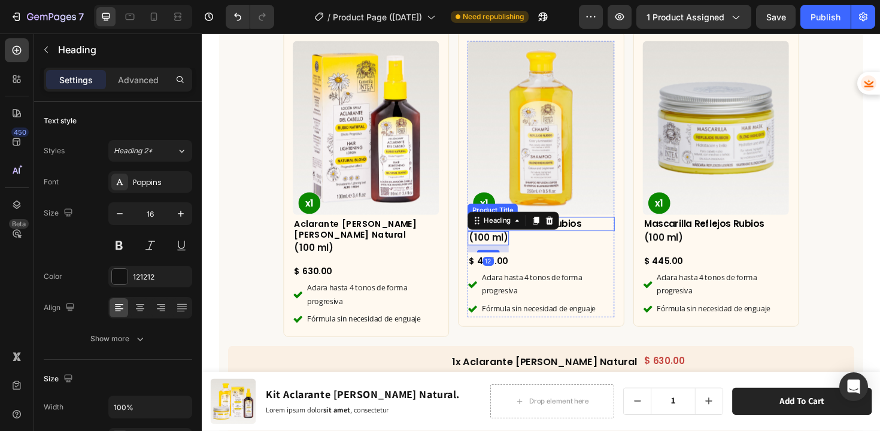
click at [599, 236] on h2 "Champú Reflejos Rubios" at bounding box center [560, 235] width 155 height 15
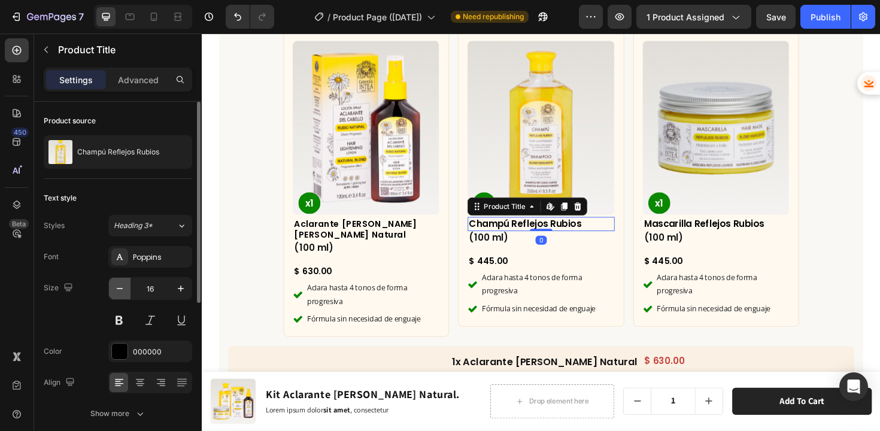
click at [124, 287] on icon "button" at bounding box center [120, 289] width 12 height 12
type input "15"
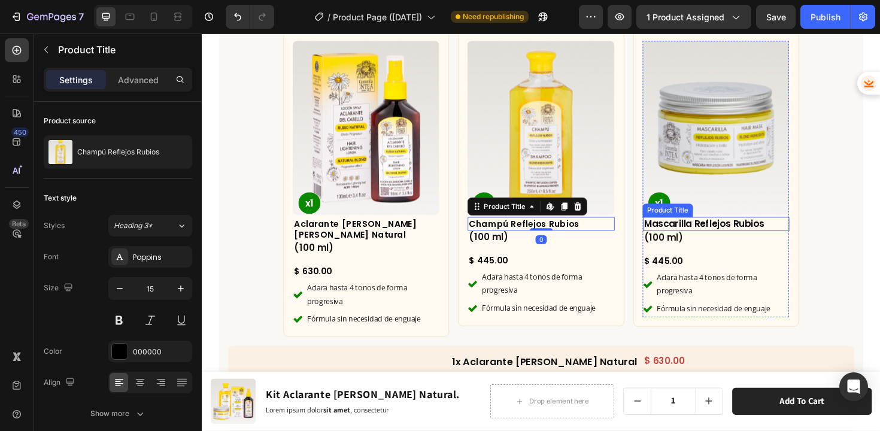
click at [718, 231] on h2 "Mascarilla Reflejos Rubios" at bounding box center [746, 235] width 155 height 15
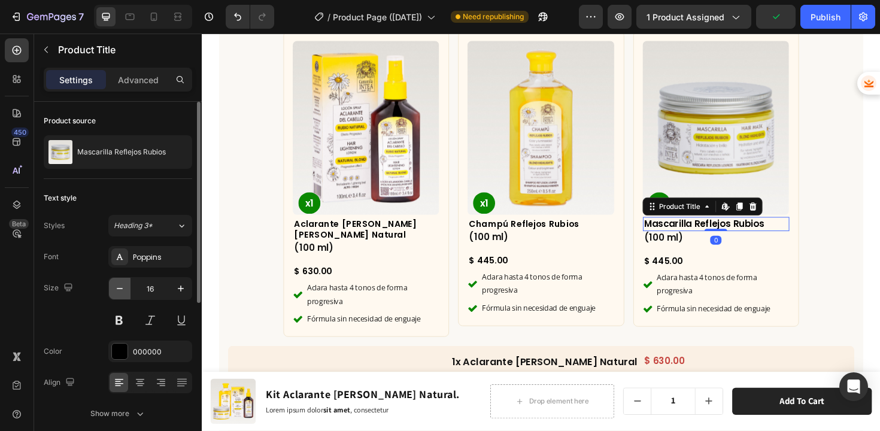
click at [120, 292] on icon "button" at bounding box center [120, 289] width 12 height 12
type input "15"
click at [499, 247] on h2 "(100 ml)" at bounding box center [505, 250] width 44 height 15
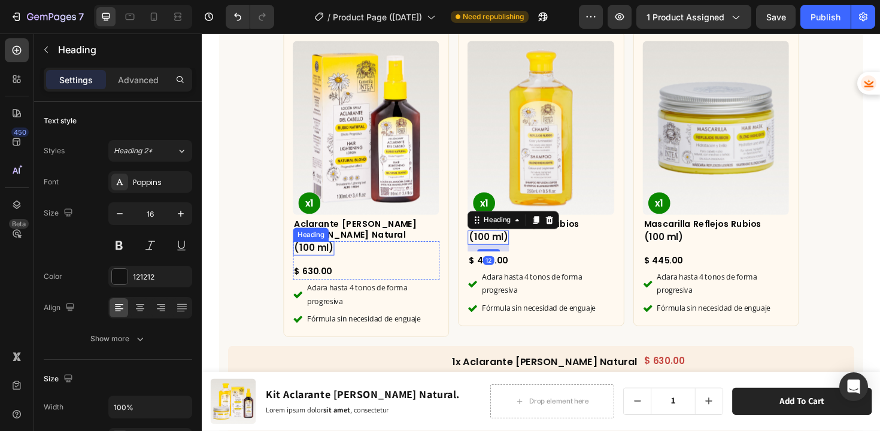
click at [304, 257] on h2 "(100 ml)" at bounding box center [320, 261] width 44 height 15
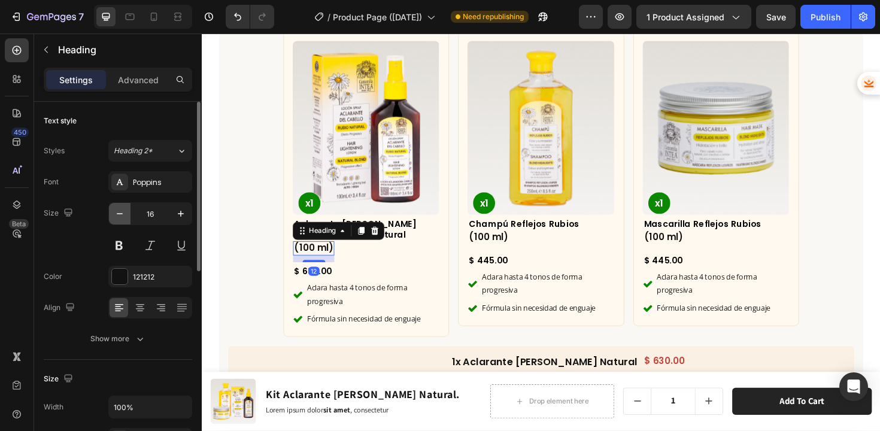
click at [123, 213] on icon "button" at bounding box center [120, 214] width 12 height 12
type input "15"
click at [701, 252] on h2 "(100 ml)" at bounding box center [691, 250] width 44 height 15
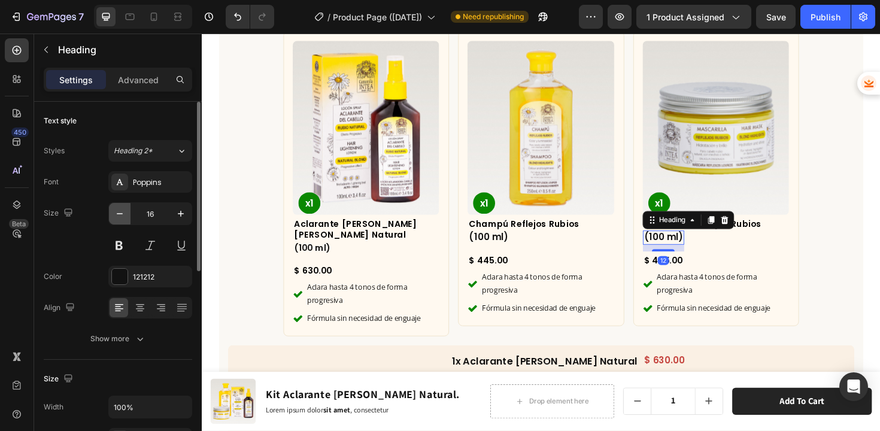
click at [117, 211] on icon "button" at bounding box center [120, 214] width 12 height 12
type input "15"
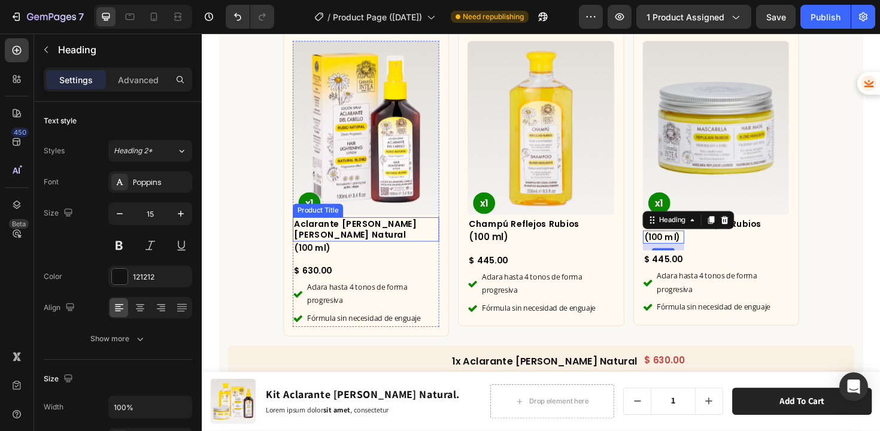
click at [399, 238] on h2 "Aclarante [PERSON_NAME] [PERSON_NAME] Natural" at bounding box center [375, 241] width 155 height 26
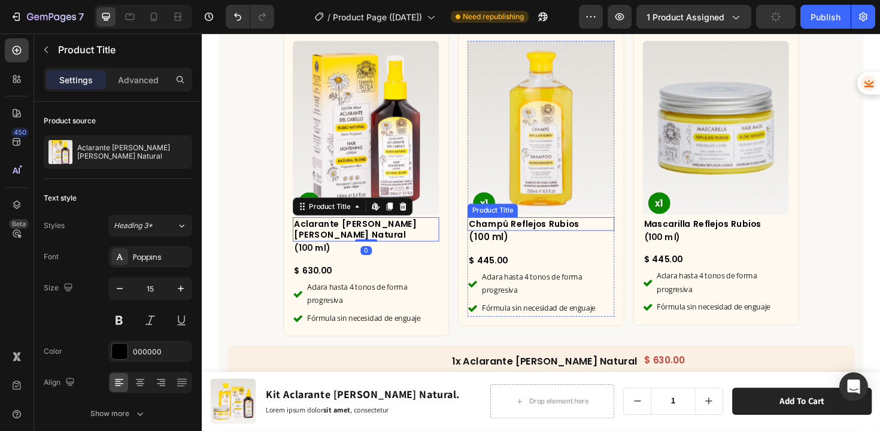
click at [555, 228] on h2 "Champú Reflejos Rubios" at bounding box center [560, 235] width 155 height 14
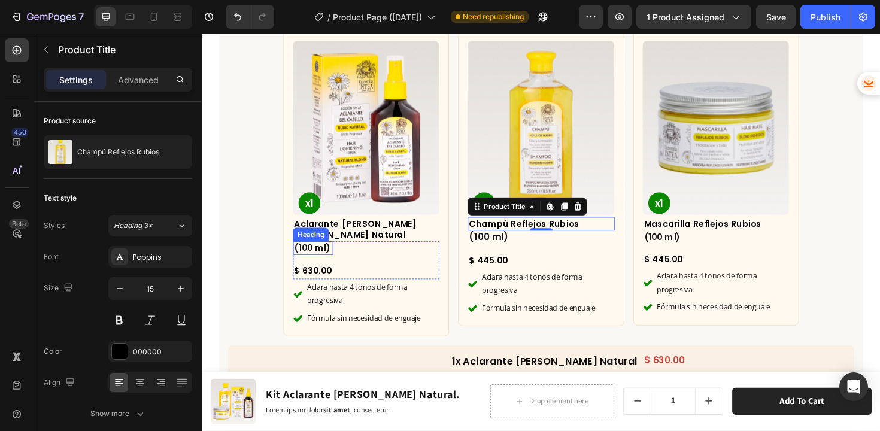
click at [334, 258] on h2 "(100 ml)" at bounding box center [319, 261] width 43 height 14
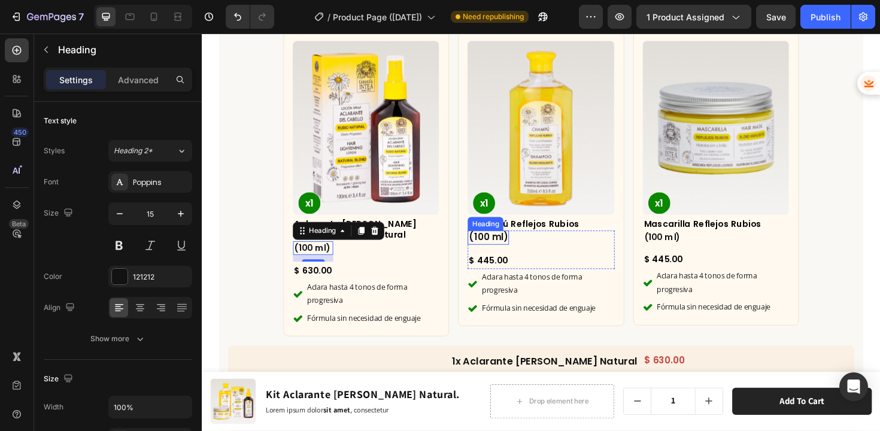
click at [493, 249] on h2 "(100 ml)" at bounding box center [505, 250] width 44 height 15
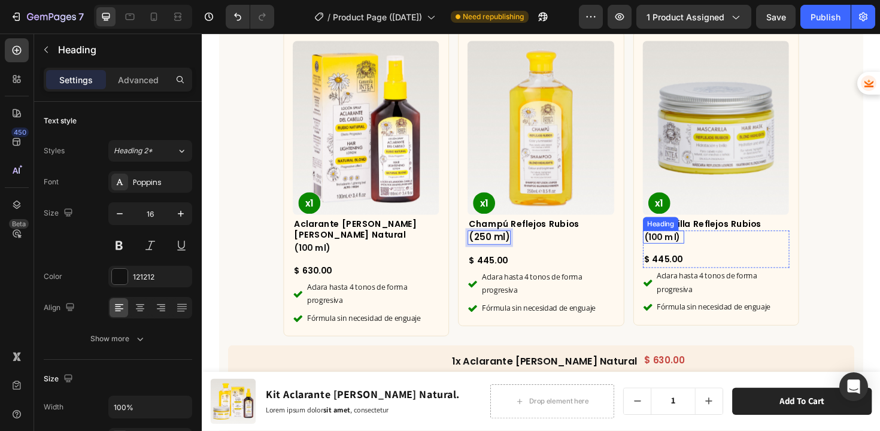
click at [681, 248] on h2 "(100 ml)" at bounding box center [691, 250] width 44 height 14
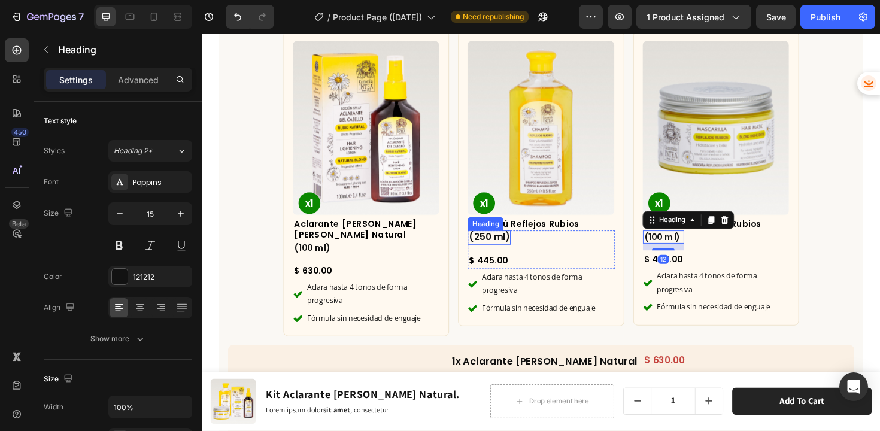
click at [492, 248] on p "(250 ml)" at bounding box center [505, 250] width 43 height 13
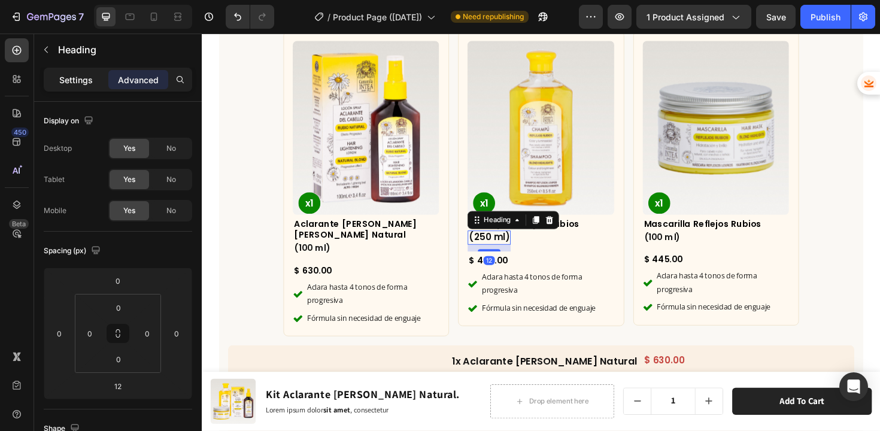
click at [75, 74] on p "Settings" at bounding box center [76, 80] width 34 height 13
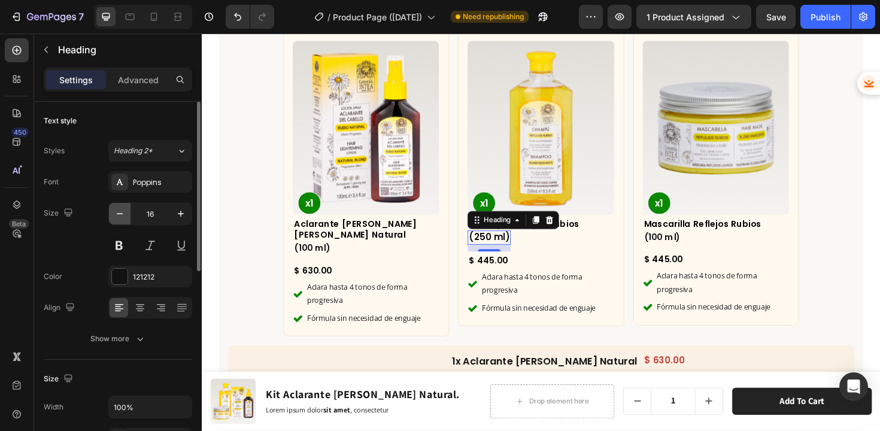
click at [128, 215] on button "button" at bounding box center [120, 214] width 22 height 22
type input "14"
click at [313, 254] on h2 "(100 ml)" at bounding box center [319, 261] width 43 height 14
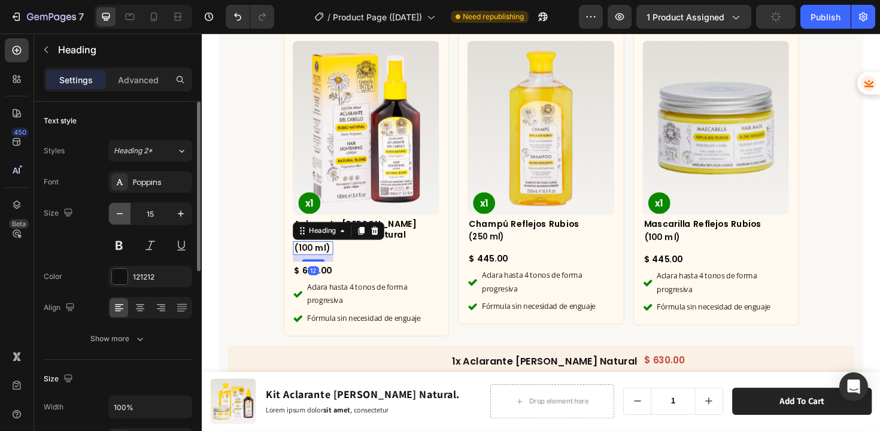
click at [119, 210] on icon "button" at bounding box center [120, 214] width 12 height 12
type input "14"
click at [691, 244] on h2 "(100 ml)" at bounding box center [691, 250] width 44 height 14
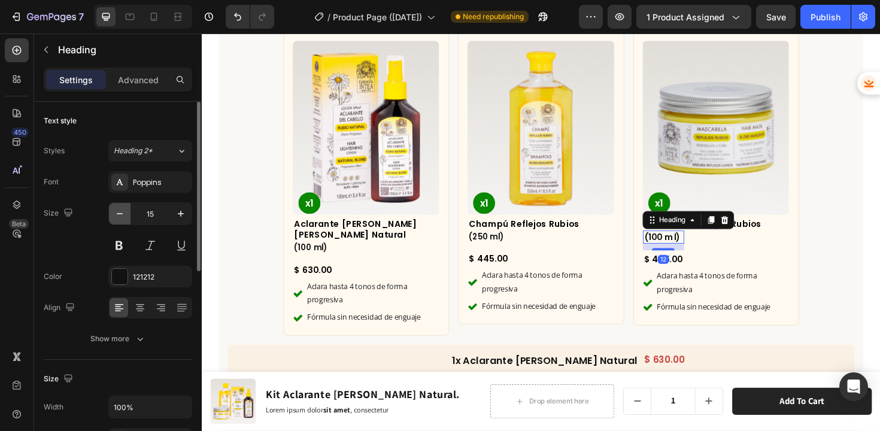
click at [123, 216] on icon "button" at bounding box center [120, 214] width 12 height 12
type input "14"
click at [675, 244] on h2 "(100 ml)" at bounding box center [691, 249] width 44 height 13
click at [675, 244] on p "(100 ml)" at bounding box center [690, 249] width 41 height 11
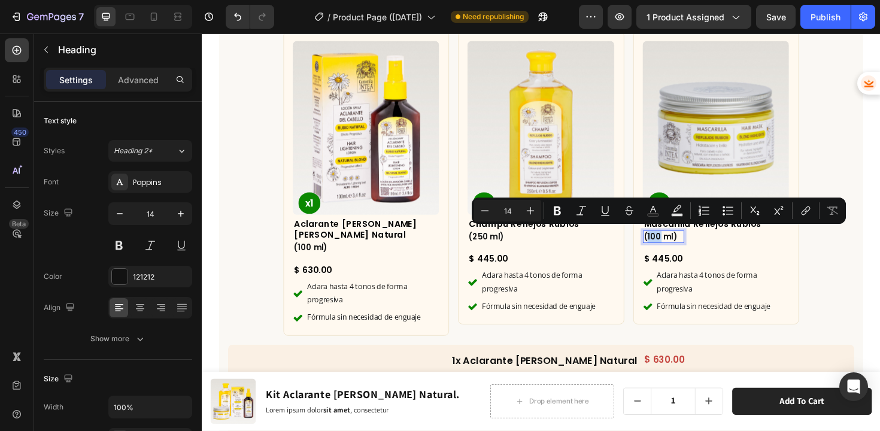
click at [677, 249] on p "(100 ml)" at bounding box center [690, 249] width 41 height 11
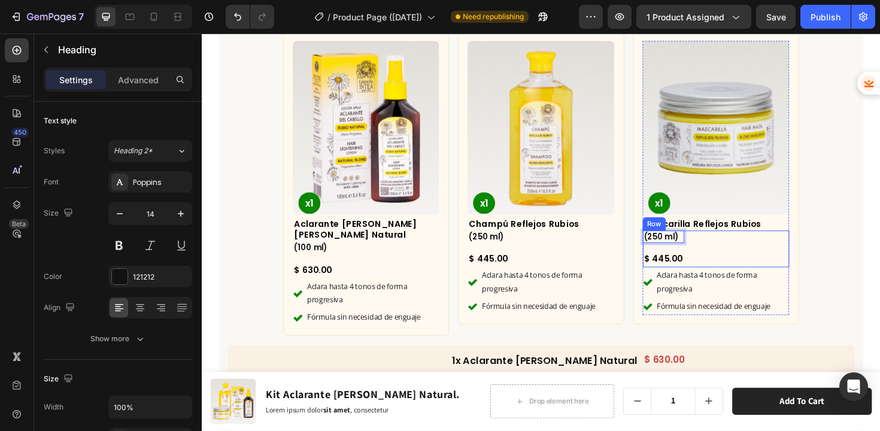
click at [749, 258] on div "(250 ml) Heading 12 $ 445.00 Product Price Product Price Row" at bounding box center [746, 262] width 155 height 39
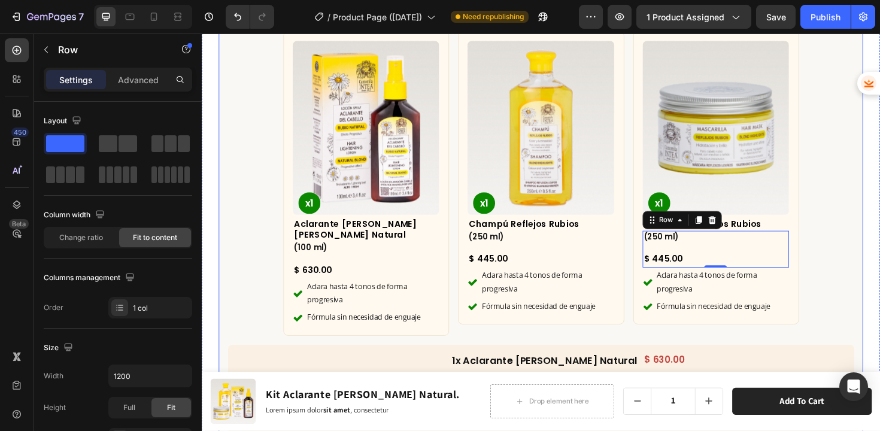
click at [855, 298] on div "¿Qué incluye este kit? Heading Row Product Images x1 Product Badge Aclarante de…" at bounding box center [561, 315] width 683 height 664
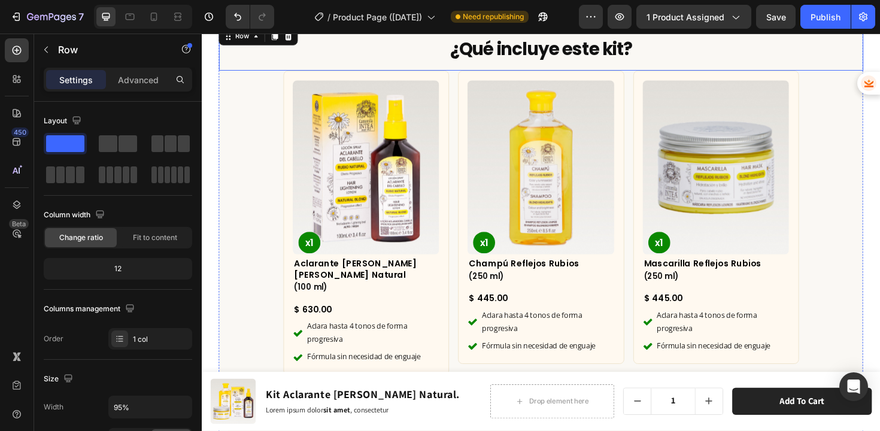
scroll to position [4175, 0]
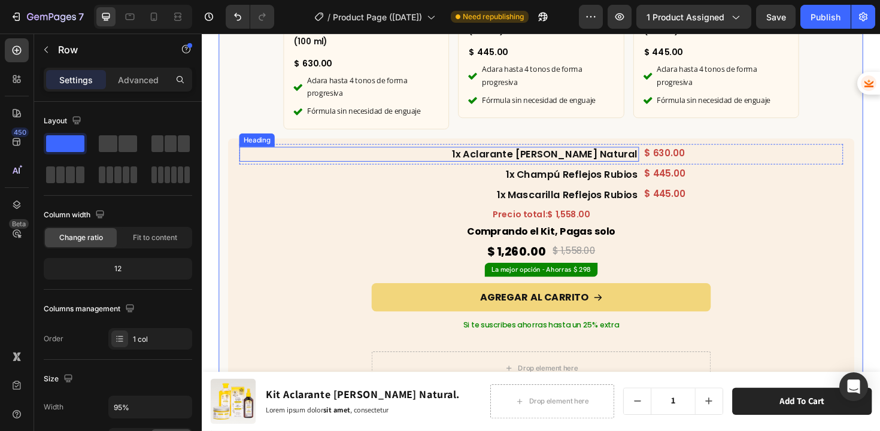
click at [558, 162] on h2 "1x Aclarante [PERSON_NAME] Natural" at bounding box center [452, 162] width 423 height 16
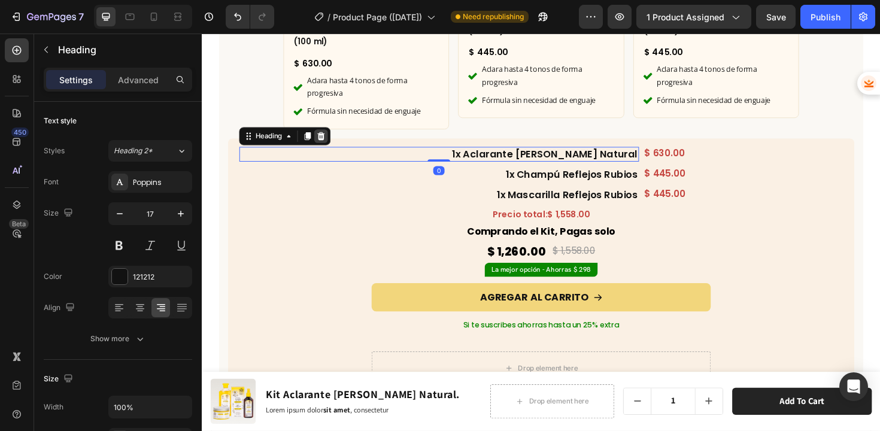
click at [329, 138] on icon at bounding box center [329, 142] width 8 height 8
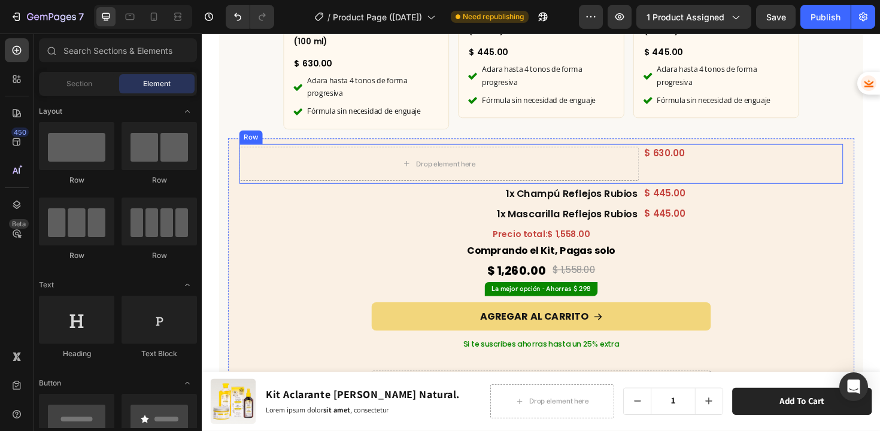
click at [705, 181] on div "$ 630.00 Product Price Product Price Row Product" at bounding box center [774, 172] width 211 height 36
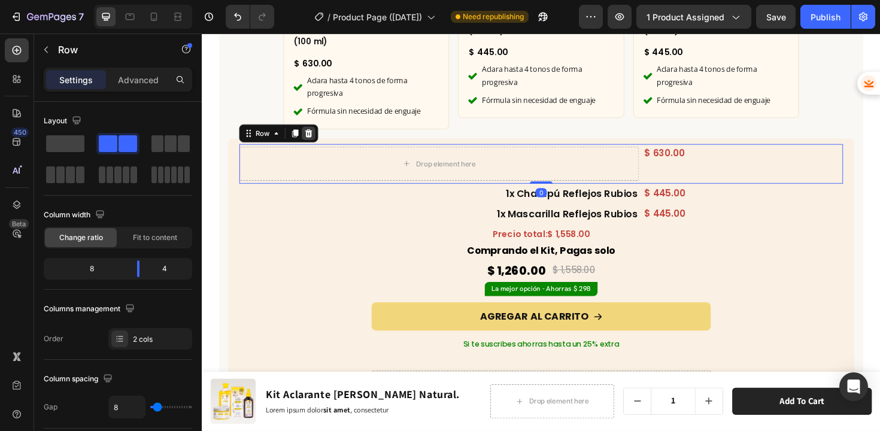
click at [313, 137] on icon at bounding box center [315, 140] width 10 height 10
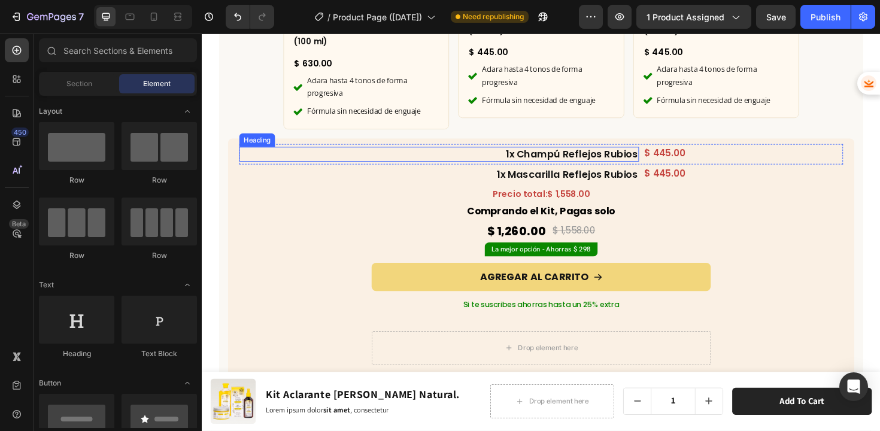
click at [447, 162] on h2 "1x Champú Reflejos Rubios" at bounding box center [452, 162] width 423 height 16
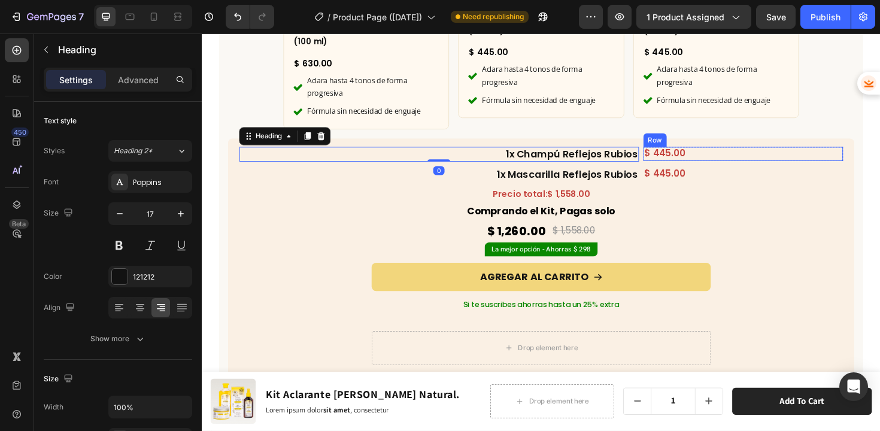
click at [729, 162] on div "$ 445.00 Product Price Product Price Row" at bounding box center [774, 161] width 211 height 15
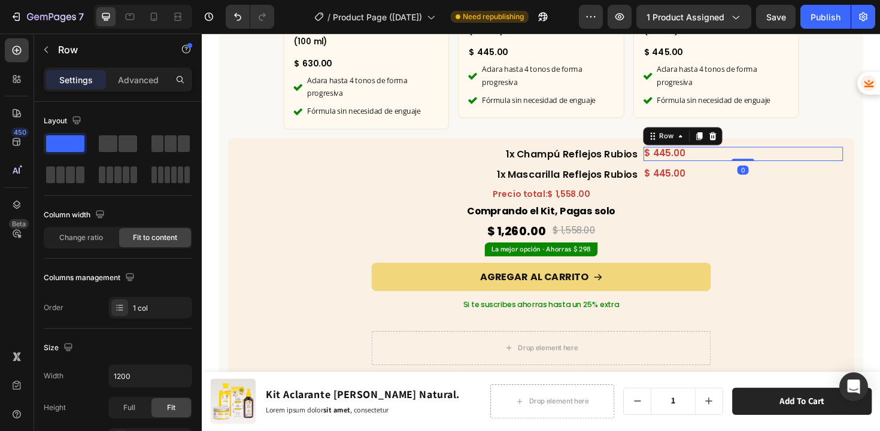
click at [739, 139] on icon at bounding box center [743, 143] width 10 height 10
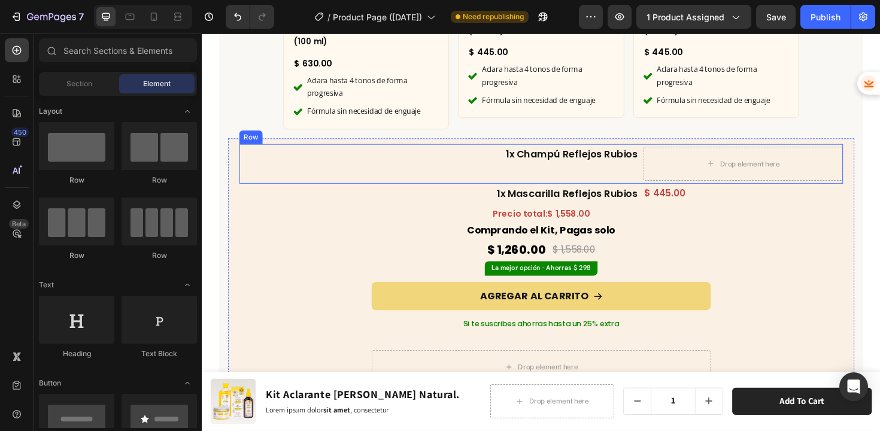
click at [654, 176] on div "1x Champú Reflejos Rubios Heading" at bounding box center [452, 172] width 423 height 36
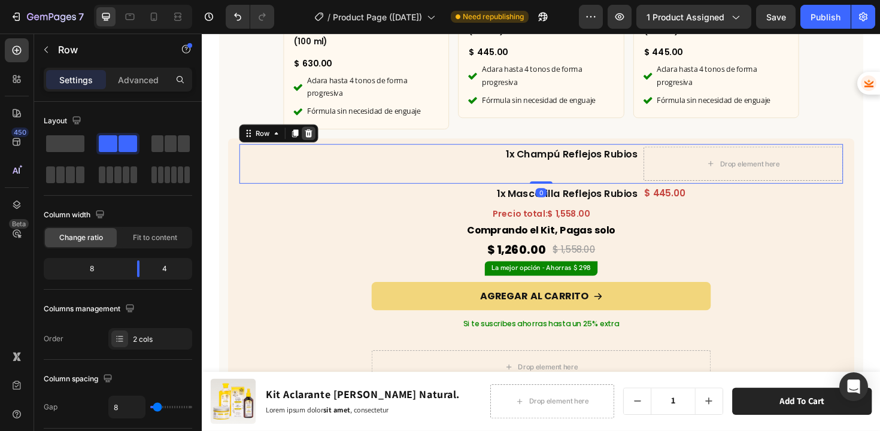
click at [315, 135] on icon at bounding box center [315, 139] width 8 height 8
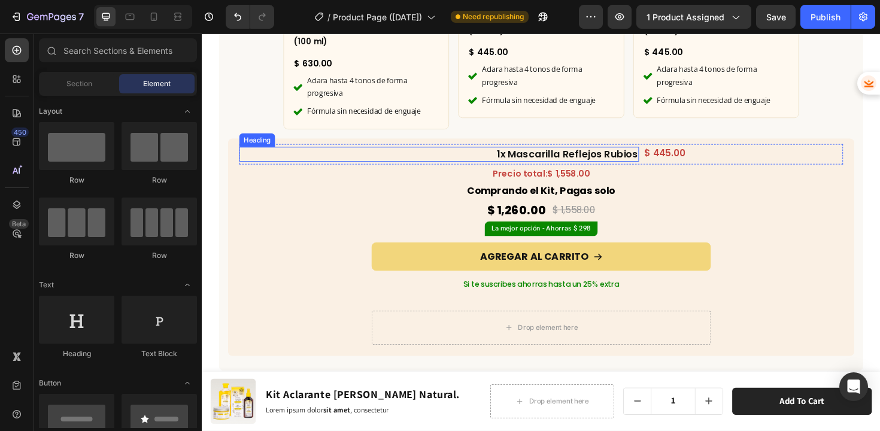
click at [460, 165] on div "1x Mascarilla Reflejos Rubios Heading" at bounding box center [452, 162] width 423 height 16
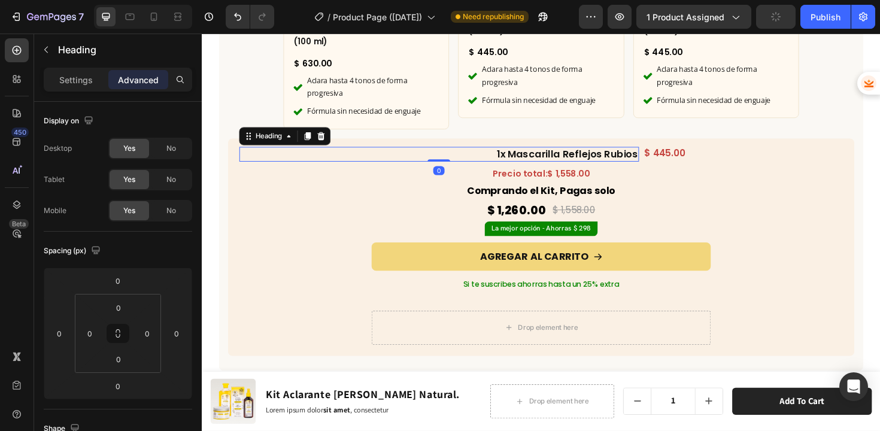
click at [327, 140] on icon at bounding box center [329, 142] width 8 height 8
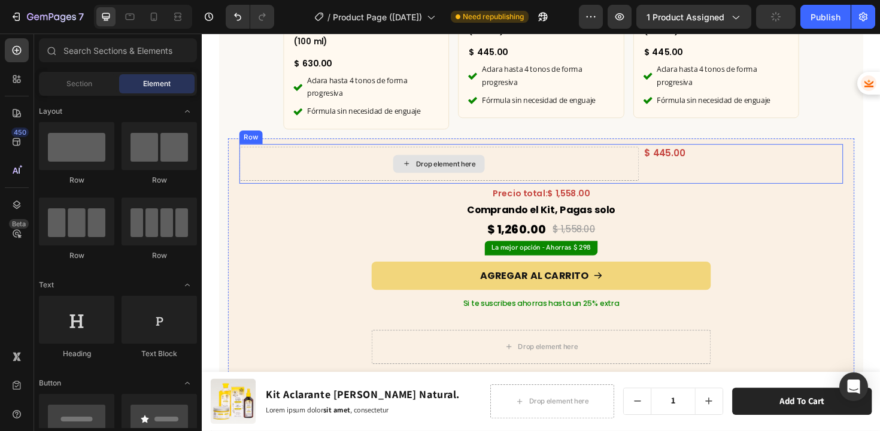
click at [373, 167] on div "Drop element here" at bounding box center [452, 172] width 423 height 36
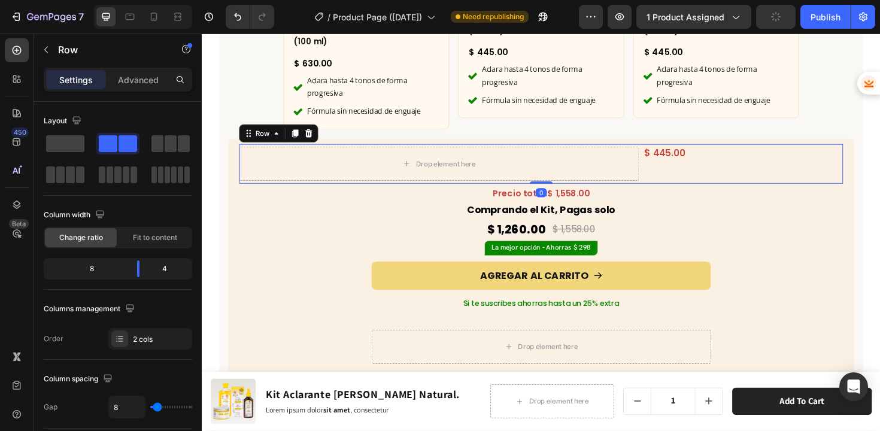
click at [315, 137] on icon at bounding box center [315, 140] width 10 height 10
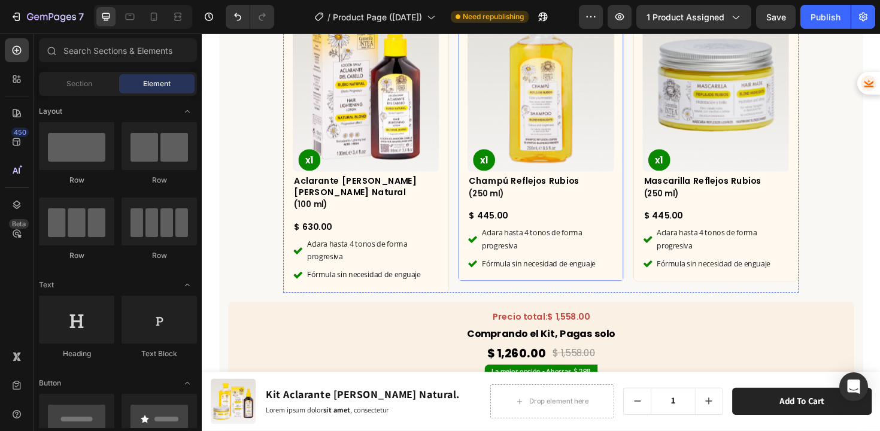
scroll to position [3945, 0]
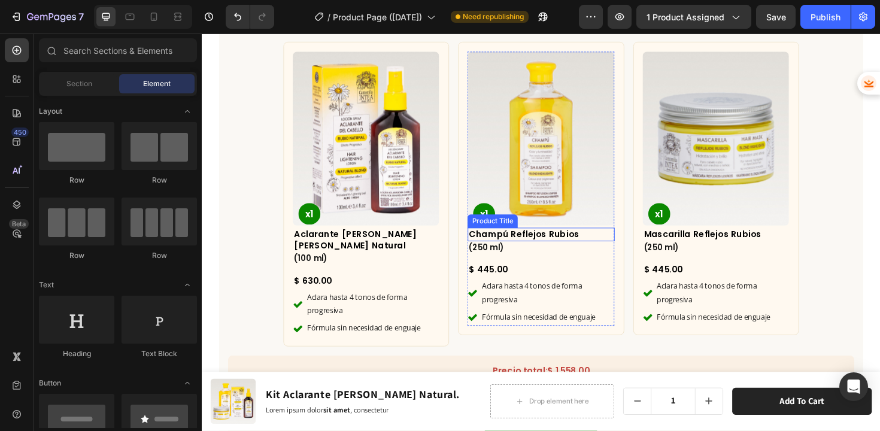
click at [549, 237] on img at bounding box center [560, 145] width 155 height 184
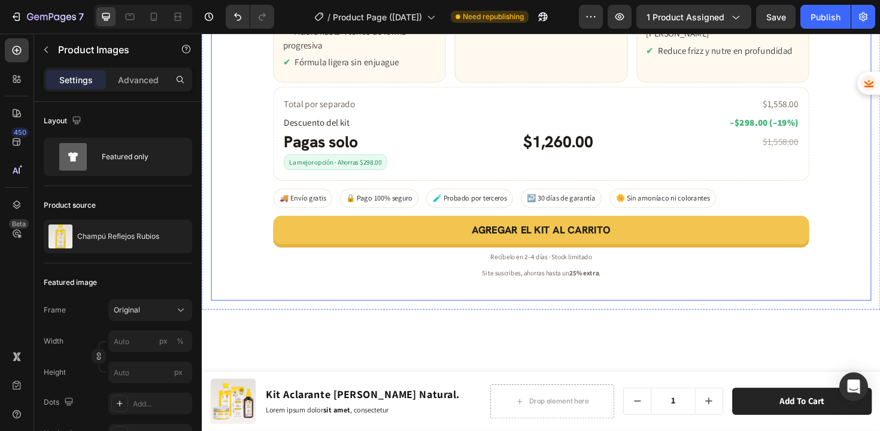
scroll to position [3514, 0]
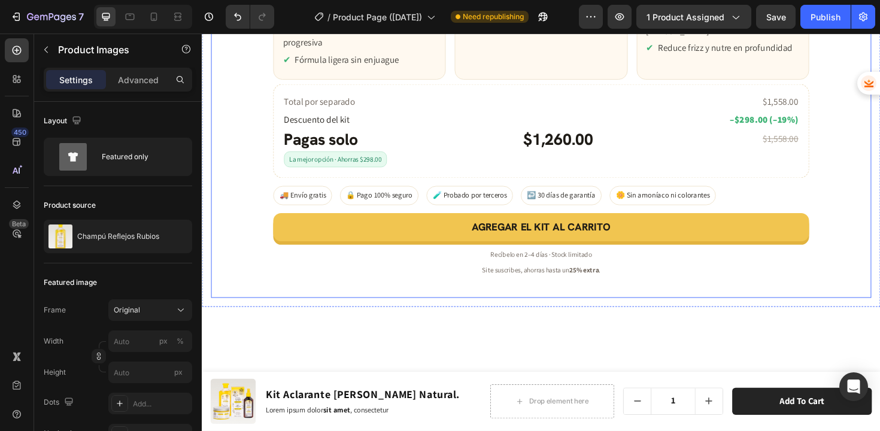
click at [568, 216] on span "↩️ 30 días de garantía" at bounding box center [582, 205] width 86 height 20
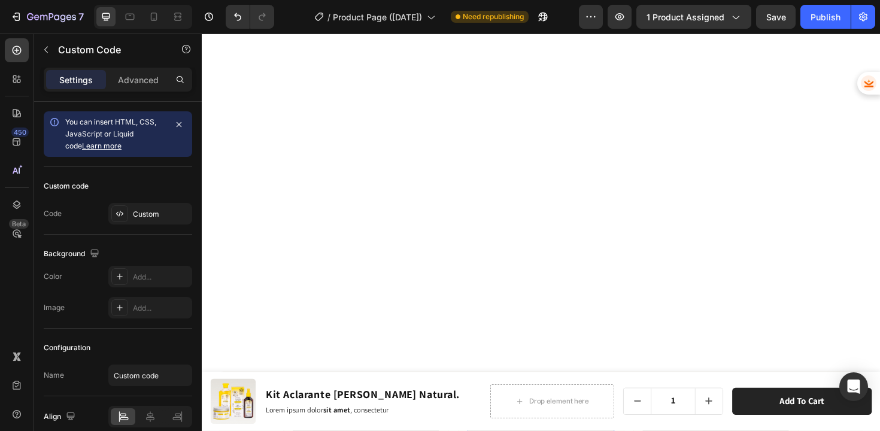
scroll to position [4075, 0]
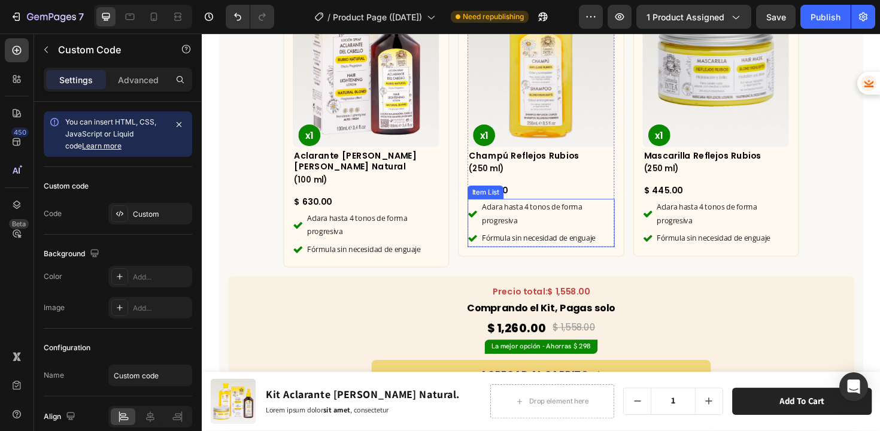
click at [523, 214] on p "Aclara hasta 4 tonos de forma progresiva" at bounding box center [567, 225] width 138 height 28
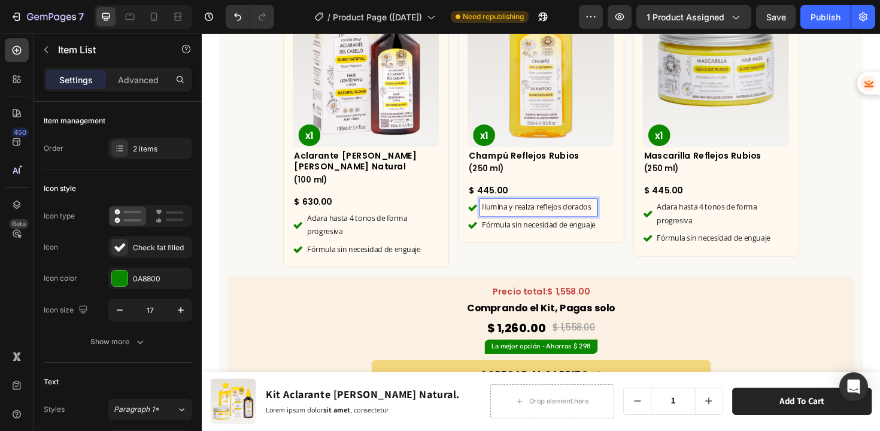
click at [546, 235] on p "Fórmula sin necesidad de enguaje" at bounding box center [558, 237] width 120 height 14
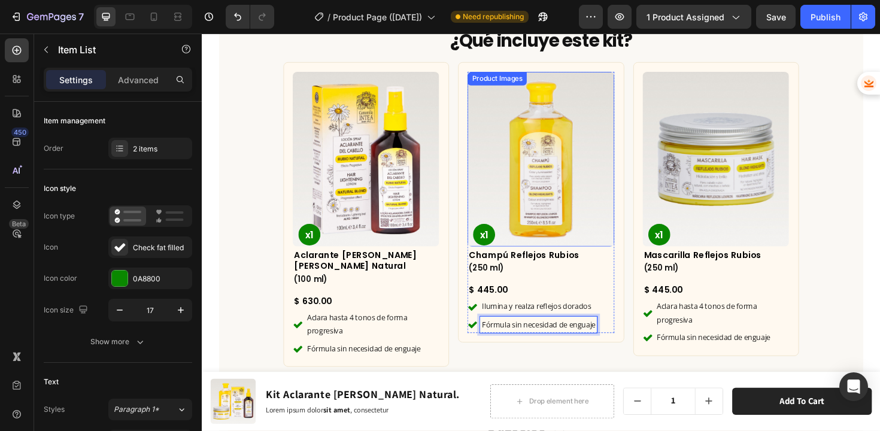
scroll to position [3942, 0]
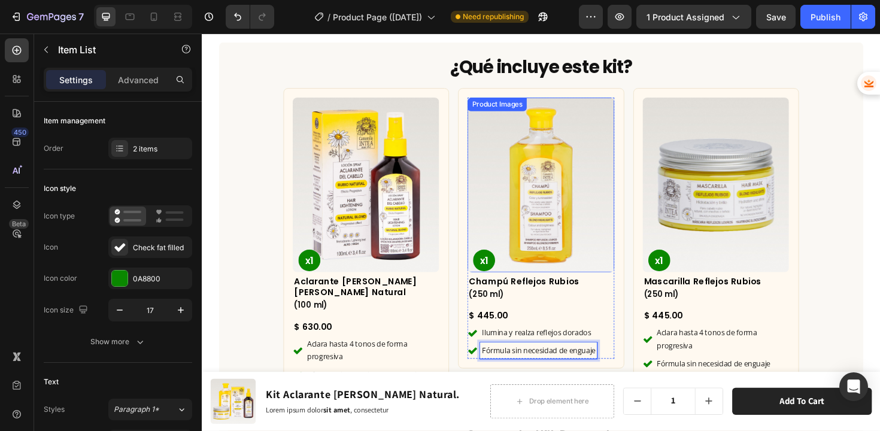
click at [618, 225] on img at bounding box center [560, 194] width 155 height 184
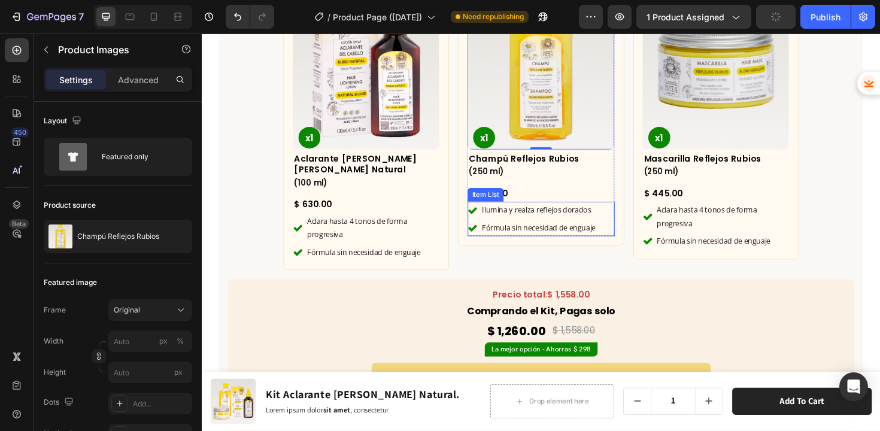
scroll to position [4081, 0]
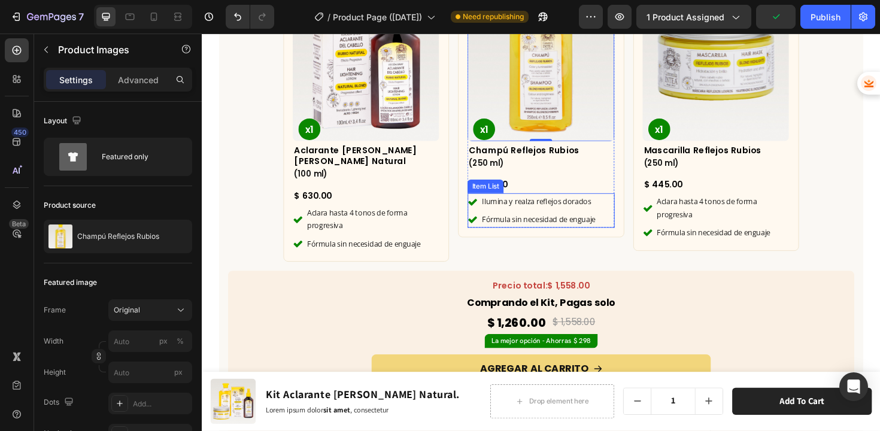
click at [535, 229] on p "Fórmula sin necesidad de enguaje" at bounding box center [558, 231] width 120 height 14
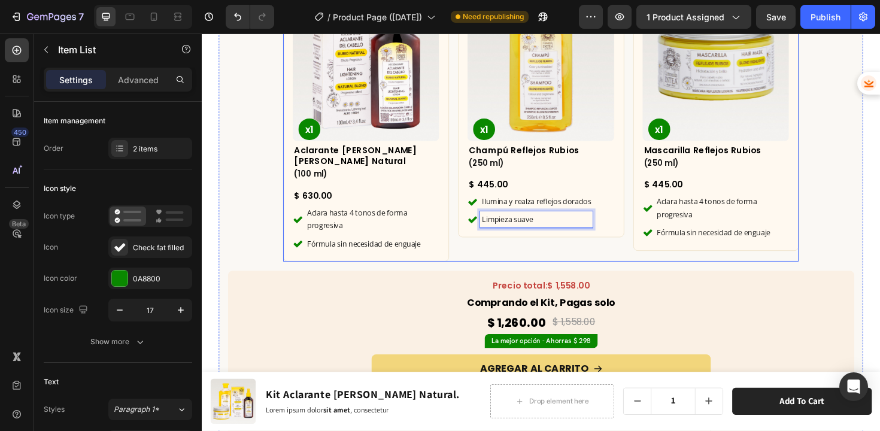
click at [627, 263] on div "Product Images x1 Product Badge Champú Reflejos Rubios Product Title (250 ml) H…" at bounding box center [560, 114] width 175 height 323
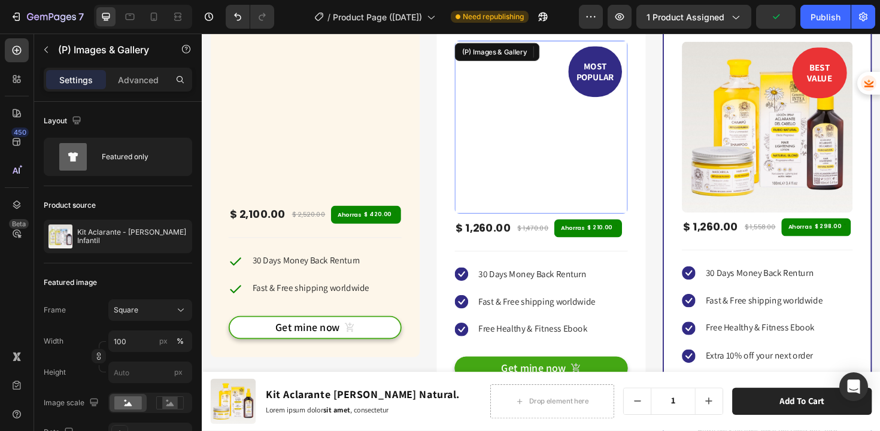
scroll to position [3882, 0]
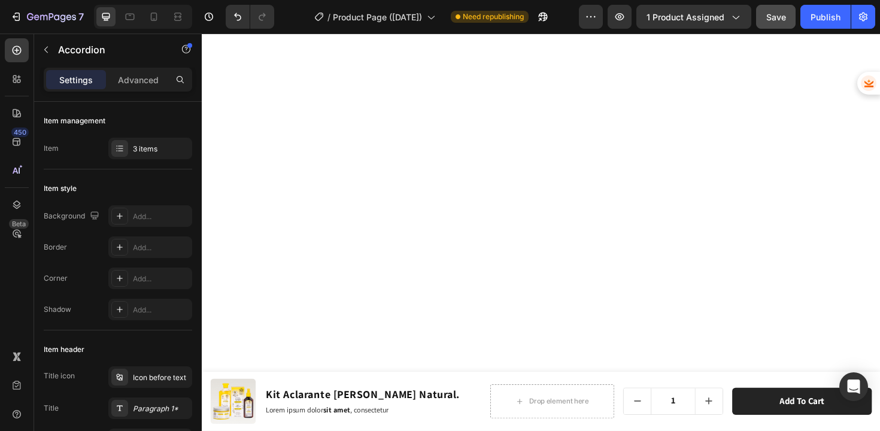
click at [769, 23] on button "Save" at bounding box center [776, 17] width 40 height 24
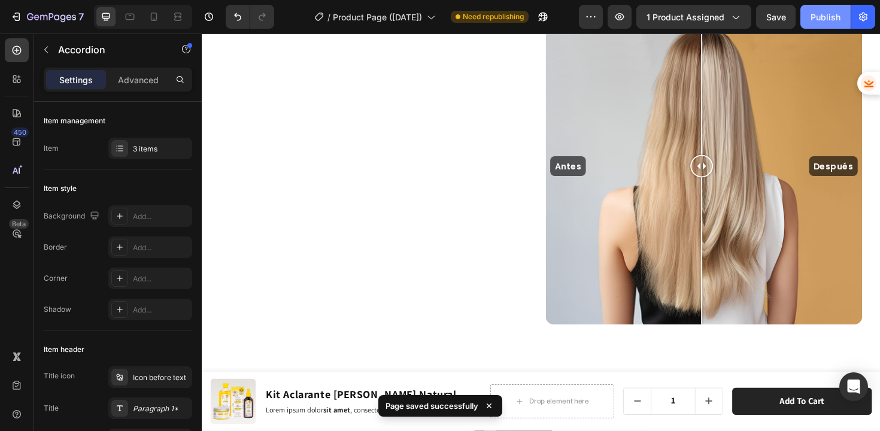
click at [810, 23] on button "Publish" at bounding box center [826, 17] width 50 height 24
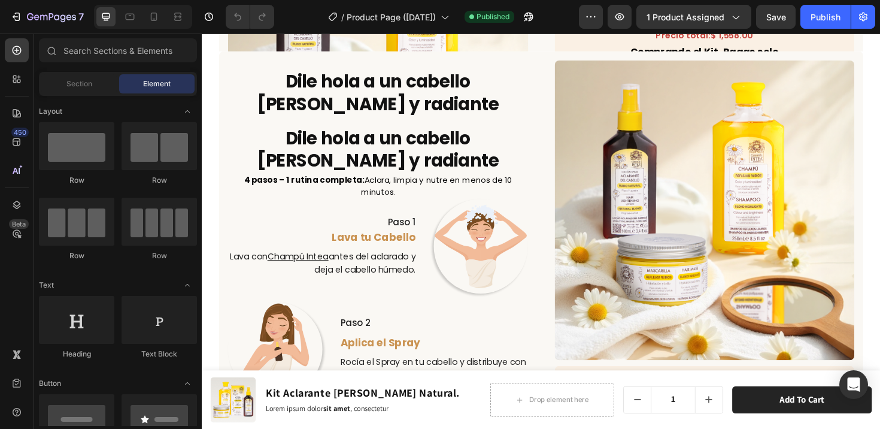
scroll to position [2136, 0]
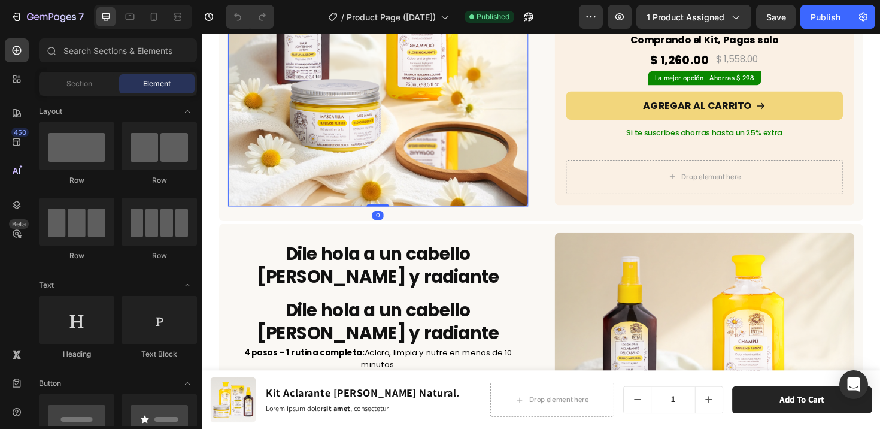
click at [412, 128] on img at bounding box center [388, 57] width 318 height 318
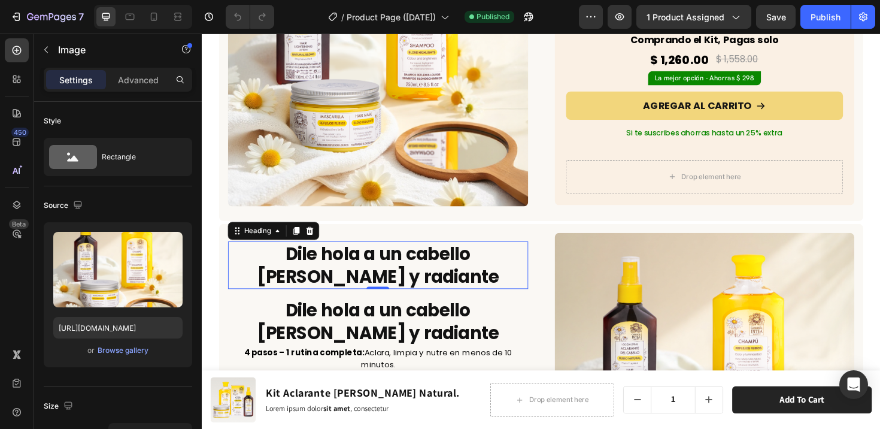
click at [412, 277] on h2 "Dile hola a un cabello [PERSON_NAME] y radiante" at bounding box center [388, 278] width 318 height 51
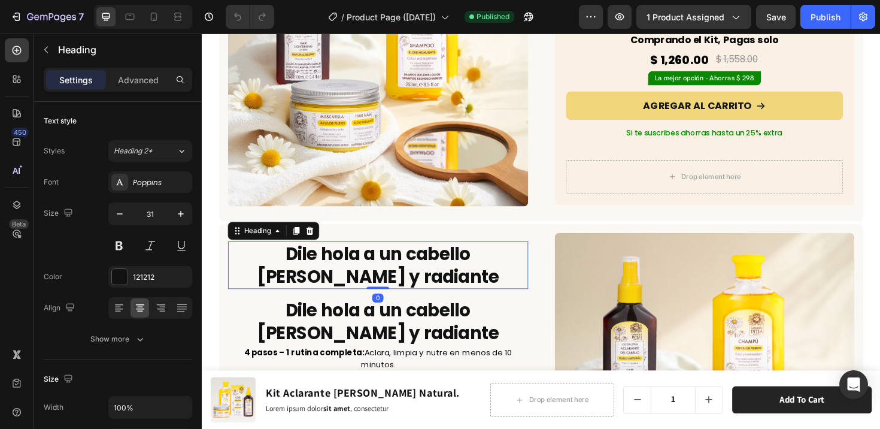
click at [317, 237] on icon at bounding box center [316, 242] width 10 height 10
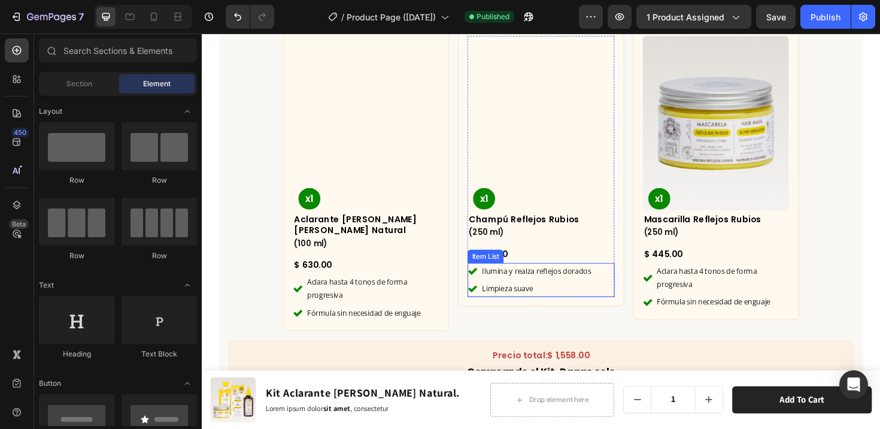
scroll to position [3562, 0]
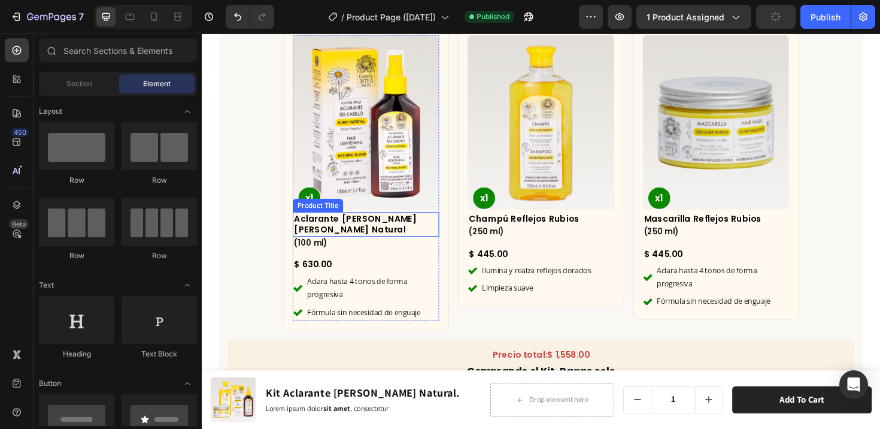
click at [398, 228] on h2 "Aclarante [PERSON_NAME] [PERSON_NAME] Natural" at bounding box center [375, 235] width 155 height 26
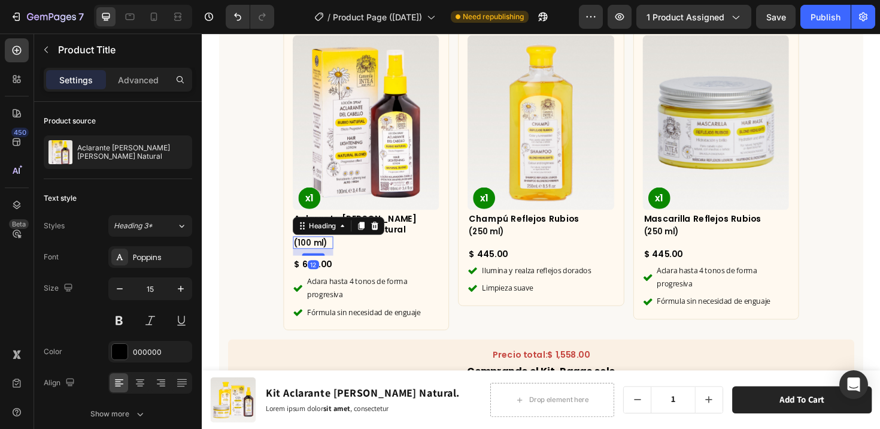
click at [334, 248] on h2 "(100 ml)" at bounding box center [319, 254] width 43 height 13
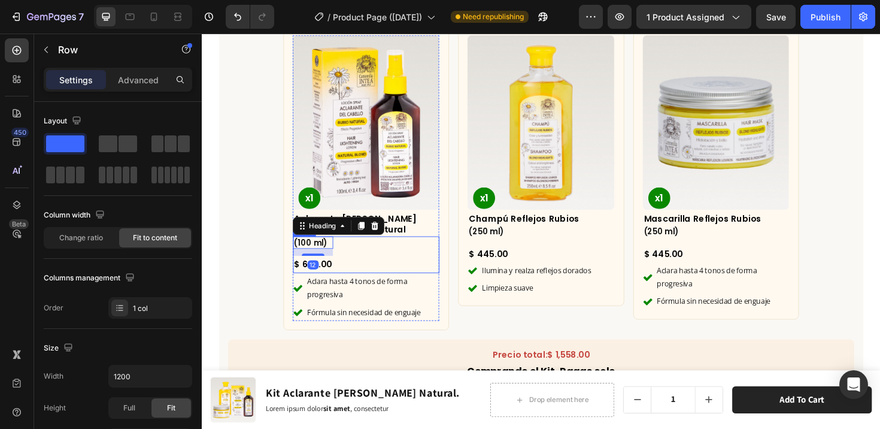
click at [345, 251] on div "(100 ml) Heading 12 $ 630.00 Product Price Product Price Row" at bounding box center [375, 267] width 155 height 39
click at [331, 251] on h2 "(100 ml)" at bounding box center [319, 254] width 43 height 13
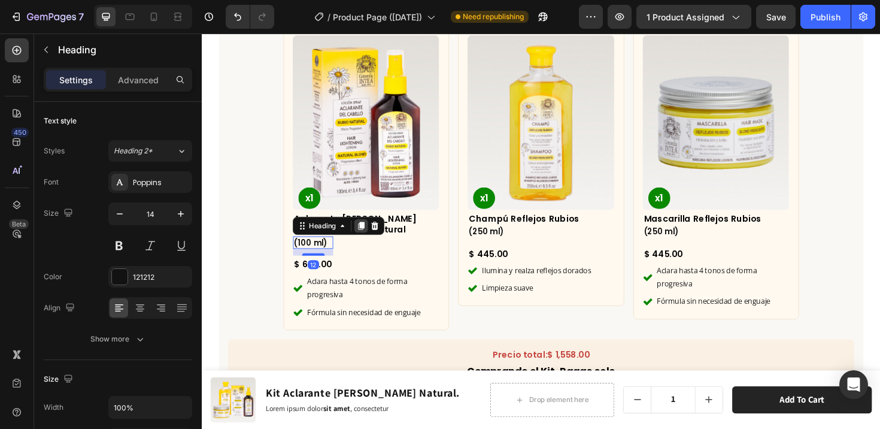
click at [371, 234] on icon at bounding box center [371, 236] width 7 height 8
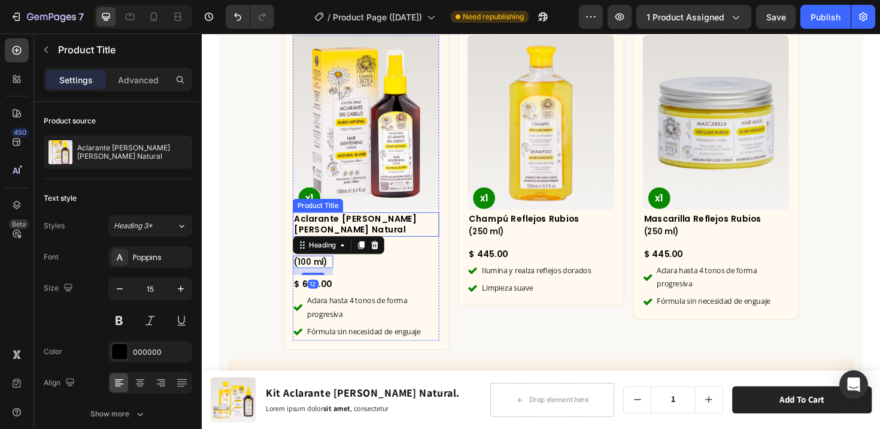
click at [326, 240] on h2 "Aclarante [PERSON_NAME] [PERSON_NAME] Natural" at bounding box center [375, 235] width 155 height 26
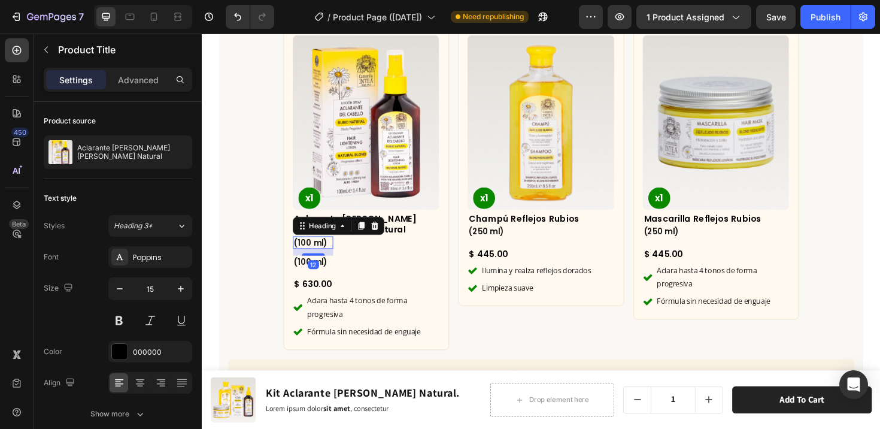
click at [322, 256] on h2 "(100 ml)" at bounding box center [319, 254] width 43 height 13
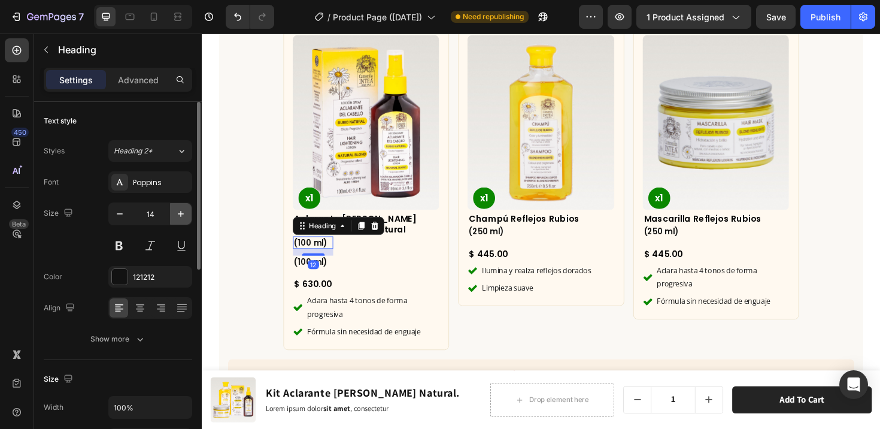
click at [180, 214] on icon "button" at bounding box center [181, 214] width 12 height 12
type input "15"
click at [324, 254] on h2 "(100 ml)" at bounding box center [319, 255] width 43 height 14
click at [324, 254] on p "(100 ml)" at bounding box center [319, 255] width 40 height 12
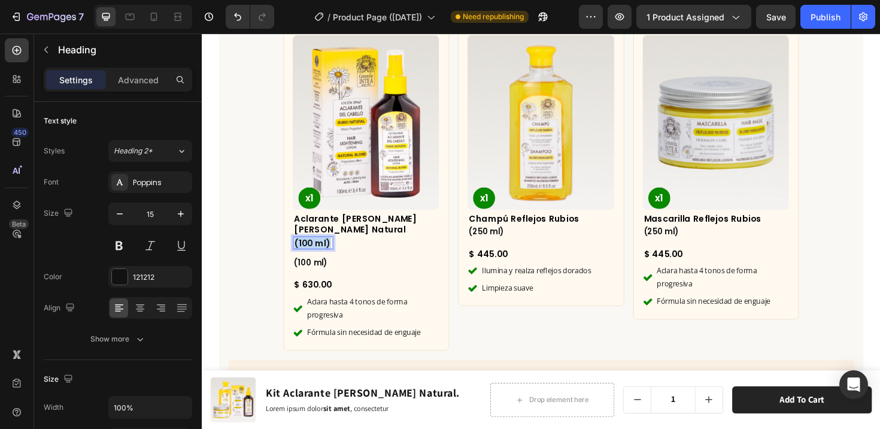
click at [324, 254] on p "(100 ml)" at bounding box center [319, 255] width 40 height 12
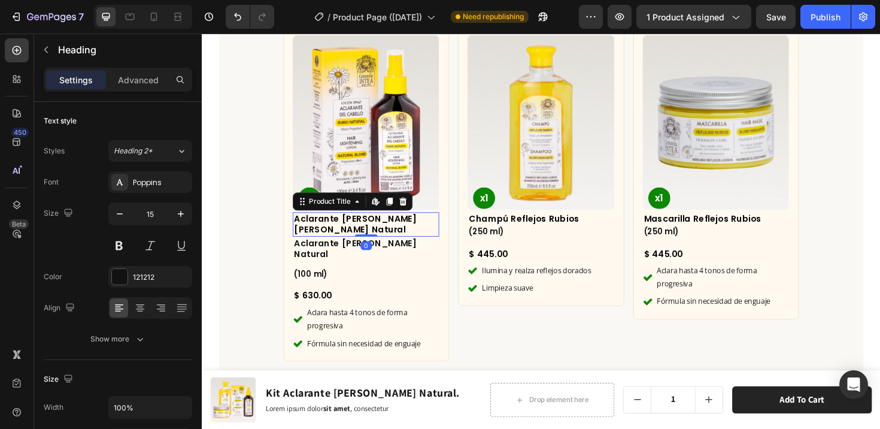
click at [357, 228] on h2 "Aclarante [PERSON_NAME] [PERSON_NAME] Natural" at bounding box center [375, 235] width 155 height 26
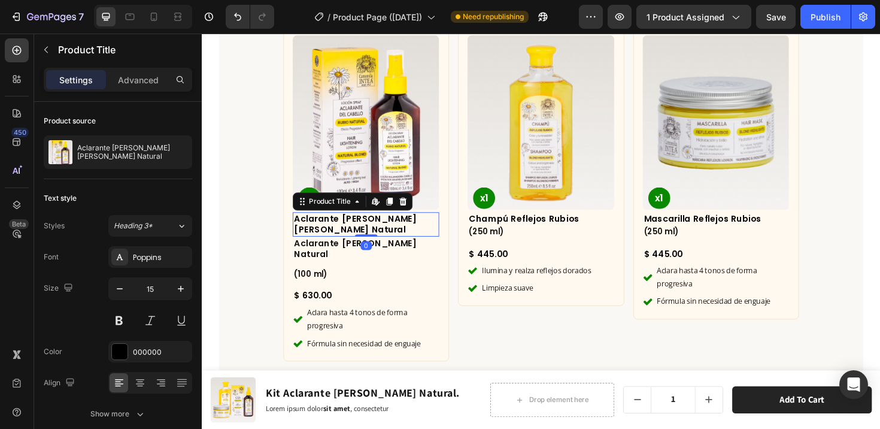
click at [349, 244] on h2 "Aclarante [PERSON_NAME] [PERSON_NAME] Natural" at bounding box center [375, 235] width 155 height 26
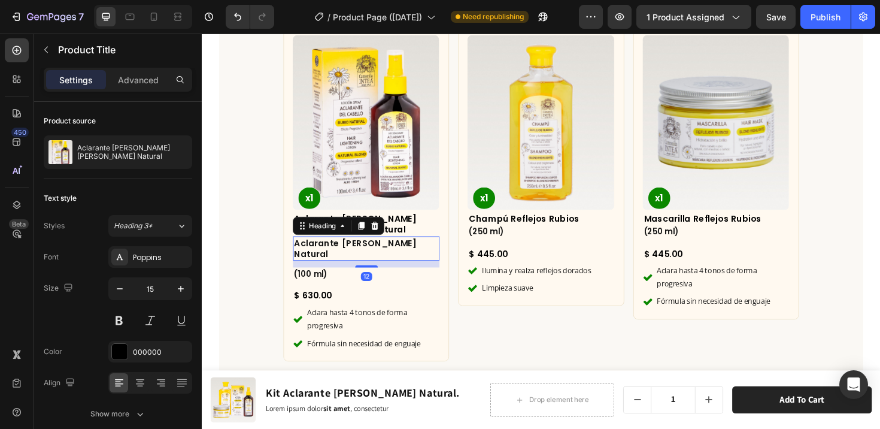
click at [329, 254] on p "Aclarante [PERSON_NAME] Natural" at bounding box center [375, 260] width 153 height 23
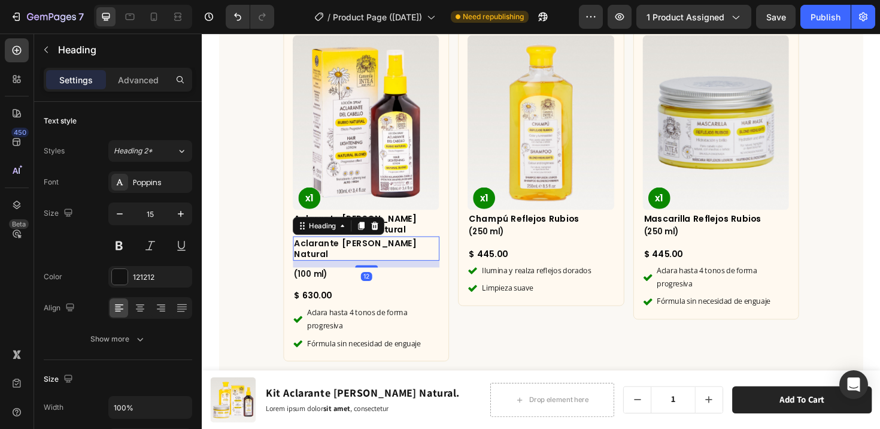
click at [362, 234] on div "Heading" at bounding box center [346, 236] width 97 height 19
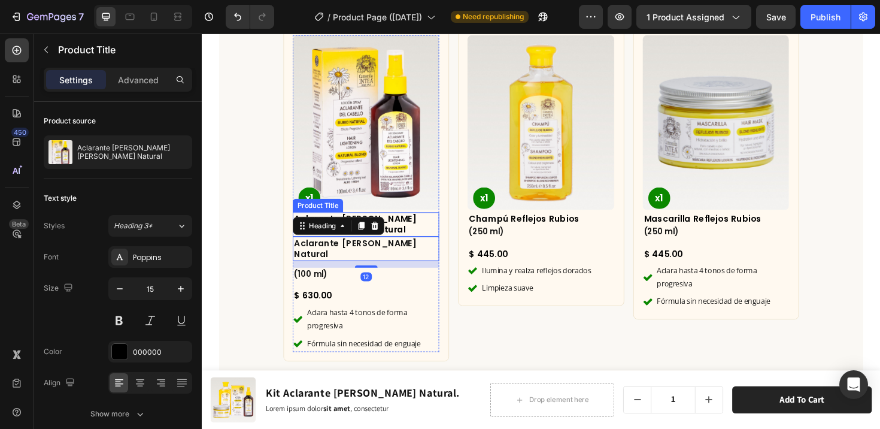
click at [413, 229] on h2 "Aclarante [PERSON_NAME] [PERSON_NAME] Natural" at bounding box center [375, 235] width 155 height 26
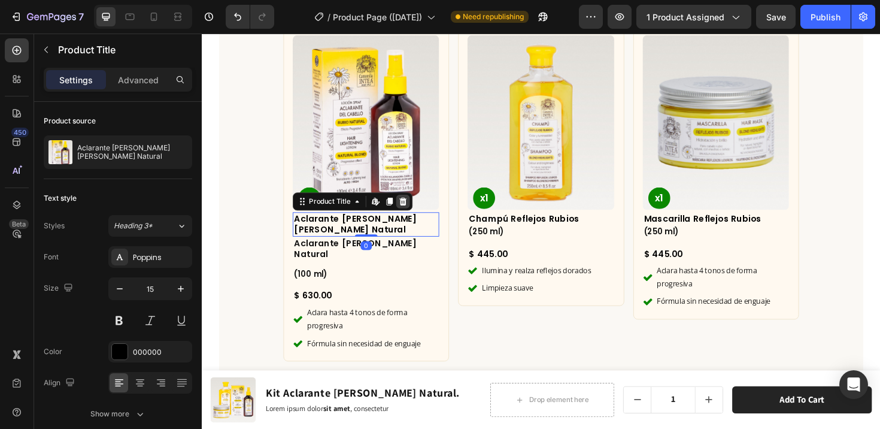
click at [414, 210] on icon at bounding box center [415, 211] width 10 height 10
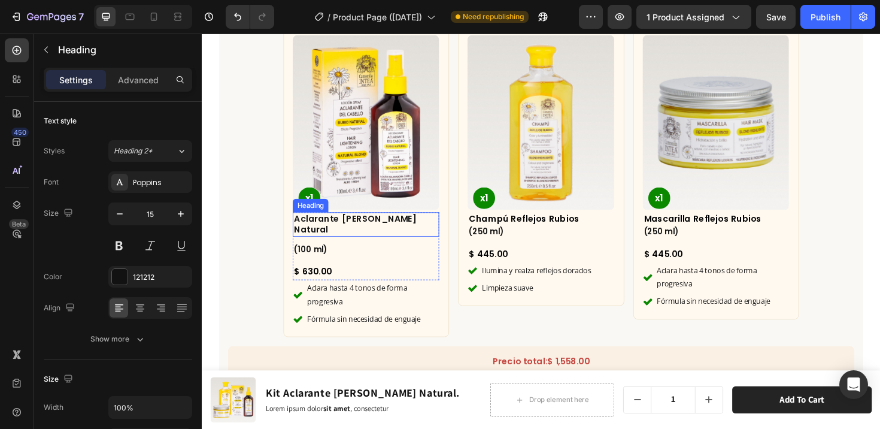
click at [366, 225] on p "Aclarante [PERSON_NAME] Natural" at bounding box center [375, 234] width 153 height 23
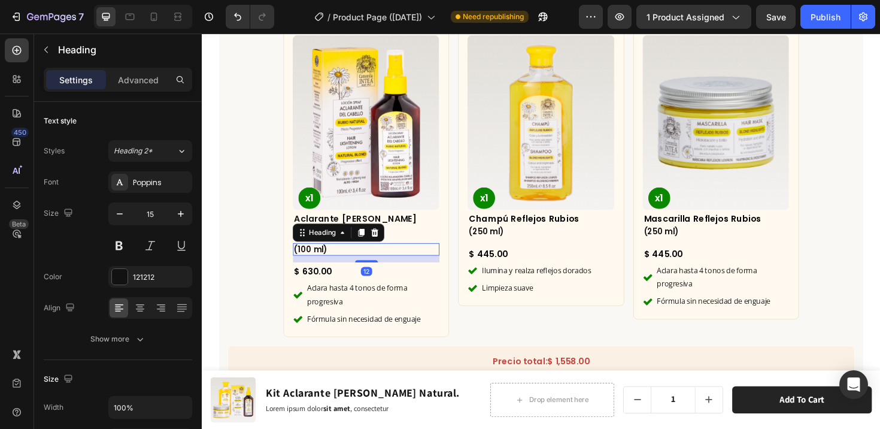
click at [328, 255] on h2 "(100 ml)" at bounding box center [375, 261] width 155 height 13
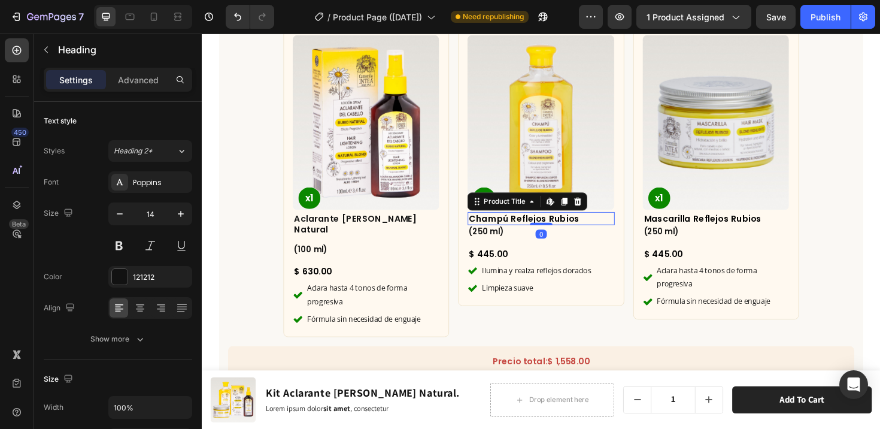
click at [537, 227] on h2 "Champú Reflejos Rubios" at bounding box center [560, 229] width 155 height 14
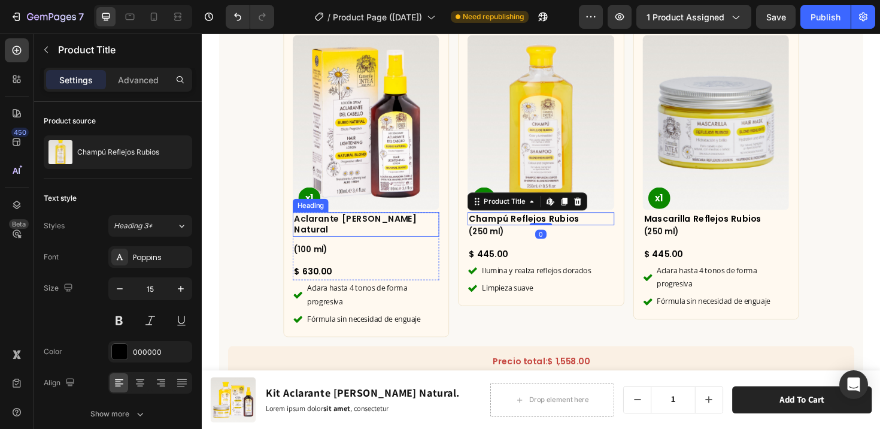
click at [379, 229] on p "Aclarante [PERSON_NAME] Natural" at bounding box center [375, 234] width 153 height 23
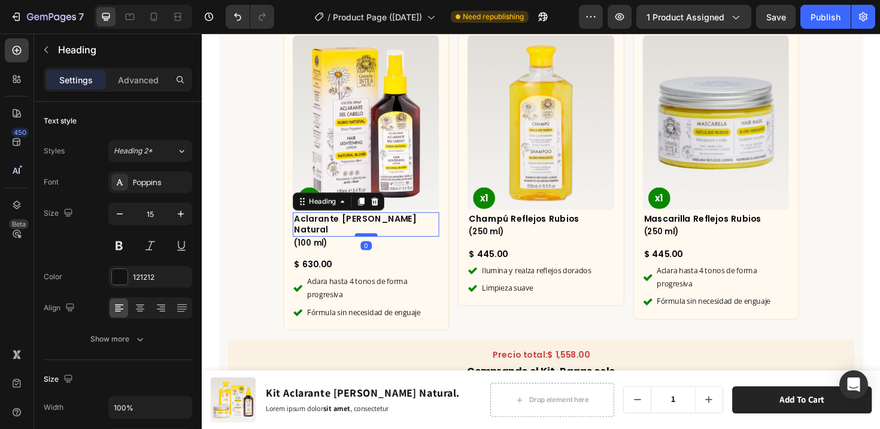
drag, startPoint x: 353, startPoint y: 240, endPoint x: 353, endPoint y: 232, distance: 7.8
click at [364, 244] on div at bounding box center [376, 246] width 24 height 4
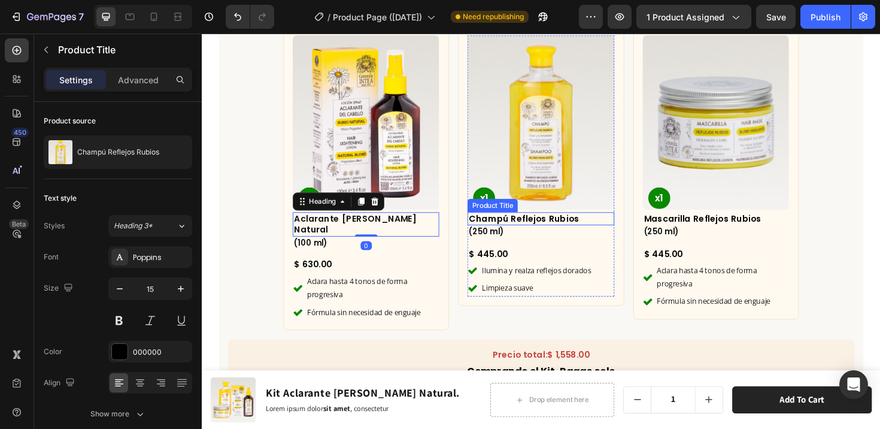
click at [552, 229] on h2 "Champú Reflejos Rubios" at bounding box center [560, 229] width 155 height 14
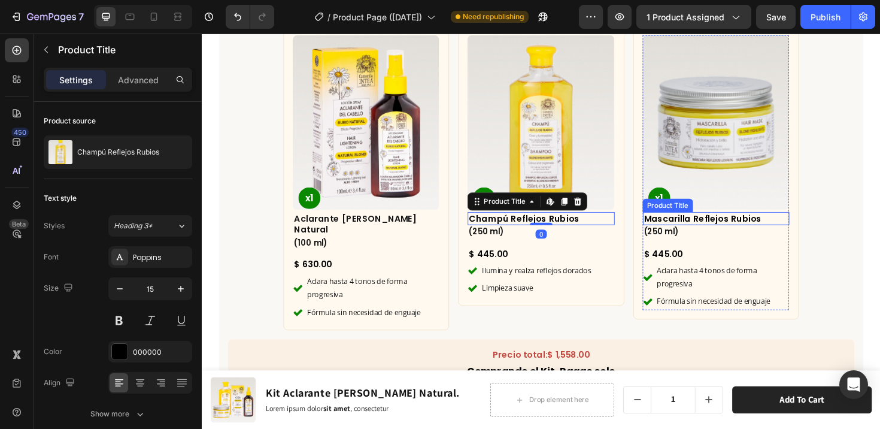
click at [686, 225] on h2 "Mascarilla Reflejos Rubios" at bounding box center [746, 229] width 155 height 14
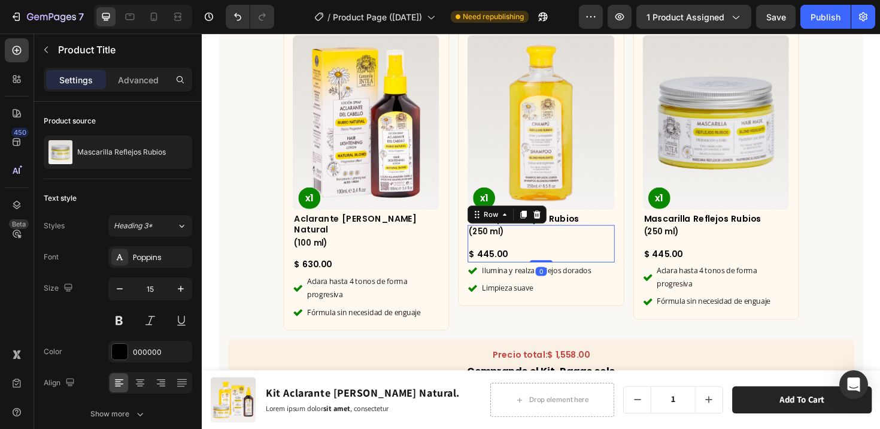
click at [553, 260] on div "(250 ml) Heading $ 445.00 Product Price Product Price Row 0" at bounding box center [560, 255] width 155 height 39
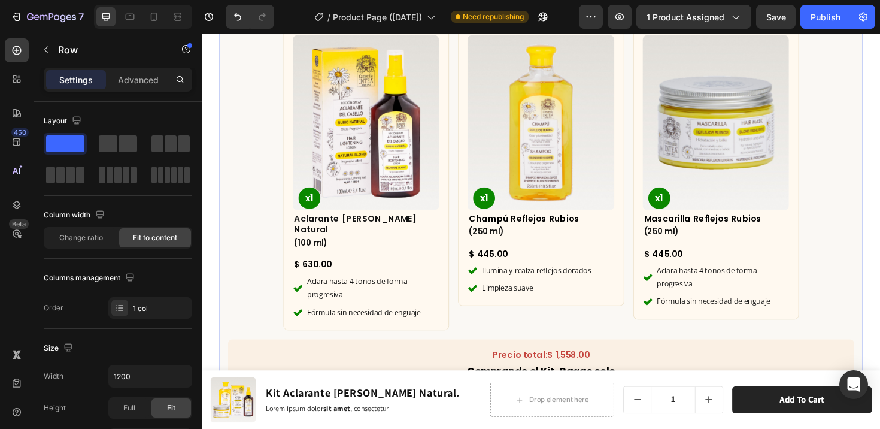
click at [866, 278] on div "¿Qué incluye este kit? Heading Row Product Images x1 Product Badge Aclarante [P…" at bounding box center [561, 275] width 683 height 599
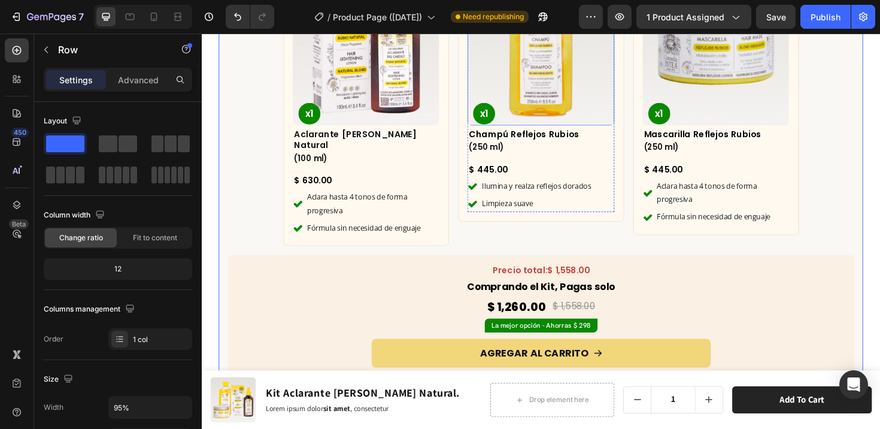
scroll to position [3655, 0]
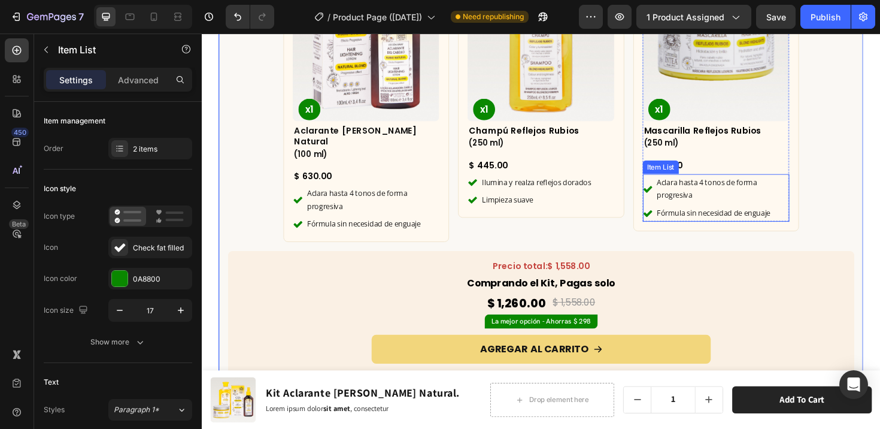
click at [698, 191] on p "Aclara hasta 4 tonos de forma progresiva" at bounding box center [753, 198] width 138 height 28
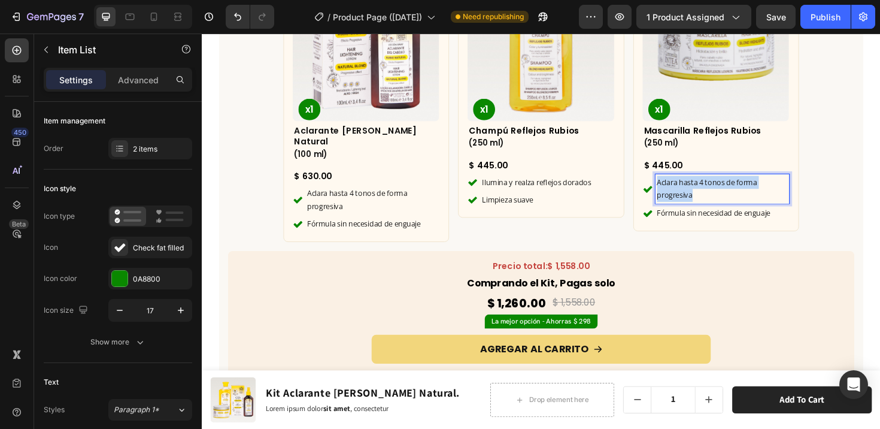
click at [698, 191] on p "Aclara hasta 4 tonos de forma progresiva" at bounding box center [753, 198] width 138 height 28
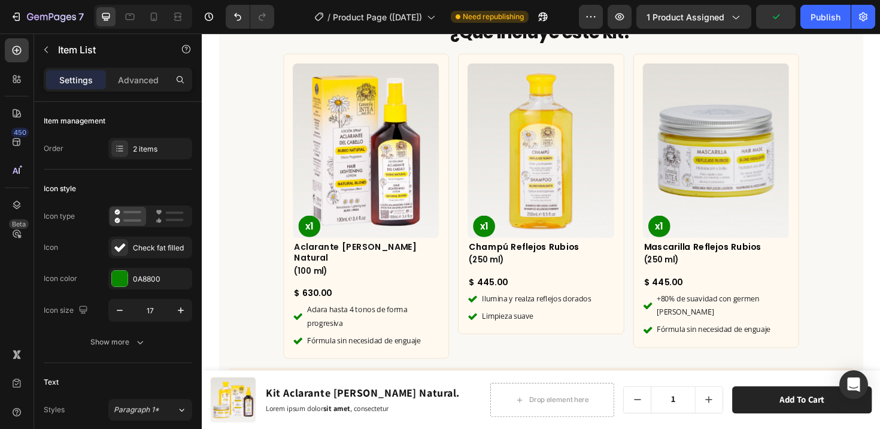
scroll to position [3748, 0]
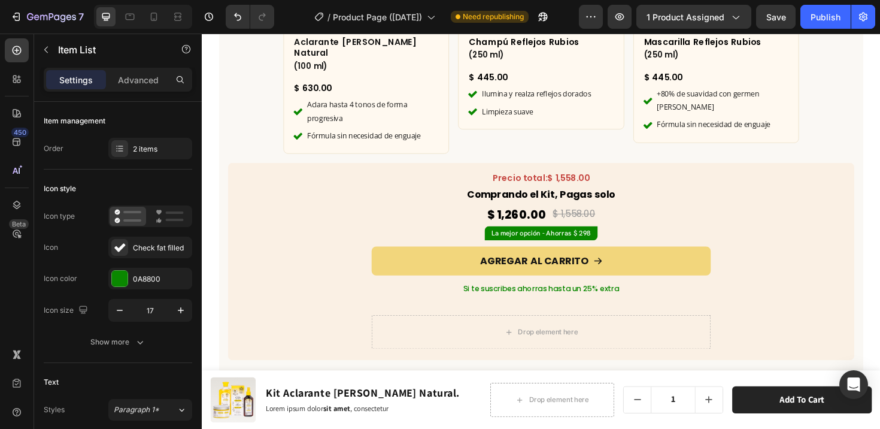
click at [696, 126] on p "Fórmula sin necesidad de enguaje" at bounding box center [753, 130] width 138 height 14
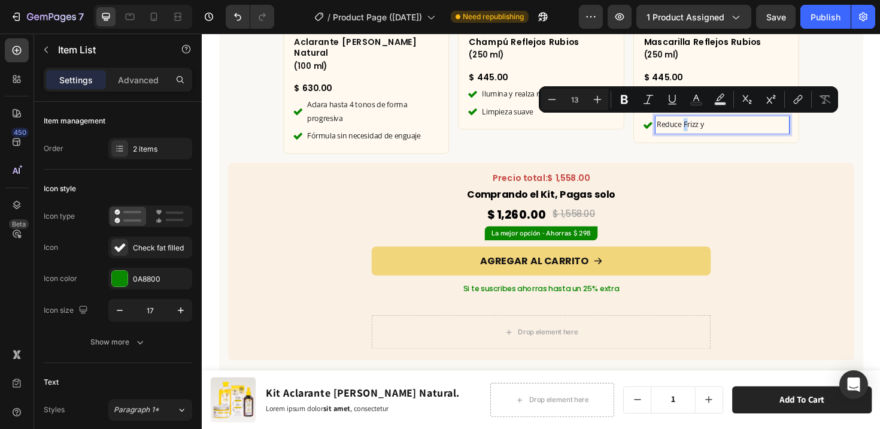
click at [707, 128] on p "Reduce Frizz y" at bounding box center [753, 130] width 138 height 14
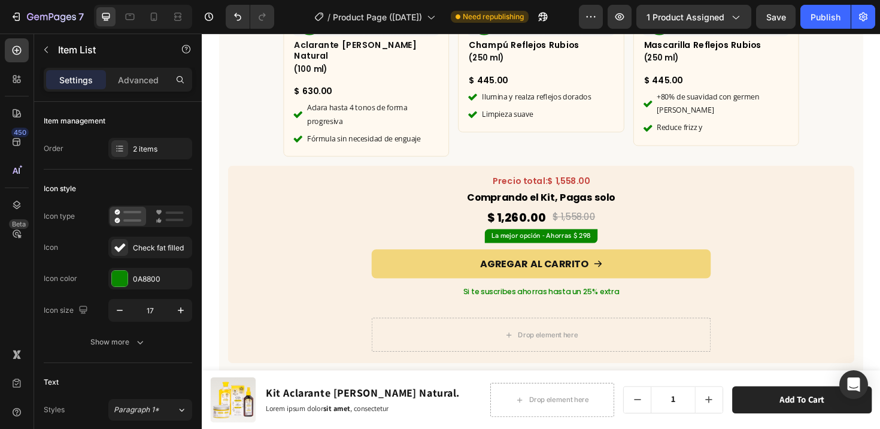
scroll to position [3746, 0]
click at [741, 133] on p "Reduce frizz y" at bounding box center [753, 132] width 138 height 14
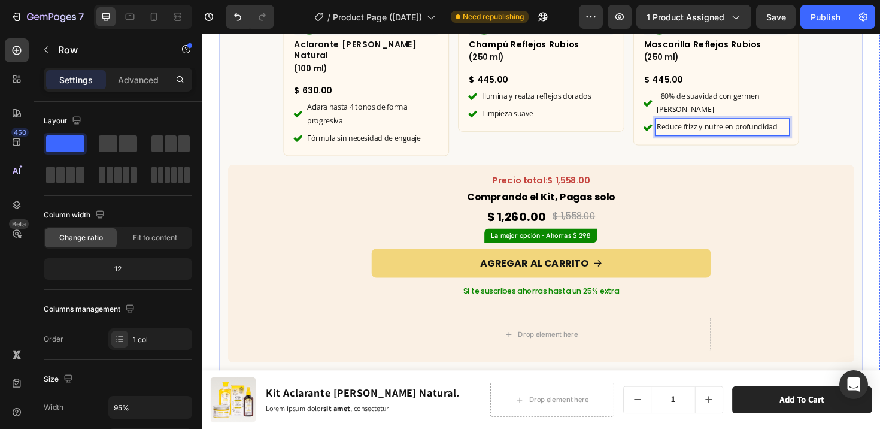
click at [829, 134] on div "¿Qué incluye este kit? Heading Row Product Images x1 Product Badge Aclarante [P…" at bounding box center [561, 91] width 683 height 599
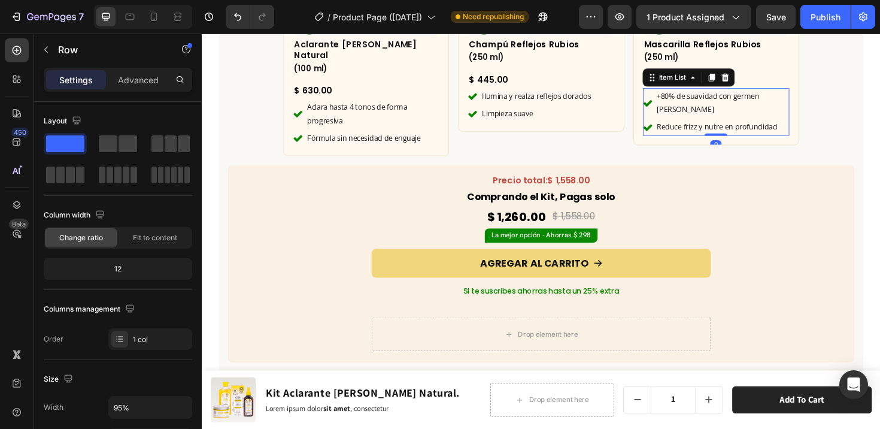
click at [741, 107] on p "+80% de suavidad con germen [PERSON_NAME]" at bounding box center [753, 107] width 138 height 28
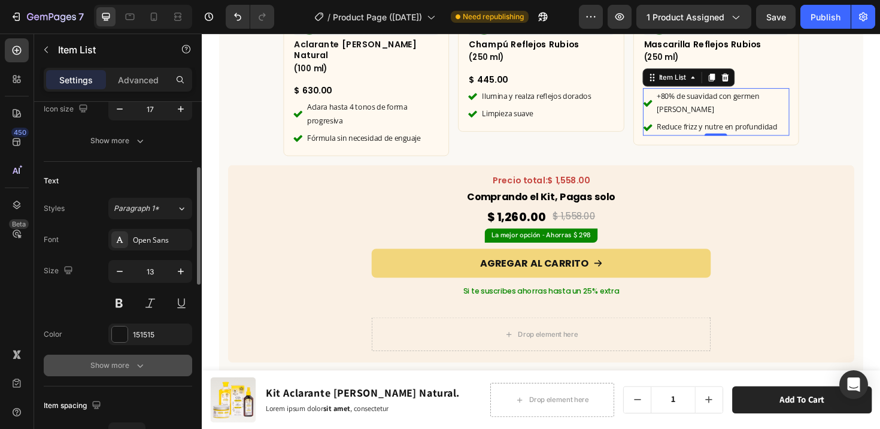
click at [148, 358] on button "Show more" at bounding box center [118, 365] width 148 height 22
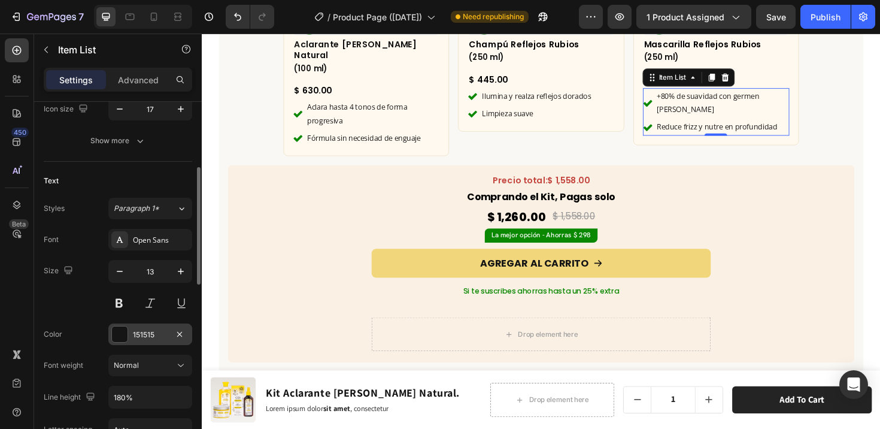
scroll to position [292, 0]
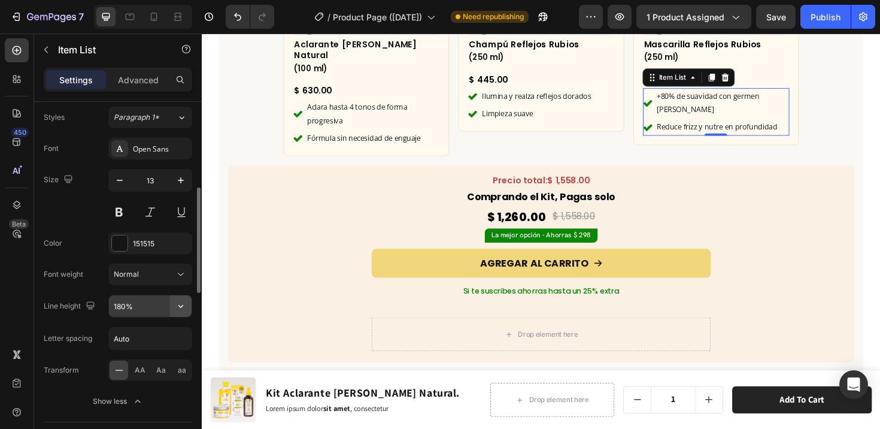
click at [180, 307] on icon "button" at bounding box center [180, 306] width 5 height 3
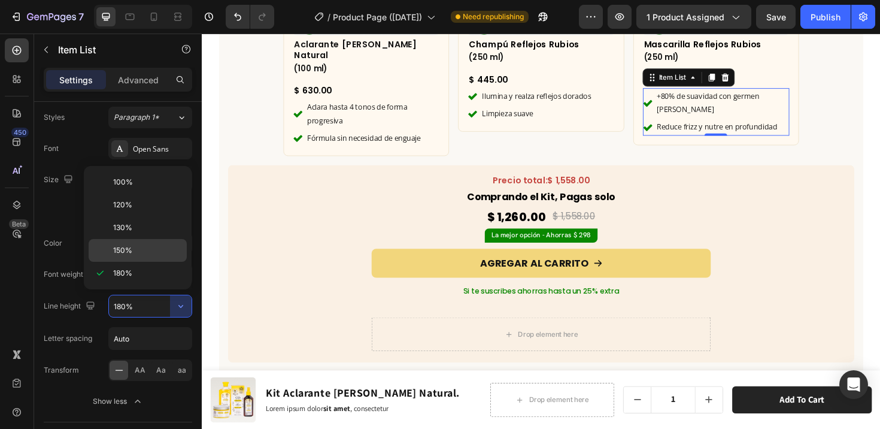
click at [126, 243] on div "150%" at bounding box center [138, 250] width 98 height 23
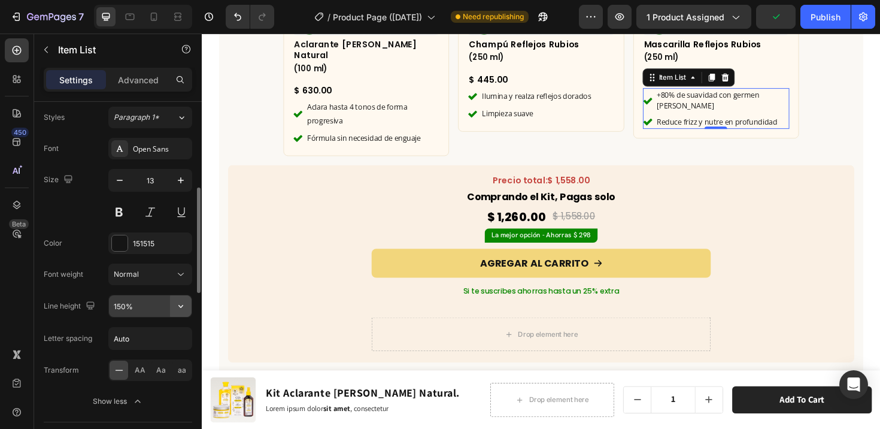
click at [181, 308] on icon "button" at bounding box center [181, 306] width 12 height 12
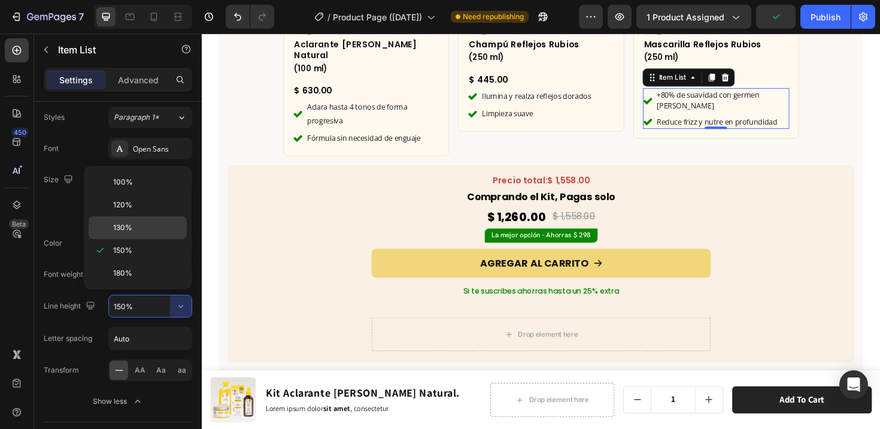
click at [126, 219] on div "130%" at bounding box center [138, 227] width 98 height 23
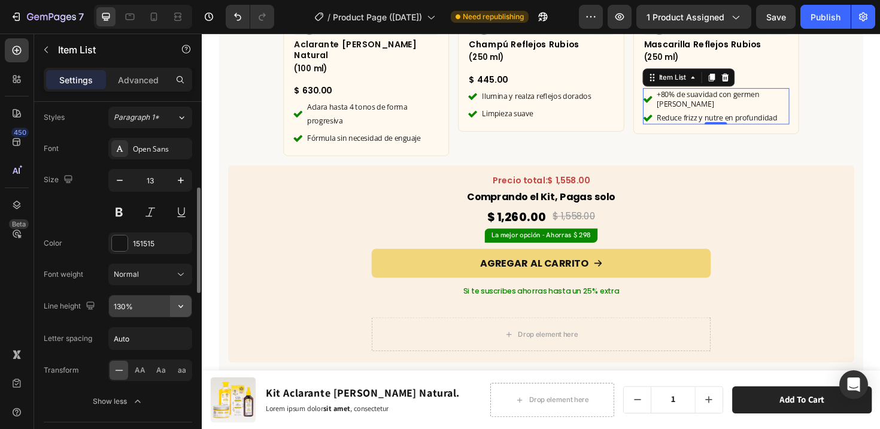
click at [180, 309] on icon "button" at bounding box center [181, 306] width 12 height 12
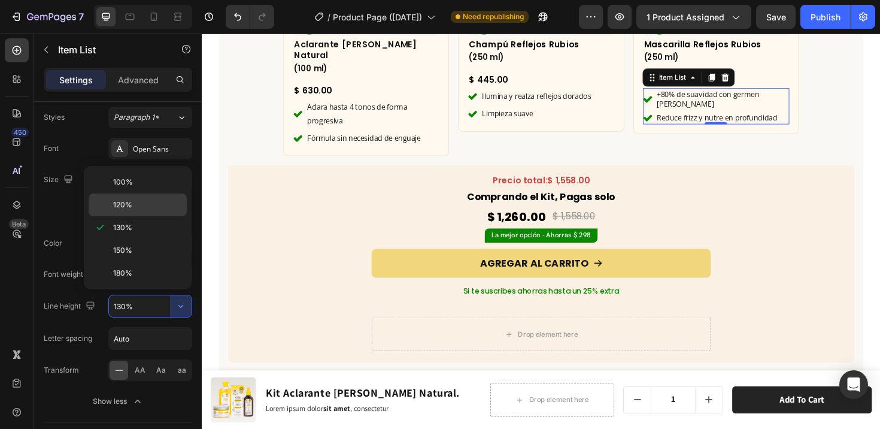
click at [128, 208] on span "120%" at bounding box center [122, 204] width 19 height 11
type input "120%"
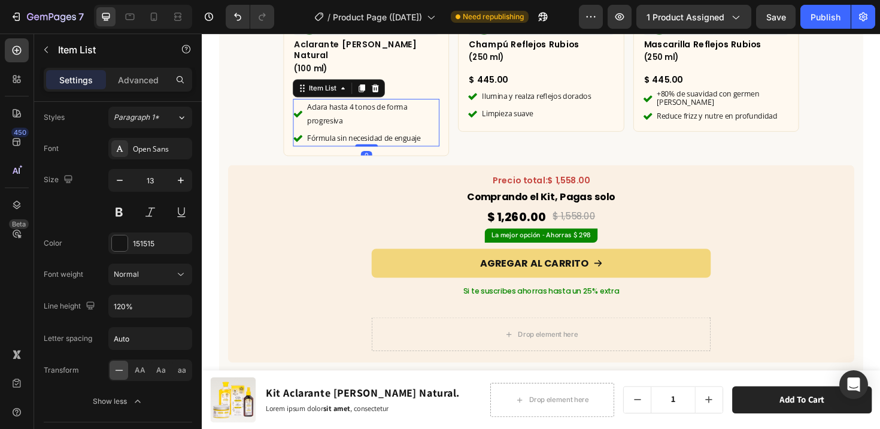
click at [362, 104] on p "Aclara hasta 4 tonos de forma progresiva" at bounding box center [382, 118] width 138 height 28
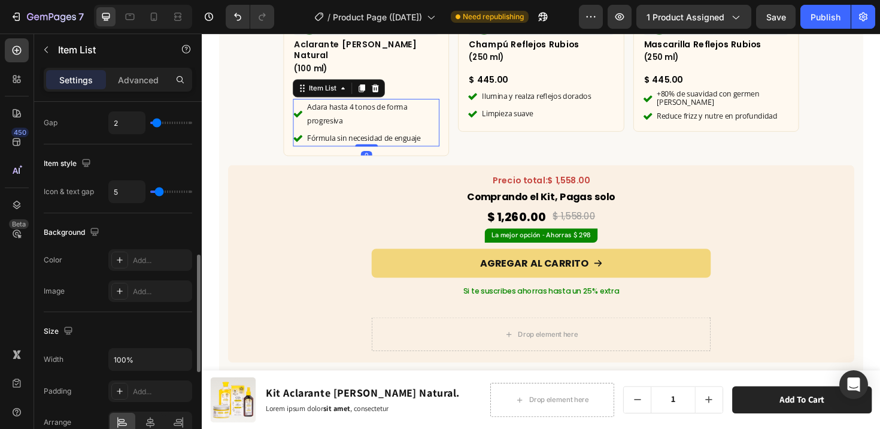
scroll to position [251, 0]
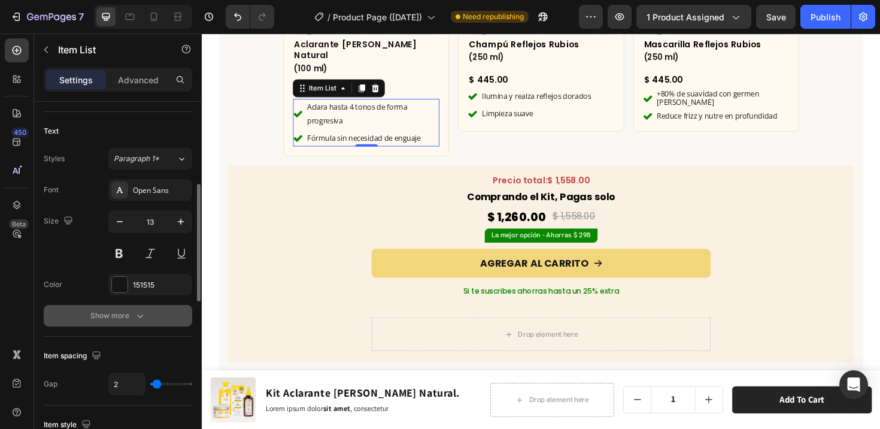
click at [123, 317] on div "Show more" at bounding box center [118, 316] width 56 height 12
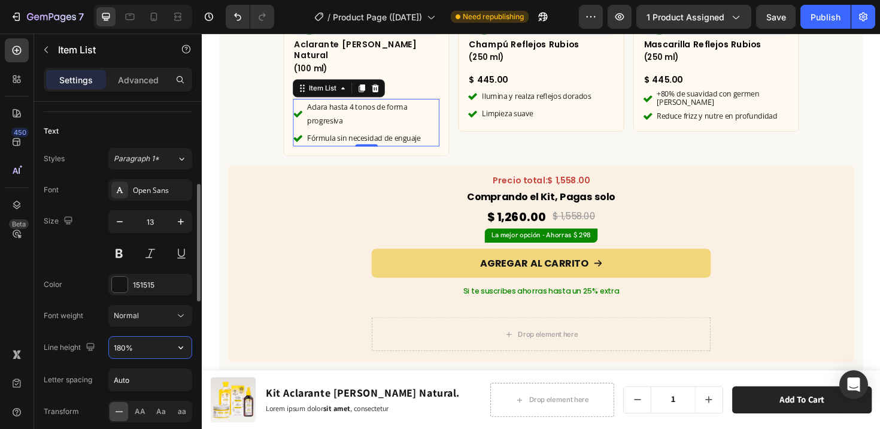
click at [165, 346] on input "180%" at bounding box center [150, 348] width 83 height 22
click at [177, 348] on icon "button" at bounding box center [181, 347] width 12 height 12
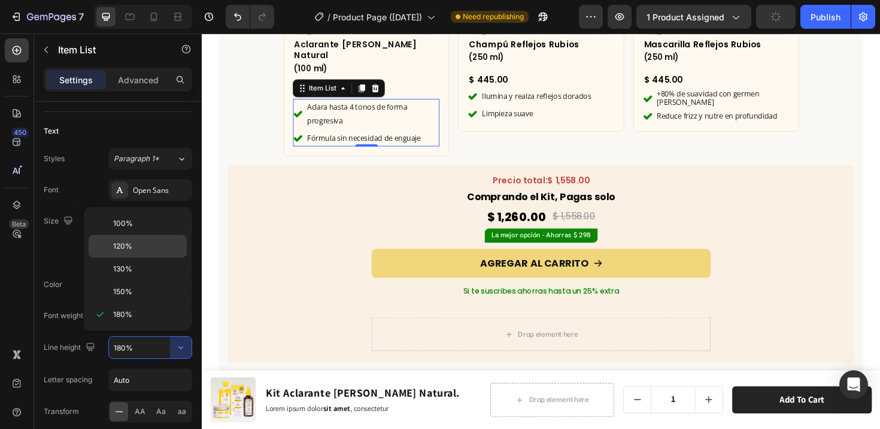
click at [124, 247] on span "120%" at bounding box center [122, 246] width 19 height 11
type input "120%"
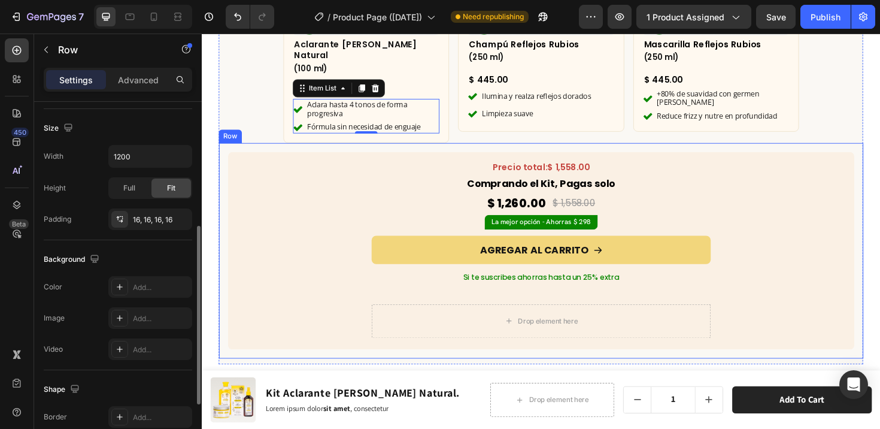
click at [880, 164] on div "Precio total: $ 1,558.00 Text Block Comprando el Kit, Pagas solo Text Block $ 1…" at bounding box center [561, 263] width 683 height 228
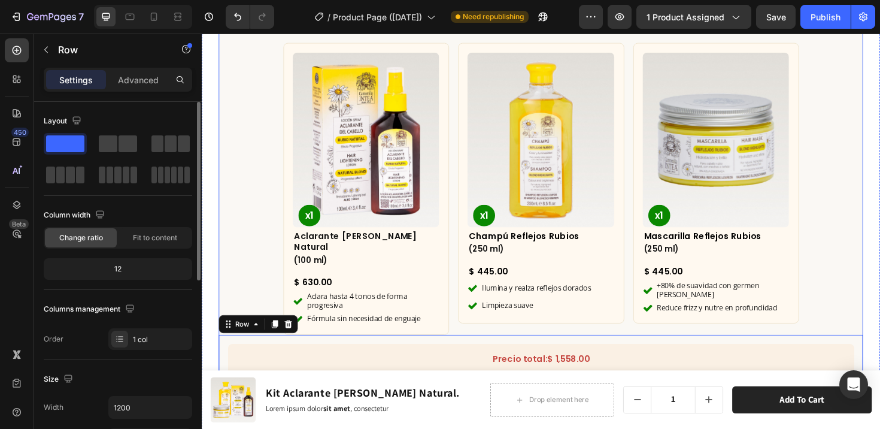
scroll to position [3559, 0]
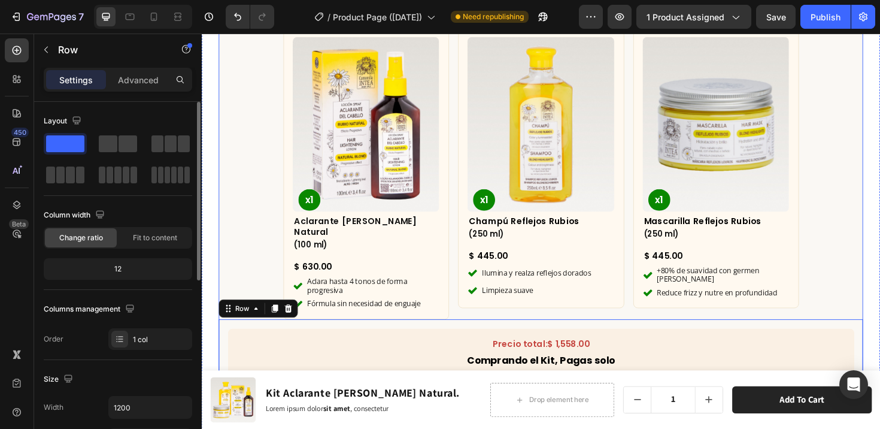
click at [837, 223] on div "¿Qué incluye este kit? Heading Row Product Images x1 Product Badge Aclarante [P…" at bounding box center [561, 270] width 683 height 585
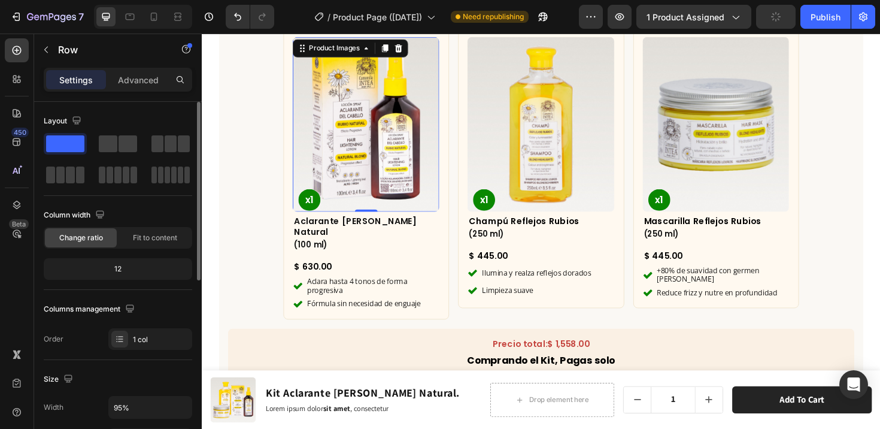
click at [346, 136] on img at bounding box center [375, 129] width 155 height 184
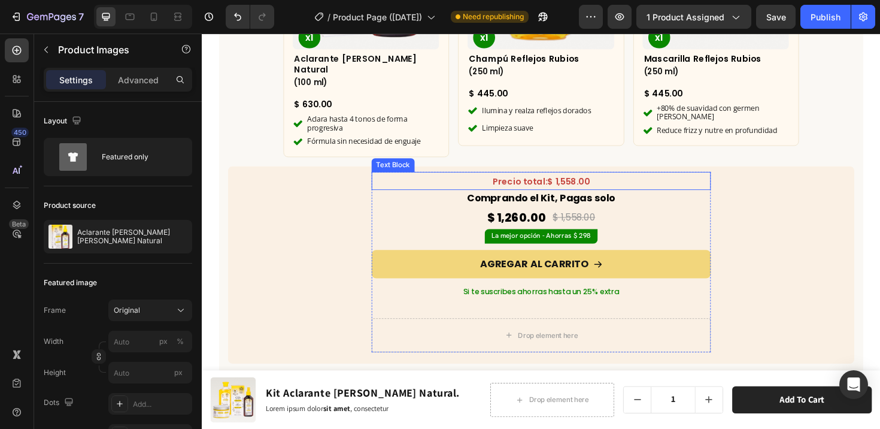
scroll to position [3763, 0]
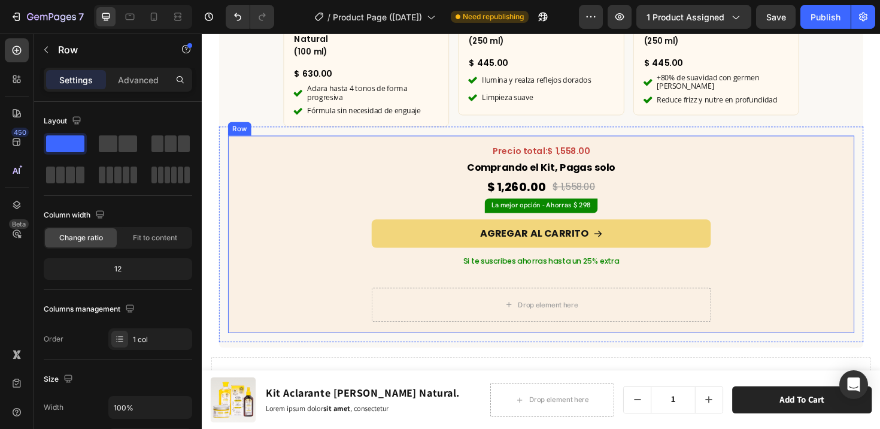
click at [313, 147] on div "Precio total: $ 1,558.00 Text Block Comprando el Kit, Pagas solo Text Block $ 1…" at bounding box center [560, 242] width 639 height 191
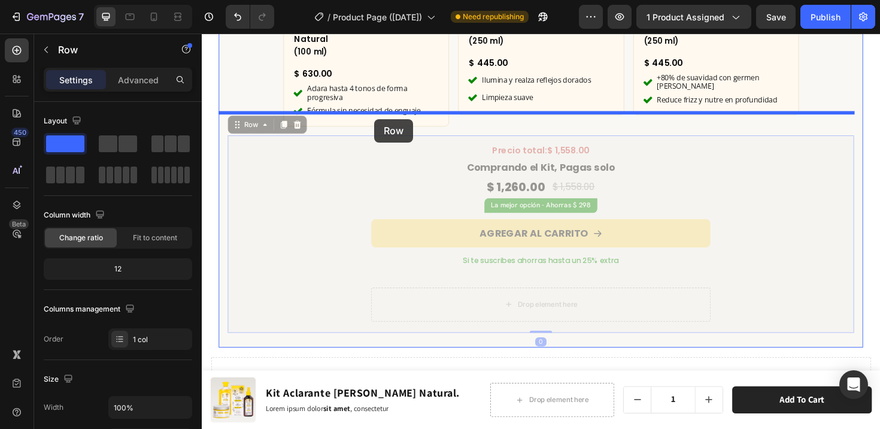
drag, startPoint x: 240, startPoint y: 118, endPoint x: 384, endPoint y: 124, distance: 145.0
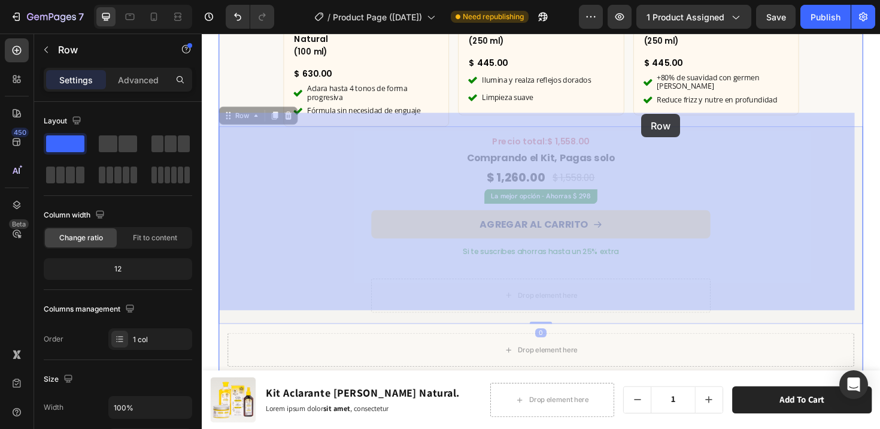
drag, startPoint x: 227, startPoint y: 105, endPoint x: 667, endPoint y: 119, distance: 440.3
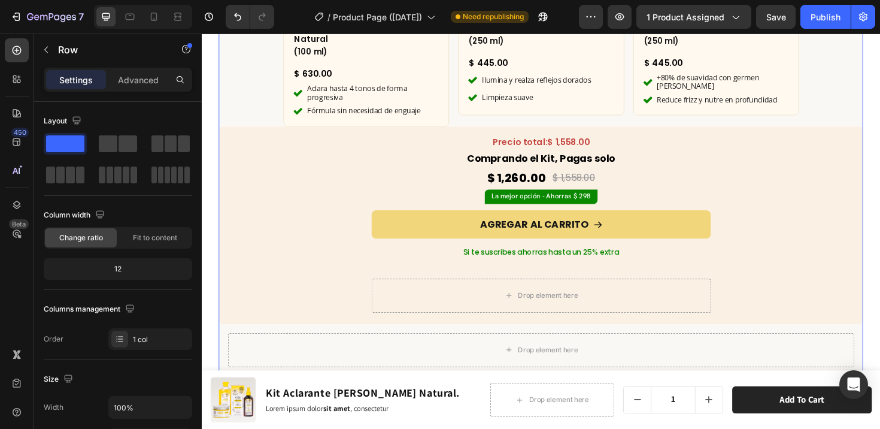
click at [276, 71] on div "¿Qué incluye este kit? Heading Row Product Images x1 Product Badge Aclarante [P…" at bounding box center [561, 84] width 683 height 621
click at [267, 89] on div "¿Qué incluye este kit? Heading Row Product Images x1 Product Badge Aclarante [P…" at bounding box center [561, 84] width 683 height 621
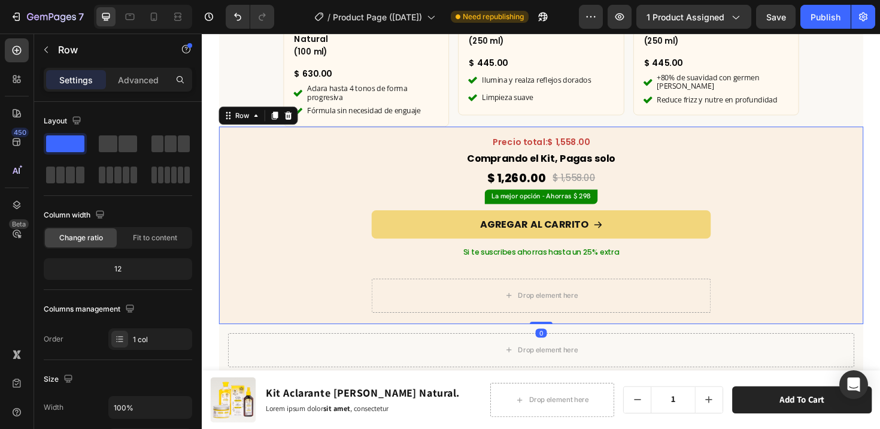
click at [276, 143] on div "Precio total: $ 1,558.00 Text Block Comprando el Kit, Pagas solo Text Block $ 1…" at bounding box center [561, 233] width 659 height 191
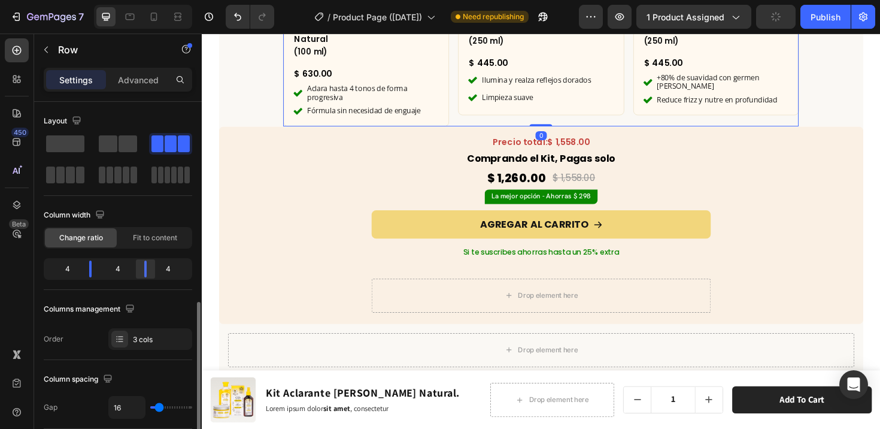
scroll to position [141, 0]
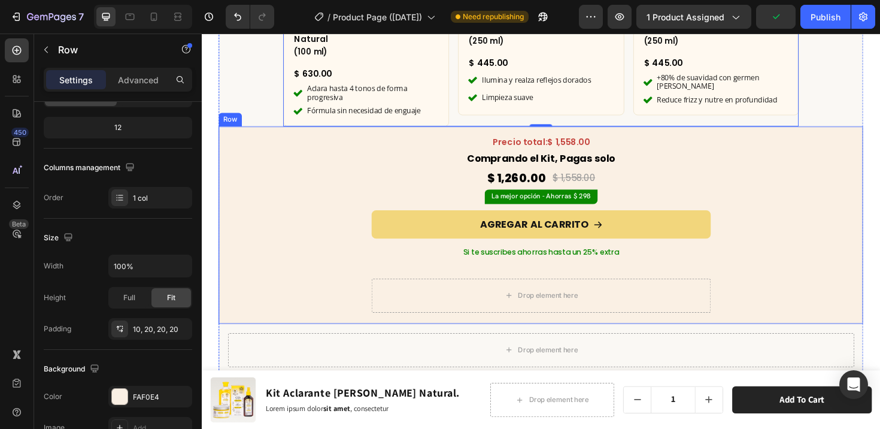
click at [280, 138] on div "Precio total: $ 1,558.00 Text Block Comprando el Kit, Pagas solo Text Block $ 1…" at bounding box center [561, 233] width 659 height 191
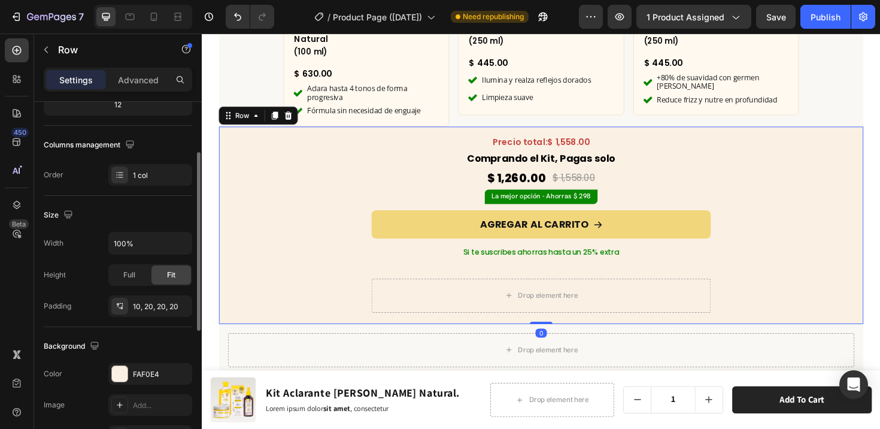
scroll to position [231, 0]
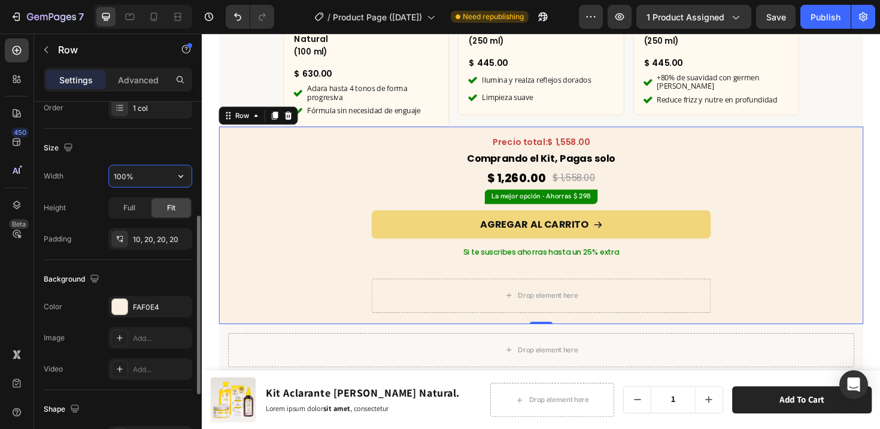
click at [144, 177] on input "100%" at bounding box center [150, 176] width 83 height 22
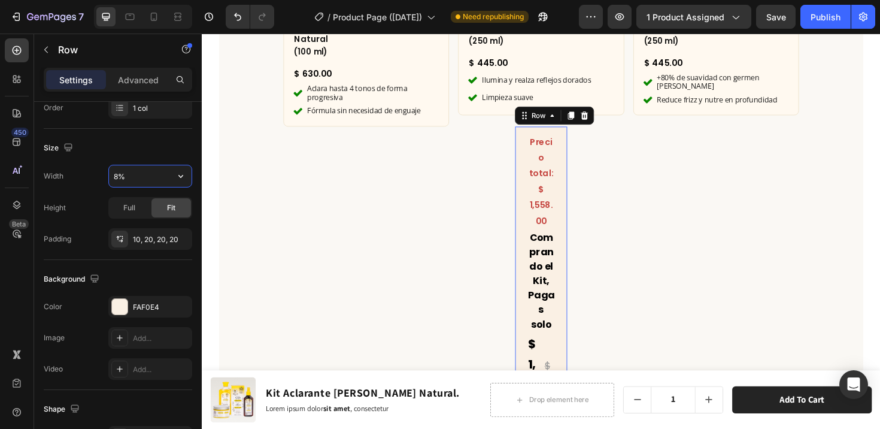
type input "80%"
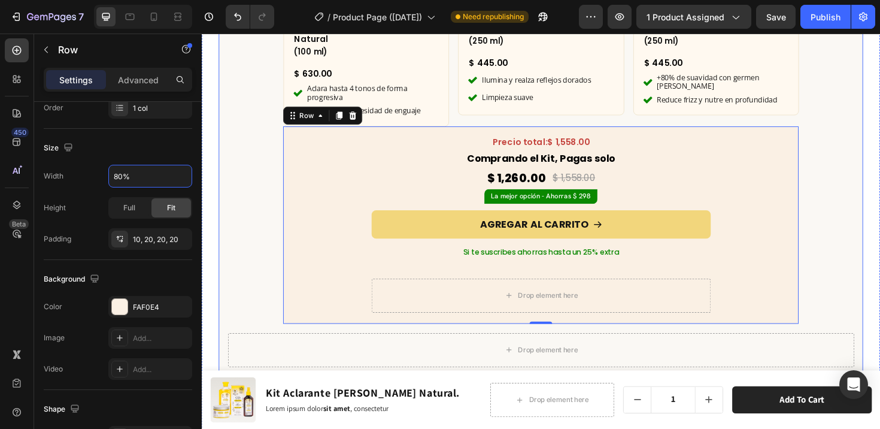
click at [261, 186] on div "¿Qué incluye este kit? Heading Row Product Images x1 Product Badge Aclarante [P…" at bounding box center [561, 84] width 683 height 621
click at [327, 186] on div "Precio total: $ 1,558.00 Text Block Comprando el Kit, Pagas solo Text Block $ 1…" at bounding box center [561, 233] width 522 height 191
click at [140, 80] on p "Advanced" at bounding box center [138, 80] width 41 height 13
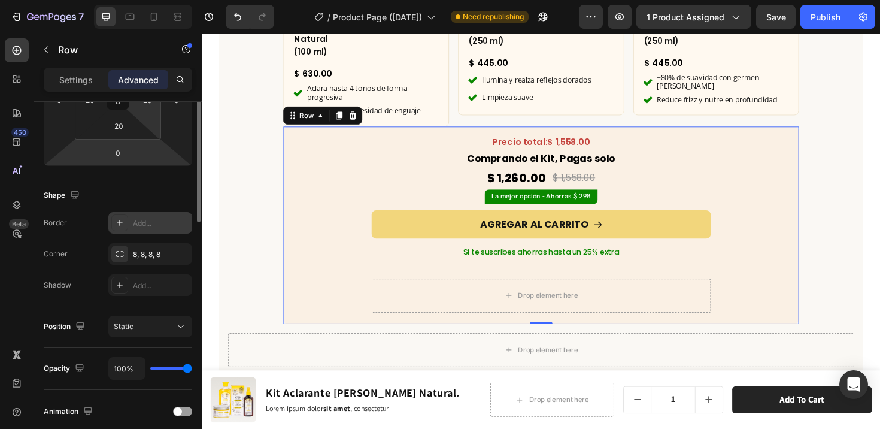
scroll to position [132, 0]
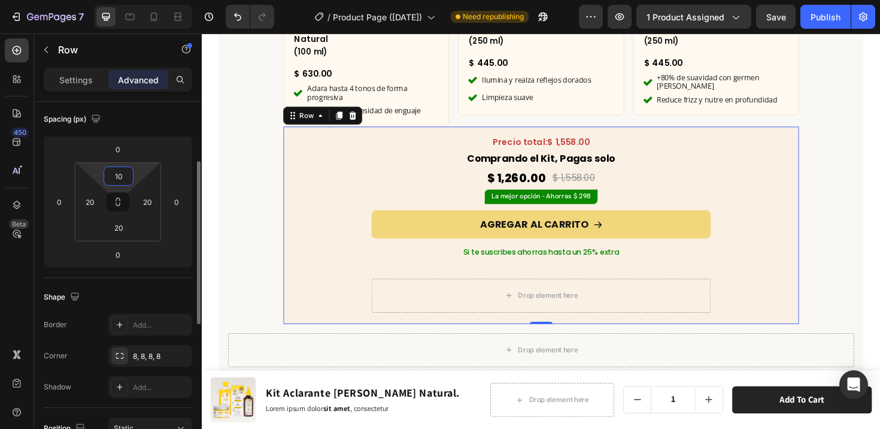
click at [123, 180] on input "10" at bounding box center [119, 176] width 24 height 18
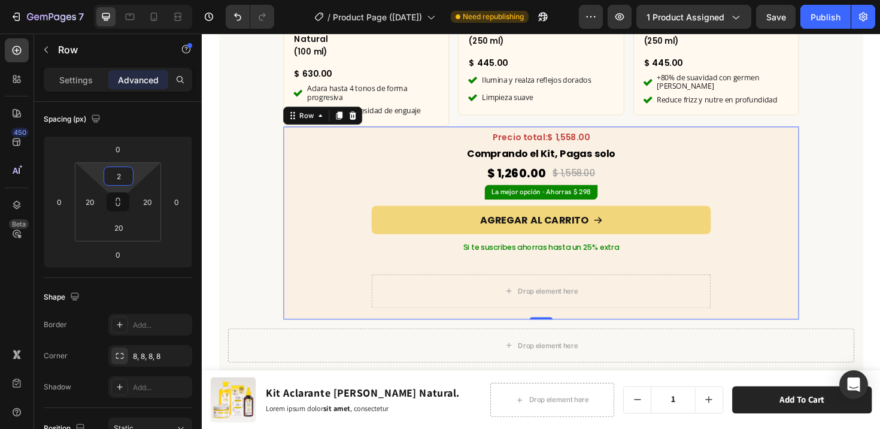
type input "20"
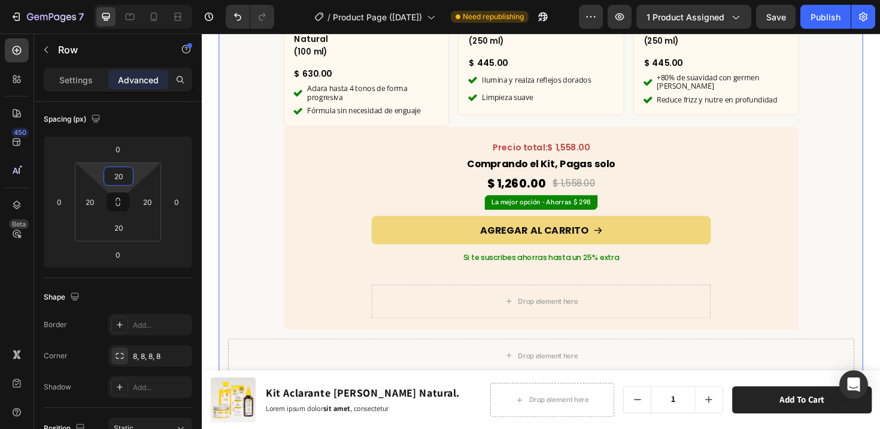
click at [283, 177] on div "¿Qué incluye este kit? Heading Row Product Images x1 Product Badge Aclarante [P…" at bounding box center [561, 87] width 683 height 627
click at [293, 162] on div "Precio total: $ 1,558.00 Text Block Comprando el Kit, Pagas solo Text Block $ 1…" at bounding box center [561, 239] width 546 height 215
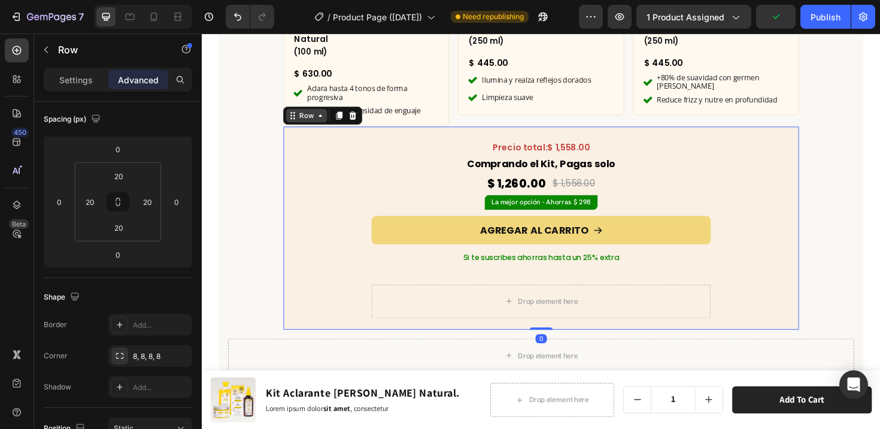
click at [309, 115] on div "Row" at bounding box center [313, 120] width 20 height 11
click at [307, 115] on div "Row" at bounding box center [313, 120] width 20 height 11
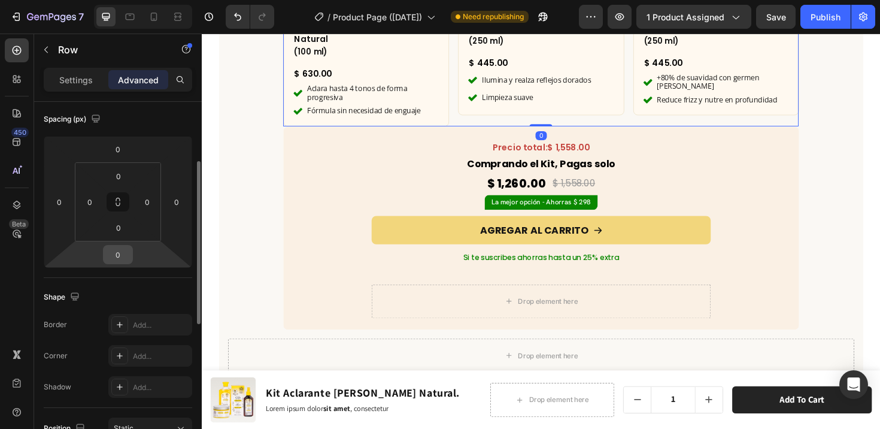
click at [123, 256] on input "0" at bounding box center [118, 254] width 24 height 18
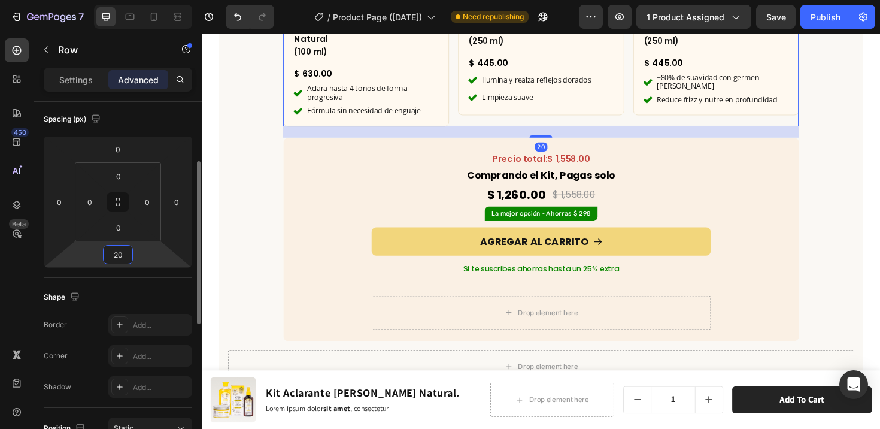
type input "2"
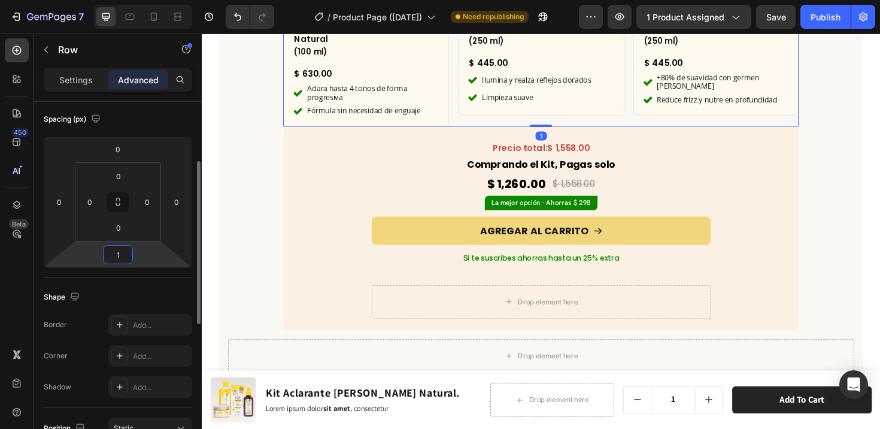
type input "10"
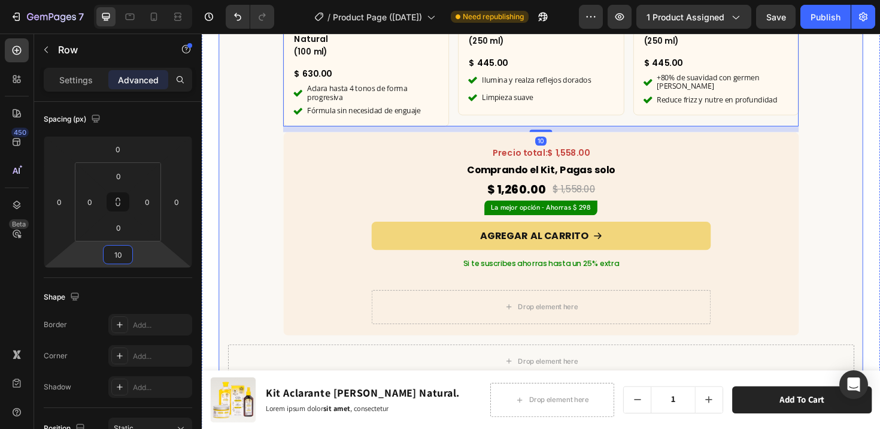
click at [254, 259] on div "¿Qué incluye este kit? Heading Row Product Images x1 Product Badge Aclarante [P…" at bounding box center [561, 90] width 683 height 633
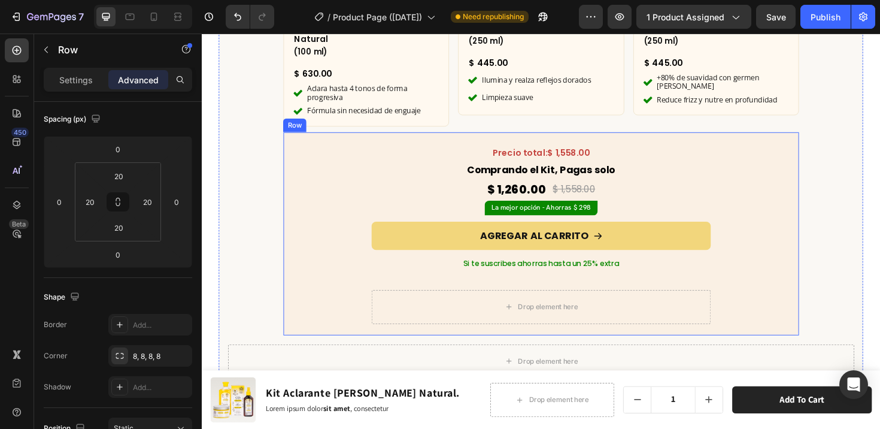
click at [330, 223] on div "Precio total: $ 1,558.00 Text Block Comprando el Kit, Pagas solo Text Block $ 1…" at bounding box center [561, 245] width 522 height 191
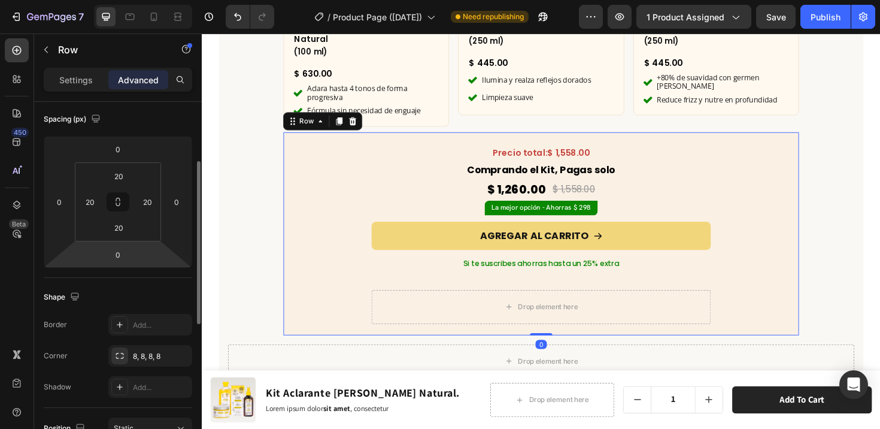
scroll to position [249, 0]
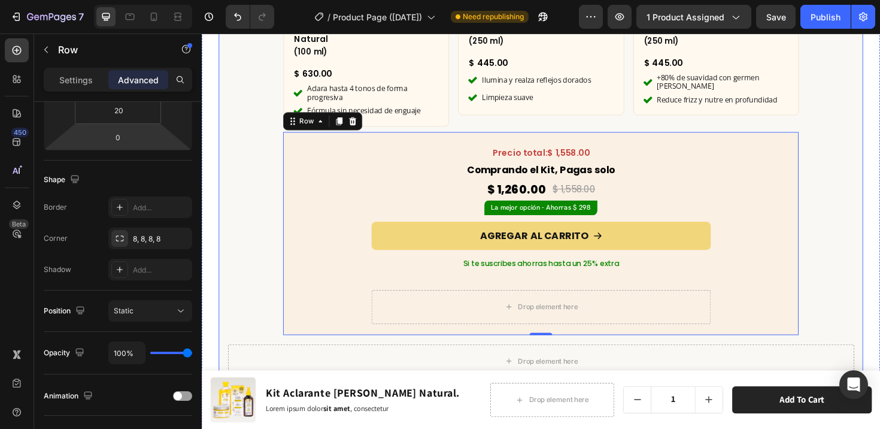
click at [271, 101] on div "¿Qué incluye este kit? Heading Row Product Images x1 Product Badge Aclarante [P…" at bounding box center [561, 90] width 683 height 633
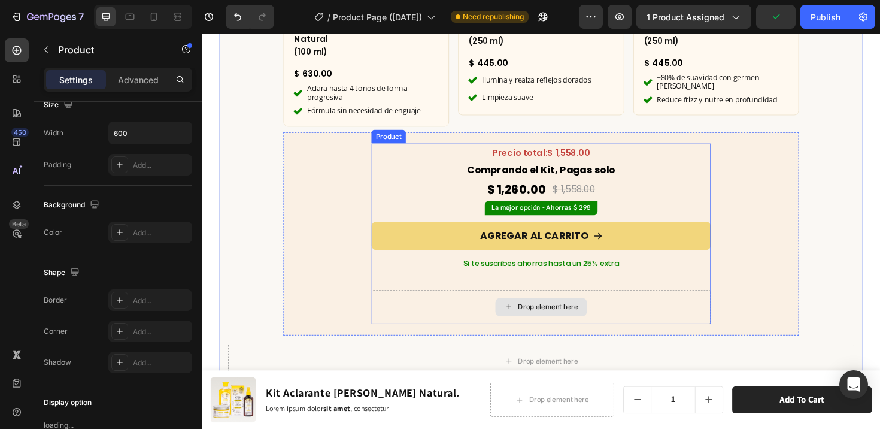
click at [699, 305] on div "Drop element here" at bounding box center [560, 323] width 359 height 36
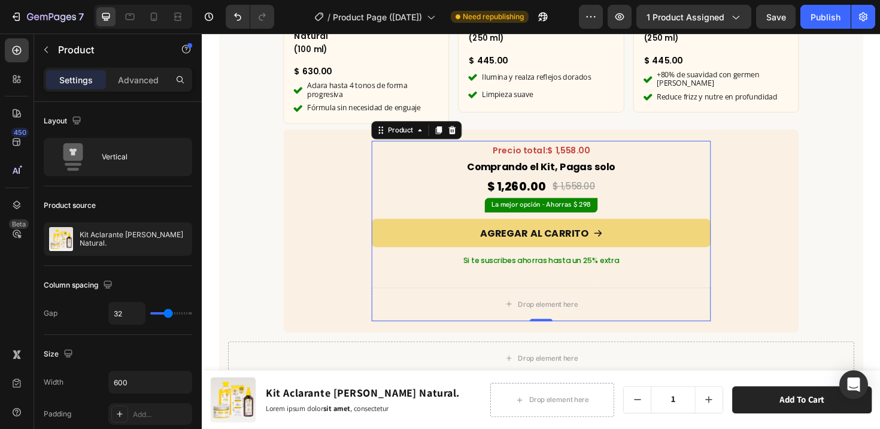
scroll to position [3763, 0]
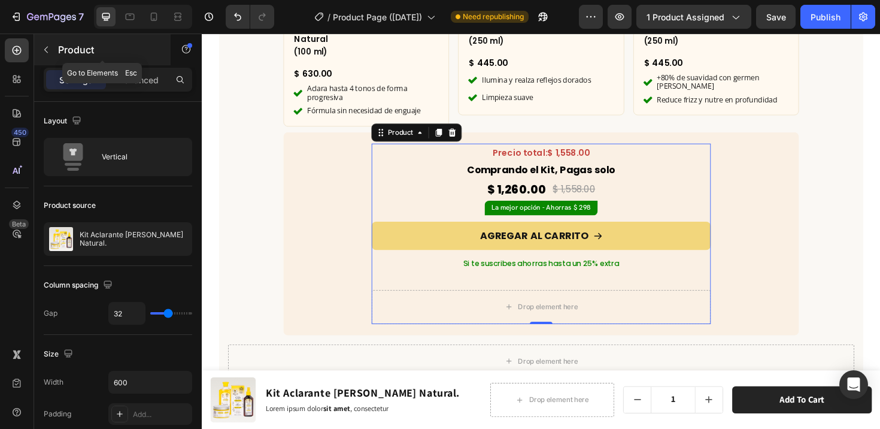
click at [47, 44] on button "button" at bounding box center [46, 49] width 19 height 19
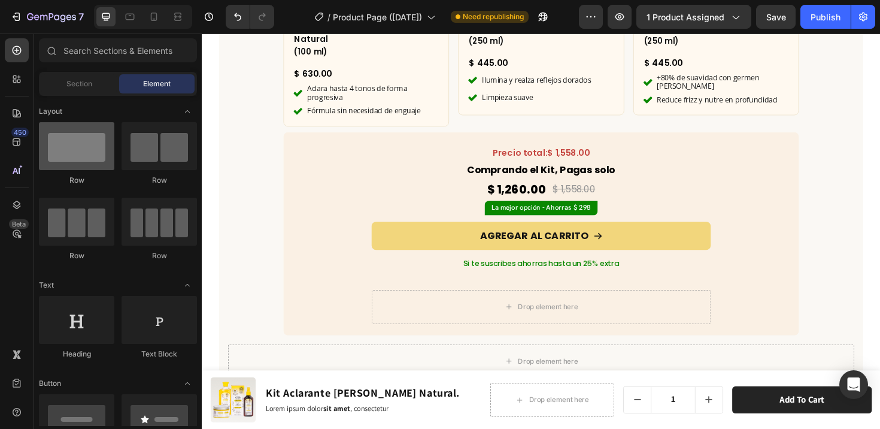
click at [83, 144] on div at bounding box center [76, 146] width 75 height 48
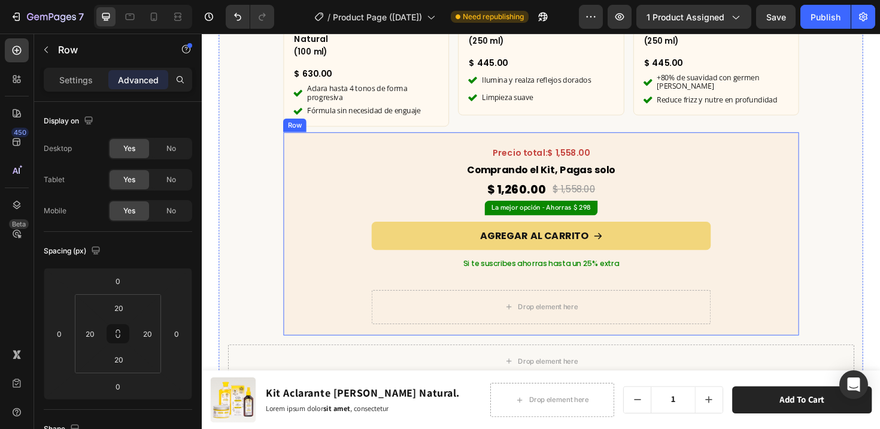
click at [335, 262] on div "Precio total: $ 1,558.00 Text Block Comprando el Kit, Pagas solo Text Block $ 1…" at bounding box center [561, 245] width 522 height 191
click at [59, 78] on p "Settings" at bounding box center [76, 80] width 34 height 13
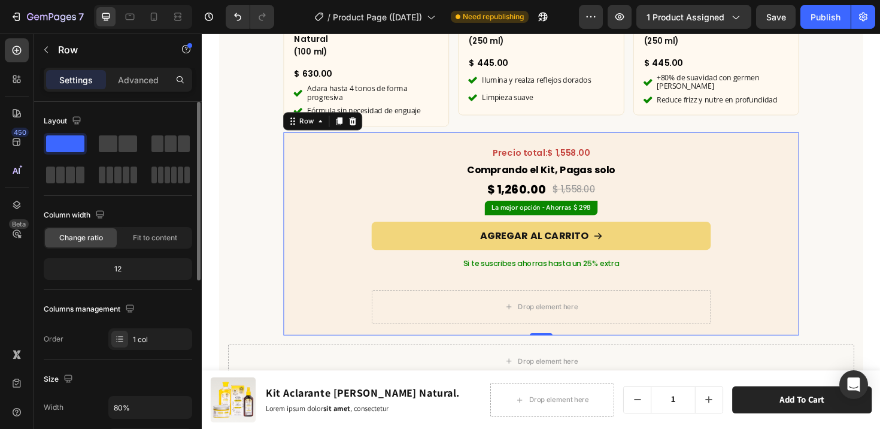
click at [78, 143] on span at bounding box center [65, 143] width 38 height 17
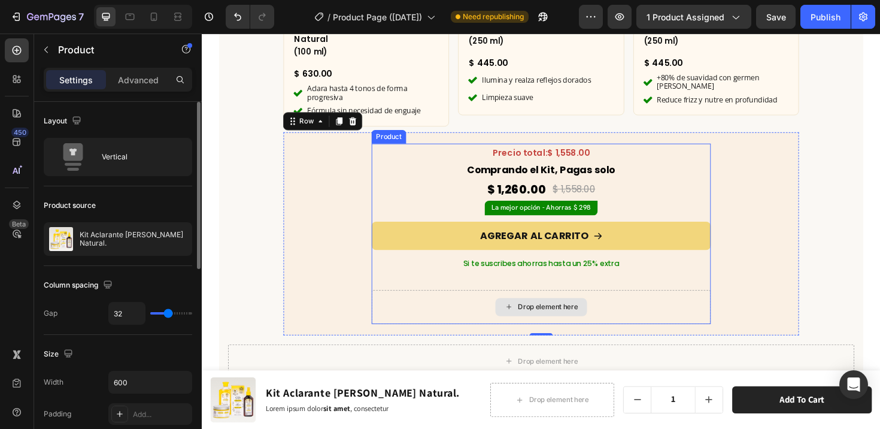
click at [413, 305] on div "Drop element here" at bounding box center [560, 323] width 359 height 36
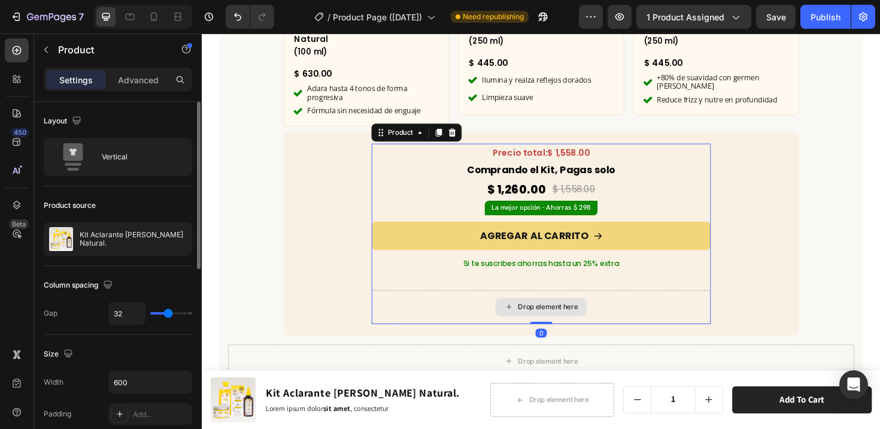
click at [462, 305] on div "Drop element here" at bounding box center [560, 323] width 359 height 36
click at [410, 133] on div "Product" at bounding box center [412, 138] width 32 height 11
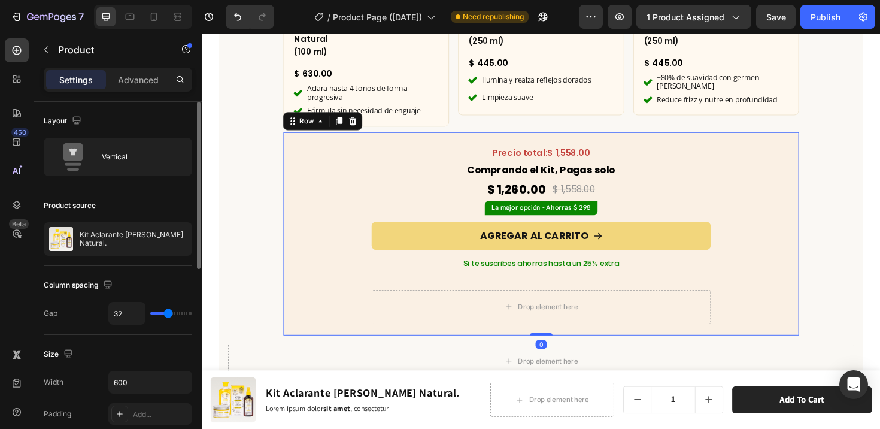
click at [360, 180] on div "Precio total: $ 1,558.00 Text Block Comprando el Kit, Pagas solo Text Block $ 1…" at bounding box center [561, 245] width 522 height 191
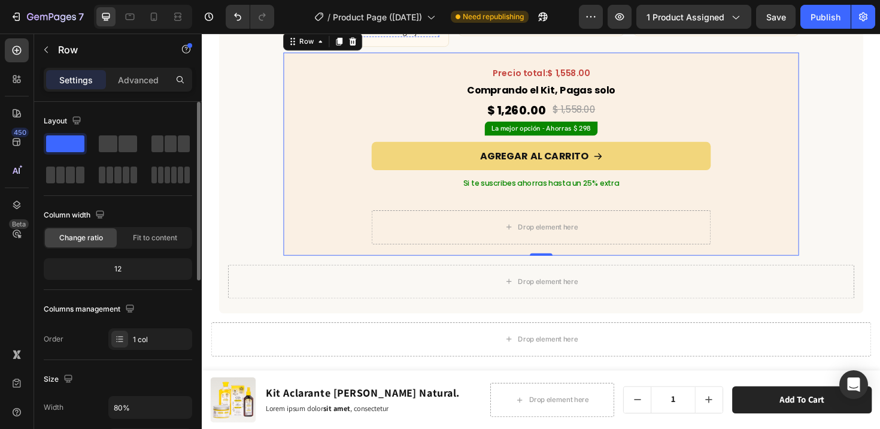
scroll to position [3744, 0]
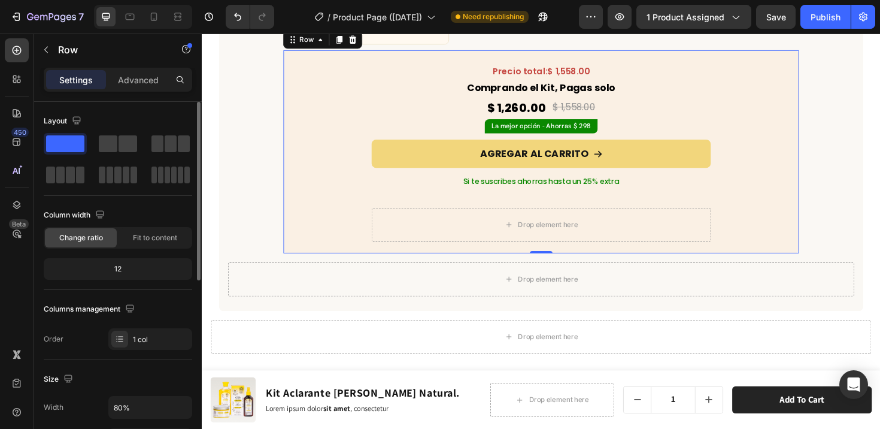
click at [351, 124] on div "Precio total: $ 1,558.00 Text Block Comprando el Kit, Pagas solo Text Block $ 1…" at bounding box center [561, 158] width 522 height 191
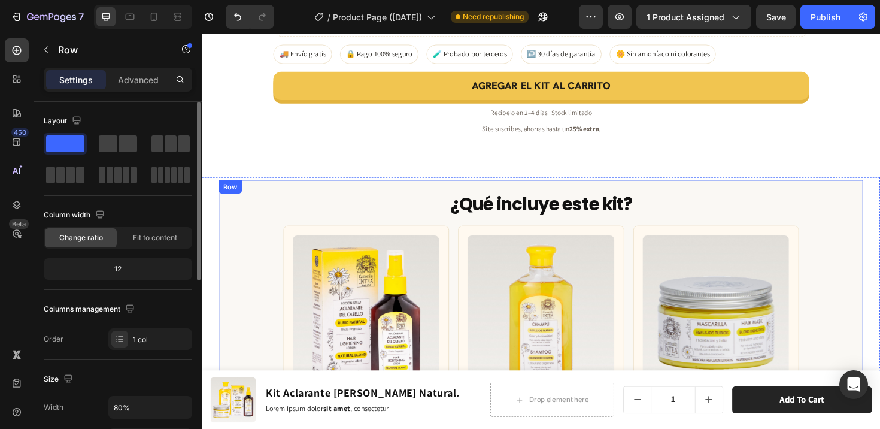
scroll to position [3481, 0]
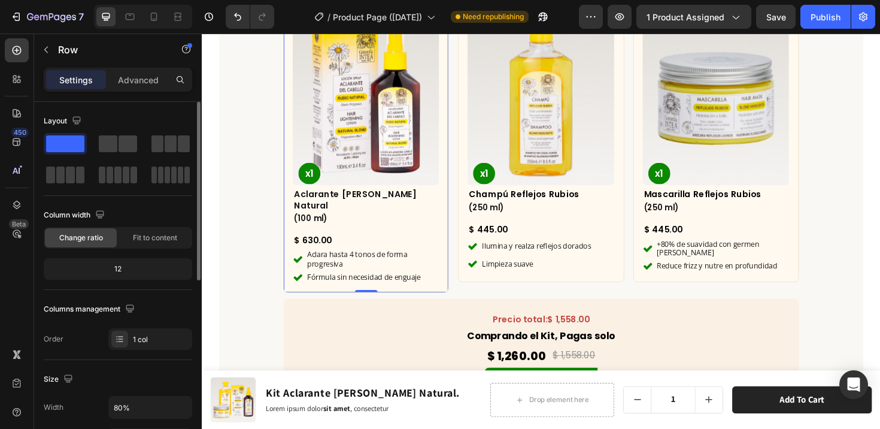
click at [289, 207] on div "Product Images x1 Product Badge Aclarante [PERSON_NAME] Natural Heading (100 ml…" at bounding box center [375, 153] width 175 height 308
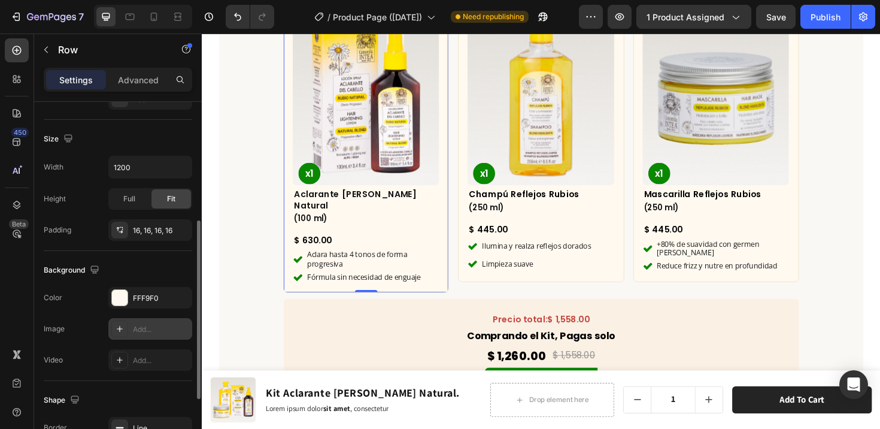
scroll to position [326, 0]
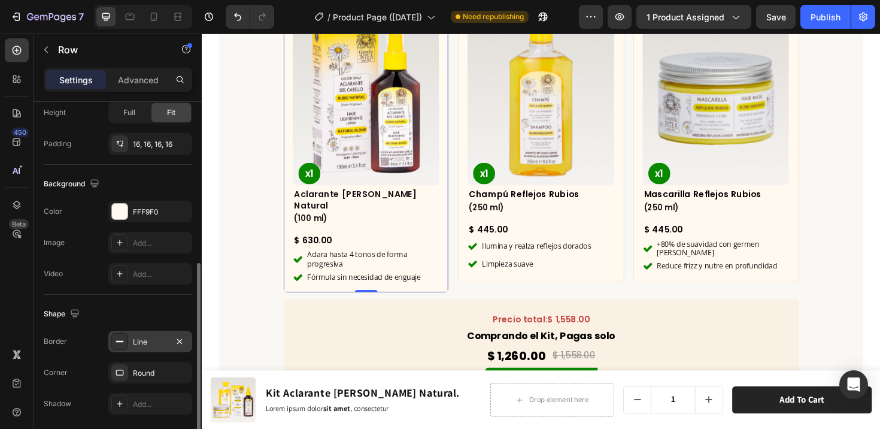
click at [147, 343] on div "Line" at bounding box center [150, 342] width 35 height 11
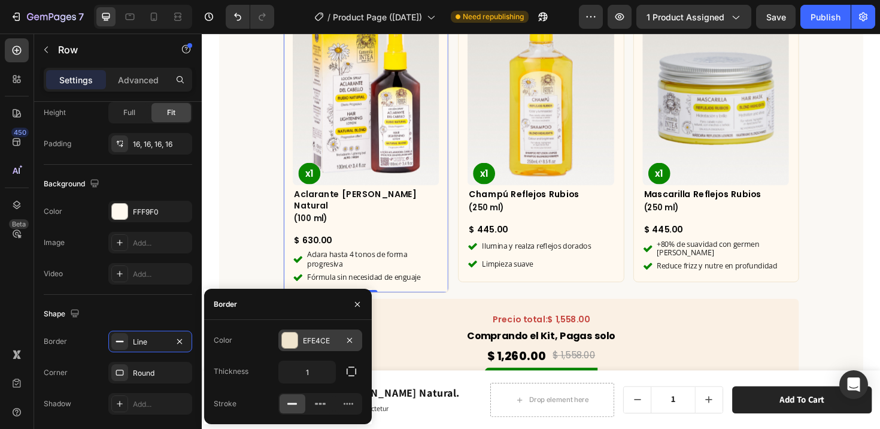
click at [328, 338] on div "EFE4CE" at bounding box center [320, 340] width 35 height 11
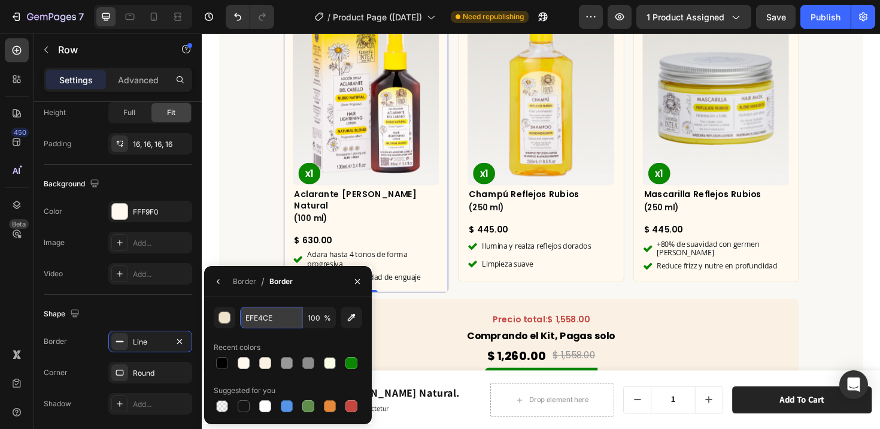
click at [289, 318] on input "EFE4CE" at bounding box center [271, 318] width 62 height 22
click at [432, 314] on div "Precio total: $ 1,558.00 Text Block Comprando el Kit, Pagas solo Text Block $ 1…" at bounding box center [561, 421] width 546 height 215
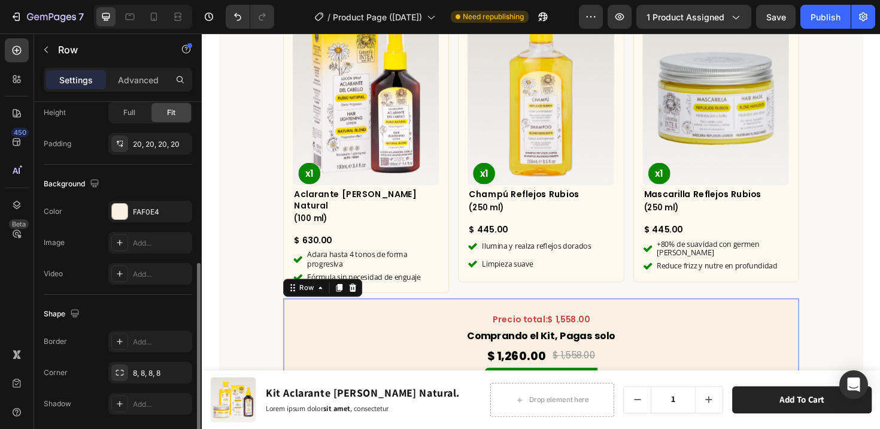
scroll to position [369, 0]
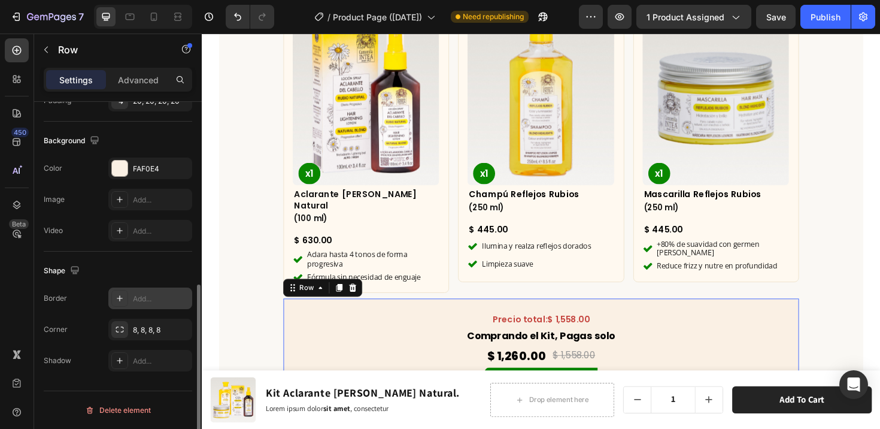
click at [136, 295] on div "Add..." at bounding box center [161, 298] width 56 height 11
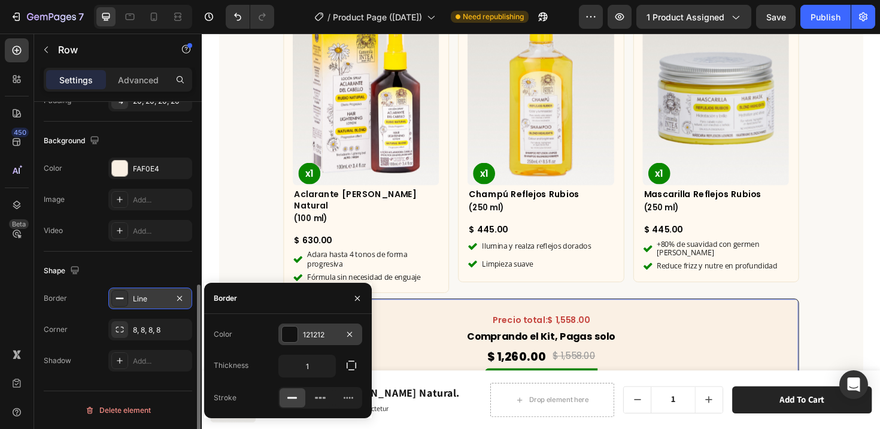
click at [310, 334] on div "121212" at bounding box center [320, 334] width 35 height 11
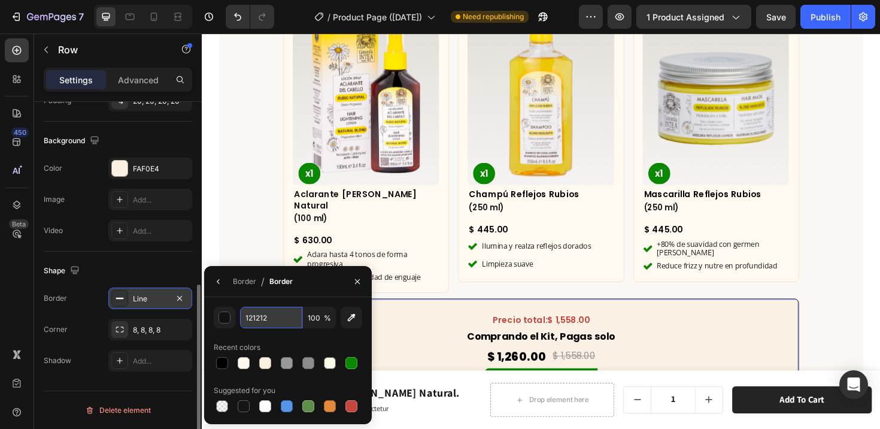
click at [283, 320] on input "121212" at bounding box center [271, 318] width 62 height 22
paste input "EFE4CE"
type input "EFE4CE"
click at [286, 339] on div "Recent colors" at bounding box center [288, 347] width 148 height 19
click at [120, 296] on icon at bounding box center [120, 298] width 10 height 10
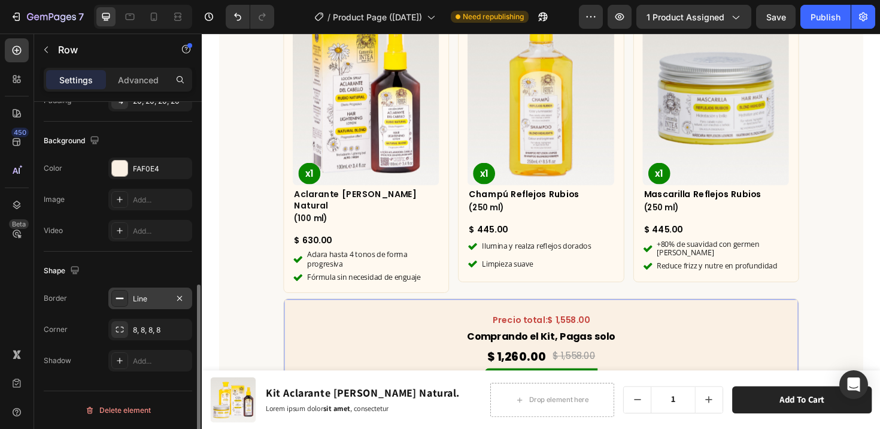
click at [120, 296] on icon at bounding box center [120, 298] width 10 height 10
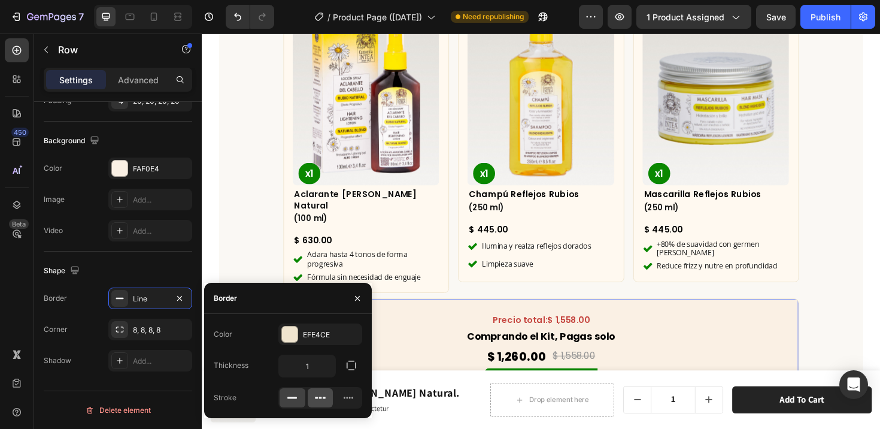
click at [328, 399] on div at bounding box center [321, 397] width 26 height 19
click at [269, 259] on div "¿Qué incluye este kit? Heading Row Product Images x1 Product Badge Aclarante [P…" at bounding box center [561, 267] width 683 height 634
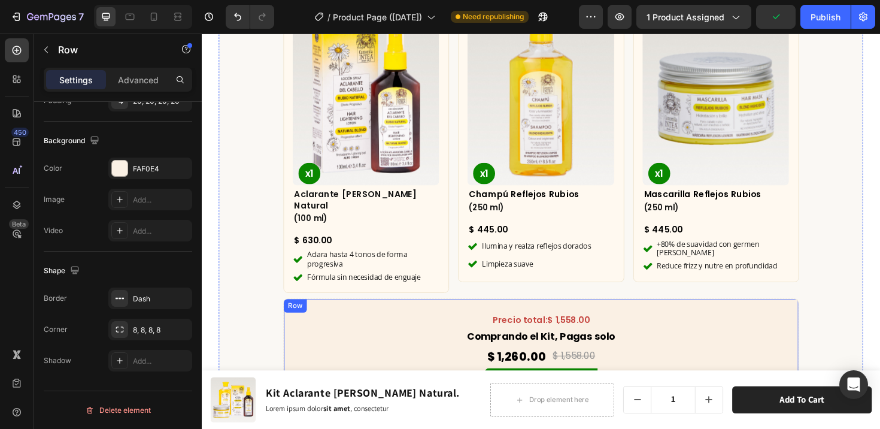
click at [302, 314] on div "Precio total: $ 1,558.00 Text Block Comprando el Kit, Pagas solo Text Block $ 1…" at bounding box center [561, 422] width 546 height 216
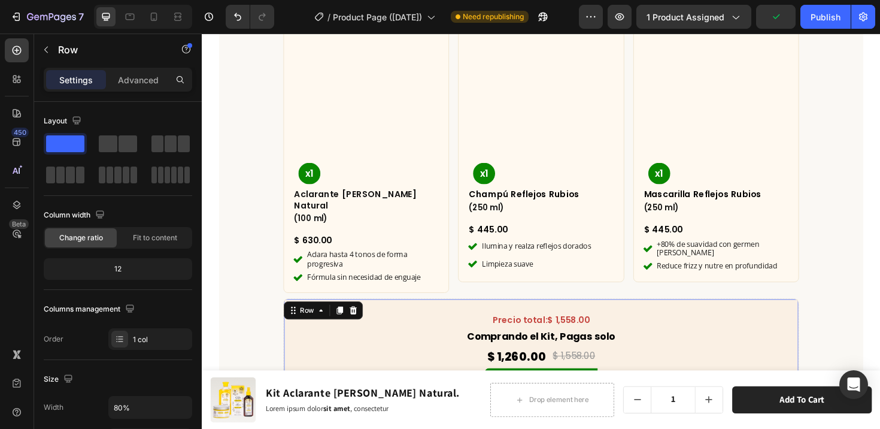
scroll to position [369, 0]
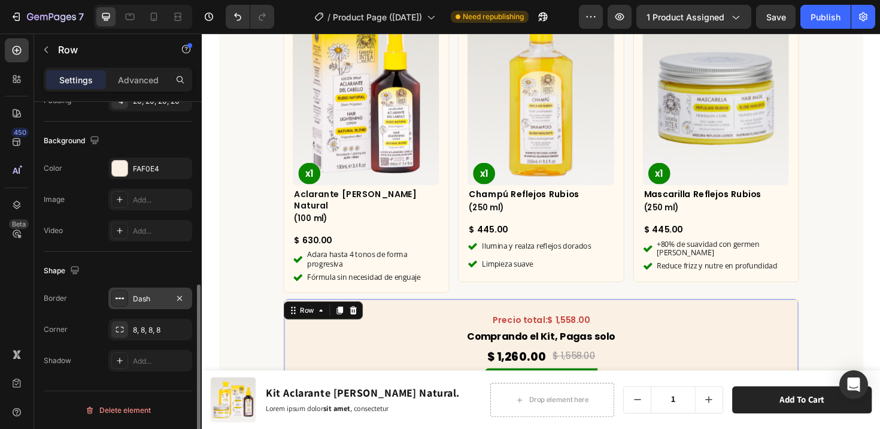
click at [137, 301] on div "Dash" at bounding box center [150, 298] width 35 height 11
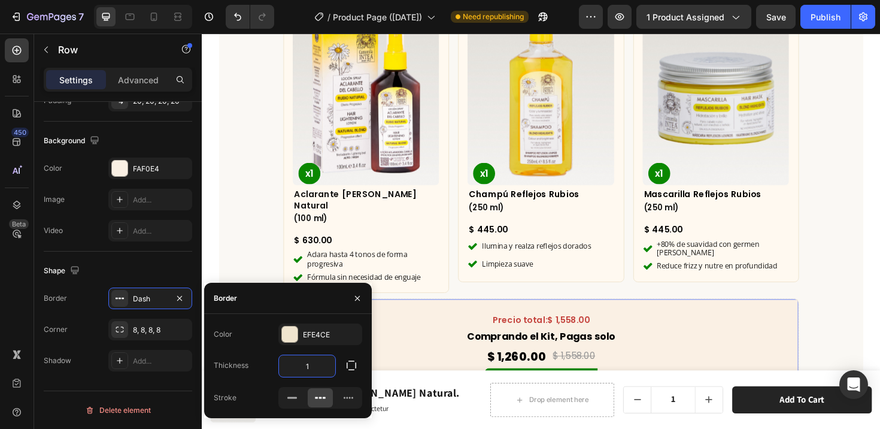
click at [308, 371] on input "1" at bounding box center [307, 366] width 56 height 22
type input "2"
click at [259, 253] on div "¿Qué incluye este kit? Heading Row Product Images x1 Product Badge Aclarante [P…" at bounding box center [561, 267] width 683 height 635
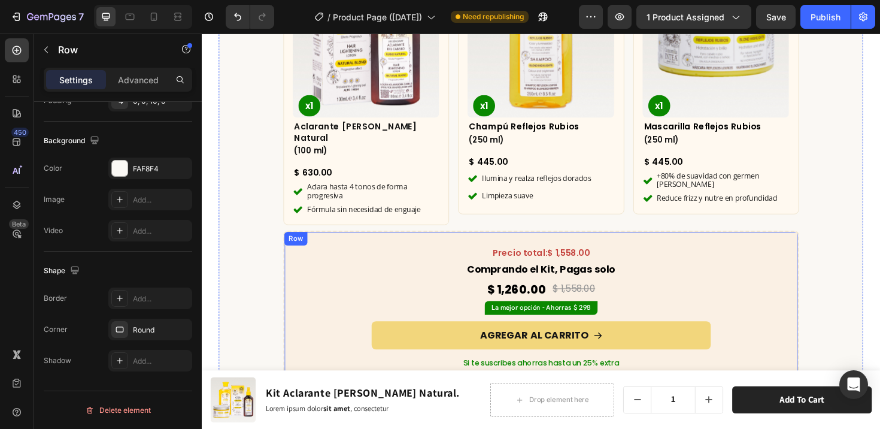
scroll to position [3584, 0]
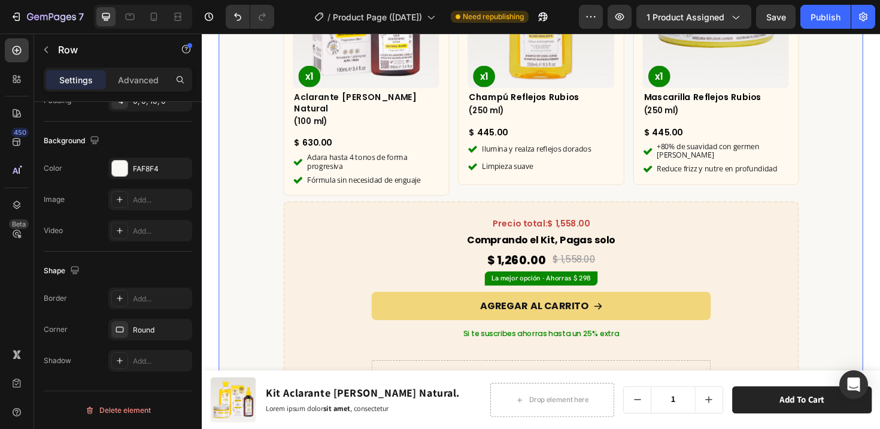
click at [869, 277] on div "¿Qué incluye este kit? Heading Row Product Images x1 Product Badge Aclarante [P…" at bounding box center [561, 164] width 683 height 635
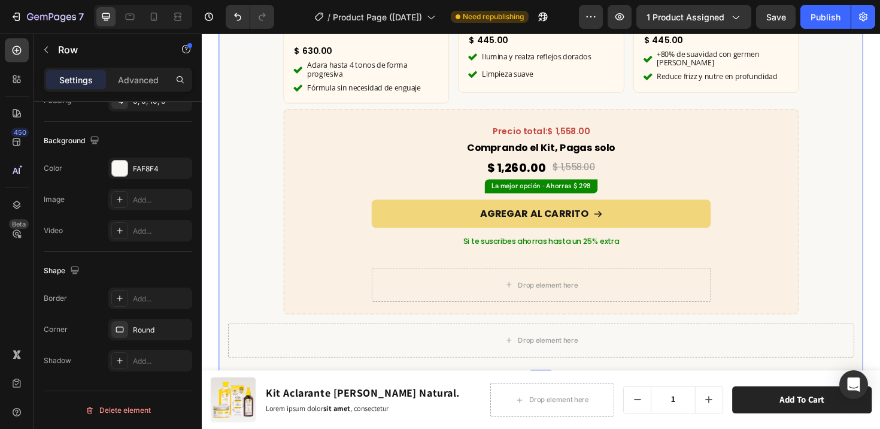
scroll to position [3694, 0]
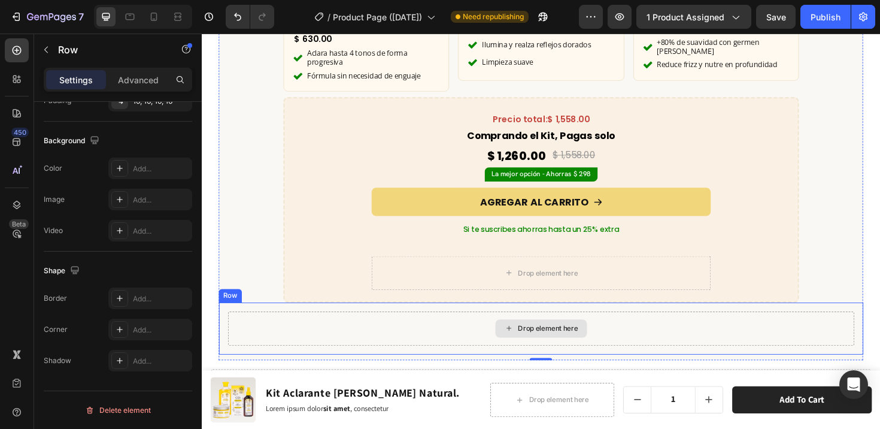
click at [839, 328] on div "Drop element here" at bounding box center [560, 346] width 663 height 36
click at [293, 302] on icon at bounding box center [294, 306] width 8 height 8
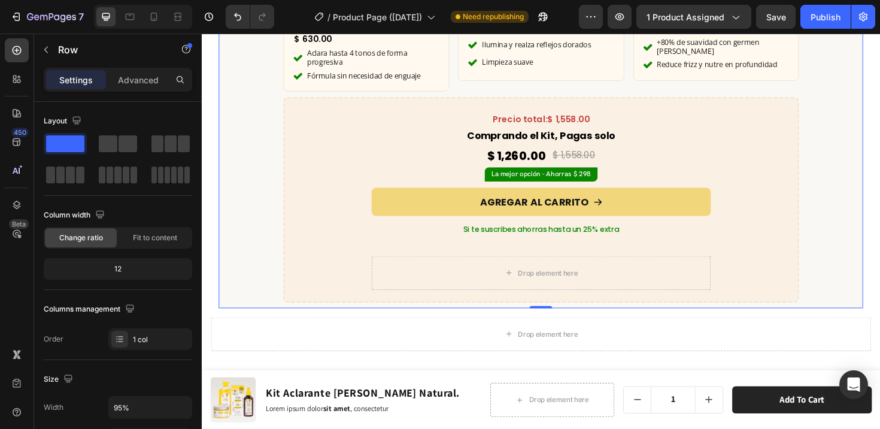
click at [275, 267] on div "¿Qué incluye este kit? Heading Row Product Images x1 Product Badge Aclarante [P…" at bounding box center [561, 27] width 683 height 580
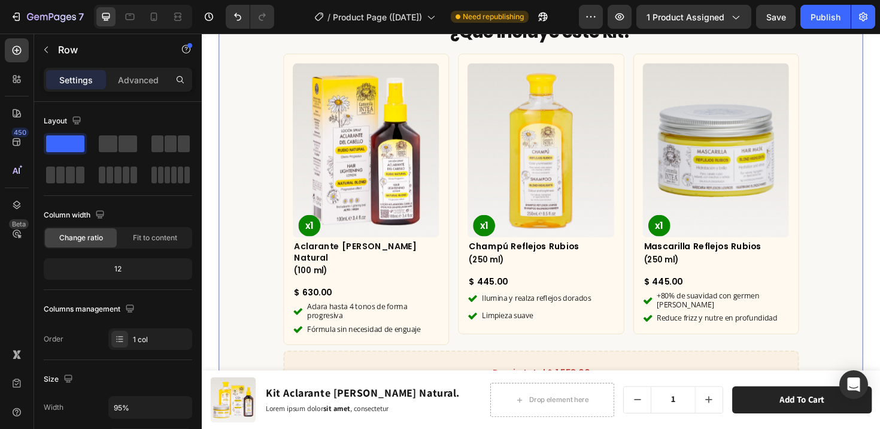
scroll to position [3662, 0]
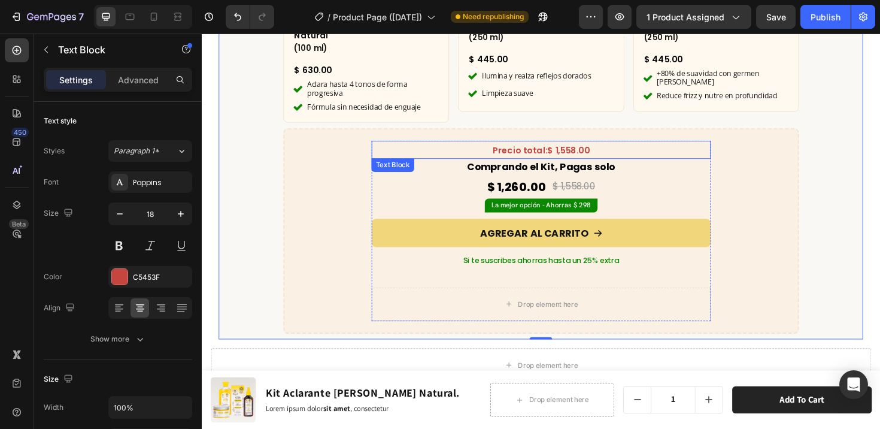
click at [417, 148] on p "Precio total: $ 1,558.00" at bounding box center [561, 156] width 357 height 17
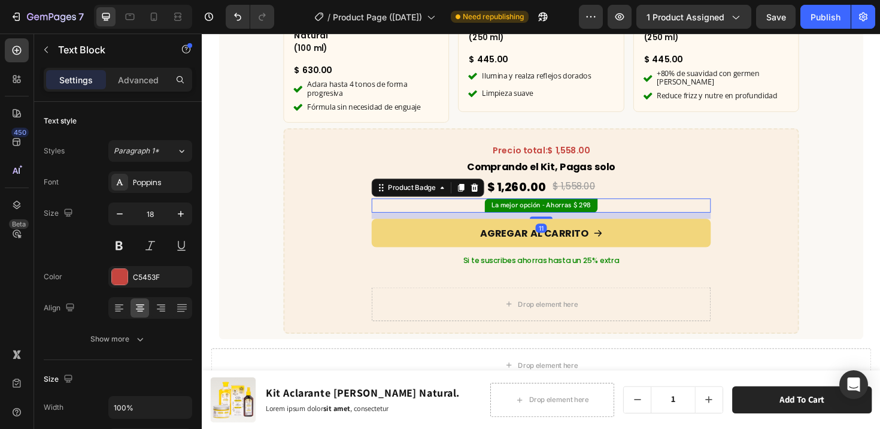
click at [390, 208] on div "La mejor opción - Ahorras $ 298 Product Badge 11" at bounding box center [560, 216] width 359 height 16
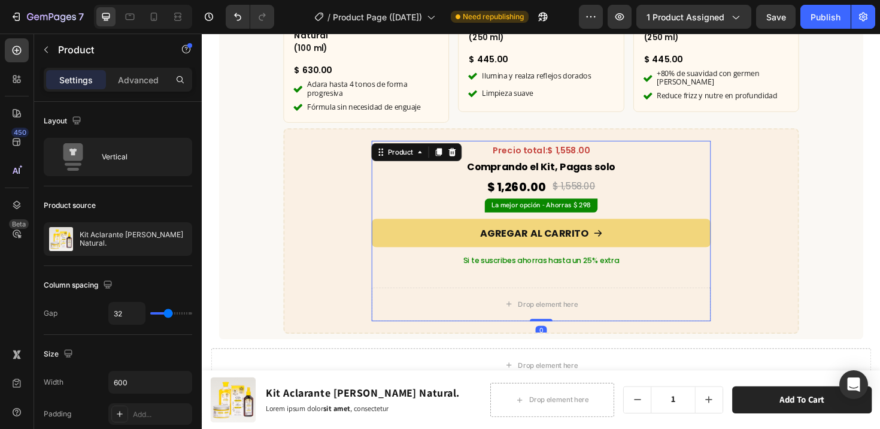
click at [386, 246] on div "AGREGAR AL CARRITO Add to Cart" at bounding box center [560, 246] width 359 height 35
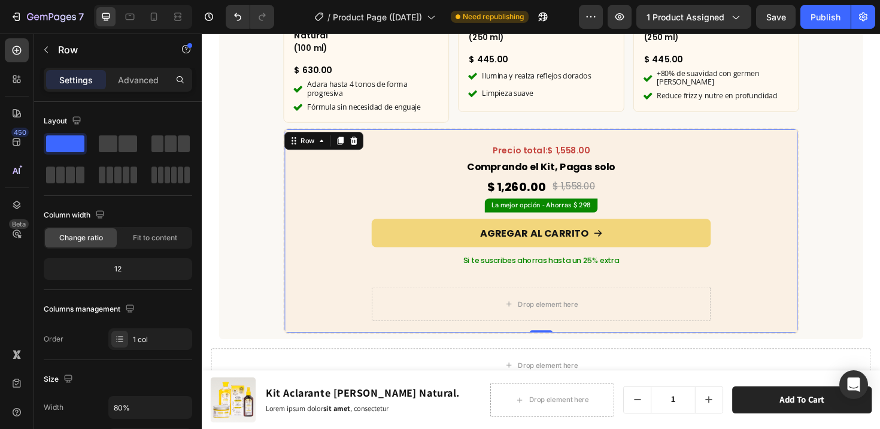
click at [367, 207] on div "Precio total: $ 1,558.00 Text Block Comprando el Kit, Pagas solo Text Block $ 1…" at bounding box center [561, 242] width 520 height 191
click at [48, 46] on icon "button" at bounding box center [46, 50] width 10 height 10
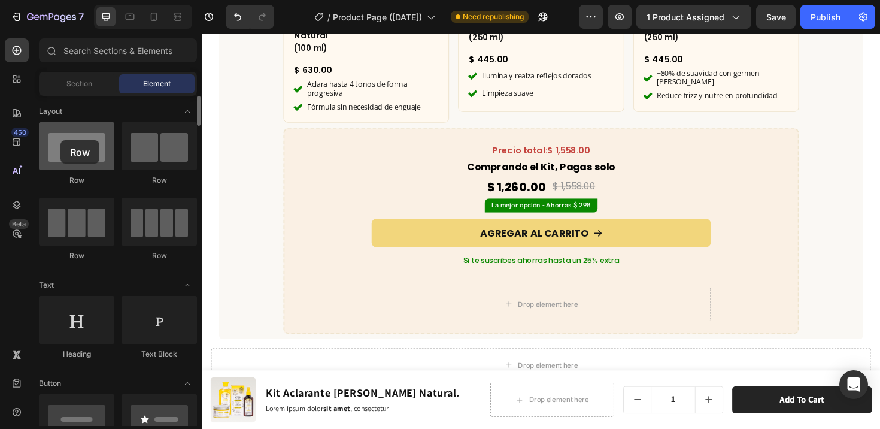
drag, startPoint x: 72, startPoint y: 160, endPoint x: 60, endPoint y: 140, distance: 23.1
click at [60, 140] on div at bounding box center [76, 146] width 75 height 48
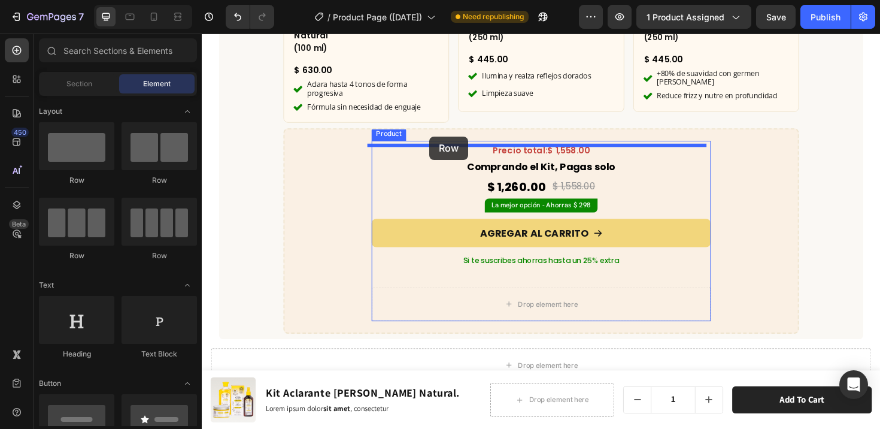
drag, startPoint x: 338, startPoint y: 181, endPoint x: 443, endPoint y: 143, distance: 111.6
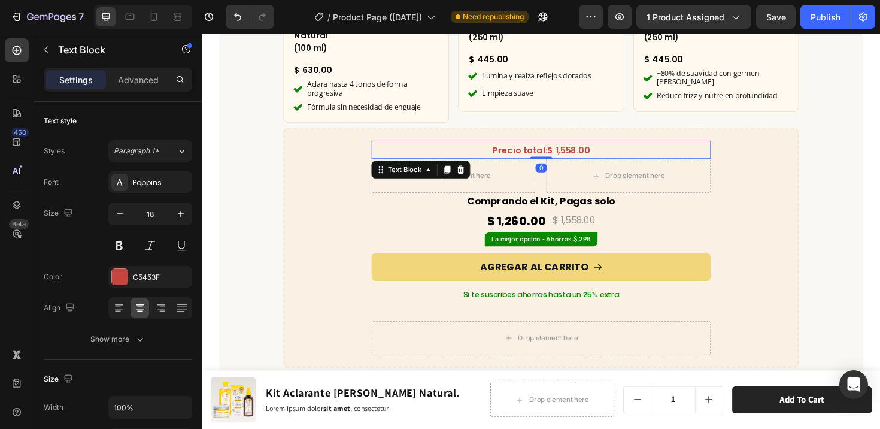
click at [534, 150] on span "Precio total:" at bounding box center [539, 156] width 58 height 13
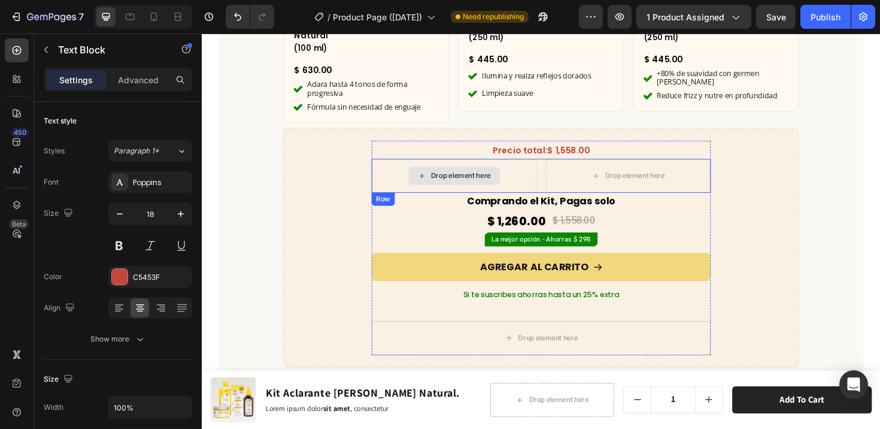
click at [504, 174] on div "Drop element here" at bounding box center [468, 183] width 97 height 19
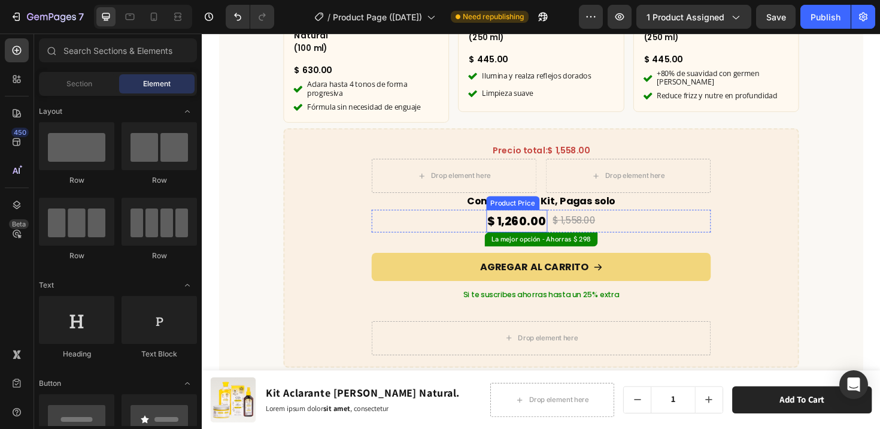
click at [510, 220] on div "$ 1,260.00" at bounding box center [535, 232] width 65 height 24
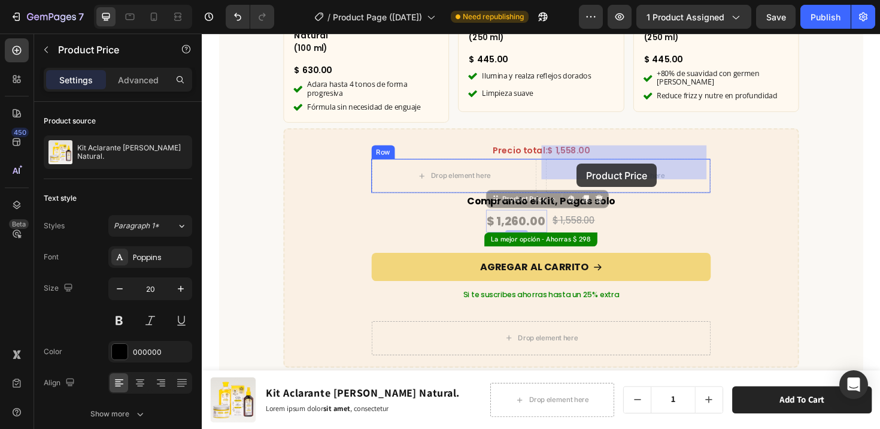
drag, startPoint x: 511, startPoint y: 196, endPoint x: 599, endPoint y: 171, distance: 91.5
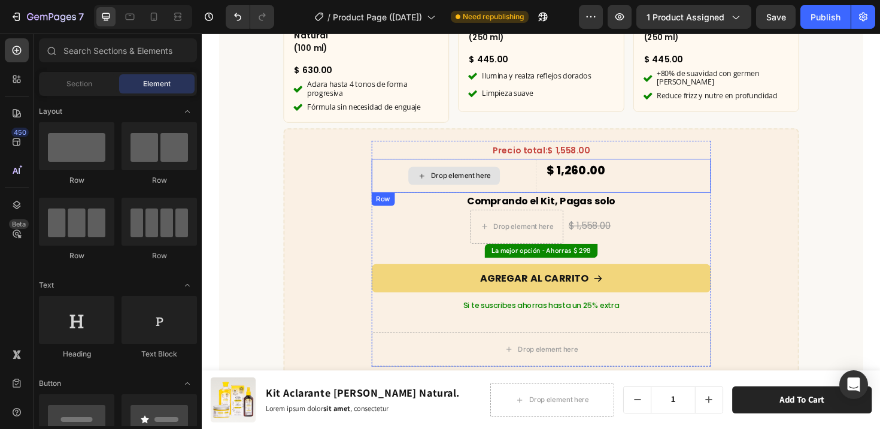
click at [508, 174] on div "Drop element here" at bounding box center [468, 183] width 97 height 19
click at [541, 150] on span "Precio total:" at bounding box center [539, 156] width 58 height 13
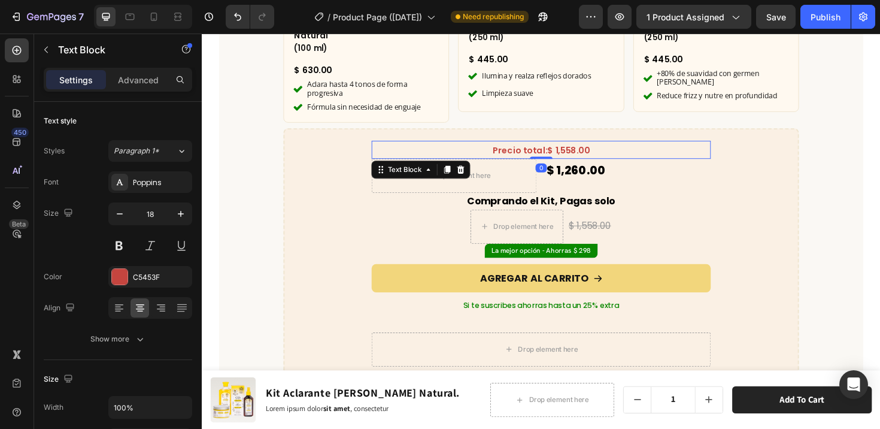
click at [547, 150] on span "Precio total:" at bounding box center [539, 156] width 58 height 13
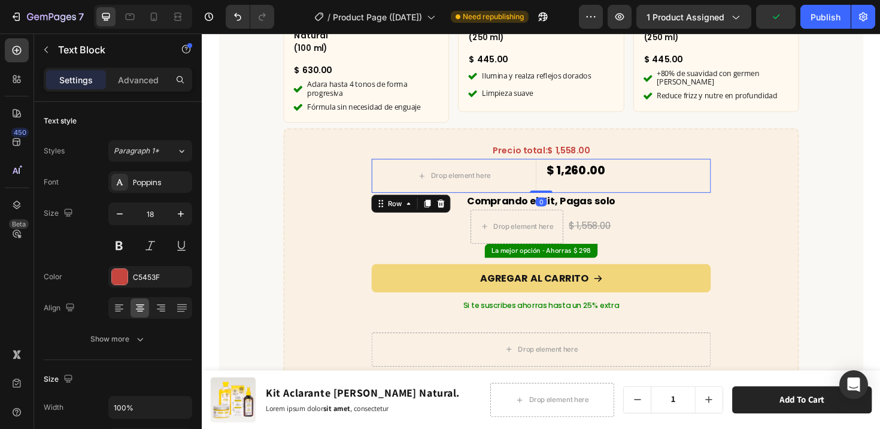
click at [692, 181] on div "$ 1,260.00 Product Price Product Price" at bounding box center [653, 184] width 175 height 36
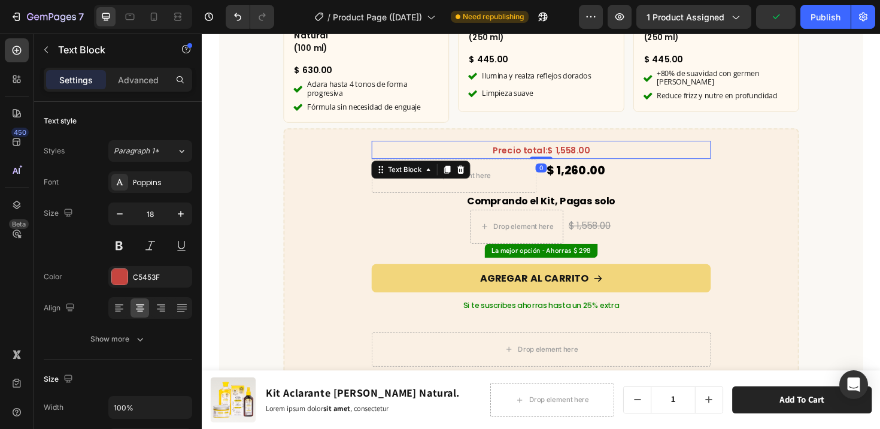
click at [601, 150] on span "$ 1,558.00" at bounding box center [590, 156] width 45 height 13
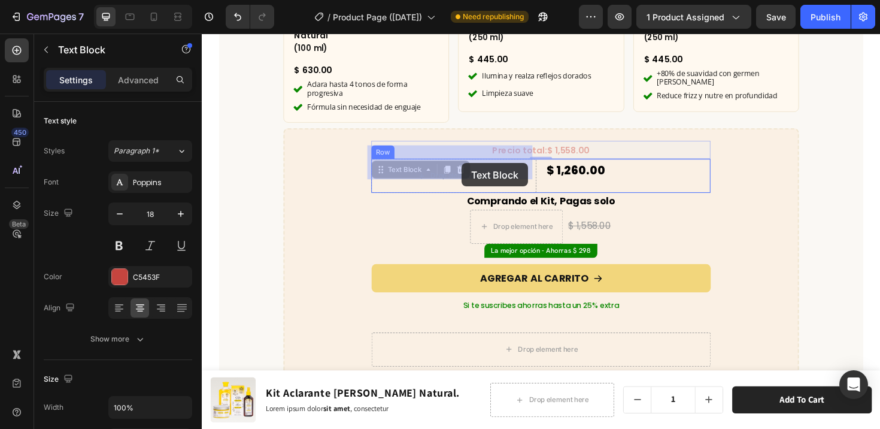
drag, startPoint x: 390, startPoint y: 165, endPoint x: 477, endPoint y: 171, distance: 87.6
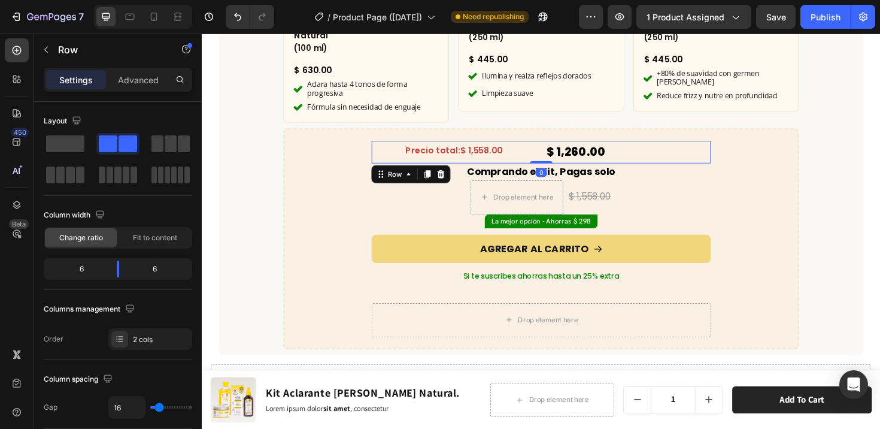
click at [556, 147] on div "Precio total: $ 1,558.00 Text Block $ 1,260.00 Product Price Product Price Row 0" at bounding box center [560, 159] width 359 height 24
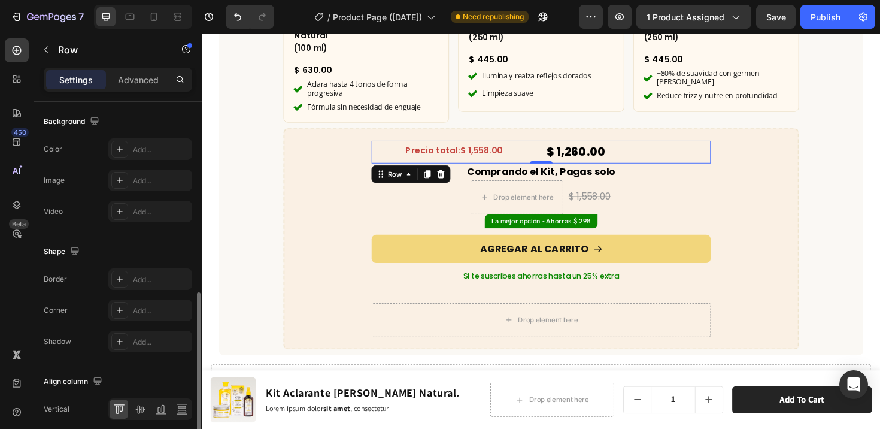
scroll to position [506, 0]
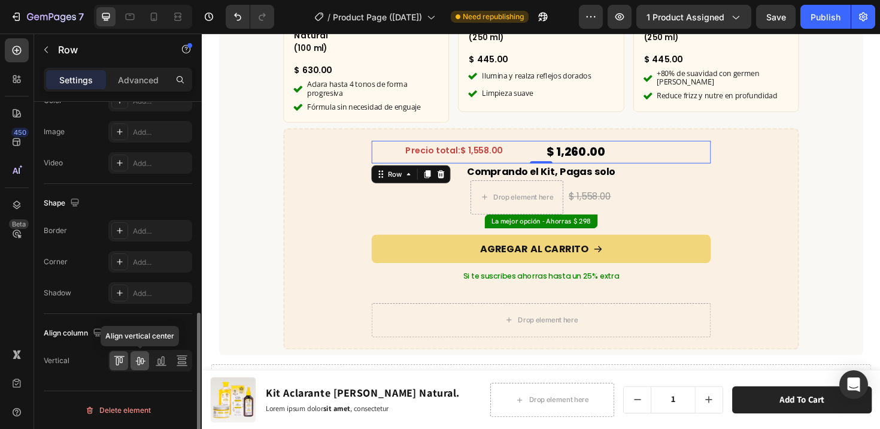
click at [142, 360] on icon at bounding box center [140, 360] width 12 height 12
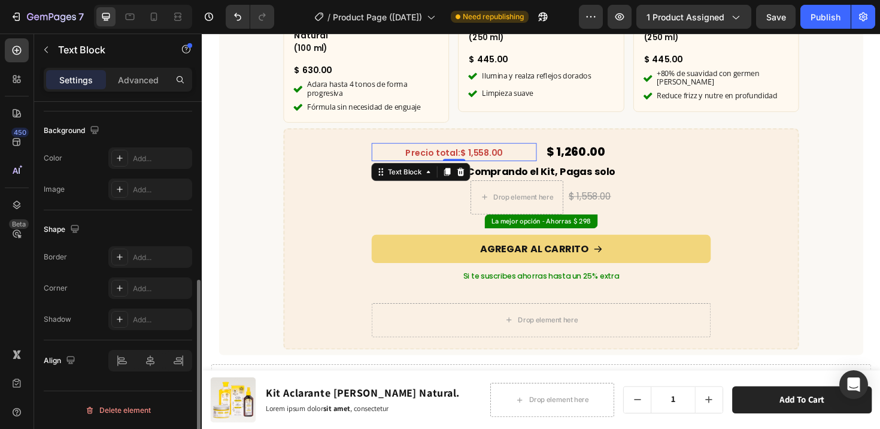
click at [475, 153] on span "$ 1,558.00" at bounding box center [497, 159] width 45 height 13
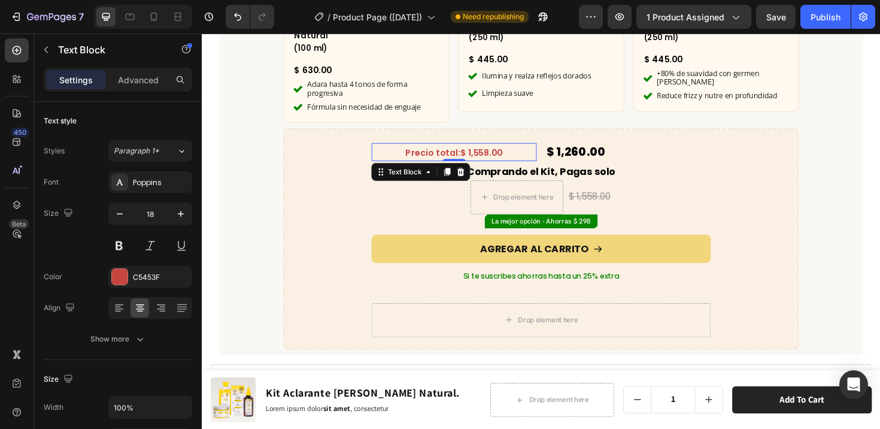
click at [475, 153] on span "$ 1,558.00" at bounding box center [497, 159] width 45 height 13
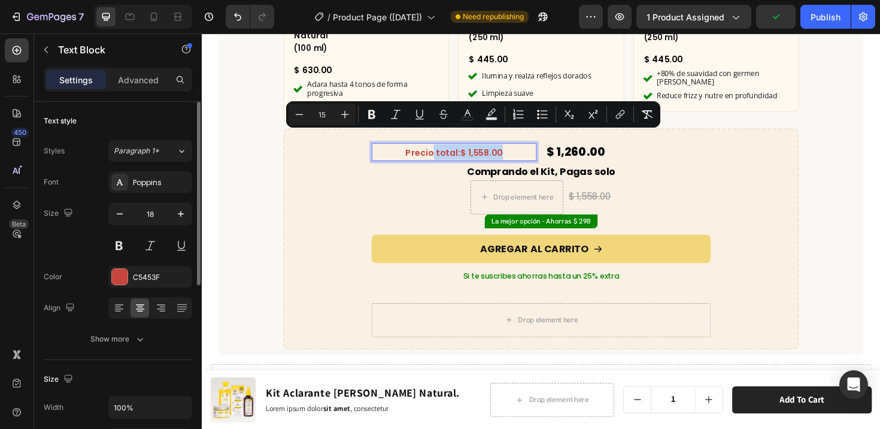
drag, startPoint x: 469, startPoint y: 149, endPoint x: 524, endPoint y: 150, distance: 54.5
click at [524, 150] on p "Precio total: $ 1,558.00" at bounding box center [469, 158] width 172 height 17
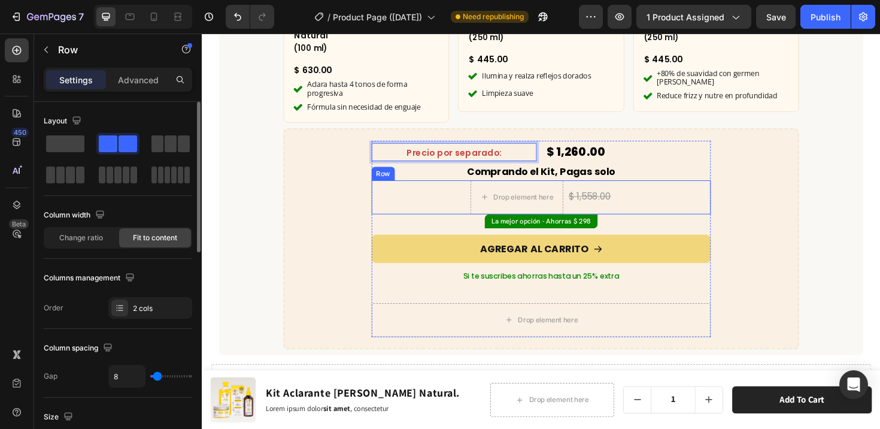
click at [399, 207] on div "Drop element here $ 1,558.00 Compare Price Compare Price Row" at bounding box center [560, 207] width 359 height 36
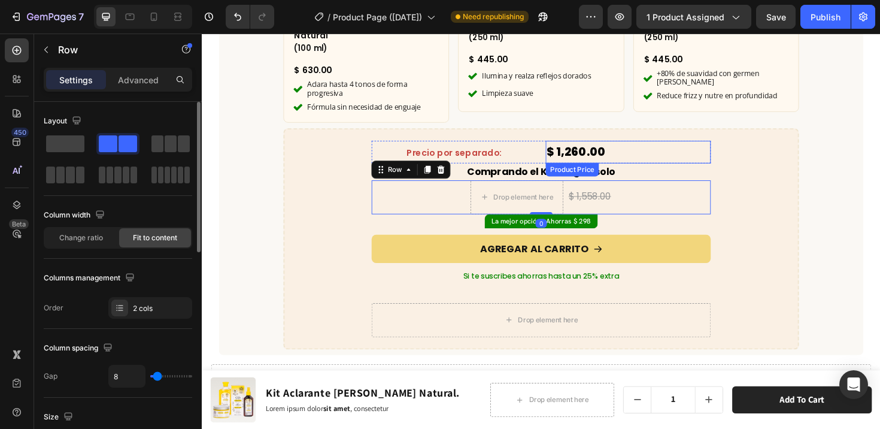
click at [571, 147] on div "$ 1,260.00" at bounding box center [653, 159] width 175 height 24
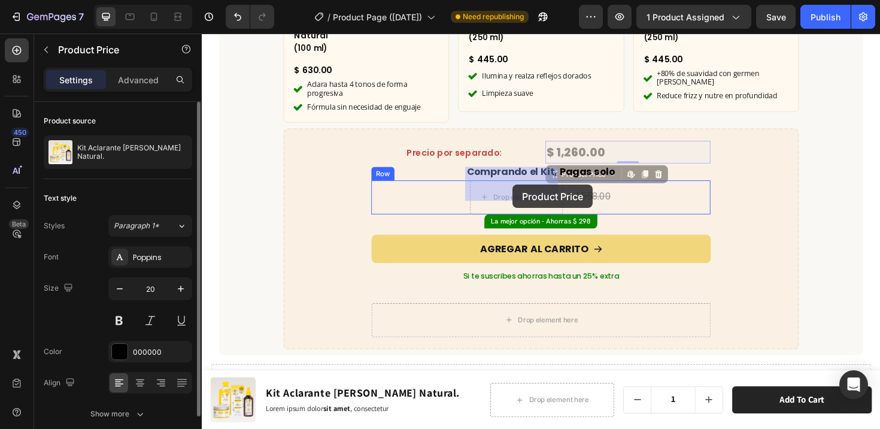
drag, startPoint x: 572, startPoint y: 170, endPoint x: 531, endPoint y: 193, distance: 47.5
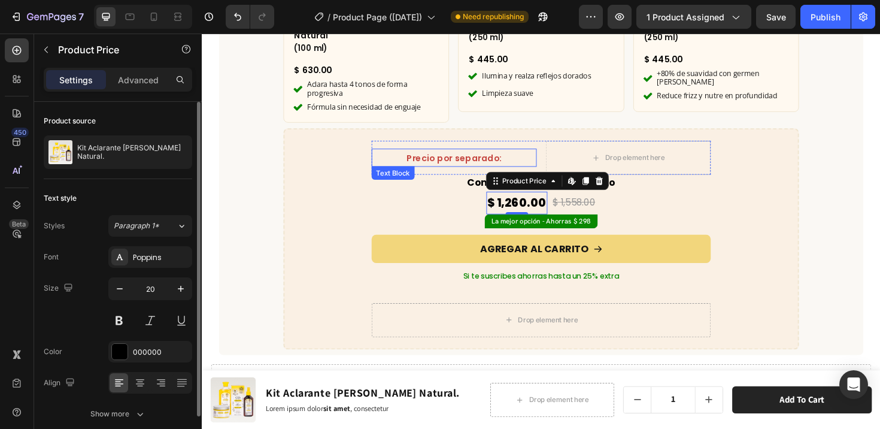
click at [492, 159] on span "Precio por separado:" at bounding box center [469, 165] width 101 height 13
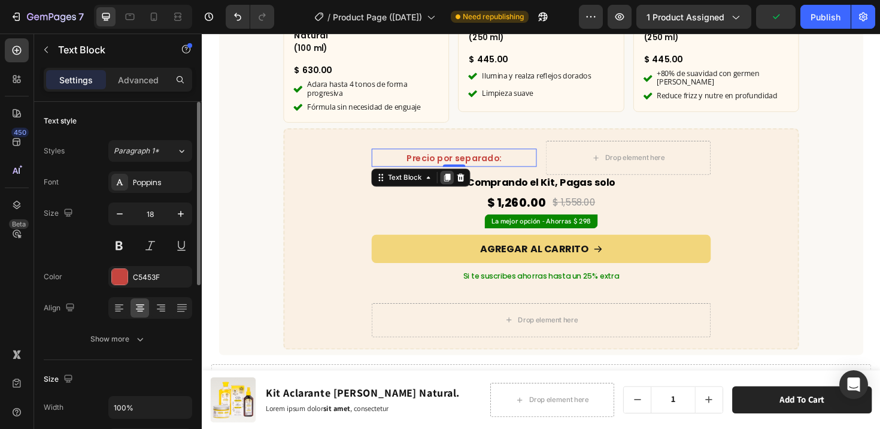
click at [459, 181] on icon at bounding box center [462, 185] width 7 height 8
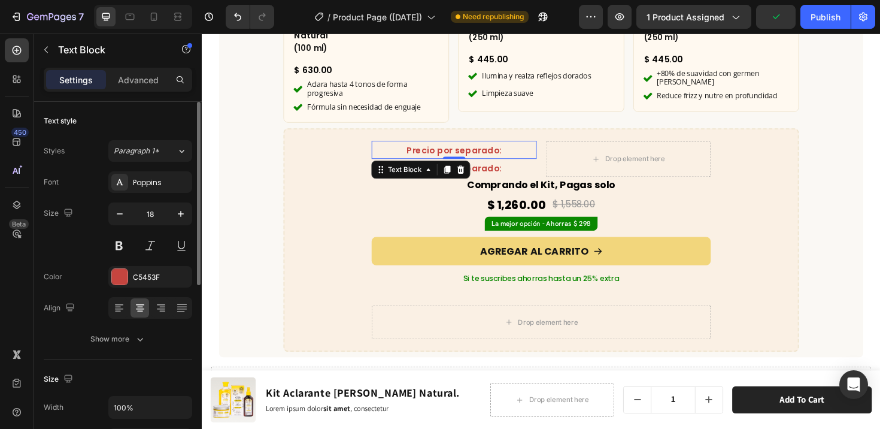
click at [419, 150] on span "Precio por separado:" at bounding box center [469, 156] width 101 height 13
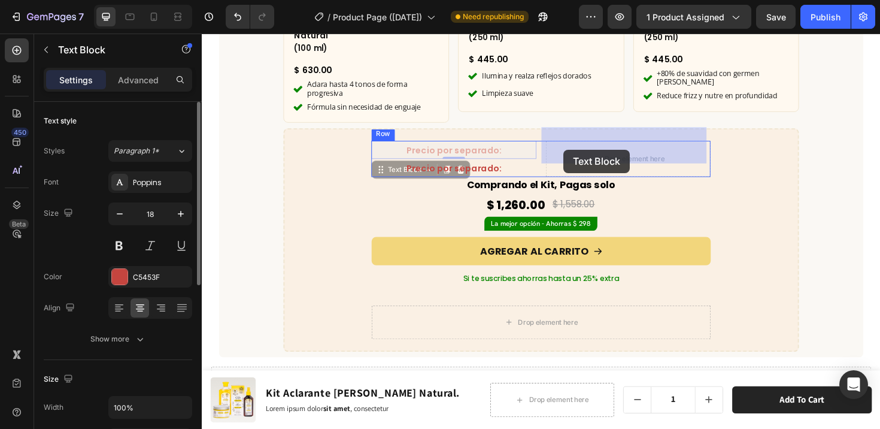
drag, startPoint x: 390, startPoint y: 164, endPoint x: 585, endPoint y: 156, distance: 194.8
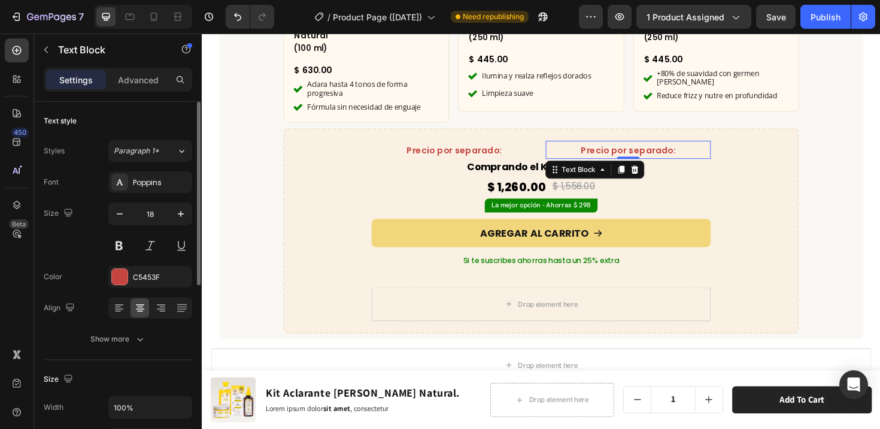
click at [633, 150] on span "Precio por separado:" at bounding box center [653, 156] width 101 height 13
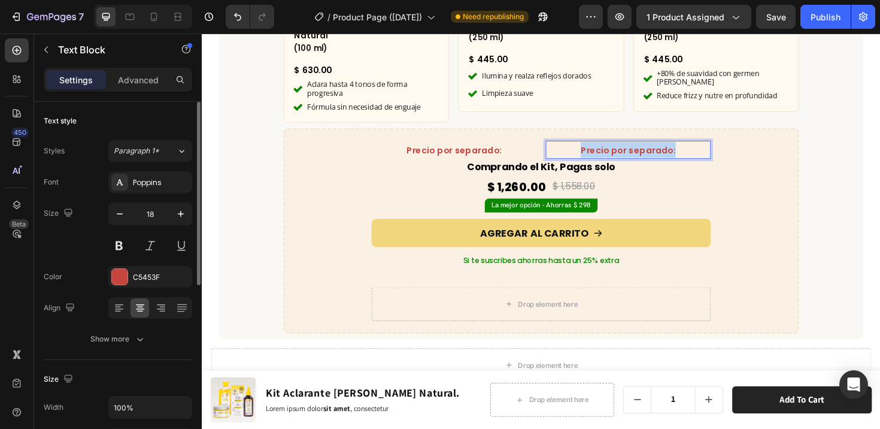
click at [633, 150] on span "Precio por separado:" at bounding box center [653, 156] width 101 height 13
click at [627, 148] on p "1558" at bounding box center [653, 156] width 172 height 17
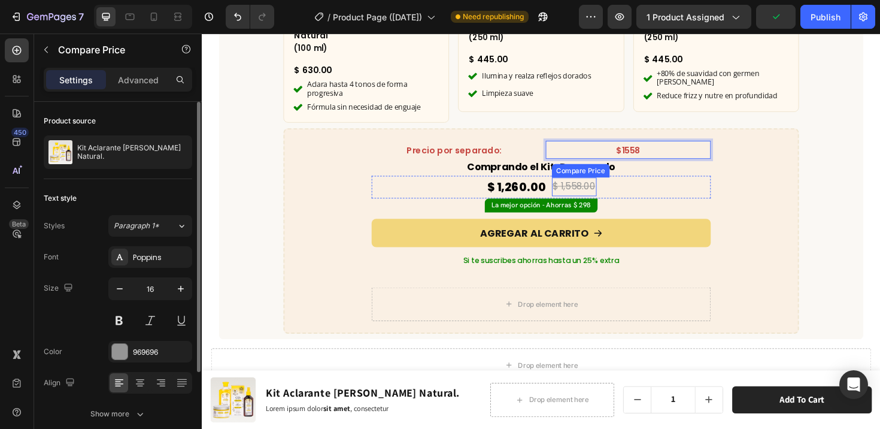
click at [609, 186] on div "$ 1,558.00" at bounding box center [595, 196] width 47 height 20
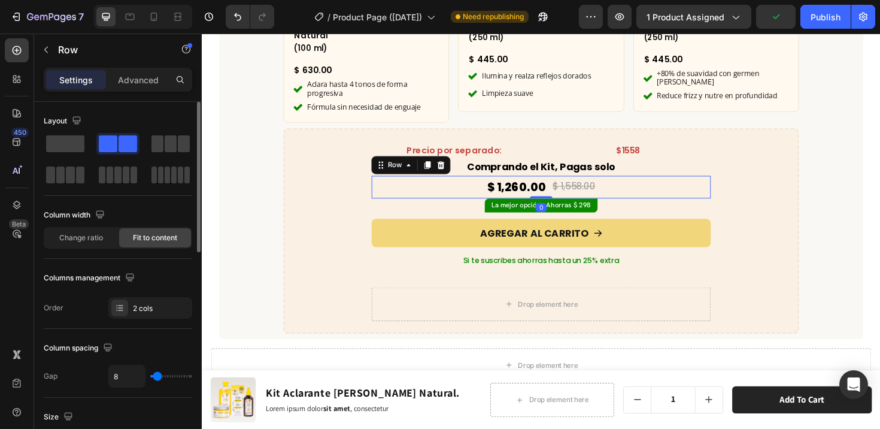
click at [735, 186] on div "$ 1,260.00 Product Price Product Price $ 1,558.00 Compare Price Compare Price R…" at bounding box center [560, 196] width 359 height 24
click at [648, 150] on span "$1558" at bounding box center [654, 156] width 26 height 13
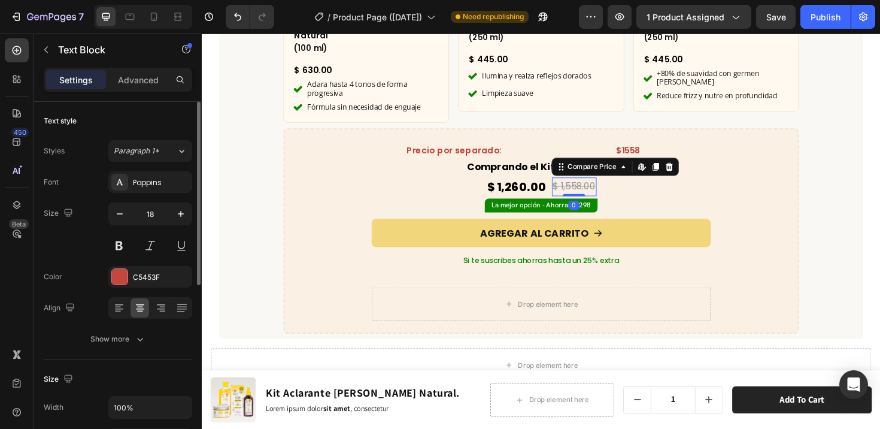
click at [613, 186] on div "$ 1,558.00" at bounding box center [595, 196] width 47 height 20
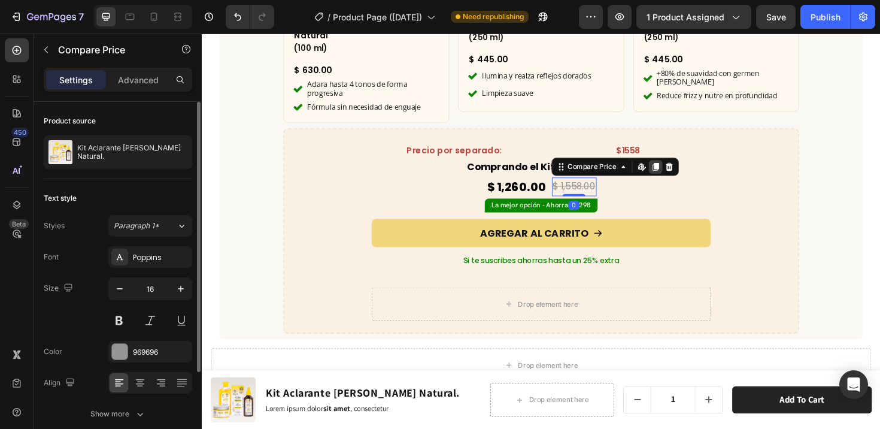
click at [679, 170] on icon at bounding box center [682, 174] width 7 height 8
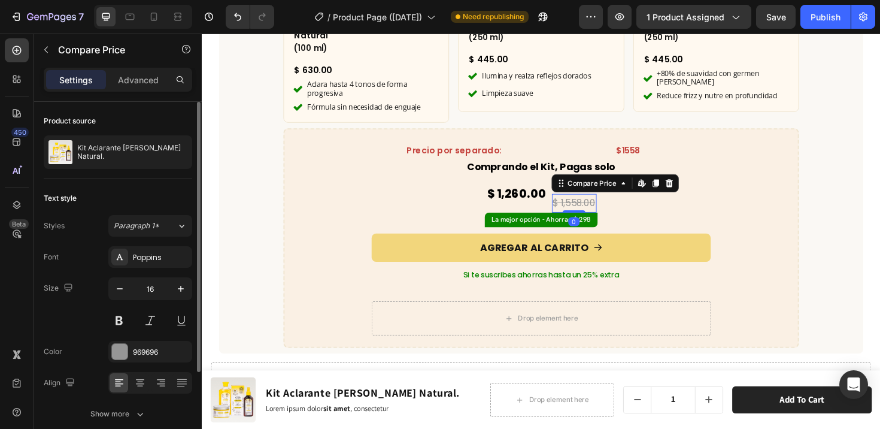
click at [580, 203] on div "$ 1,558.00" at bounding box center [595, 213] width 47 height 20
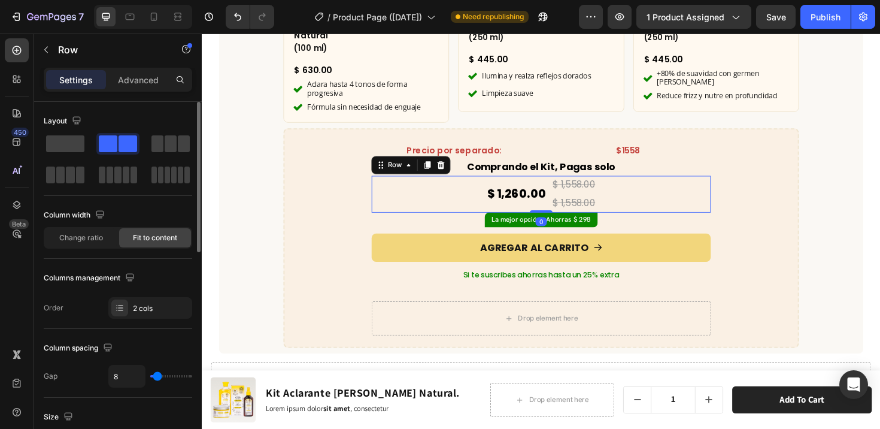
click at [483, 195] on div "$ 1,260.00 Product Price Product Price $ 1,558.00 Compare Price Compare Price $…" at bounding box center [560, 204] width 359 height 40
click at [576, 203] on div "$ 1,558.00" at bounding box center [595, 213] width 47 height 20
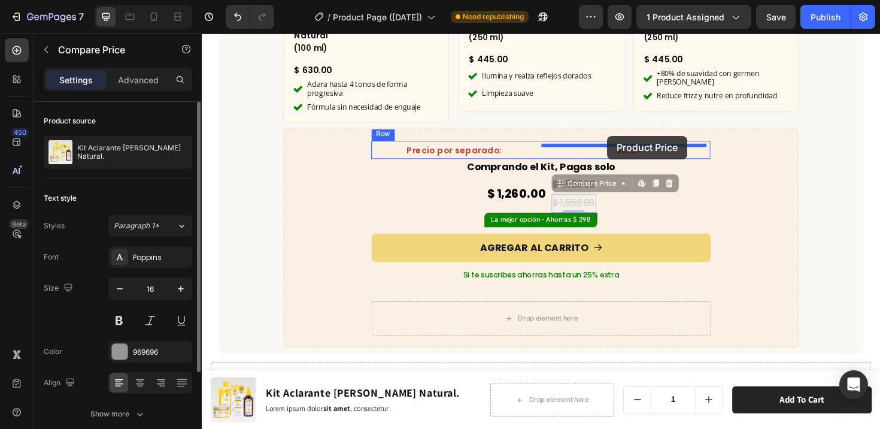
drag, startPoint x: 575, startPoint y: 180, endPoint x: 631, endPoint y: 142, distance: 67.3
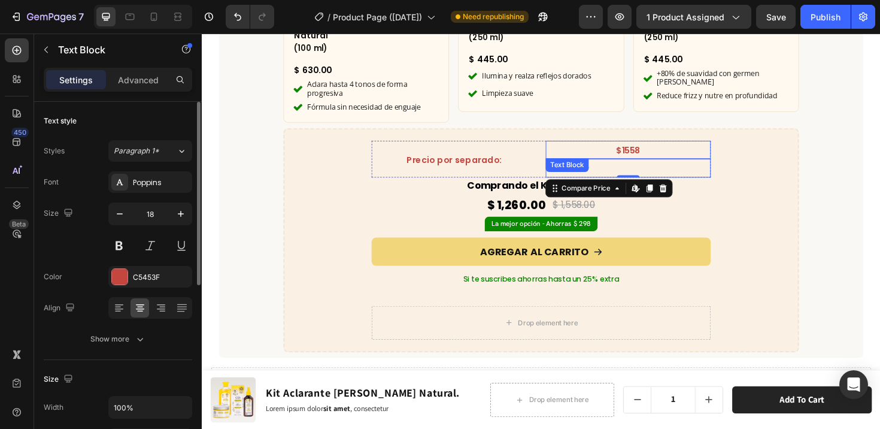
click at [654, 150] on span "$1558" at bounding box center [654, 156] width 26 height 13
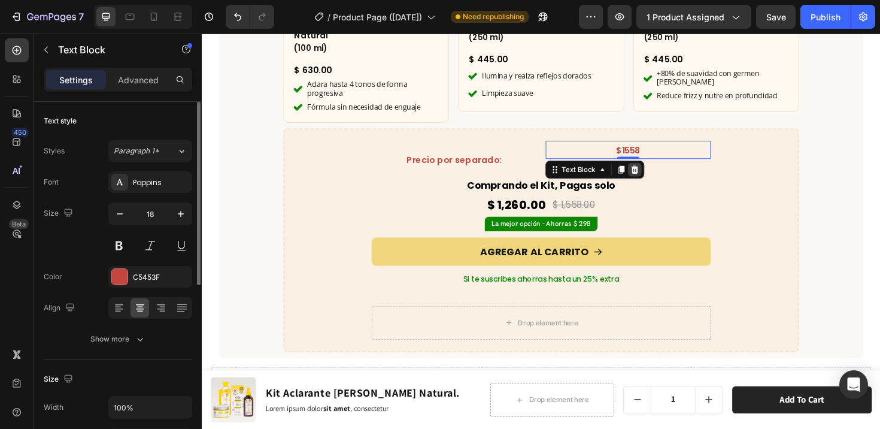
click at [657, 173] on icon at bounding box center [661, 177] width 8 height 8
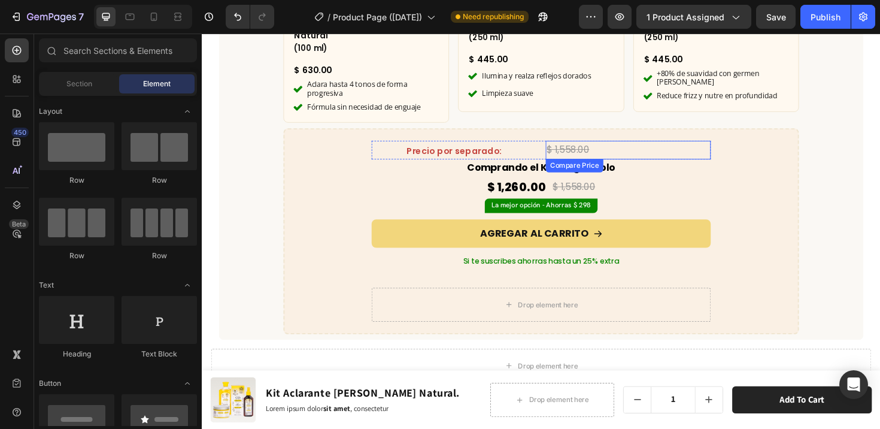
click at [617, 147] on div "$ 1,558.00" at bounding box center [653, 157] width 175 height 20
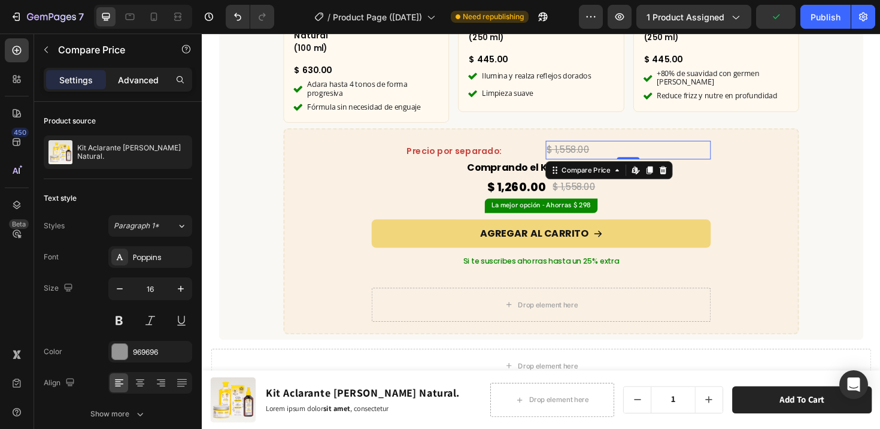
click at [144, 75] on p "Advanced" at bounding box center [138, 80] width 41 height 13
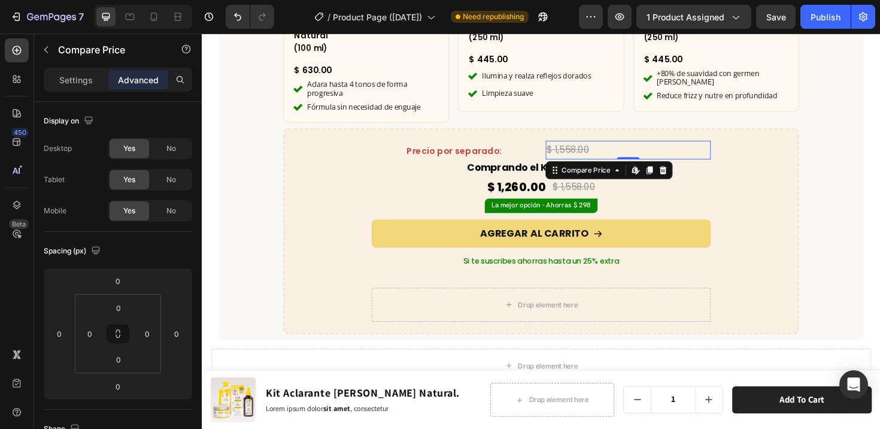
click at [92, 74] on div "Settings" at bounding box center [76, 79] width 60 height 19
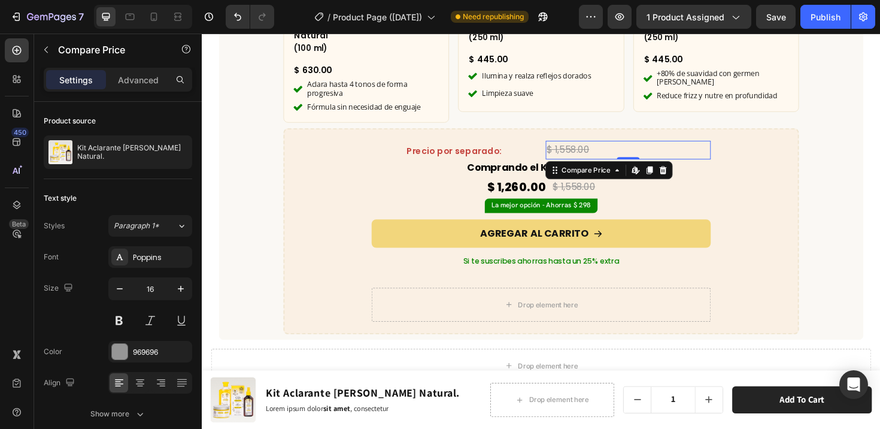
click at [579, 147] on div "$ 1,558.00" at bounding box center [653, 157] width 175 height 20
click at [587, 172] on div "Compare Price" at bounding box center [609, 177] width 56 height 11
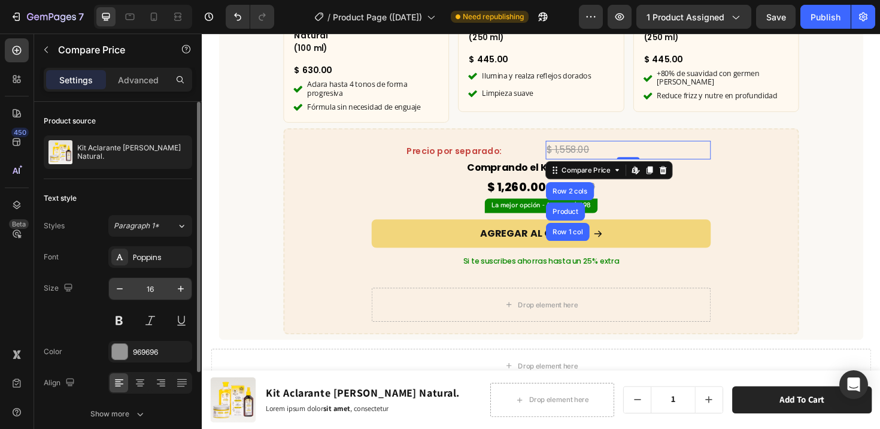
scroll to position [121, 0]
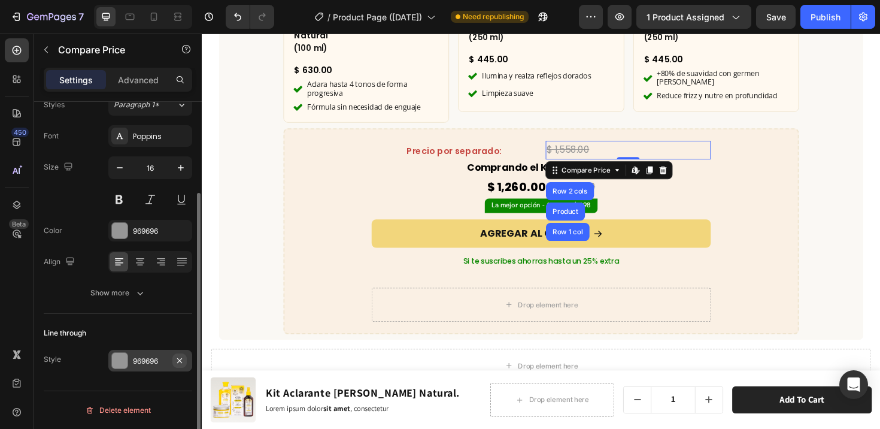
click at [183, 358] on icon "button" at bounding box center [180, 361] width 10 height 10
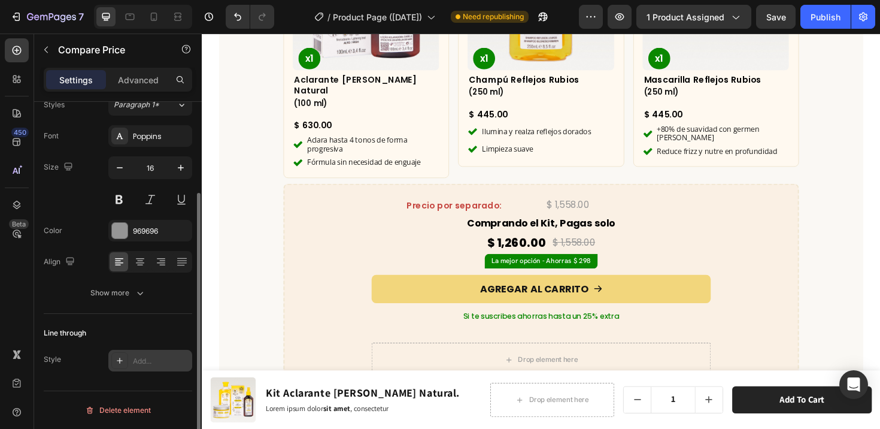
scroll to position [3716, 0]
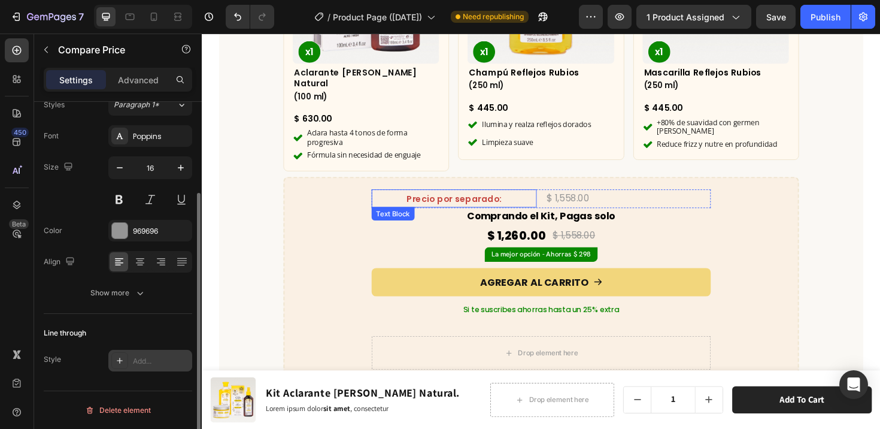
click at [448, 202] on span "Precio por separado:" at bounding box center [469, 208] width 101 height 13
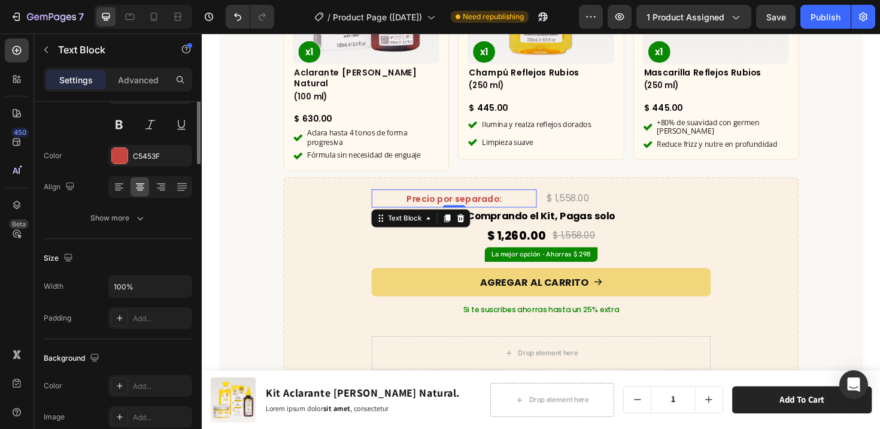
scroll to position [0, 0]
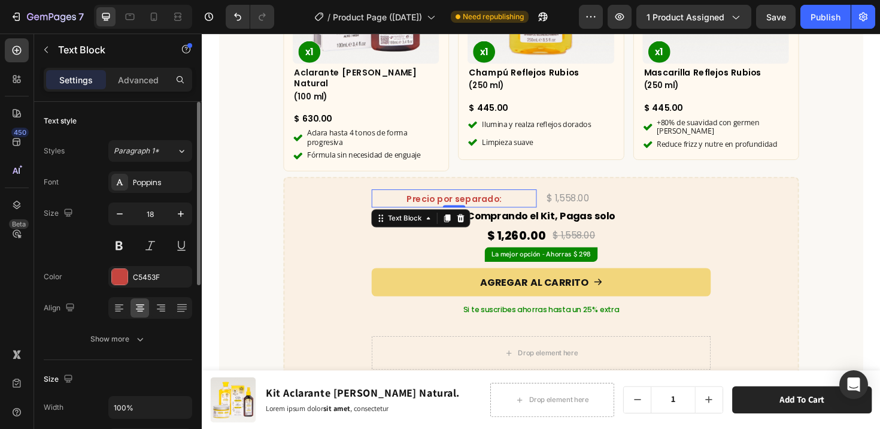
click at [448, 202] on span "Precio por separado:" at bounding box center [469, 208] width 101 height 13
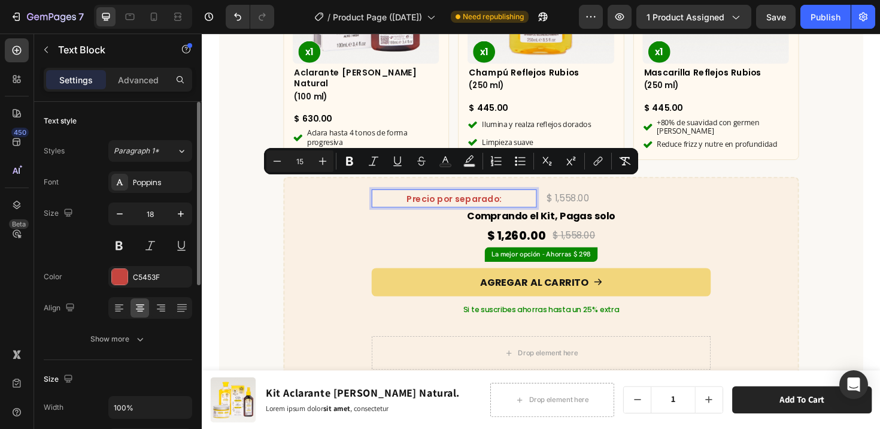
click at [445, 202] on span "Precio por separado:" at bounding box center [469, 208] width 101 height 13
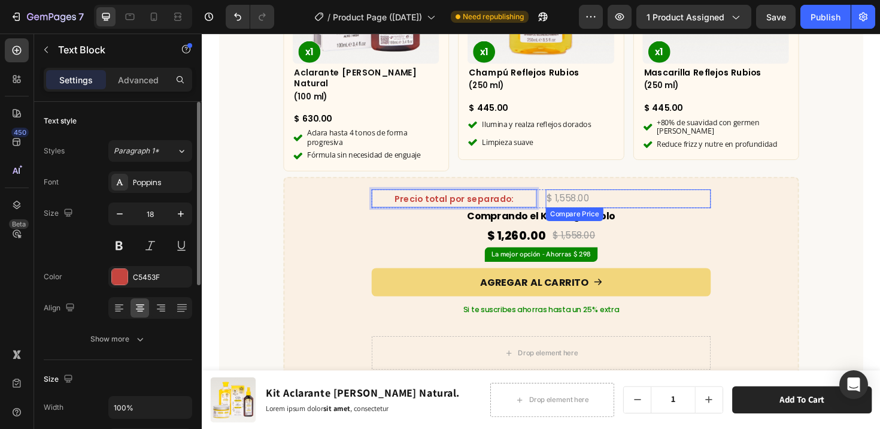
click at [591, 198] on div "$ 1,558.00" at bounding box center [653, 208] width 175 height 20
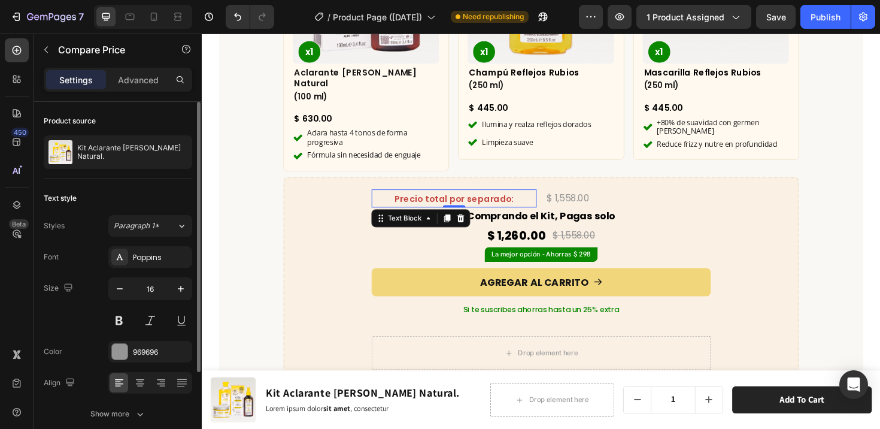
click at [443, 202] on span "Precio total por separado:" at bounding box center [469, 208] width 126 height 13
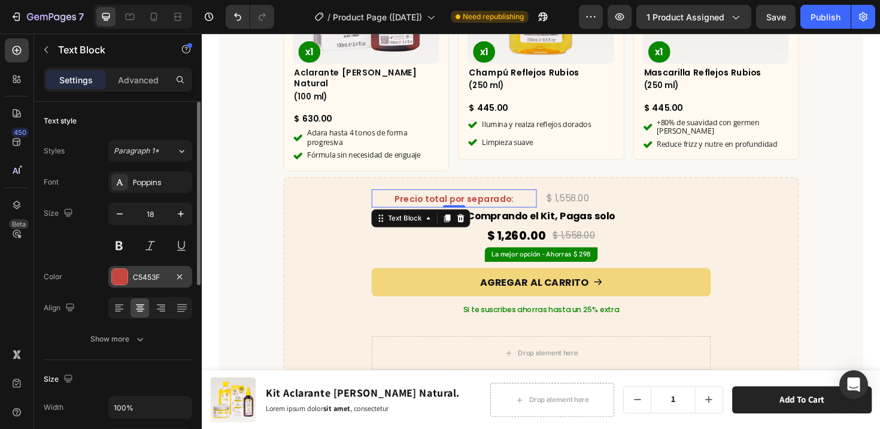
click at [121, 277] on div at bounding box center [120, 277] width 16 height 16
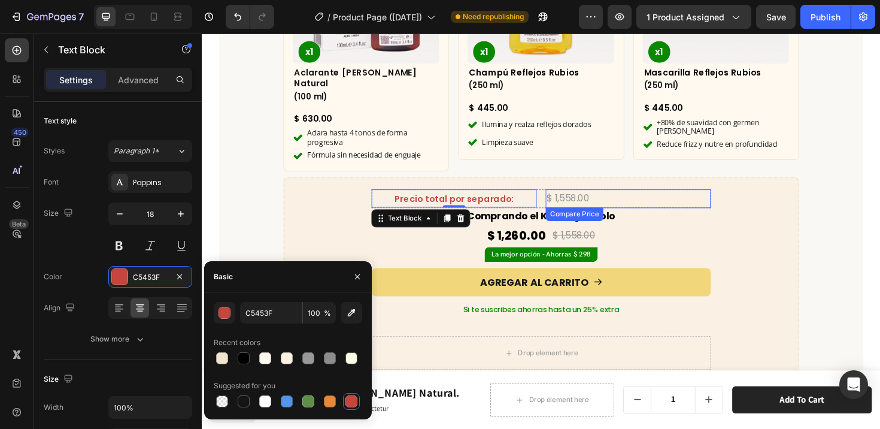
click at [596, 198] on div "$ 1,558.00" at bounding box center [653, 208] width 175 height 20
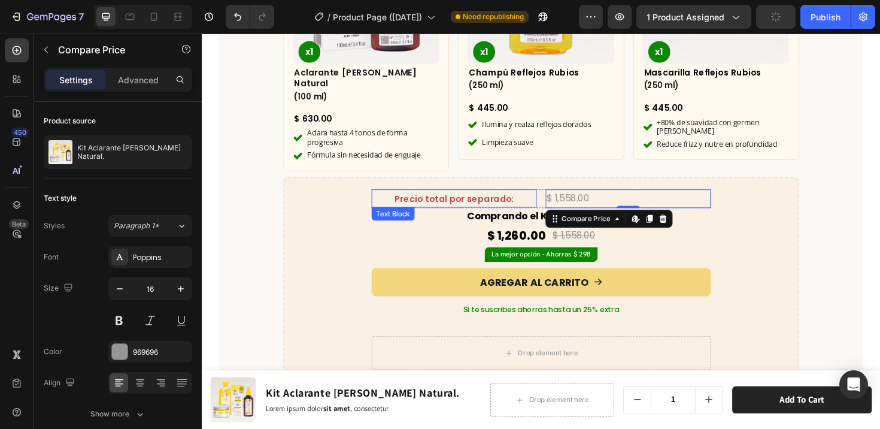
click at [420, 202] on span "Precio total por separado:" at bounding box center [469, 208] width 126 height 13
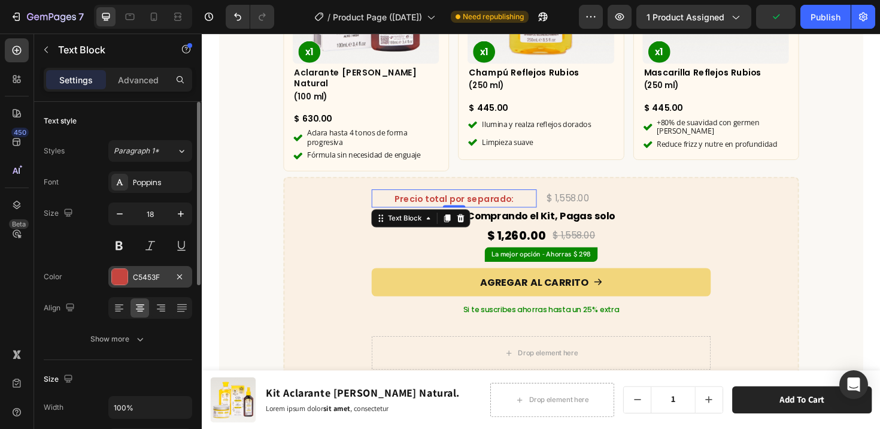
click at [121, 281] on div at bounding box center [120, 277] width 16 height 16
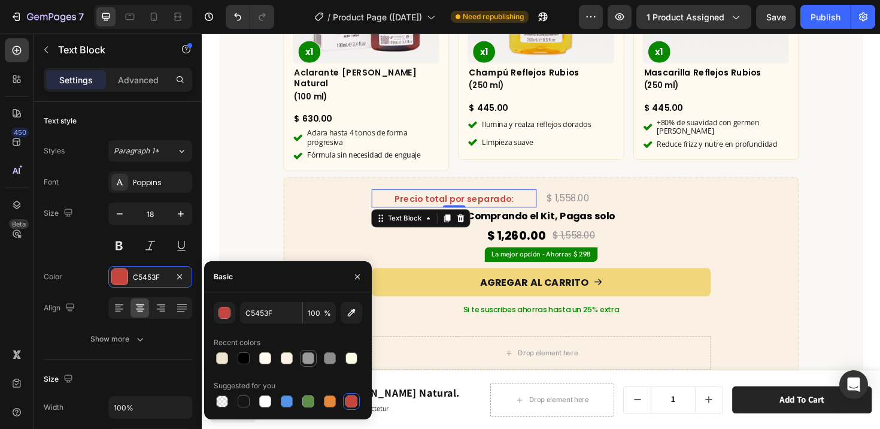
click at [311, 358] on div at bounding box center [308, 358] width 12 height 12
click at [246, 399] on div at bounding box center [244, 401] width 12 height 12
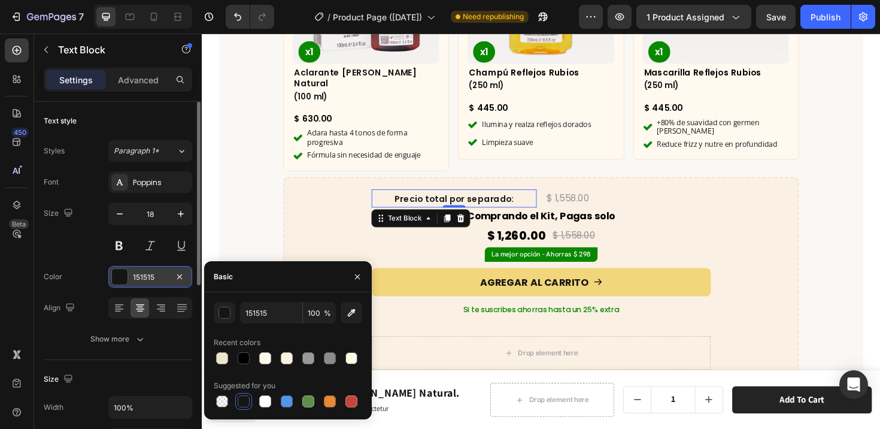
click at [123, 283] on div at bounding box center [120, 277] width 16 height 16
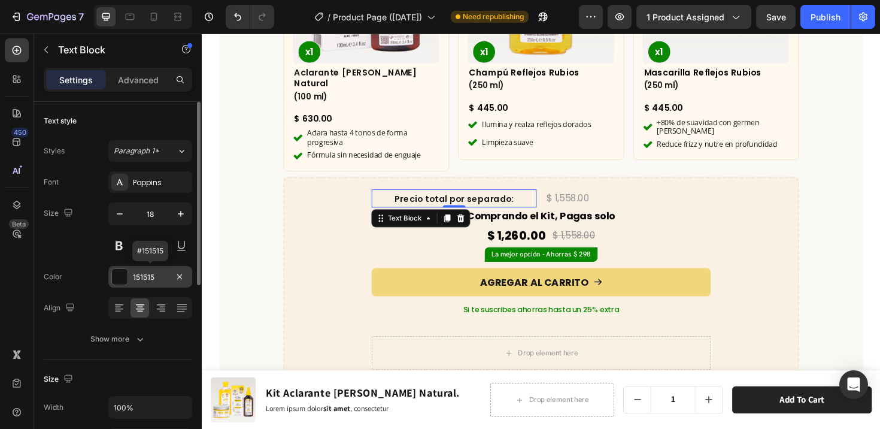
click at [126, 272] on div at bounding box center [120, 277] width 16 height 16
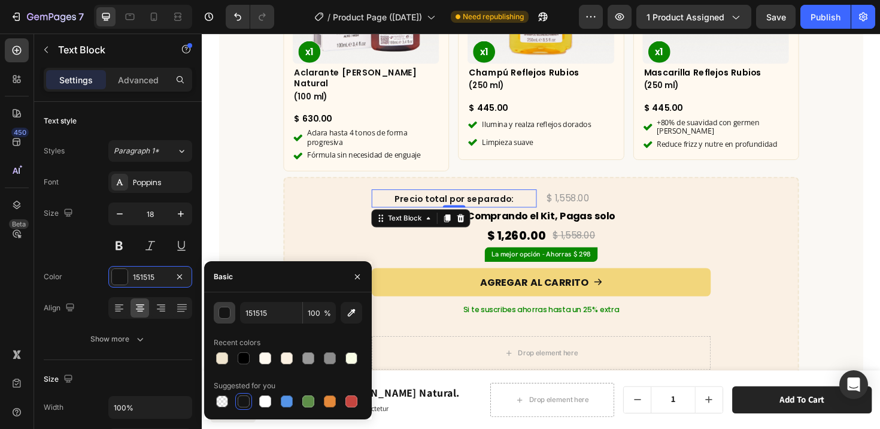
click at [222, 314] on div "button" at bounding box center [225, 313] width 12 height 12
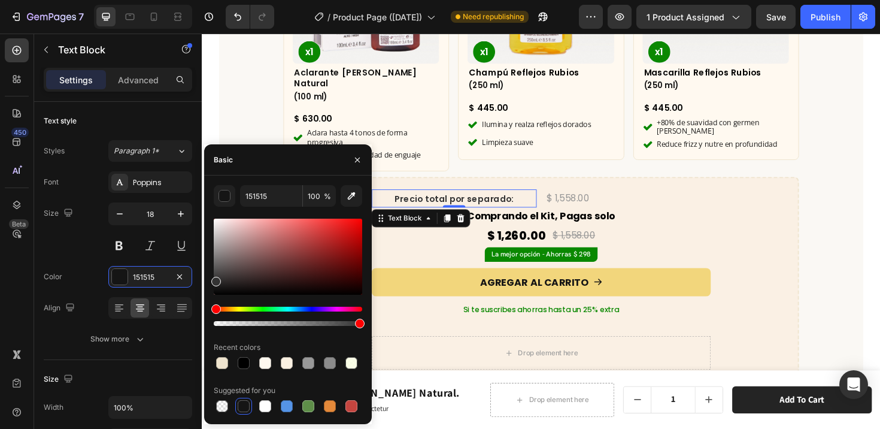
drag, startPoint x: 216, startPoint y: 286, endPoint x: 213, endPoint y: 279, distance: 7.5
click at [213, 279] on div at bounding box center [216, 282] width 10 height 10
drag, startPoint x: 213, startPoint y: 279, endPoint x: 210, endPoint y: 271, distance: 8.1
click at [210, 271] on div "333333 100 % Recent colors Suggested for you" at bounding box center [288, 299] width 168 height 229
click at [212, 269] on div at bounding box center [216, 272] width 10 height 10
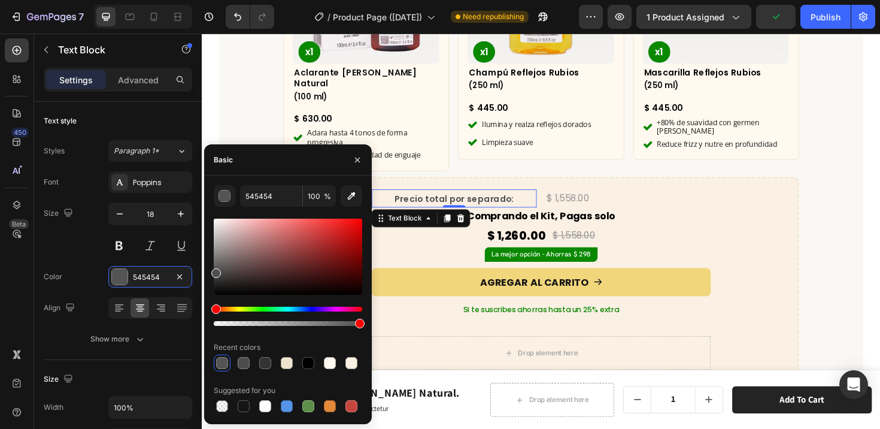
click at [211, 271] on div at bounding box center [216, 273] width 10 height 10
click at [214, 271] on div at bounding box center [216, 274] width 10 height 10
type input "4C4C4C"
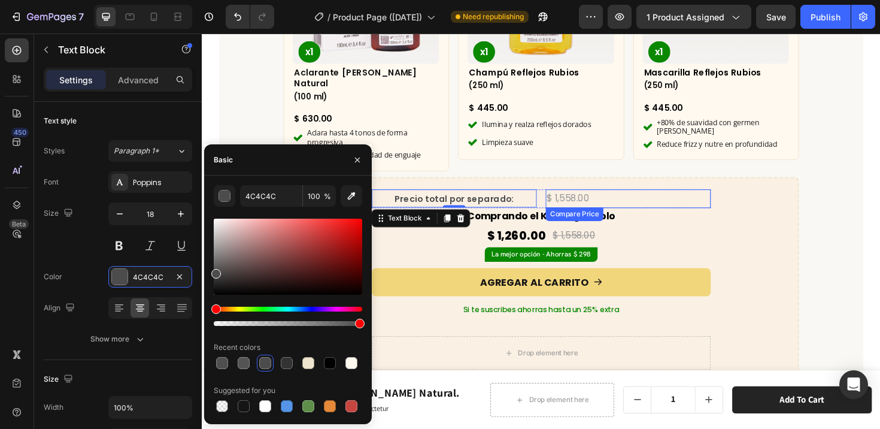
click at [583, 198] on div "$ 1,558.00" at bounding box center [653, 208] width 175 height 20
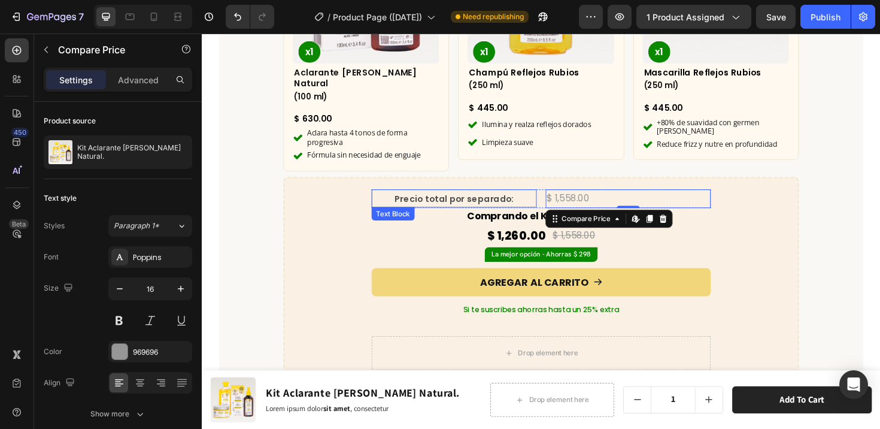
click at [474, 202] on span "Precio total por separado:" at bounding box center [469, 208] width 126 height 13
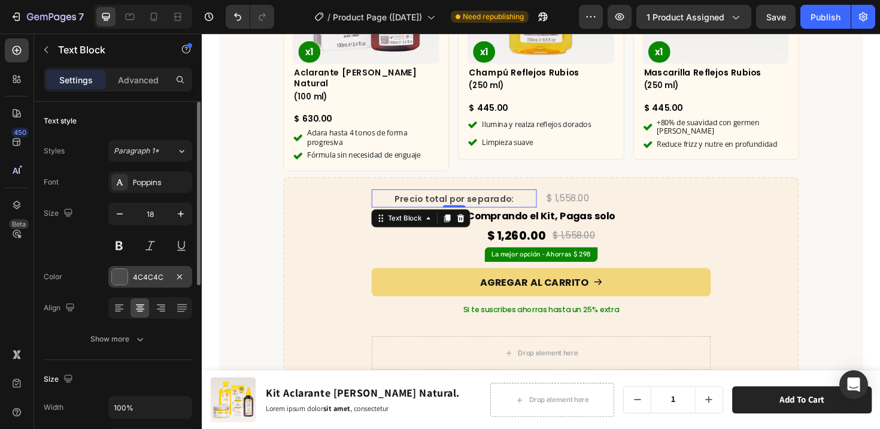
click at [159, 278] on div "4C4C4C" at bounding box center [150, 277] width 35 height 11
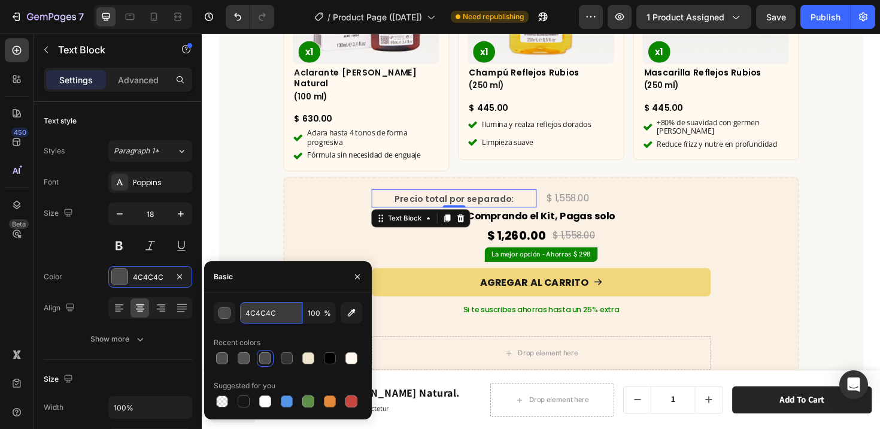
click at [271, 319] on input "4C4C4C" at bounding box center [271, 313] width 62 height 22
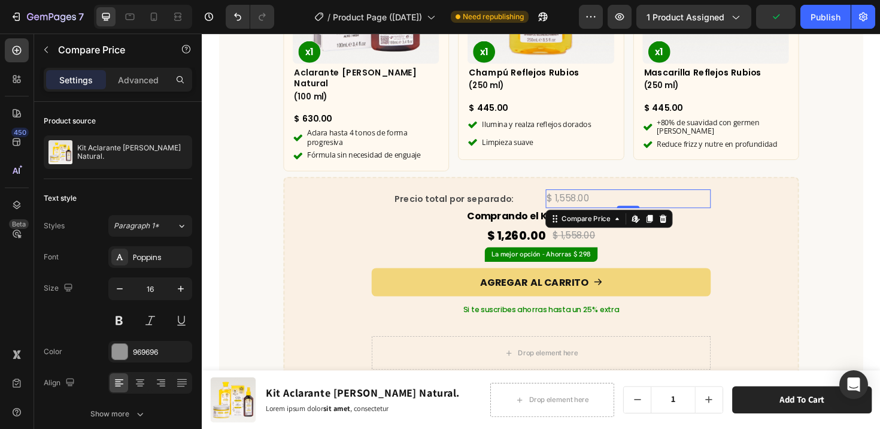
click at [572, 198] on div "$ 1,558.00" at bounding box center [653, 208] width 175 height 20
click at [156, 351] on div "969696" at bounding box center [150, 352] width 35 height 11
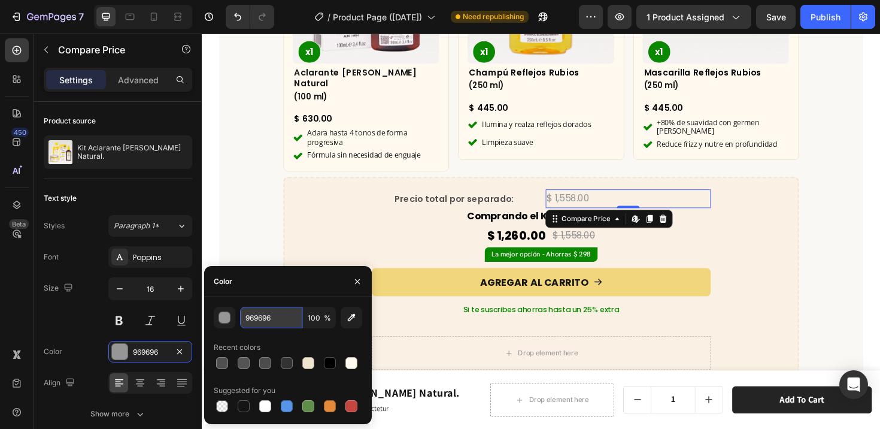
click at [274, 321] on input "969696" at bounding box center [271, 318] width 62 height 22
paste input "4C4C4C"
type input "4C4C4C"
click at [237, 268] on div "¿Qué incluye este kit? Heading Row Product Images x1 Product Badge Aclarante [P…" at bounding box center [561, 112] width 683 height 581
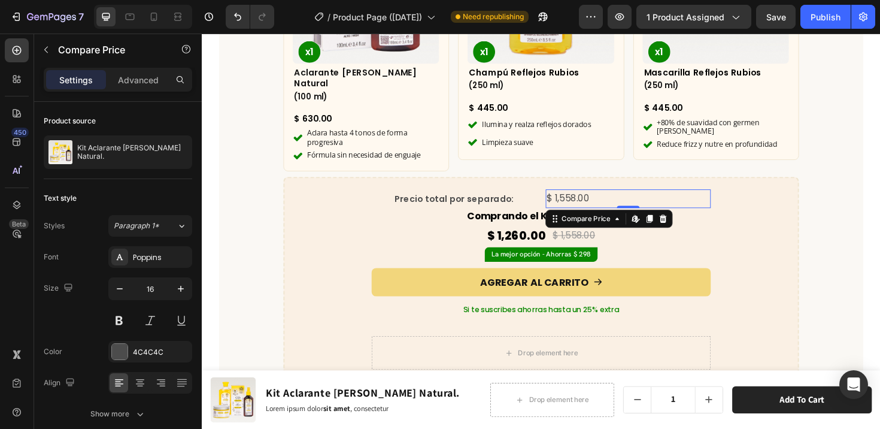
click at [613, 198] on div "$ 1,558.00" at bounding box center [653, 208] width 175 height 20
click at [487, 202] on span "Precio total por separado:" at bounding box center [469, 208] width 126 height 13
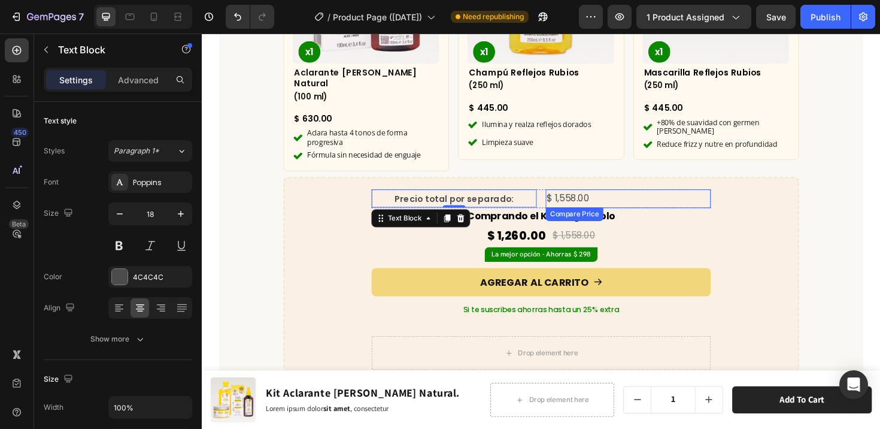
click at [604, 198] on div "$ 1,558.00" at bounding box center [653, 208] width 175 height 20
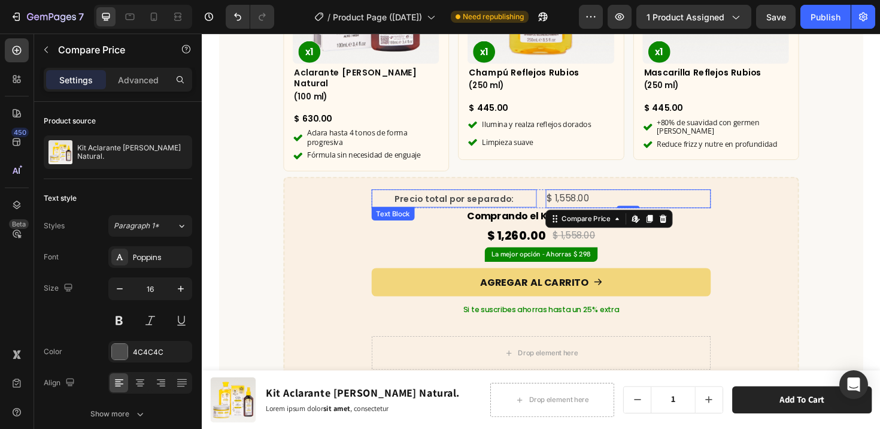
click at [446, 202] on span "Precio total por separado:" at bounding box center [469, 208] width 126 height 13
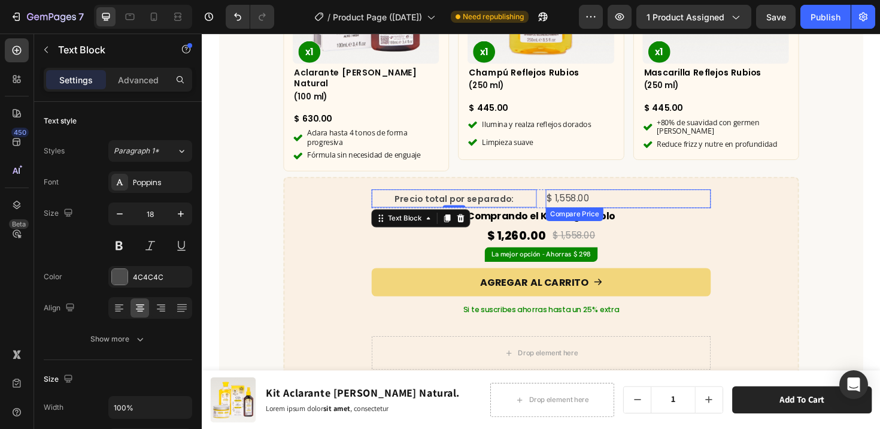
click at [578, 198] on div "$ 1,558.00" at bounding box center [653, 208] width 175 height 20
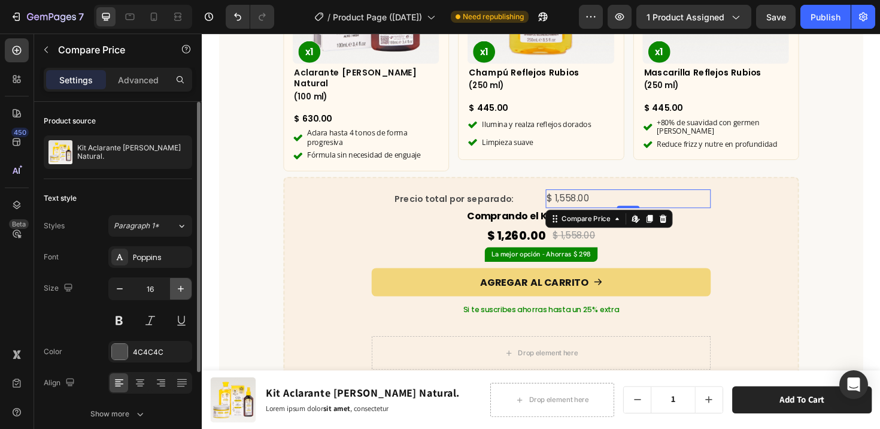
click at [183, 286] on icon "button" at bounding box center [181, 289] width 12 height 12
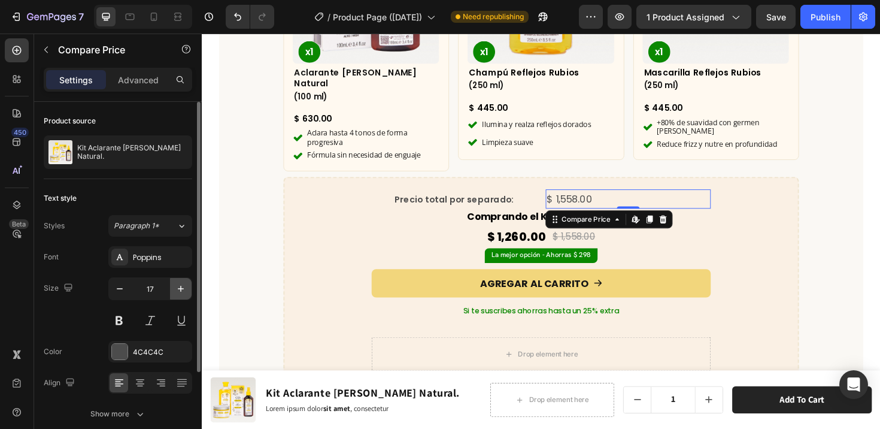
click at [183, 286] on icon "button" at bounding box center [181, 289] width 12 height 12
type input "18"
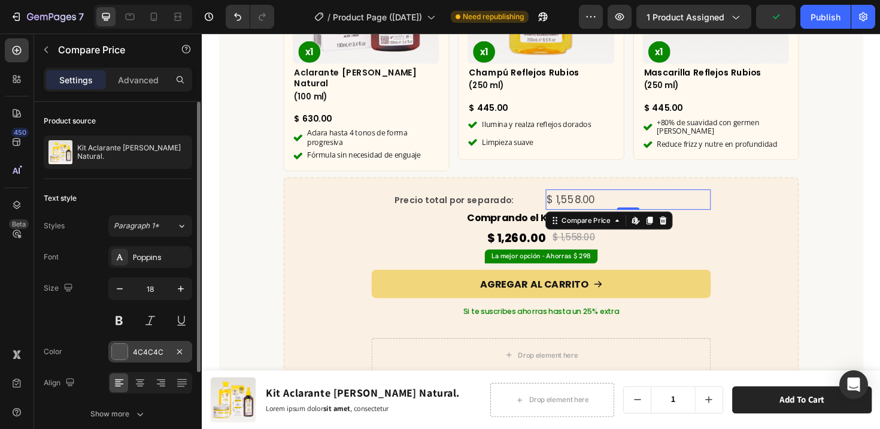
scroll to position [89, 0]
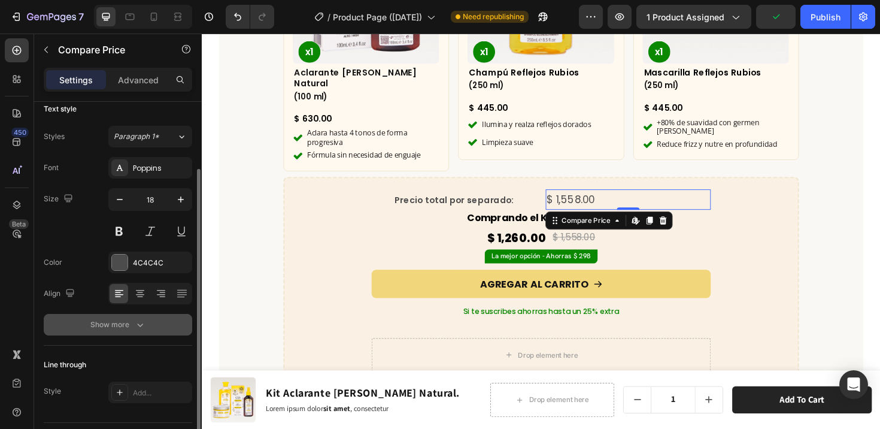
click at [136, 325] on icon "button" at bounding box center [140, 325] width 12 height 12
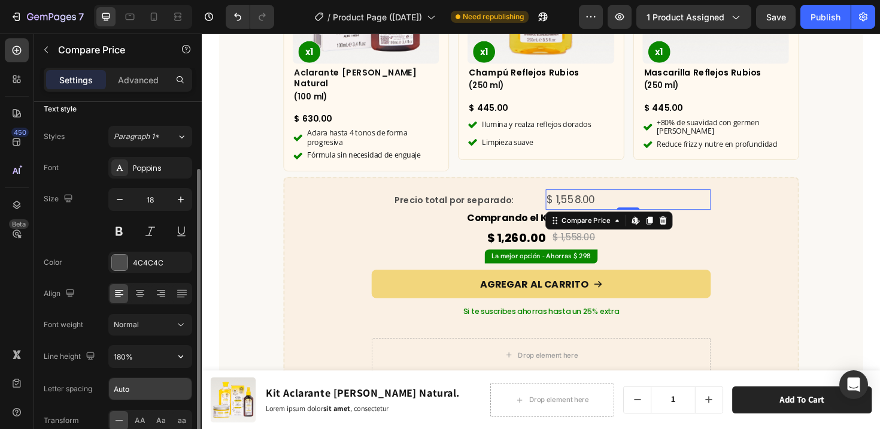
scroll to position [109, 0]
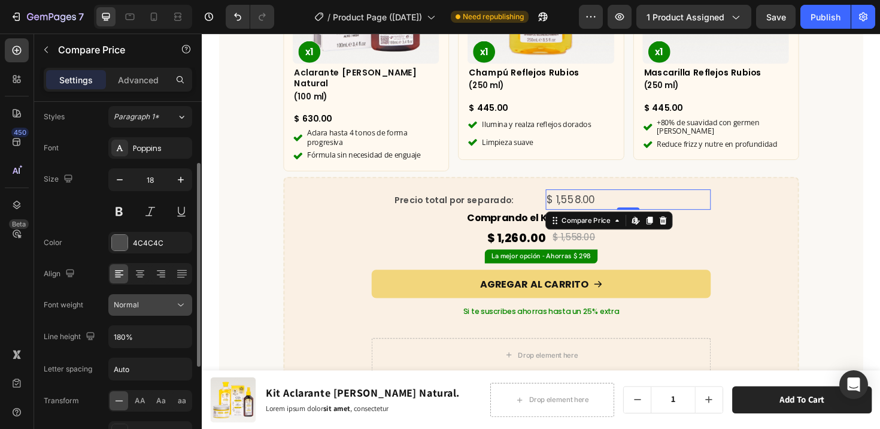
click at [184, 305] on icon at bounding box center [181, 305] width 12 height 12
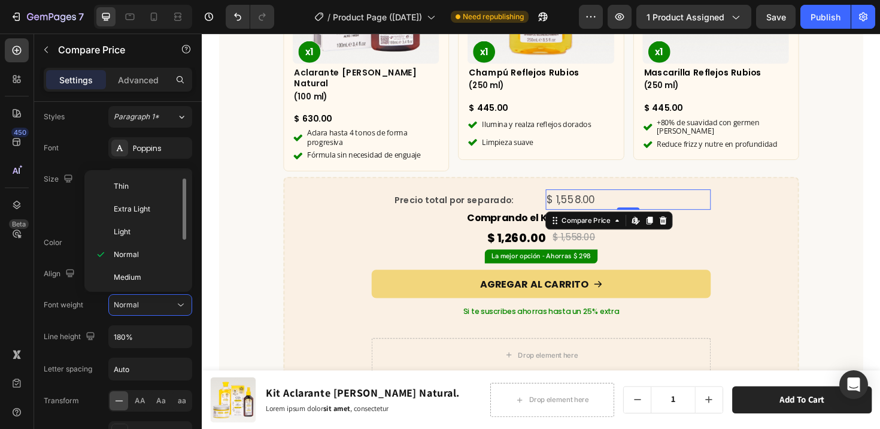
scroll to position [16, 0]
click at [137, 275] on div "Semi Bold" at bounding box center [135, 283] width 93 height 23
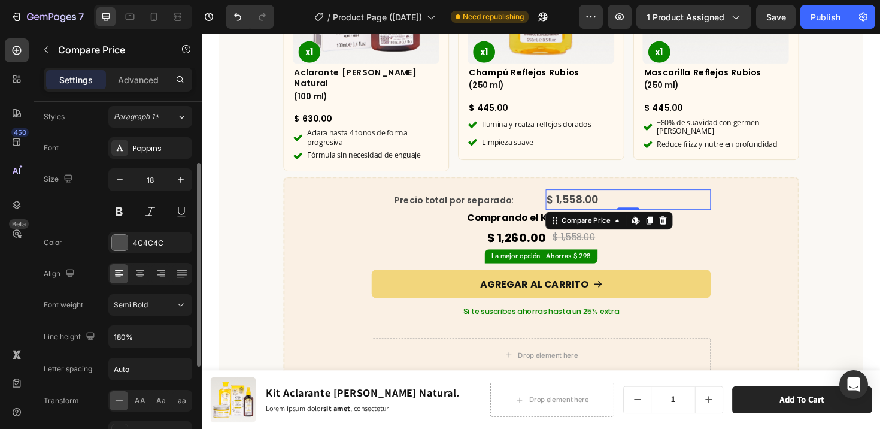
click at [150, 322] on div "Font Poppins Size 18 Color 4C4C4C Align Font weight Semi Bold Line height 180% …" at bounding box center [118, 305] width 148 height 337
click at [146, 331] on input "180%" at bounding box center [150, 337] width 83 height 22
click at [175, 341] on icon "button" at bounding box center [181, 337] width 12 height 12
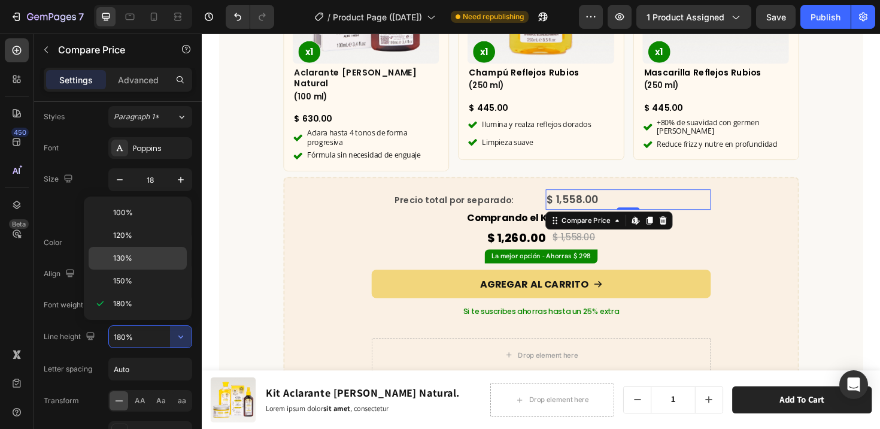
click at [122, 263] on span "130%" at bounding box center [122, 258] width 19 height 11
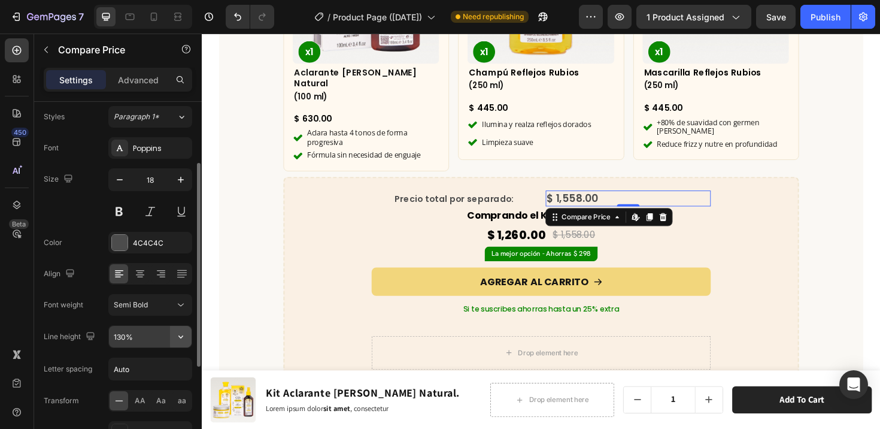
click at [179, 333] on icon "button" at bounding box center [181, 337] width 12 height 12
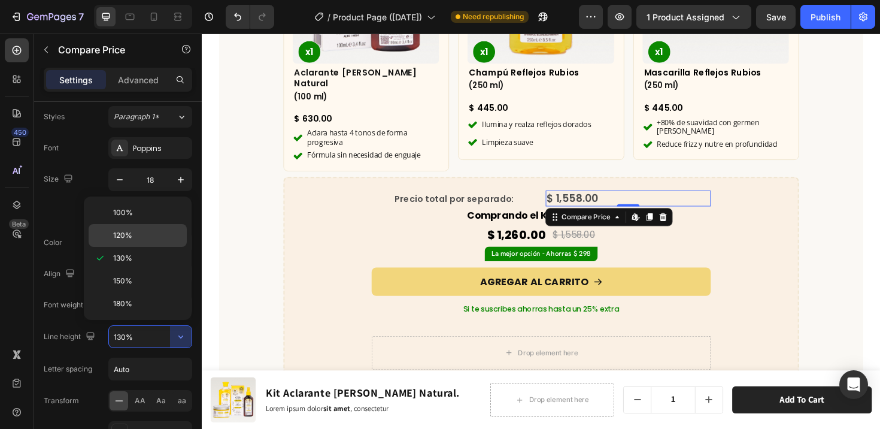
click at [126, 240] on span "120%" at bounding box center [122, 235] width 19 height 11
type input "120%"
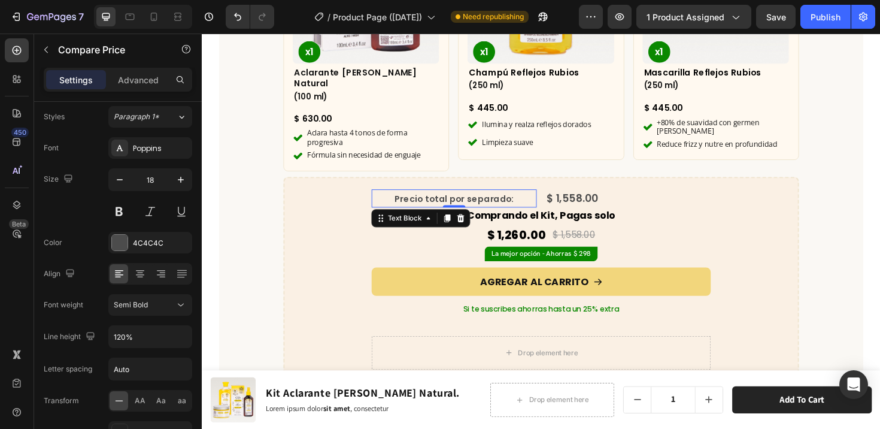
click at [548, 199] on p "Precio total por separado:" at bounding box center [469, 207] width 172 height 17
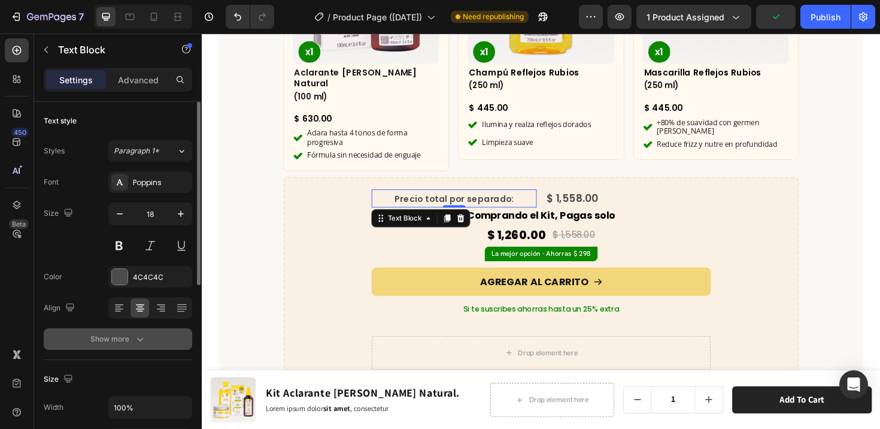
click at [131, 342] on div "Show more" at bounding box center [118, 339] width 56 height 12
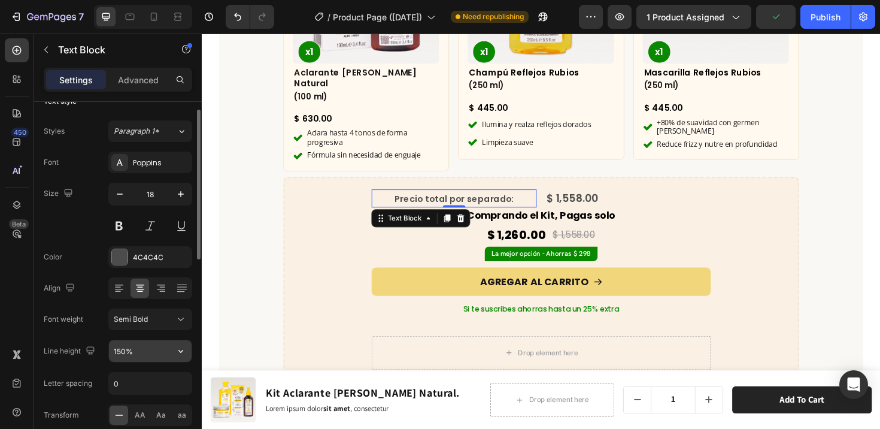
scroll to position [22, 0]
click at [182, 347] on icon "button" at bounding box center [181, 348] width 12 height 12
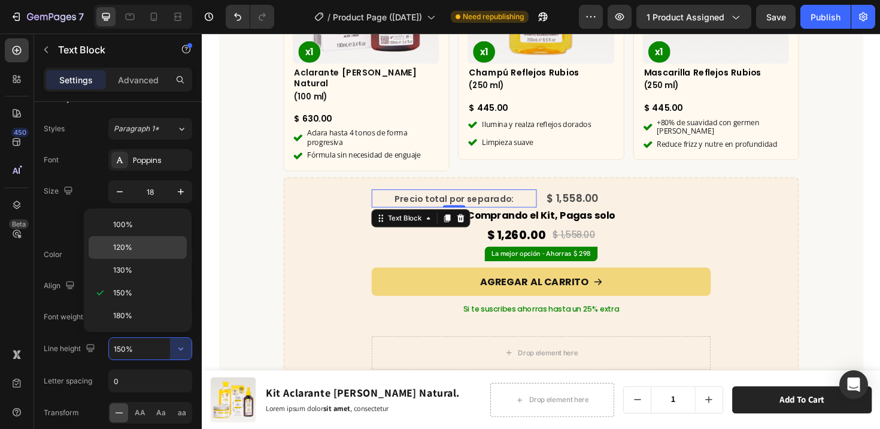
click at [125, 247] on span "120%" at bounding box center [122, 247] width 19 height 11
type input "120%"
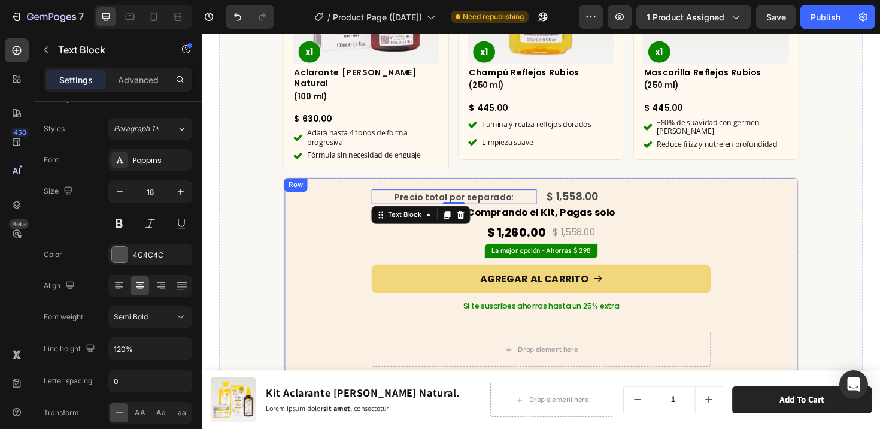
click at [743, 199] on div "Precio total por separado: Text Block 0 $ 1,558.00 Compare Price Compare Price …" at bounding box center [561, 291] width 520 height 187
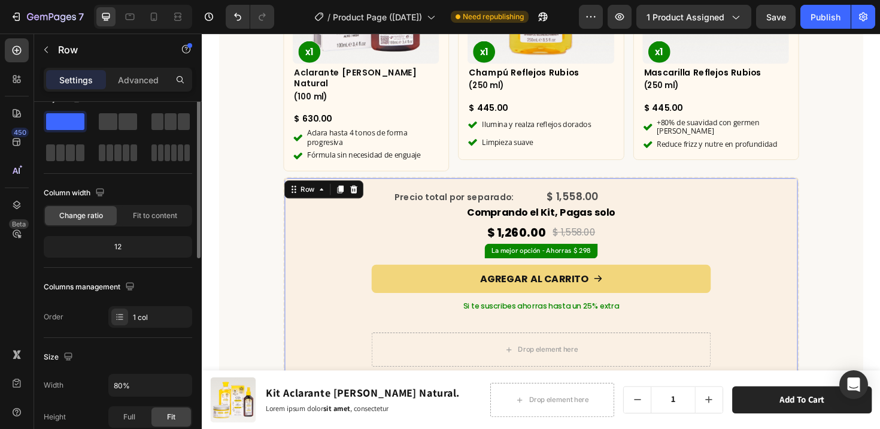
scroll to position [0, 0]
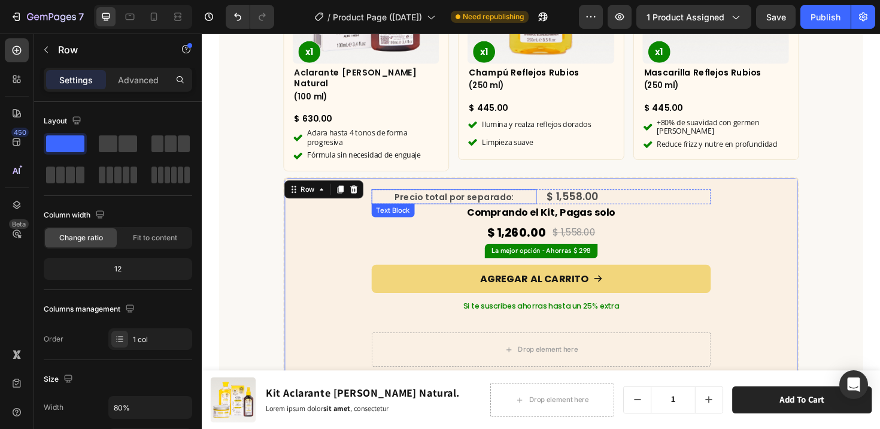
click at [528, 199] on p "Precio total por separado:" at bounding box center [469, 206] width 172 height 14
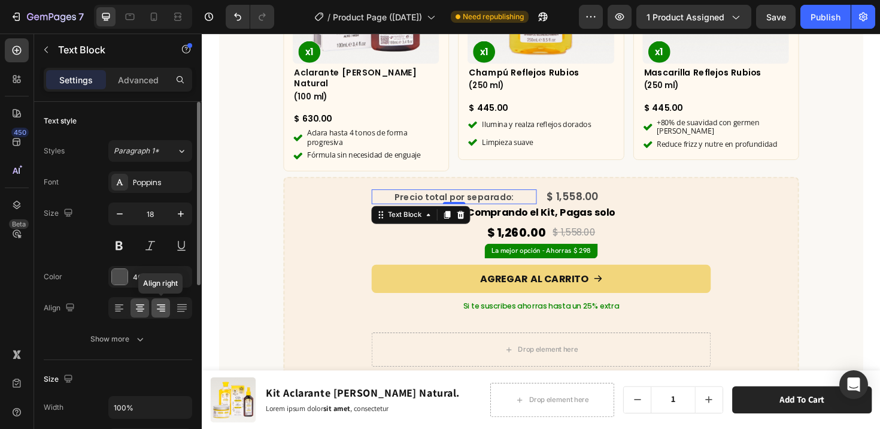
click at [162, 310] on icon at bounding box center [161, 308] width 12 height 12
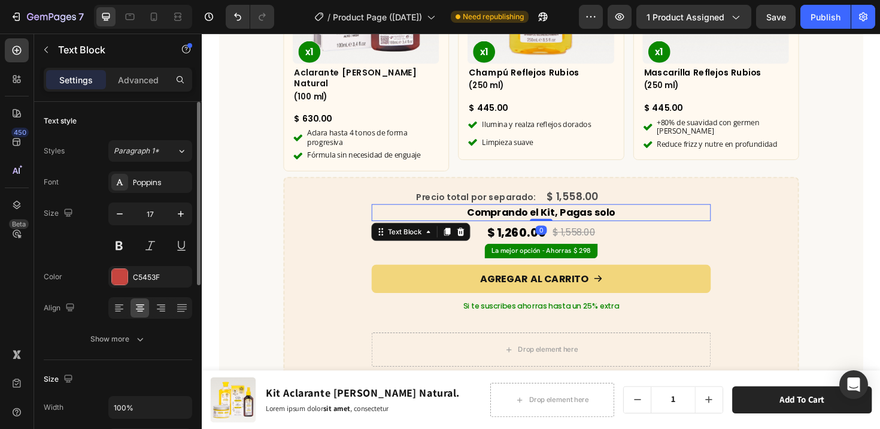
click at [675, 215] on p "Comprando el Kit, Pagas solo" at bounding box center [561, 223] width 357 height 16
click at [671, 198] on div "$ 1,558.00" at bounding box center [653, 206] width 175 height 16
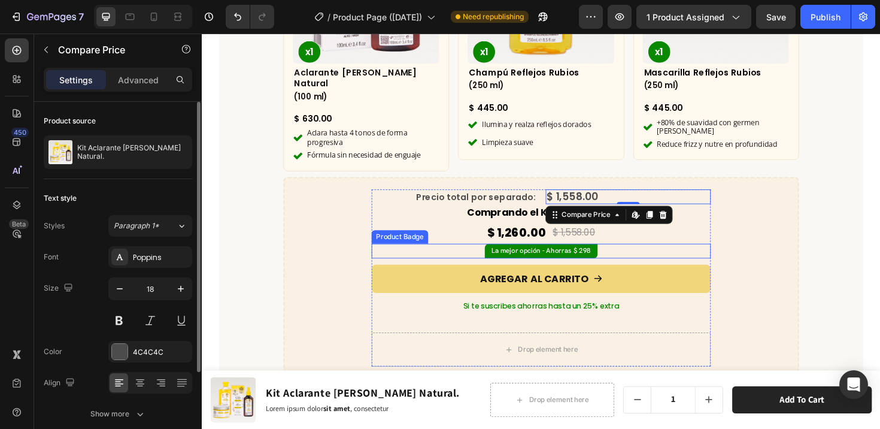
click at [719, 256] on div "La mejor opción - Ahorras $ 298" at bounding box center [560, 264] width 359 height 16
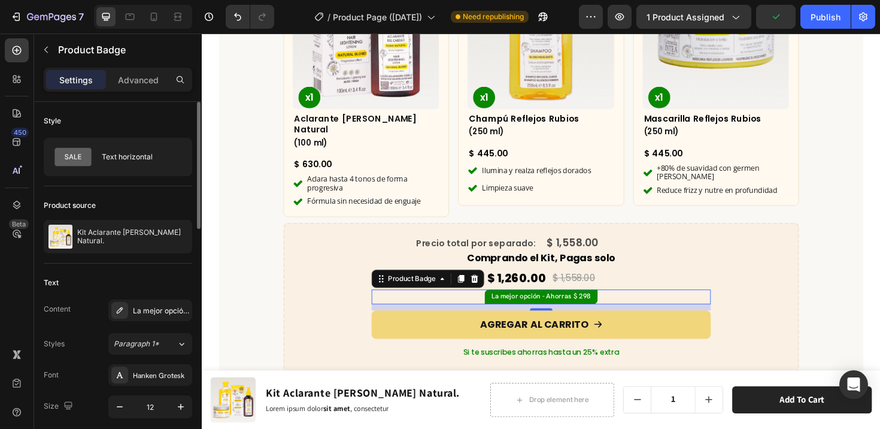
scroll to position [3667, 0]
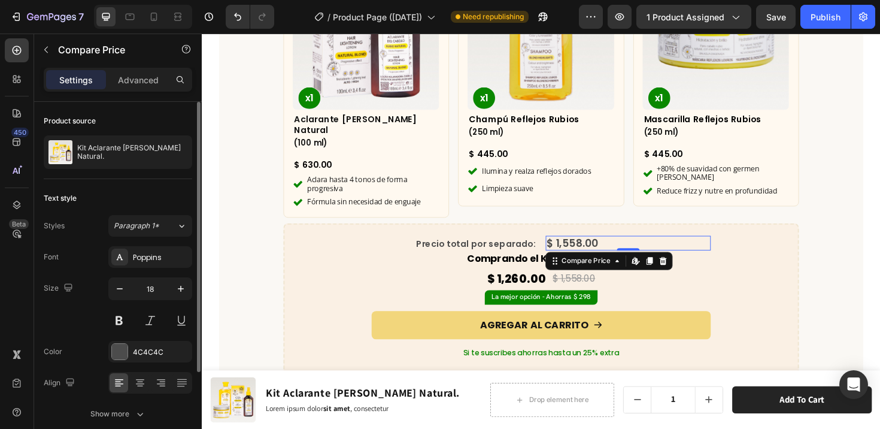
click at [592, 247] on div "$ 1,558.00" at bounding box center [653, 255] width 175 height 16
click at [121, 288] on icon "button" at bounding box center [120, 288] width 6 height 1
type input "17"
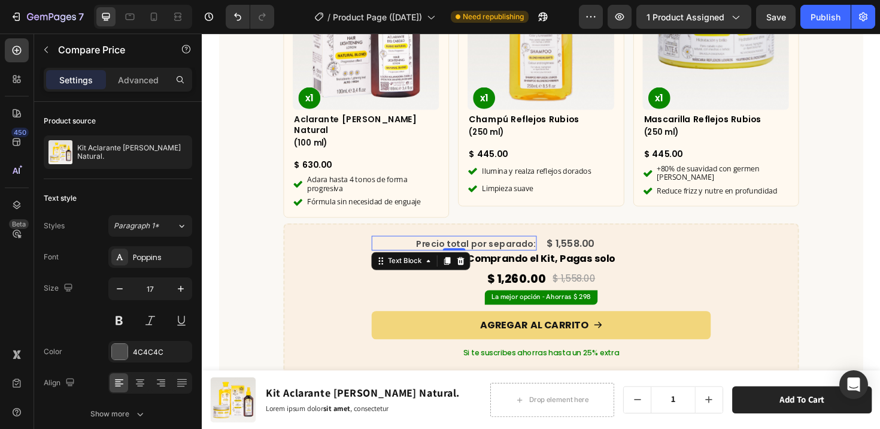
click at [473, 249] on span "Precio total por separado:" at bounding box center [492, 255] width 126 height 13
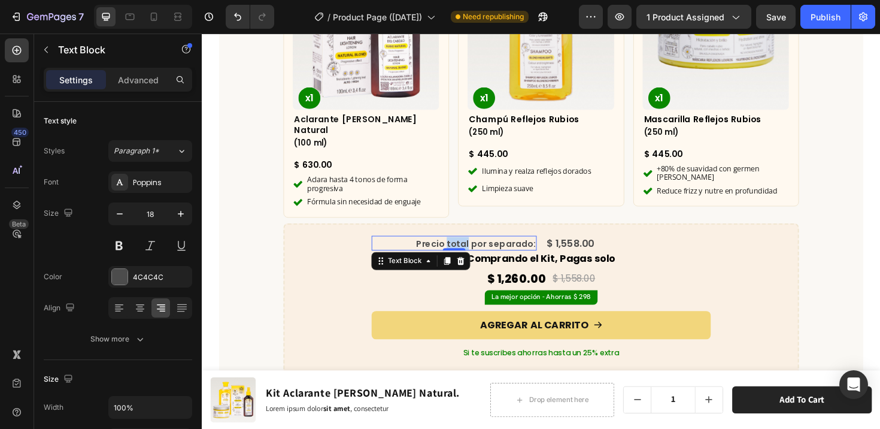
click at [477, 249] on span "Precio total por separado:" at bounding box center [492, 255] width 126 height 13
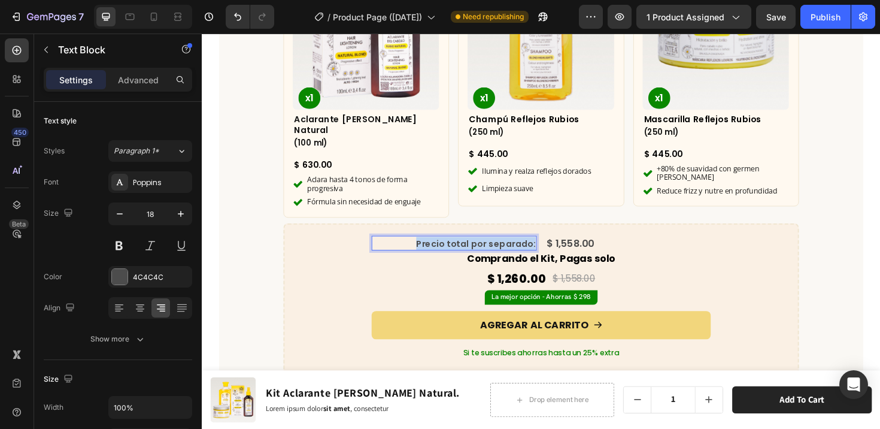
click at [477, 249] on span "Precio total por separado:" at bounding box center [492, 255] width 126 height 13
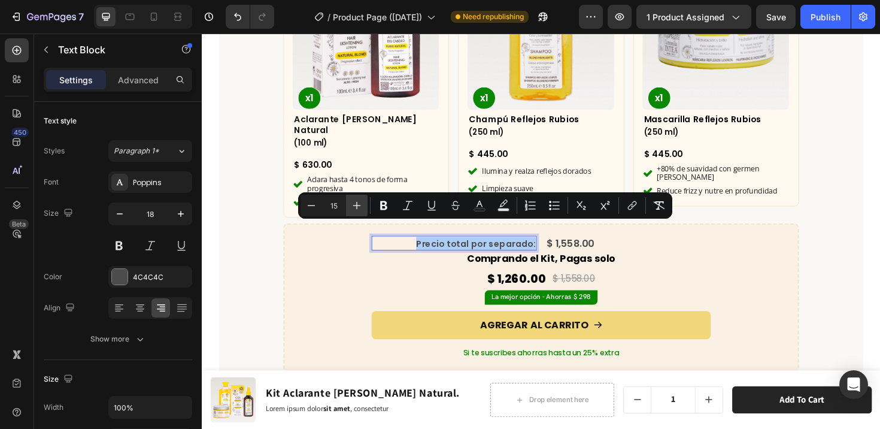
click at [357, 202] on icon "Editor contextual toolbar" at bounding box center [357, 205] width 12 height 12
type input "17"
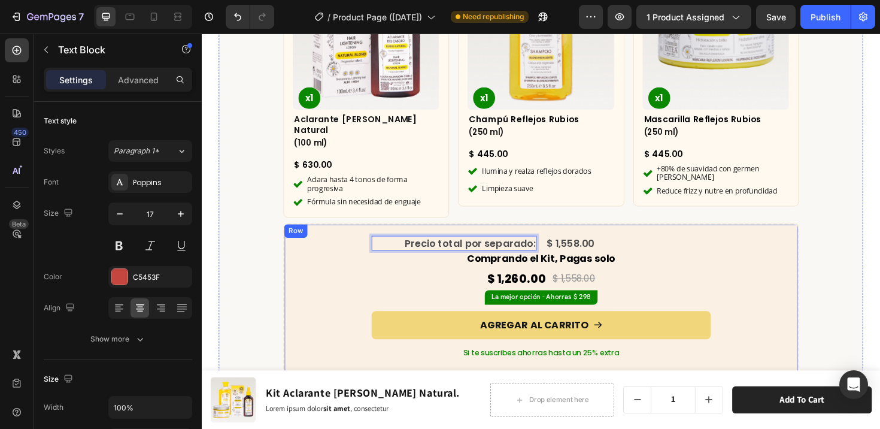
click at [382, 263] on div "Text Block" at bounding box center [404, 255] width 47 height 14
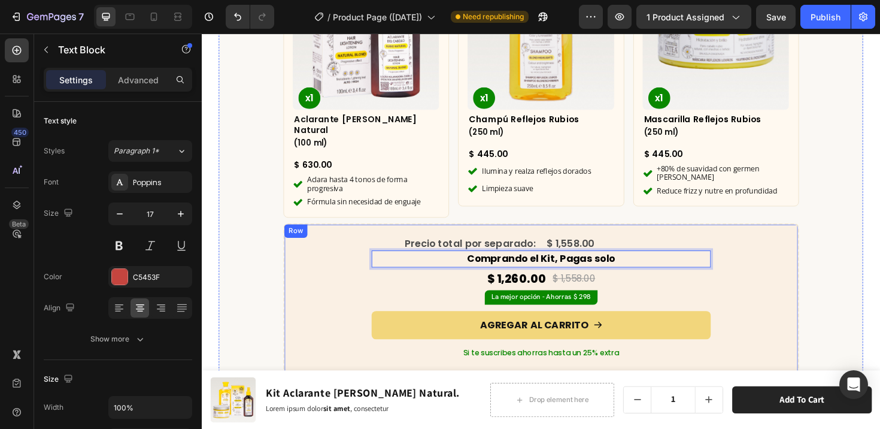
click at [744, 285] on div "Precio total por separado: Text Block $ 1,558.00 Compare Price Compare Price Ro…" at bounding box center [561, 340] width 520 height 187
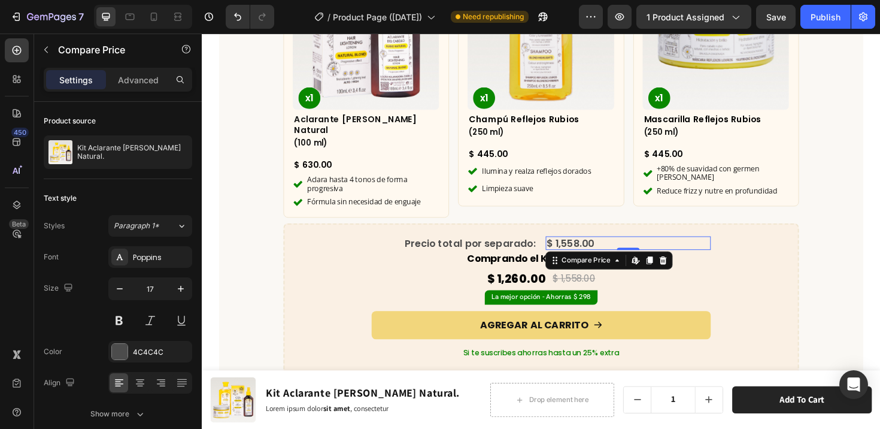
click at [651, 248] on div "$ 1,558.00" at bounding box center [653, 255] width 175 height 14
click at [534, 248] on span "Precio total por separado:" at bounding box center [486, 255] width 138 height 14
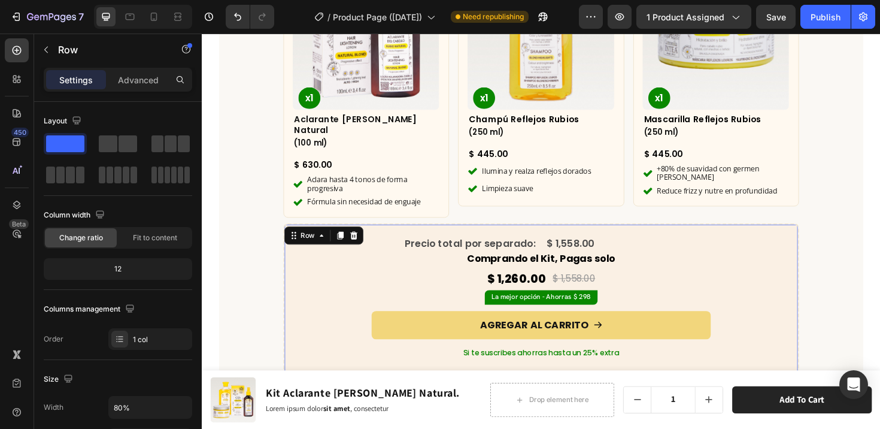
click at [771, 283] on div "Precio total por separado: Text Block $ 1,558.00 Compare Price Compare Price Ro…" at bounding box center [561, 340] width 520 height 187
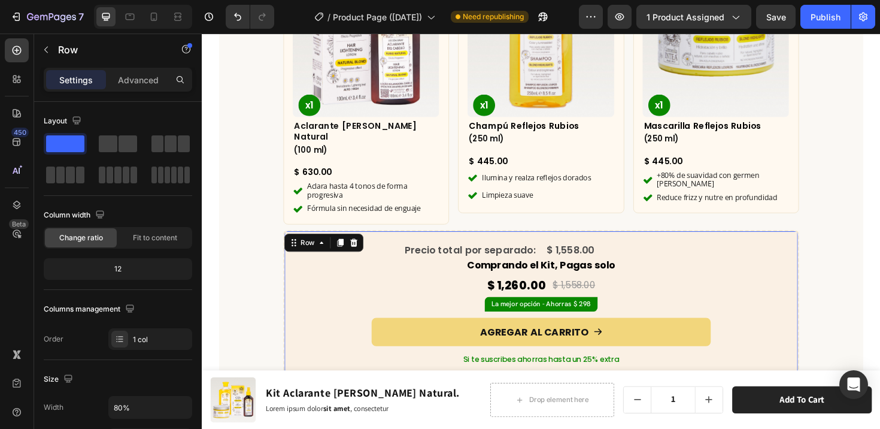
scroll to position [3660, 0]
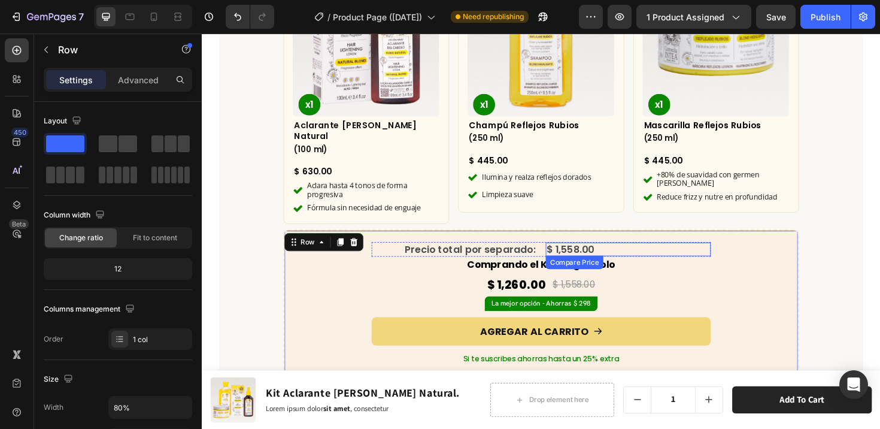
click at [647, 254] on div "$ 1,558.00" at bounding box center [653, 261] width 175 height 14
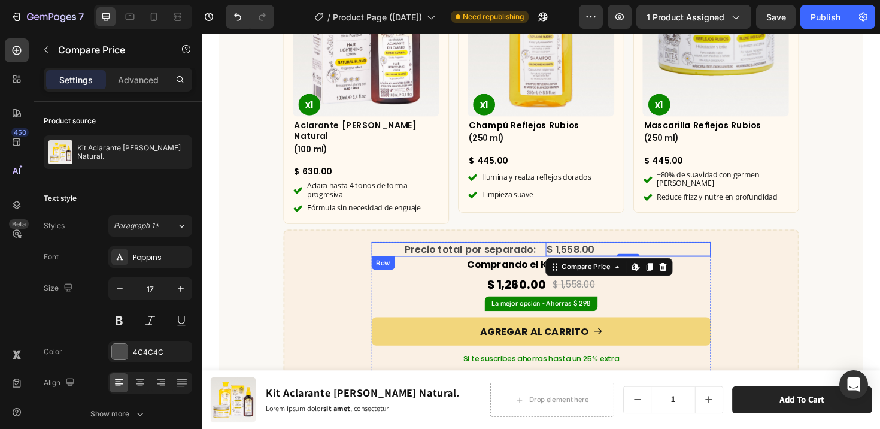
click at [558, 254] on div "Precio total por separado: Text Block $ 1,558.00 Compare Price Edit content in …" at bounding box center [560, 262] width 359 height 16
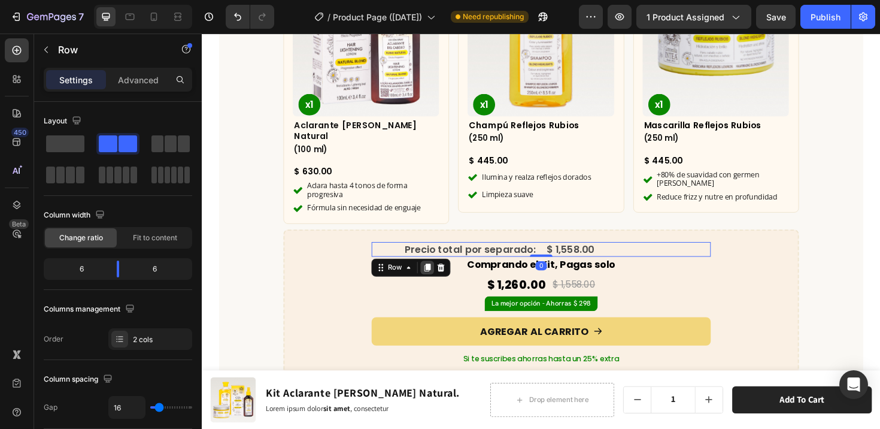
click at [436, 276] on icon at bounding box center [441, 281] width 10 height 10
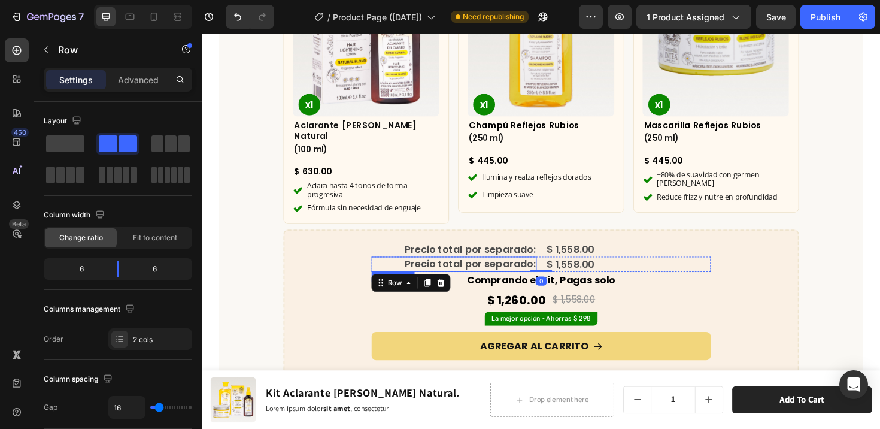
click at [460, 270] on span "Precio total por separado:" at bounding box center [486, 277] width 138 height 14
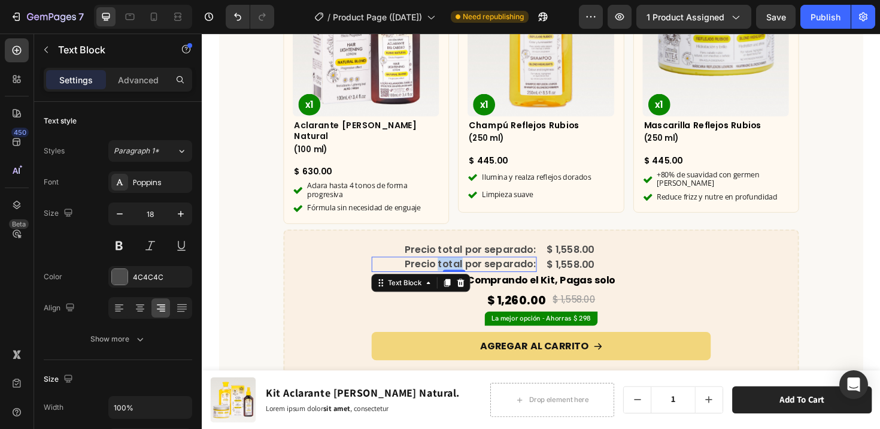
click at [460, 270] on span "Precio total por separado:" at bounding box center [486, 277] width 138 height 14
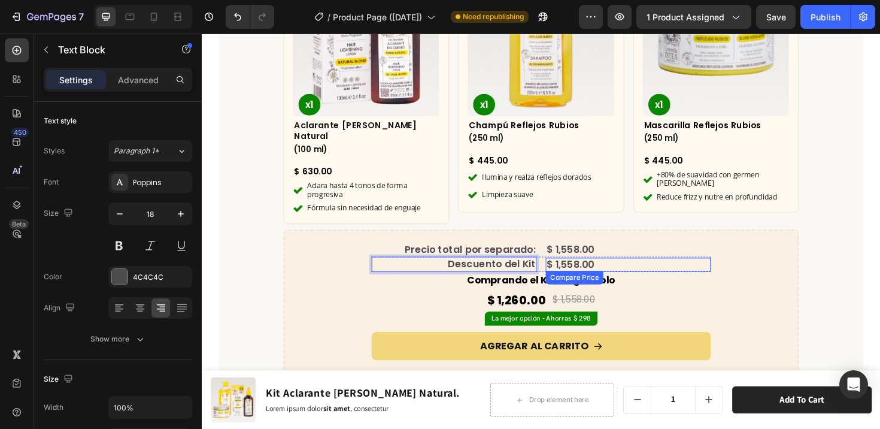
click at [593, 271] on div "$ 1,558.00" at bounding box center [653, 278] width 175 height 14
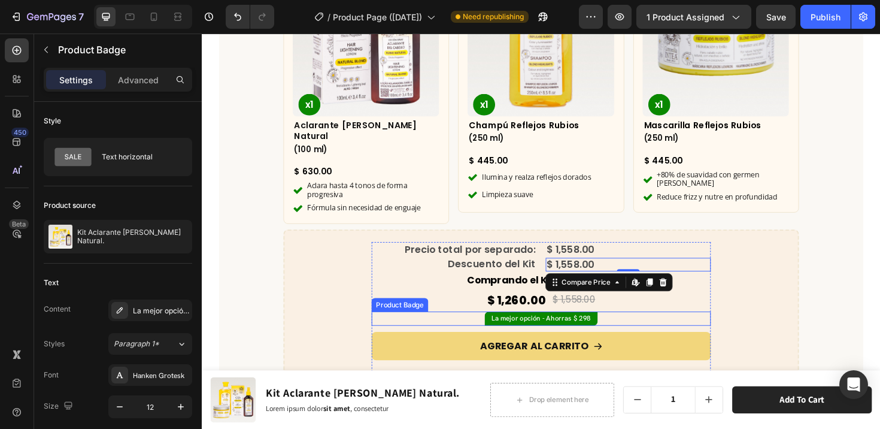
click at [545, 328] on pre "La mejor opción - Ahorras $ 298" at bounding box center [561, 336] width 120 height 16
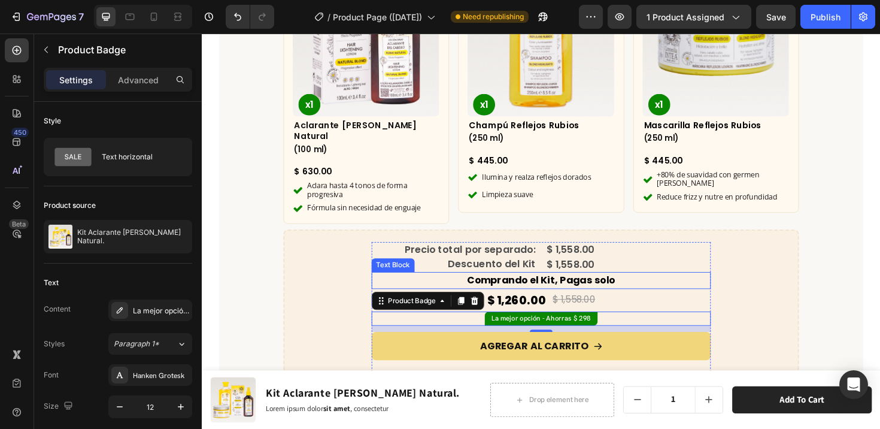
click at [433, 287] on p "Comprando el Kit, Pagas solo" at bounding box center [561, 295] width 357 height 16
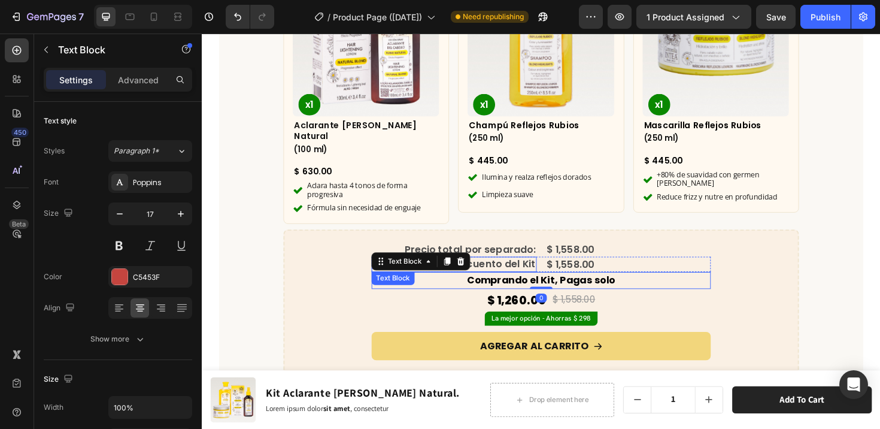
click at [511, 270] on span "Descuento del Kit" at bounding box center [508, 277] width 93 height 14
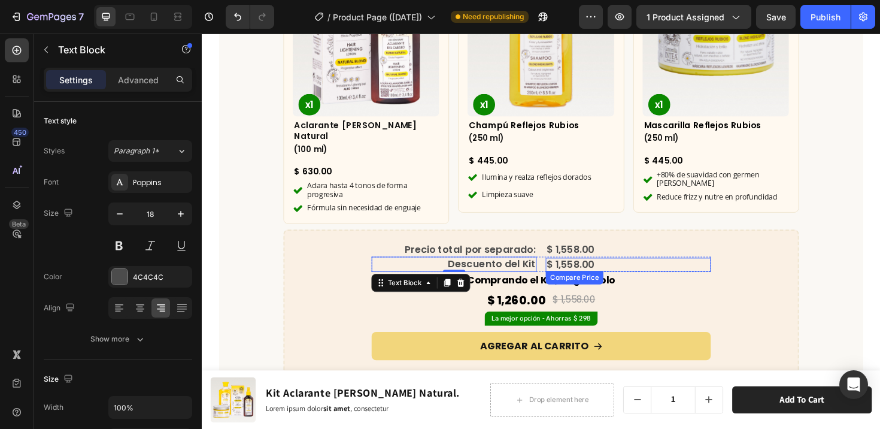
click at [708, 271] on div "$ 1,558.00" at bounding box center [653, 278] width 175 height 14
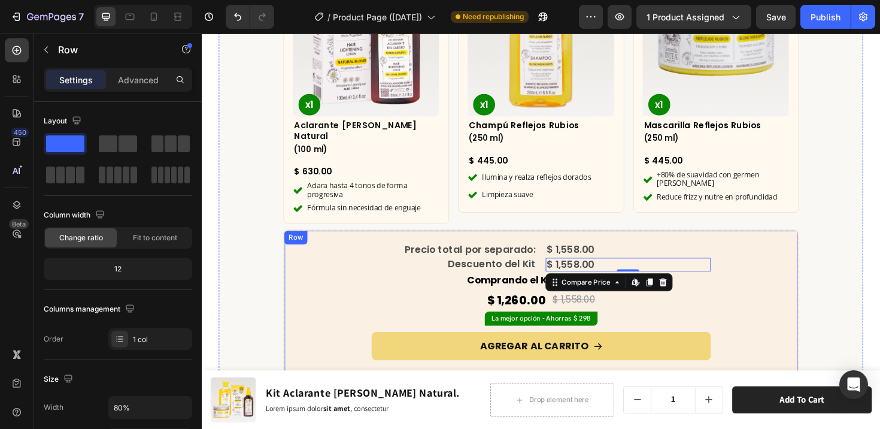
click at [753, 297] on div "Precio total por separado: Text Block $ 1,558.00 Compare Price Compare Price Ro…" at bounding box center [561, 356] width 520 height 204
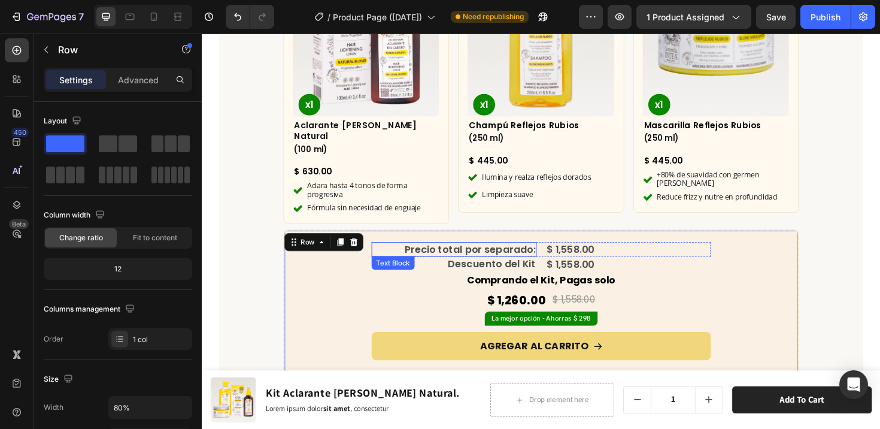
click at [517, 254] on span "Precio total por separado:" at bounding box center [486, 261] width 138 height 14
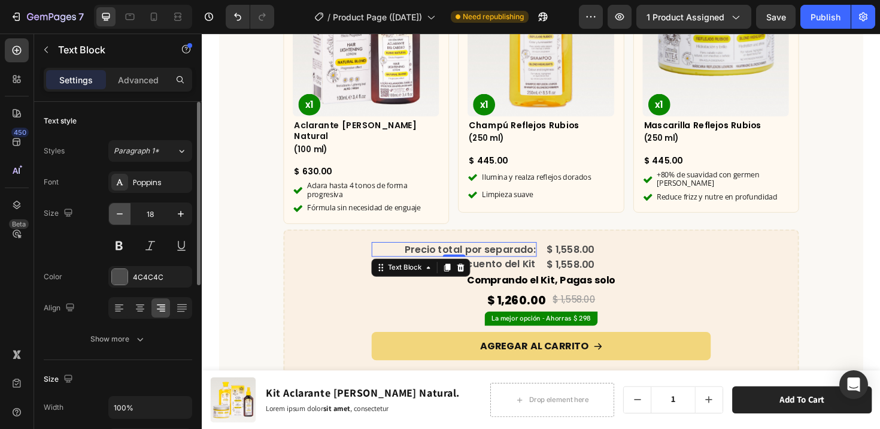
click at [122, 211] on icon "button" at bounding box center [120, 214] width 12 height 12
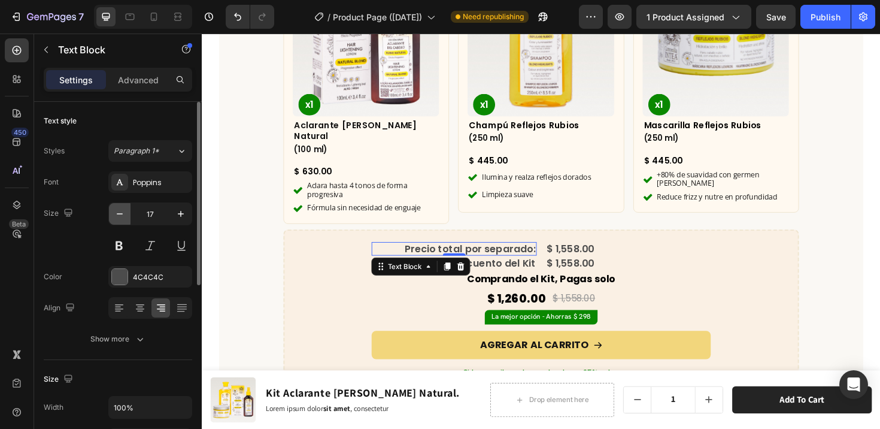
click at [122, 211] on icon "button" at bounding box center [120, 214] width 12 height 12
type input "16"
click at [485, 253] on span "Precio total por separado:" at bounding box center [486, 260] width 138 height 14
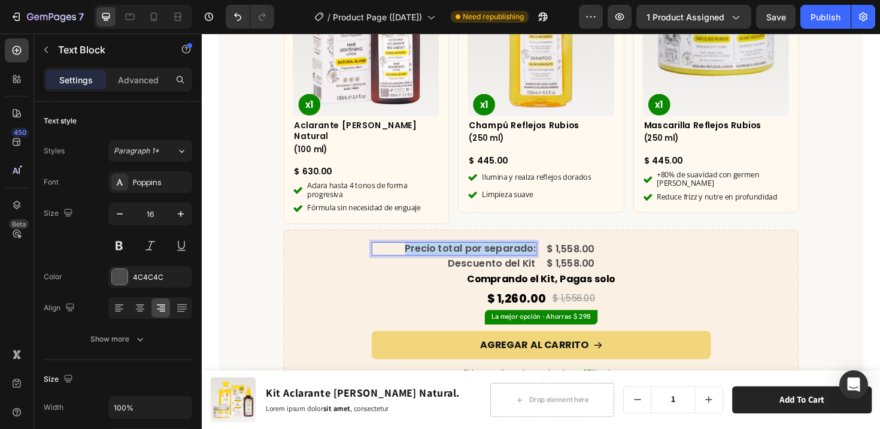
click at [485, 253] on span "Precio total por separado:" at bounding box center [486, 260] width 138 height 14
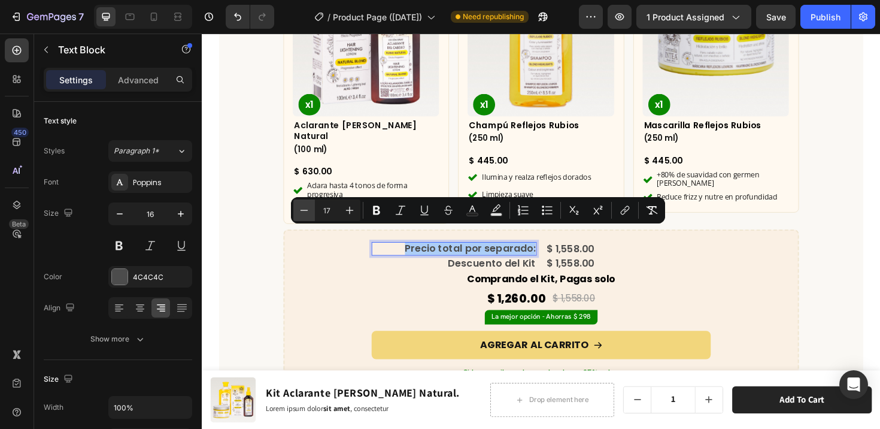
click at [308, 211] on icon "Editor contextual toolbar" at bounding box center [304, 210] width 12 height 12
type input "15"
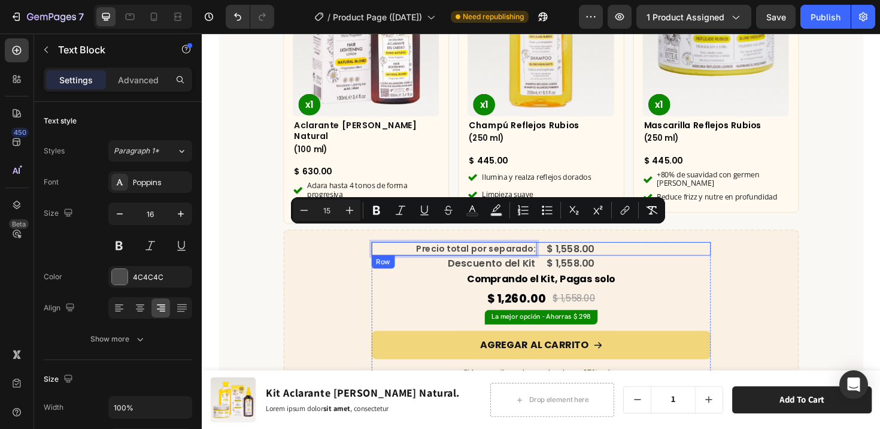
click at [557, 254] on div "Precio total por separado: Text Block 0 $ 1,558.00 Compare Price Compare Price …" at bounding box center [560, 261] width 359 height 14
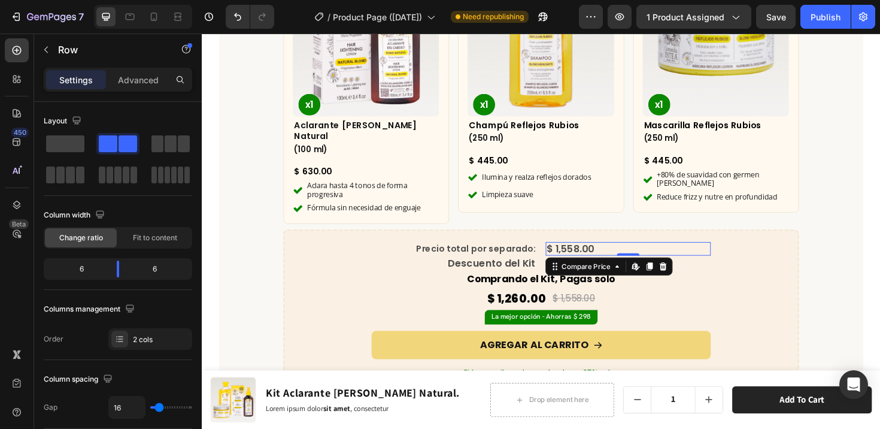
click at [566, 254] on div "$ 1,558.00" at bounding box center [653, 261] width 175 height 14
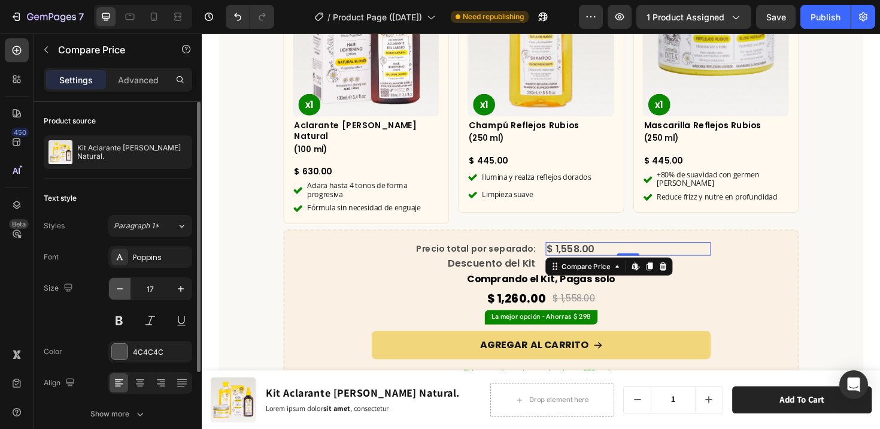
click at [121, 287] on icon "button" at bounding box center [120, 289] width 12 height 12
type input "15"
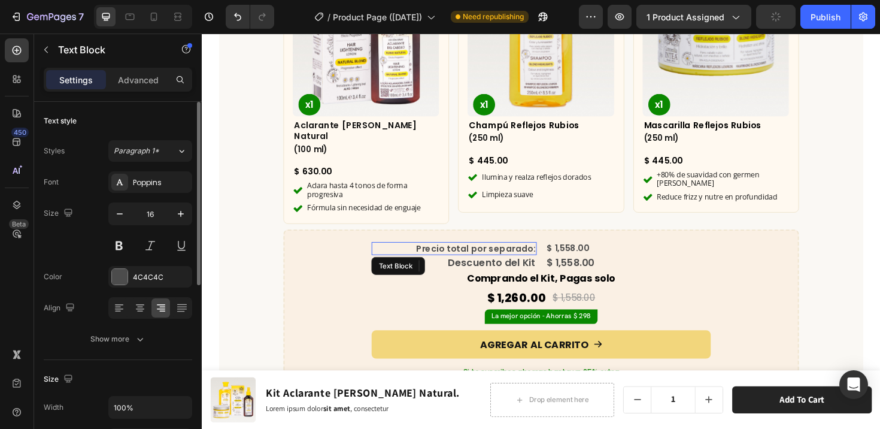
click at [478, 254] on span "Precio total por separado:" at bounding box center [492, 260] width 126 height 13
click at [114, 215] on icon "button" at bounding box center [120, 214] width 12 height 12
type input "15"
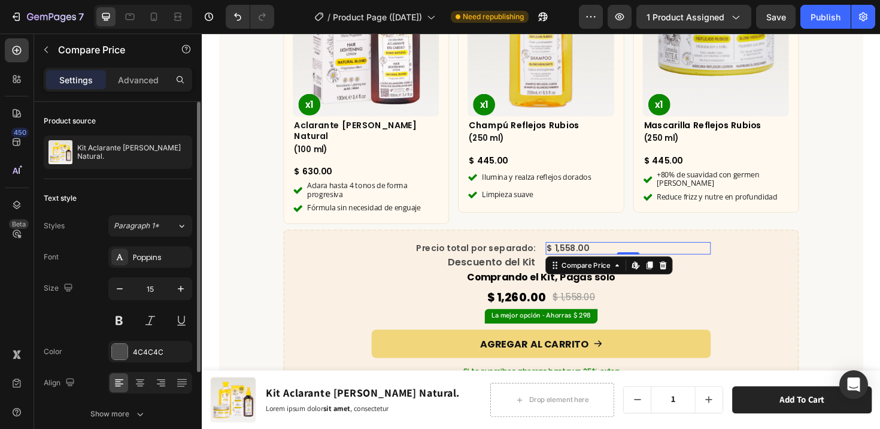
click at [595, 254] on div "$ 1,558.00" at bounding box center [653, 260] width 175 height 13
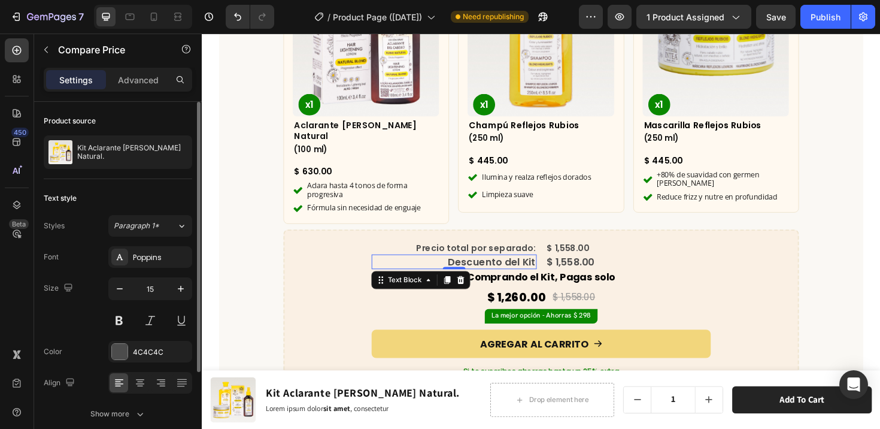
click at [505, 268] on span "Descuento del Kit" at bounding box center [508, 275] width 93 height 14
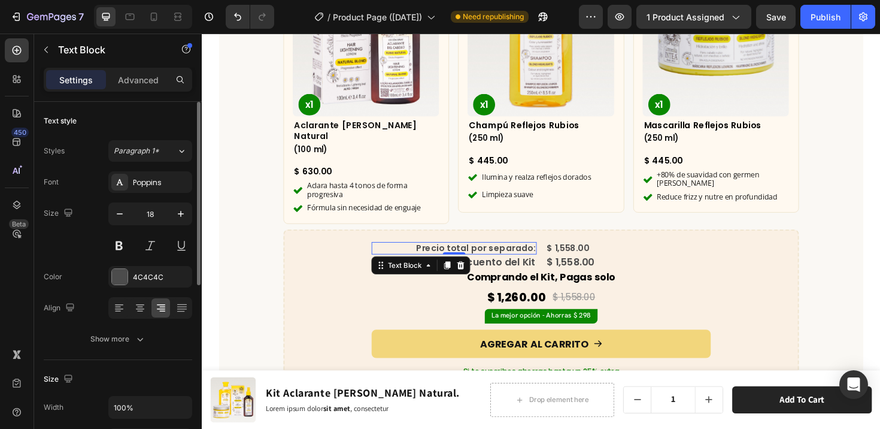
click at [501, 254] on span "Precio total por separado:" at bounding box center [492, 260] width 126 height 13
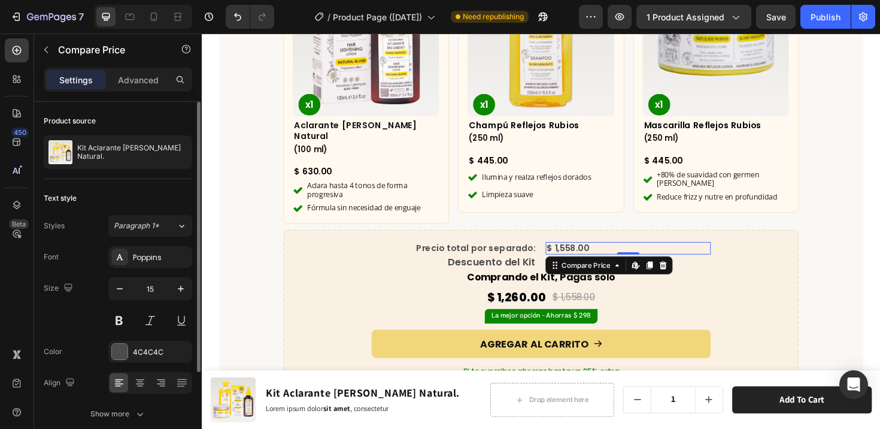
click at [589, 254] on div "$ 1,558.00" at bounding box center [653, 260] width 175 height 13
click at [511, 268] on span "Descuento del Kit" at bounding box center [508, 275] width 93 height 14
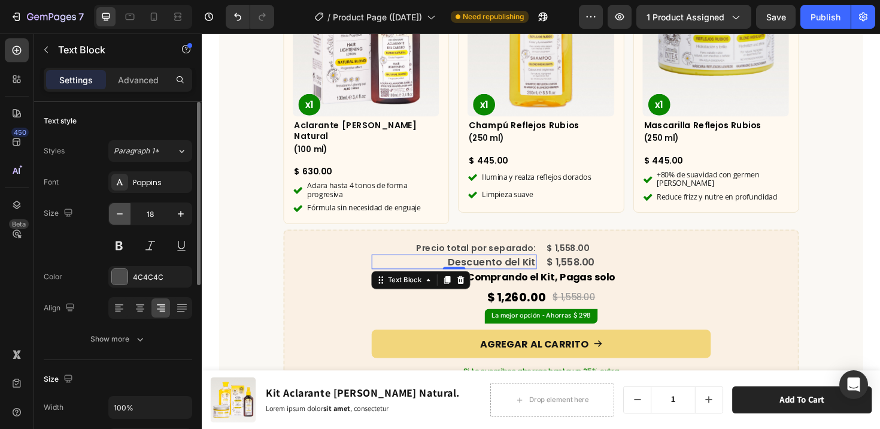
click at [116, 214] on icon "button" at bounding box center [120, 214] width 12 height 12
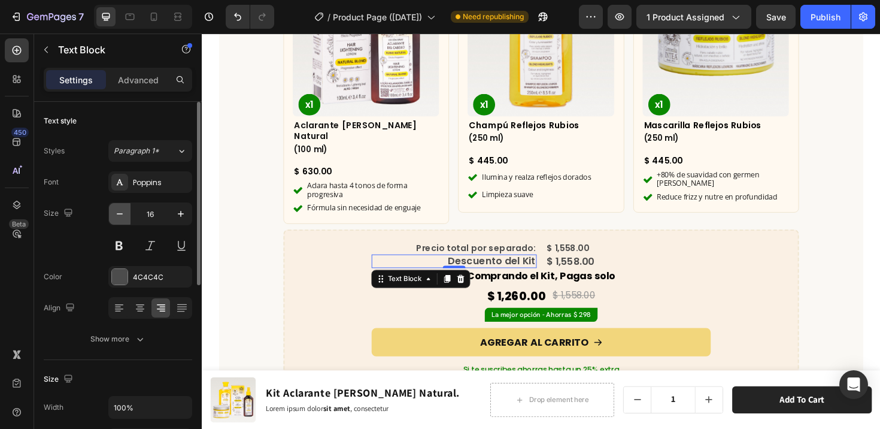
click at [116, 214] on icon "button" at bounding box center [120, 214] width 12 height 12
type input "15"
click at [476, 267] on span "Descuento del Kit" at bounding box center [508, 274] width 93 height 14
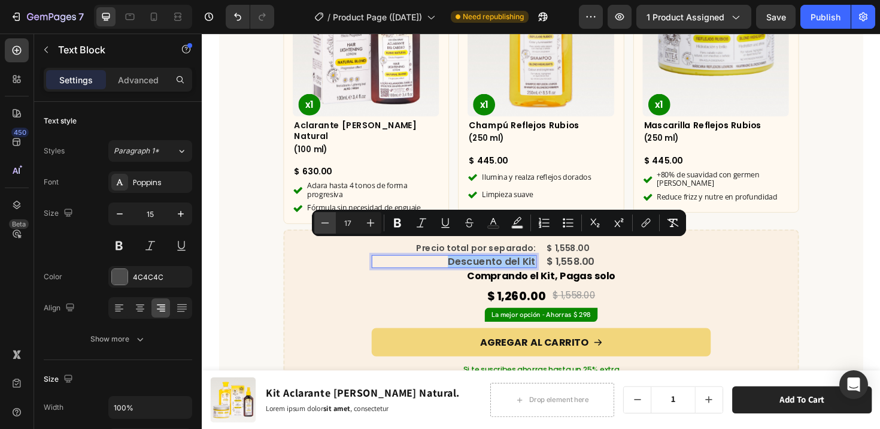
click at [327, 222] on icon "Editor contextual toolbar" at bounding box center [325, 223] width 12 height 12
type input "15"
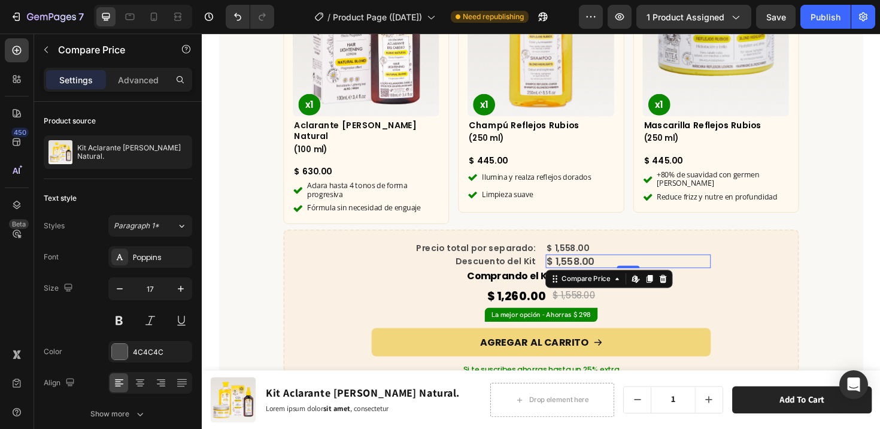
click at [586, 267] on div "$ 1,558.00" at bounding box center [653, 274] width 175 height 14
click at [115, 289] on icon "button" at bounding box center [120, 289] width 12 height 12
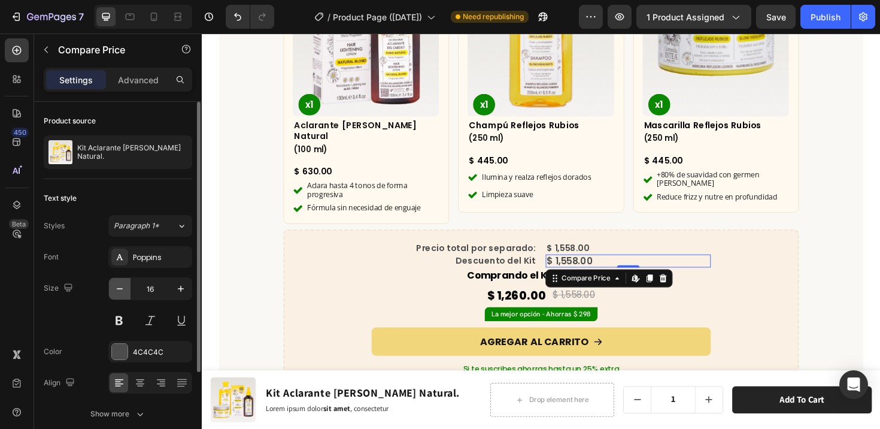
type input "15"
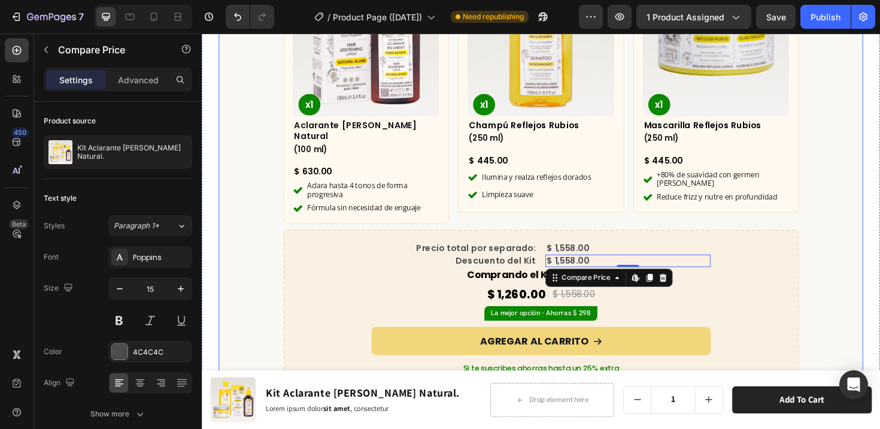
click at [274, 314] on div "¿Qué incluye este kit? Heading Row Product Images x1 Product Badge Aclarante Ru…" at bounding box center [561, 170] width 683 height 587
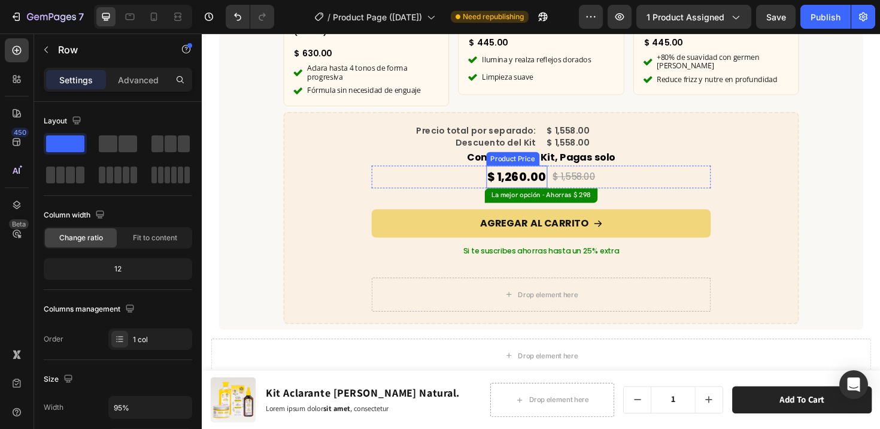
scroll to position [3783, 0]
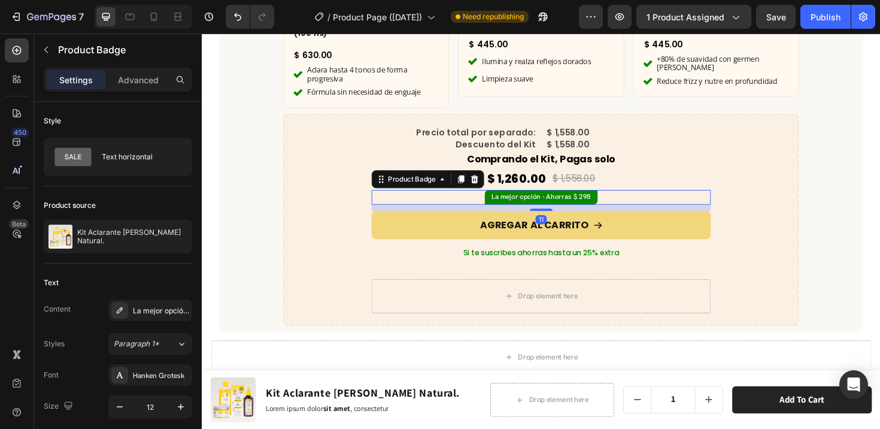
click at [549, 199] on pre "La mejor opción - Ahorras $ 298" at bounding box center [561, 207] width 120 height 16
click at [473, 184] on icon at bounding box center [476, 188] width 7 height 8
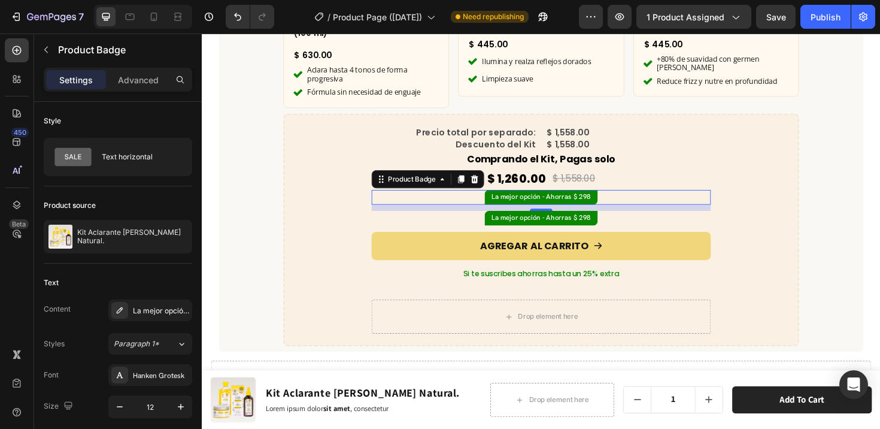
click at [565, 199] on pre "La mejor opción - Ahorras $ 298" at bounding box center [561, 207] width 120 height 16
click at [559, 199] on pre "La mejor opción - Ahorras $ 298" at bounding box center [561, 207] width 120 height 16
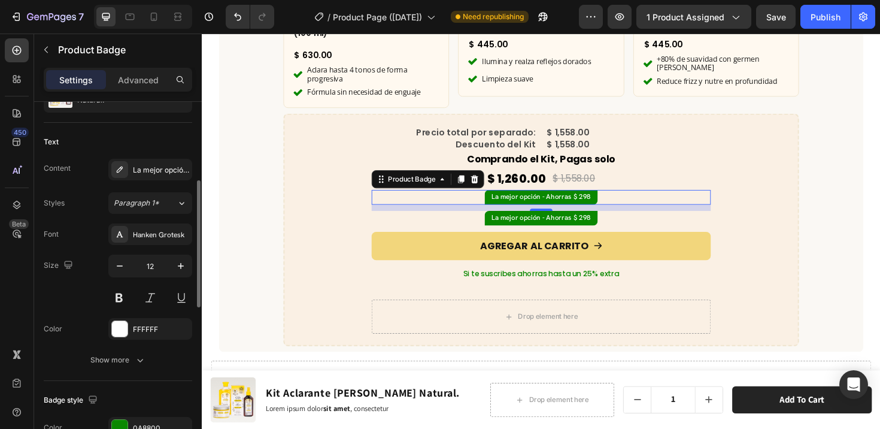
scroll to position [237, 0]
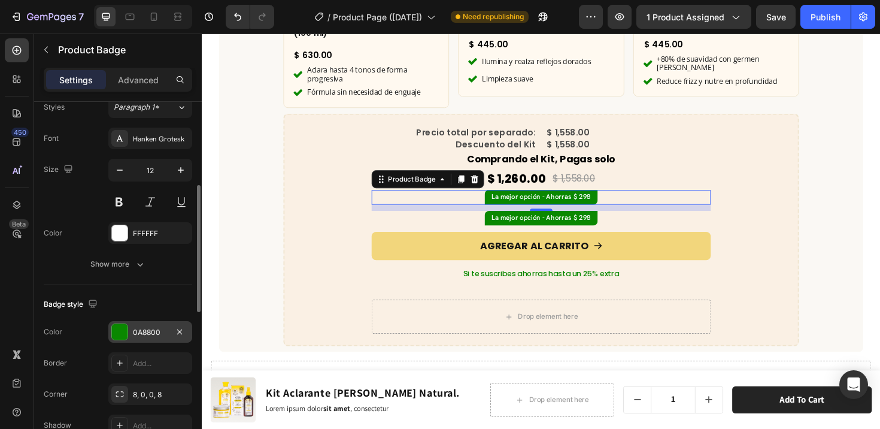
click at [125, 329] on div at bounding box center [120, 332] width 16 height 16
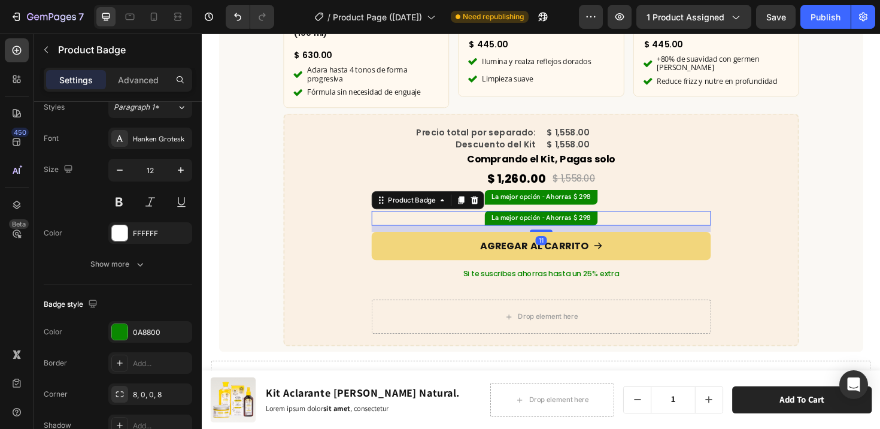
drag, startPoint x: 466, startPoint y: 220, endPoint x: 492, endPoint y: 213, distance: 26.2
click at [467, 221] on div "La mejor opción - Ahorras $ 298" at bounding box center [560, 229] width 359 height 16
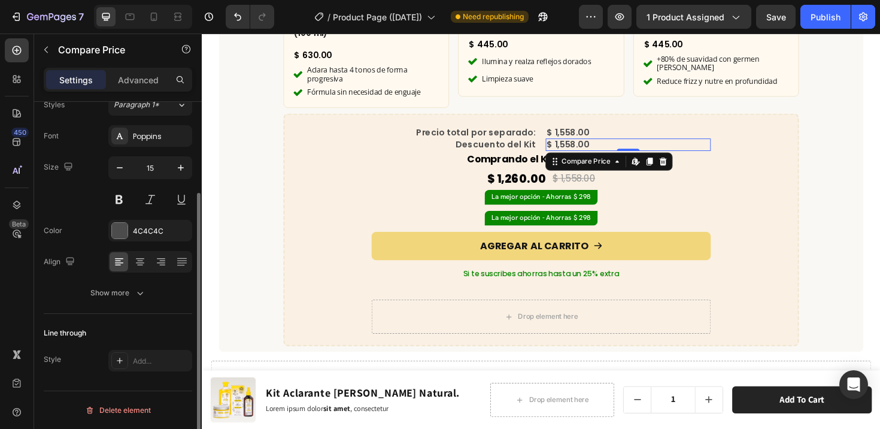
click at [648, 144] on div "$ 1,558.00" at bounding box center [653, 150] width 175 height 13
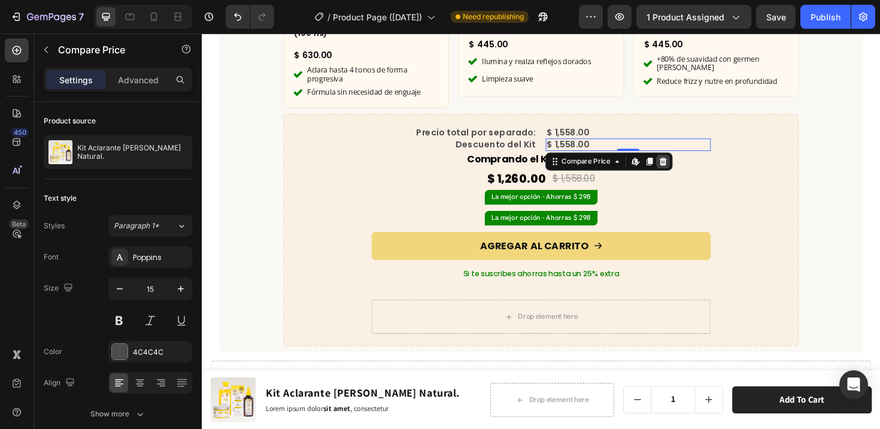
click at [687, 165] on icon at bounding box center [691, 169] width 8 height 8
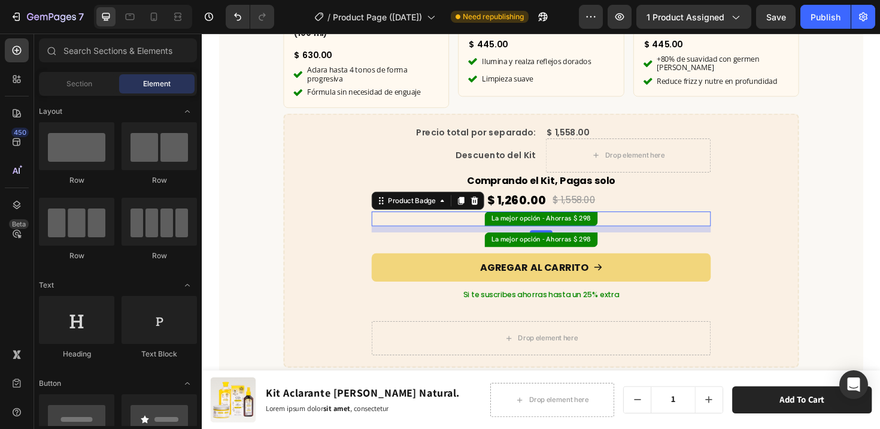
click at [523, 222] on pre "La mejor opción - Ahorras $ 298" at bounding box center [561, 230] width 120 height 16
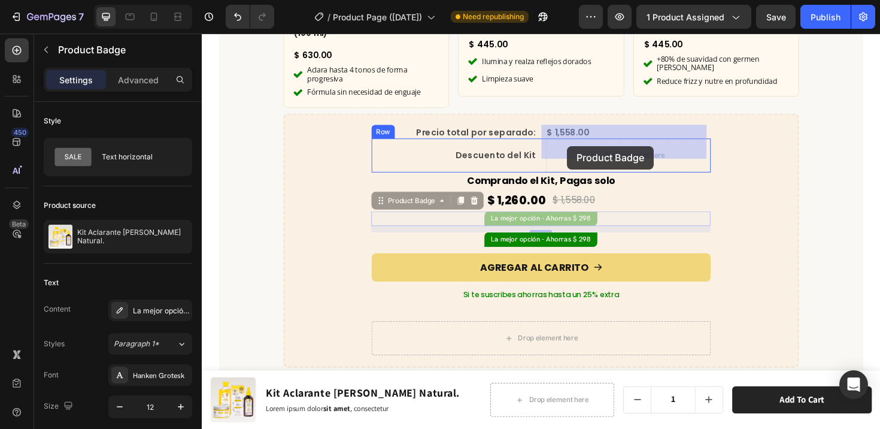
drag, startPoint x: 392, startPoint y: 199, endPoint x: 589, endPoint y: 153, distance: 202.3
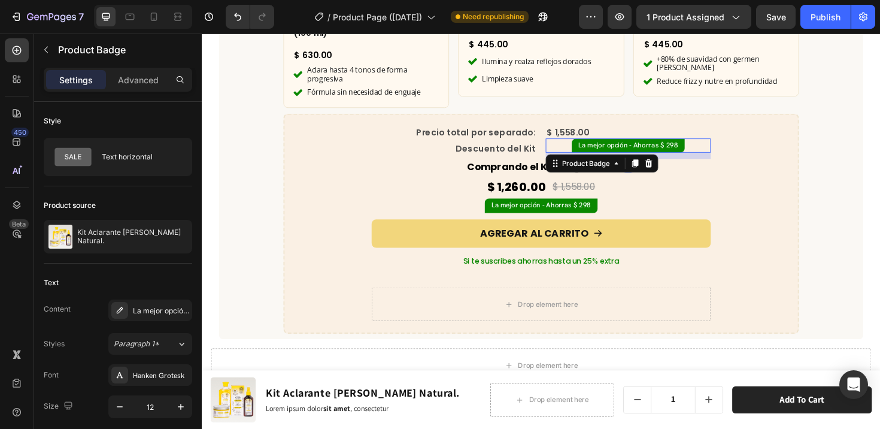
click at [693, 144] on pre "La mejor opción - Ahorras $ 298" at bounding box center [653, 152] width 120 height 16
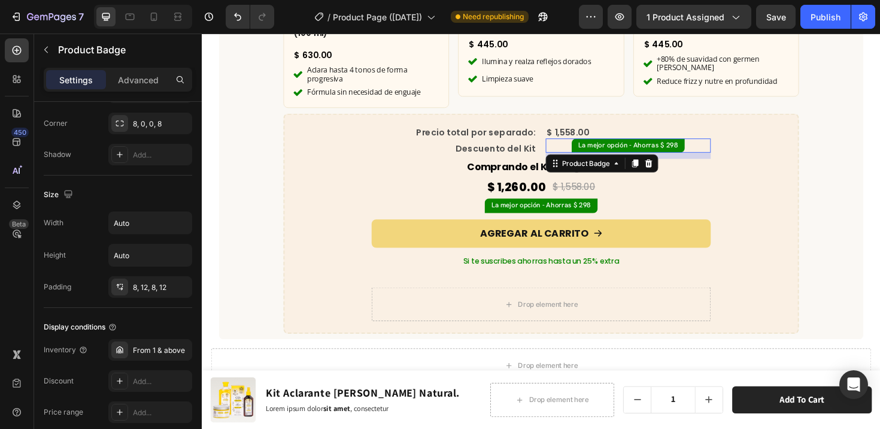
scroll to position [662, 0]
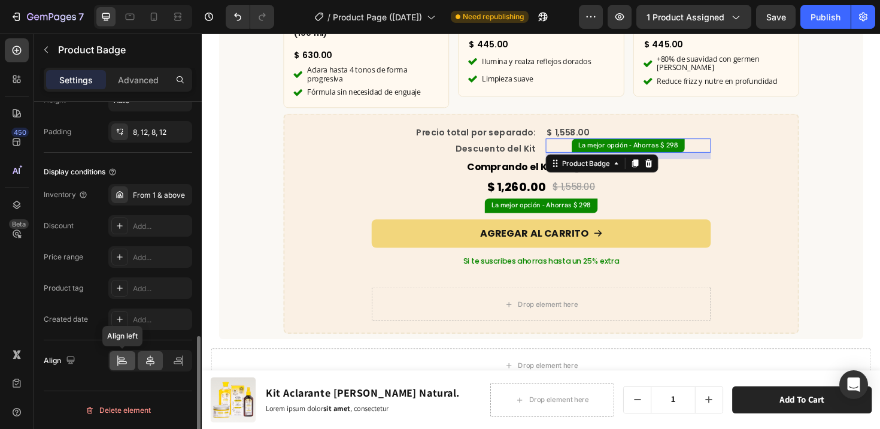
click at [128, 361] on div at bounding box center [123, 360] width 26 height 19
click at [698, 144] on div "La mejor opción - Ahorras $ 298" at bounding box center [653, 152] width 175 height 16
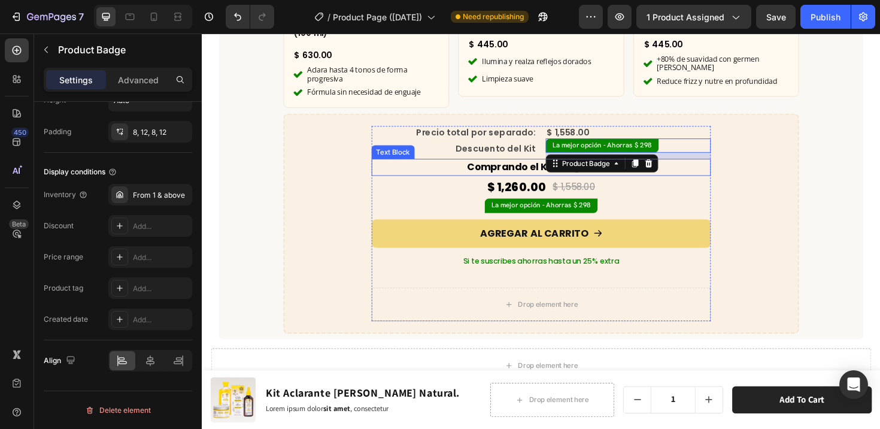
click at [717, 184] on div "$ 1,260.00 Product Price Product Price $ 1,558.00 Compare Price Compare Price R…" at bounding box center [560, 196] width 359 height 24
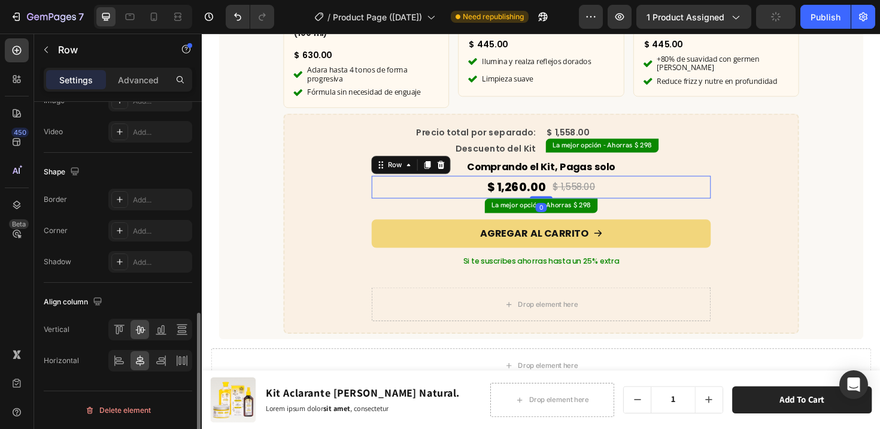
scroll to position [0, 0]
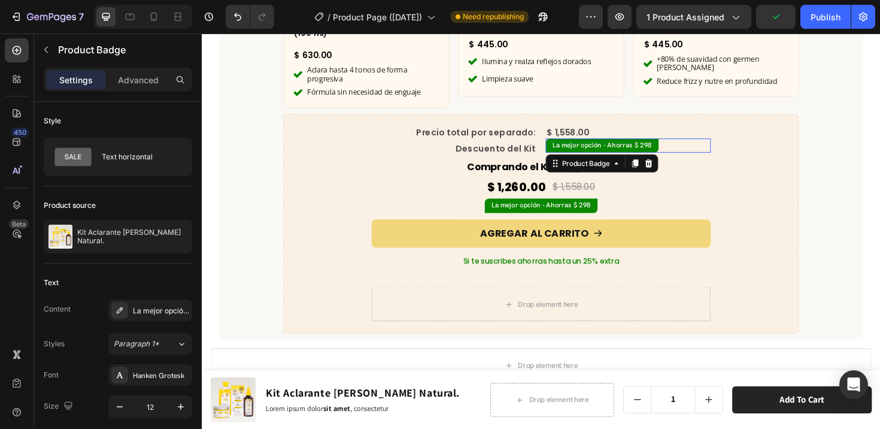
click at [664, 144] on pre "La mejor opción - Ahorras $ 298" at bounding box center [626, 152] width 120 height 16
click at [659, 144] on pre "La mejor opción - Ahorras $ 298" at bounding box center [626, 152] width 120 height 16
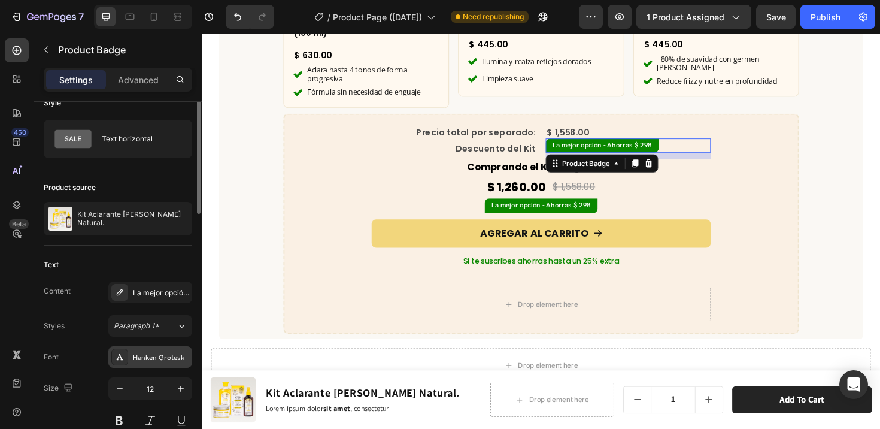
scroll to position [60, 0]
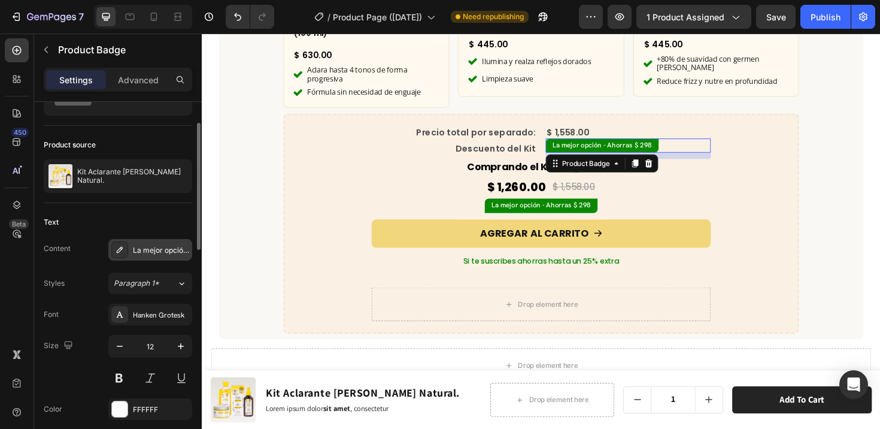
click at [118, 245] on icon at bounding box center [120, 250] width 10 height 10
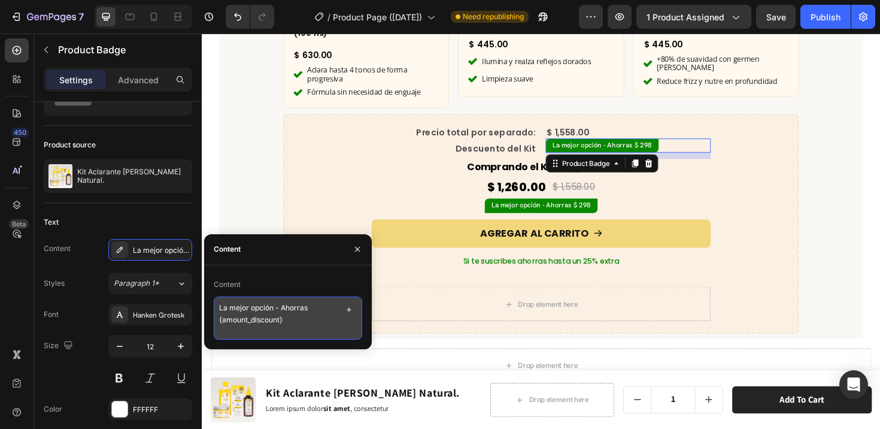
click at [302, 321] on textarea "La mejor opción - Ahorras {amount_discount}" at bounding box center [288, 317] width 148 height 43
click at [345, 310] on icon "button" at bounding box center [349, 310] width 10 height 10
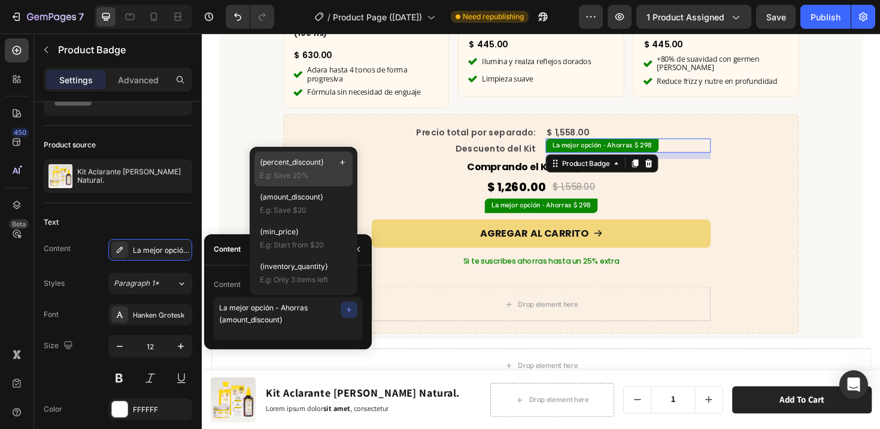
click at [304, 167] on span "{percent_discount}" at bounding box center [292, 162] width 64 height 11
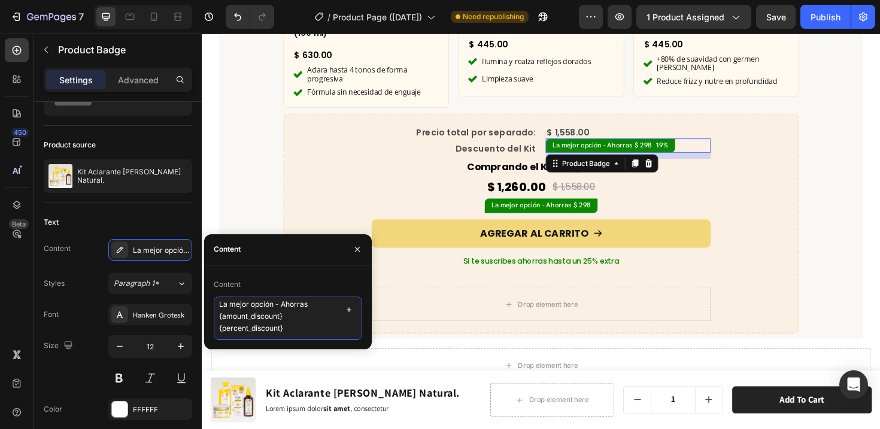
click at [292, 329] on textarea "La mejor opción - Ahorras {amount_discount} {percent_discount}" at bounding box center [288, 317] width 148 height 43
click at [219, 329] on textarea "La mejor opción - Ahorras {amount_discount} {percent_discount}" at bounding box center [288, 317] width 148 height 43
click at [289, 331] on textarea "La mejor opción - Ahorras {amount_discount} (-{percent_discount}" at bounding box center [288, 317] width 148 height 43
drag, startPoint x: 283, startPoint y: 305, endPoint x: 193, endPoint y: 300, distance: 90.0
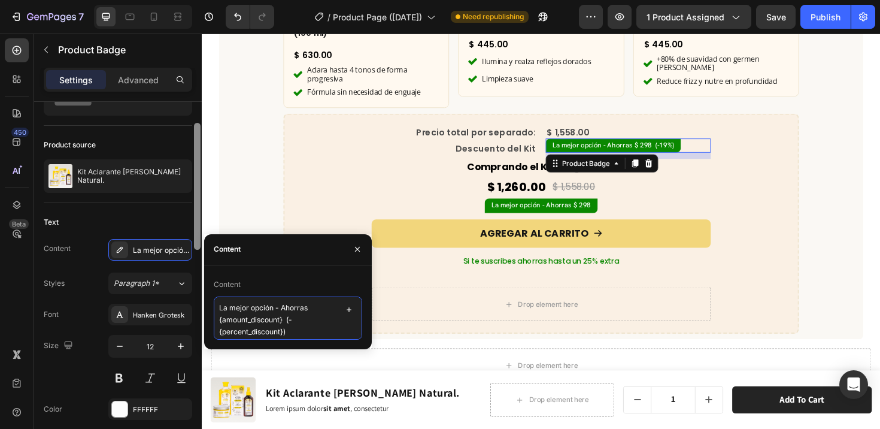
click at [193, 300] on div "450 Beta Sections(18) Elements(84) Section Element Hero Section Product Detail …" at bounding box center [101, 231] width 202 height 395
type textarea "Ahorras {amount_discount} (-{percent_discount})"
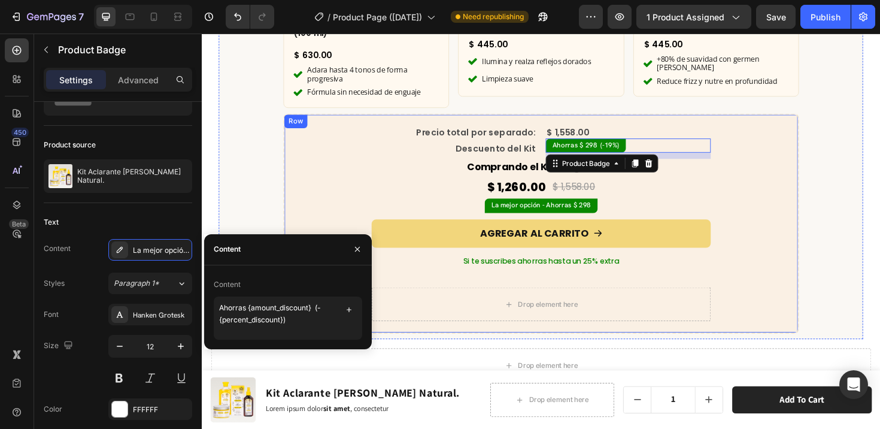
click at [784, 265] on div "Precio total por separado: Text Block $ 1,558.00 Compare Price Compare Price Ro…" at bounding box center [561, 234] width 520 height 207
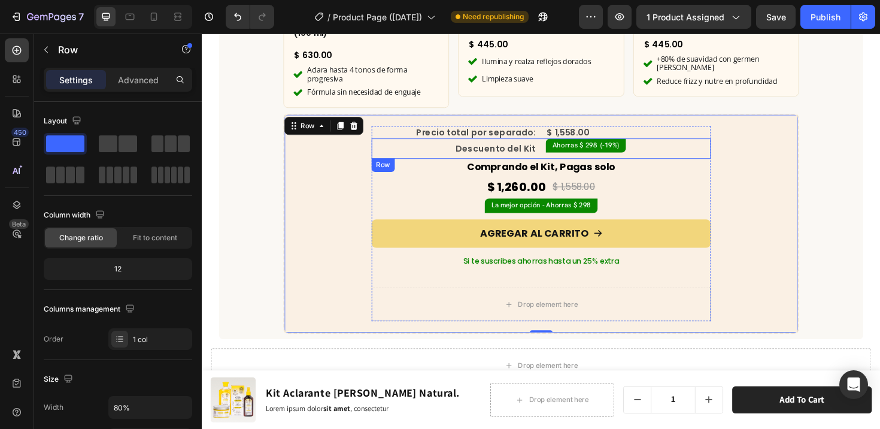
click at [673, 148] on div "Ahorras $ 298 (-19%) Product Badge" at bounding box center [653, 155] width 175 height 22
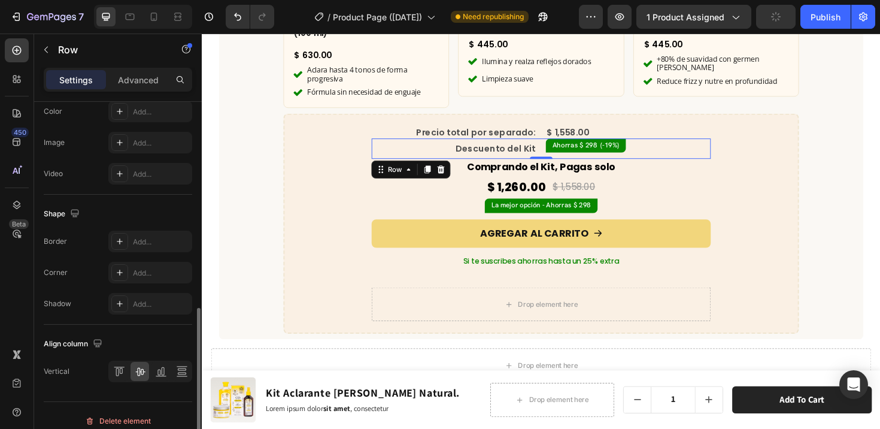
scroll to position [506, 0]
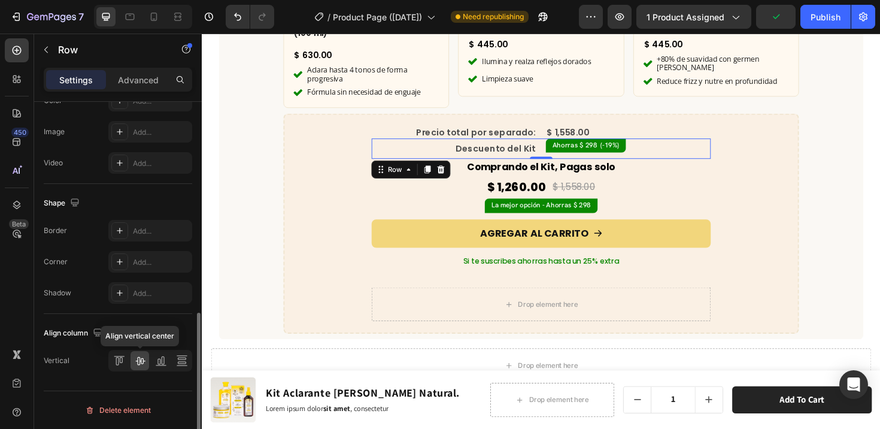
click at [135, 363] on icon at bounding box center [140, 360] width 12 height 12
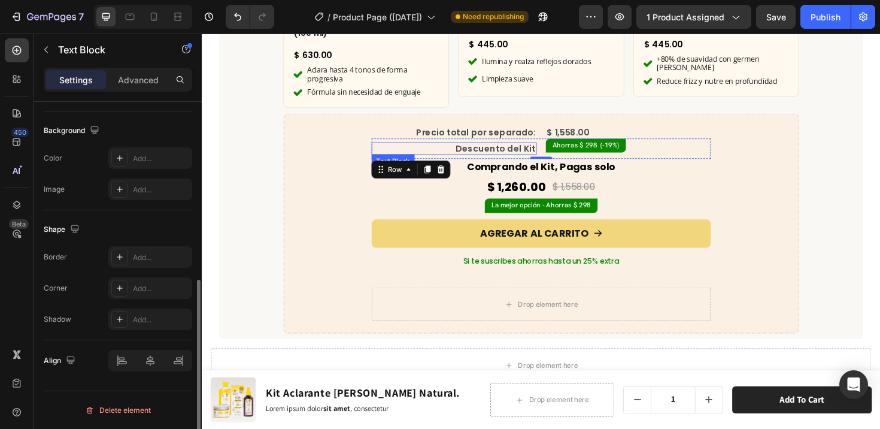
click at [454, 150] on p "Descuento del Kit" at bounding box center [469, 155] width 172 height 11
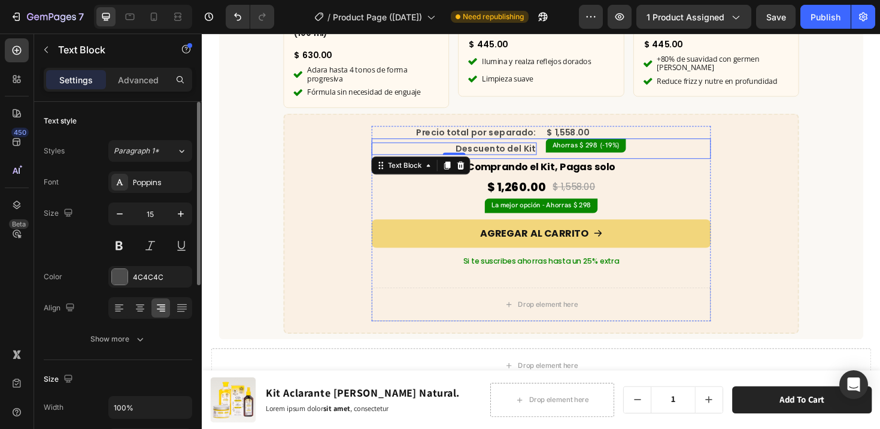
click at [557, 144] on div "Descuento del Kit Text Block 0 Ahorras $ 298 (-19%) Product Badge Row" at bounding box center [560, 155] width 359 height 22
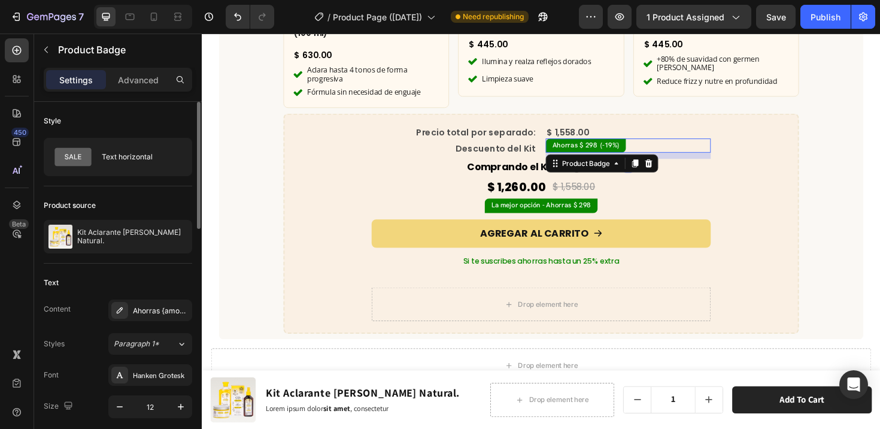
click at [648, 144] on div "Ahorras $ 298 (-19%)" at bounding box center [653, 152] width 175 height 16
click at [708, 159] on div "11" at bounding box center [653, 162] width 175 height 7
click at [688, 144] on div "Ahorras $ 298 (-19%)" at bounding box center [653, 152] width 175 height 16
click at [729, 184] on div "$ 1,260.00 Product Price Product Price $ 1,558.00 Compare Price Compare Price R…" at bounding box center [560, 196] width 359 height 24
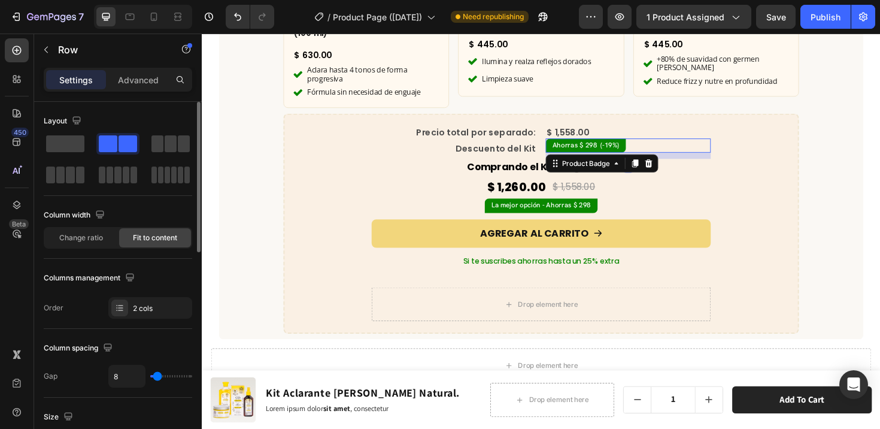
click at [689, 144] on div "Ahorras $ 298 (-19%)" at bounding box center [653, 152] width 175 height 16
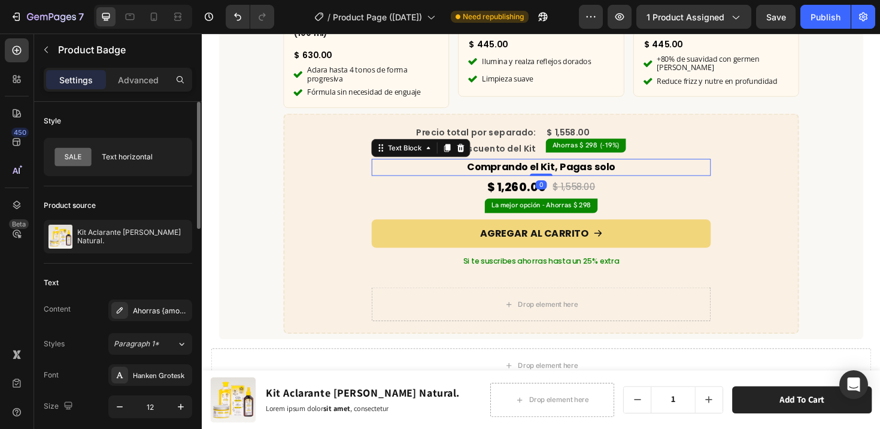
click at [711, 167] on p "Comprando el Kit, Pagas solo" at bounding box center [561, 175] width 357 height 16
click at [659, 144] on div "Ahorras $ 298 (-19%)" at bounding box center [653, 152] width 175 height 16
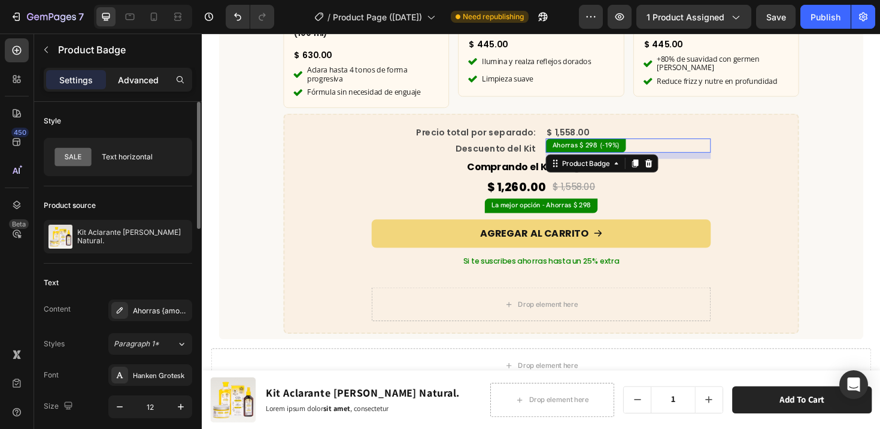
click at [135, 78] on p "Advanced" at bounding box center [138, 80] width 41 height 13
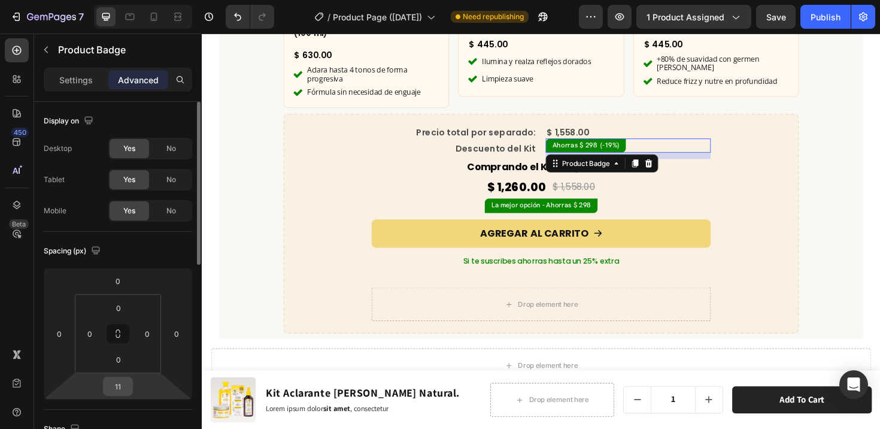
click at [119, 387] on input "11" at bounding box center [118, 386] width 24 height 18
type input "0"
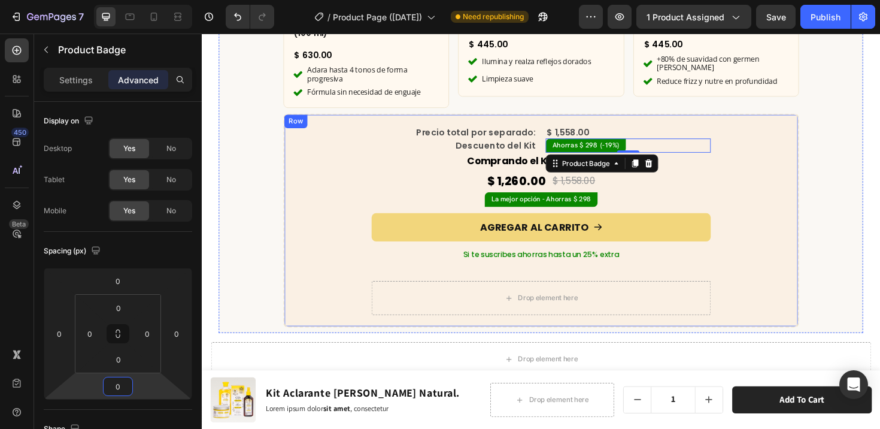
click at [798, 172] on div "Precio total por separado: Text Block $ 1,558.00 Compare Price Compare Price Ro…" at bounding box center [561, 231] width 520 height 200
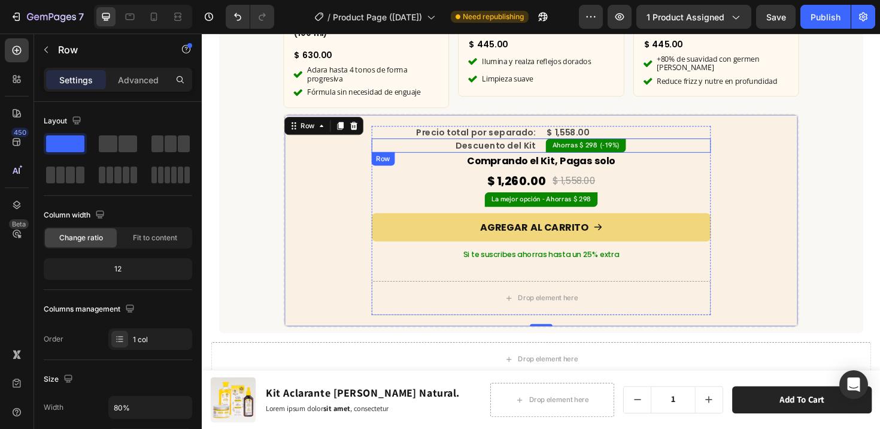
click at [556, 144] on div "Descuento del Kit Text Block Ahorras $ 298 (-19%) Product Badge Row" at bounding box center [560, 152] width 359 height 16
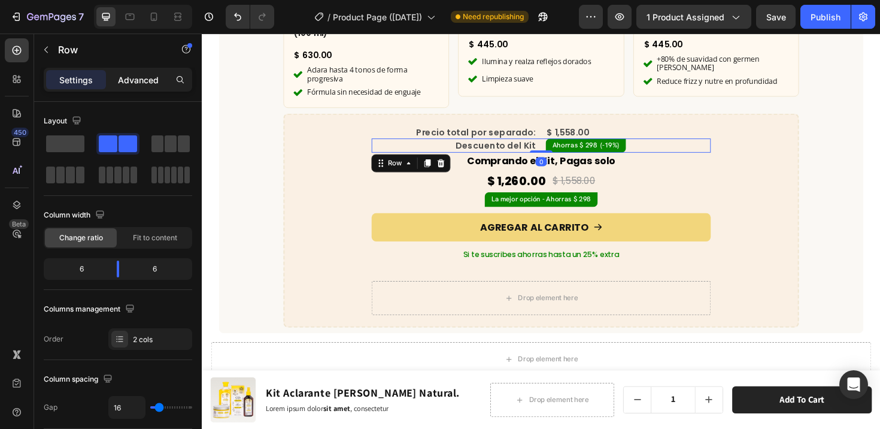
drag, startPoint x: 128, startPoint y: 77, endPoint x: 122, endPoint y: 93, distance: 17.0
click at [128, 77] on p "Advanced" at bounding box center [138, 80] width 41 height 13
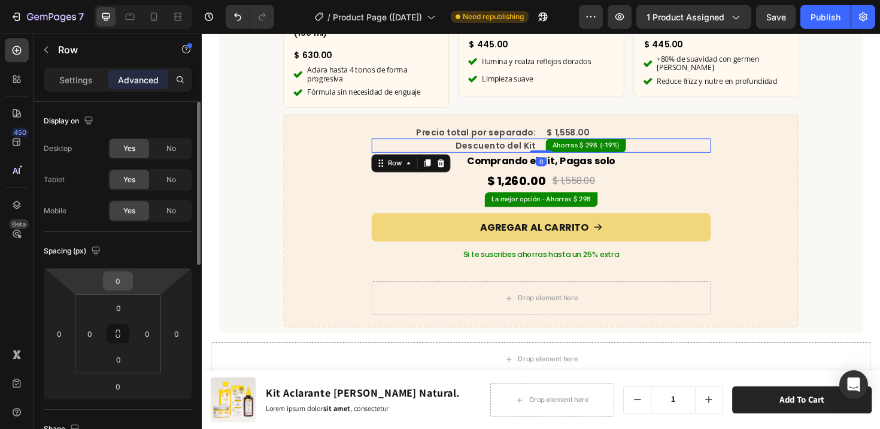
click at [123, 288] on input "0" at bounding box center [118, 281] width 24 height 18
type input "10"
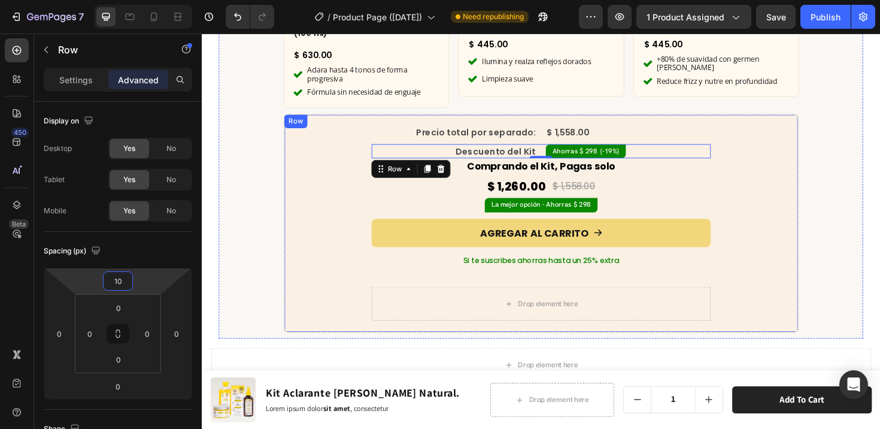
click at [775, 187] on div "Precio total por separado: Text Block $ 1,558.00 Compare Price Compare Price Ro…" at bounding box center [561, 234] width 520 height 206
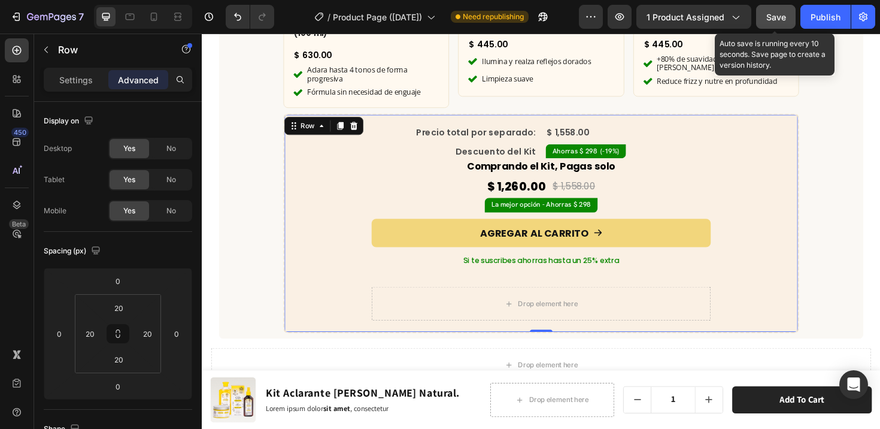
click at [772, 23] on div "Save" at bounding box center [776, 17] width 20 height 13
click at [777, 15] on span "Save" at bounding box center [776, 17] width 20 height 10
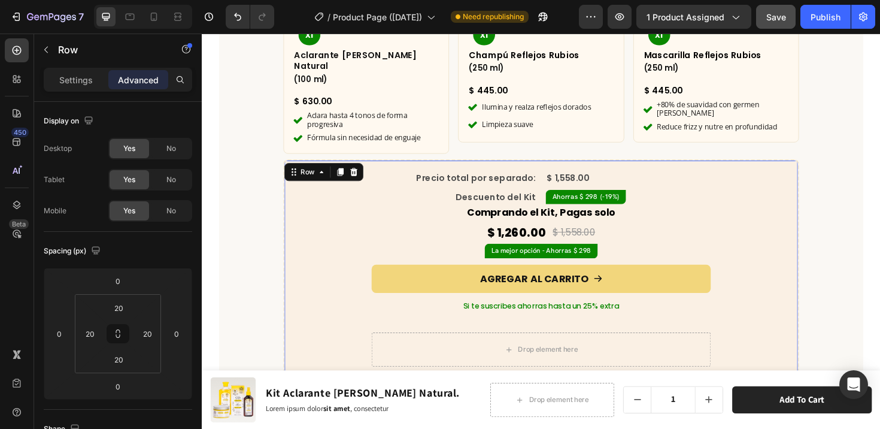
scroll to position [3747, 0]
